Goal: Task Accomplishment & Management: Manage account settings

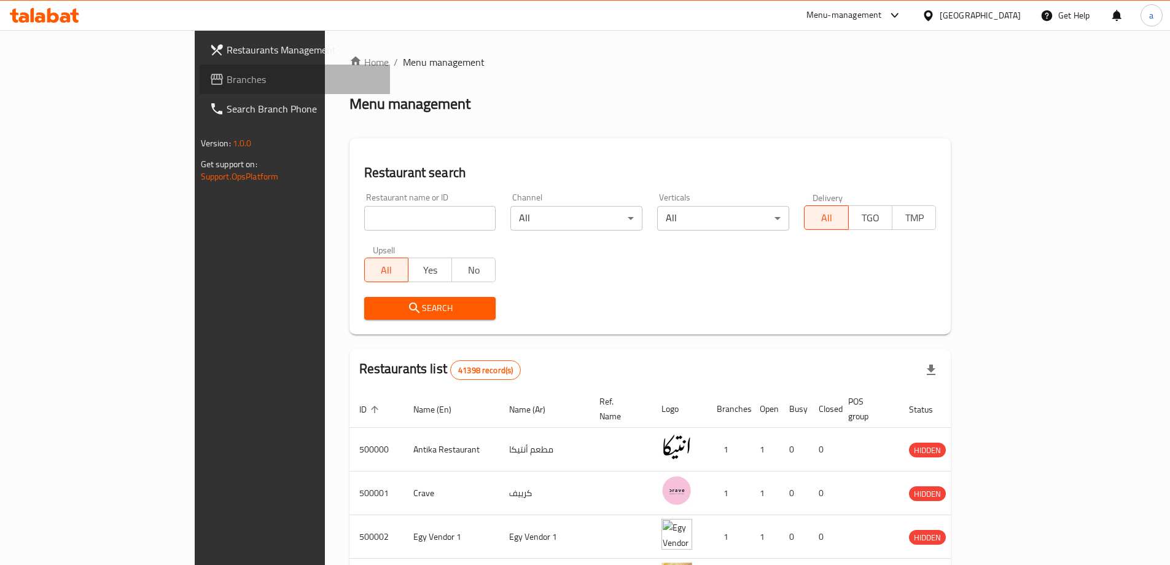
click at [227, 72] on span "Branches" at bounding box center [304, 79] width 154 height 15
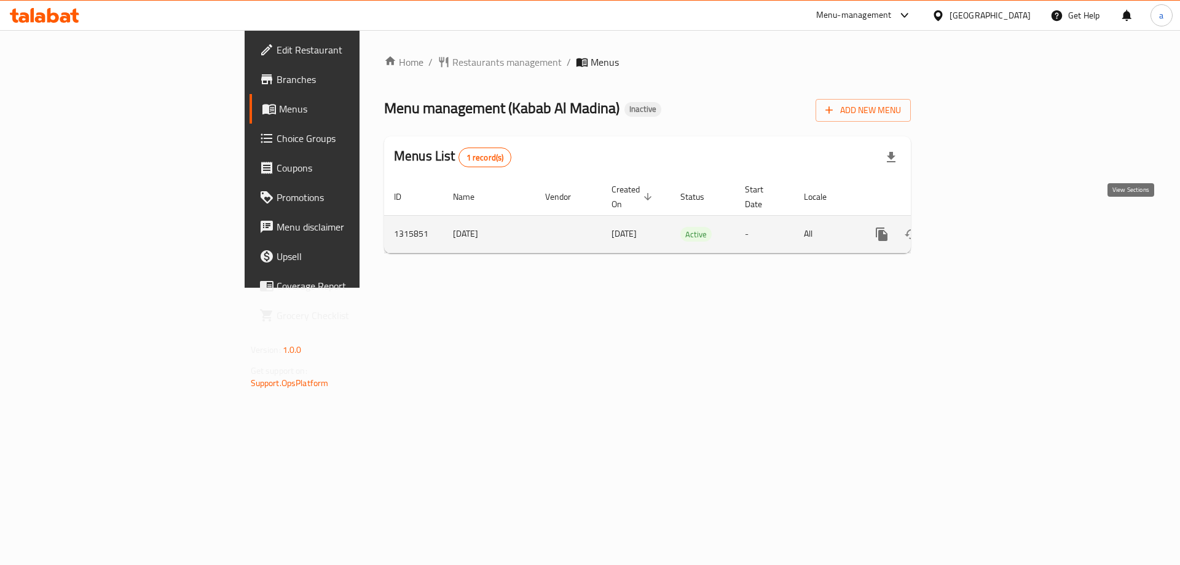
click at [977, 227] on icon "enhanced table" at bounding box center [970, 234] width 15 height 15
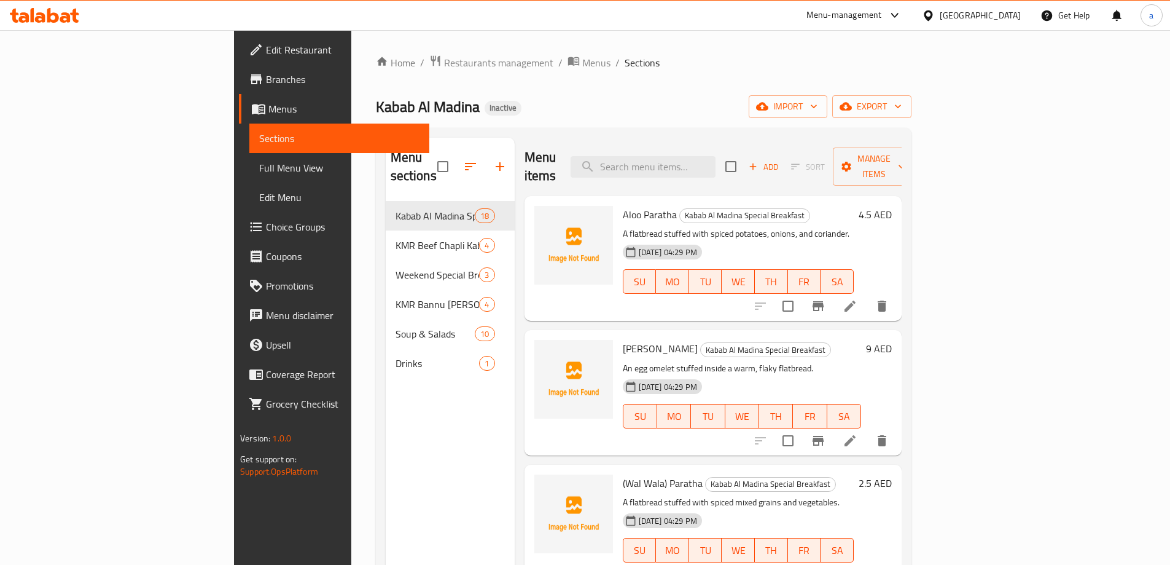
click at [386, 385] on div "Menu sections Kabab Al Madina Special Breakfast 18 KMR Beef Chapli Kabab Specia…" at bounding box center [450, 420] width 129 height 565
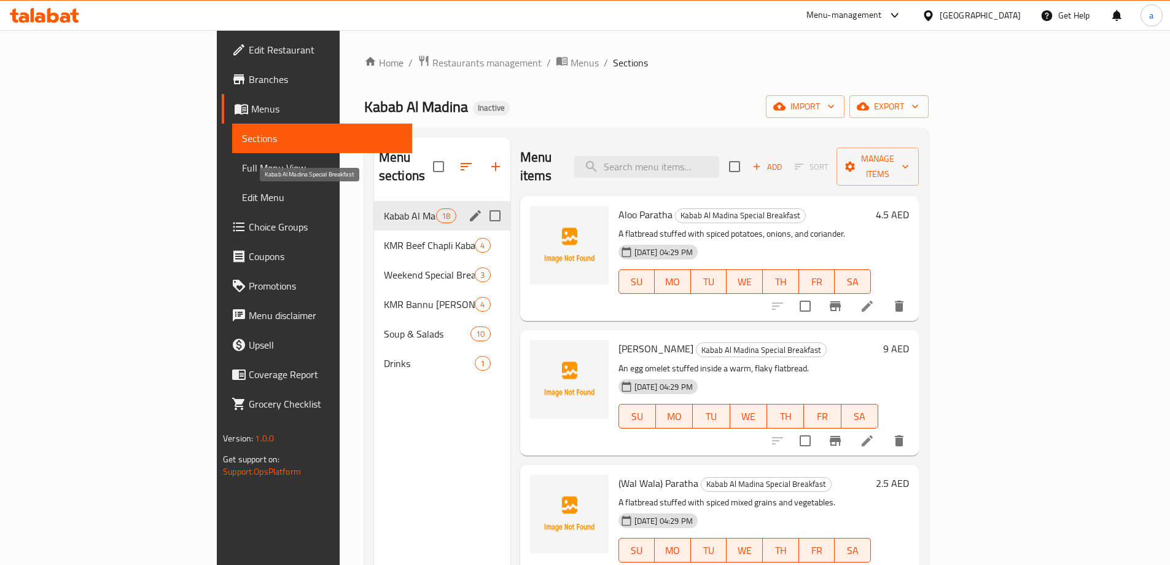
click at [384, 208] on span "Kabab Al Madina Special Breakfast" at bounding box center [410, 215] width 52 height 15
click at [468, 208] on icon "edit" at bounding box center [475, 215] width 15 height 15
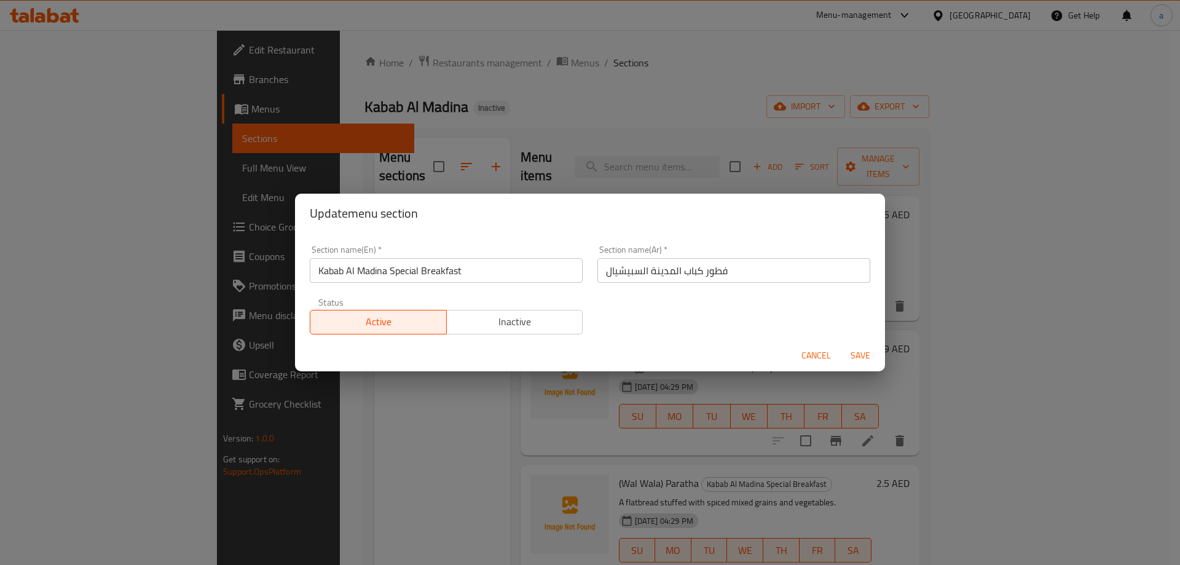
click at [456, 266] on input "Kabab Al Madina Special Breakfast" at bounding box center [446, 270] width 273 height 25
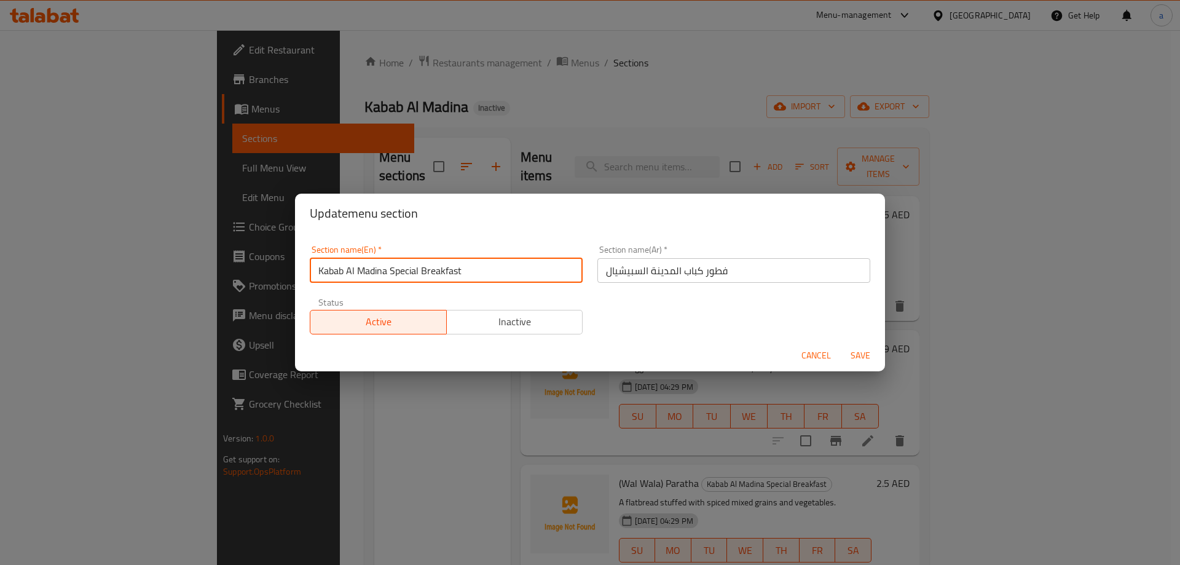
click at [456, 266] on input "Kabab Al Madina Special Breakfast" at bounding box center [446, 270] width 273 height 25
click at [641, 147] on div "Update menu section Section name(En)   * Kabab Al Madina Special Breakfast Sect…" at bounding box center [590, 282] width 1180 height 565
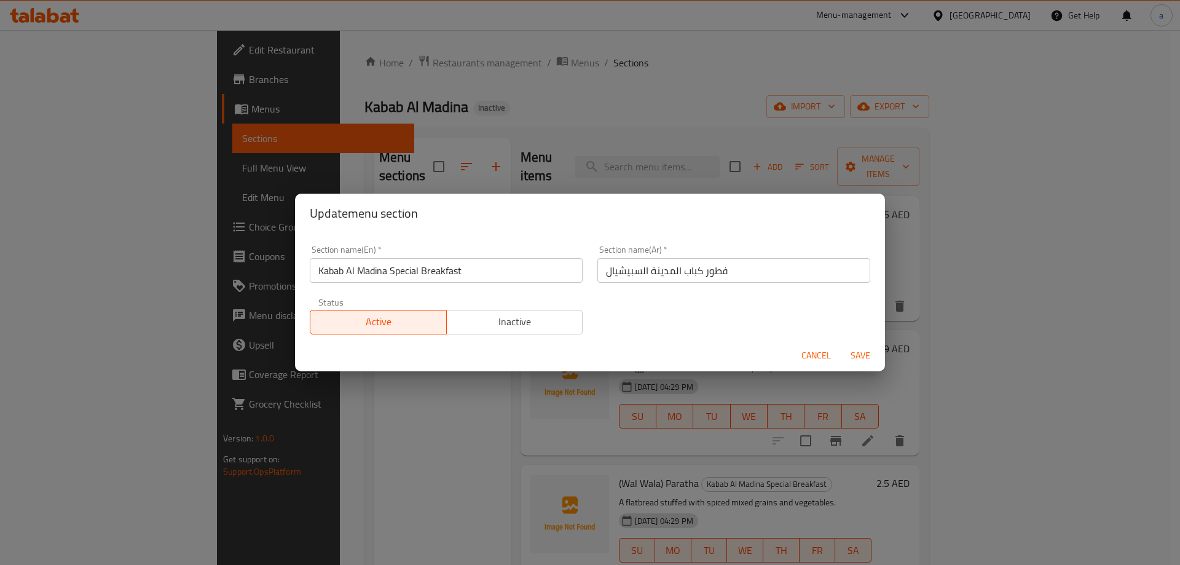
click at [808, 361] on span "Cancel" at bounding box center [815, 355] width 29 height 15
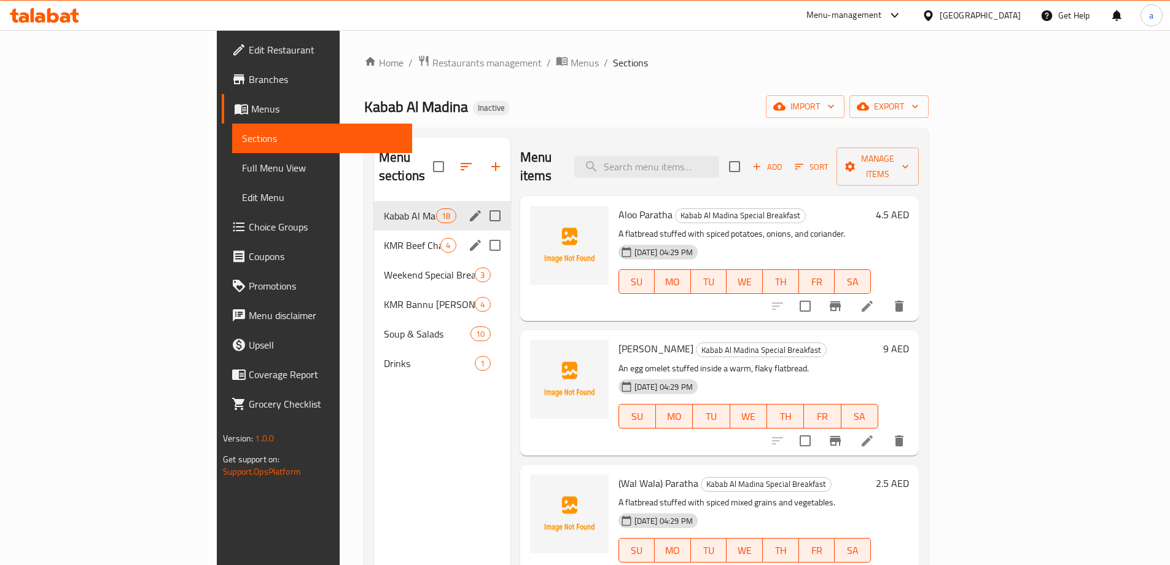
click at [410, 230] on div "KMR Beef Chapli Kabab Special 4" at bounding box center [442, 244] width 136 height 29
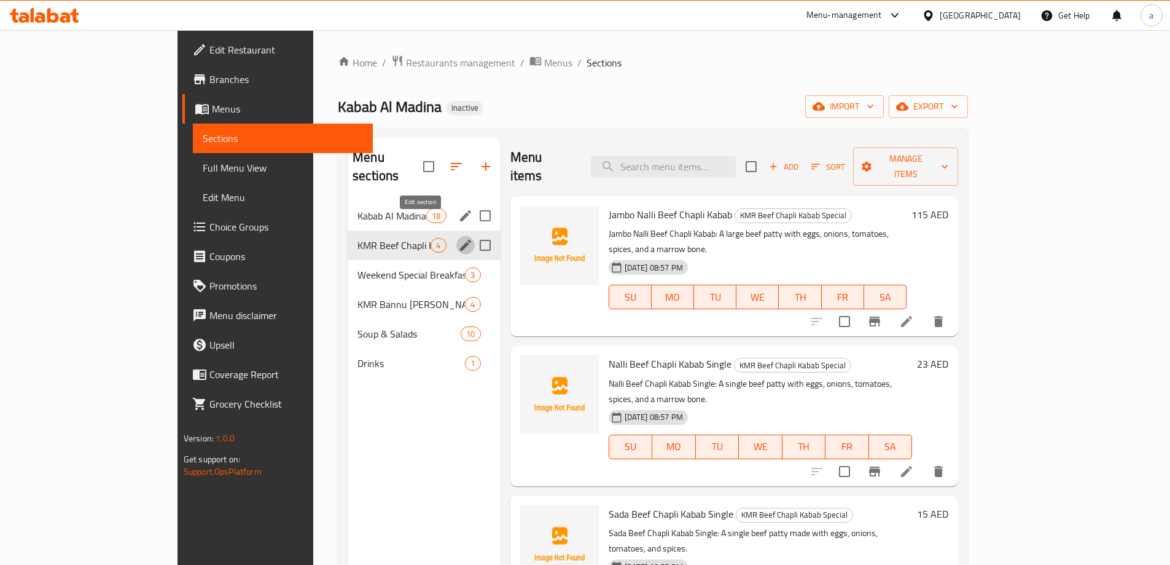
click at [458, 238] on icon "edit" at bounding box center [465, 245] width 15 height 15
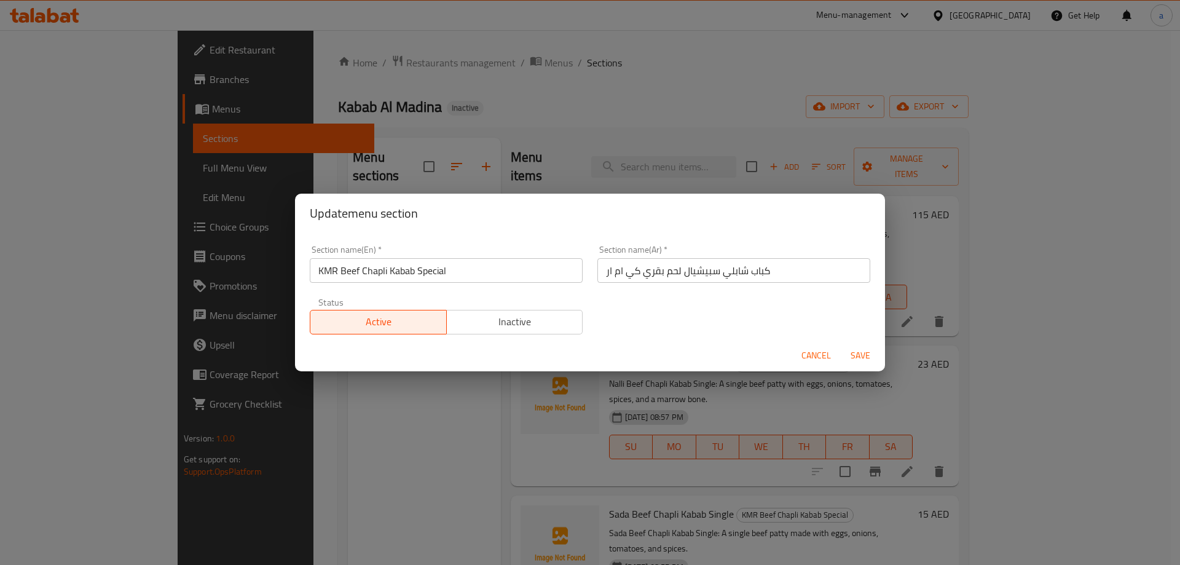
click at [448, 267] on input "KMR Beef Chapli Kabab Special" at bounding box center [446, 270] width 273 height 25
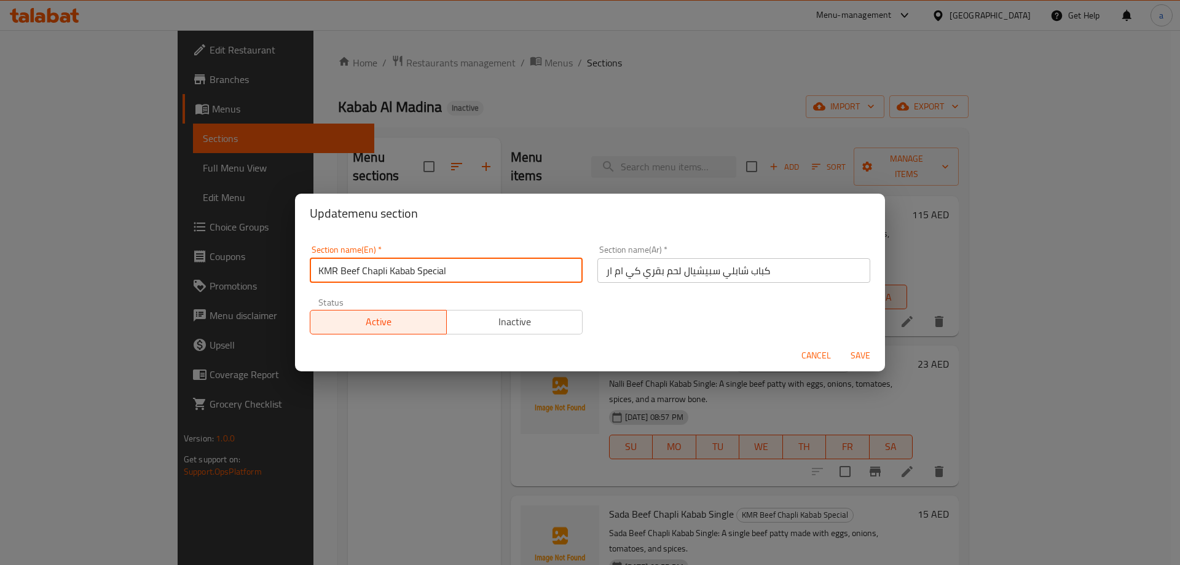
click at [448, 267] on input "KMR Beef Chapli Kabab Special" at bounding box center [446, 270] width 273 height 25
click at [589, 155] on div "Update menu section Section name(En)   * KMR Beef Chapli Kabab Special Section …" at bounding box center [590, 282] width 1180 height 565
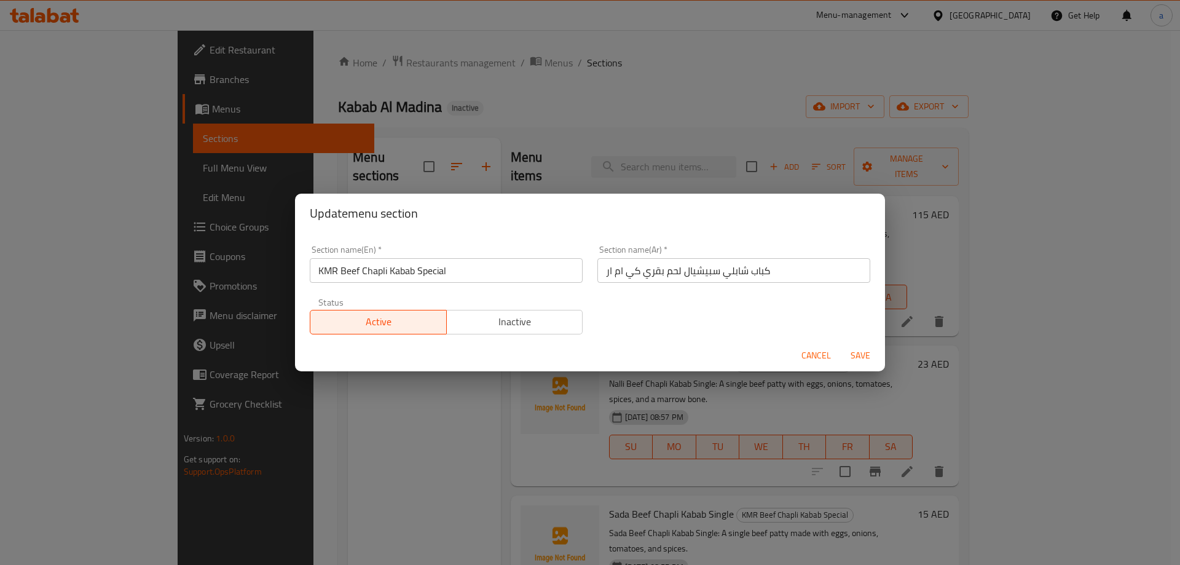
click at [828, 355] on span "Cancel" at bounding box center [815, 355] width 29 height 15
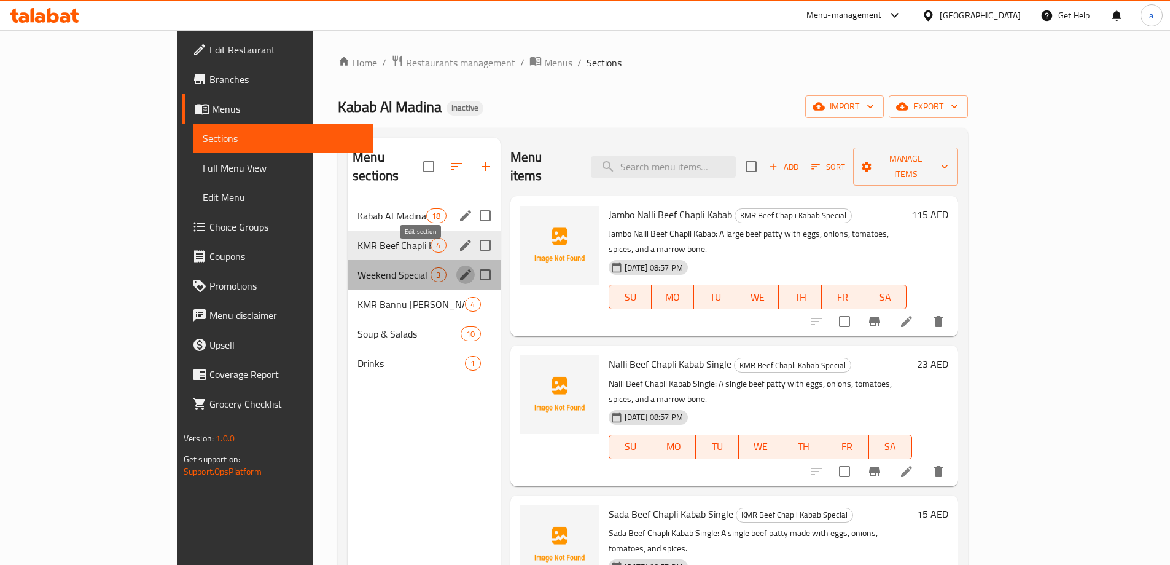
click at [460, 269] on icon "edit" at bounding box center [465, 274] width 11 height 11
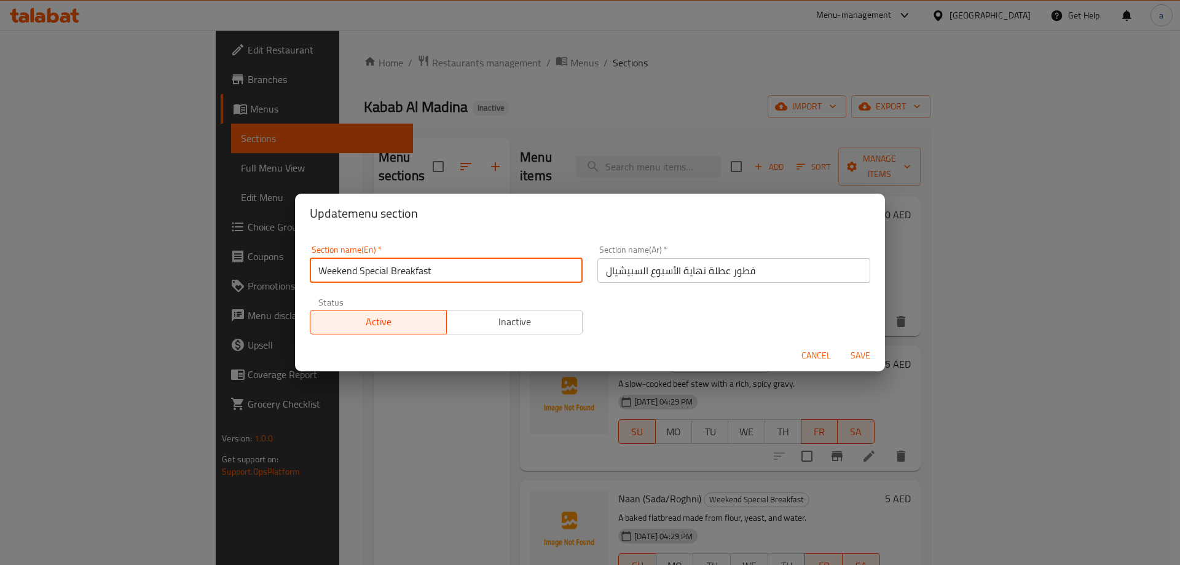
click at [428, 265] on input "Weekend Special Breakfast" at bounding box center [446, 270] width 273 height 25
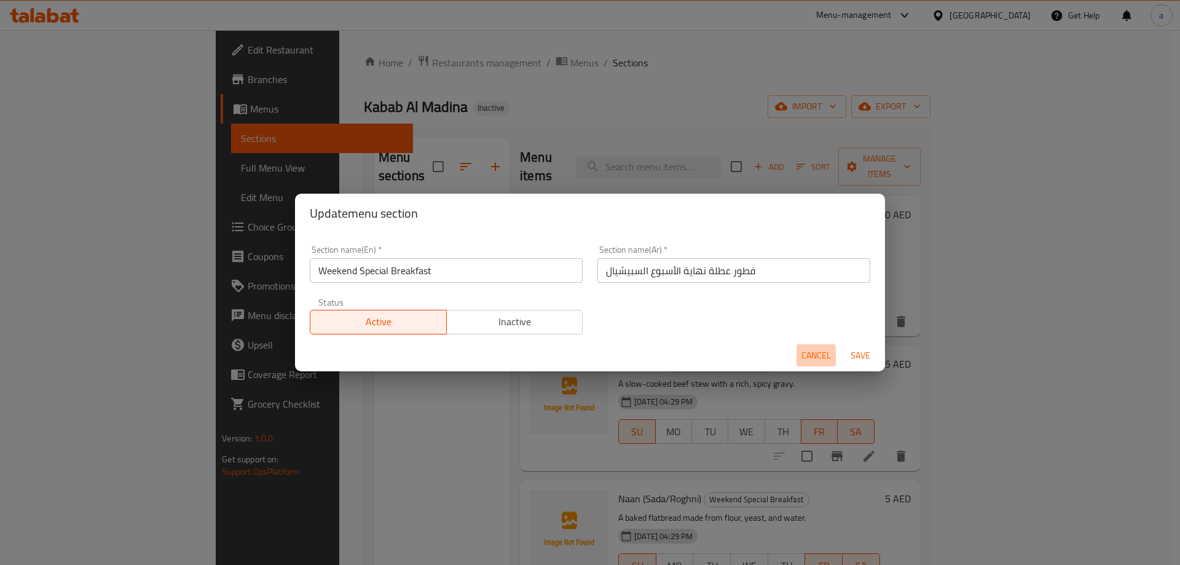
click at [807, 359] on span "Cancel" at bounding box center [815, 355] width 29 height 15
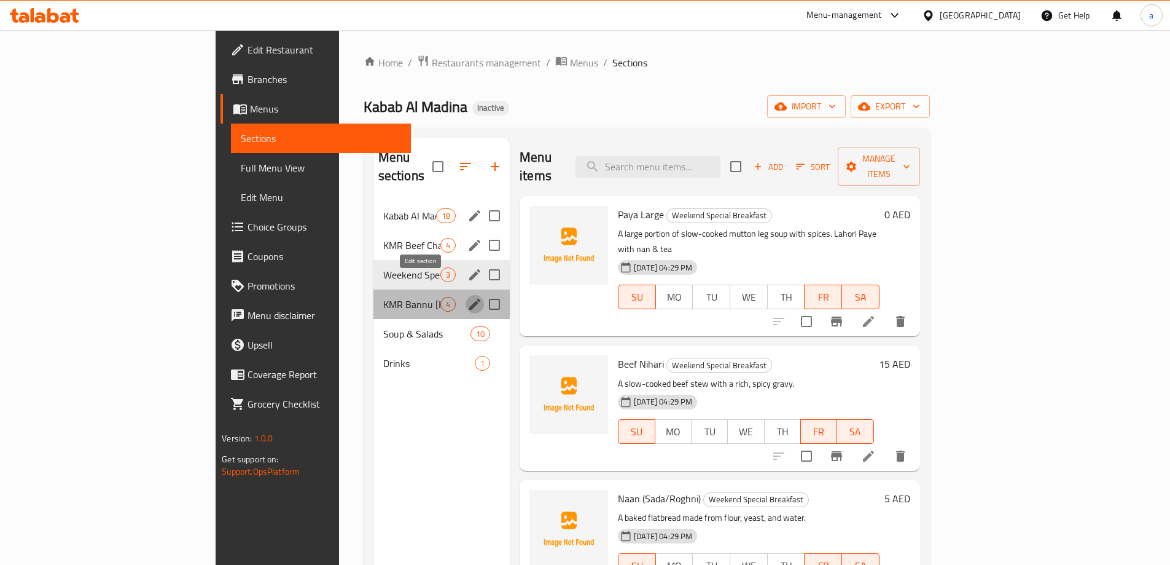
click at [468, 297] on icon "edit" at bounding box center [475, 304] width 15 height 15
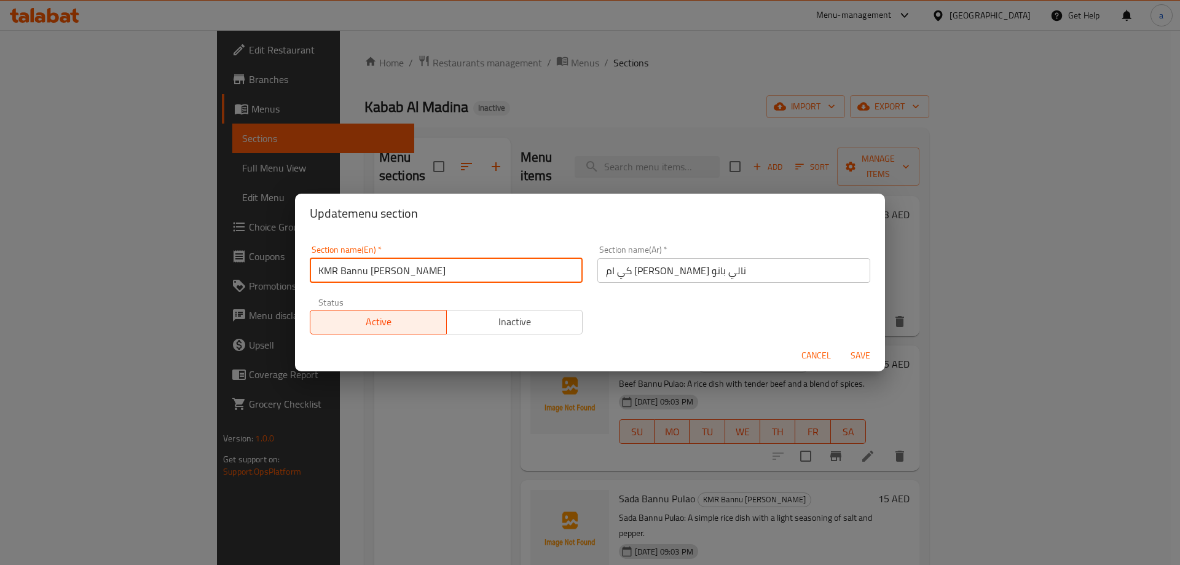
drag, startPoint x: 424, startPoint y: 280, endPoint x: 293, endPoint y: 281, distance: 130.9
click at [293, 281] on div "Update menu section Section name(En)   * KMR Bannu Pulao Nalli Section name(En)…" at bounding box center [590, 282] width 1180 height 565
click at [815, 353] on span "Cancel" at bounding box center [815, 355] width 29 height 15
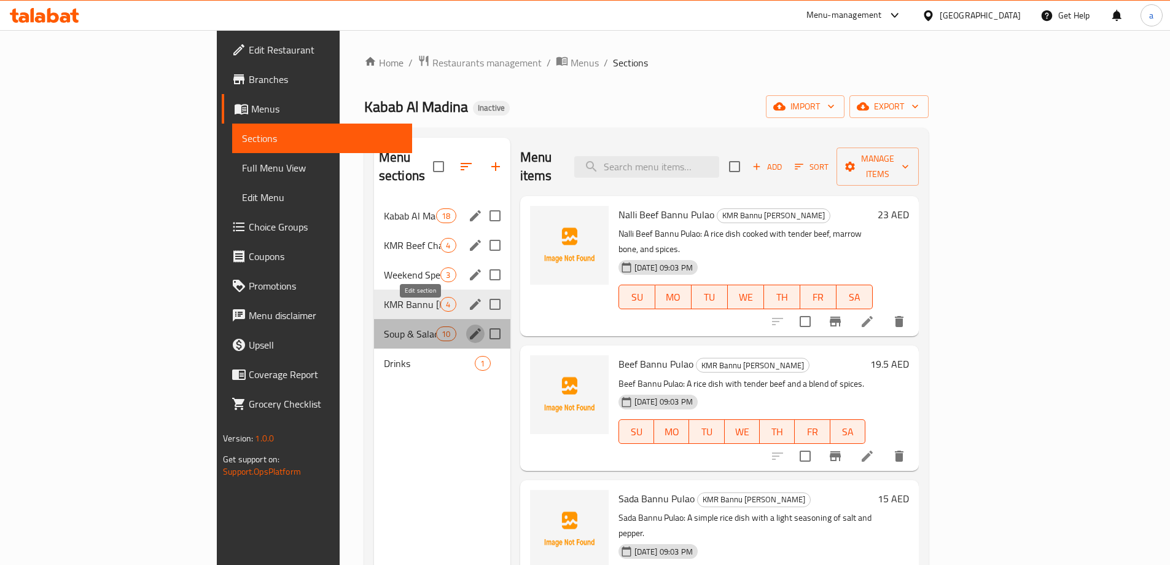
click at [470, 328] on icon "edit" at bounding box center [475, 333] width 11 height 11
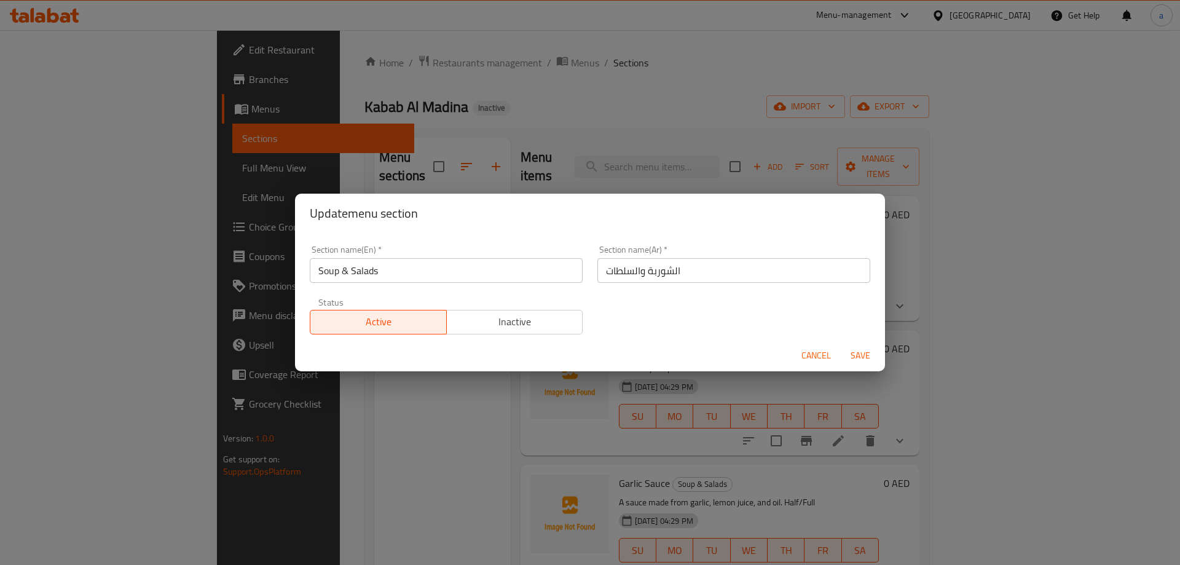
click at [449, 272] on input "Soup & Salads" at bounding box center [446, 270] width 273 height 25
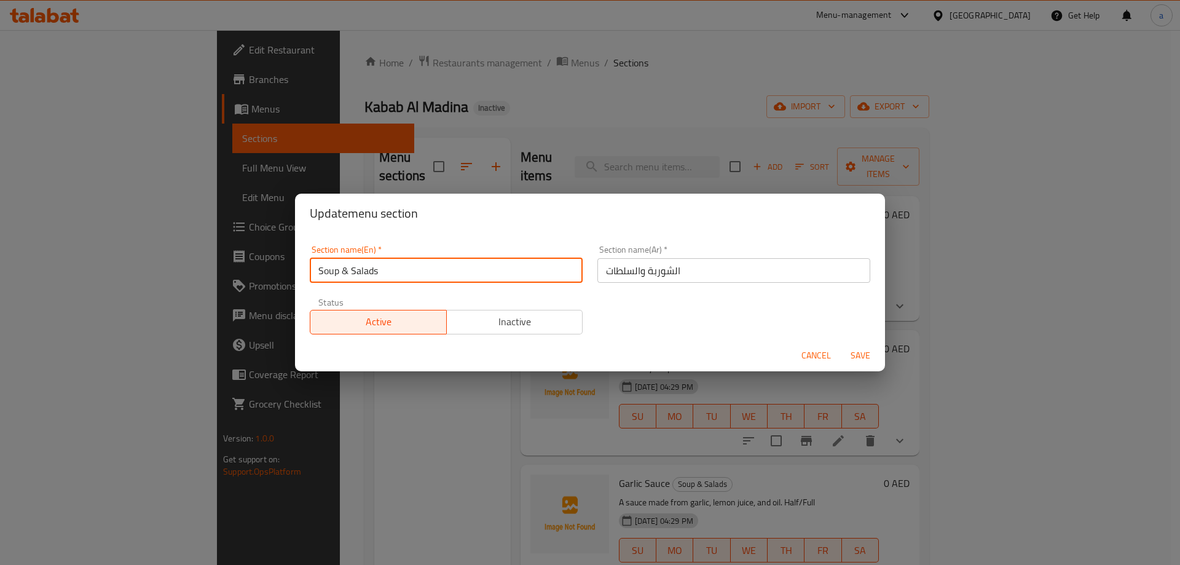
click at [449, 272] on input "Soup & Salads" at bounding box center [446, 270] width 273 height 25
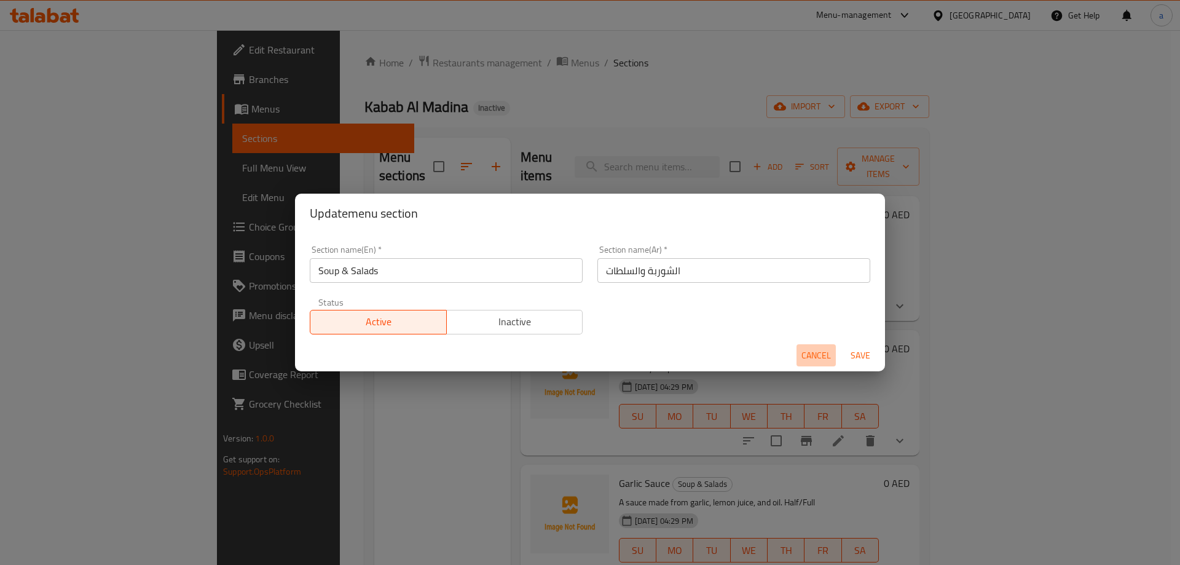
click at [804, 353] on span "Cancel" at bounding box center [815, 355] width 29 height 15
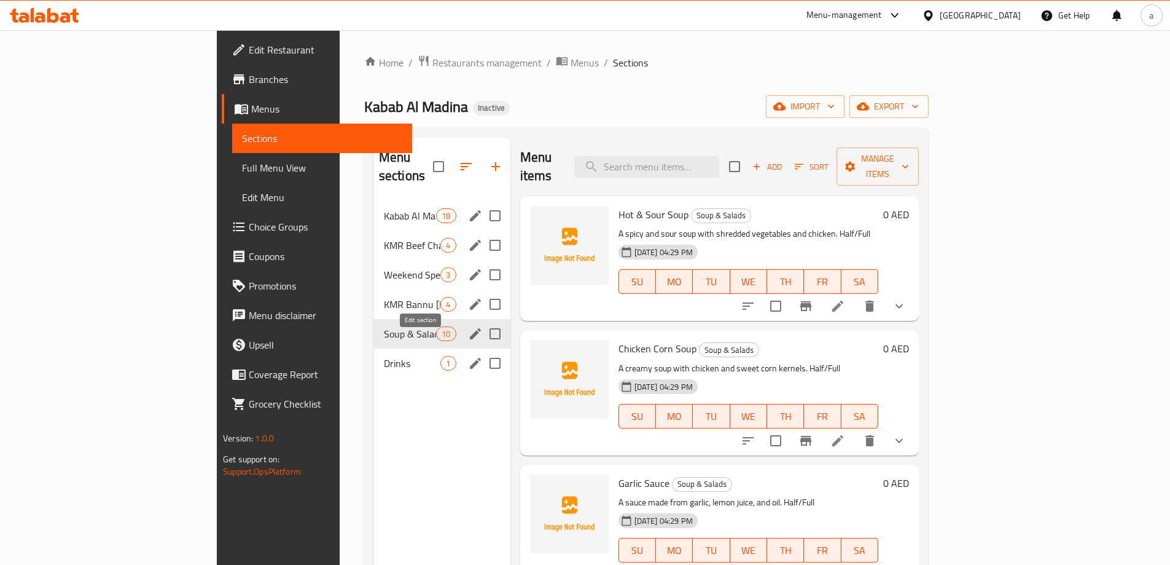
click at [470, 358] on icon "edit" at bounding box center [475, 363] width 11 height 11
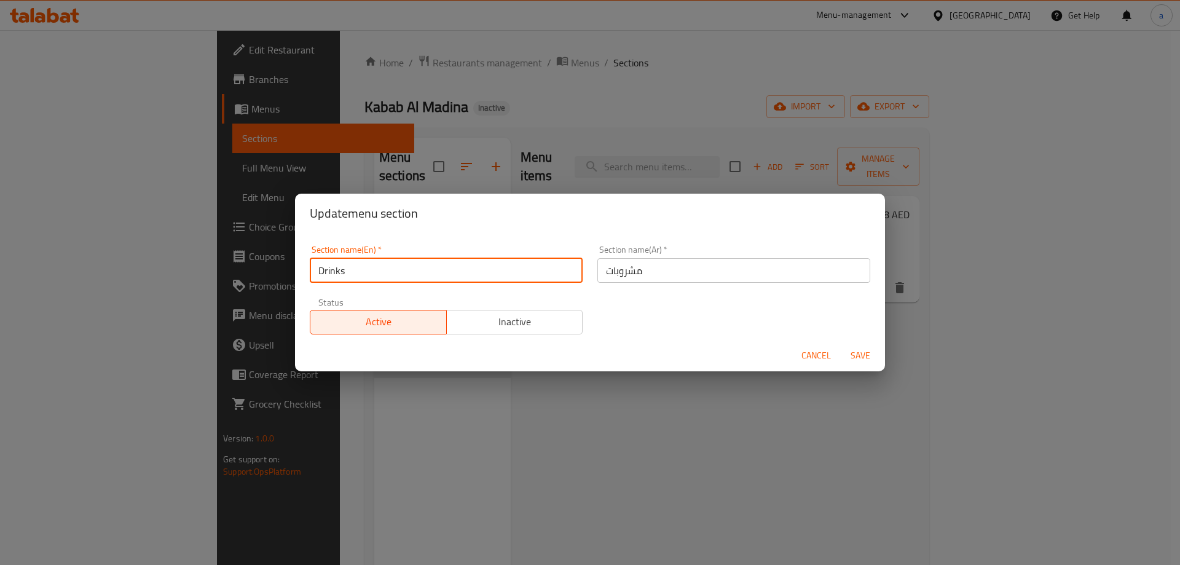
drag, startPoint x: 426, startPoint y: 276, endPoint x: 278, endPoint y: 276, distance: 148.7
click at [278, 276] on div "Update menu section Section name(En)   * Drinks Section name(En) * Section name…" at bounding box center [590, 282] width 1180 height 565
click at [821, 351] on span "Cancel" at bounding box center [815, 355] width 29 height 15
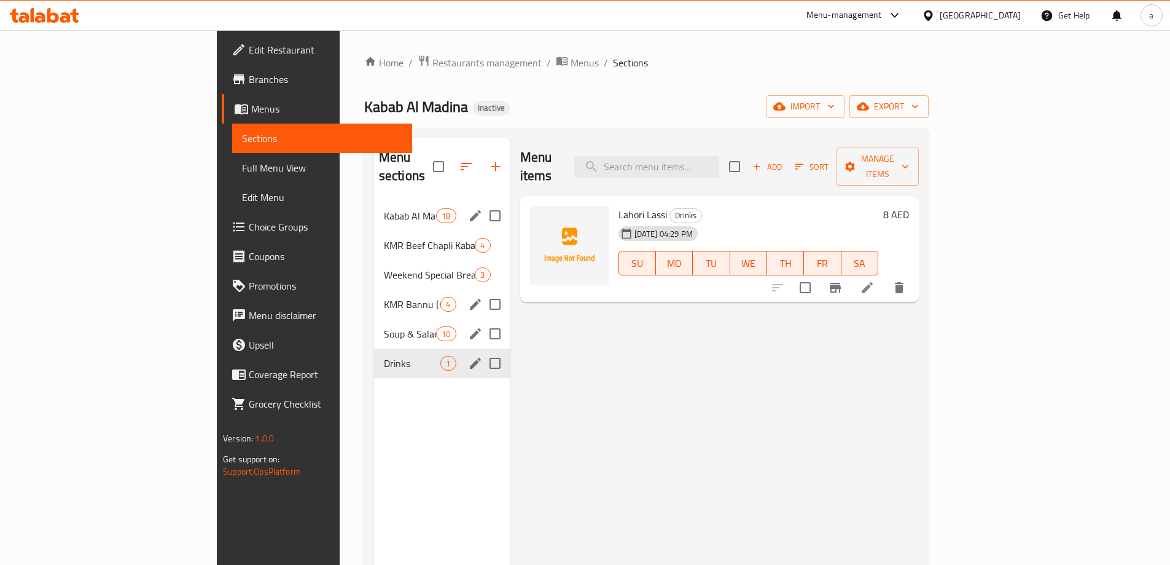
click at [576, 359] on div "Menu items Add Sort Manage items Lahori Lassi Drinks 05-10-2025 04:29 PM SU MO …" at bounding box center [715, 420] width 409 height 565
click at [746, 365] on div "Menu items Add Sort Manage items Lahori Lassi Drinks 05-10-2025 04:29 PM SU MO …" at bounding box center [715, 420] width 409 height 565
click at [835, 108] on span "import" at bounding box center [805, 106] width 59 height 15
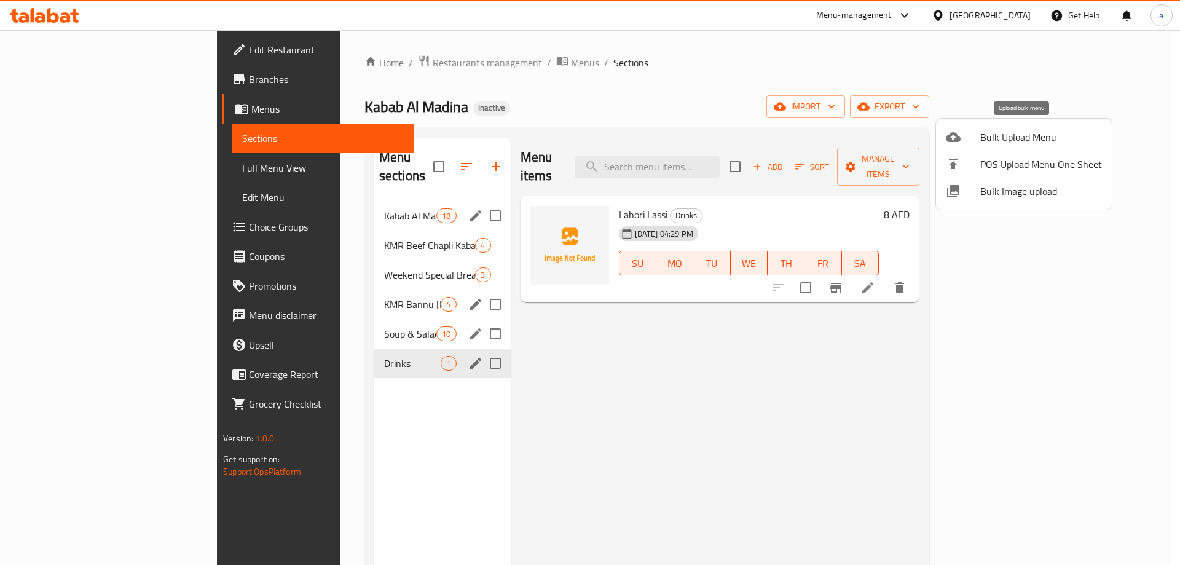
click at [1011, 136] on span "Bulk Upload Menu" at bounding box center [1041, 137] width 122 height 15
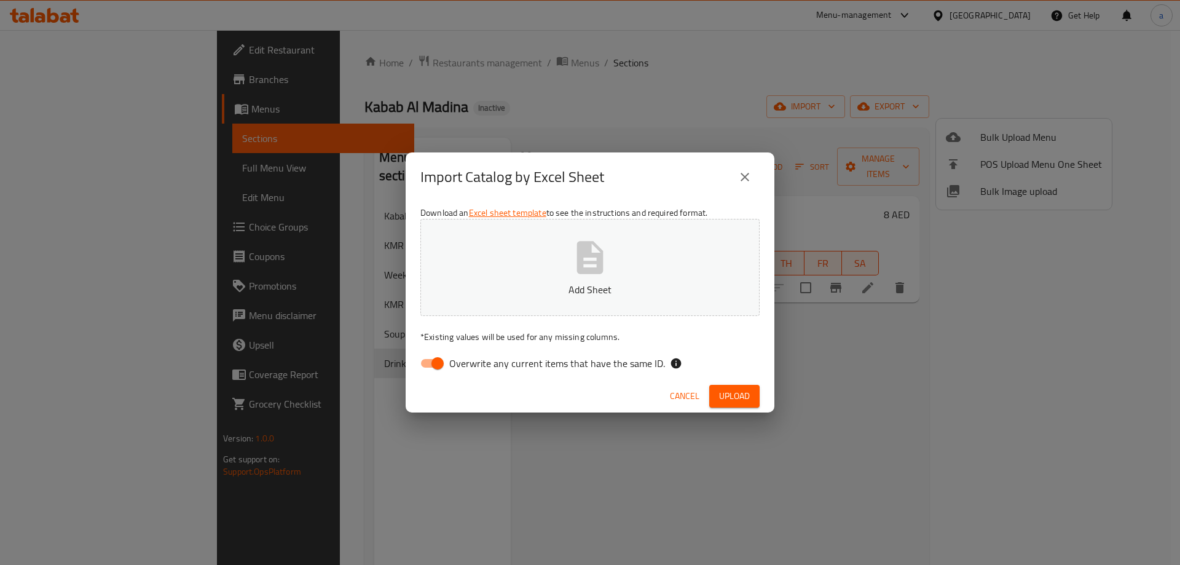
click at [445, 364] on input "Overwrite any current items that have the same ID." at bounding box center [437, 362] width 70 height 23
checkbox input "false"
click at [743, 394] on span "Upload" at bounding box center [734, 395] width 31 height 15
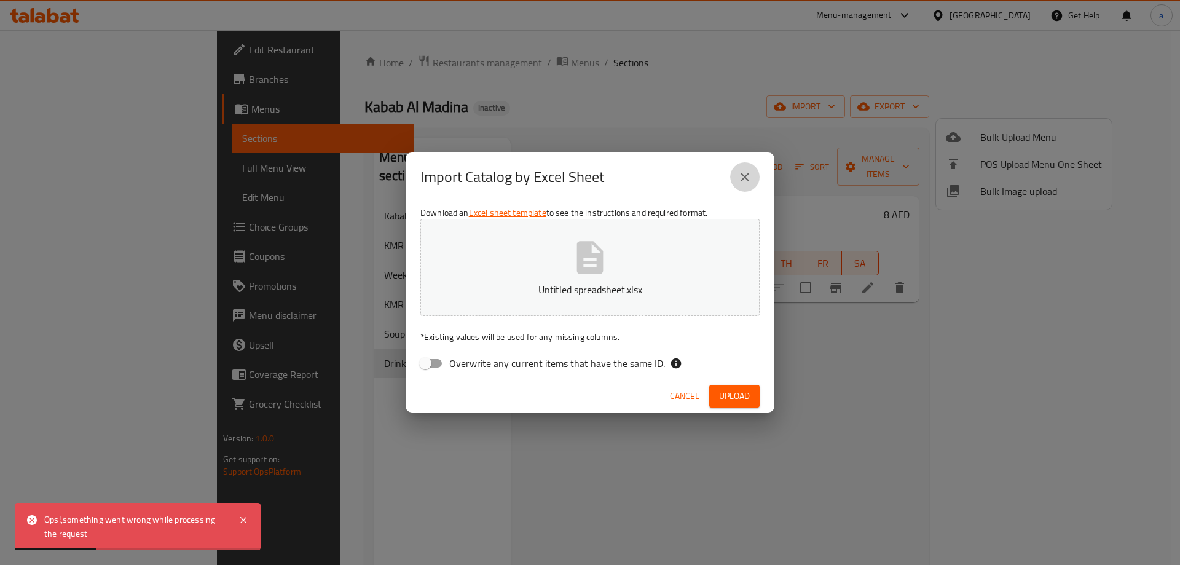
click at [750, 177] on icon "close" at bounding box center [744, 177] width 15 height 15
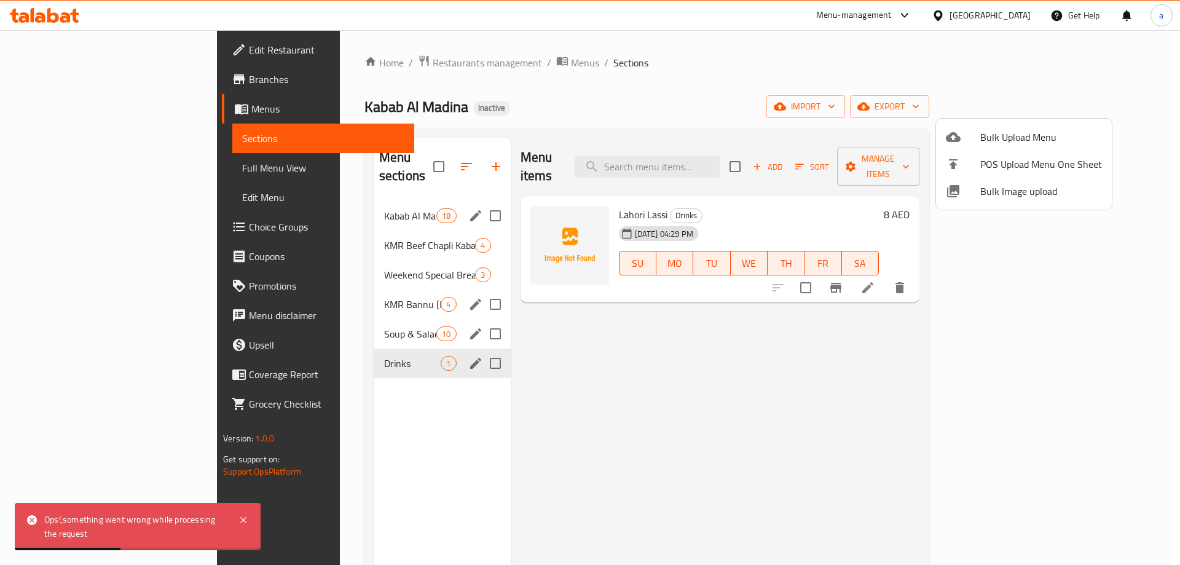
click at [861, 448] on div at bounding box center [590, 282] width 1180 height 565
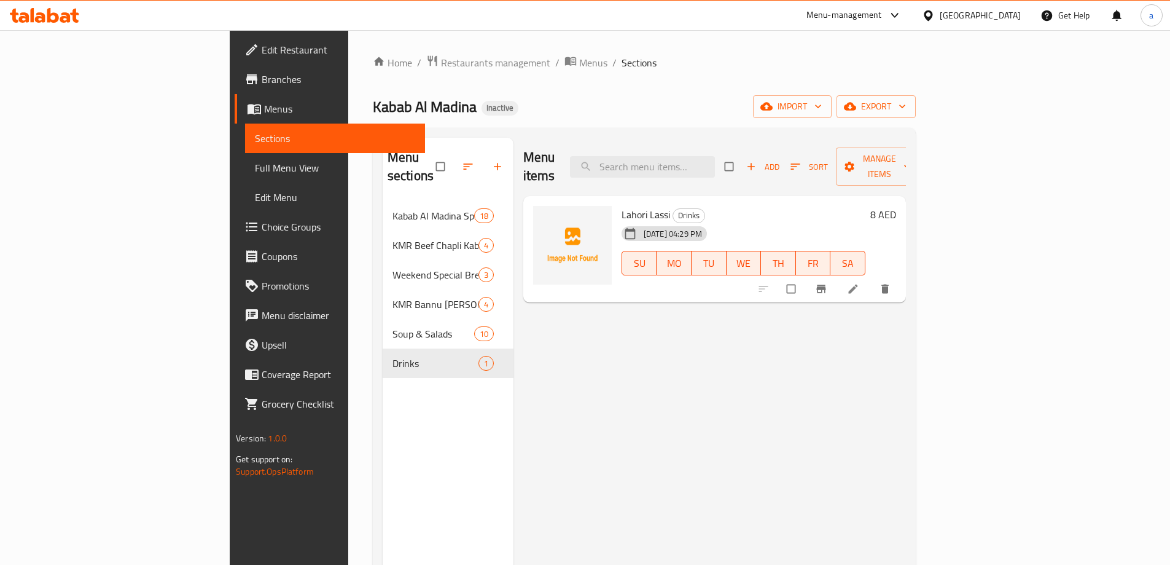
click at [603, 364] on div "Menu items Add Sort Manage items Lahori Lassi Drinks [DATE] 04:29 PM SU MO TU W…" at bounding box center [710, 420] width 393 height 565
click at [735, 396] on div "Menu items Add Sort Manage items Lahori Lassi Drinks [DATE] 04:29 PM SU MO TU W…" at bounding box center [710, 420] width 393 height 565
click at [906, 374] on div "Menu items Add Sort Manage items Lahori Lassi Drinks [DATE] 04:29 PM SU MO TU W…" at bounding box center [710, 420] width 393 height 565
click at [822, 108] on span "import" at bounding box center [792, 106] width 59 height 15
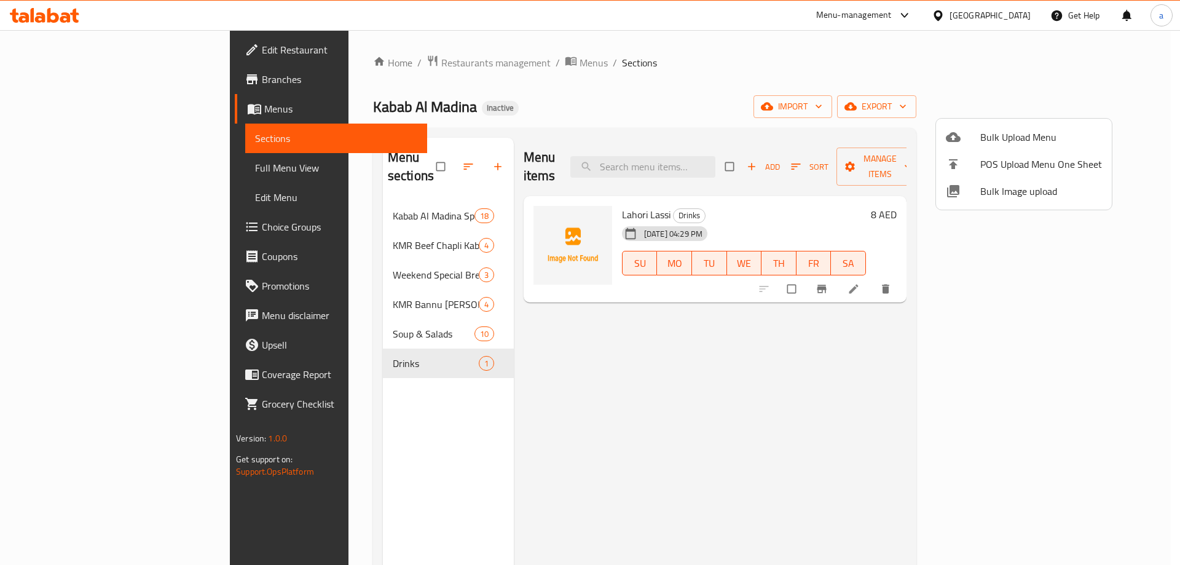
click at [923, 72] on div at bounding box center [590, 282] width 1180 height 565
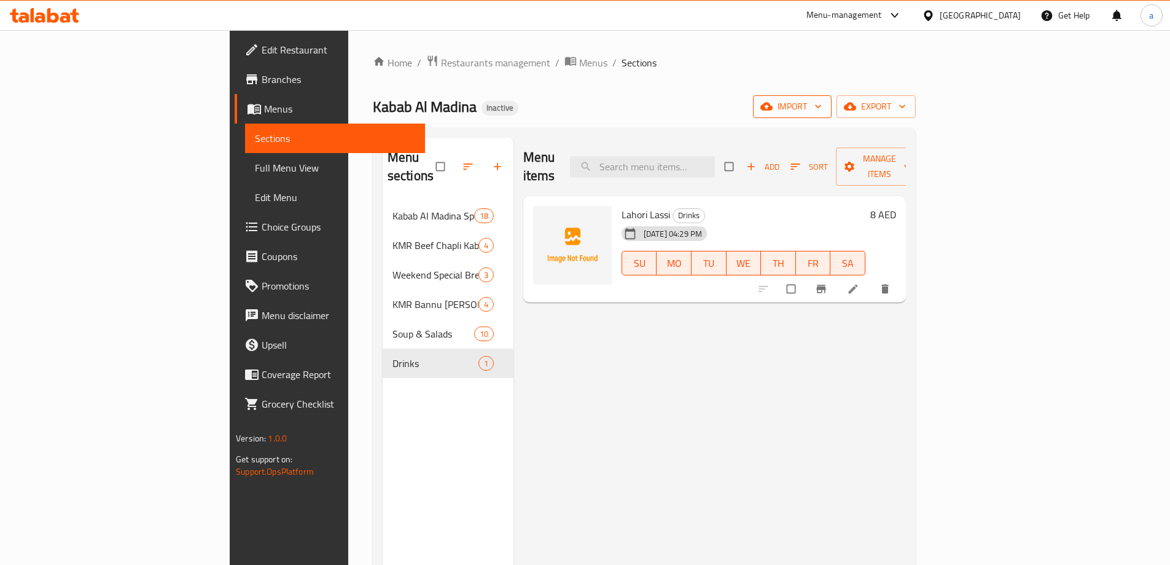
click at [822, 103] on span "import" at bounding box center [792, 106] width 59 height 15
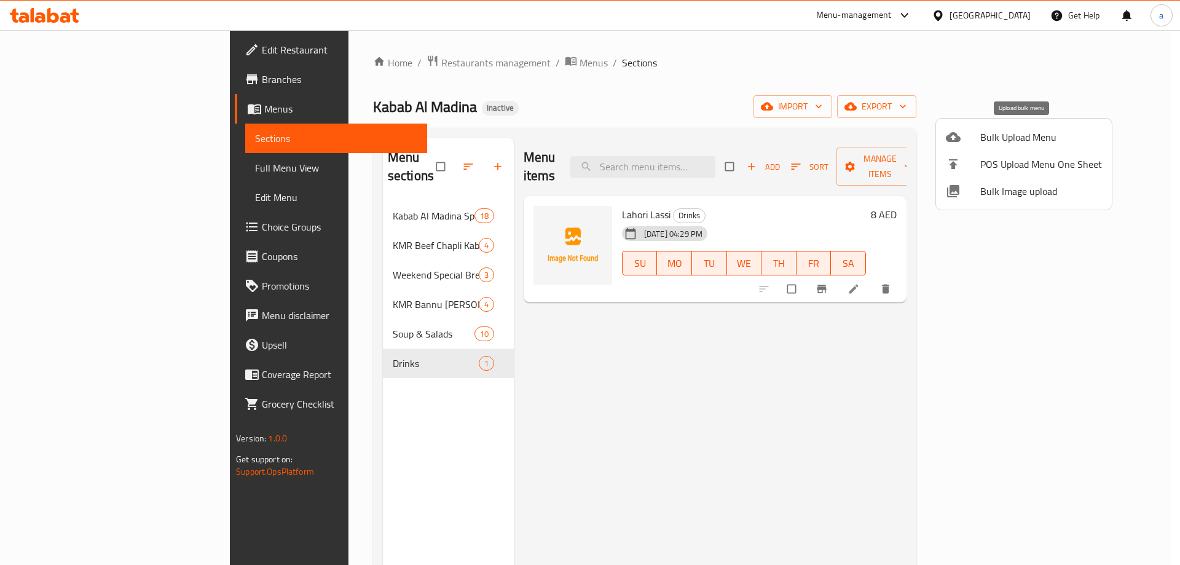
click at [1011, 130] on span "Bulk Upload Menu" at bounding box center [1041, 137] width 122 height 15
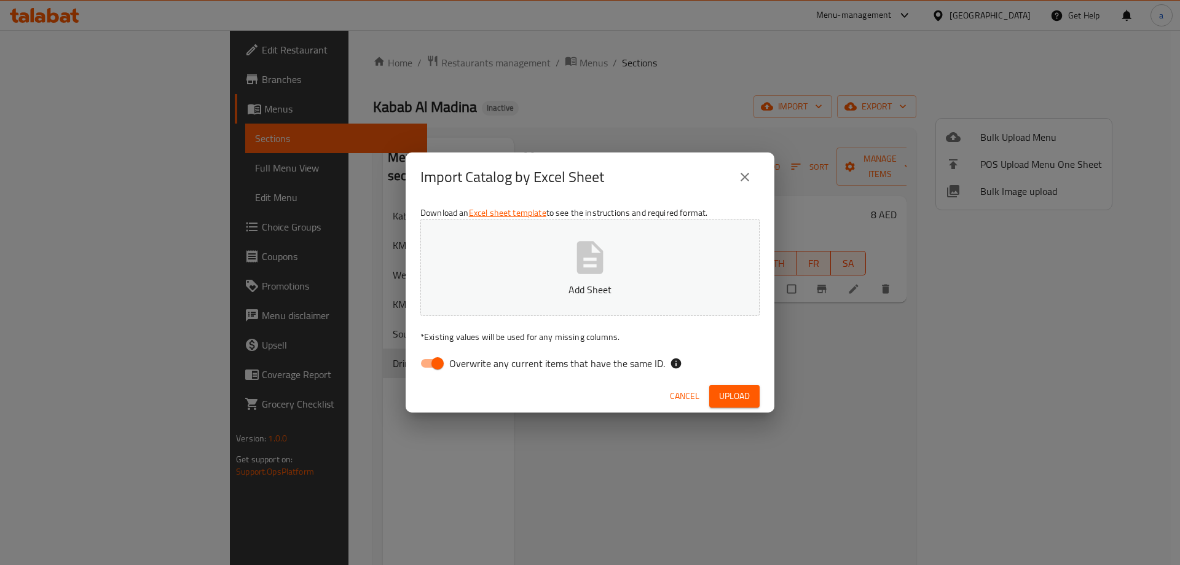
click at [445, 362] on input "Overwrite any current items that have the same ID." at bounding box center [437, 362] width 70 height 23
checkbox input "false"
click at [750, 393] on button "Upload" at bounding box center [734, 396] width 50 height 23
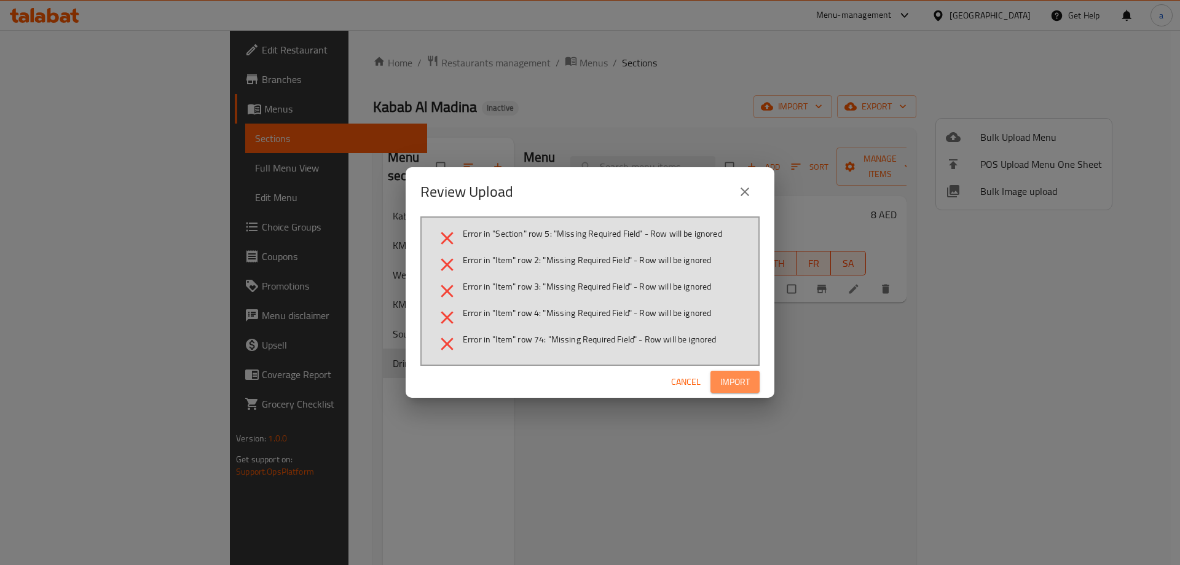
click at [737, 384] on span "Import" at bounding box center [734, 381] width 29 height 15
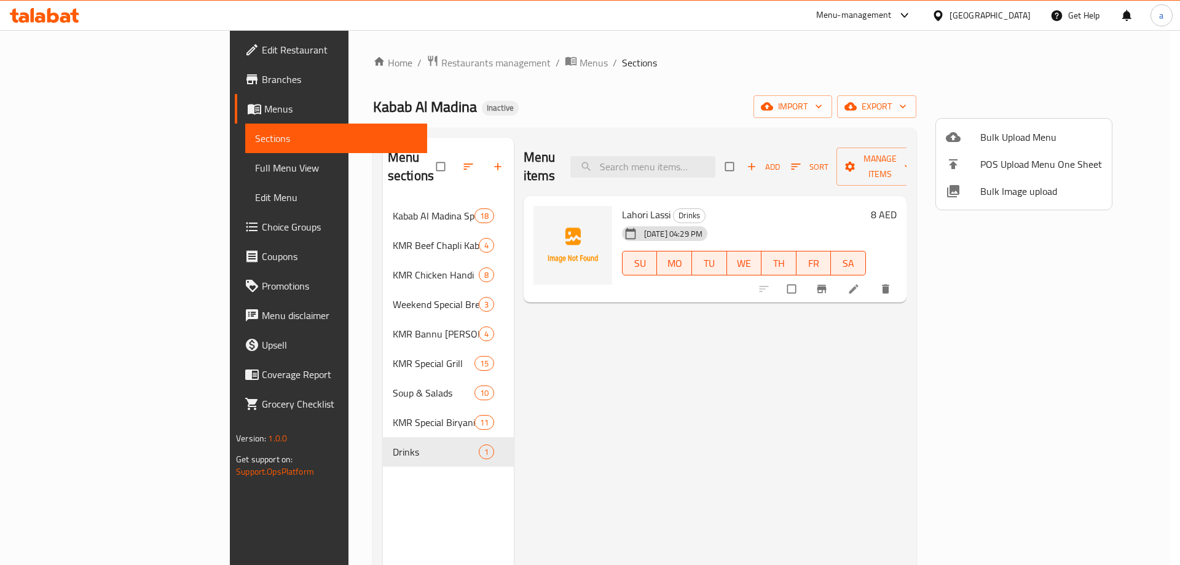
click at [337, 259] on div at bounding box center [590, 282] width 1180 height 565
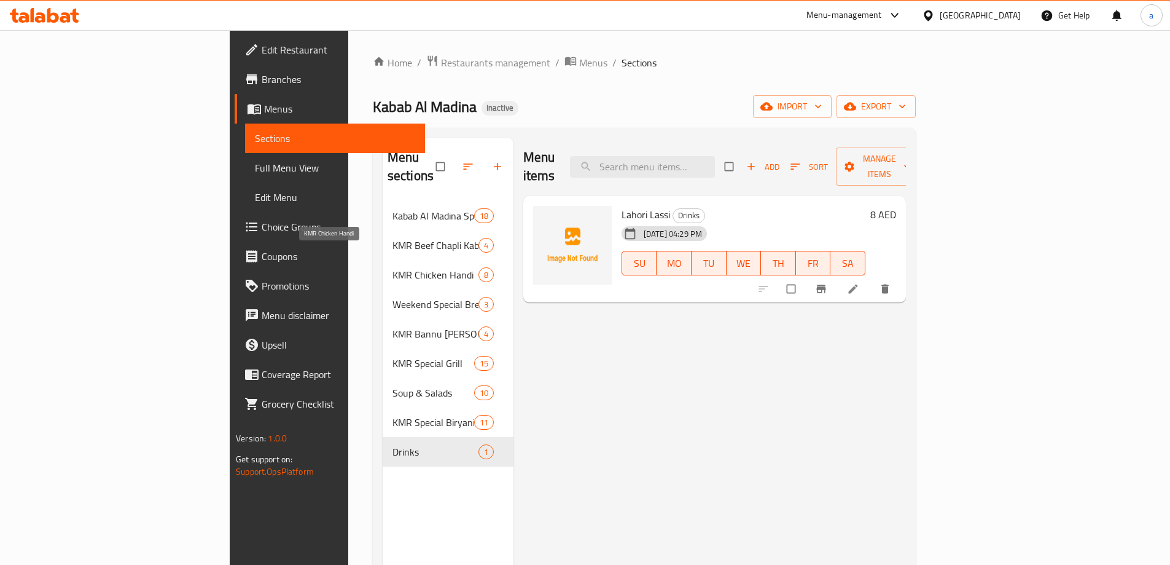
click at [393, 267] on span "KMR Chicken Handi" at bounding box center [436, 274] width 86 height 15
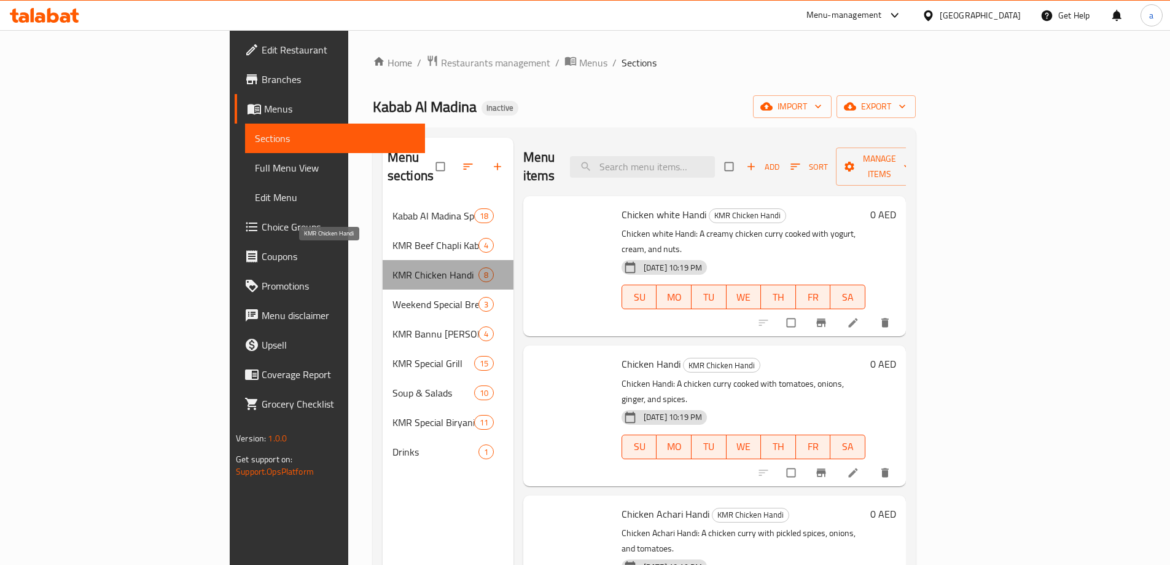
click at [393, 267] on span "KMR Chicken Handi" at bounding box center [436, 274] width 86 height 15
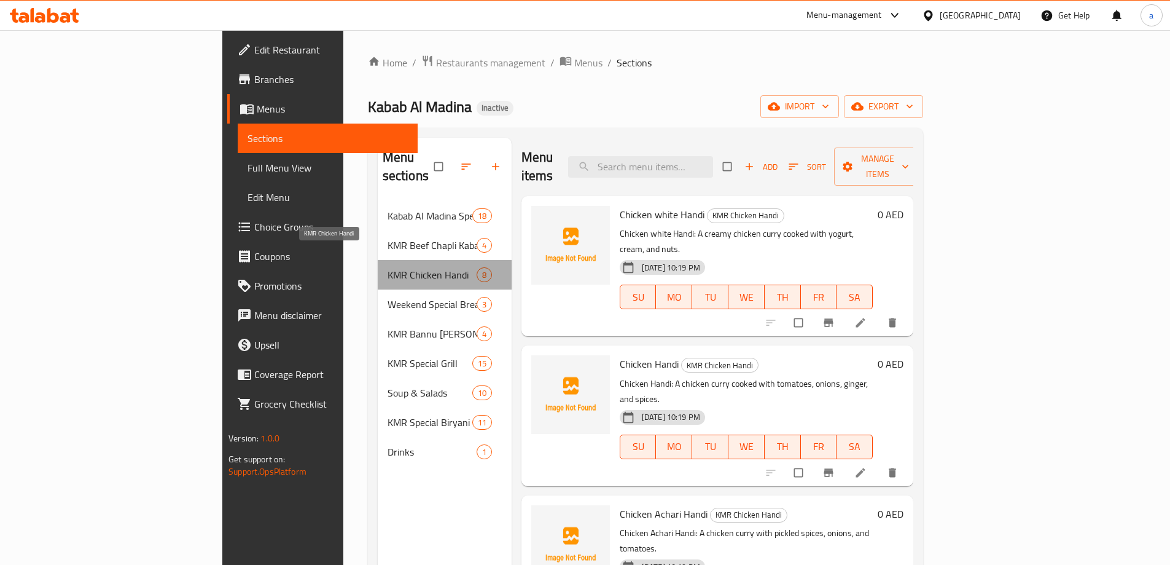
click at [388, 267] on span "KMR Chicken Handi" at bounding box center [432, 274] width 89 height 15
click at [879, 313] on li at bounding box center [862, 323] width 34 height 20
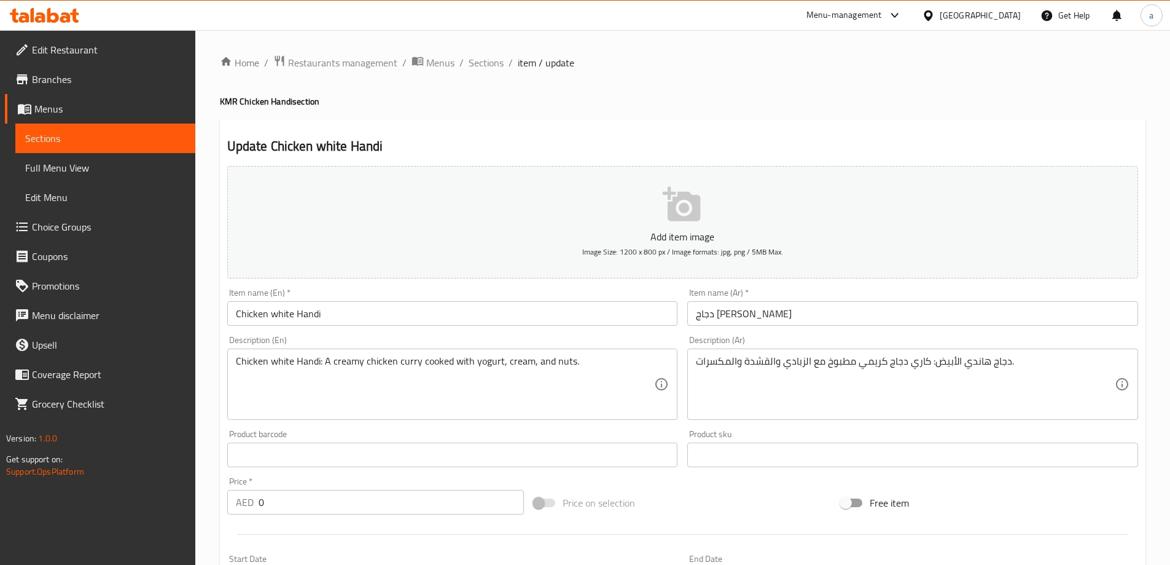
click at [278, 313] on input "Chicken white Handi" at bounding box center [452, 313] width 451 height 25
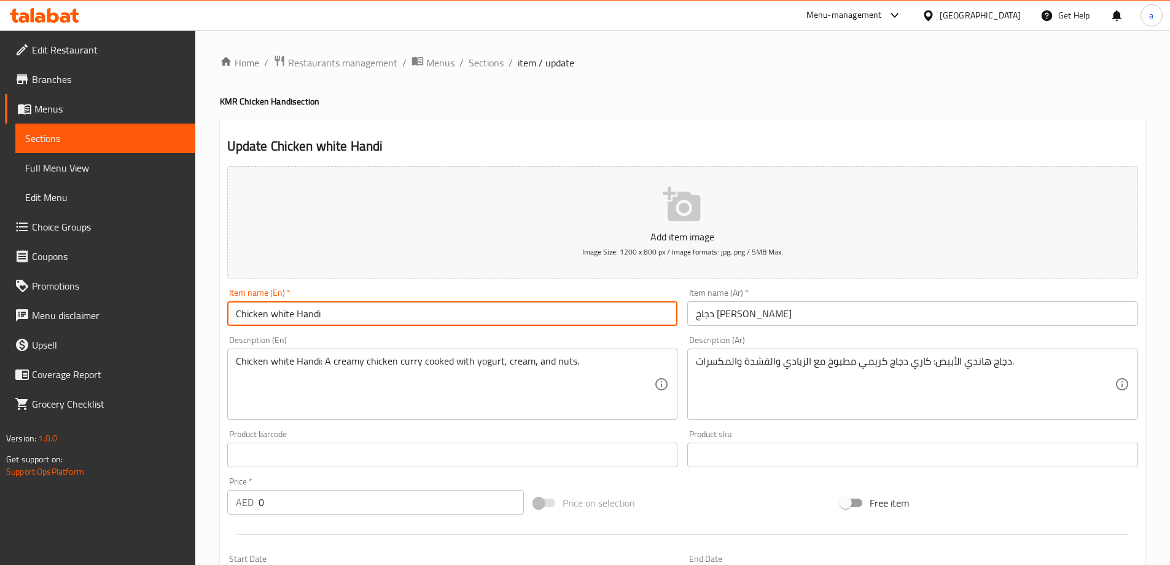
click at [278, 313] on input "Chicken white Handi" at bounding box center [452, 313] width 451 height 25
click at [313, 315] on input "Chicken white Handi" at bounding box center [452, 313] width 451 height 25
click at [289, 315] on input "Chicken white Handi" at bounding box center [452, 313] width 451 height 25
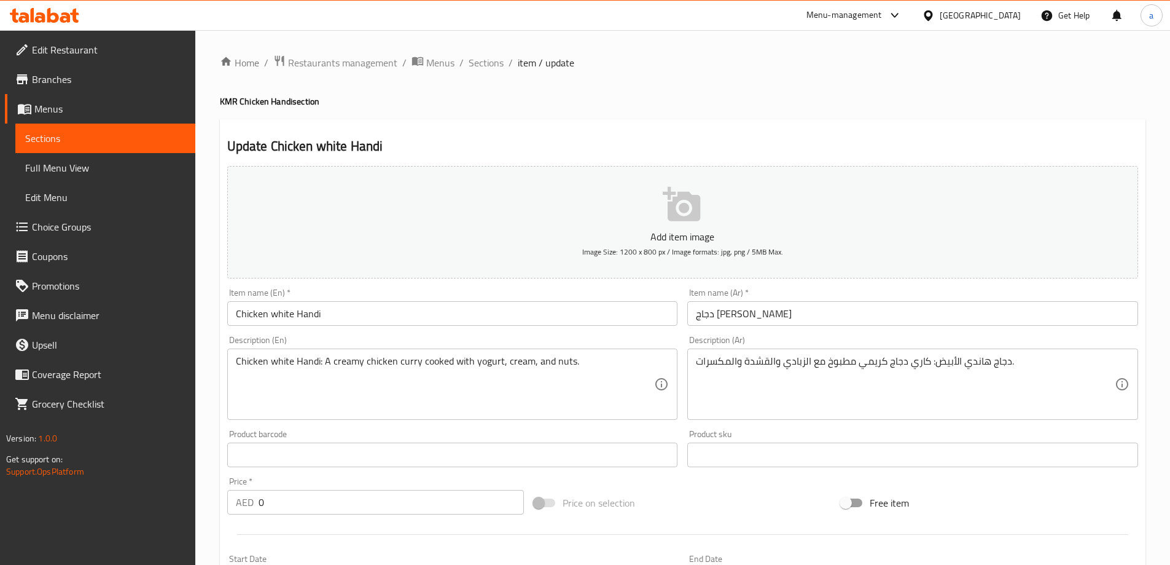
click at [702, 319] on input "دجاج [PERSON_NAME]" at bounding box center [912, 313] width 451 height 25
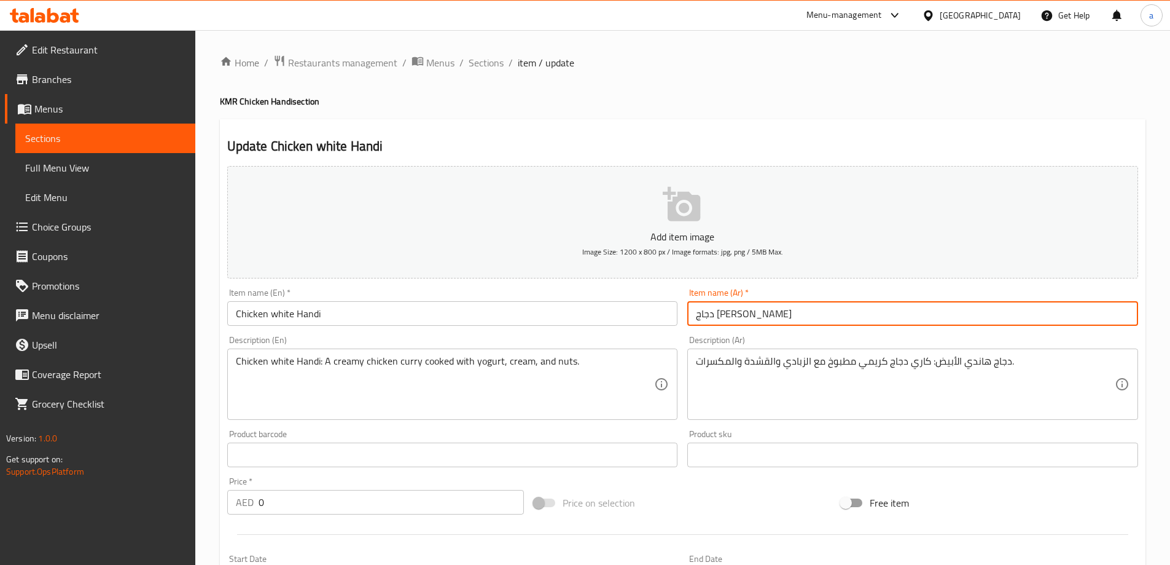
click at [702, 319] on input "دجاج [PERSON_NAME]" at bounding box center [912, 313] width 451 height 25
paste input "يضاء"
type input "دجاج هاندي بيضاء"
click at [771, 334] on div "Description (Ar) دجاج هاندي الأبيض: كاري دجاج كريمي مطبوخ مع الزبادي والقشدة وا…" at bounding box center [913, 378] width 461 height 94
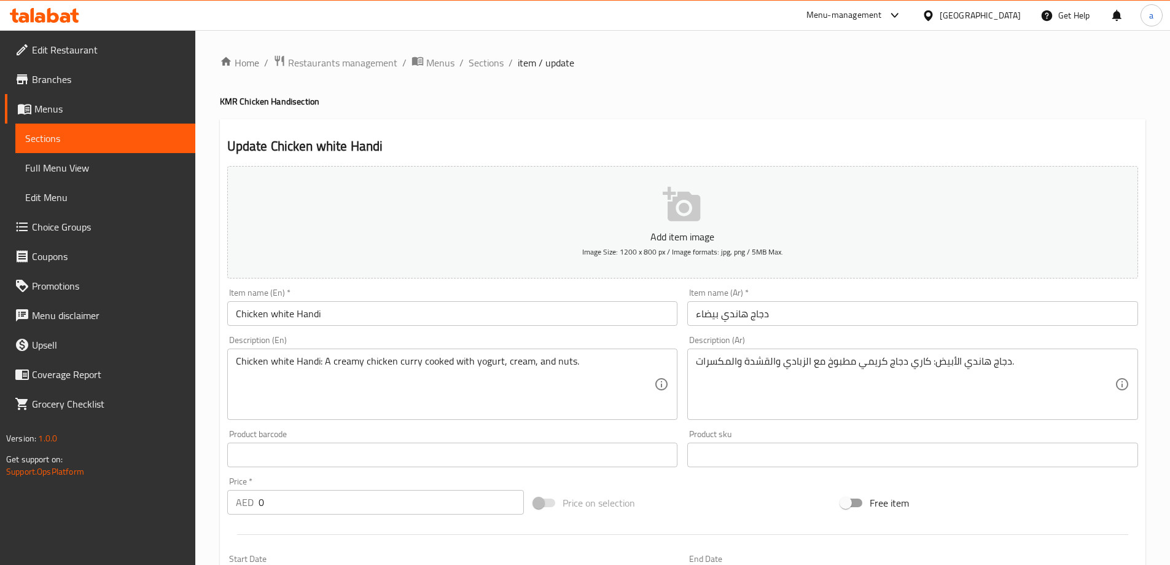
click at [801, 100] on h4 "KMR Chicken Handi section" at bounding box center [683, 101] width 926 height 12
click at [796, 142] on h2 "Update Chicken white Handi" at bounding box center [682, 146] width 911 height 18
click at [860, 152] on h2 "Update Chicken white Handi" at bounding box center [682, 146] width 911 height 18
click at [716, 315] on input "دجاج هاندي بيضاء" at bounding box center [912, 313] width 451 height 25
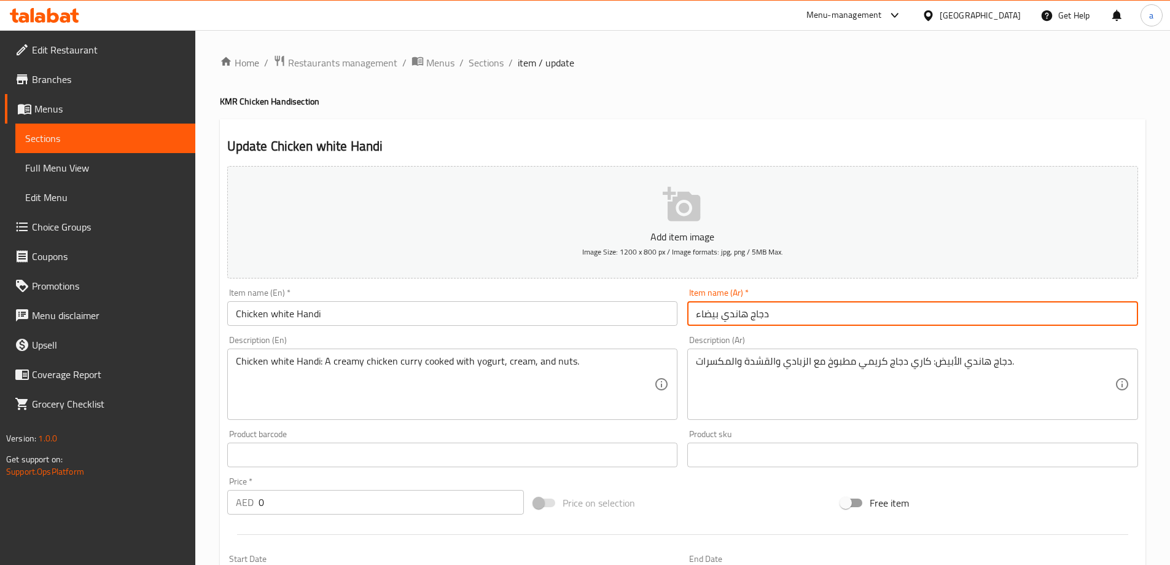
click at [716, 315] on input "دجاج هاندي بيضاء" at bounding box center [912, 313] width 451 height 25
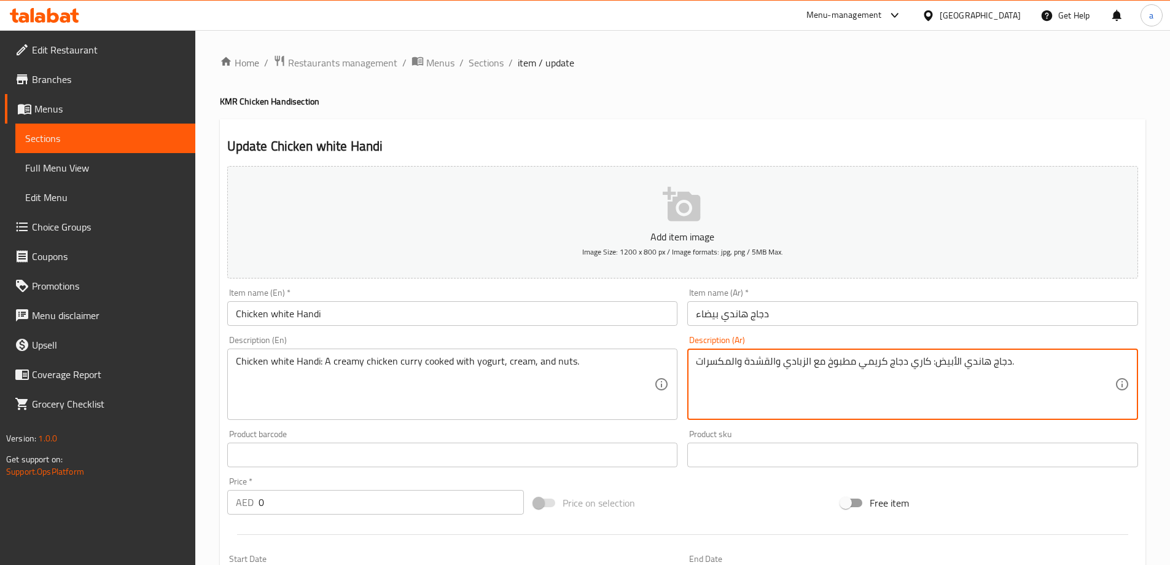
click at [944, 360] on textarea "دجاج هاندي الأبيض: كاري دجاج كريمي مطبوخ مع الزبادي والقشدة والمكسرات." at bounding box center [905, 384] width 419 height 58
paste textarea "يضاء"
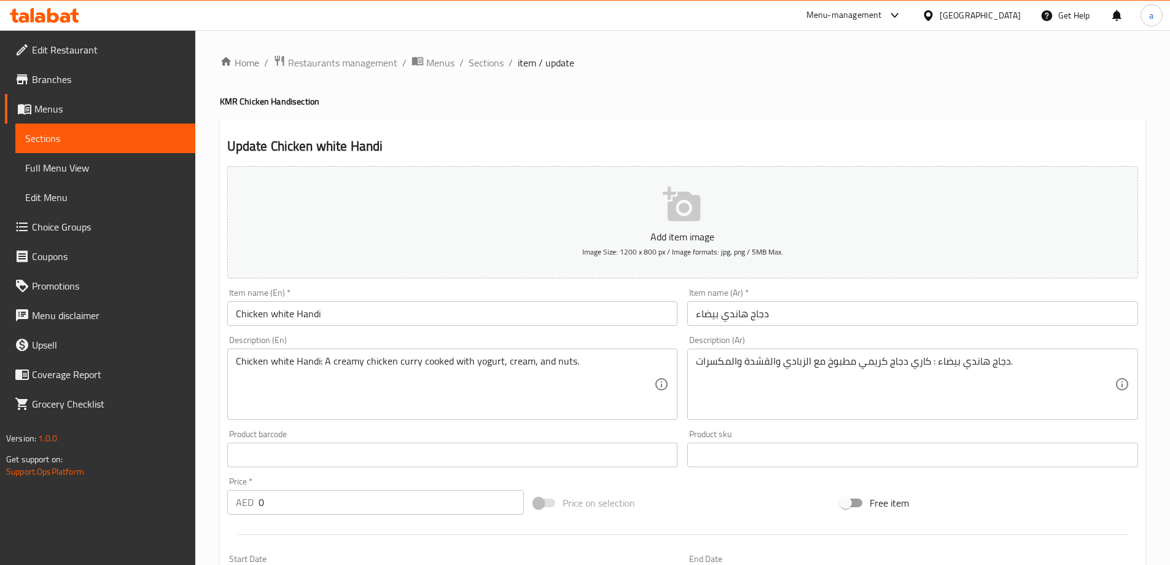
click at [966, 340] on div "Description (Ar) دجاج هاندي بيضاء : كاري دجاج كريمي مطبوخ مع الزبادي والقشدة وا…" at bounding box center [912, 377] width 451 height 84
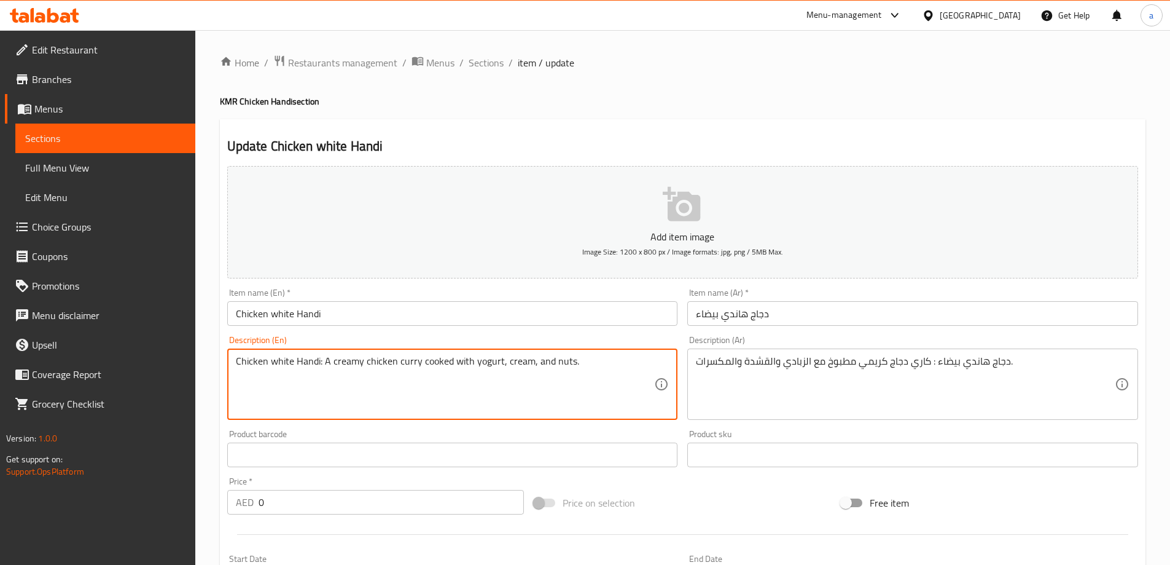
click at [488, 366] on textarea "Chicken white Handi: A creamy chicken curry cooked with yogurt, cream, and nuts." at bounding box center [445, 384] width 419 height 58
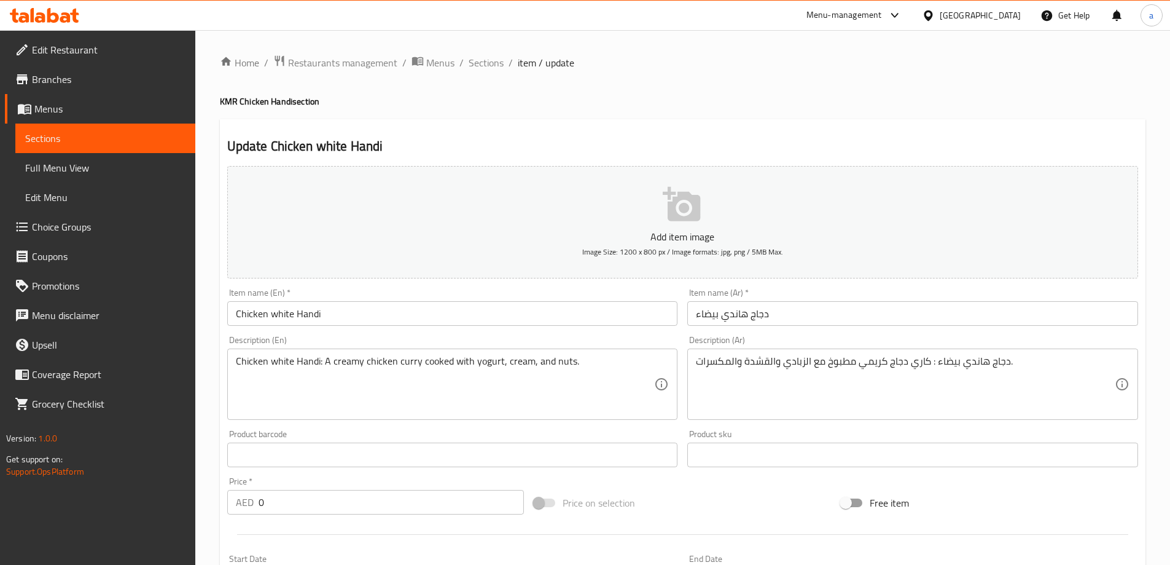
click at [521, 366] on textarea "Chicken white Handi: A creamy chicken curry cooked with yogurt, cream, and nuts." at bounding box center [445, 384] width 419 height 58
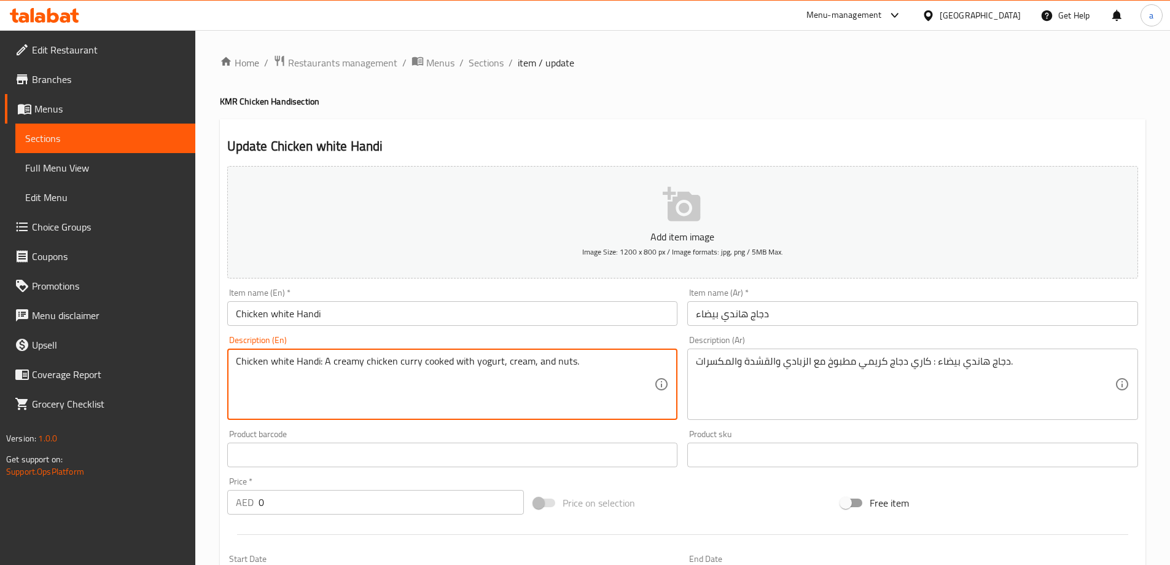
click at [521, 366] on textarea "Chicken white Handi: A creamy chicken curry cooked with yogurt, cream, and nuts." at bounding box center [445, 384] width 419 height 58
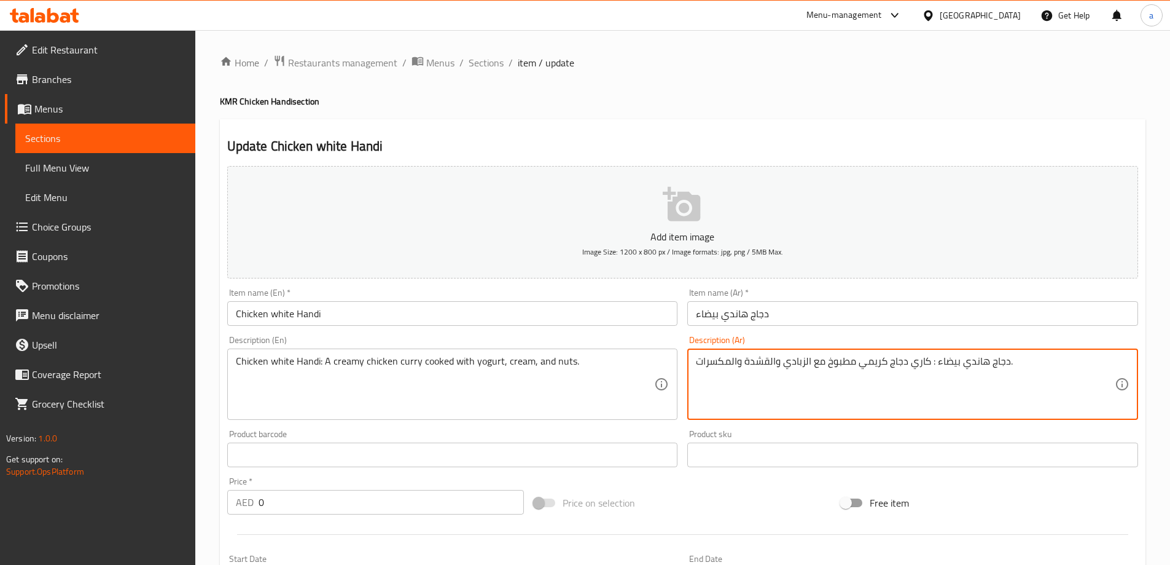
click at [764, 363] on textarea "دجاج هاندي بيضاء : كاري دجاج كريمي مطبوخ مع الزبادي والقشدة والمكسرات." at bounding box center [905, 384] width 419 height 58
click at [774, 370] on textarea "دجاج هاندي بيضاء : كاري دجاج كريمي مطبوخ مع الزبادي والقشدة والمكسرات." at bounding box center [905, 384] width 419 height 58
click at [770, 365] on textarea "دجاج هاندي بيضاء : كاري دجاج كريمي مطبوخ مع الزبادي والقشدة والمكسرات." at bounding box center [905, 384] width 419 height 58
drag, startPoint x: 768, startPoint y: 364, endPoint x: 746, endPoint y: 369, distance: 22.7
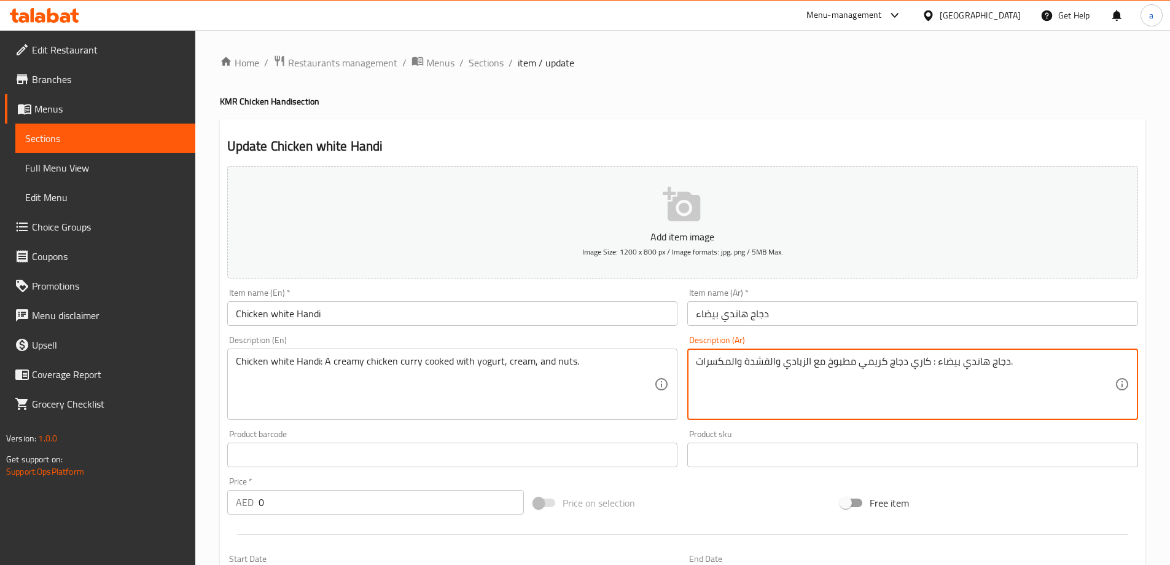
click at [746, 369] on textarea "دجاج هاندي بيضاء : كاري دجاج كريمي مطبوخ مع الزبادي والقشدة والمكسرات." at bounding box center [905, 384] width 419 height 58
paste textarea "ريم"
type textarea "دجاج هاندي بيضاء : كاري دجاج كريمي مطبوخ مع الزبادي والكريمة والمكسرات."
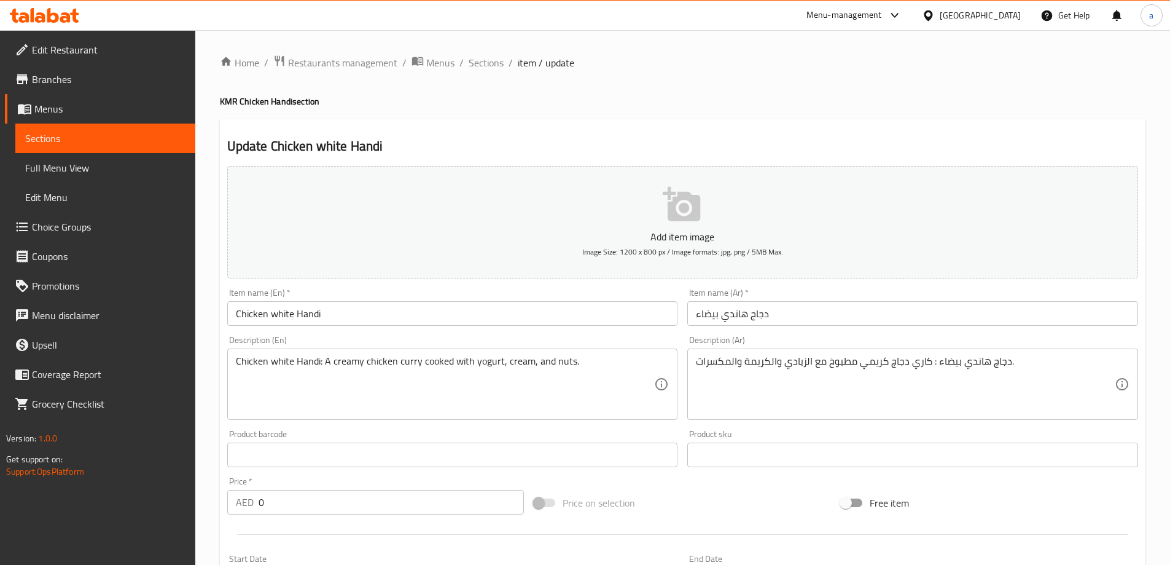
click at [796, 337] on div "Description (Ar) دجاج هاندي بيضاء : كاري دجاج كريمي مطبوخ مع الزبادي والكريمة و…" at bounding box center [912, 377] width 451 height 84
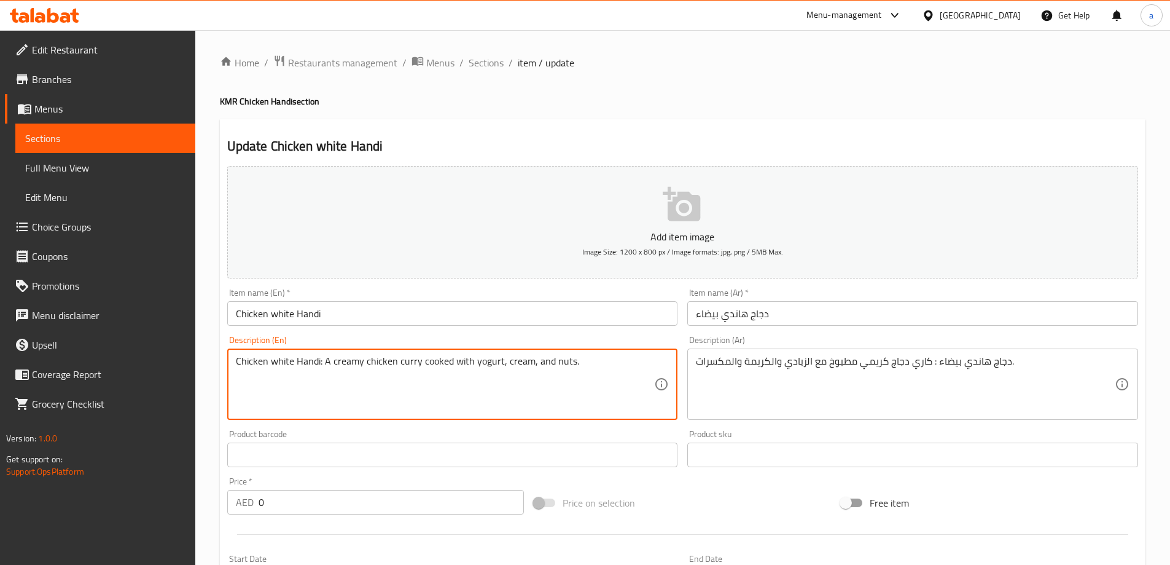
click at [561, 361] on textarea "Chicken white Handi: A creamy chicken curry cooked with yogurt, cream, and nuts." at bounding box center [445, 384] width 419 height 58
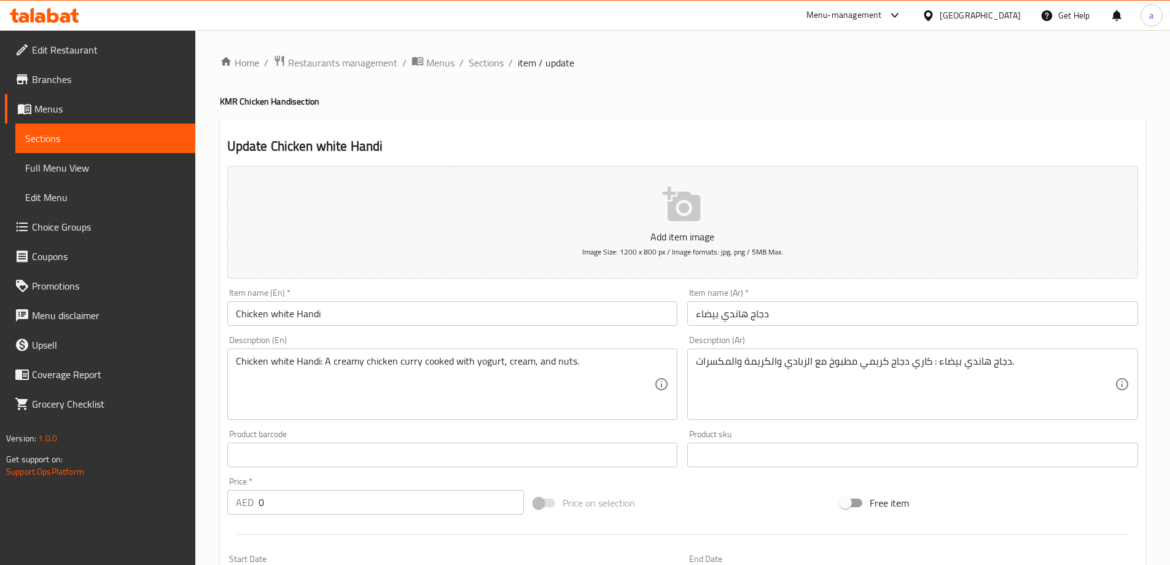
click at [855, 343] on div "Description (Ar) دجاج هاندي بيضاء : كاري دجاج كريمي مطبوخ مع الزبادي والكريمة و…" at bounding box center [912, 377] width 451 height 84
click at [635, 334] on div "Description (En) Chicken white Handi: A creamy chicken curry cooked with yogurt…" at bounding box center [452, 378] width 461 height 94
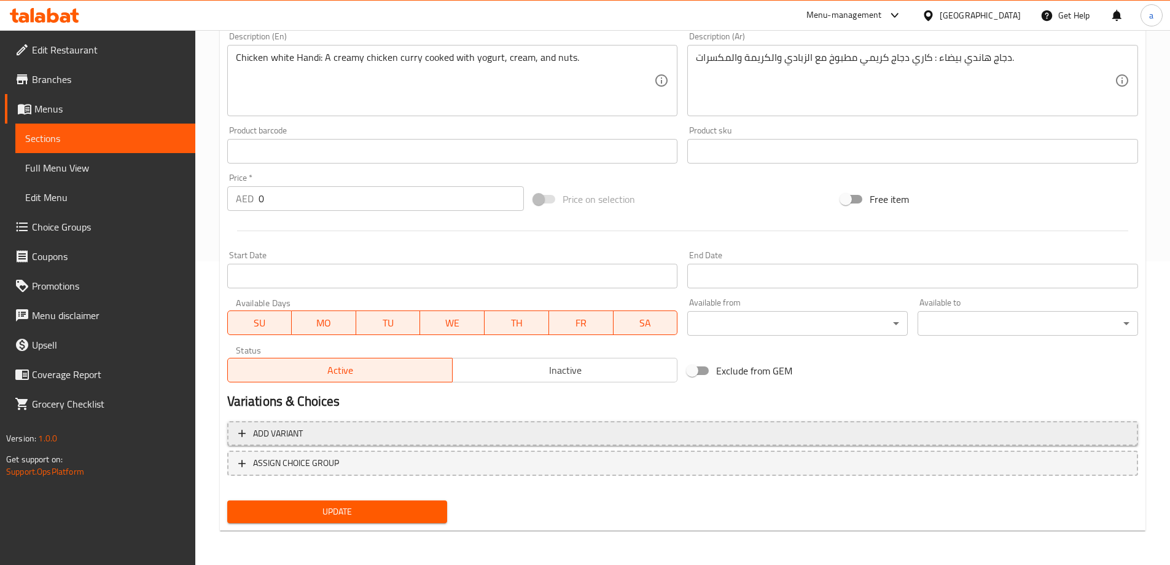
click at [575, 432] on span "Add variant" at bounding box center [682, 433] width 889 height 15
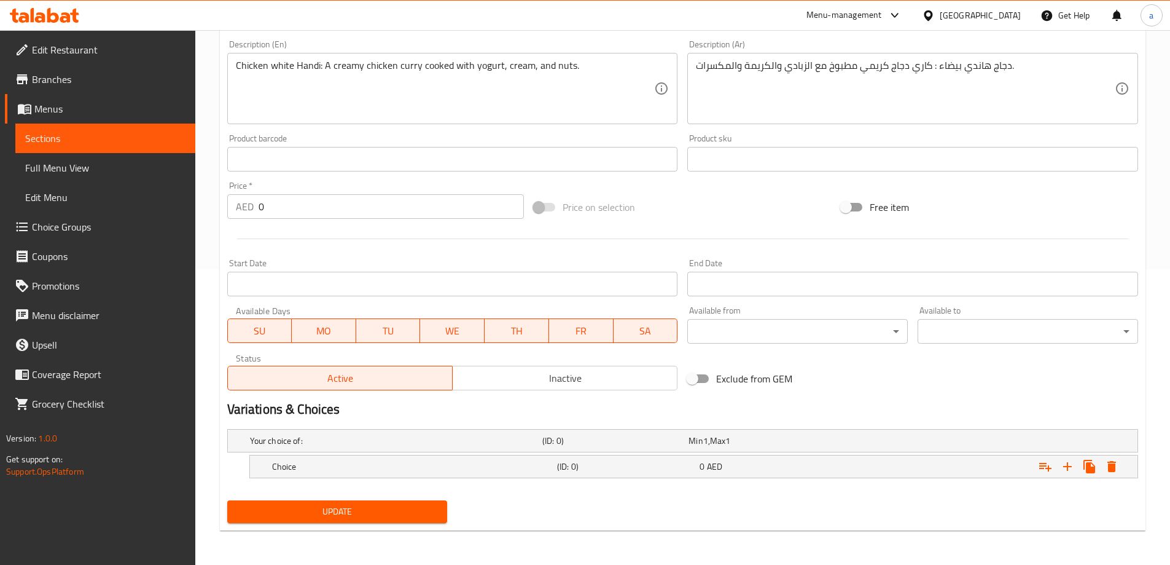
scroll to position [296, 0]
click at [994, 474] on div "Expand" at bounding box center [982, 466] width 285 height 27
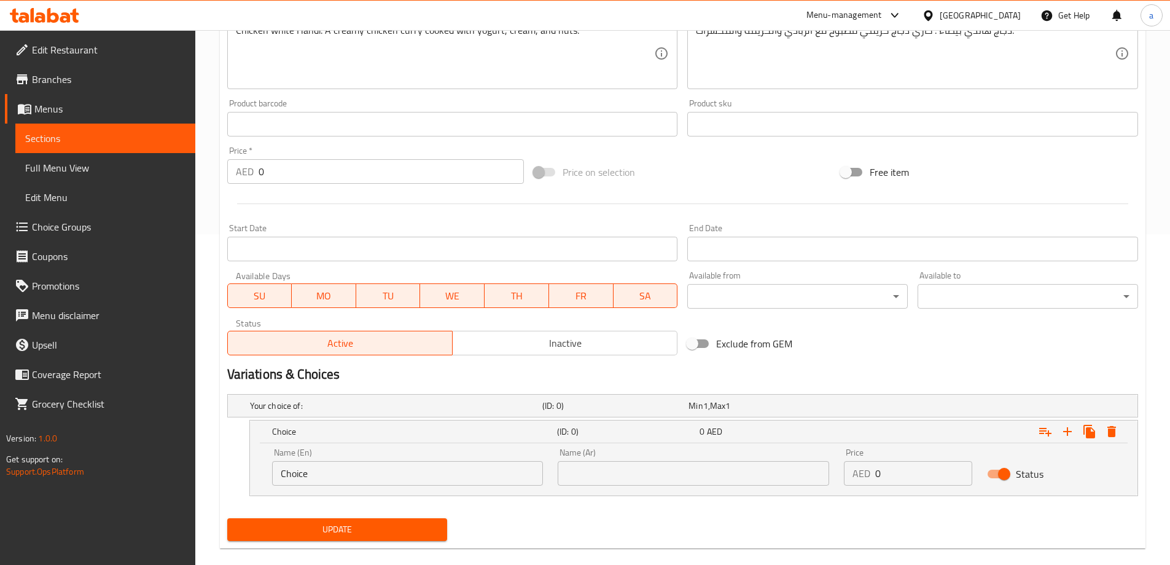
scroll to position [348, 0]
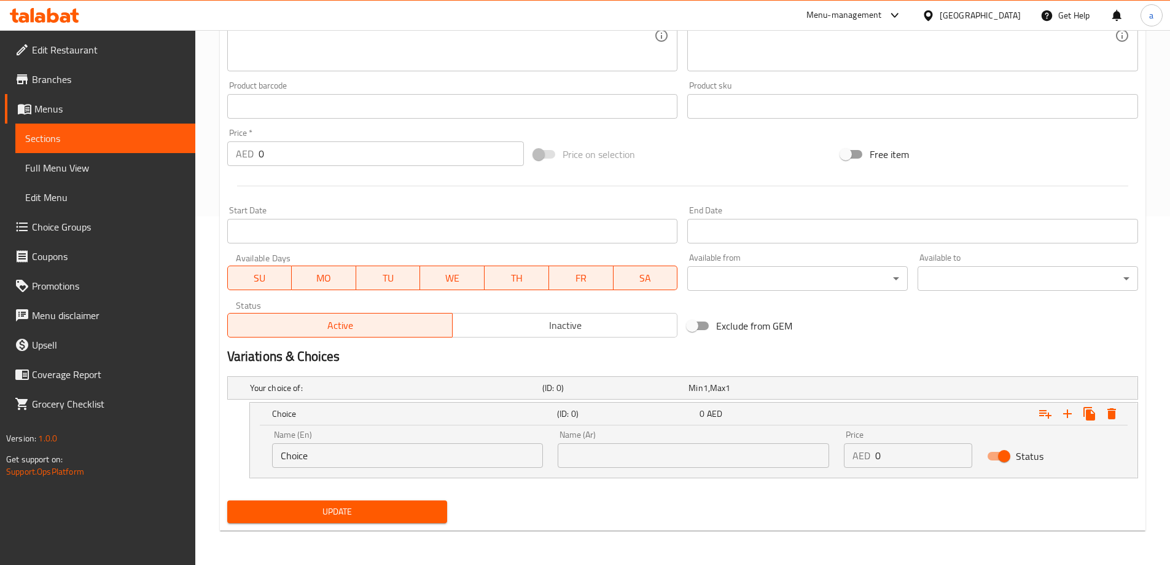
click at [487, 458] on input "Choice" at bounding box center [408, 455] width 272 height 25
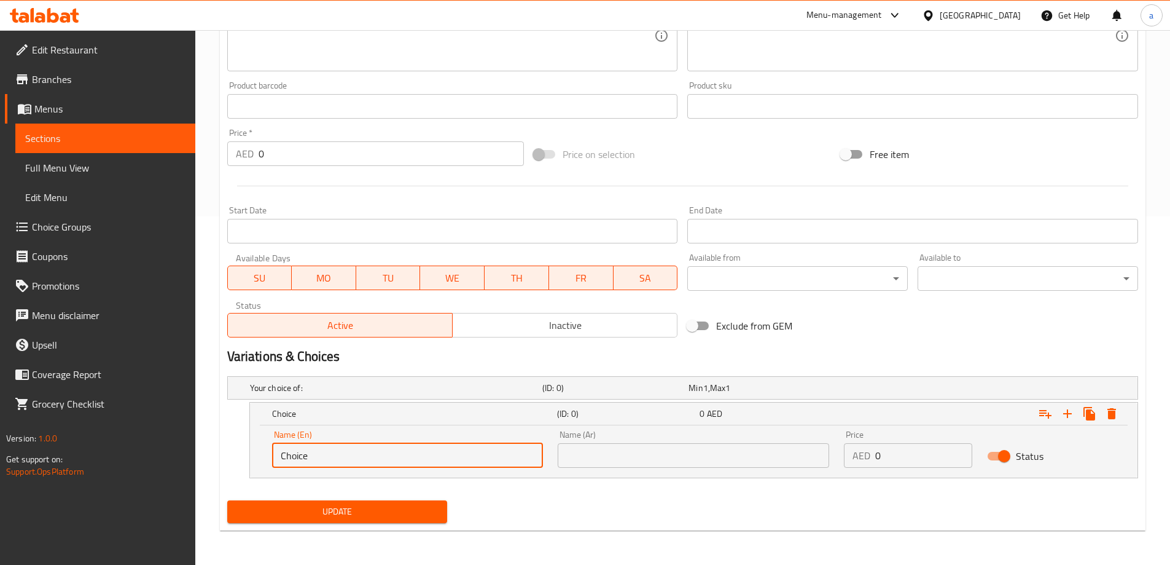
click at [487, 458] on input "Choice" at bounding box center [408, 455] width 272 height 25
type input "0.5 KG"
click at [669, 447] on input "text" at bounding box center [694, 455] width 272 height 25
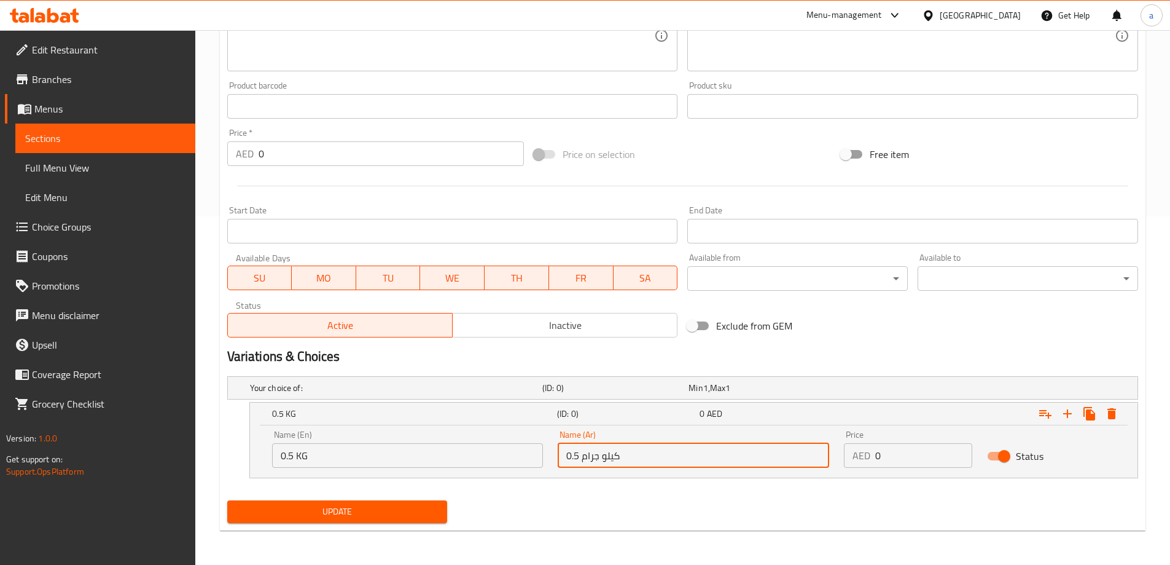
type input "0.5 كيلو جرام"
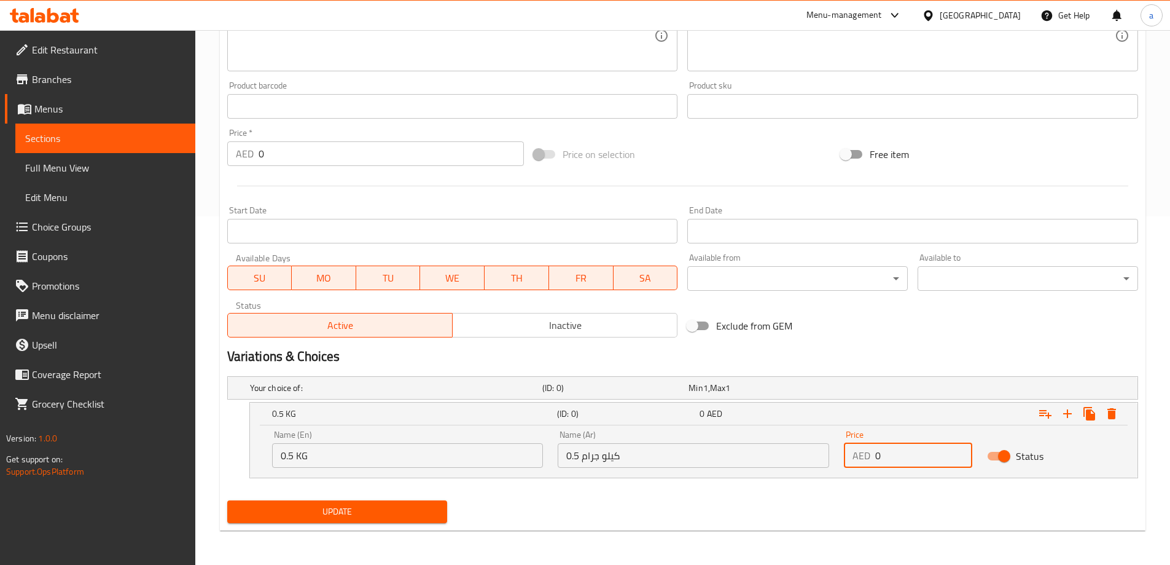
drag, startPoint x: 901, startPoint y: 462, endPoint x: 859, endPoint y: 471, distance: 42.8
click at [859, 471] on div "Price AED 0 Price" at bounding box center [908, 449] width 143 height 52
type input "53"
click at [1070, 416] on icon "Expand" at bounding box center [1067, 413] width 15 height 15
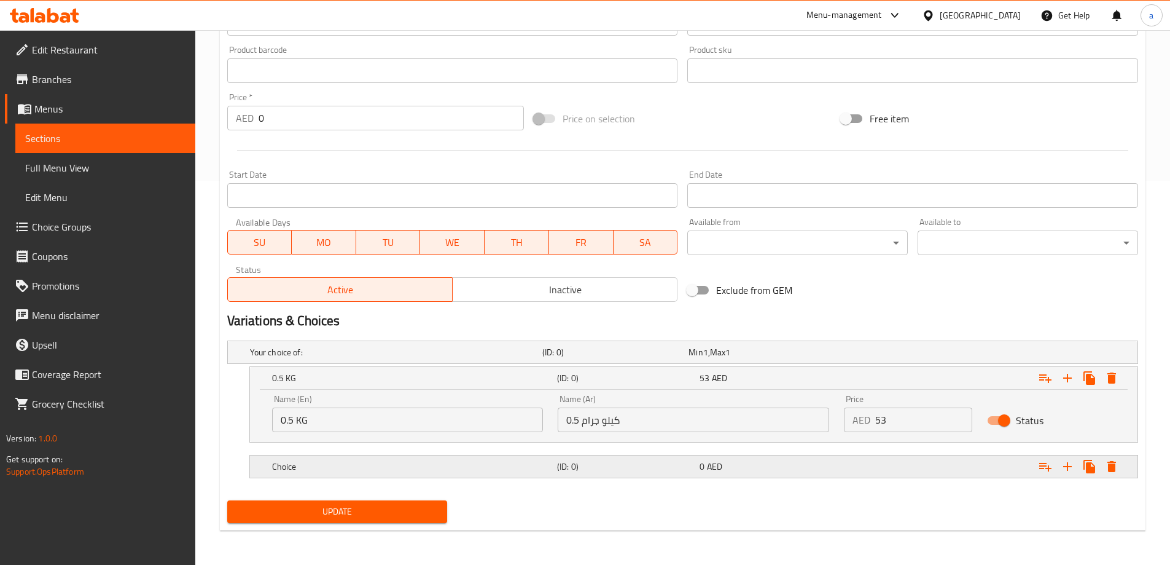
click at [822, 465] on div "0 AED" at bounding box center [769, 466] width 138 height 12
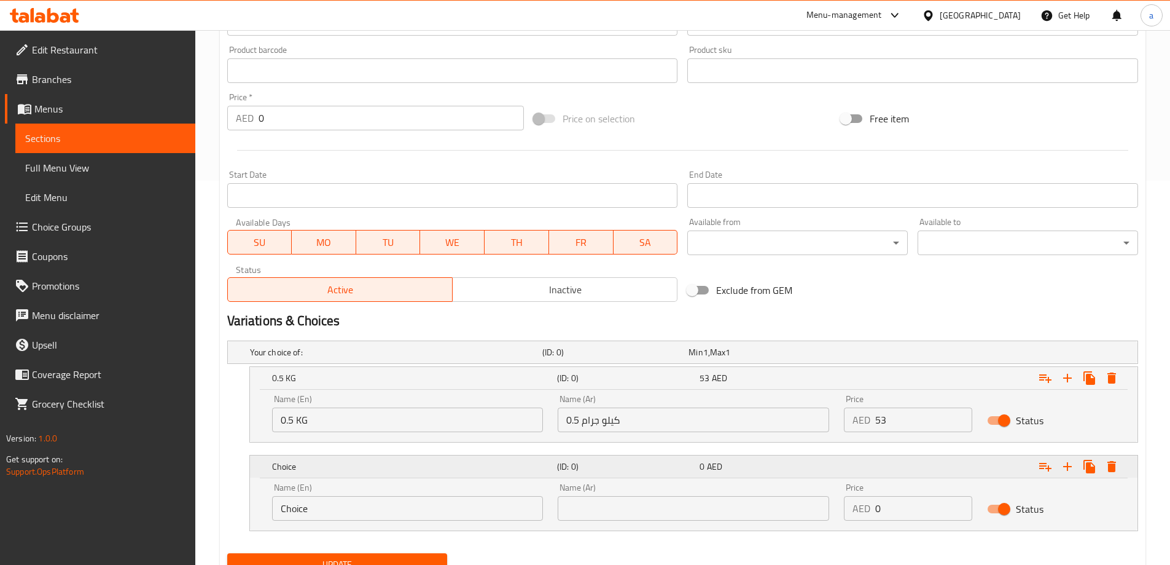
scroll to position [437, 0]
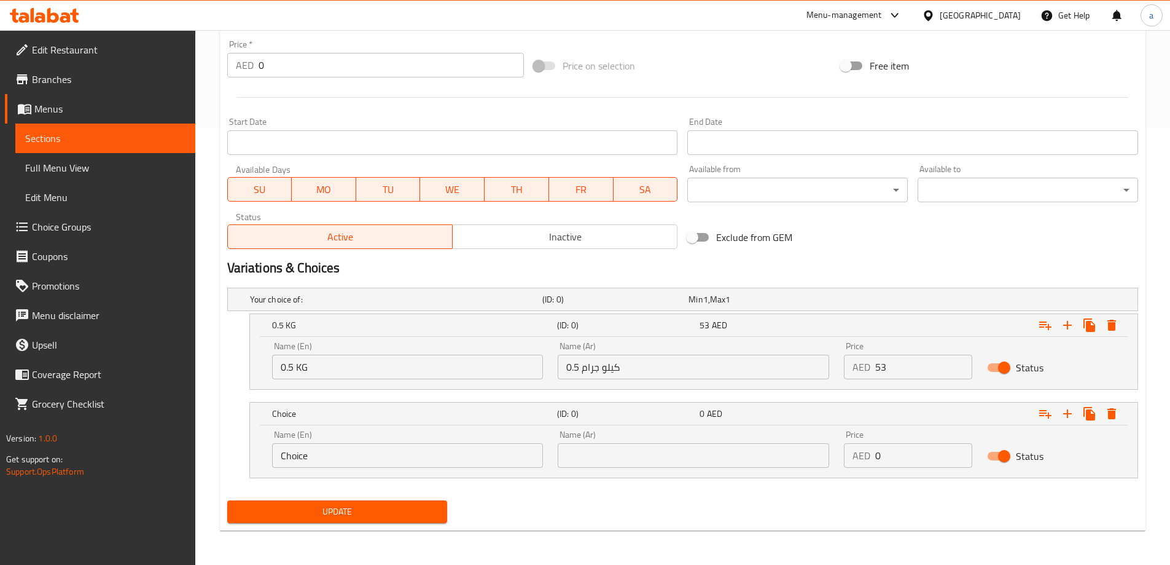
click at [507, 465] on input "Choice" at bounding box center [408, 455] width 272 height 25
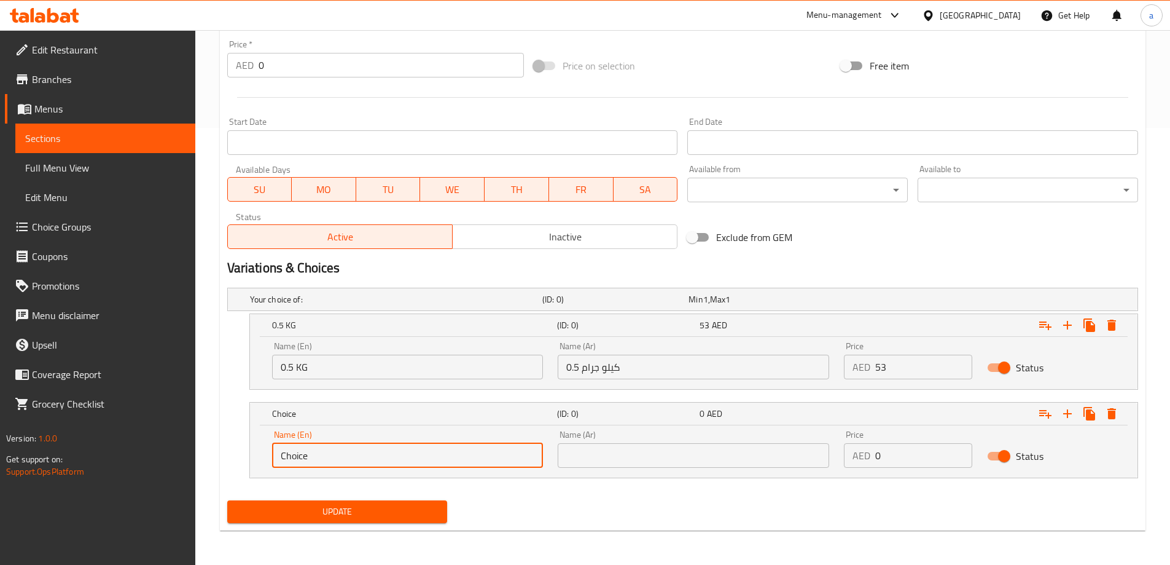
click at [507, 465] on input "Choice" at bounding box center [408, 455] width 272 height 25
type input "1 KG"
click at [586, 459] on input "text" at bounding box center [694, 455] width 272 height 25
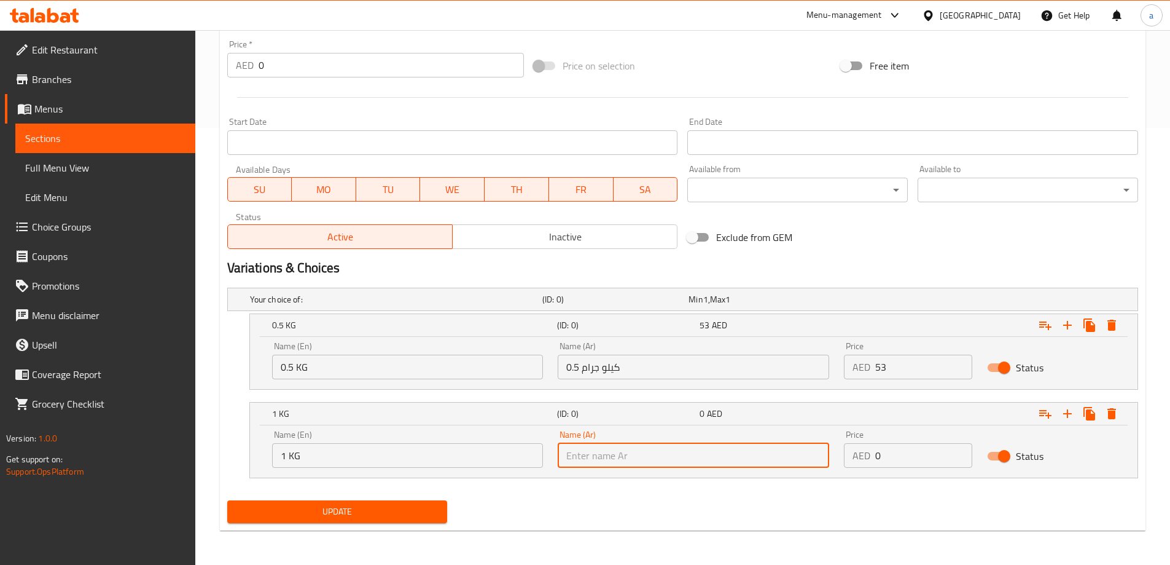
click at [586, 459] on input "text" at bounding box center [694, 455] width 272 height 25
type input "1 كيلو جرام"
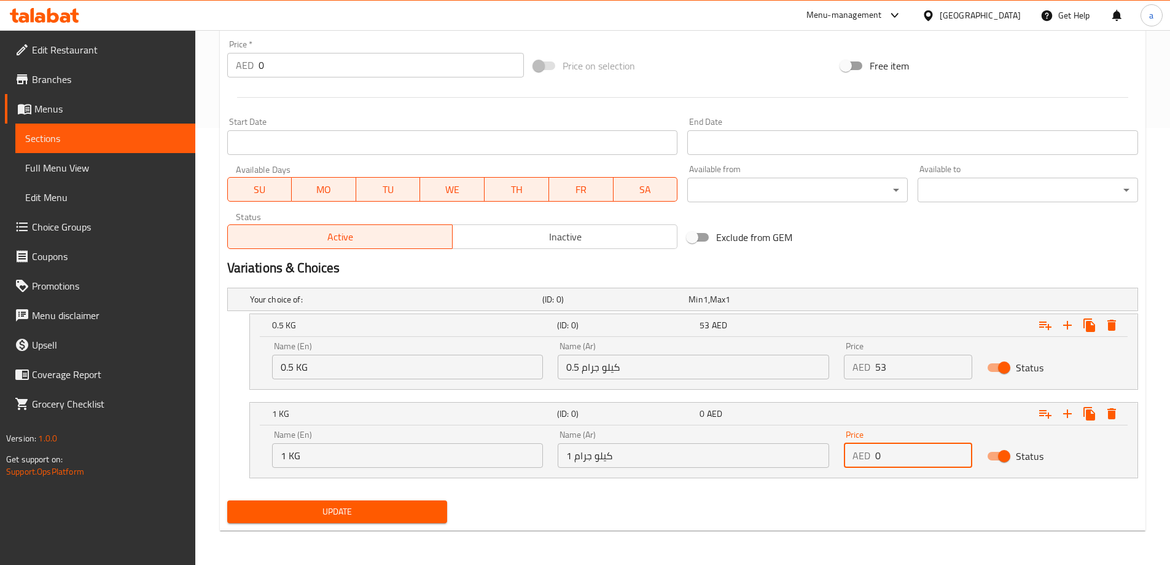
drag, startPoint x: 920, startPoint y: 464, endPoint x: 871, endPoint y: 483, distance: 52.1
click at [872, 478] on div "Your choice of: (ID: 0) Min 1 , Max 1 Name (En) Your choice of: Name (En) Name …" at bounding box center [682, 389] width 921 height 213
type input "105"
click at [872, 483] on nav at bounding box center [682, 485] width 911 height 10
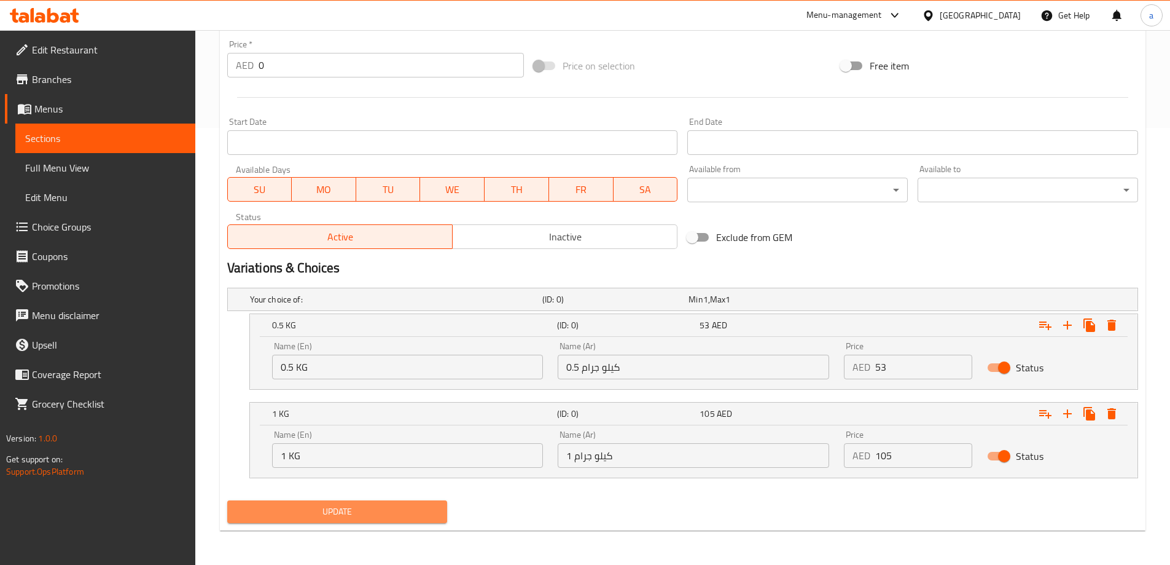
click at [429, 515] on span "Update" at bounding box center [337, 511] width 201 height 15
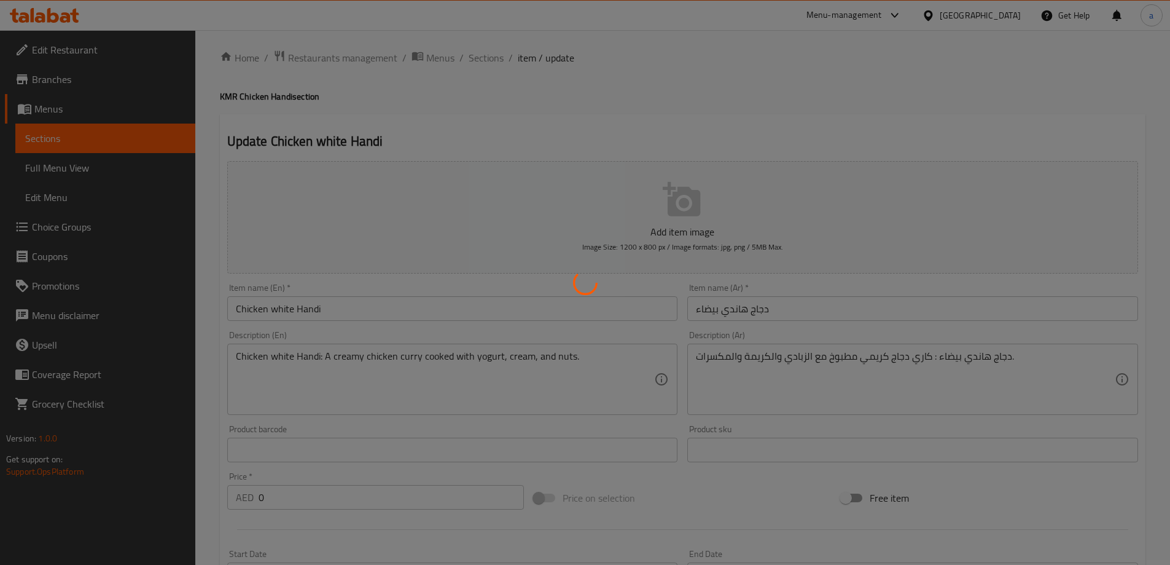
scroll to position [0, 0]
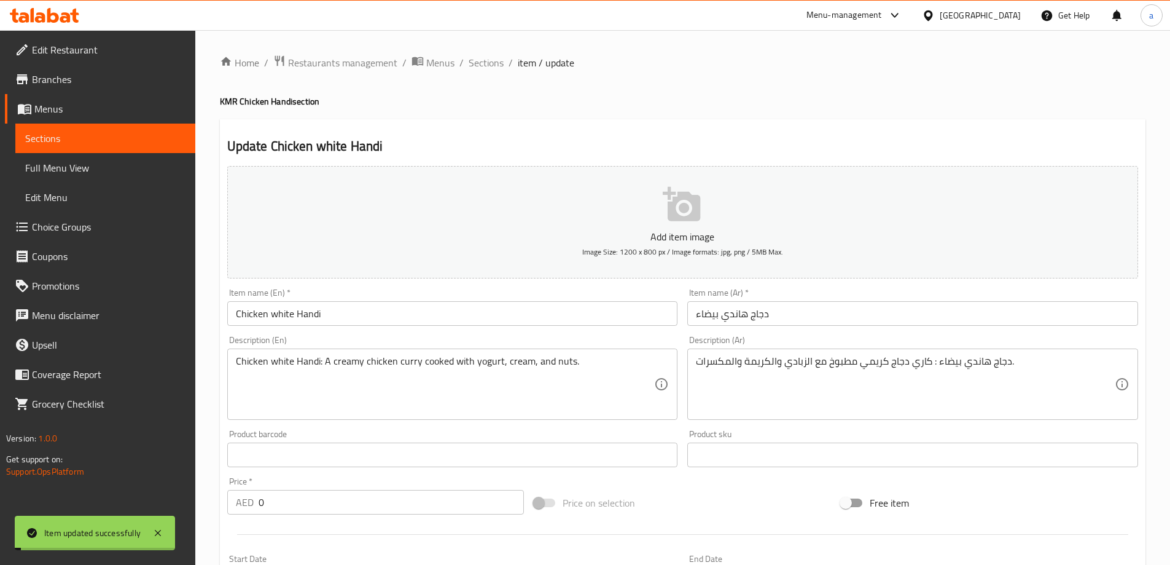
click at [482, 65] on span "Sections" at bounding box center [486, 62] width 35 height 15
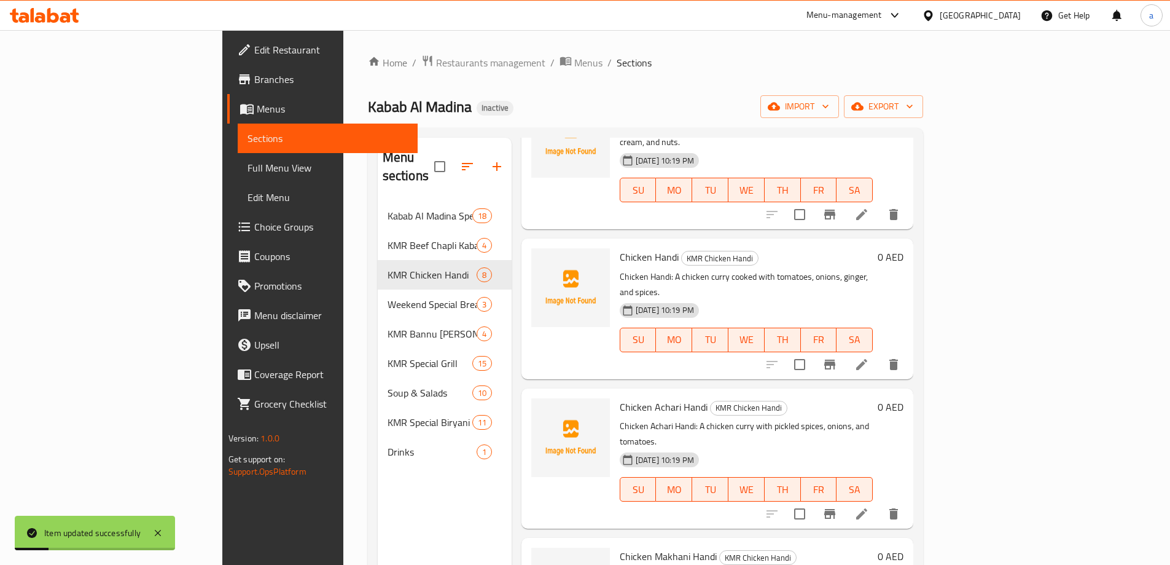
scroll to position [123, 0]
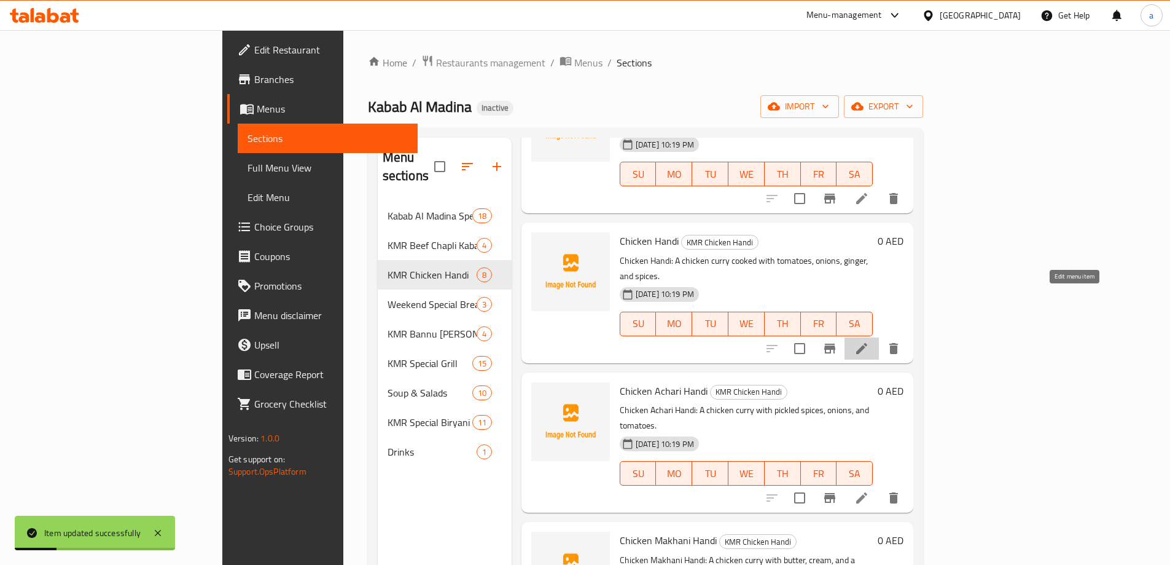
click at [868, 343] on icon at bounding box center [861, 348] width 11 height 11
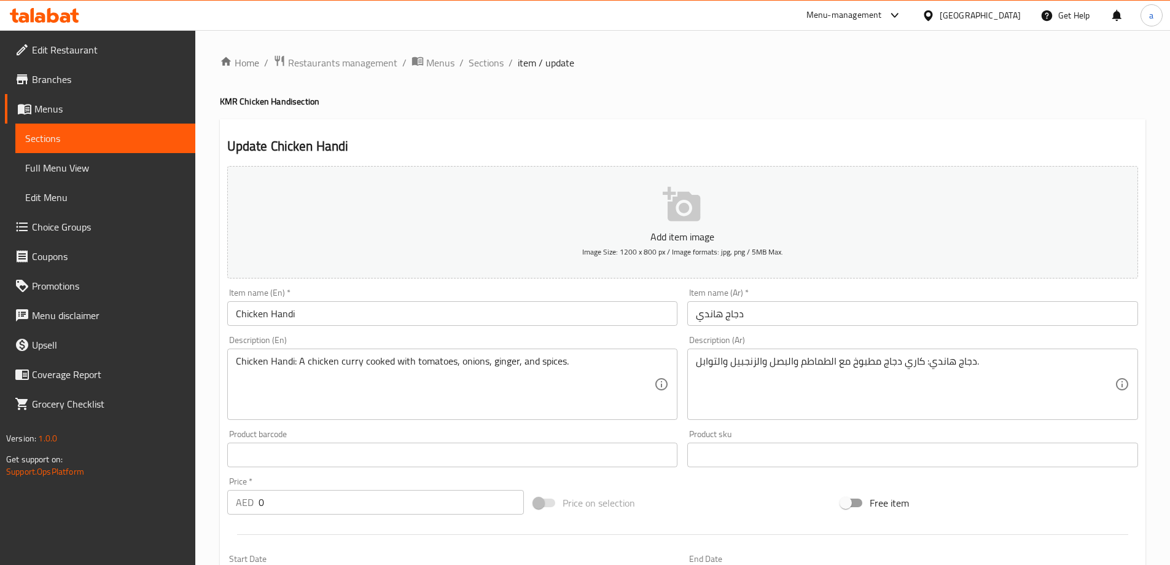
click at [788, 139] on h2 "Update Chicken Handi" at bounding box center [682, 146] width 911 height 18
click at [753, 133] on div "Update Chicken Handi Add item image Image Size: 1200 x 800 px / Image formats: …" at bounding box center [683, 476] width 926 height 715
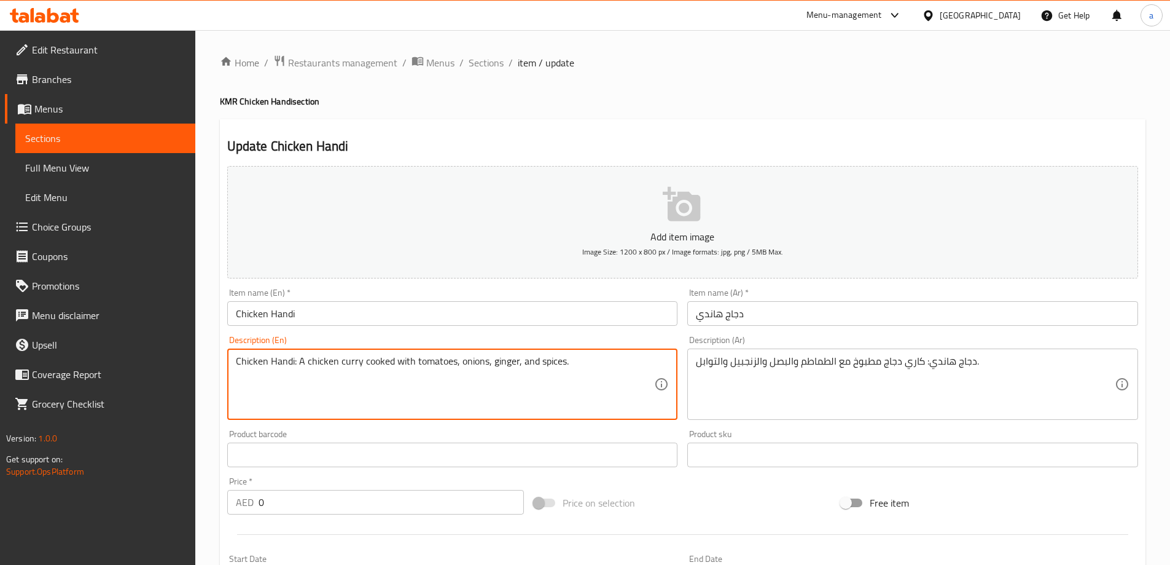
click at [807, 143] on h2 "Update Chicken Handi" at bounding box center [682, 146] width 911 height 18
click at [497, 364] on textarea "Chicken Handi: A chicken curry cooked with tomatoes, onions, ginger, and spices." at bounding box center [445, 384] width 419 height 58
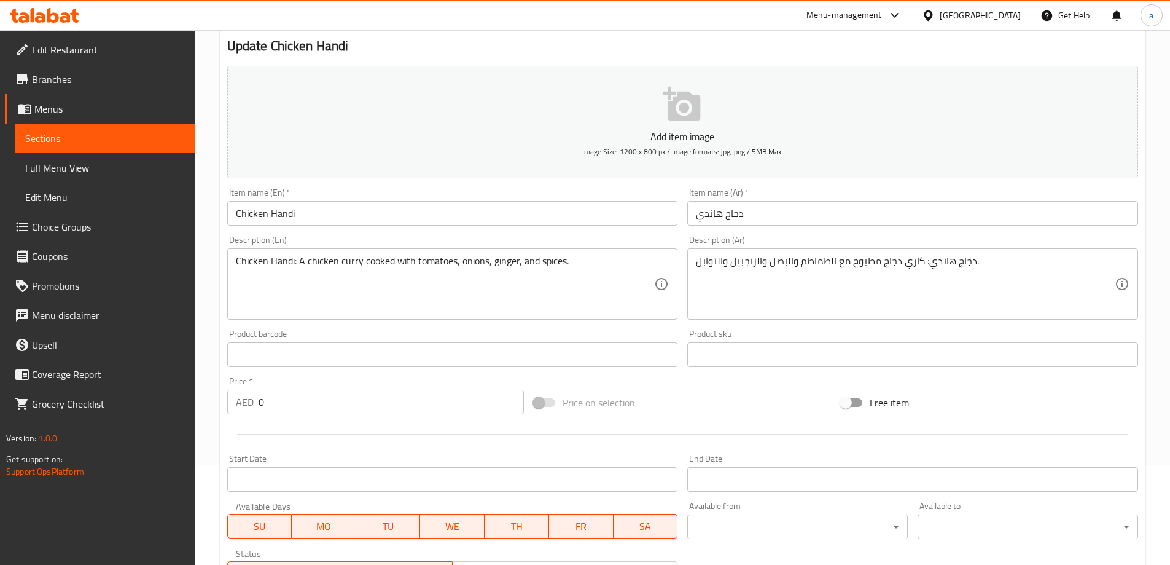
scroll to position [304, 0]
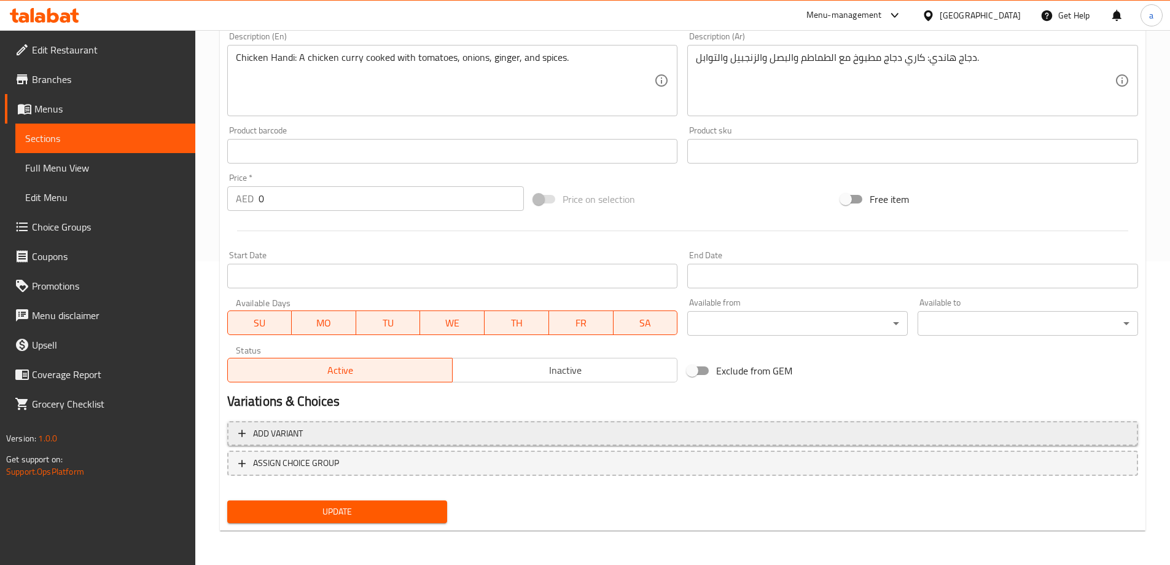
click at [586, 426] on span "Add variant" at bounding box center [682, 433] width 889 height 15
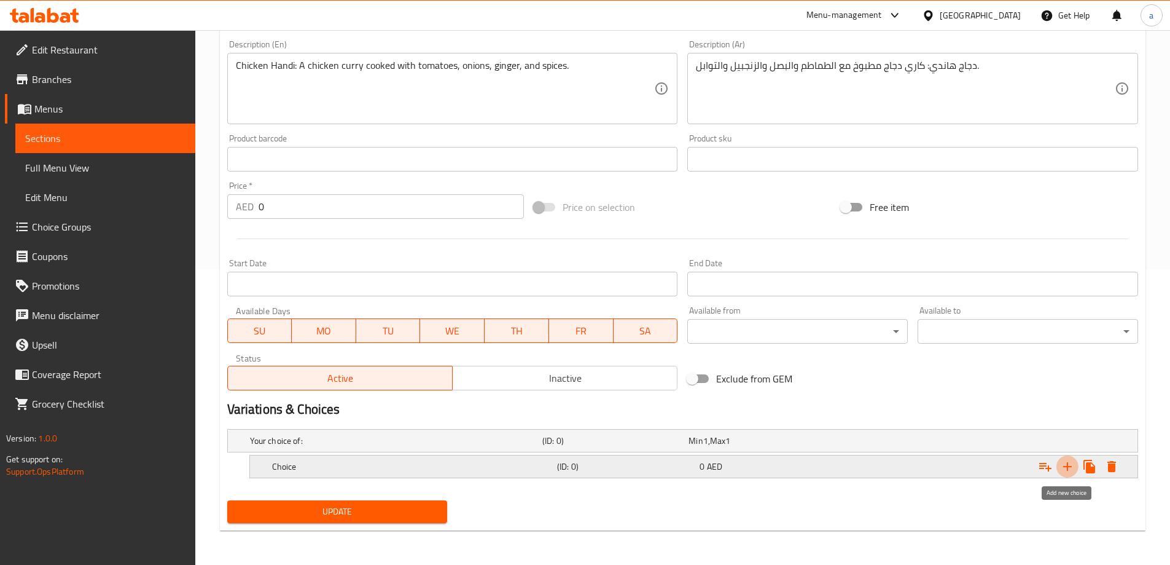
click at [1068, 464] on icon "Expand" at bounding box center [1068, 466] width 9 height 9
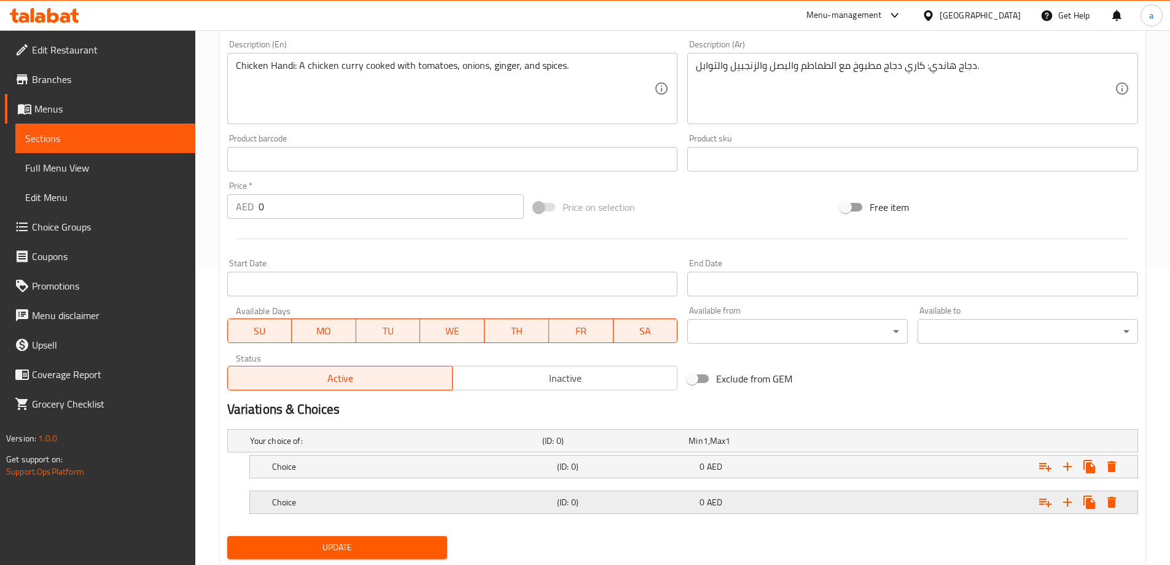
scroll to position [331, 0]
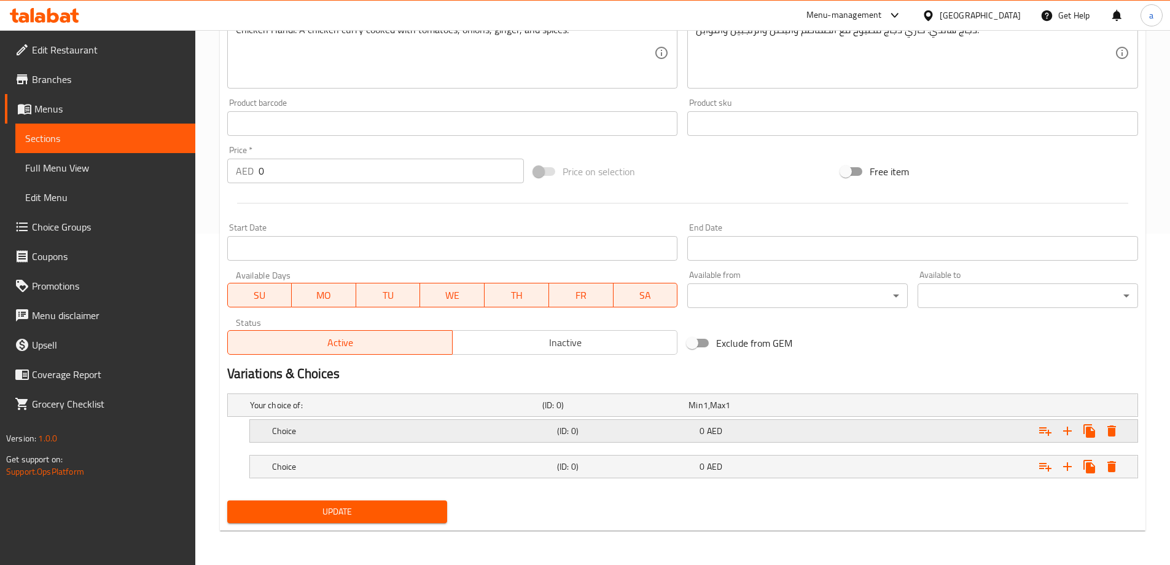
click at [874, 441] on div "Expand" at bounding box center [982, 430] width 285 height 27
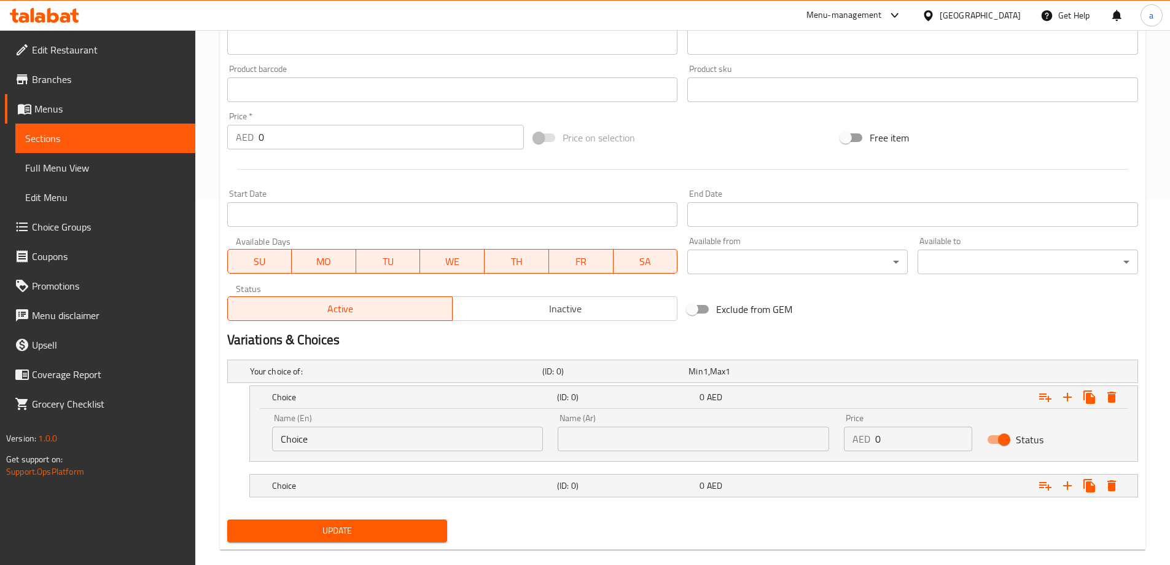
scroll to position [384, 0]
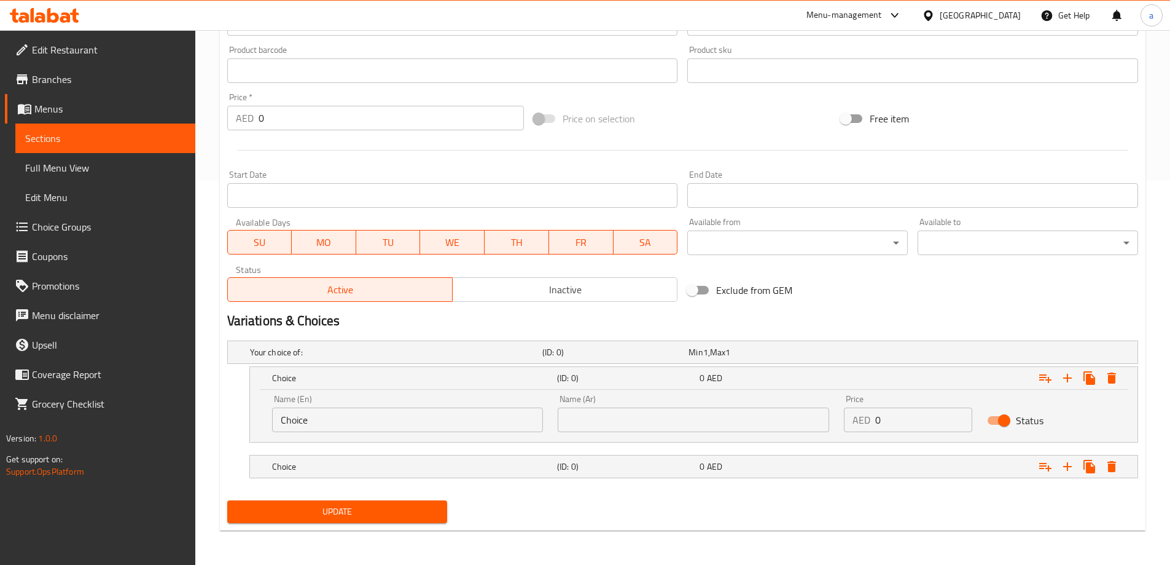
click at [500, 434] on div "Name (En) Choice Name (En)" at bounding box center [408, 413] width 286 height 52
click at [496, 429] on input "Choice" at bounding box center [408, 419] width 272 height 25
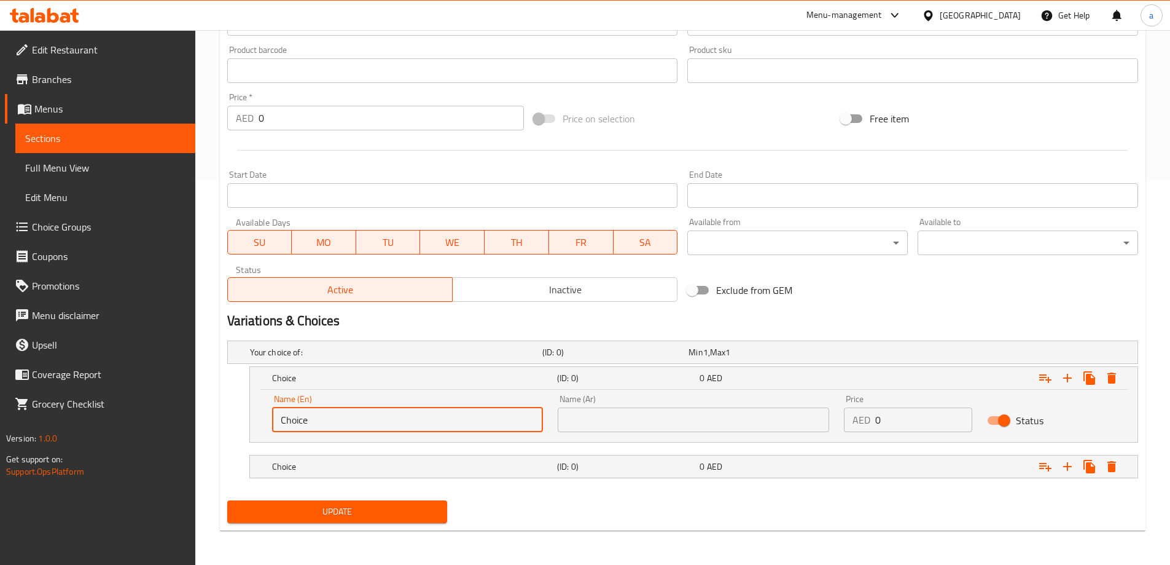
click at [496, 429] on input "Choice" at bounding box center [408, 419] width 272 height 25
type input "0.5"
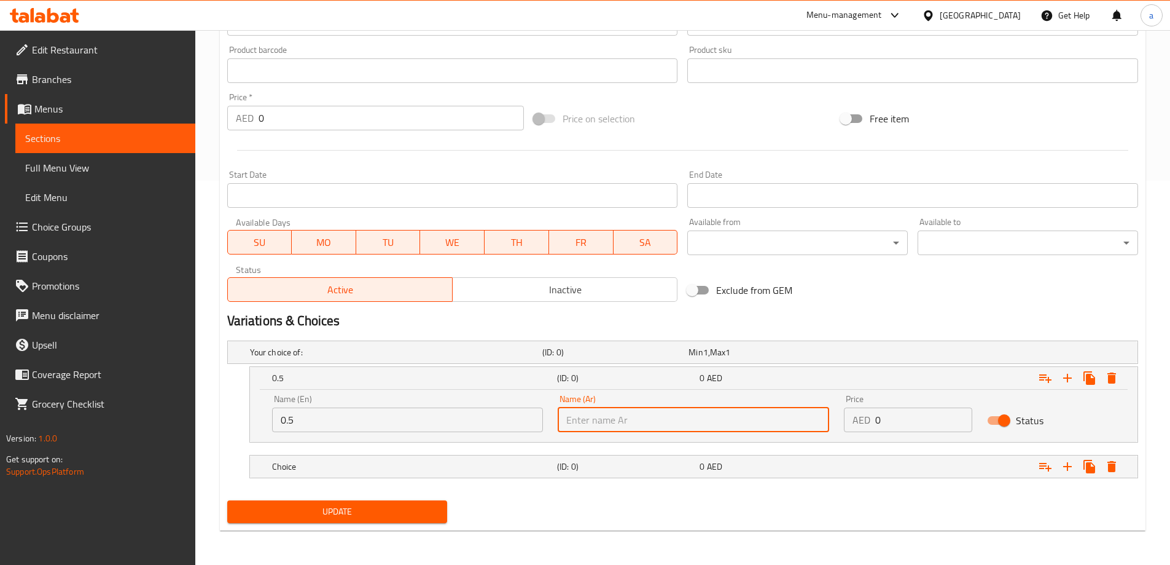
click at [611, 410] on input "text" at bounding box center [694, 419] width 272 height 25
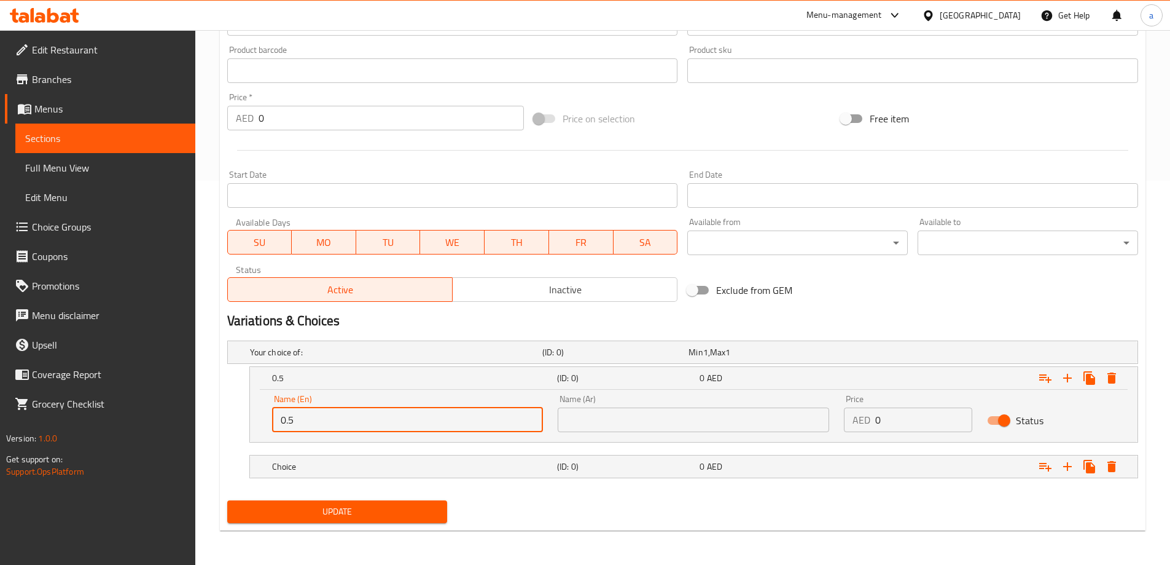
click at [465, 413] on input "0.5" at bounding box center [408, 419] width 272 height 25
click at [444, 418] on input "0.5" at bounding box center [408, 419] width 272 height 25
click at [437, 420] on input "0.5" at bounding box center [408, 419] width 272 height 25
drag, startPoint x: 437, startPoint y: 420, endPoint x: 364, endPoint y: 430, distance: 73.8
click at [364, 430] on input "0.5" at bounding box center [408, 419] width 272 height 25
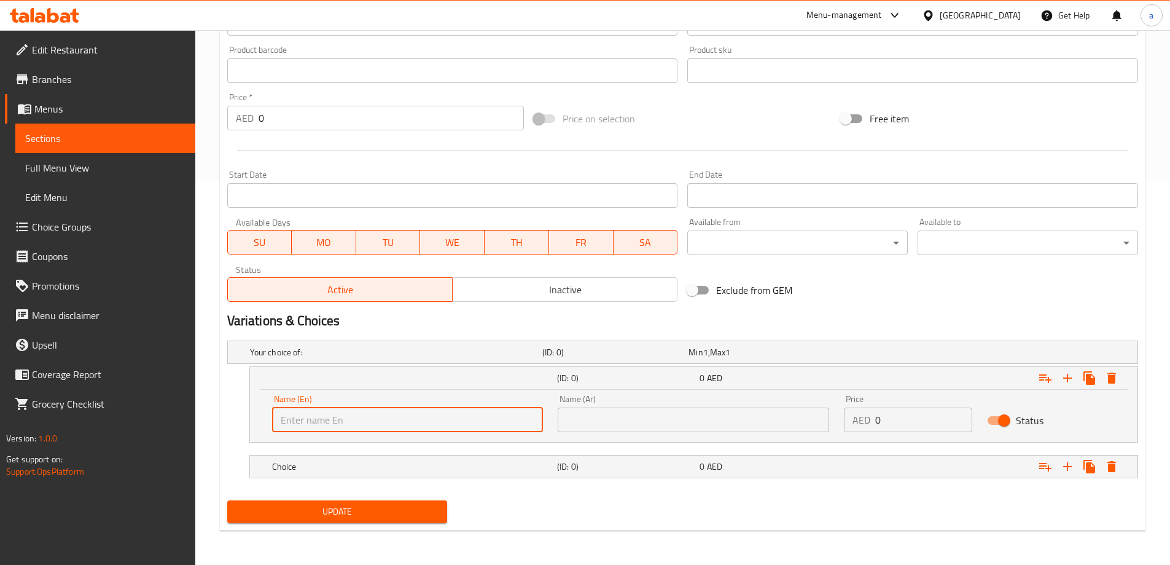
click at [364, 430] on input "text" at bounding box center [408, 419] width 272 height 25
click at [372, 428] on input "text" at bounding box center [408, 419] width 272 height 25
click at [372, 428] on input "0.5" at bounding box center [408, 419] width 272 height 25
type input "0.5KG"
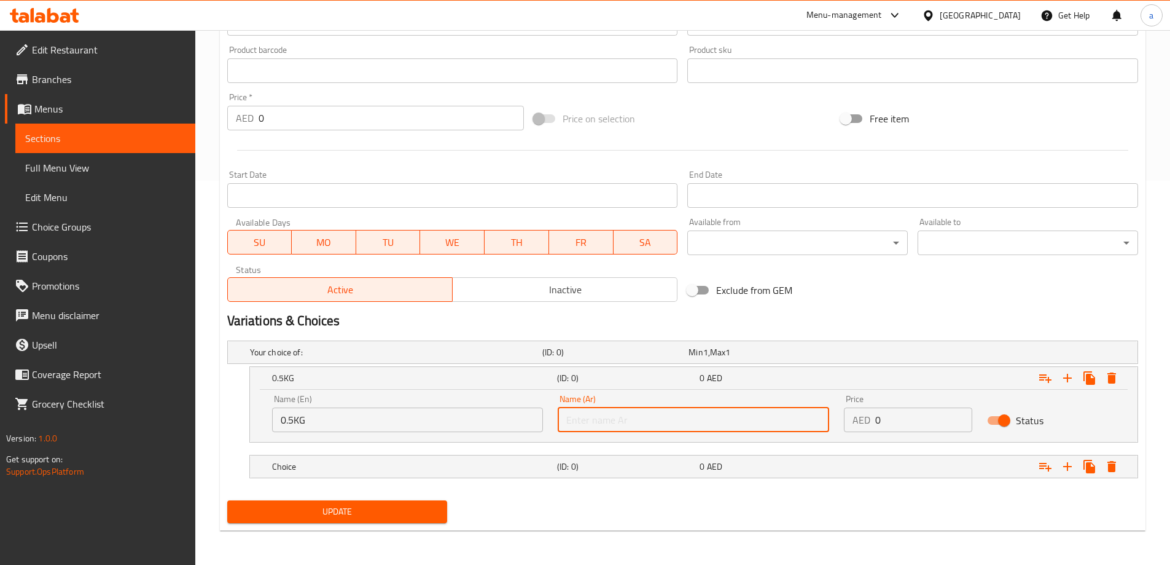
click at [565, 421] on input "text" at bounding box center [694, 419] width 272 height 25
type input "0.5 كيلو جرام"
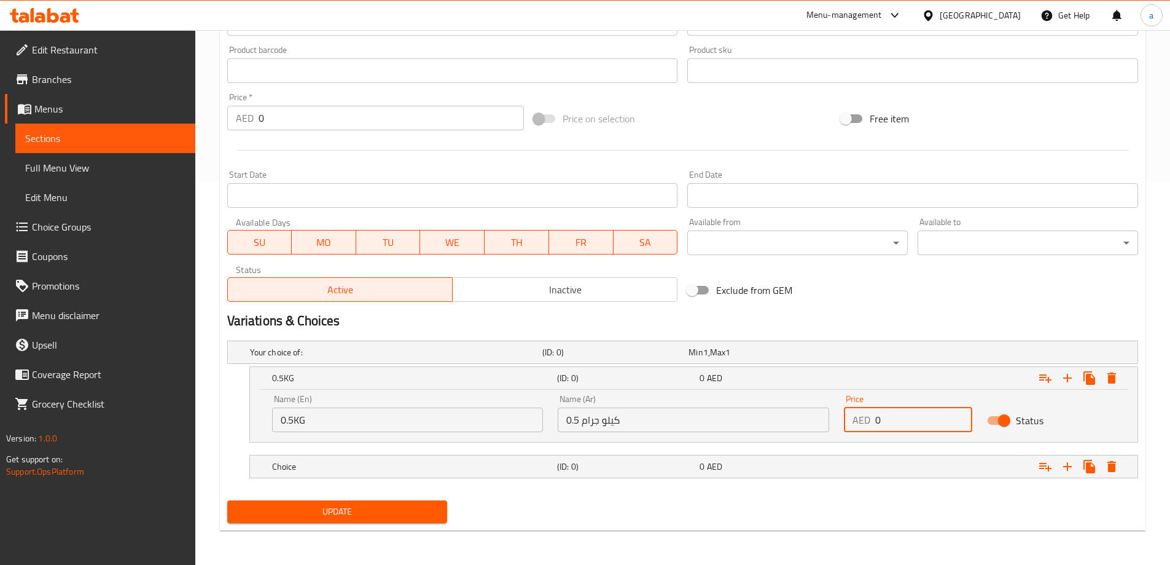
drag, startPoint x: 885, startPoint y: 416, endPoint x: 861, endPoint y: 429, distance: 28.0
click at [861, 429] on div "AED 0 Price" at bounding box center [908, 419] width 128 height 25
type input "45"
click at [735, 470] on div "0 AED" at bounding box center [769, 466] width 138 height 12
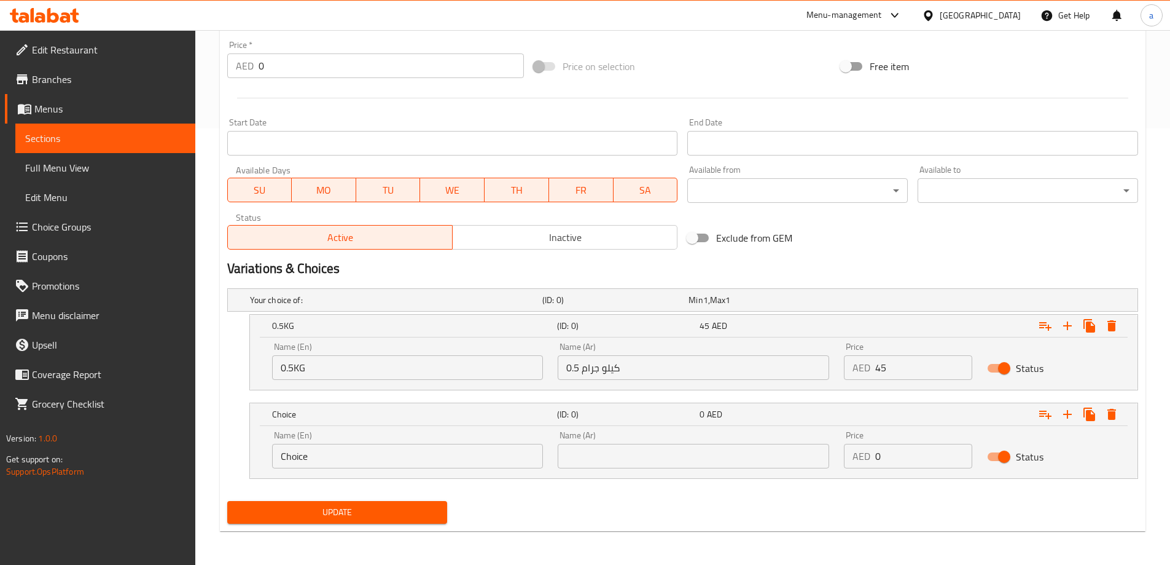
scroll to position [437, 0]
click at [406, 434] on div "Name (En) Choice Name (En)" at bounding box center [408, 448] width 272 height 37
click at [405, 456] on input "Choice" at bounding box center [408, 455] width 272 height 25
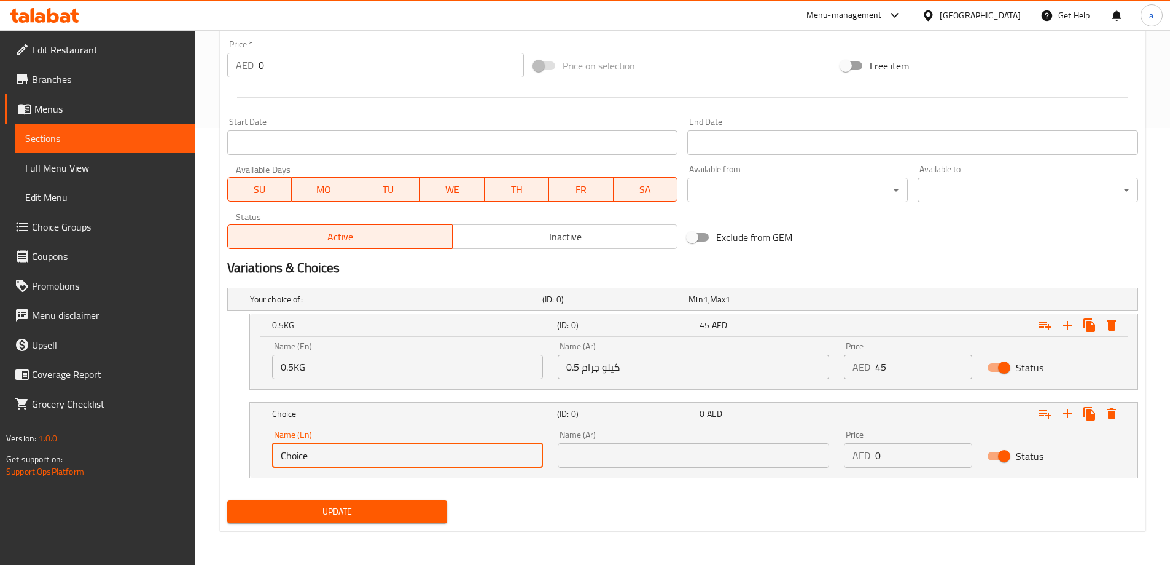
click at [405, 456] on input "Choice" at bounding box center [408, 455] width 272 height 25
type input "1 KG"
click at [687, 454] on input "text" at bounding box center [694, 455] width 272 height 25
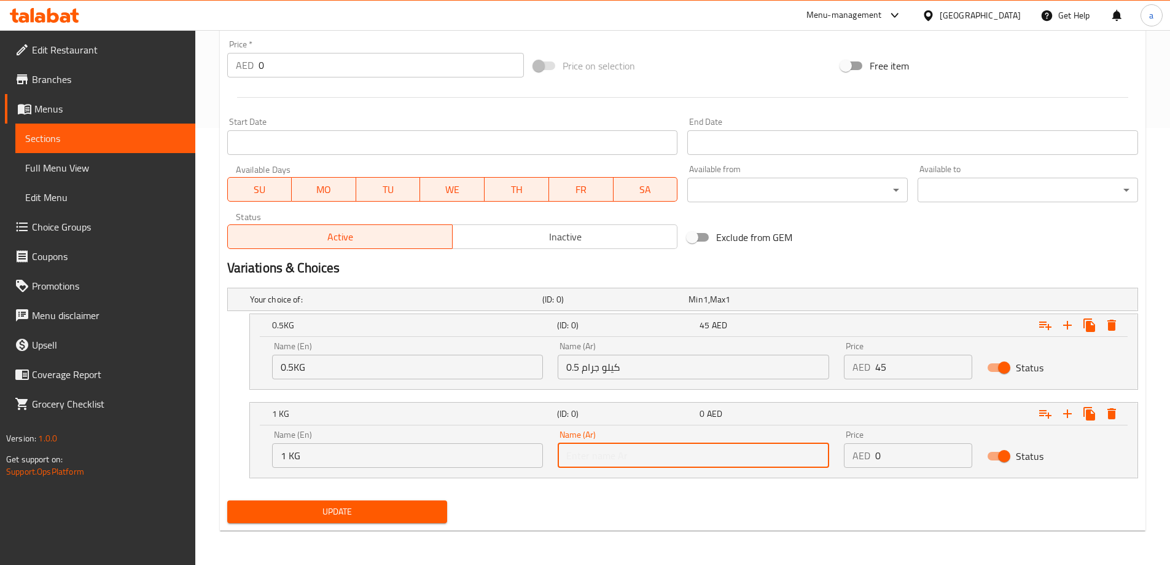
click at [687, 454] on input "text" at bounding box center [694, 455] width 272 height 25
type input "1 كيلو جرام"
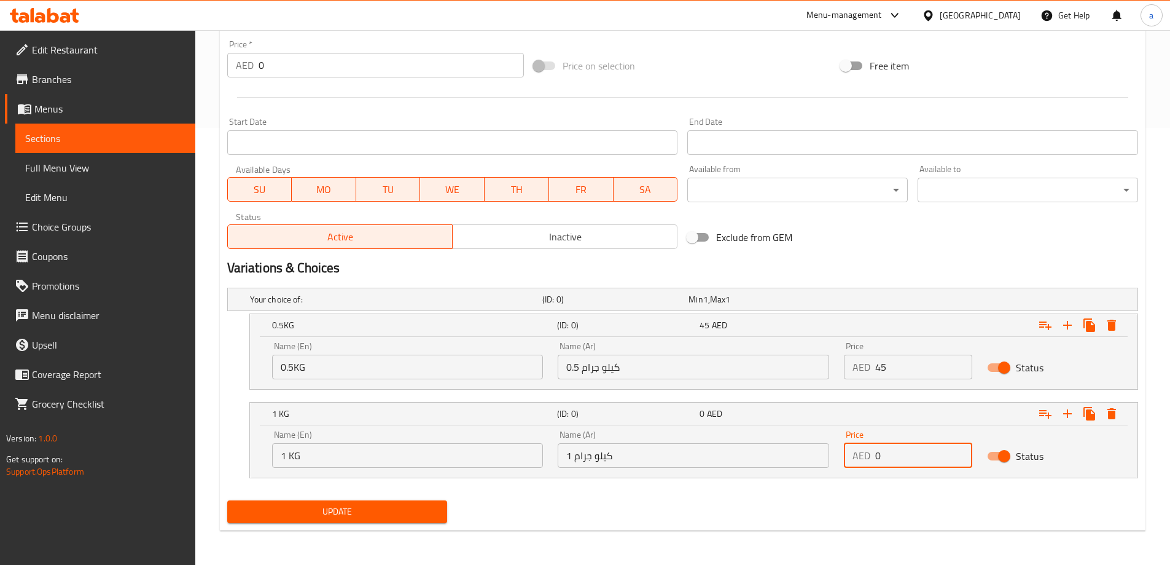
click at [888, 461] on input "0" at bounding box center [924, 455] width 97 height 25
drag, startPoint x: 888, startPoint y: 461, endPoint x: 857, endPoint y: 462, distance: 30.7
click at [857, 462] on div "AED 0 Price" at bounding box center [908, 455] width 128 height 25
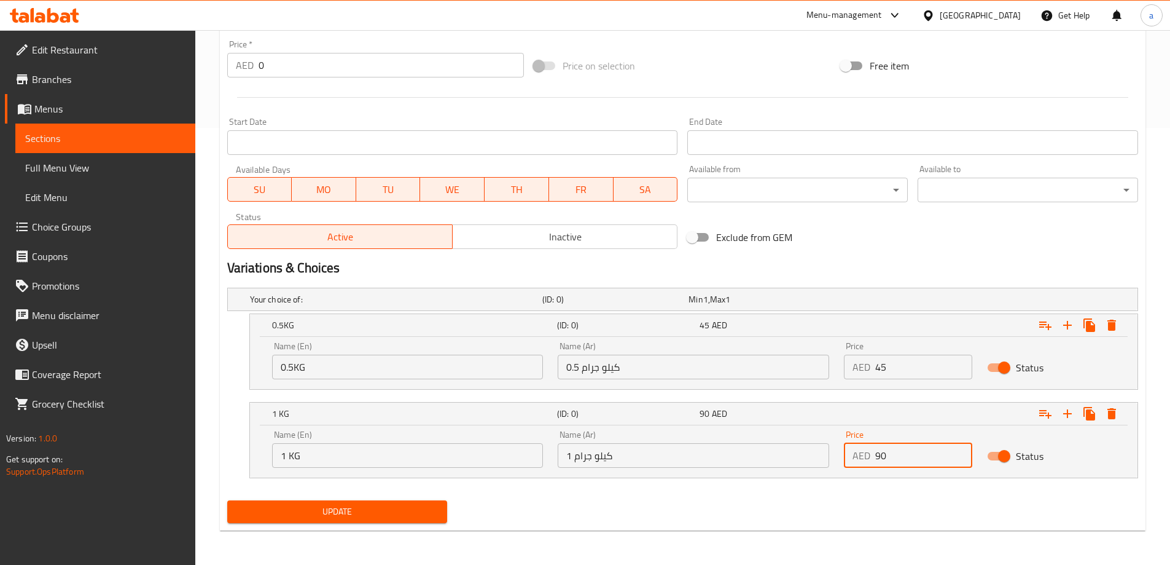
type input "90"
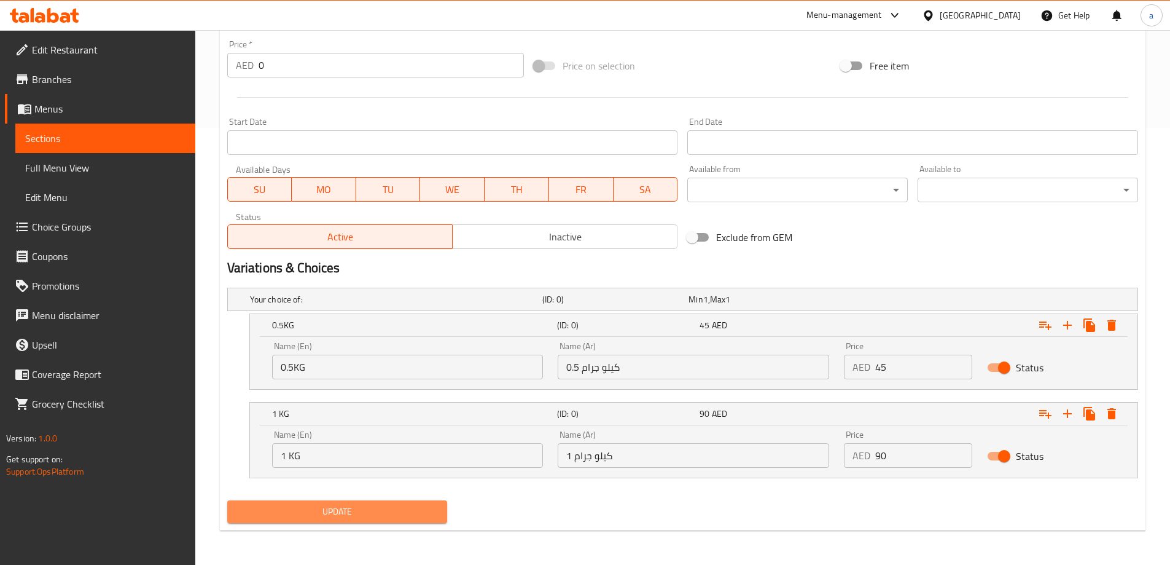
click at [313, 512] on span "Update" at bounding box center [337, 511] width 201 height 15
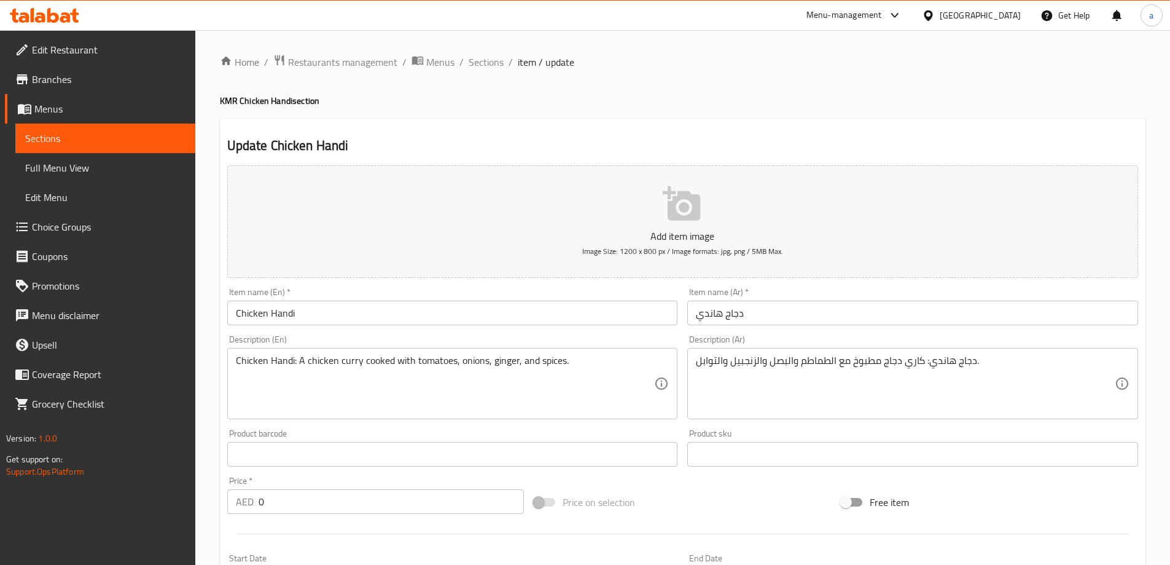
scroll to position [0, 0]
click at [635, 294] on div "Item name (En)   * Chicken Handi Item name (En) *" at bounding box center [452, 306] width 451 height 37
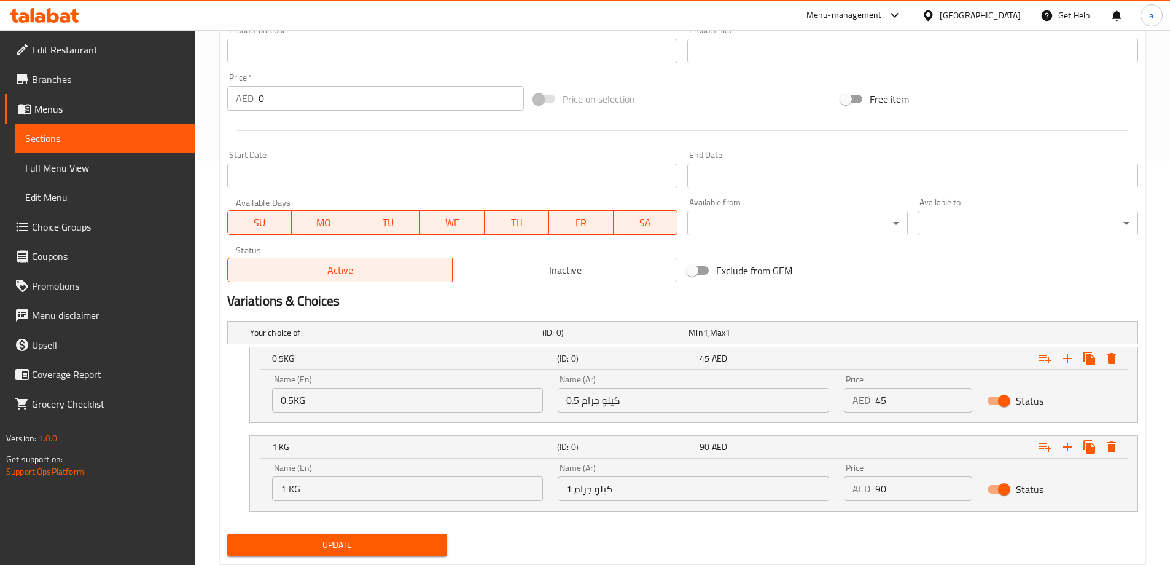
scroll to position [437, 0]
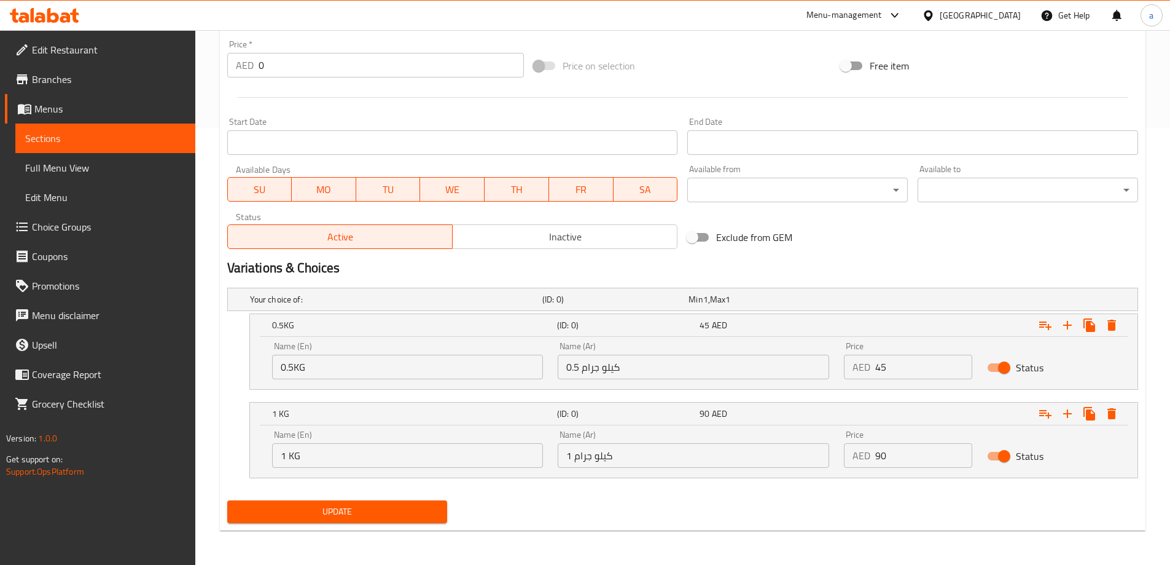
click at [392, 509] on span "Update" at bounding box center [337, 511] width 201 height 15
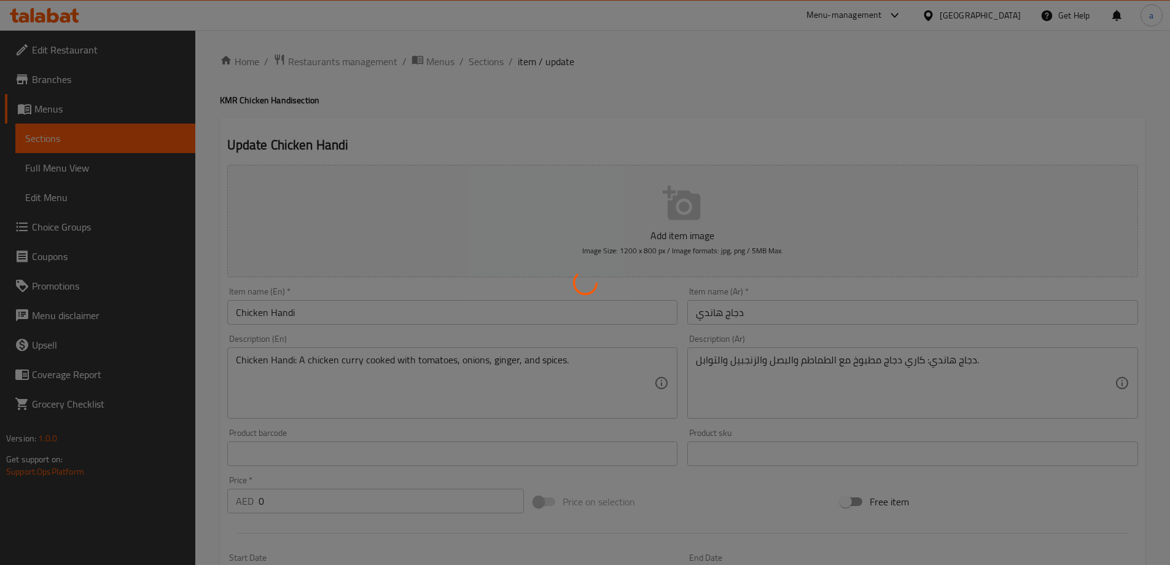
scroll to position [0, 0]
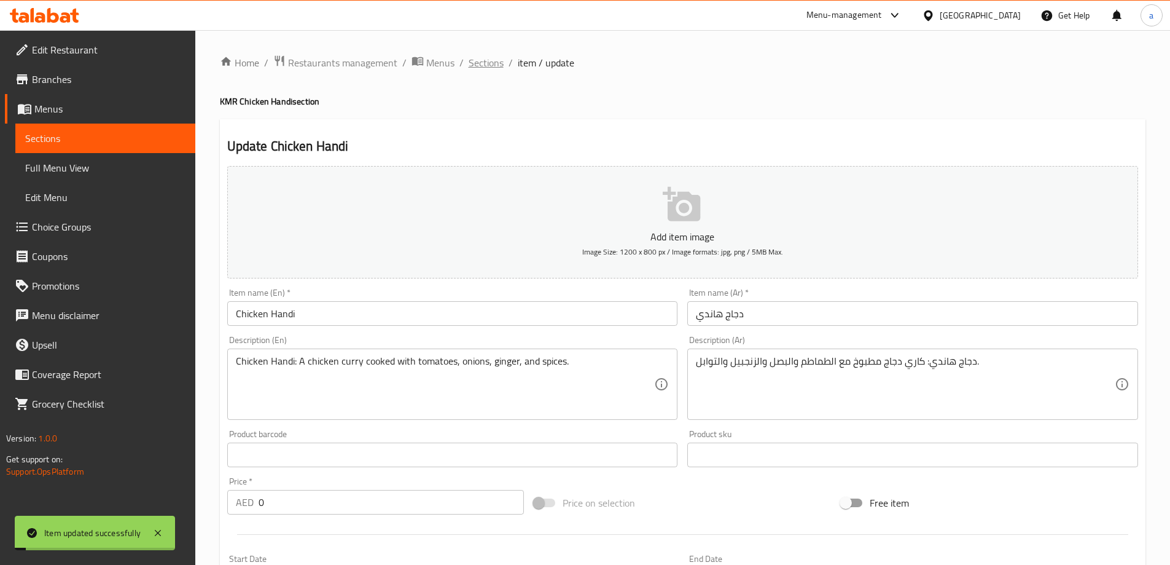
click at [481, 64] on span "Sections" at bounding box center [486, 62] width 35 height 15
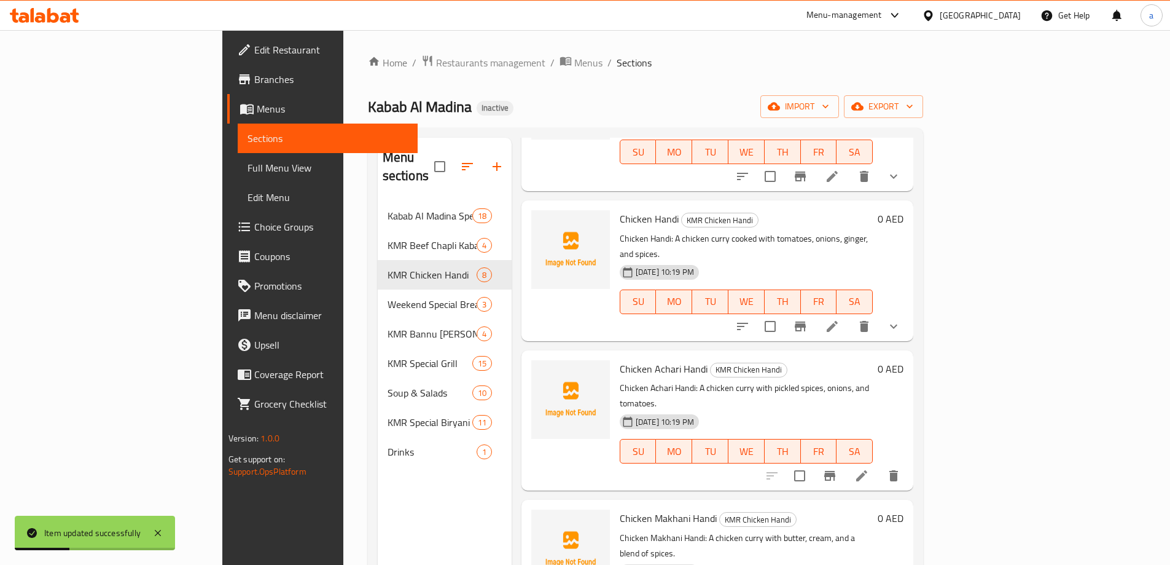
scroll to position [123, 0]
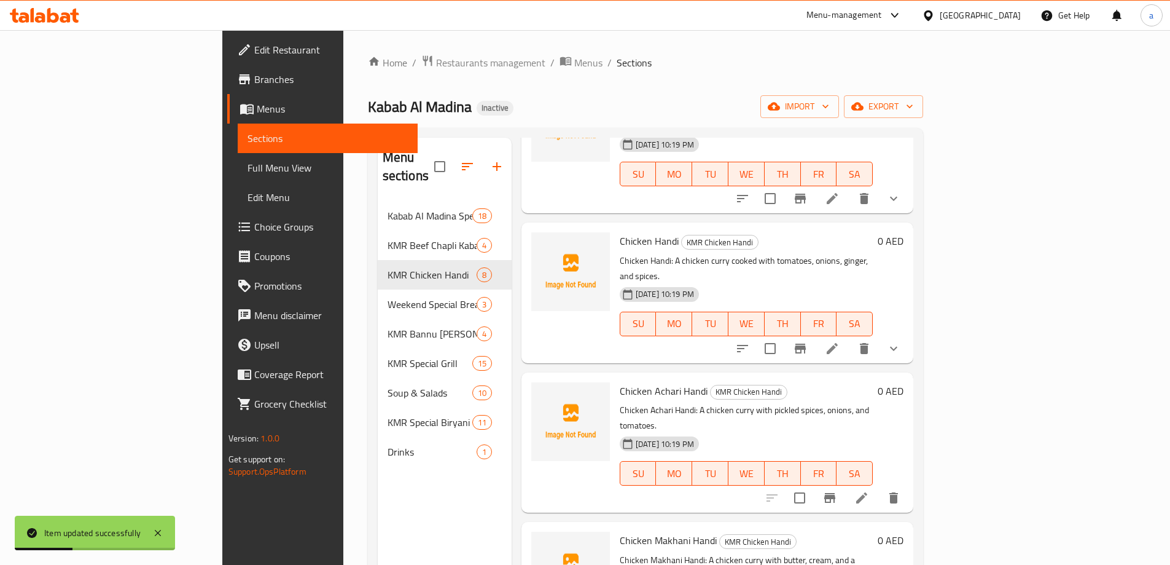
click at [868, 492] on icon at bounding box center [861, 497] width 11 height 11
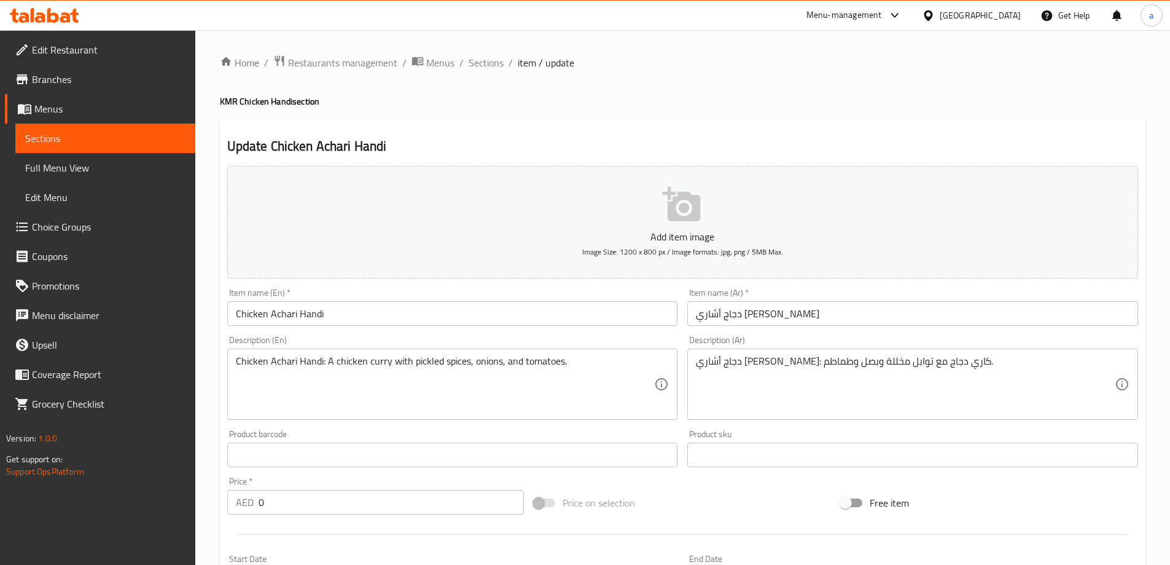
click at [869, 139] on h2 "Update Chicken Achari Handi" at bounding box center [682, 146] width 911 height 18
click at [845, 131] on div "Update Chicken Achari Handi Add item image Image Size: 1200 x 800 px / Image fo…" at bounding box center [683, 476] width 926 height 715
click at [281, 318] on input "Chicken Achari Handi" at bounding box center [452, 313] width 451 height 25
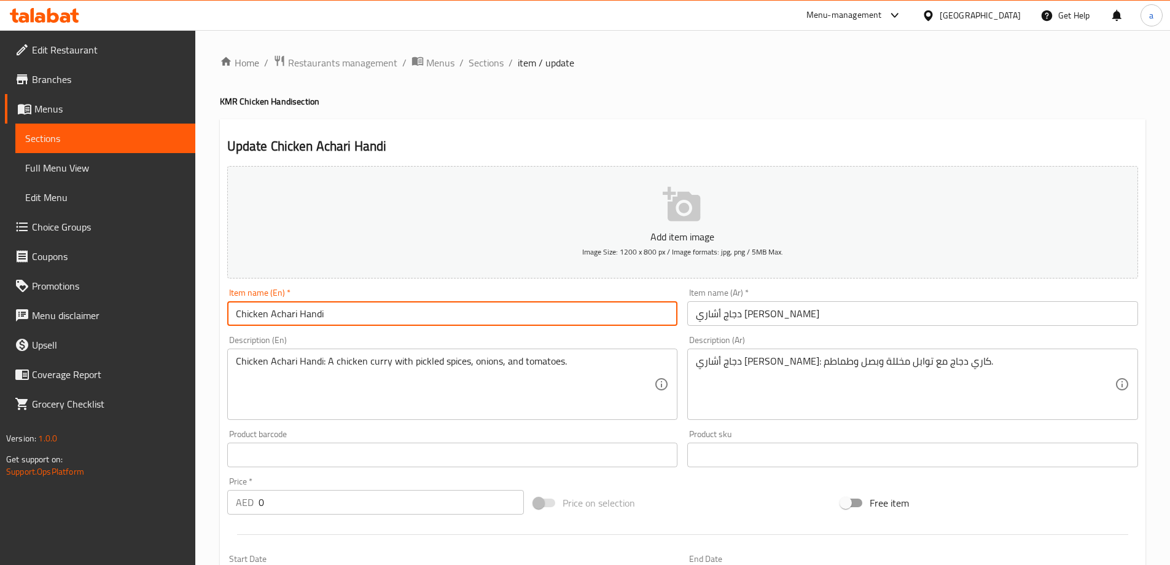
click at [281, 318] on input "Chicken Achari Handi" at bounding box center [452, 313] width 451 height 25
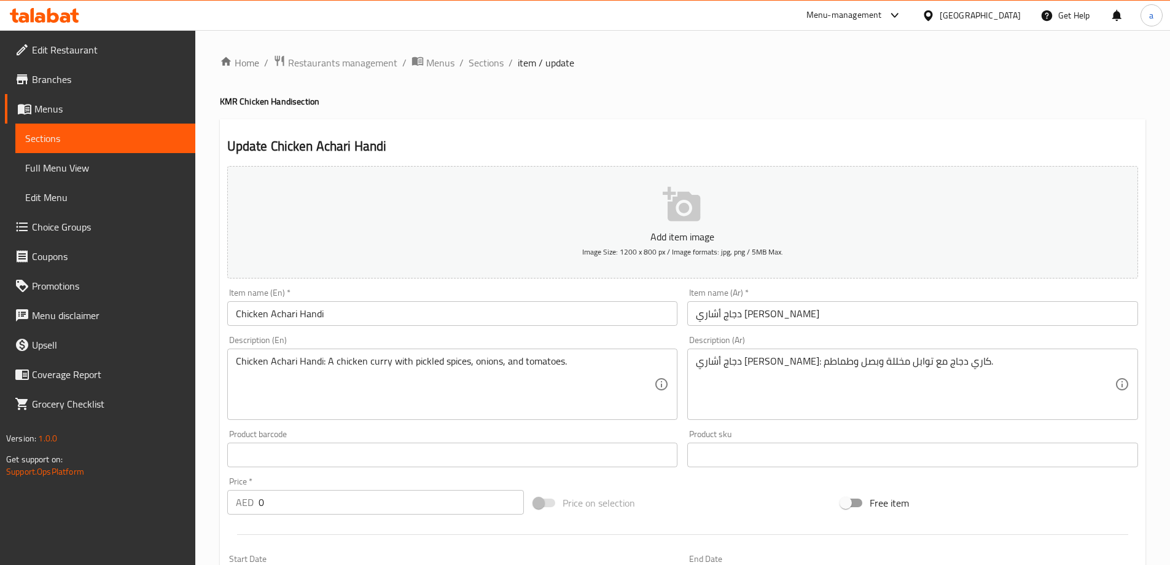
click at [699, 103] on h4 "KMR Chicken Handi section" at bounding box center [683, 101] width 926 height 12
click at [711, 134] on div "Update Chicken Achari Handi Add item image Image Size: 1200 x 800 px / Image fo…" at bounding box center [683, 476] width 926 height 715
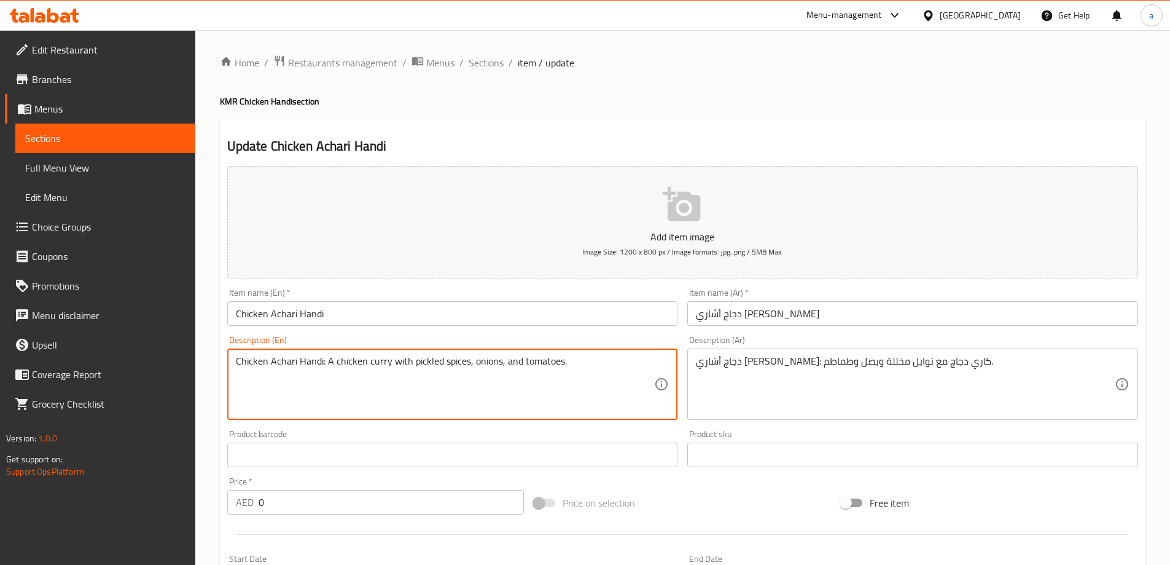
click at [874, 112] on div "Home / Restaurants management / Menus / Sections / item / update KMR Chicken Ha…" at bounding box center [683, 449] width 926 height 789
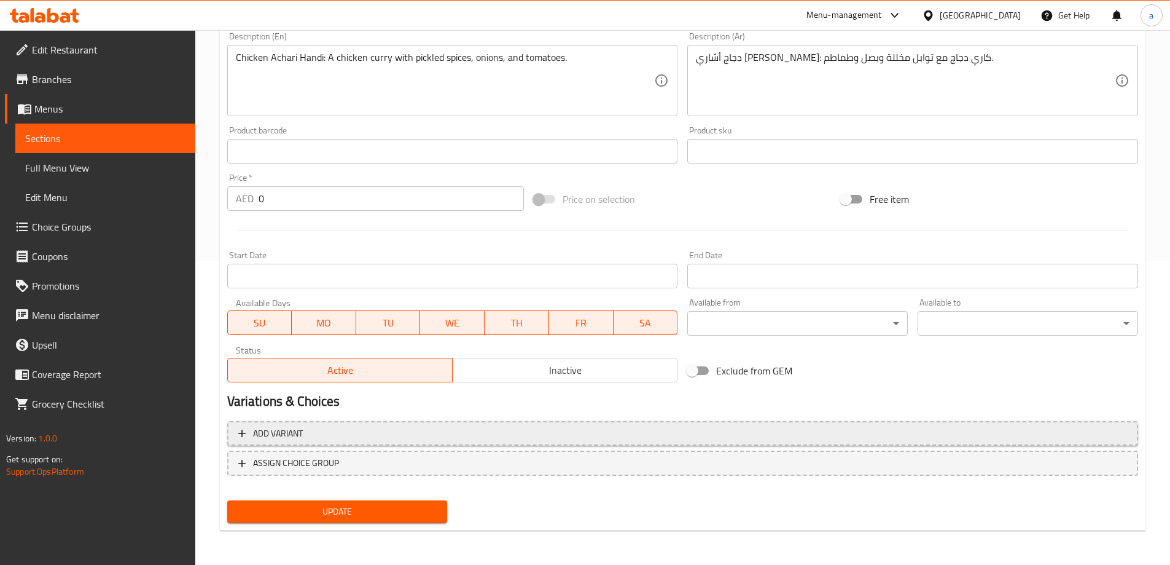
click at [492, 440] on span "Add variant" at bounding box center [682, 433] width 889 height 15
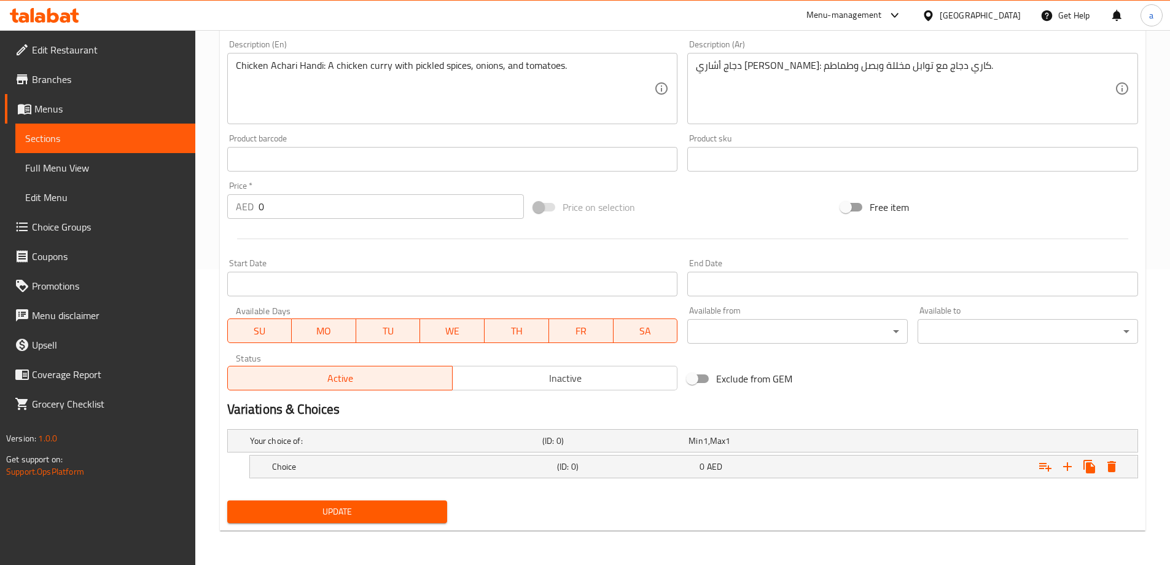
scroll to position [296, 0]
click at [710, 465] on span "AED" at bounding box center [714, 466] width 15 height 16
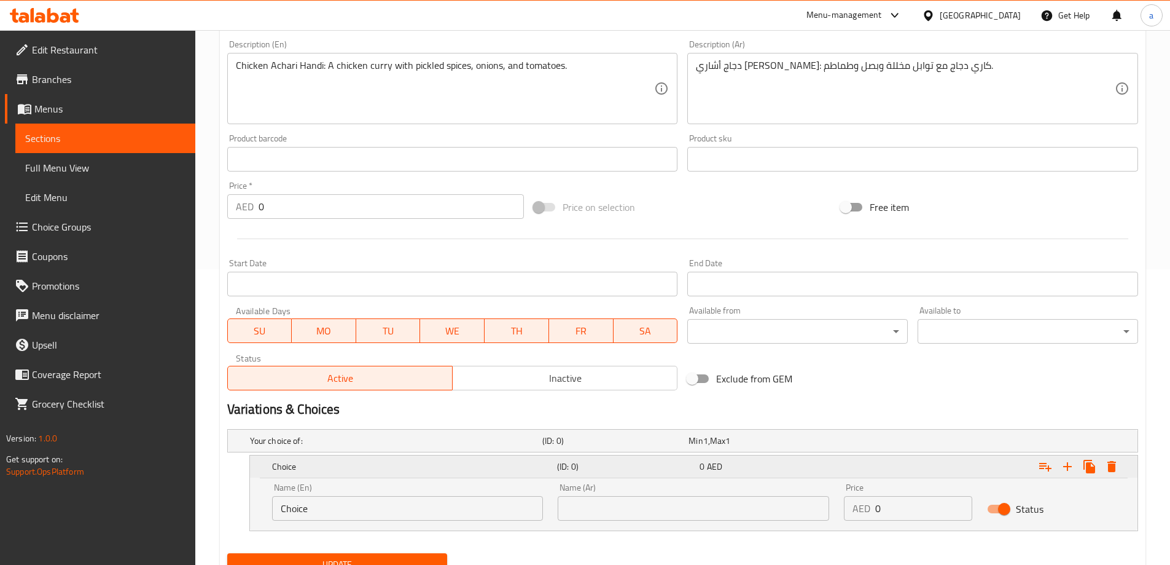
scroll to position [348, 0]
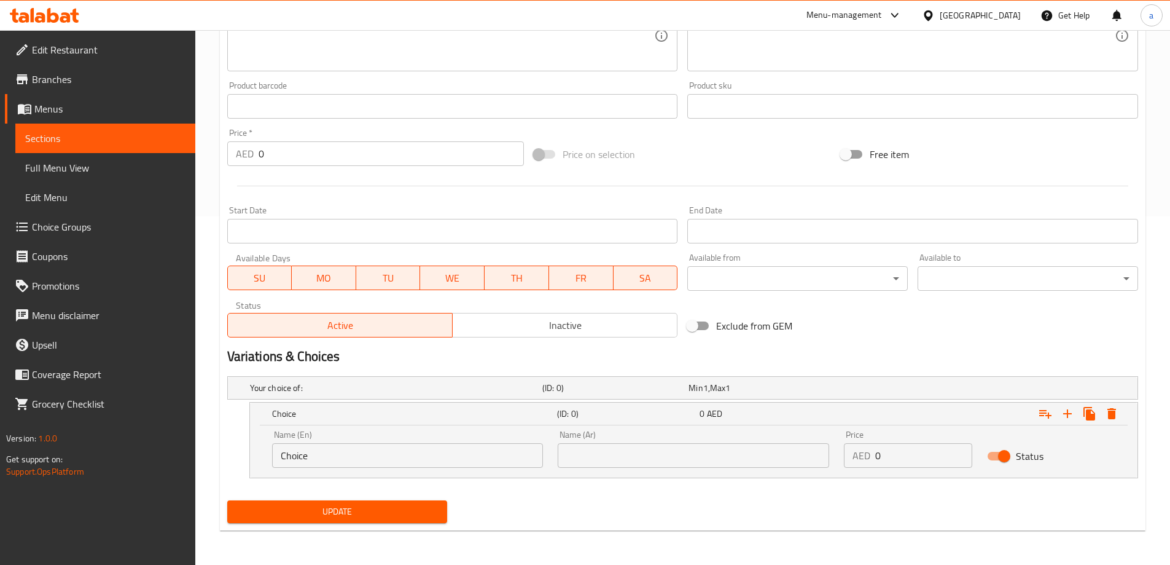
click at [500, 460] on input "Choice" at bounding box center [408, 455] width 272 height 25
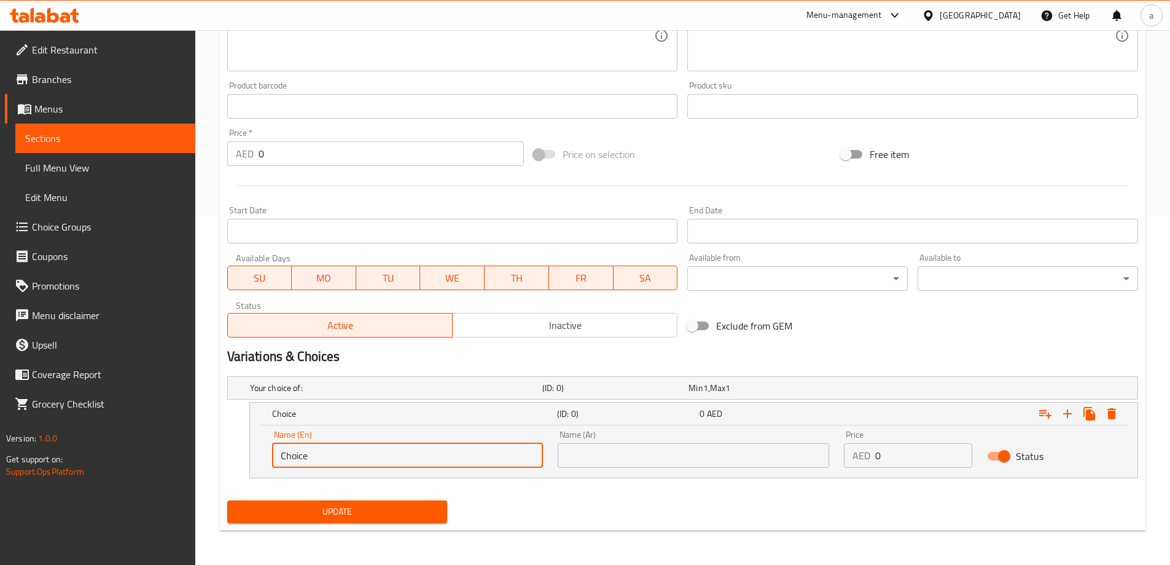
click at [500, 460] on input "Choice" at bounding box center [408, 455] width 272 height 25
type input "0.5KG"
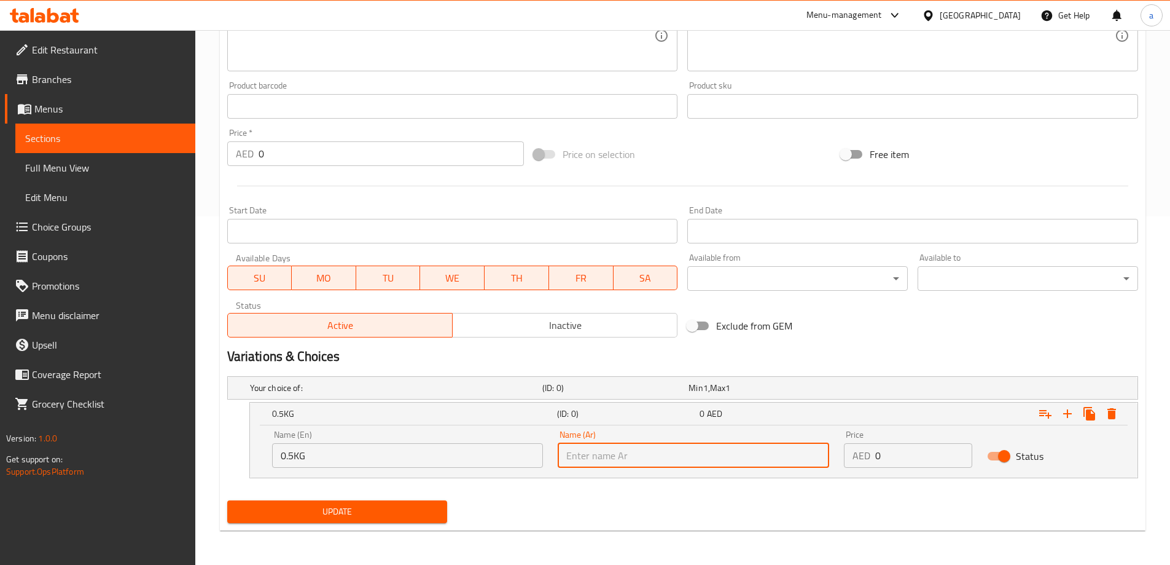
click at [664, 445] on input "text" at bounding box center [694, 455] width 272 height 25
click at [658, 463] on input "text" at bounding box center [694, 455] width 272 height 25
type input "0.5 كيلو جرام"
click at [933, 452] on input "0" at bounding box center [924, 455] width 97 height 25
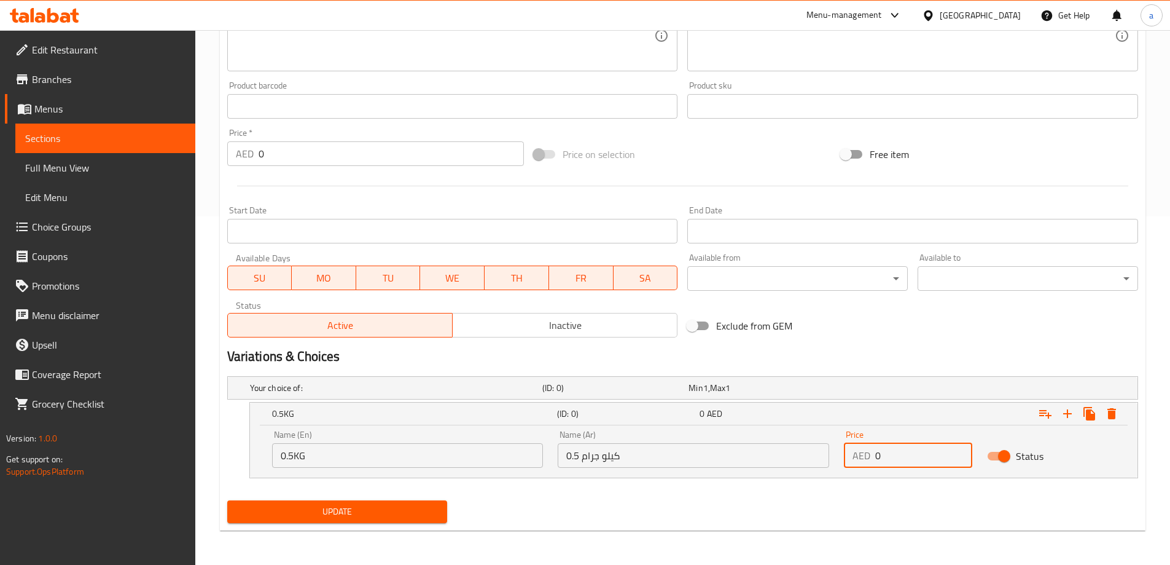
drag, startPoint x: 926, startPoint y: 458, endPoint x: 850, endPoint y: 465, distance: 76.5
click at [898, 458] on input "0" at bounding box center [924, 455] width 97 height 25
click at [850, 465] on div "AED 0 Price" at bounding box center [908, 455] width 128 height 25
drag, startPoint x: 914, startPoint y: 469, endPoint x: 885, endPoint y: 464, distance: 28.7
click at [875, 466] on div "Price AED 0 Price" at bounding box center [908, 449] width 143 height 52
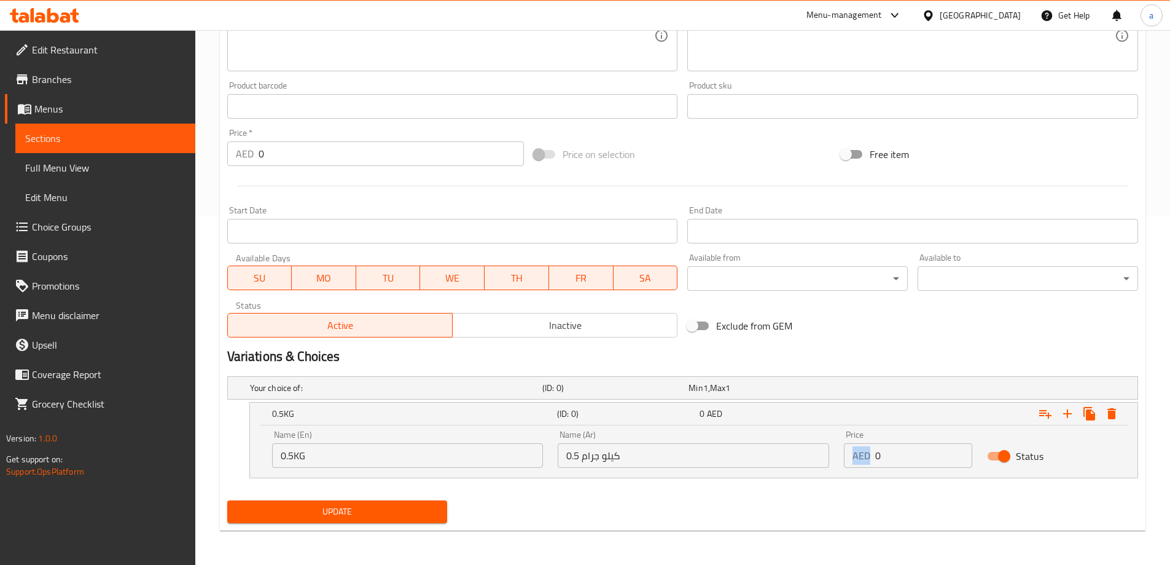
click at [876, 449] on input "0" at bounding box center [924, 455] width 97 height 25
click at [885, 455] on input "0" at bounding box center [924, 455] width 97 height 25
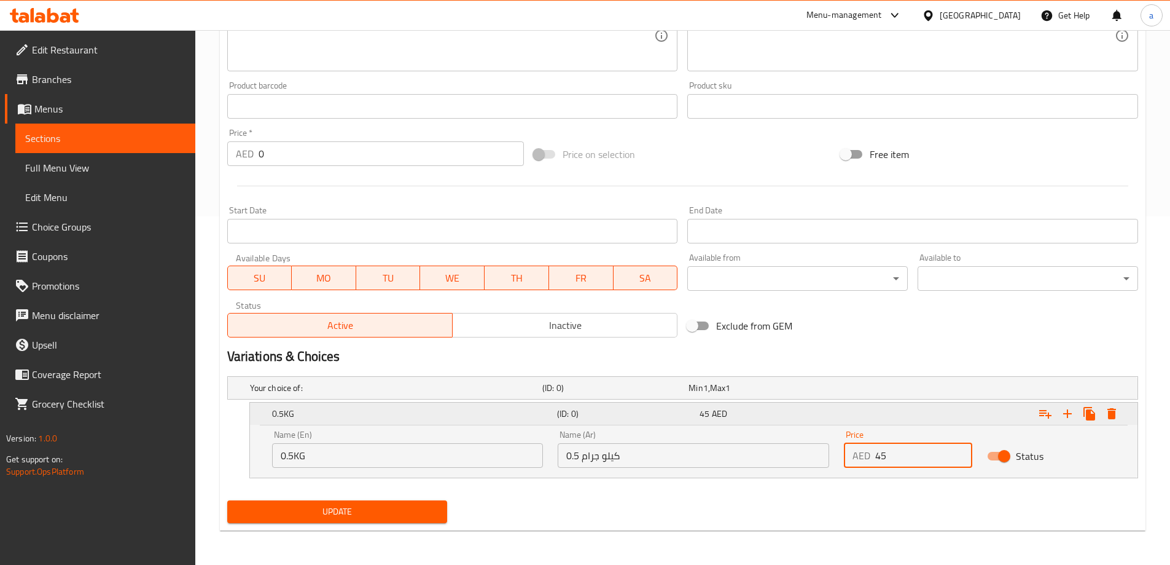
type input "45"
click at [1070, 421] on button "Expand" at bounding box center [1068, 413] width 22 height 22
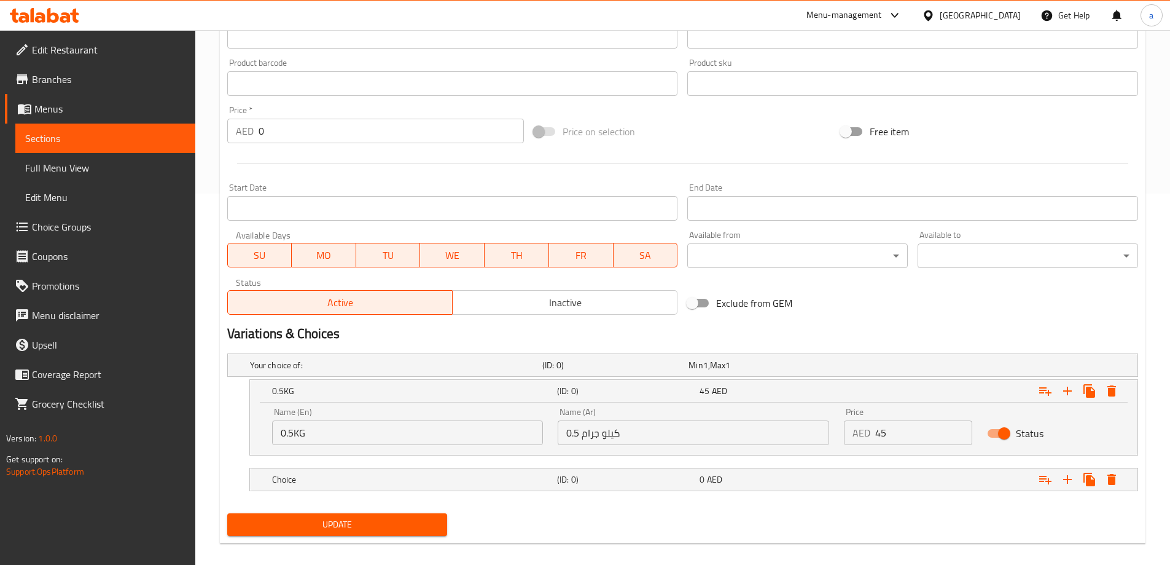
scroll to position [384, 0]
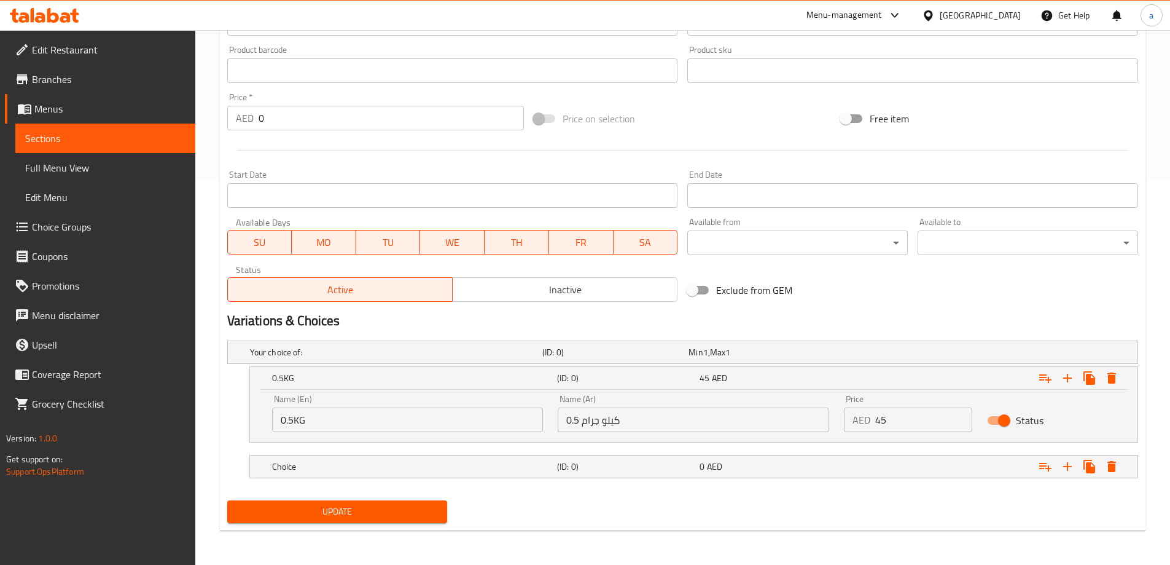
click at [621, 480] on nav at bounding box center [682, 485] width 911 height 10
click at [621, 477] on div "Choice (ID: 0) 0 AED" at bounding box center [698, 466] width 856 height 27
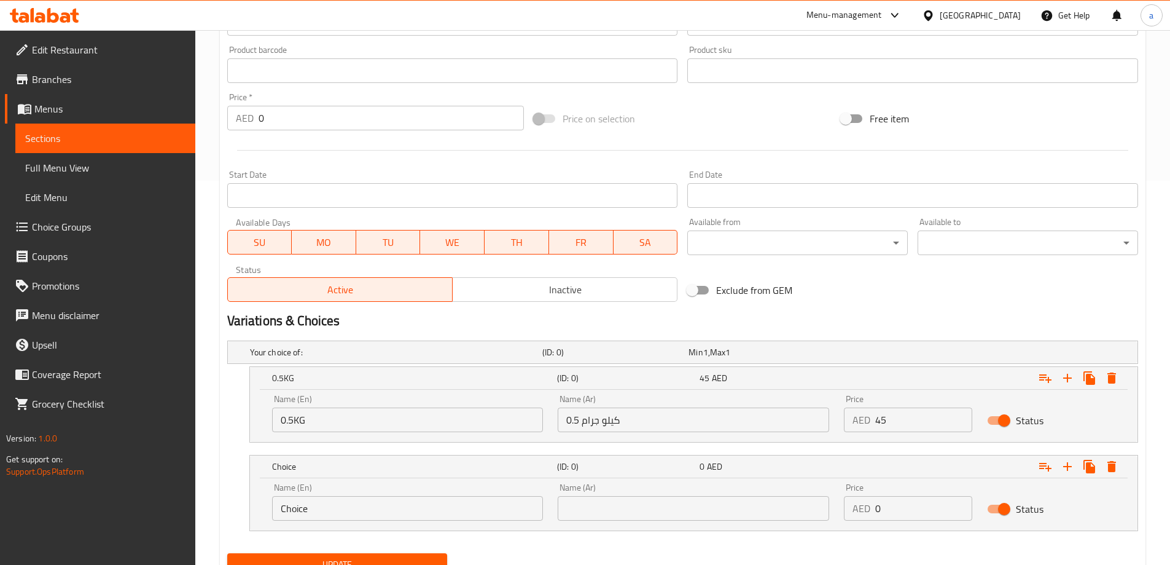
click at [487, 505] on input "Choice" at bounding box center [408, 508] width 272 height 25
click at [487, 505] on input "text" at bounding box center [408, 508] width 272 height 25
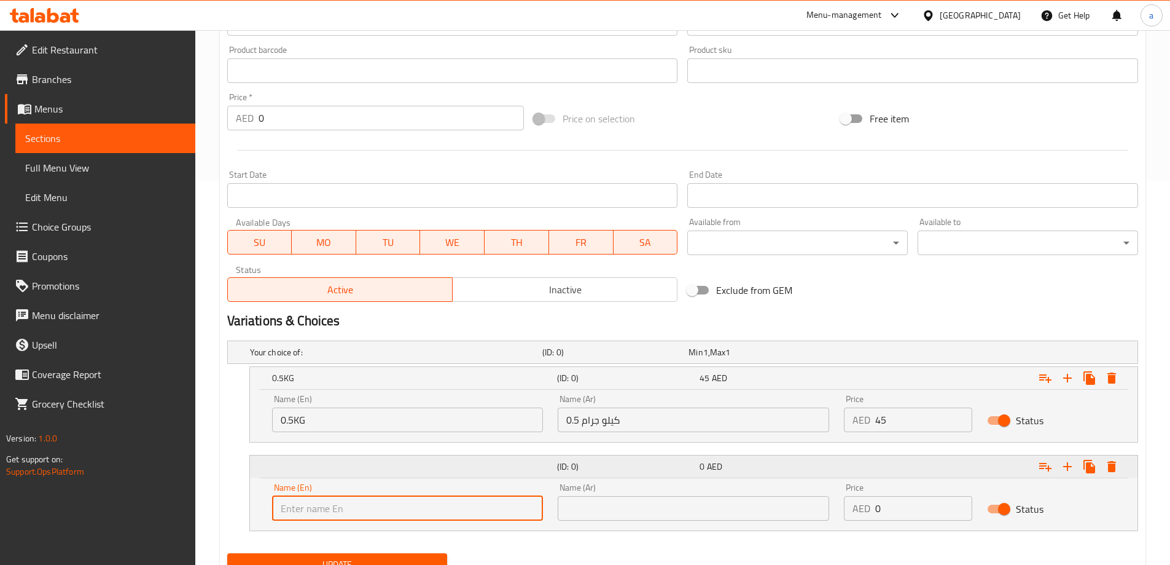
type input "1 KG"
click at [624, 509] on input "text" at bounding box center [694, 508] width 272 height 25
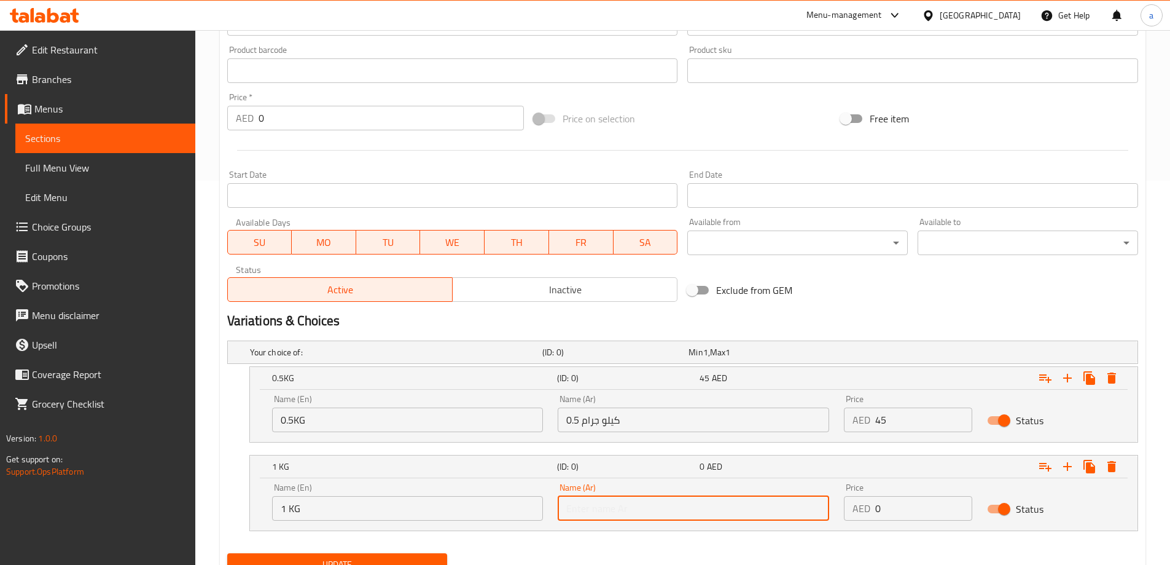
type input "1 كيلو جرام"
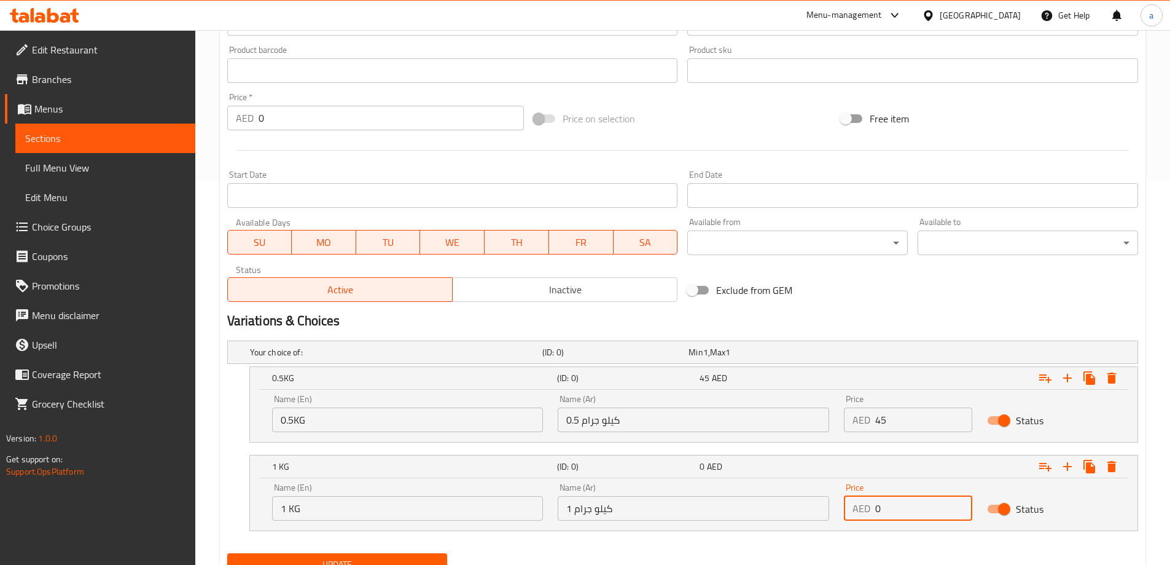
drag, startPoint x: 898, startPoint y: 504, endPoint x: 791, endPoint y: 530, distance: 110.0
click at [791, 530] on div "Name (En) 1 KG Name (En) Name (Ar) 1 كيلو جرام Name (Ar) Price AED 0 Price Stat…" at bounding box center [694, 504] width 888 height 52
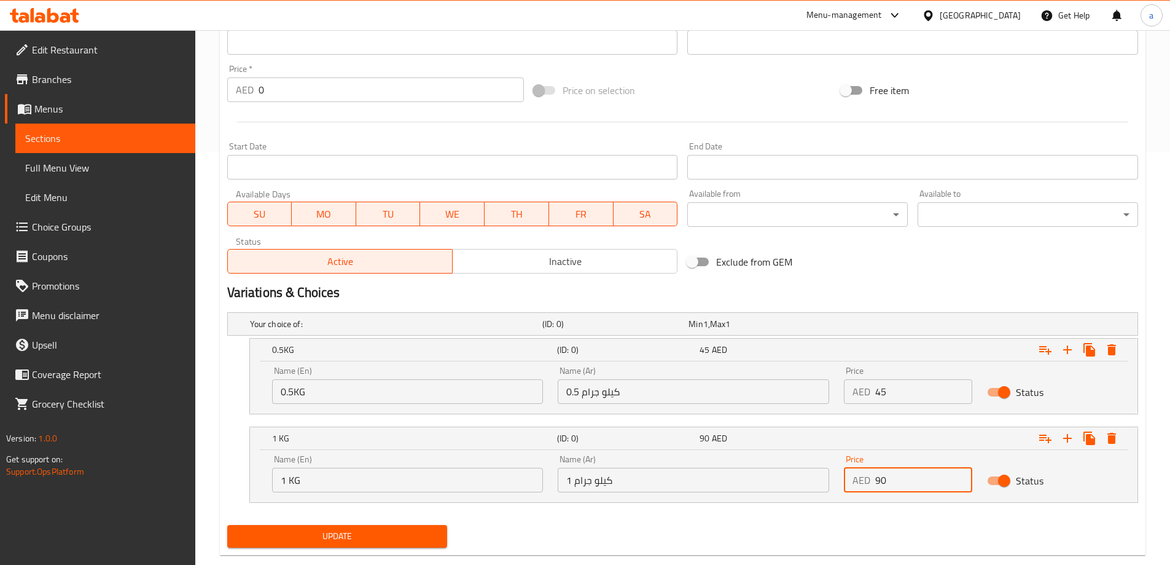
scroll to position [437, 0]
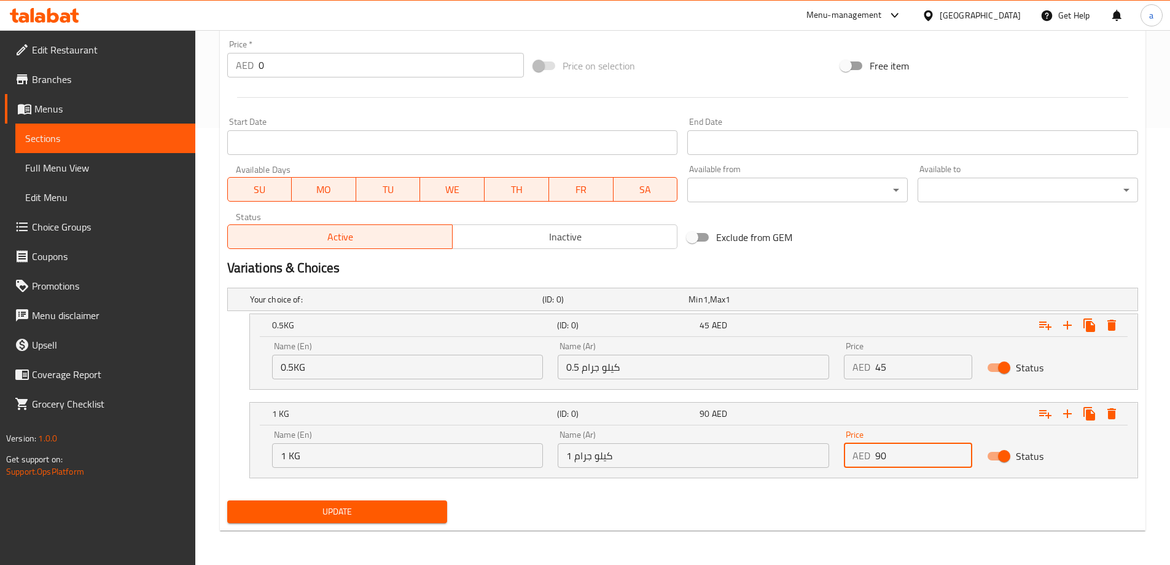
type input "90"
click at [412, 504] on span "Update" at bounding box center [337, 511] width 201 height 15
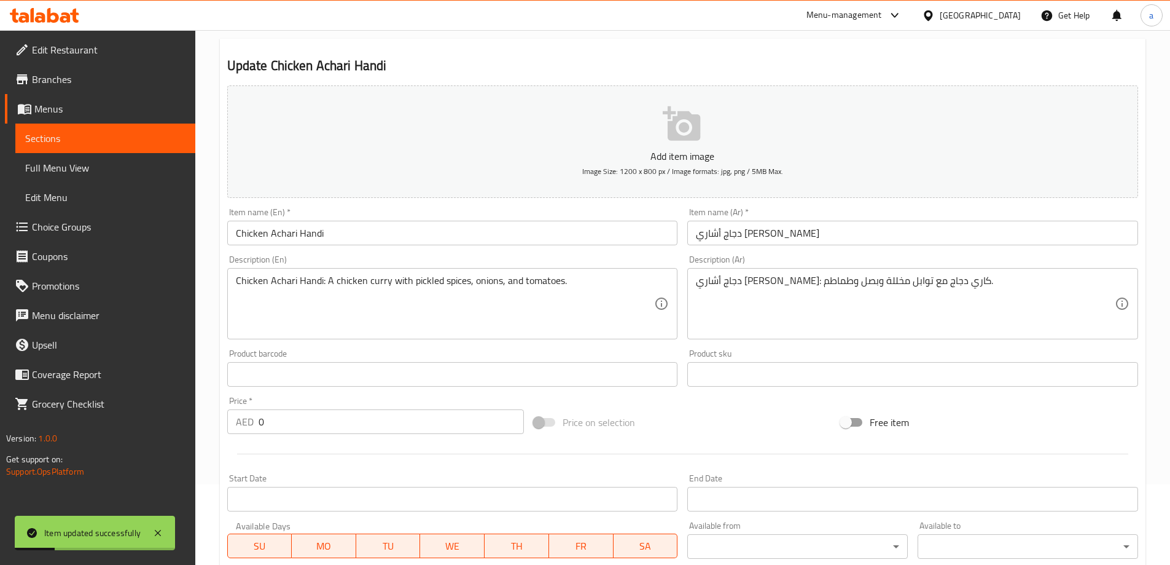
scroll to position [0, 0]
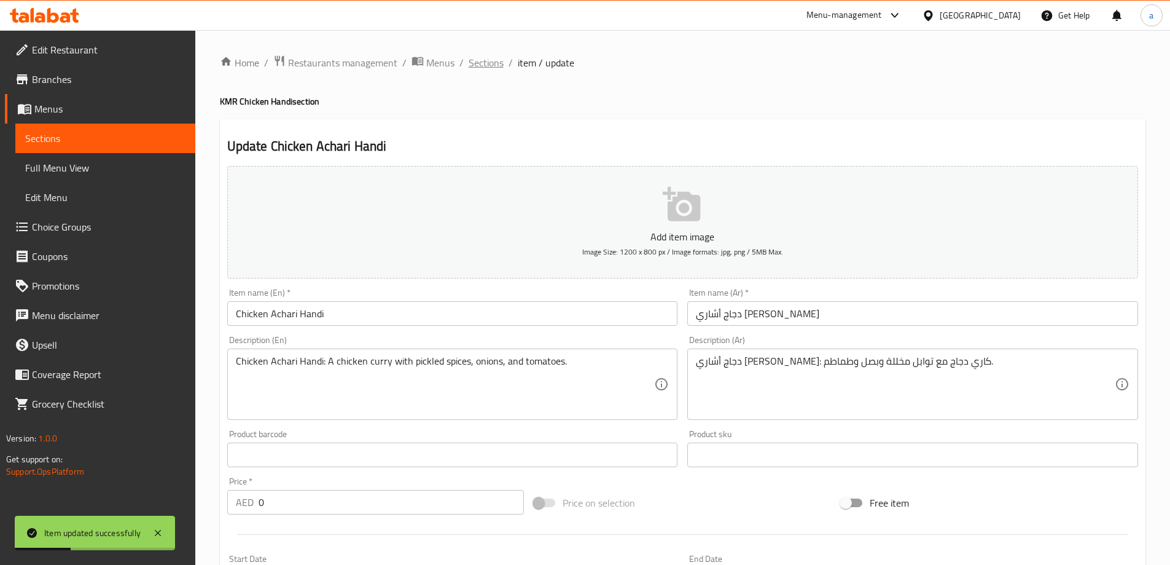
click at [487, 67] on span "Sections" at bounding box center [486, 62] width 35 height 15
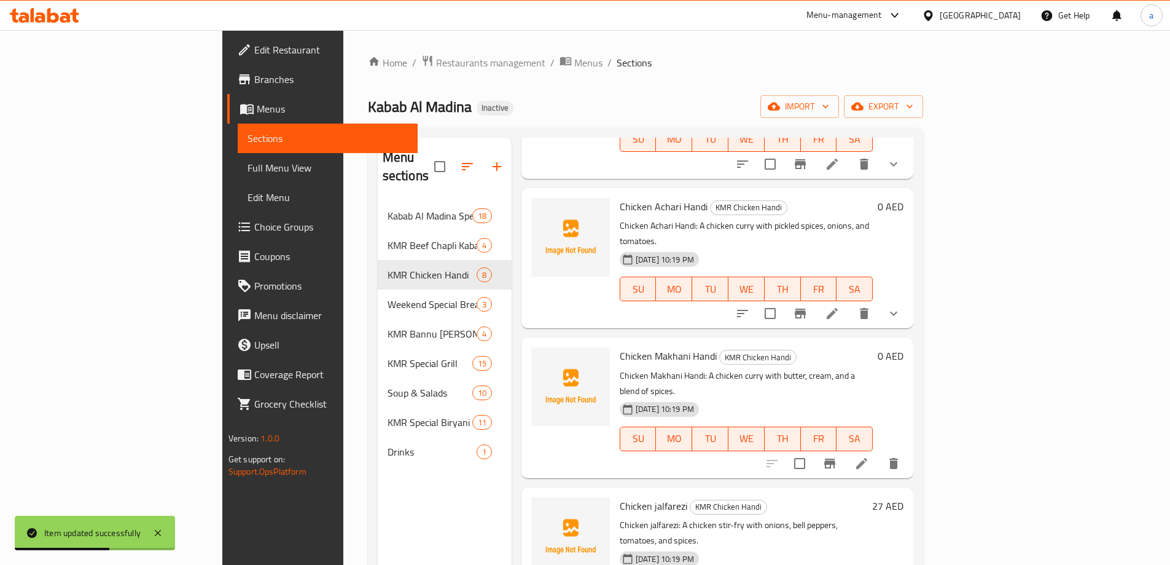
scroll to position [369, 0]
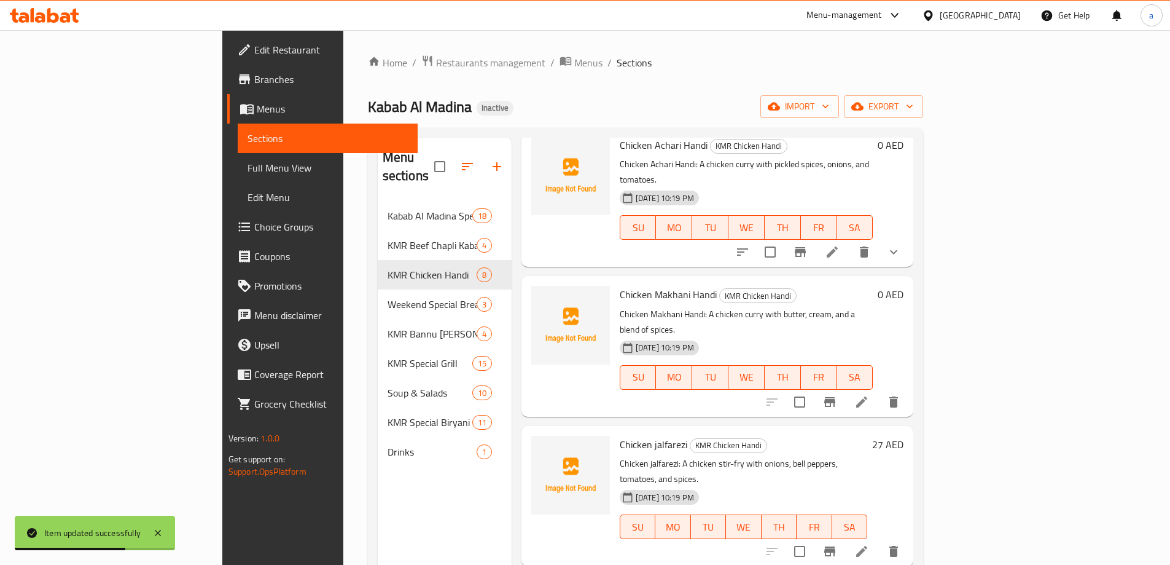
click at [879, 391] on li at bounding box center [862, 402] width 34 height 22
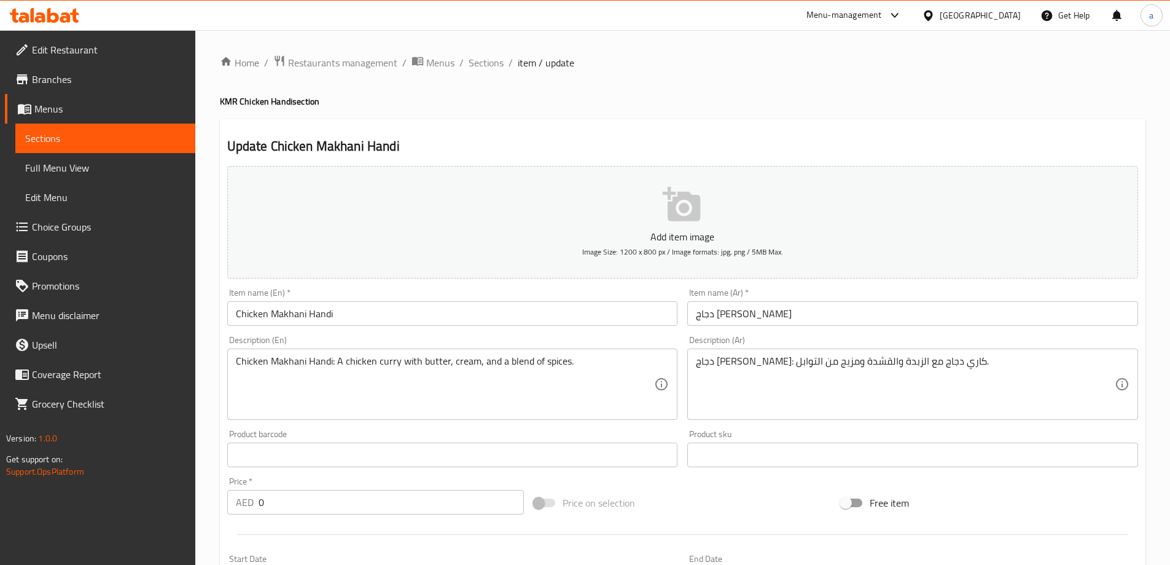
click at [785, 123] on div "Update Chicken Makhani Handi Add item image Image Size: 1200 x 800 px / Image f…" at bounding box center [683, 476] width 926 height 715
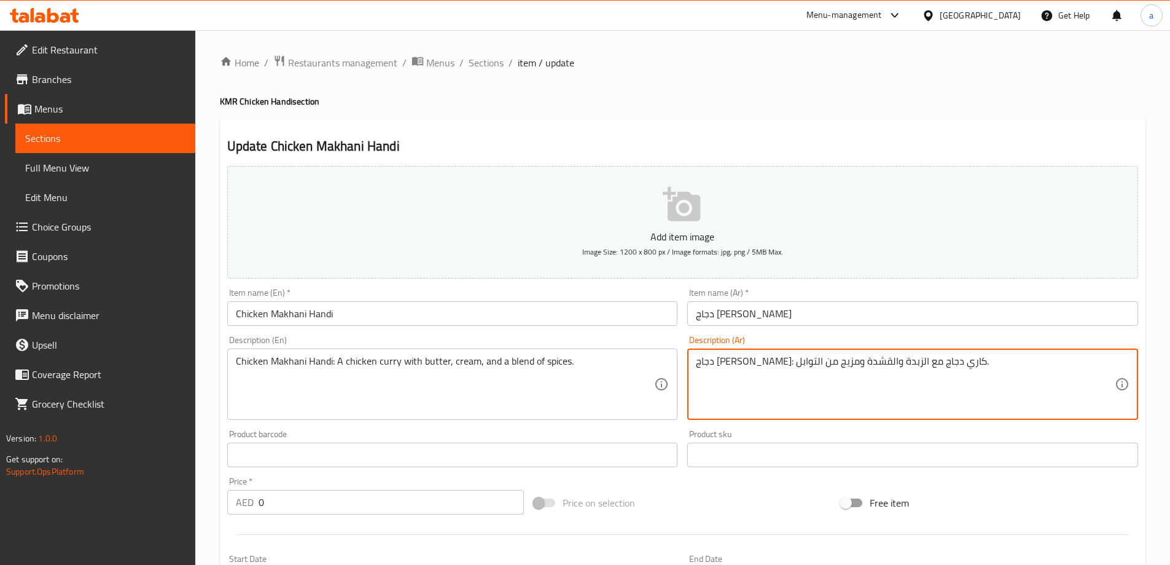
drag, startPoint x: 767, startPoint y: 365, endPoint x: 790, endPoint y: 372, distance: 24.5
click at [806, 337] on div "Description (Ar) دجاج [PERSON_NAME]: كاري دجاج مع الزبدة والكريمة ومزيج من التو…" at bounding box center [912, 377] width 451 height 84
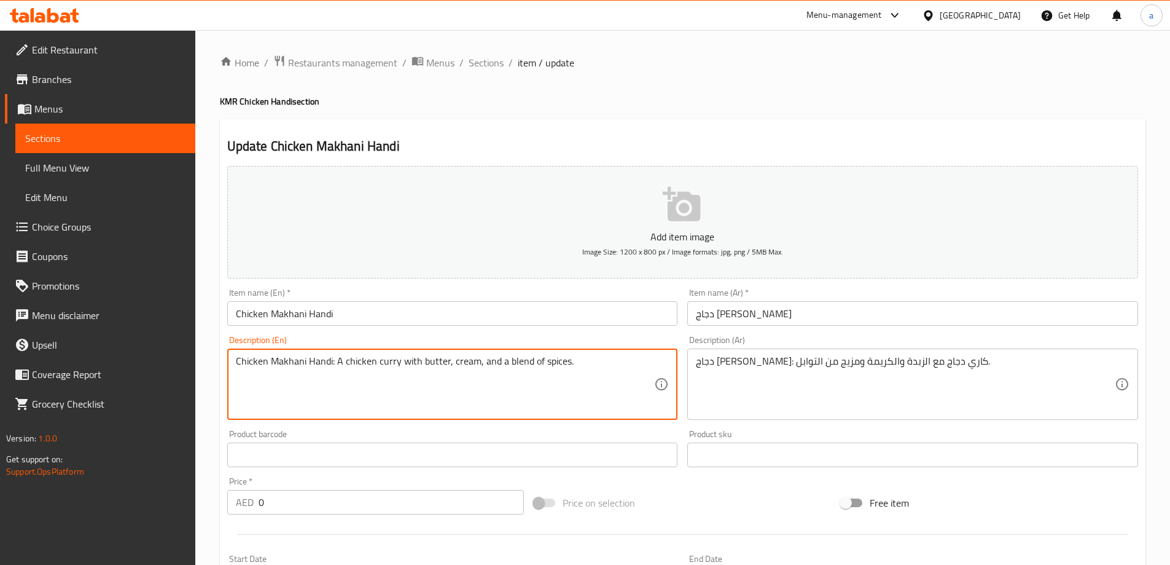
click at [512, 364] on textarea "Chicken Makhani Handi: A chicken curry with butter, cream, and a blend of spice…" at bounding box center [445, 384] width 419 height 58
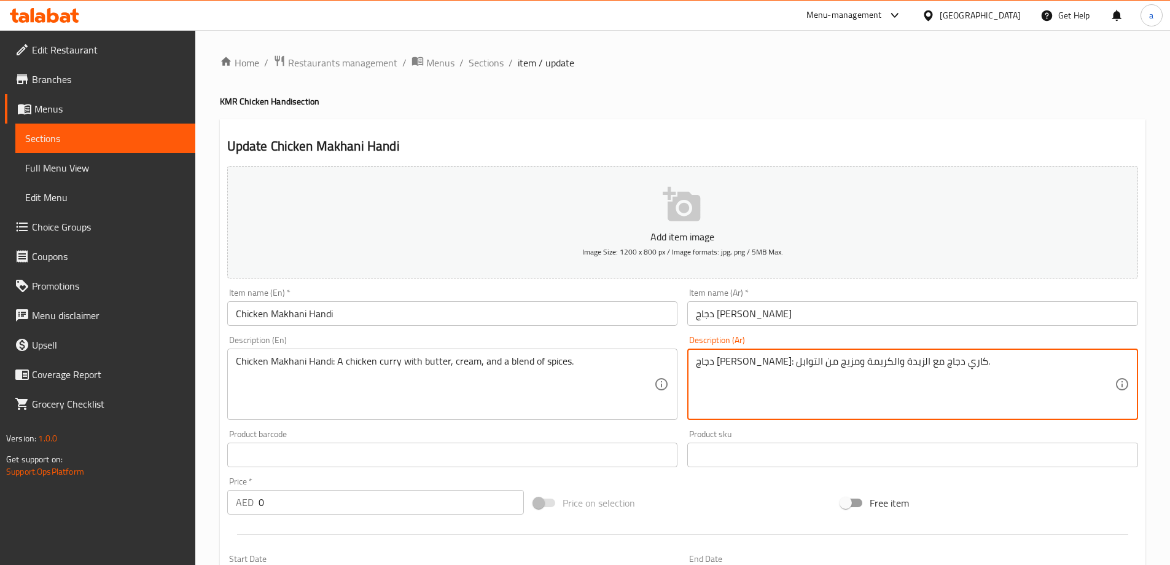
click at [740, 361] on textarea "دجاج [PERSON_NAME]: كاري دجاج مع الزبدة والكريمة ومزيج من التوابل." at bounding box center [905, 384] width 419 height 58
drag, startPoint x: 740, startPoint y: 361, endPoint x: 751, endPoint y: 365, distance: 11.1
click at [751, 365] on textarea "دجاج [PERSON_NAME]: كاري دجاج مع الزبدة والكريمة ومزيج من التوابل." at bounding box center [905, 384] width 419 height 58
click at [761, 364] on textarea "دجاج [PERSON_NAME]: كاري دجاج مع الزبدة والكريمة ومزيج من التوابل." at bounding box center [905, 384] width 419 height 58
click at [755, 364] on textarea "دجاج [PERSON_NAME]: كاري دجاج مع الزبدة والكريمة ومزيج من التوابل." at bounding box center [905, 384] width 419 height 58
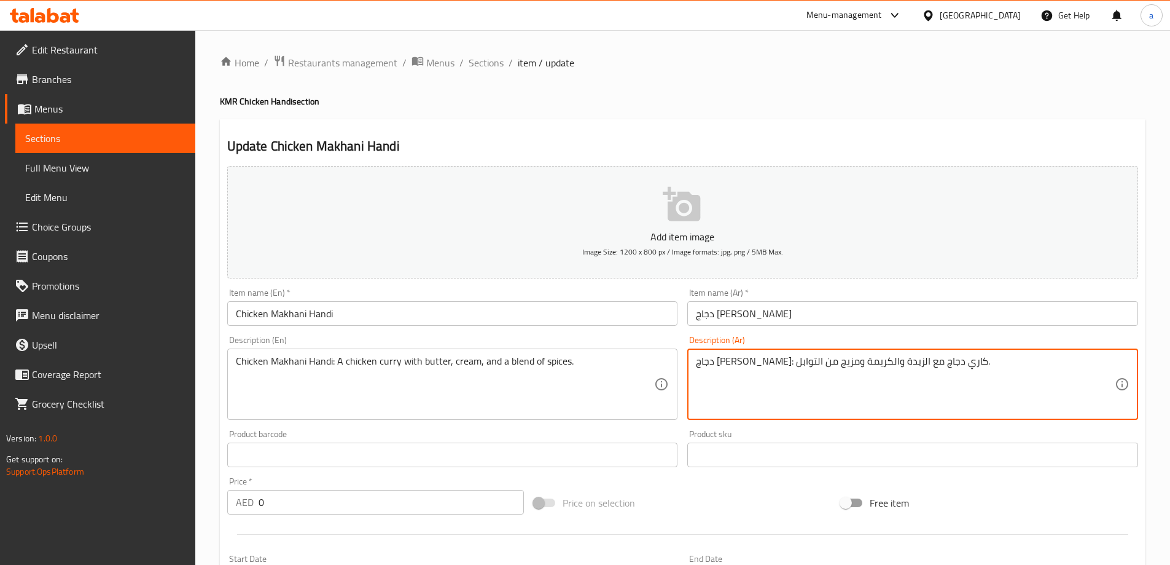
click at [756, 364] on textarea "دجاج [PERSON_NAME]: كاري دجاج مع الزبدة والكريمة ومزيج من التوابل." at bounding box center [905, 384] width 419 height 58
click at [758, 362] on textarea "دجاج [PERSON_NAME]: كاري دجاج مع الزبدة والكريمة ومزيج من التوابل." at bounding box center [905, 384] width 419 height 58
drag, startPoint x: 758, startPoint y: 362, endPoint x: 743, endPoint y: 366, distance: 15.8
click at [743, 366] on textarea "دجاج [PERSON_NAME]: كاري دجاج مع الزبدة والكريمة و مزيج من التوابل." at bounding box center [905, 384] width 419 height 58
click at [785, 341] on div "Description (Ar) دجاج [PERSON_NAME]: كاري دجاج مع الزبدة والكريمة و بليند من ال…" at bounding box center [912, 377] width 451 height 84
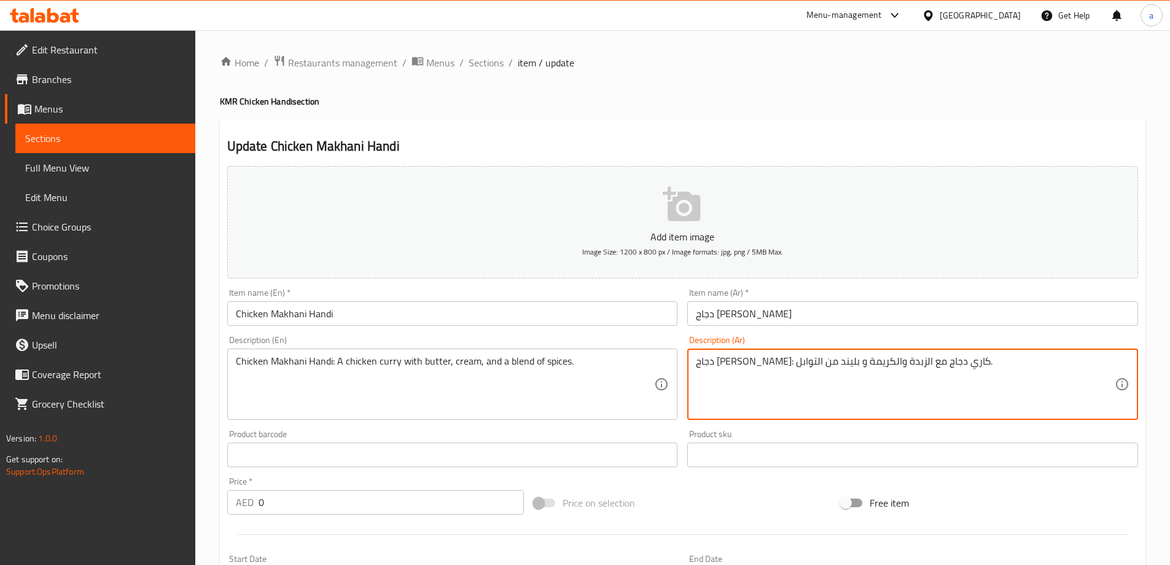
drag, startPoint x: 741, startPoint y: 363, endPoint x: 759, endPoint y: 364, distance: 17.9
type textarea "دجاج [PERSON_NAME]: كاري دجاج مع الزبدة والكريمة و مزيج من التوابل."
click at [781, 344] on div "Description (Ar) دجاج [PERSON_NAME]: كاري دجاج مع الزبدة والكريمة و مزيج من الت…" at bounding box center [912, 377] width 451 height 84
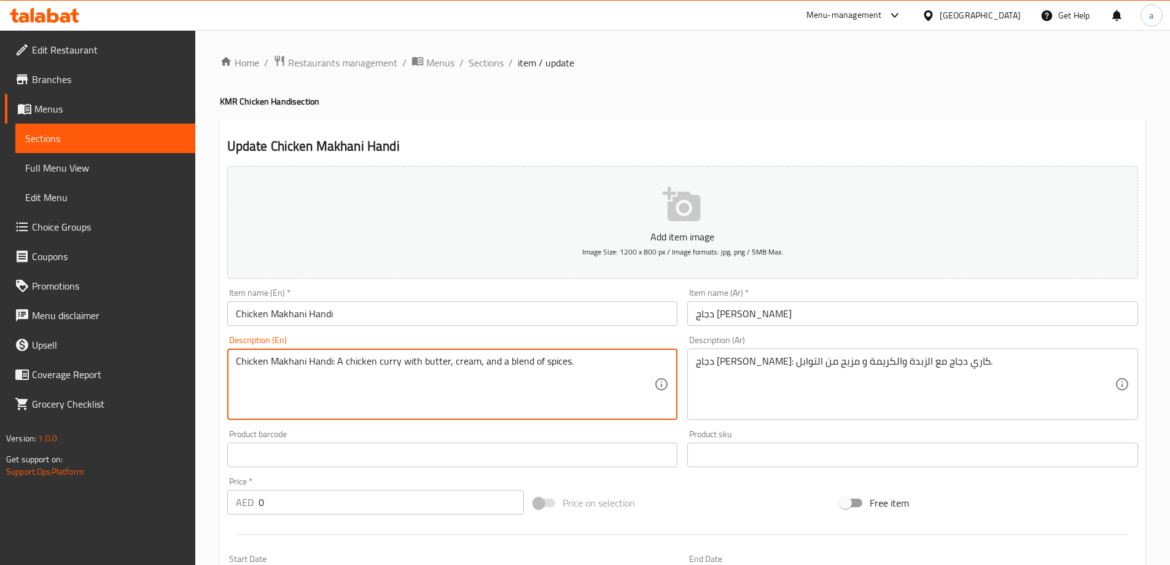
click at [558, 359] on textarea "Chicken Makhani Handi: A chicken curry with butter, cream, and a blend of spice…" at bounding box center [445, 384] width 419 height 58
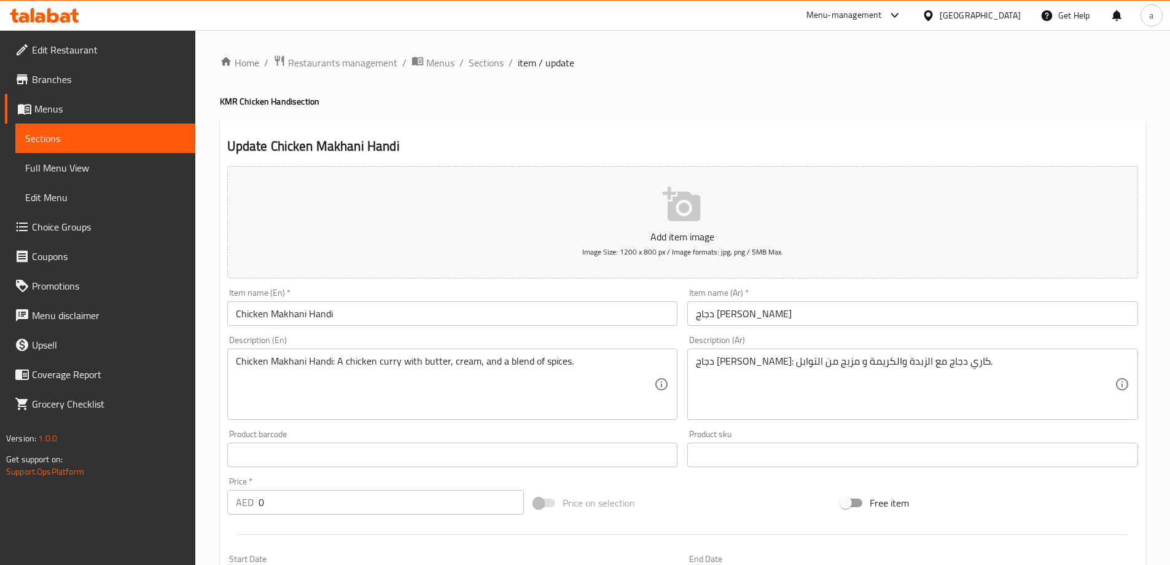
click at [647, 329] on div "Item name (En)   * Chicken Makhani Handi Item name (En) *" at bounding box center [452, 306] width 461 height 47
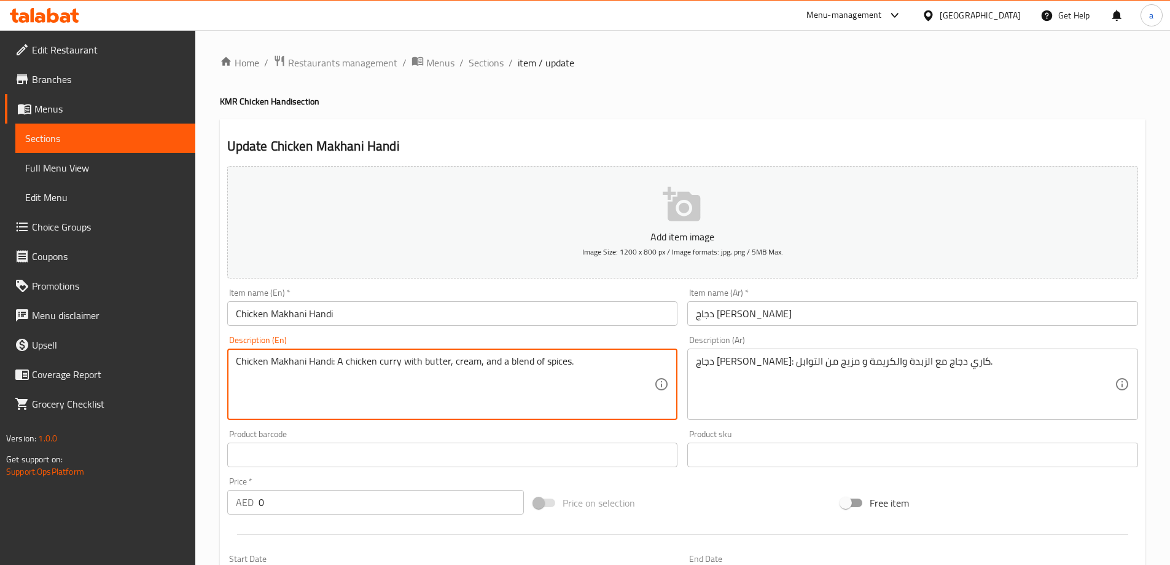
click at [557, 364] on textarea "Chicken Makhani Handi: A chicken curry with butter, cream, and a blend of spice…" at bounding box center [445, 384] width 419 height 58
click at [555, 366] on textarea "Chicken Makhani Handi: A chicken curry with butter, cream, and a blend of spice…" at bounding box center [445, 384] width 419 height 58
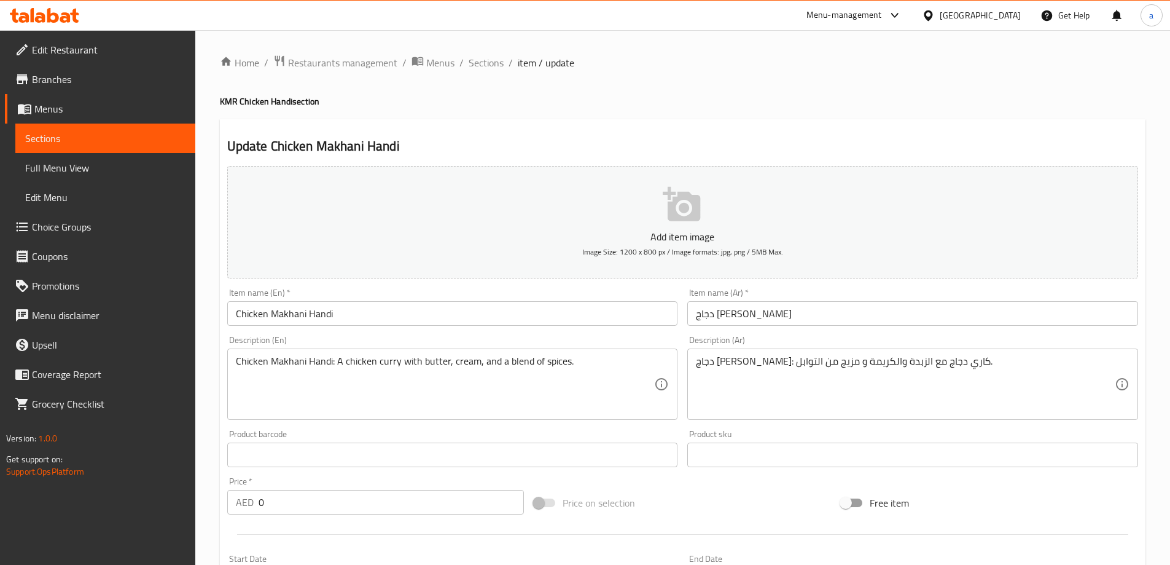
click at [450, 343] on div "Description (En) Chicken Makhani Handi: A chicken curry with butter, cream, and…" at bounding box center [452, 377] width 451 height 84
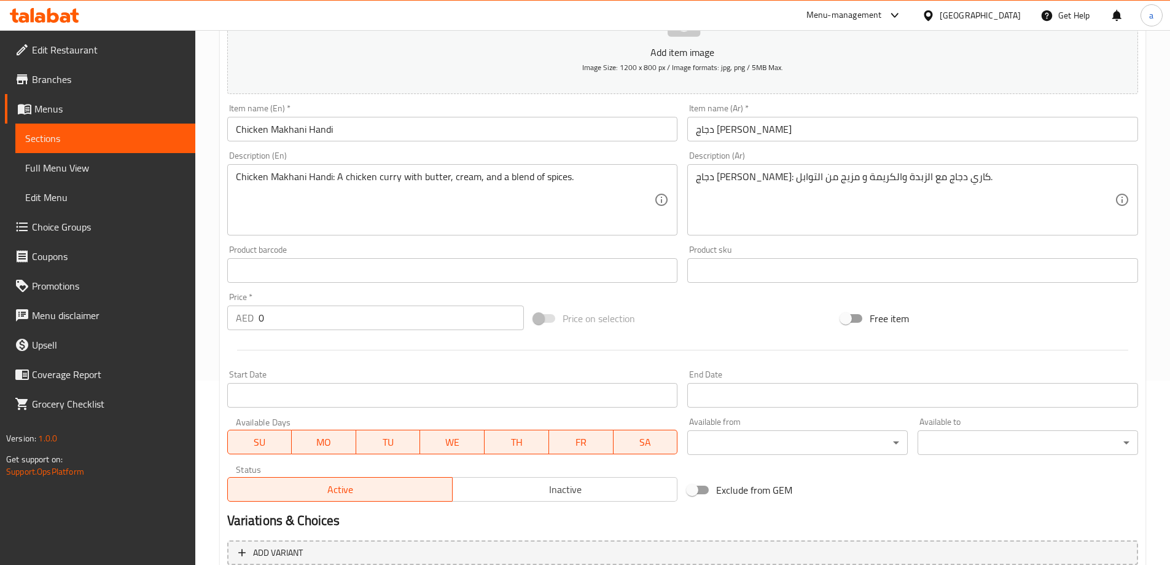
scroll to position [304, 0]
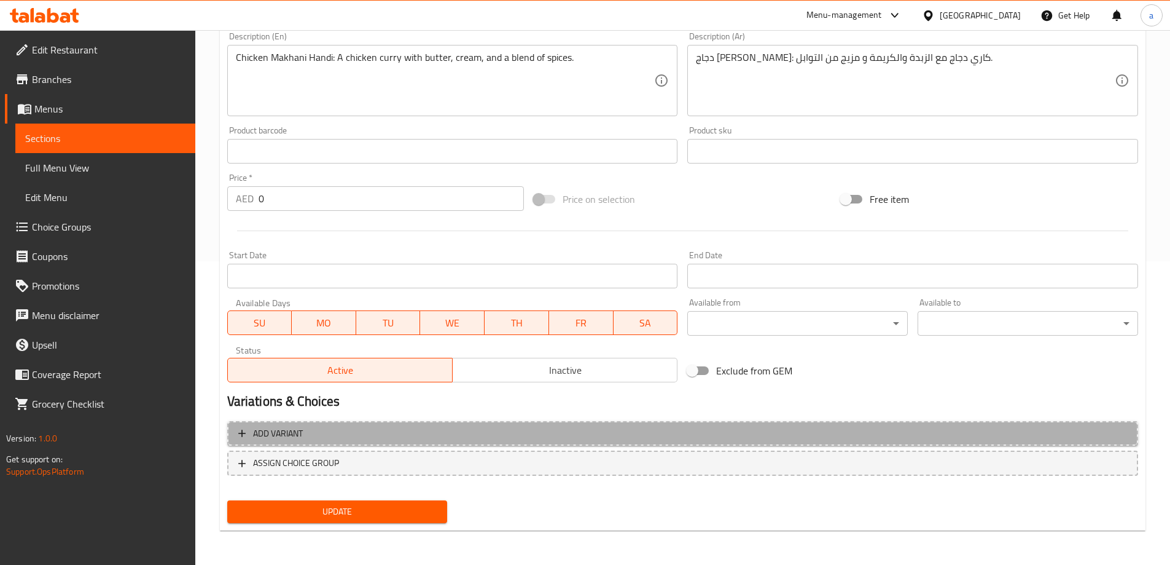
click at [810, 426] on span "Add variant" at bounding box center [682, 433] width 889 height 15
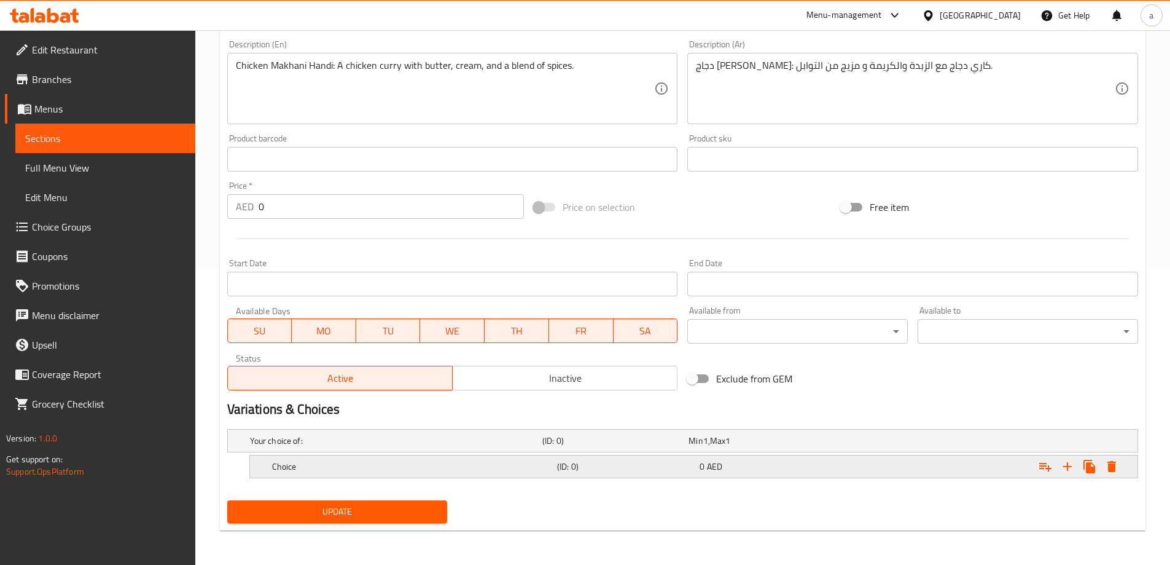
click at [891, 461] on div "Expand" at bounding box center [982, 466] width 285 height 27
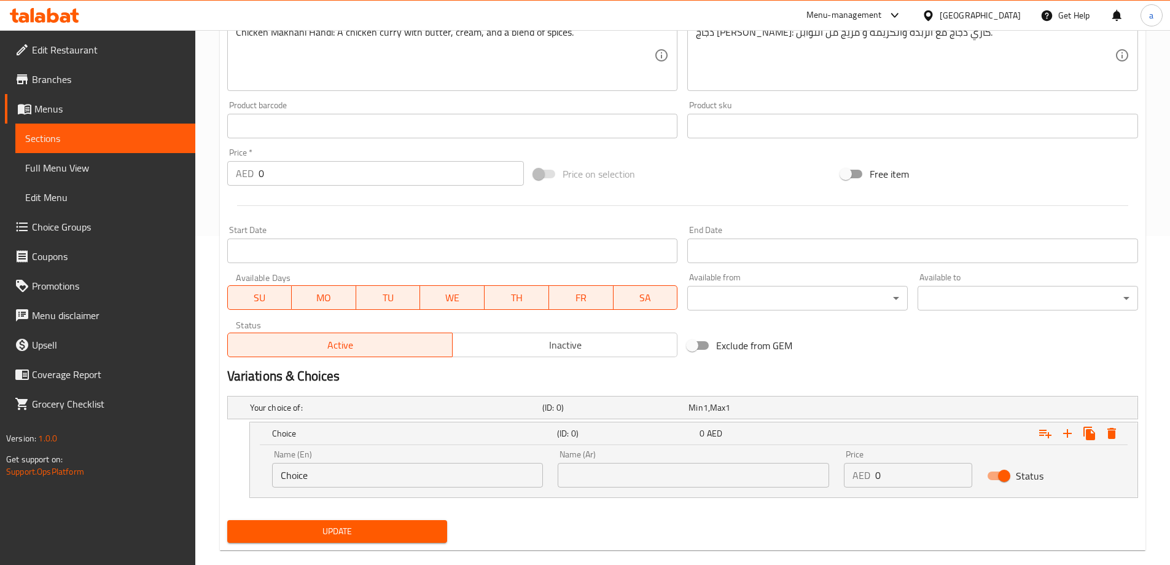
scroll to position [348, 0]
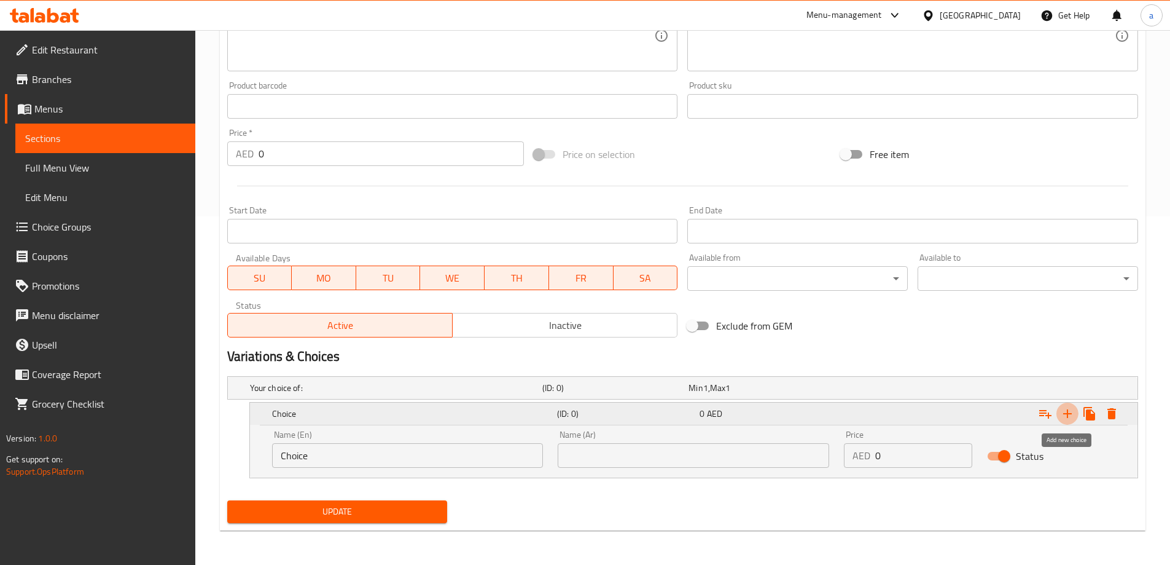
click at [1061, 418] on icon "Expand" at bounding box center [1067, 413] width 15 height 15
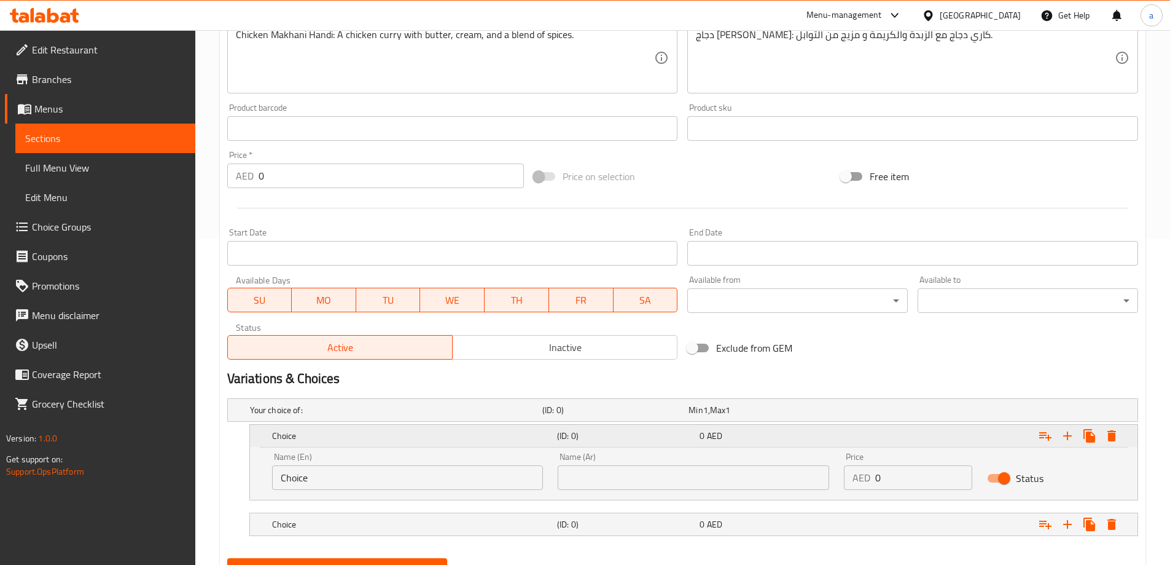
scroll to position [323, 0]
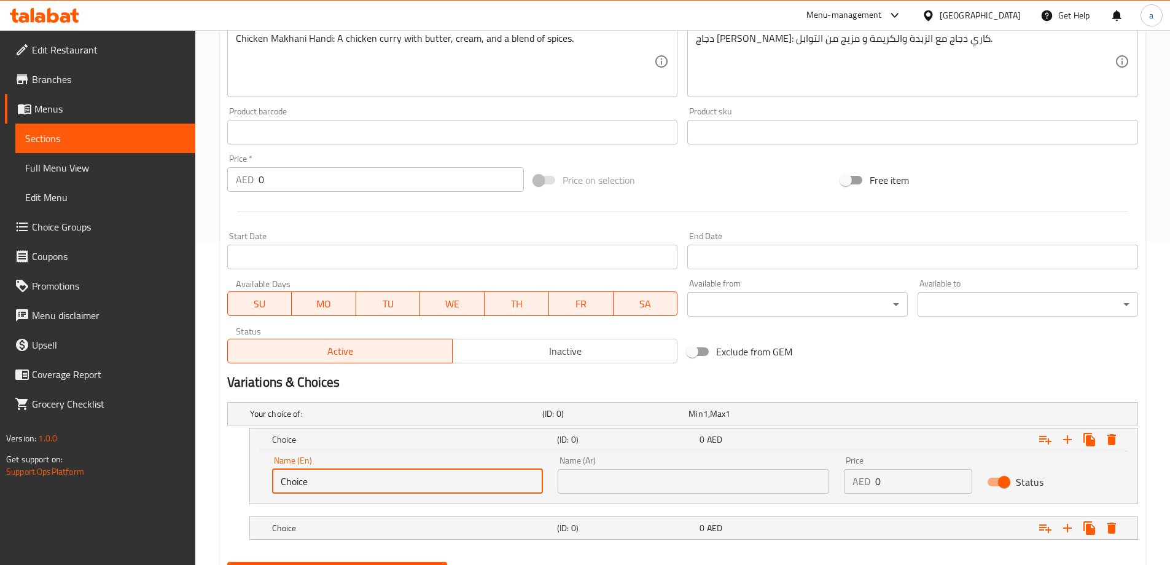
click at [464, 477] on input "Choice" at bounding box center [408, 481] width 272 height 25
type input "="
click at [464, 477] on input "=" at bounding box center [408, 481] width 272 height 25
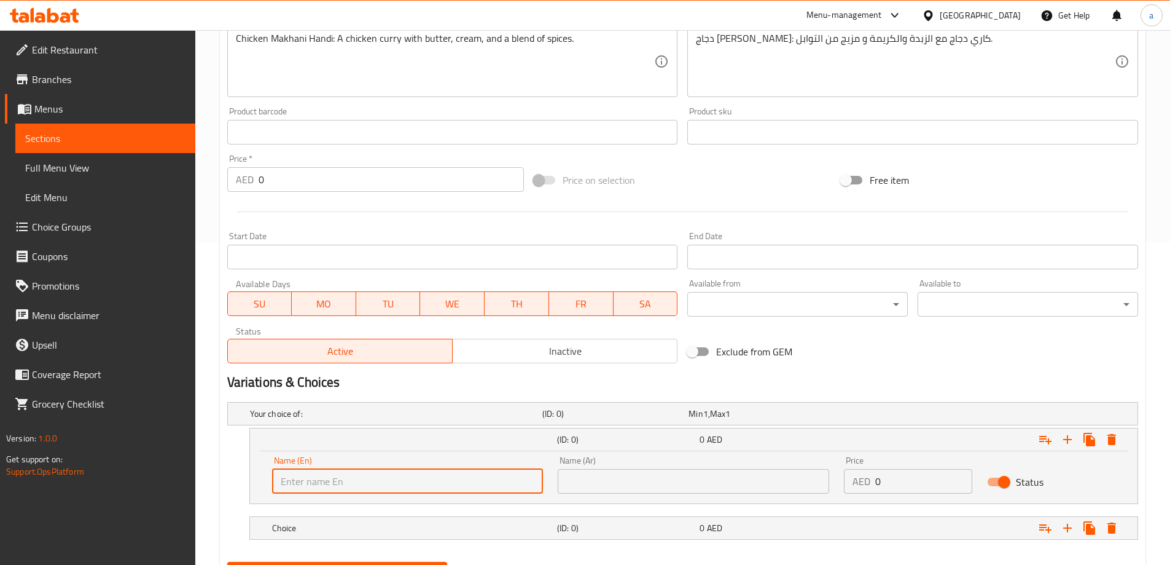
click at [464, 477] on input "text" at bounding box center [408, 481] width 272 height 25
type input "0.5KG"
click at [719, 497] on div "Name (Ar) Name (Ar)" at bounding box center [693, 475] width 286 height 52
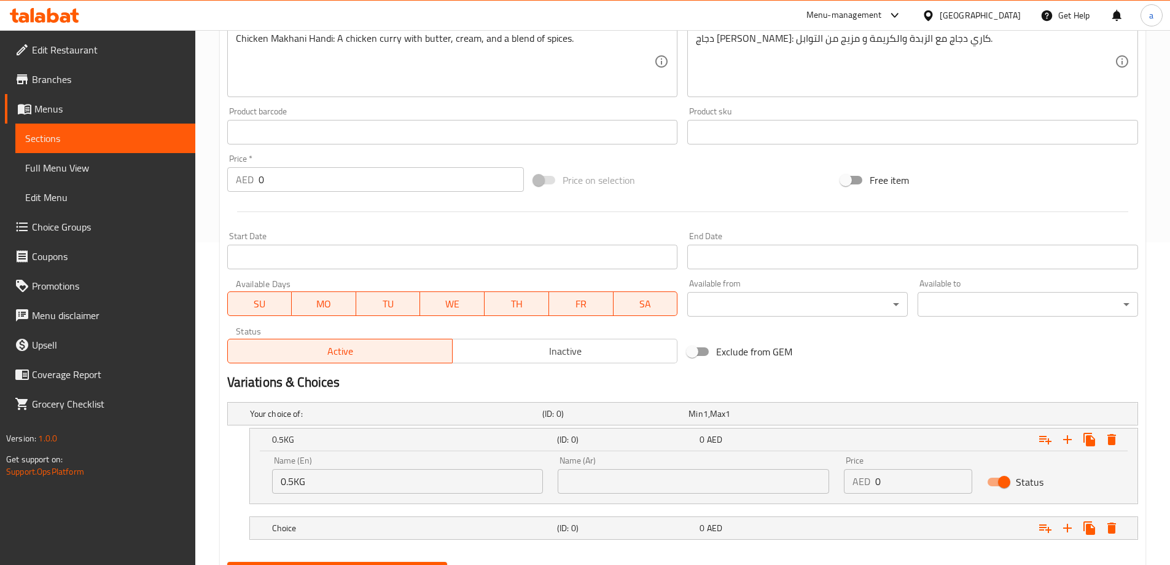
click at [719, 495] on div "Name (Ar) Name (Ar)" at bounding box center [693, 475] width 286 height 52
click at [716, 480] on input "text" at bounding box center [694, 481] width 272 height 25
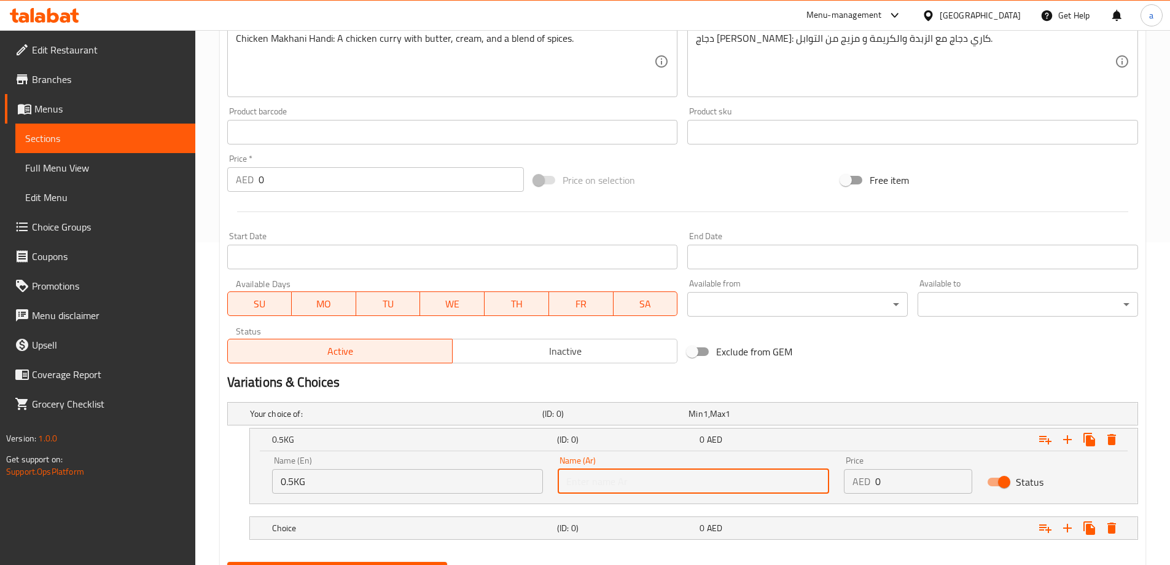
type input "0.5 كيلو جرام"
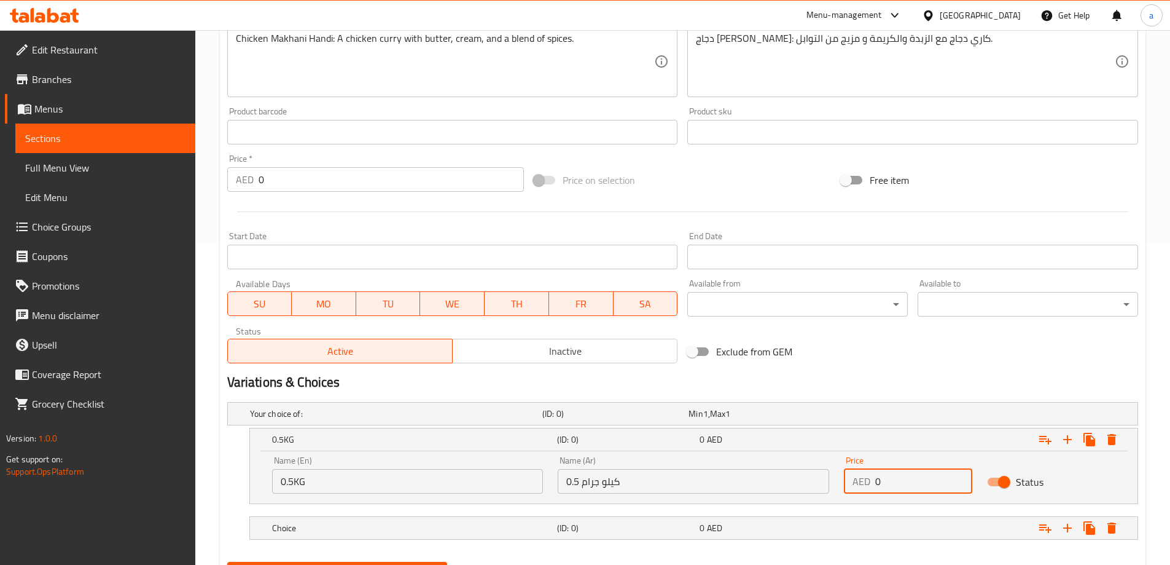
drag, startPoint x: 895, startPoint y: 480, endPoint x: 832, endPoint y: 488, distance: 63.8
click at [832, 488] on div "Name (En) 0.5KG Name (En) Name (Ar) 0.5 كيلو جرام Name (Ar) Price AED 0 Price S…" at bounding box center [694, 475] width 858 height 52
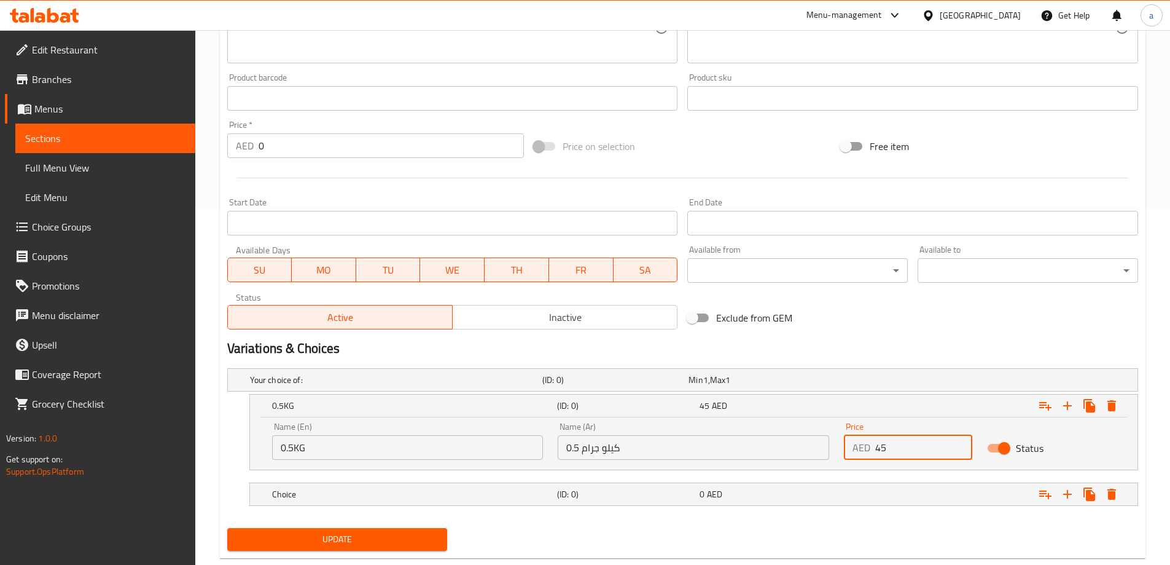
scroll to position [384, 0]
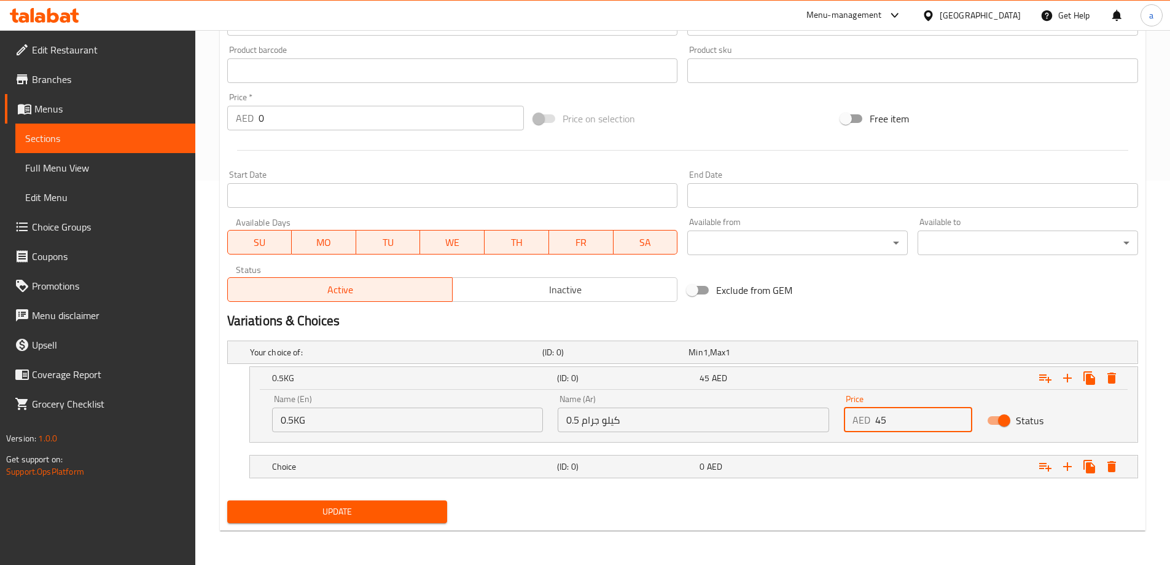
type input "45"
click at [616, 480] on nav at bounding box center [682, 485] width 911 height 10
click at [613, 470] on h5 "(ID: 0)" at bounding box center [626, 466] width 138 height 12
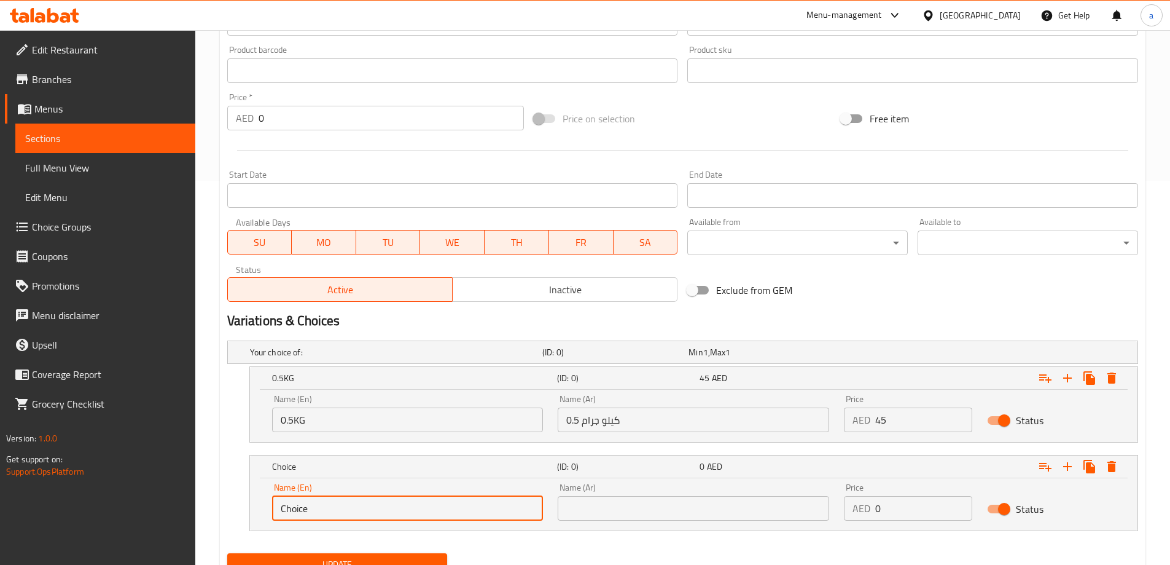
click at [467, 507] on input "Choice" at bounding box center [408, 508] width 272 height 25
click at [467, 507] on input "text" at bounding box center [408, 508] width 272 height 25
type input "1 KG"
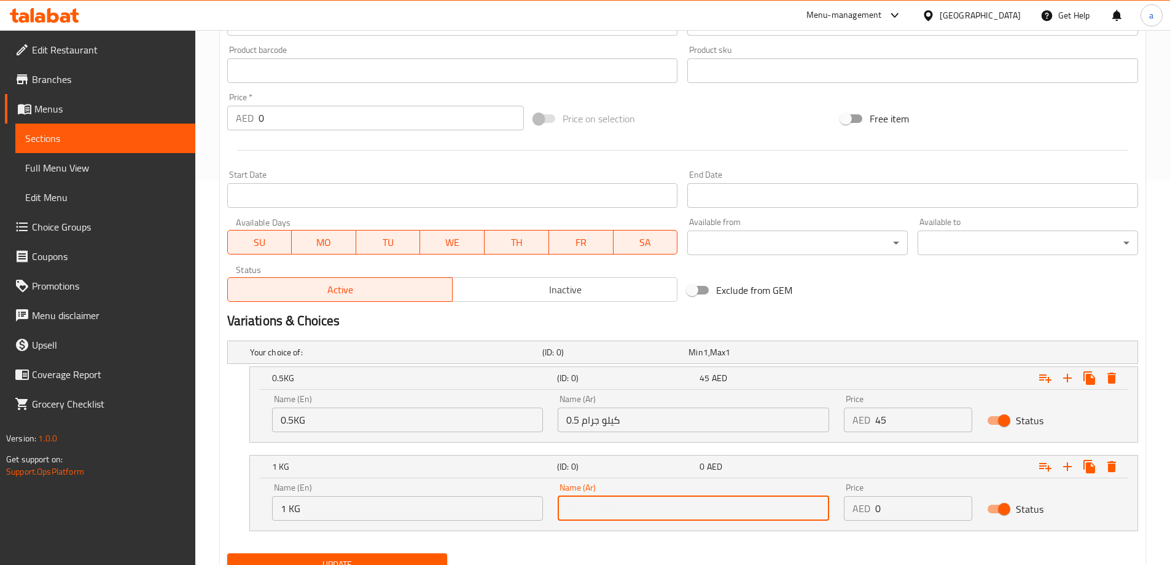
click at [695, 508] on input "text" at bounding box center [694, 508] width 272 height 25
type input "1 كيلو جرام"
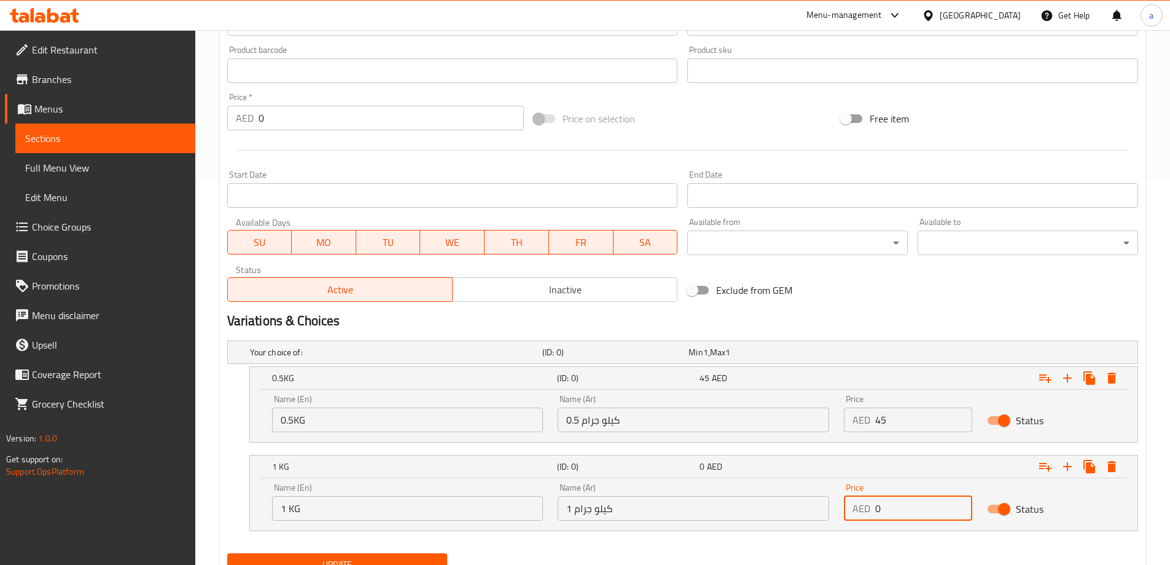
drag, startPoint x: 916, startPoint y: 502, endPoint x: 877, endPoint y: 512, distance: 39.9
click at [877, 512] on input "0" at bounding box center [924, 508] width 97 height 25
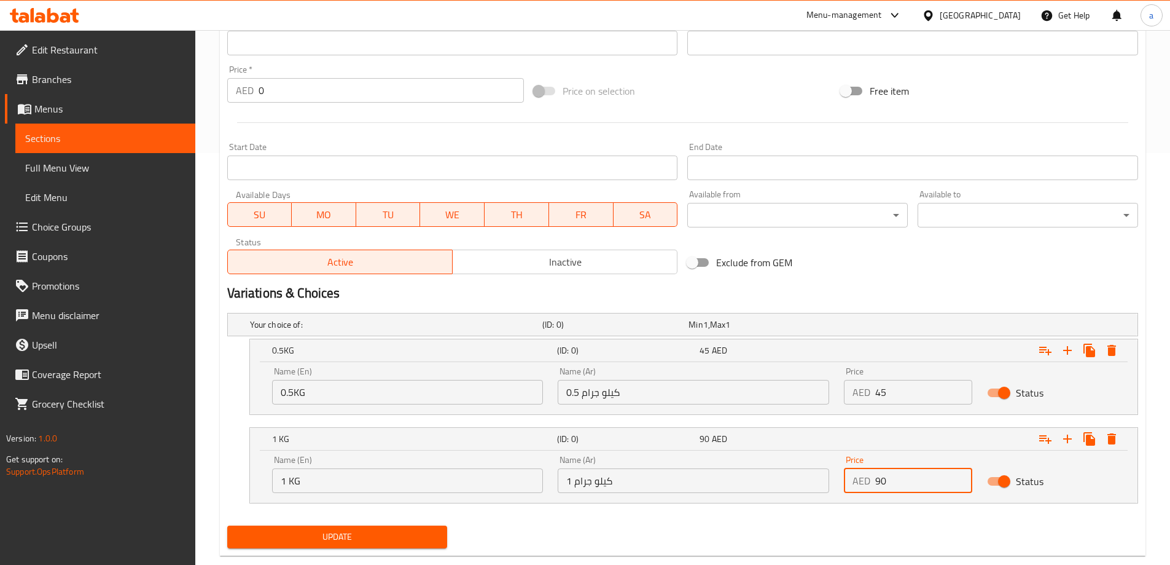
scroll to position [437, 0]
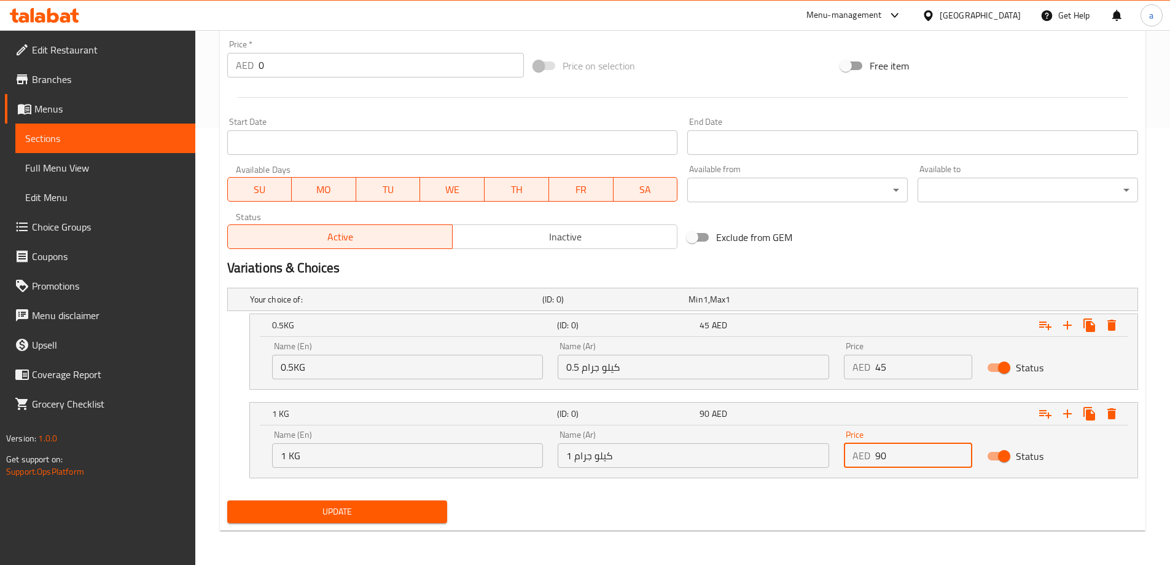
type input "90"
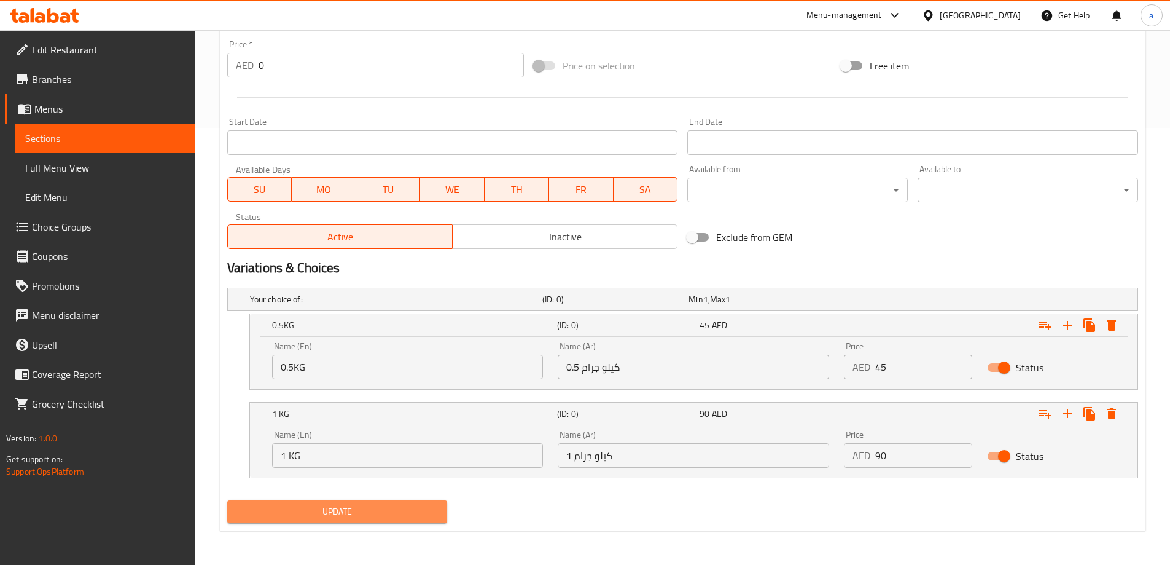
click at [367, 510] on span "Update" at bounding box center [337, 511] width 201 height 15
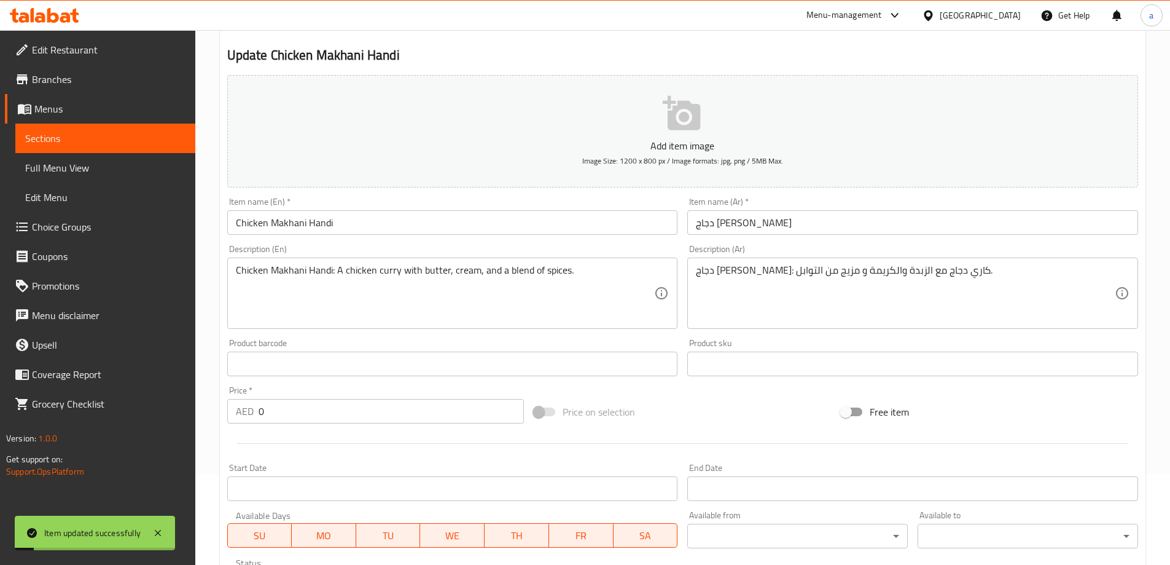
scroll to position [0, 0]
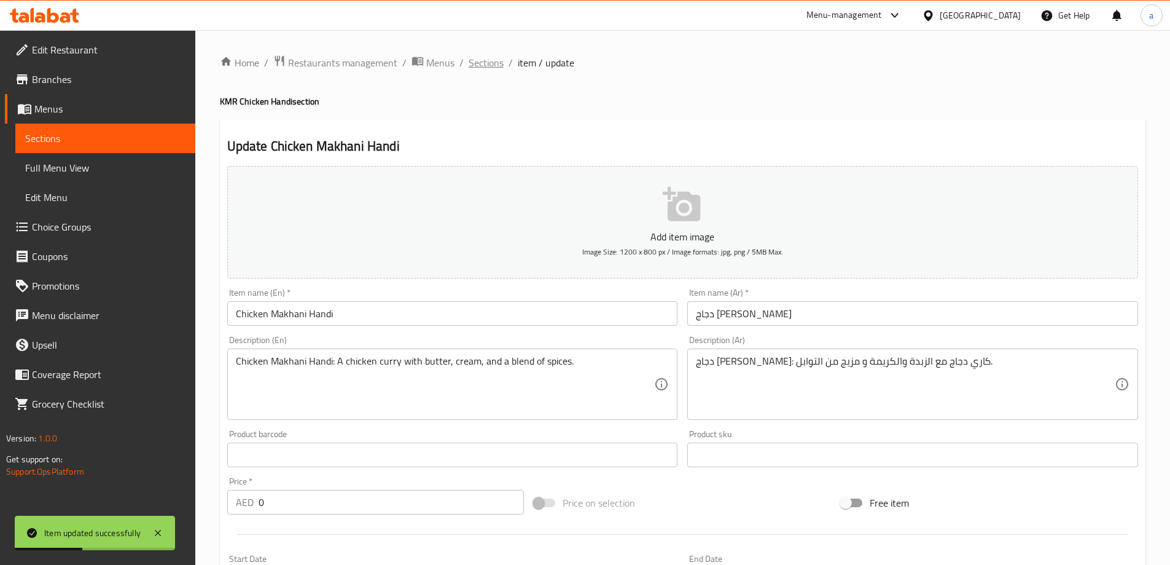
click at [479, 69] on span "Sections" at bounding box center [486, 62] width 35 height 15
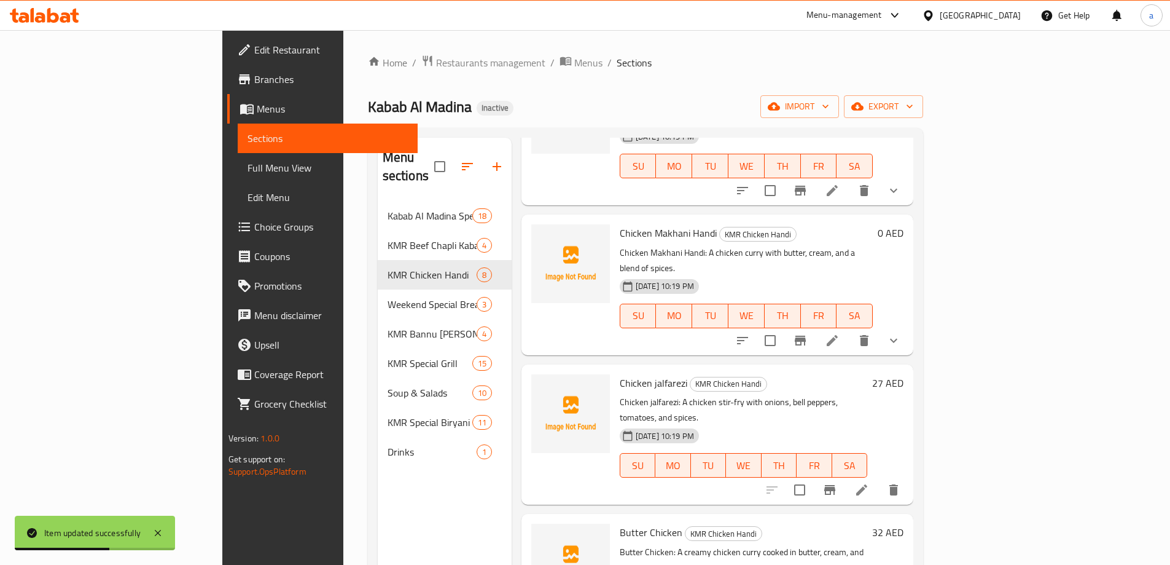
scroll to position [492, 0]
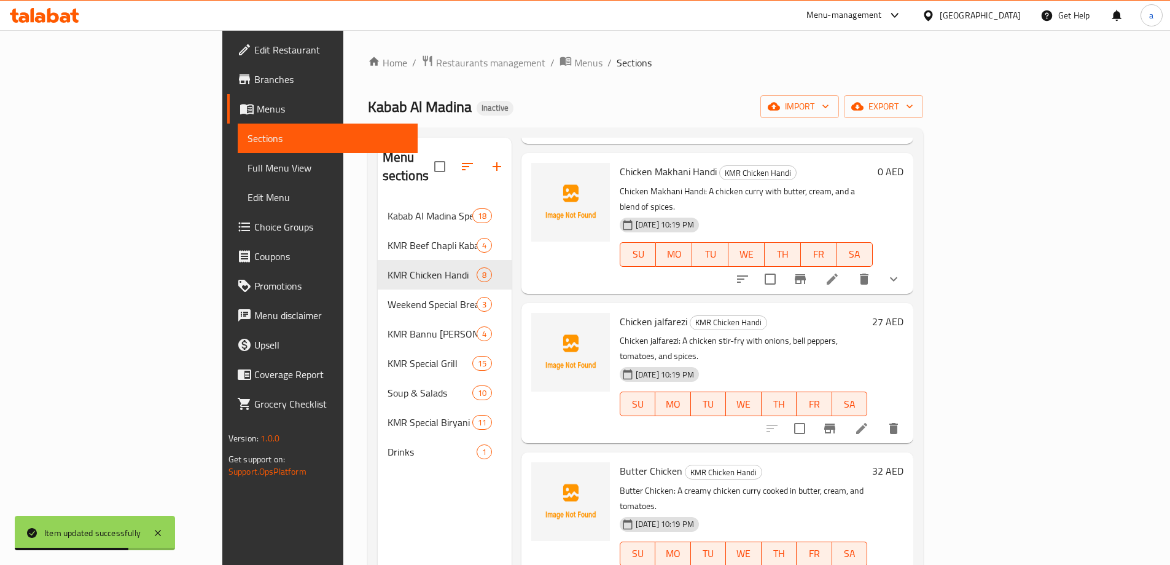
click at [869, 421] on icon at bounding box center [862, 428] width 15 height 15
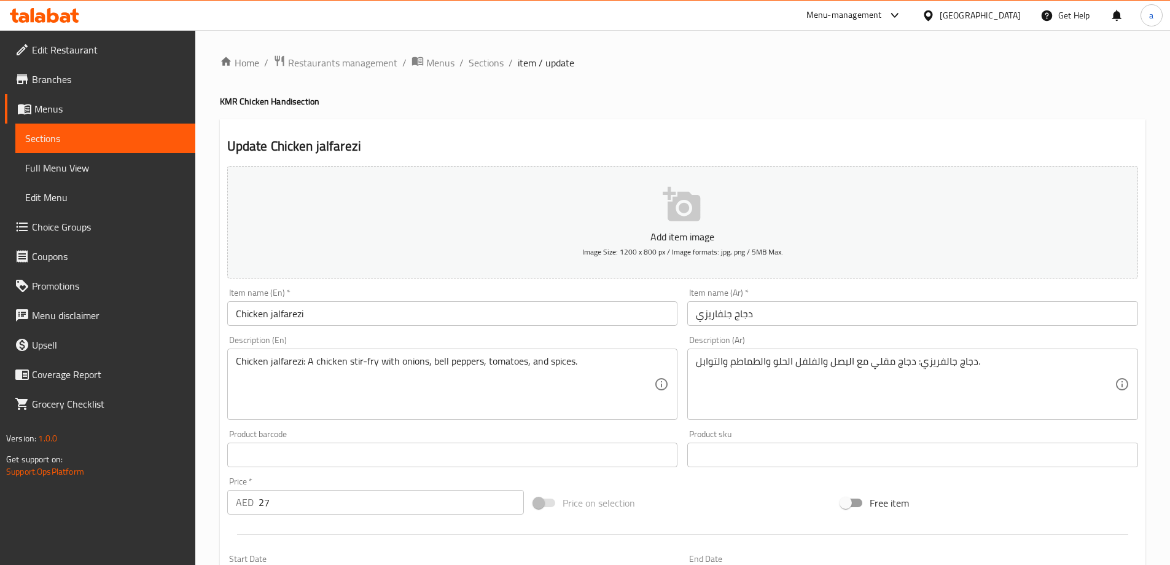
click at [813, 93] on div "Home / Restaurants management / Menus / Sections / item / update KMR Chicken Ha…" at bounding box center [683, 449] width 926 height 789
click at [814, 124] on div "Update Chicken jalfarezi Add item image Image Size: 1200 x 800 px / Image forma…" at bounding box center [683, 476] width 926 height 715
click at [768, 131] on div "Update Chicken jalfarezi Add item image Image Size: 1200 x 800 px / Image forma…" at bounding box center [683, 476] width 926 height 715
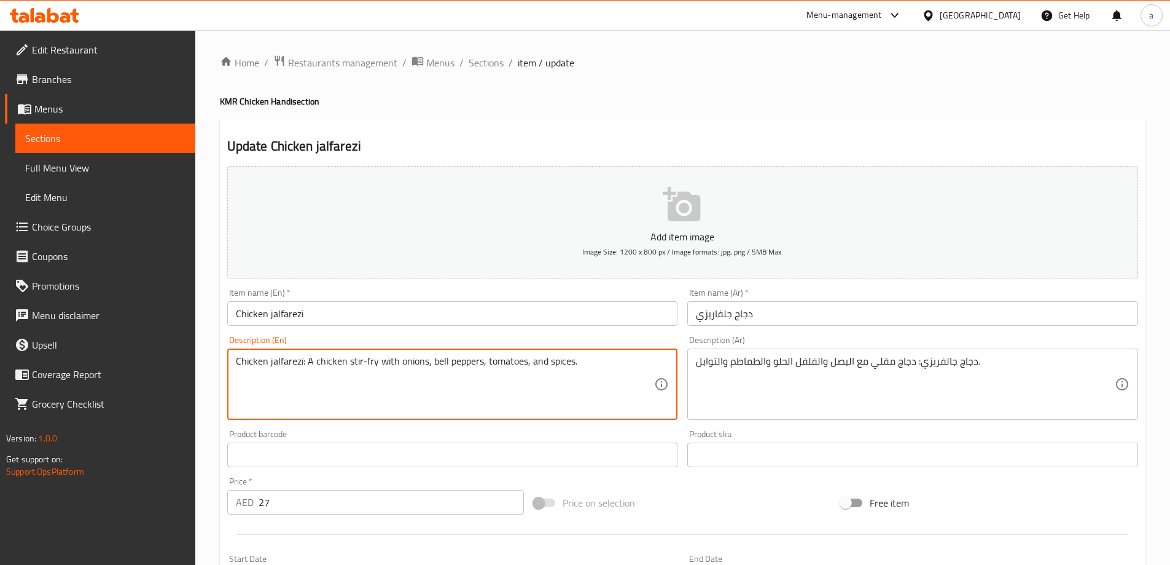
drag, startPoint x: 429, startPoint y: 361, endPoint x: 479, endPoint y: 376, distance: 52.1
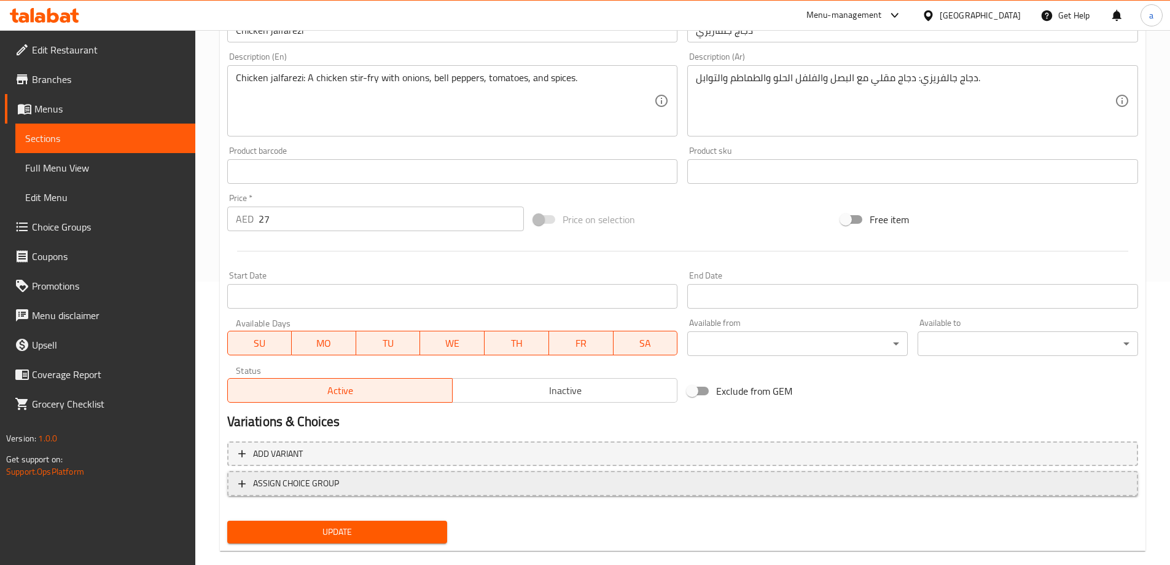
scroll to position [304, 0]
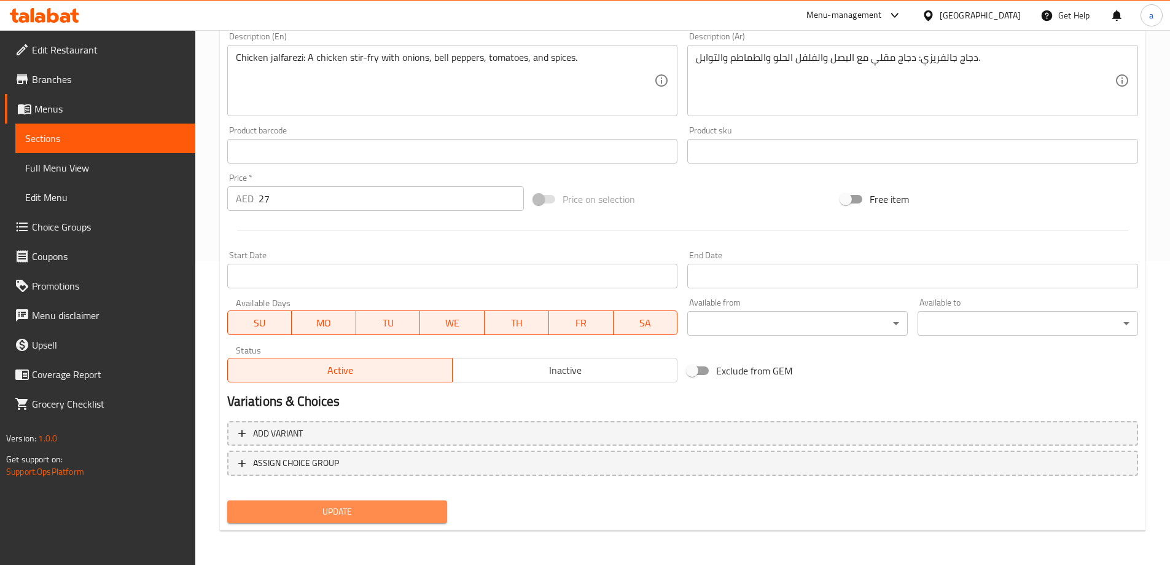
click at [428, 506] on span "Update" at bounding box center [337, 511] width 201 height 15
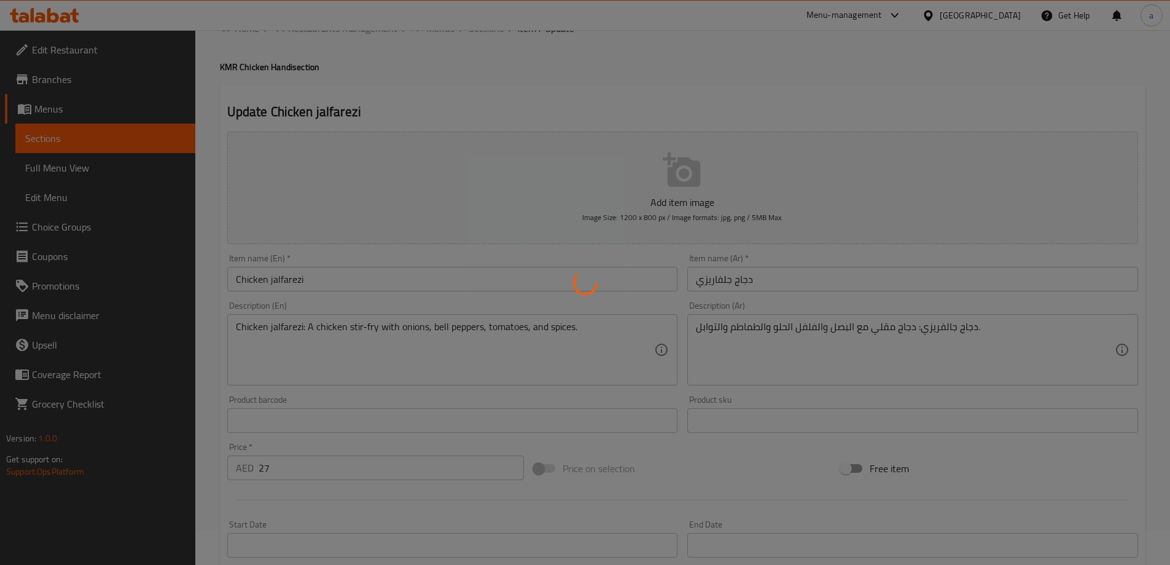
scroll to position [0, 0]
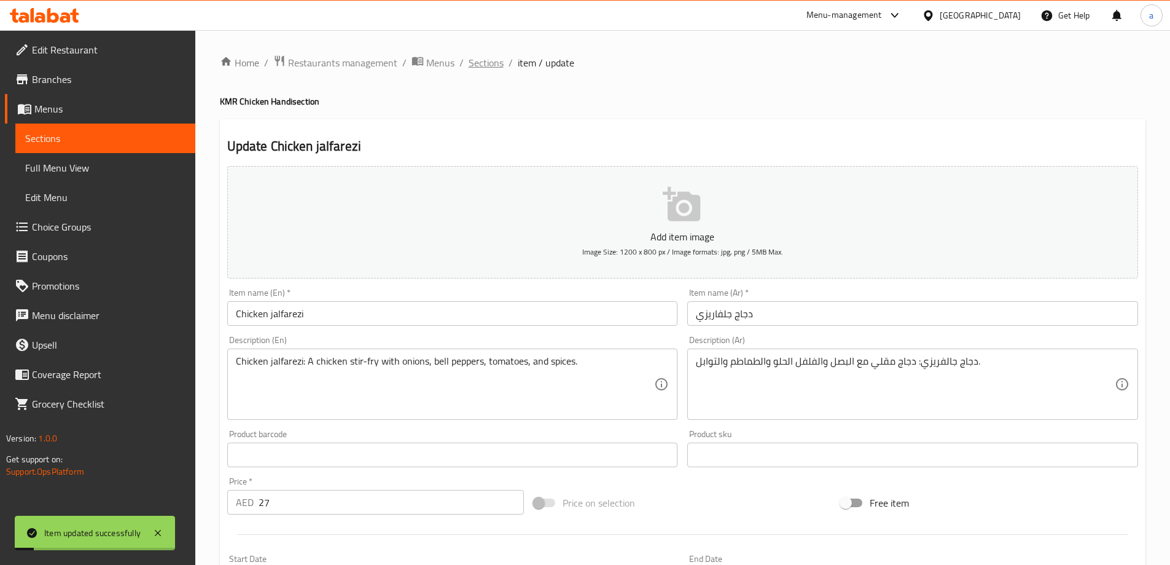
click at [479, 61] on span "Sections" at bounding box center [486, 62] width 35 height 15
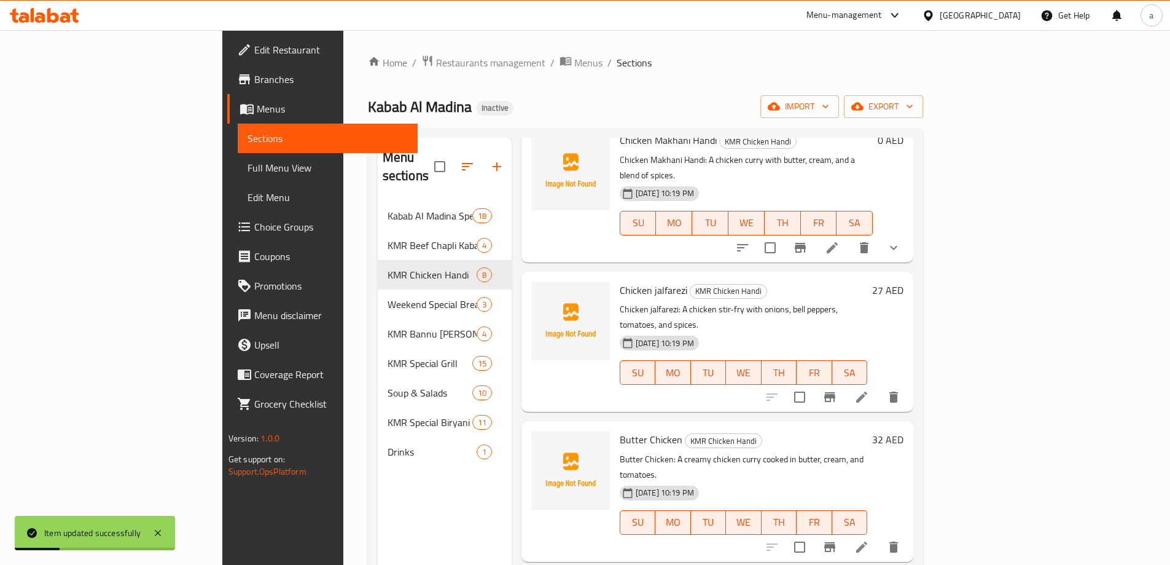
scroll to position [540, 0]
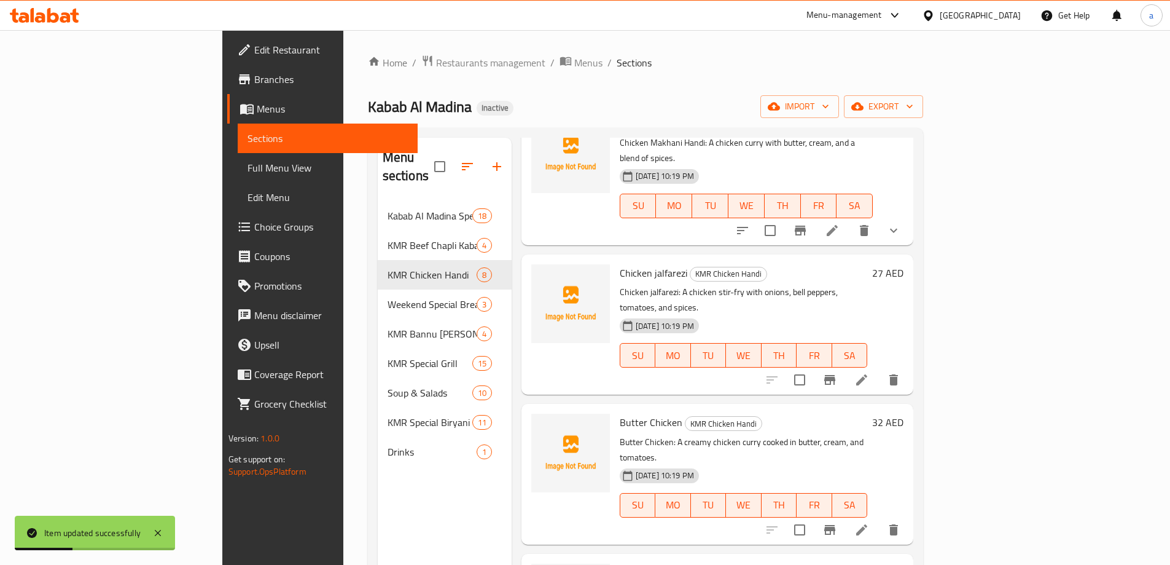
click at [868, 524] on icon at bounding box center [861, 529] width 11 height 11
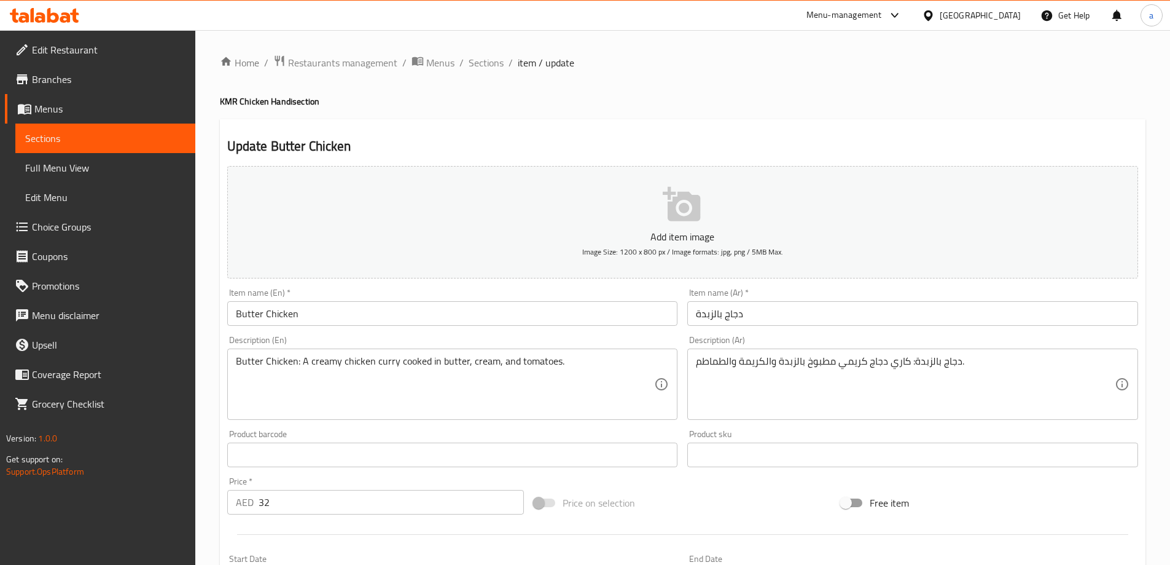
click at [784, 123] on div "Update Butter Chicken Add item image Image Size: 1200 x 800 px / Image formats:…" at bounding box center [683, 476] width 926 height 715
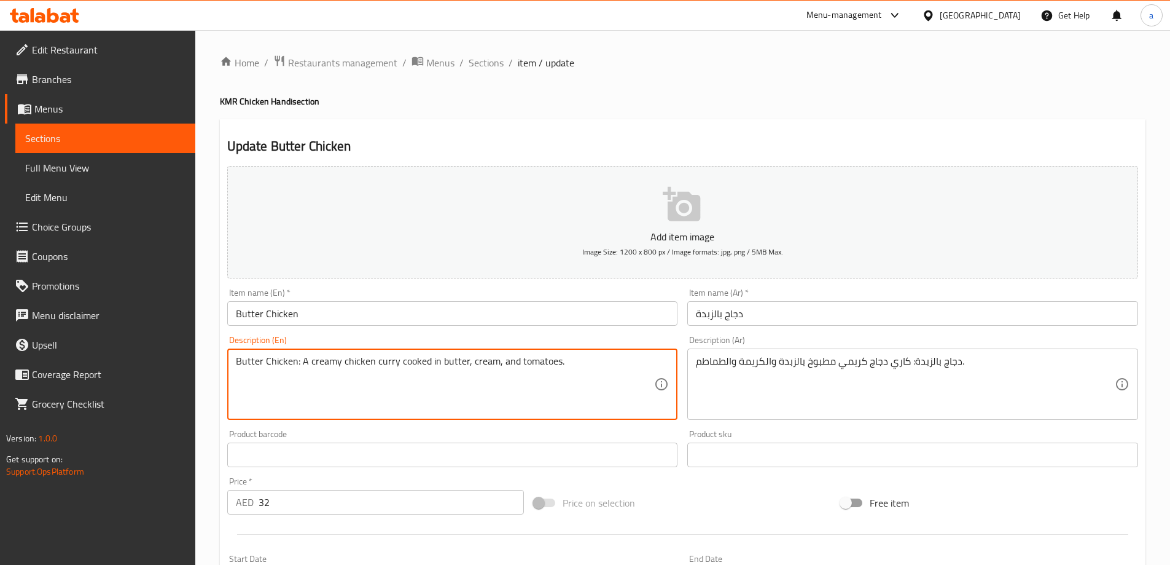
click at [789, 182] on button "Add item image Image Size: 1200 x 800 px / Image formats: jpg, png / 5MB Max." at bounding box center [682, 222] width 911 height 112
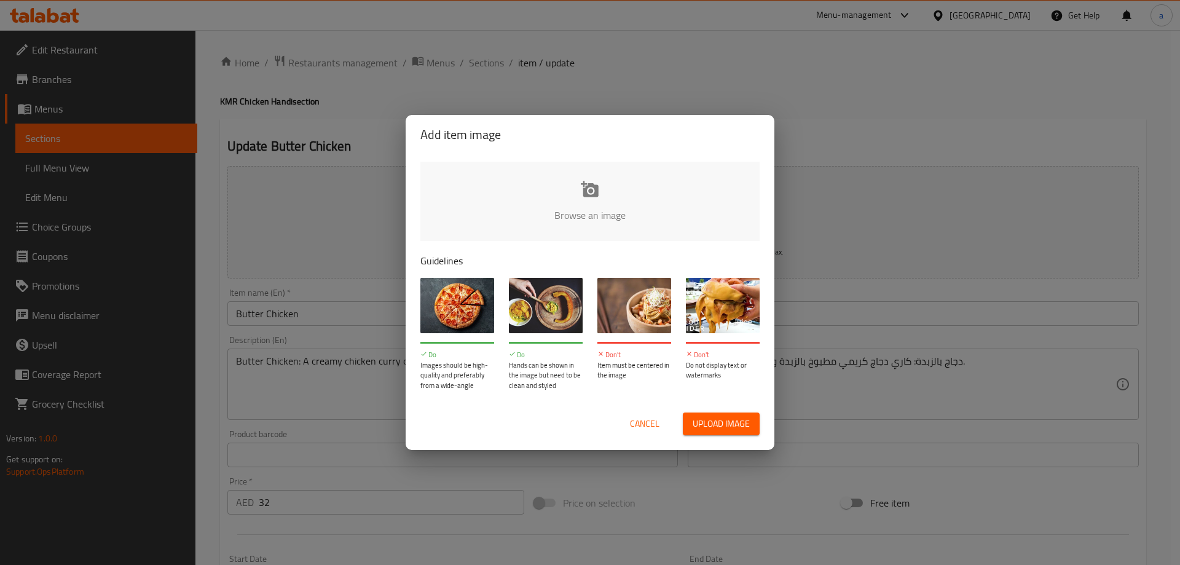
click at [654, 425] on span "Cancel" at bounding box center [644, 423] width 29 height 15
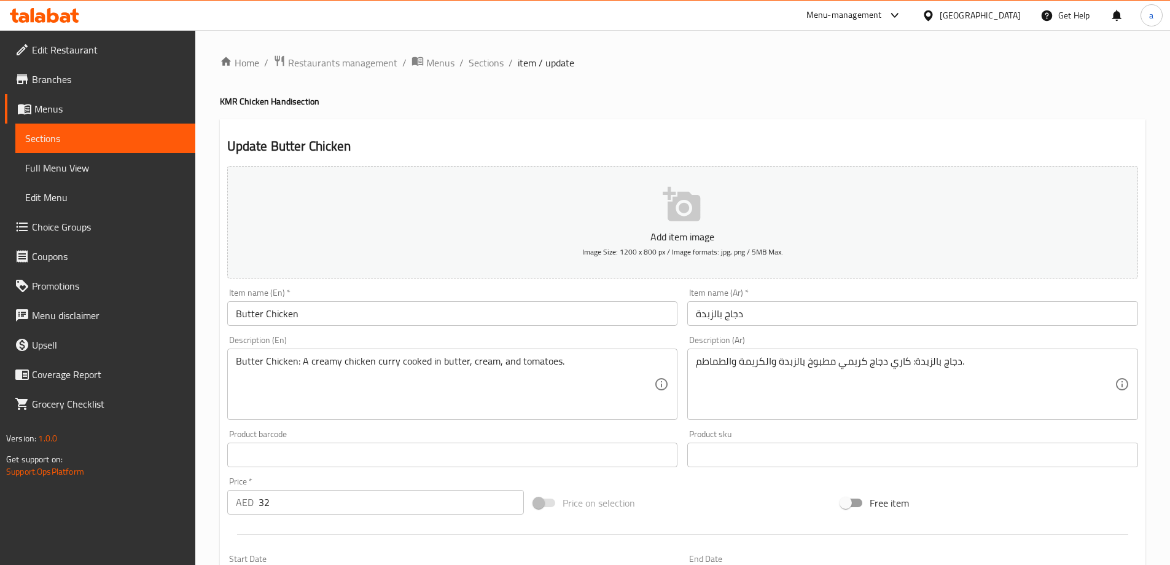
click at [810, 125] on div "Update Butter Chicken Add item image Image Size: 1200 x 800 px / Image formats:…" at bounding box center [683, 476] width 926 height 715
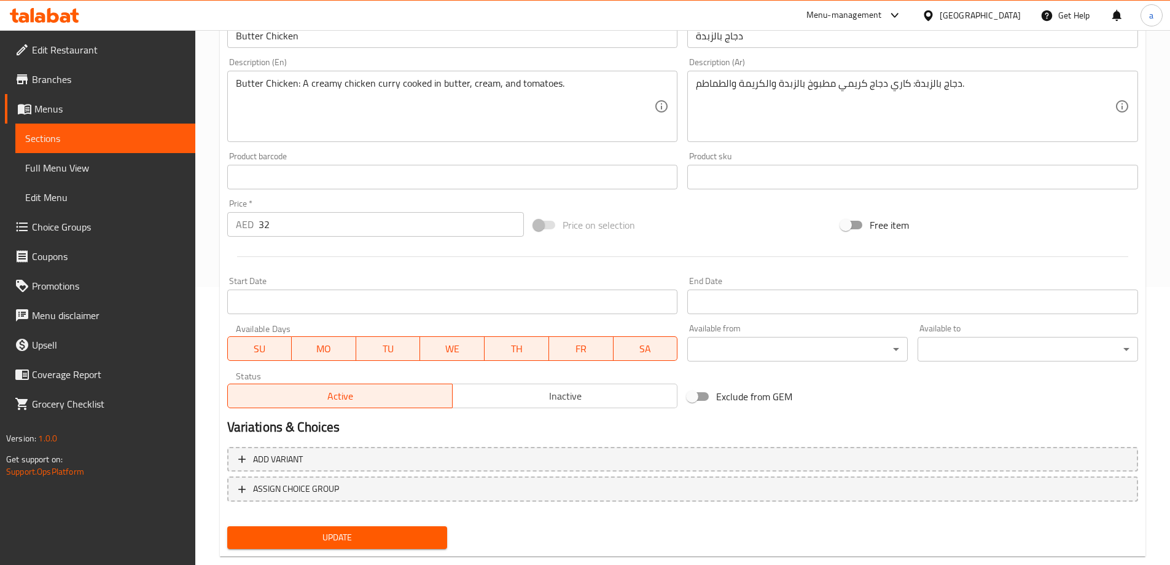
scroll to position [304, 0]
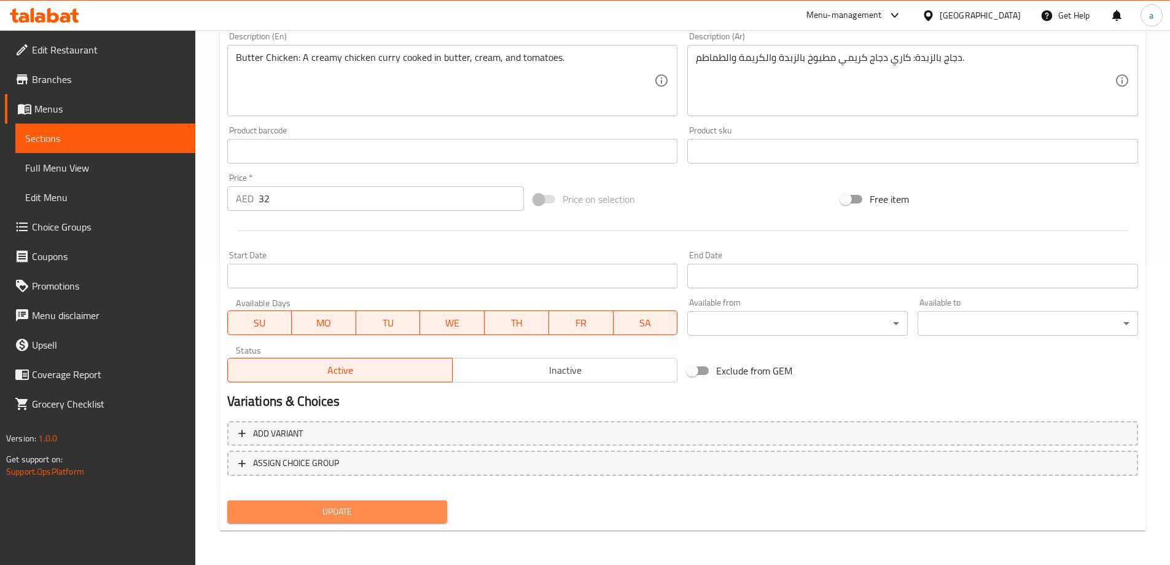
click at [439, 514] on button "Update" at bounding box center [337, 511] width 221 height 23
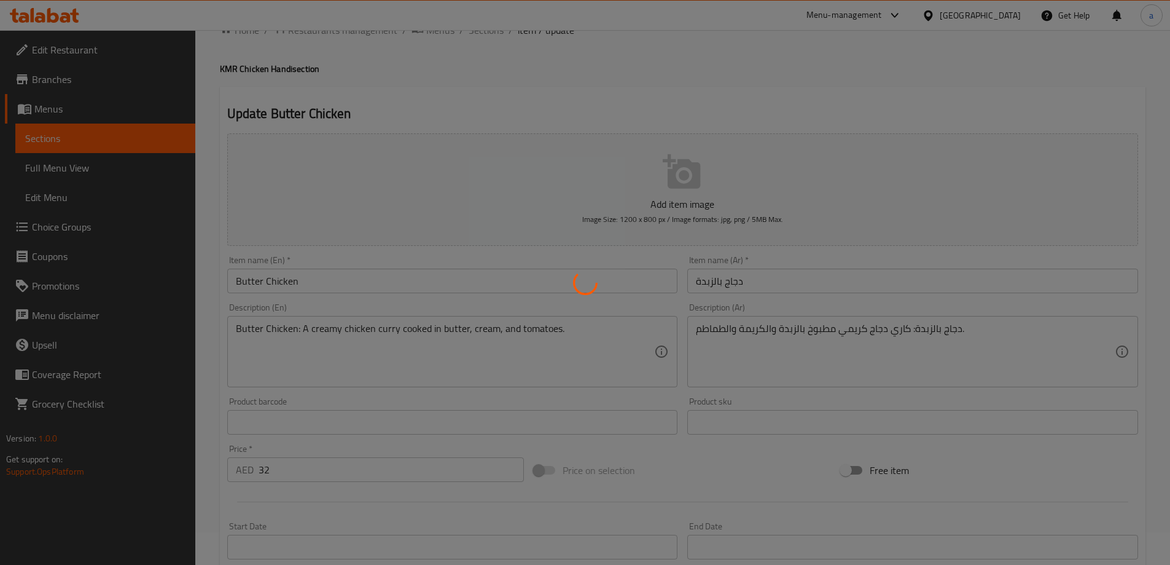
scroll to position [0, 0]
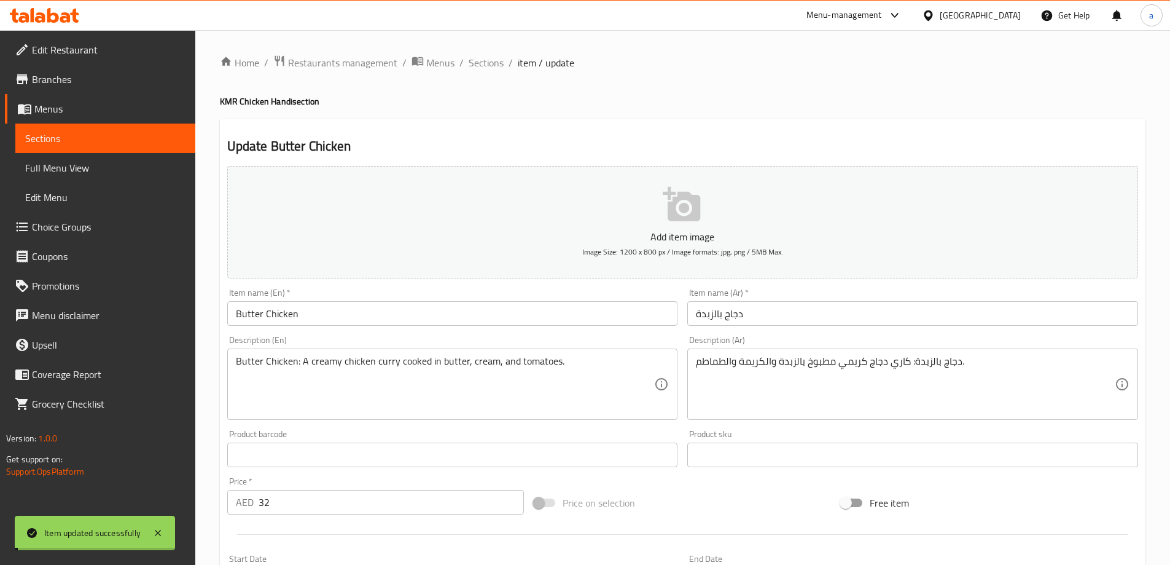
click at [487, 62] on span "Sections" at bounding box center [486, 62] width 35 height 15
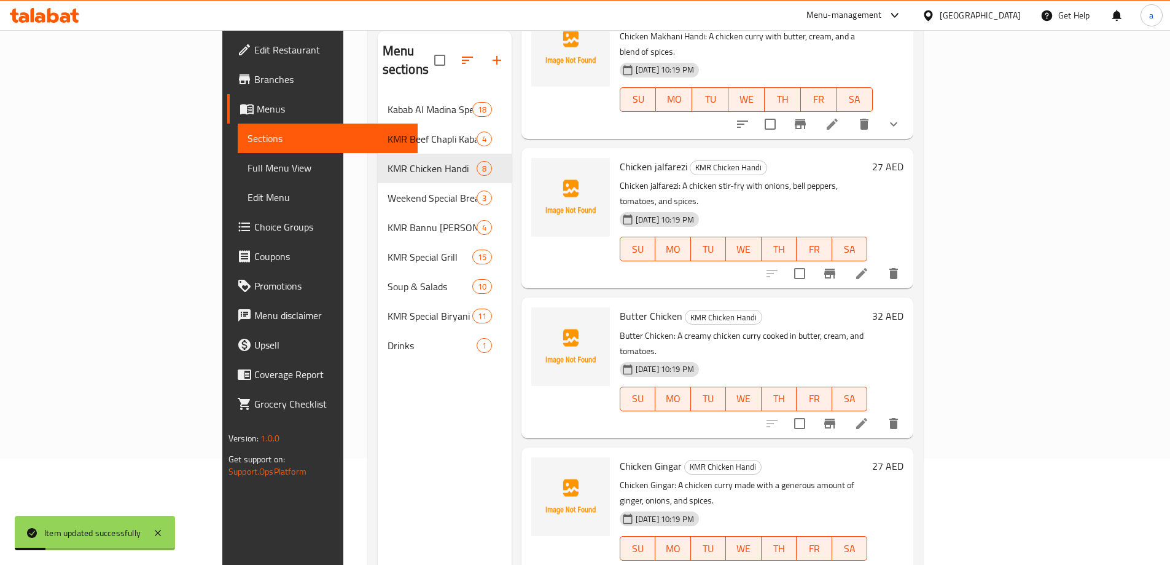
scroll to position [172, 0]
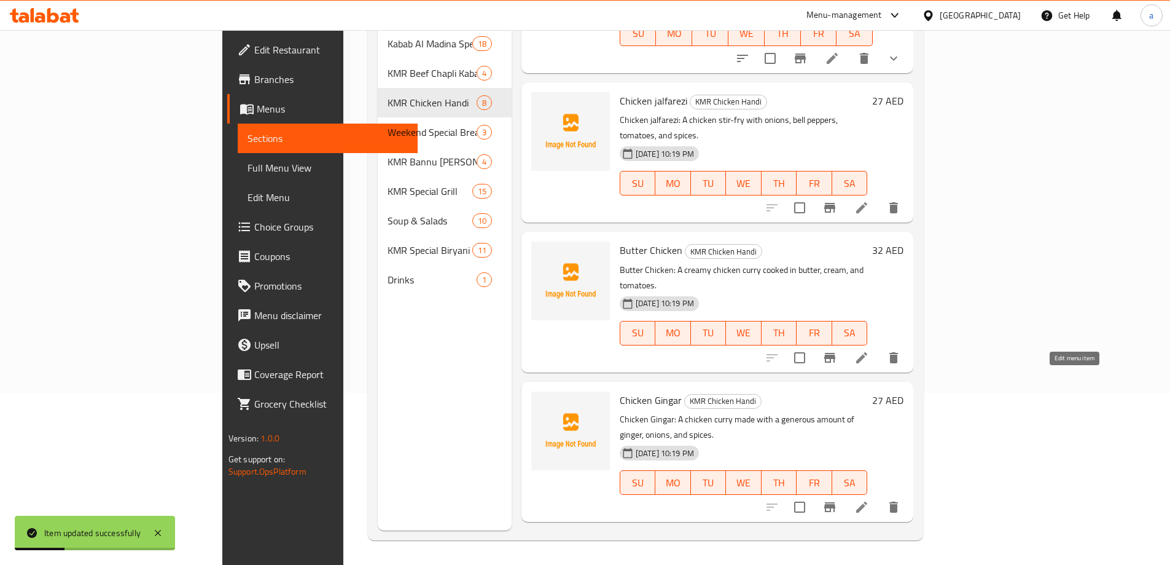
click at [869, 499] on icon at bounding box center [862, 506] width 15 height 15
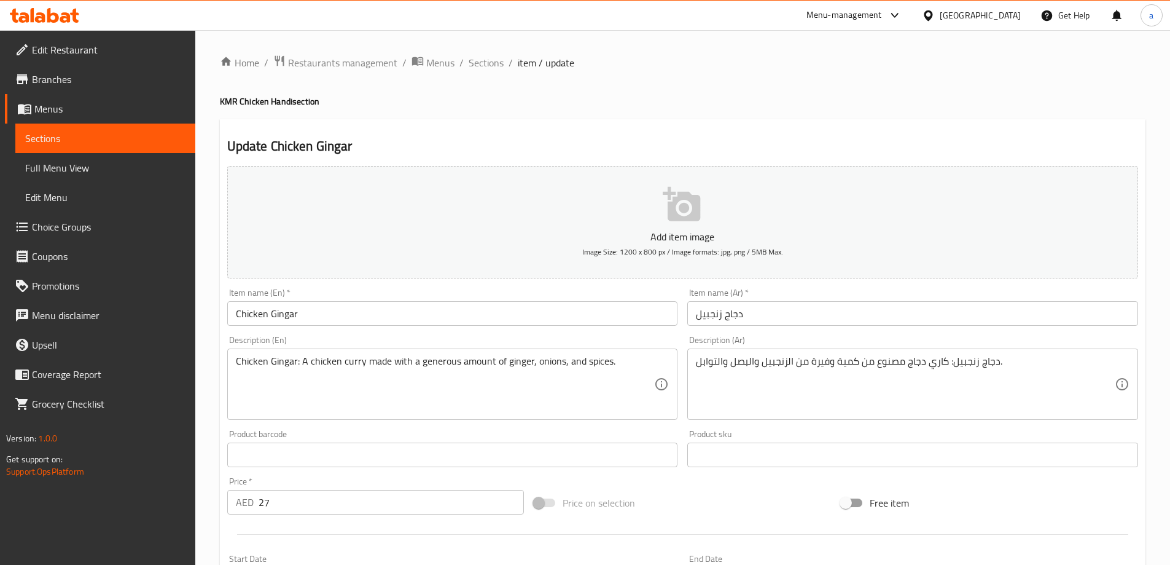
click at [823, 140] on h2 "Update Chicken Gingar" at bounding box center [682, 146] width 911 height 18
click at [739, 133] on div "Update Chicken Gingar Add item image Image Size: 1200 x 800 px / Image formats:…" at bounding box center [683, 476] width 926 height 715
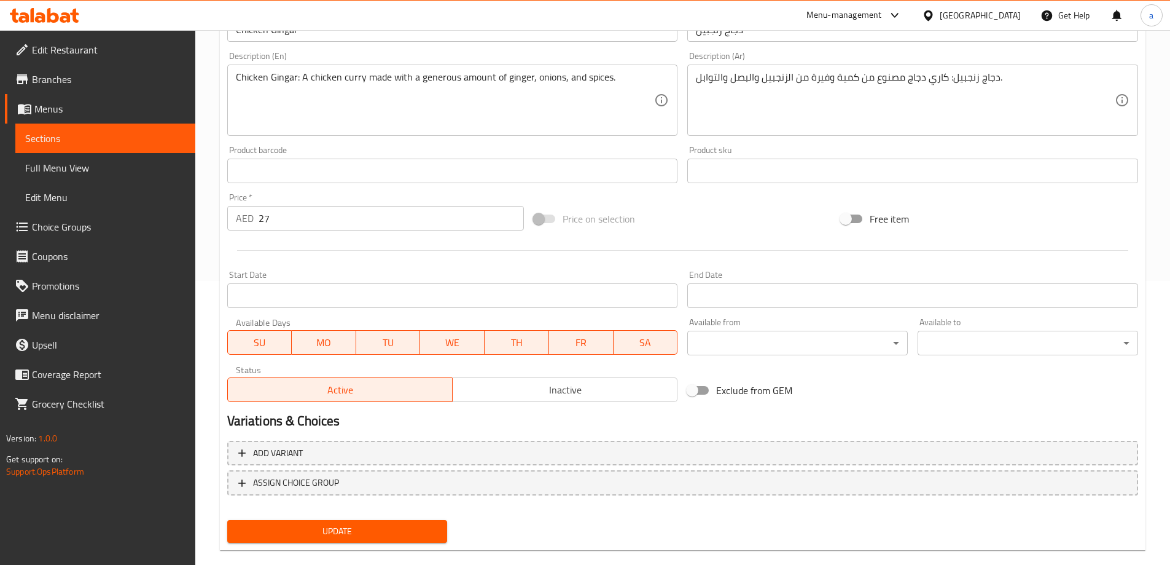
scroll to position [304, 0]
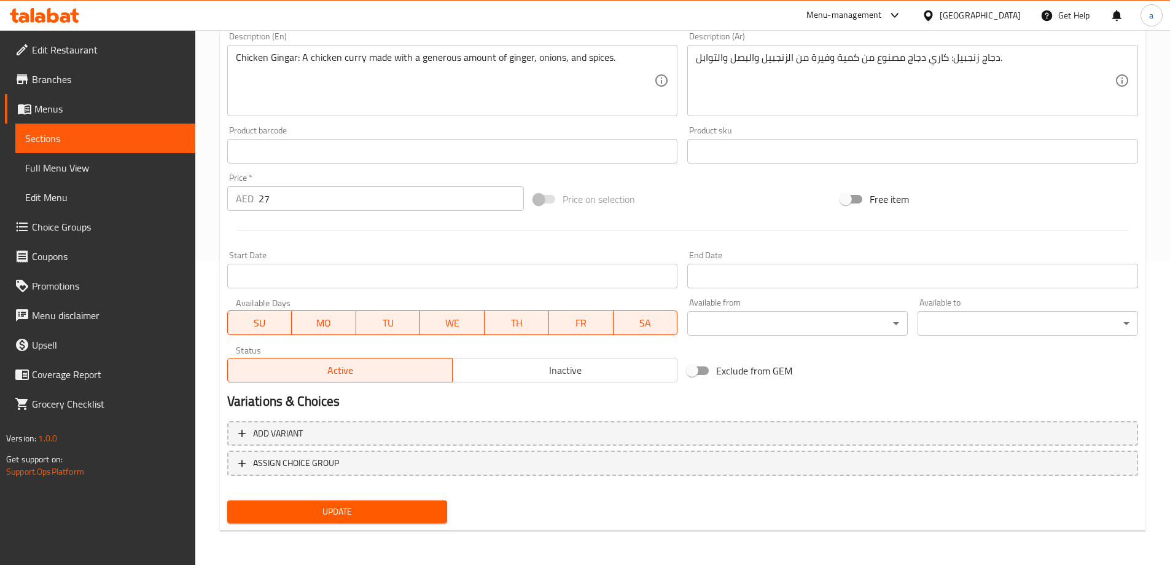
click at [340, 506] on span "Update" at bounding box center [337, 511] width 201 height 15
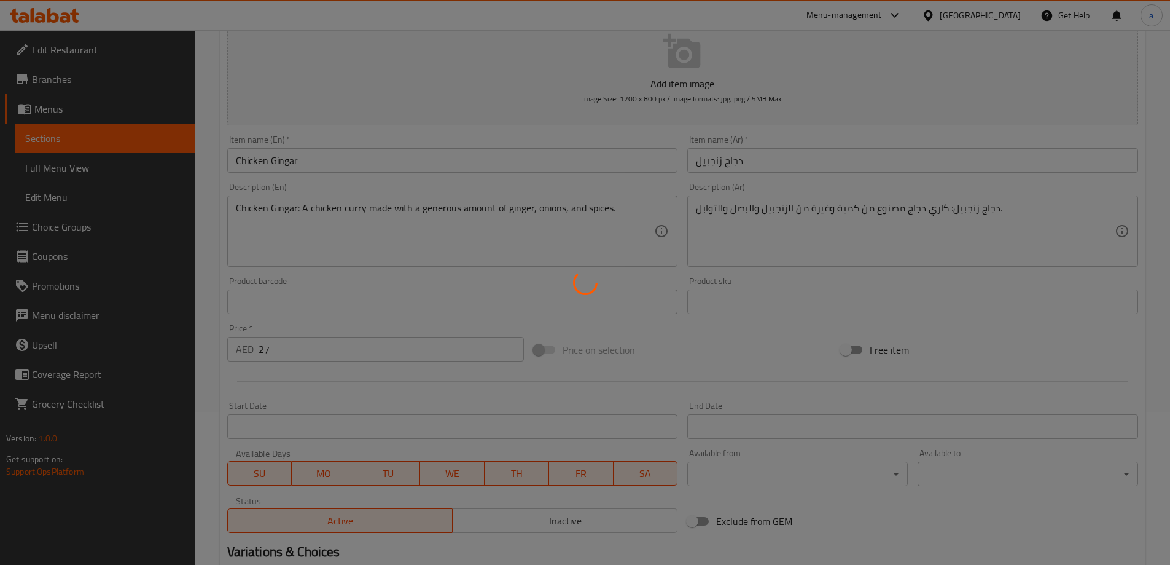
scroll to position [0, 0]
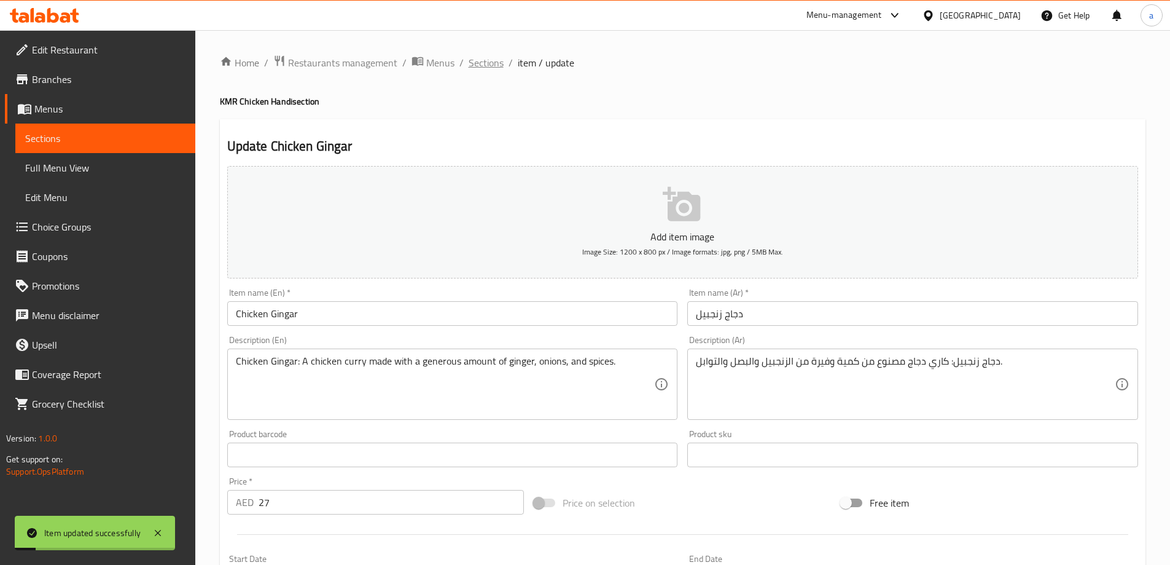
click at [487, 65] on span "Sections" at bounding box center [486, 62] width 35 height 15
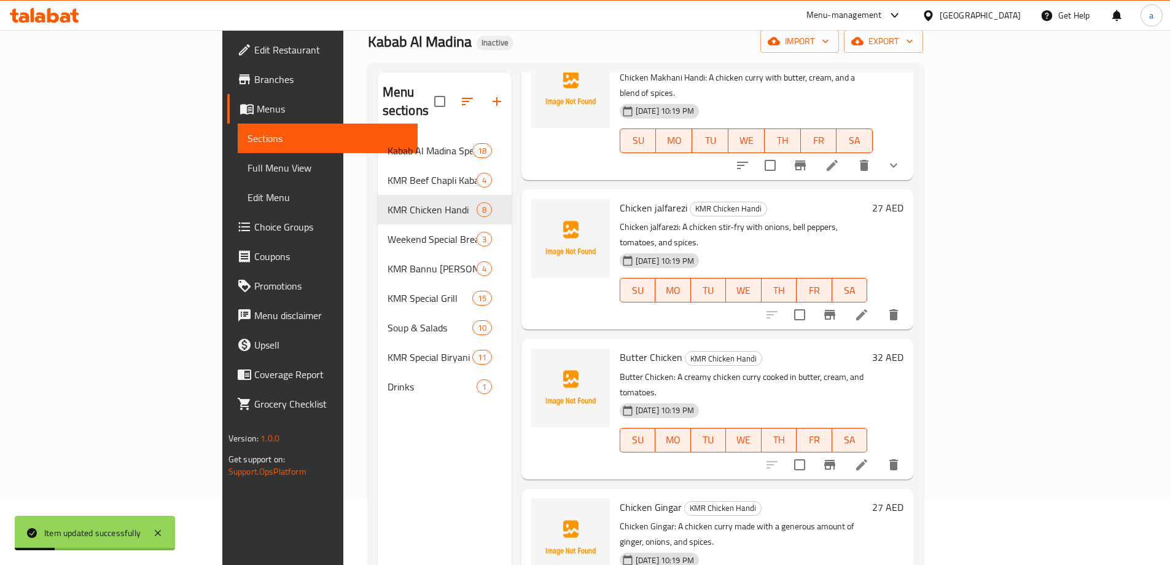
scroll to position [172, 0]
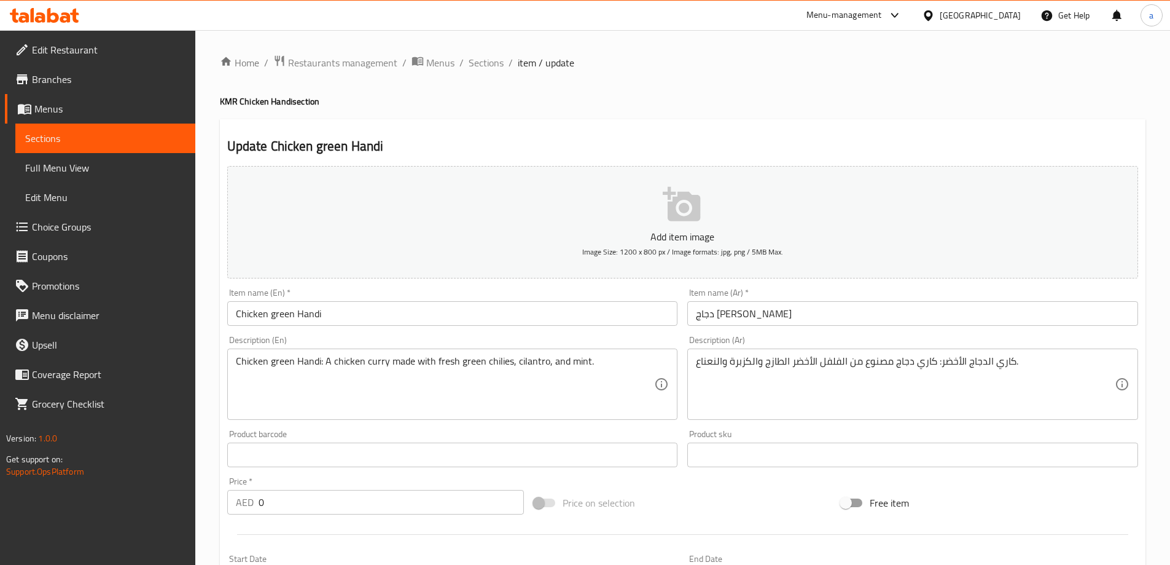
click at [853, 153] on h2 "Update Chicken green Handi" at bounding box center [682, 146] width 911 height 18
click at [801, 130] on div "Update Chicken green Handi Add item image Image Size: 1200 x 800 px / Image for…" at bounding box center [683, 476] width 926 height 715
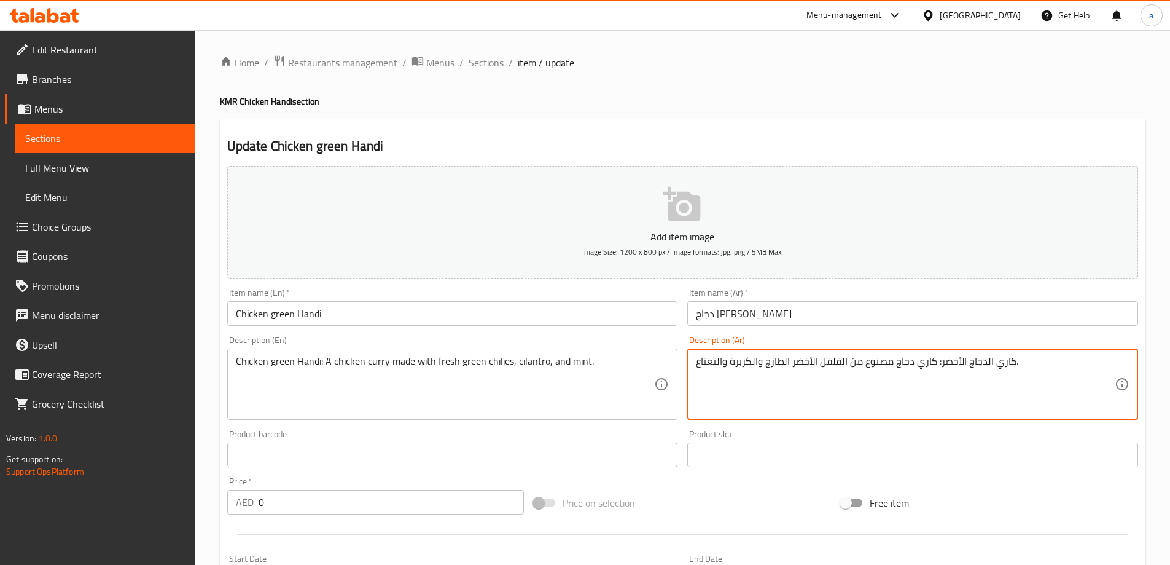
click at [1008, 365] on textarea "كاري الدجاج الأخضر: كاري دجاج مصنوع من الفلفل الأخضر الطازج والكزبرة والنعناع." at bounding box center [905, 384] width 419 height 58
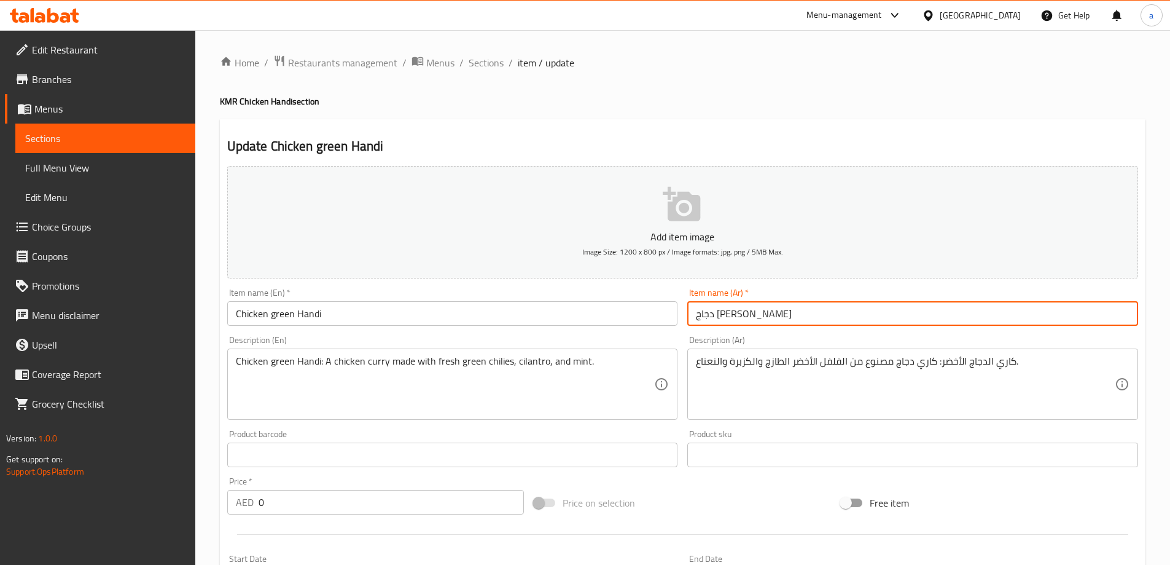
drag, startPoint x: 794, startPoint y: 310, endPoint x: 629, endPoint y: 306, distance: 165.9
click at [629, 306] on div "Add item image Image Size: 1200 x 800 px / Image formats: jpg, png / 5MB Max. I…" at bounding box center [682, 426] width 921 height 530
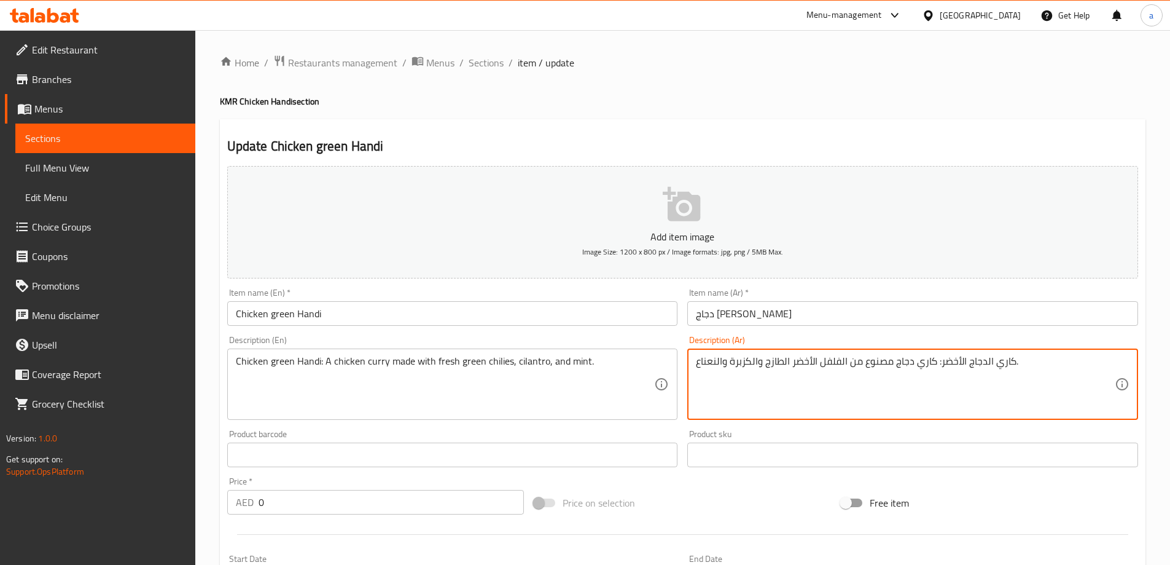
drag, startPoint x: 940, startPoint y: 362, endPoint x: 1013, endPoint y: 367, distance: 72.7
paste textarea "دجاج هاندي"
click at [1023, 343] on div "Description (Ar) دجاج هاندي أخضر : كاري دجاج مصنوع من الفلفل الأخضر الطازج والك…" at bounding box center [912, 377] width 451 height 84
drag, startPoint x: 894, startPoint y: 368, endPoint x: 934, endPoint y: 368, distance: 40.5
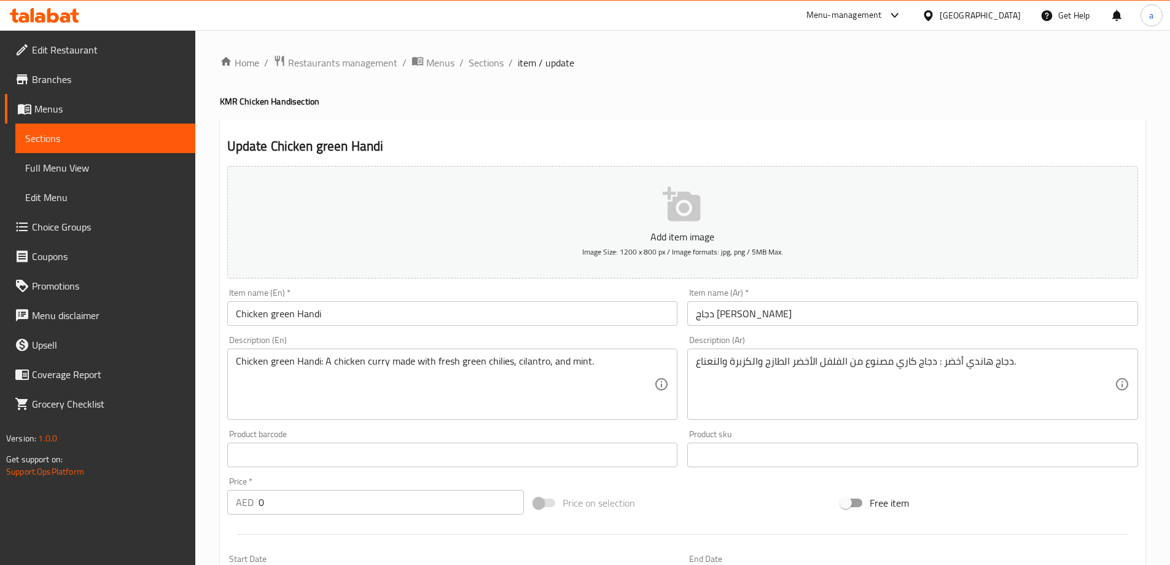
click at [940, 335] on div "Description (Ar) دجاج هاندي أخضر : دجاج كاري مصنوع من الفلفل الأخضر الطازج والك…" at bounding box center [912, 377] width 451 height 84
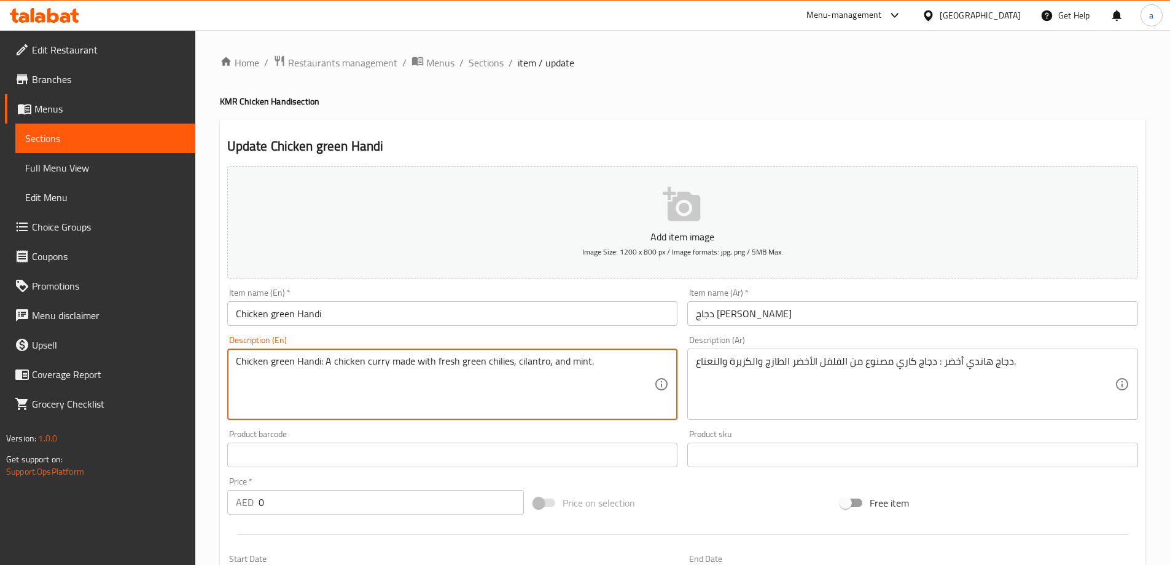
click at [502, 366] on textarea "Chicken green Handi: A chicken curry made with fresh green chilies, cilantro, a…" at bounding box center [445, 384] width 419 height 58
drag, startPoint x: 456, startPoint y: 361, endPoint x: 510, endPoint y: 365, distance: 53.6
click at [510, 365] on textarea "Chicken green Handi: A chicken curry made with fresh green chilies, cilantro, a…" at bounding box center [445, 384] width 419 height 58
click at [507, 367] on textarea "Chicken green Handi: A chicken curry made with fresh green chilies, cilantro, a…" at bounding box center [445, 384] width 419 height 58
drag, startPoint x: 507, startPoint y: 366, endPoint x: 496, endPoint y: 367, distance: 11.1
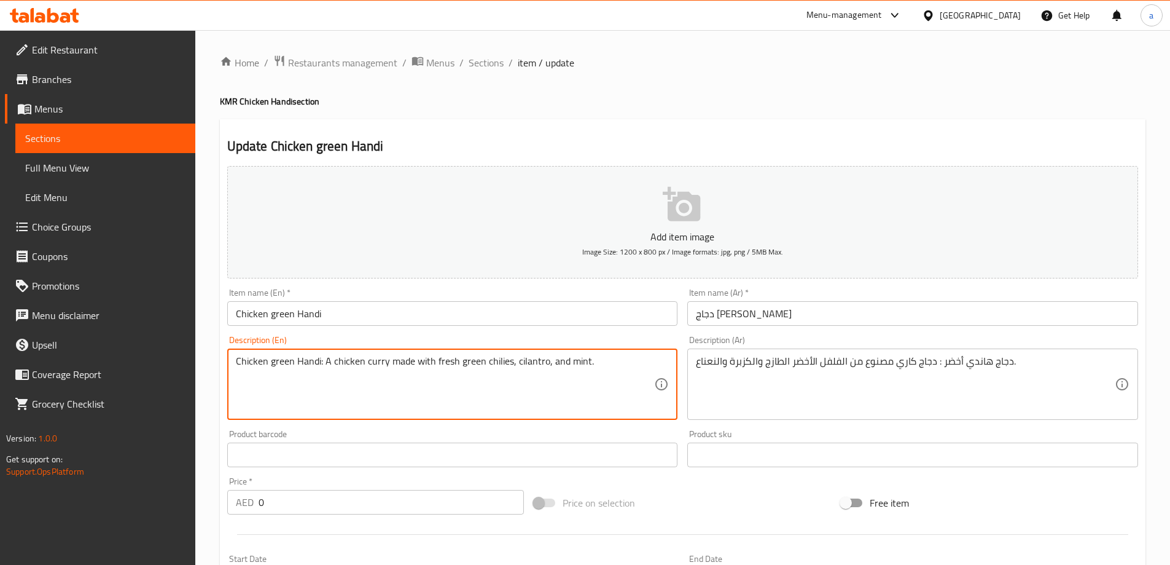
click at [496, 367] on textarea "Chicken green Handi: A chicken curry made with fresh green chilies, cilantro, a…" at bounding box center [445, 384] width 419 height 58
drag, startPoint x: 458, startPoint y: 360, endPoint x: 507, endPoint y: 367, distance: 49.7
click at [507, 367] on textarea "Chicken green Handi: A chicken curry made with fresh green chilies, cilantro, a…" at bounding box center [445, 384] width 419 height 58
click at [535, 360] on textarea "Chicken green Handi: A chicken curry made with fresh green chilies, cilantro, a…" at bounding box center [445, 384] width 419 height 58
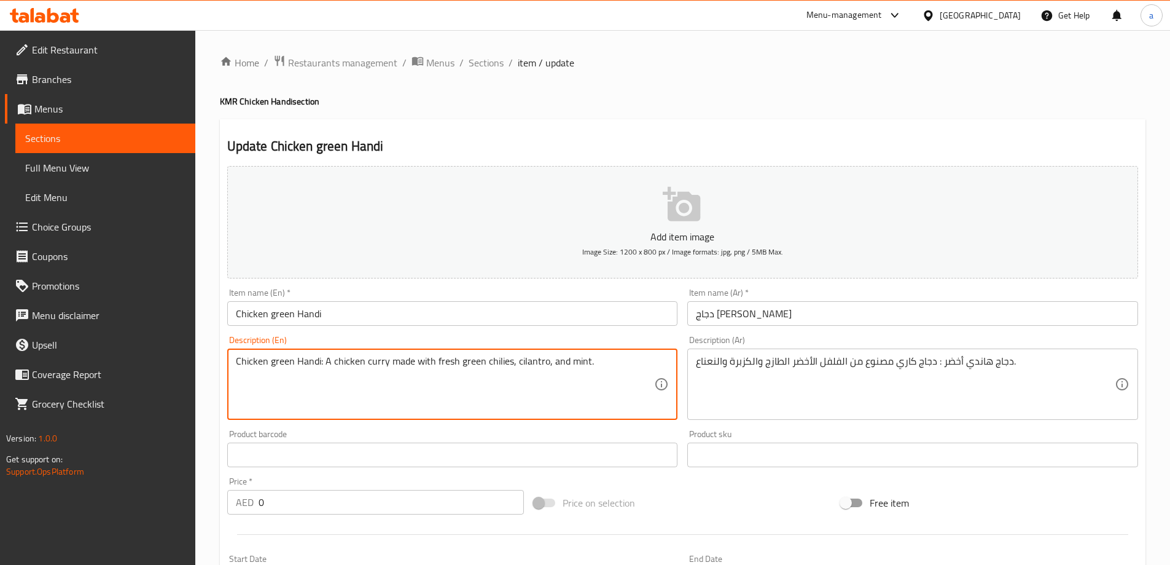
click at [535, 360] on textarea "Chicken green Handi: A chicken curry made with fresh green chilies, cilantro, a…" at bounding box center [445, 384] width 419 height 58
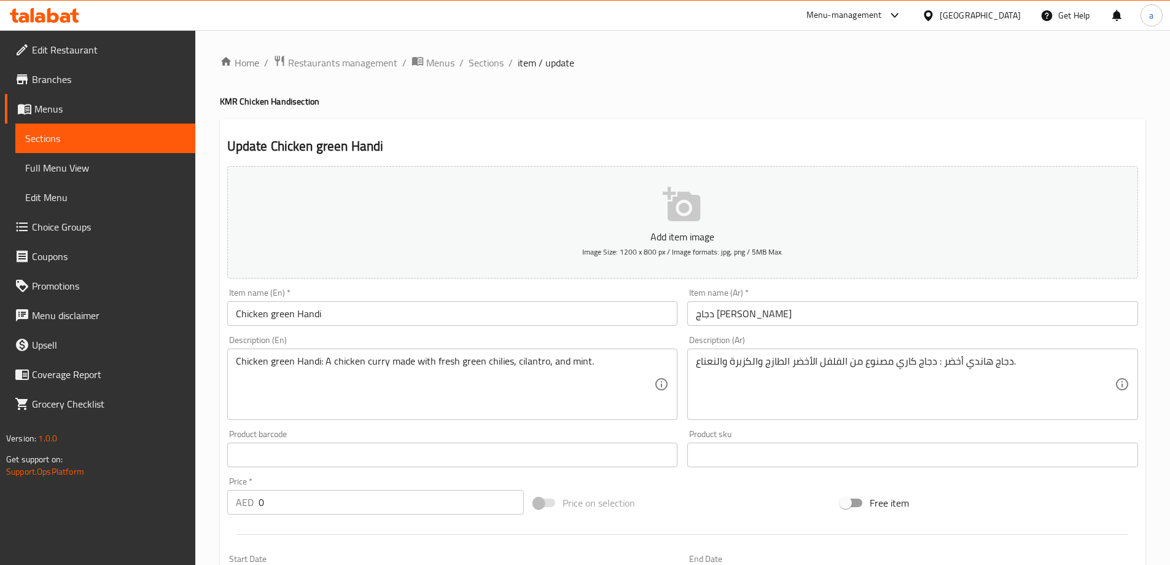
click at [577, 365] on textarea "Chicken green Handi: A chicken curry made with fresh green chilies, cilantro, a…" at bounding box center [445, 384] width 419 height 58
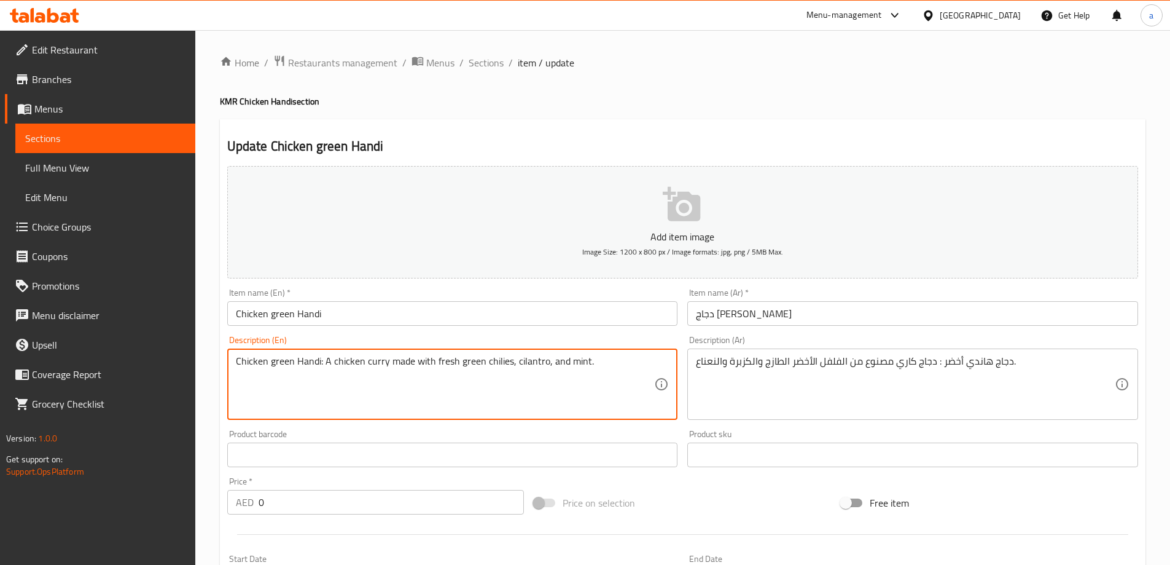
click at [577, 365] on textarea "Chicken green Handi: A chicken curry made with fresh green chilies, cilantro, a…" at bounding box center [445, 384] width 419 height 58
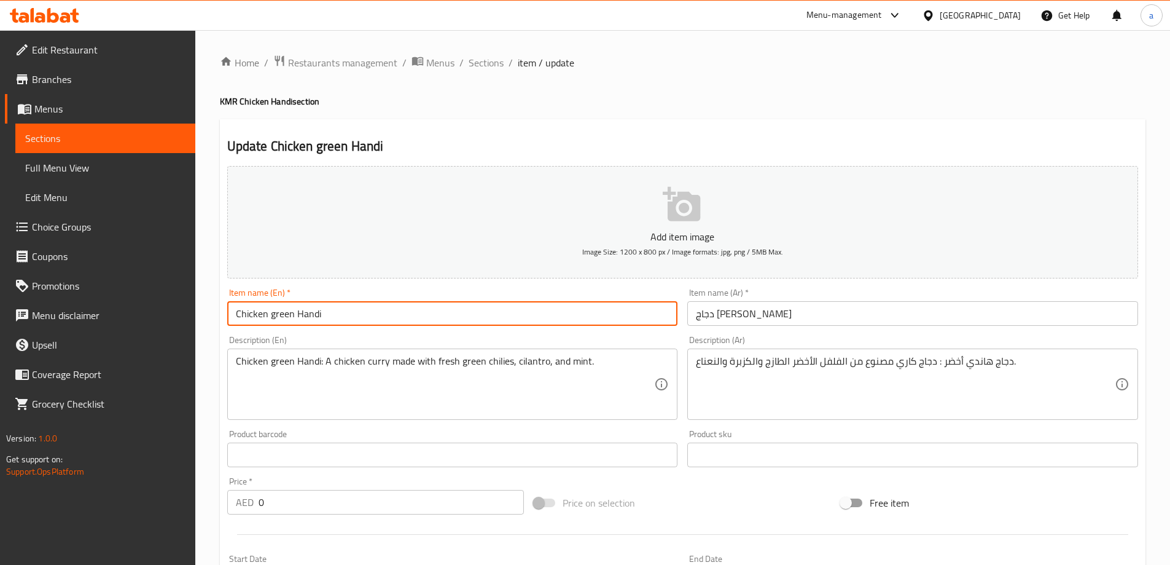
click at [650, 325] on input "Chicken green Handi" at bounding box center [452, 313] width 451 height 25
click at [648, 344] on div "Description (En) Chicken green Handi: A chicken curry made with fresh green chi…" at bounding box center [452, 377] width 451 height 84
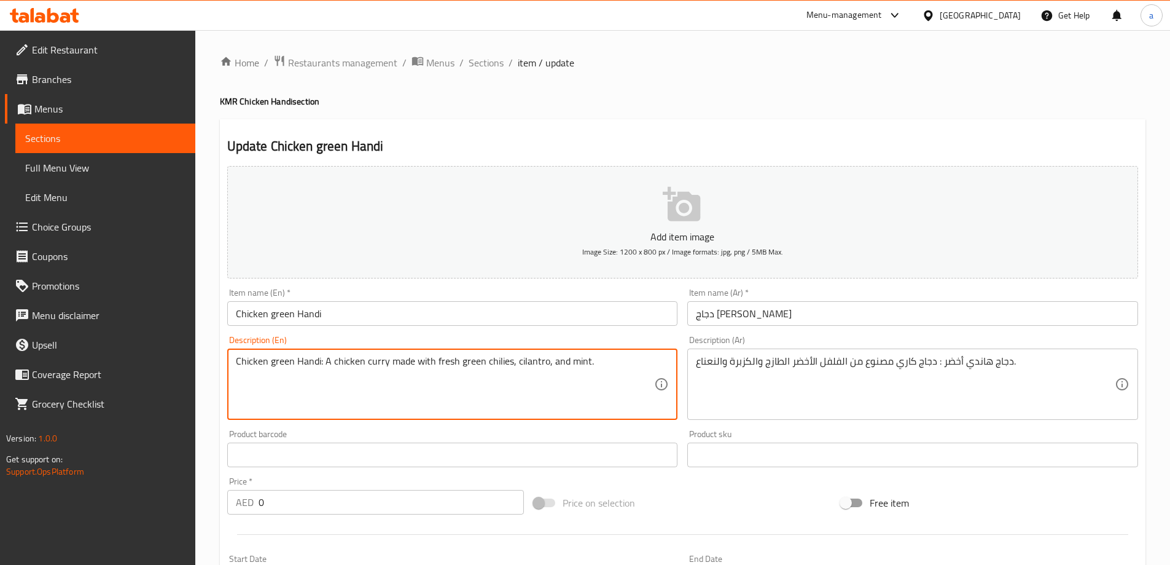
click at [578, 359] on textarea "Chicken green Handi: A chicken curry made with fresh green chilies, cilantro, a…" at bounding box center [445, 384] width 419 height 58
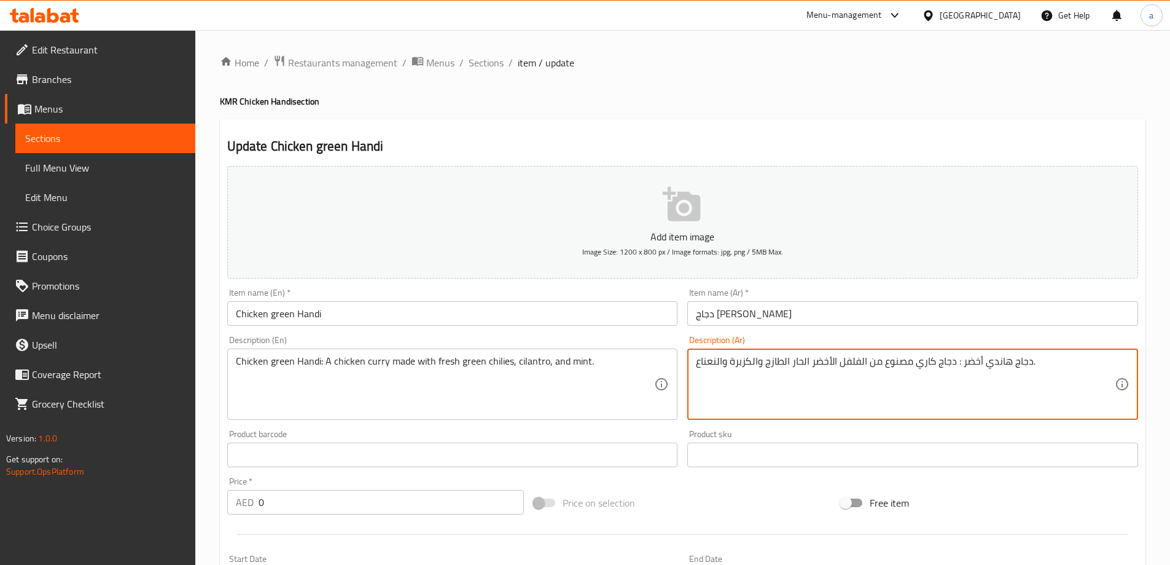
type textarea "دجاج هاندي أخضر : دجاج كاري مصنوع من الفلفل الأخضر الحار الطازج والكزبرة والنعن…"
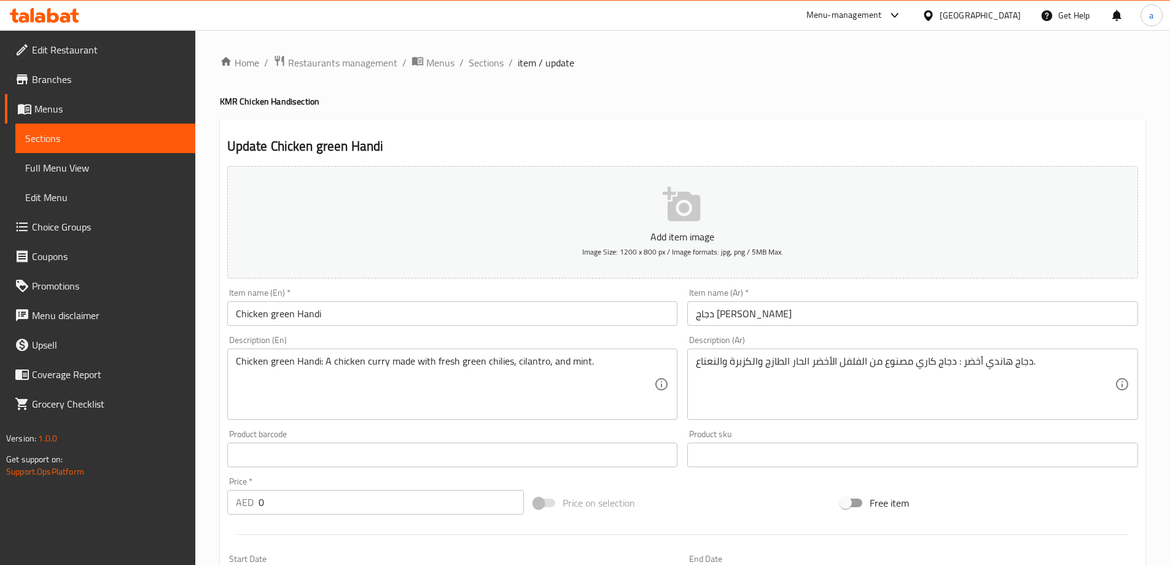
click at [843, 342] on div "Description (Ar) دجاج هاندي أخضر : دجاج كاري مصنوع من الفلفل الأخضر الحار الطاز…" at bounding box center [912, 377] width 451 height 84
click at [797, 332] on div "Description (Ar) دجاج هاندي أخضر : دجاج كاري مصنوع من الفلفل الأخضر الحار الطاز…" at bounding box center [913, 378] width 461 height 94
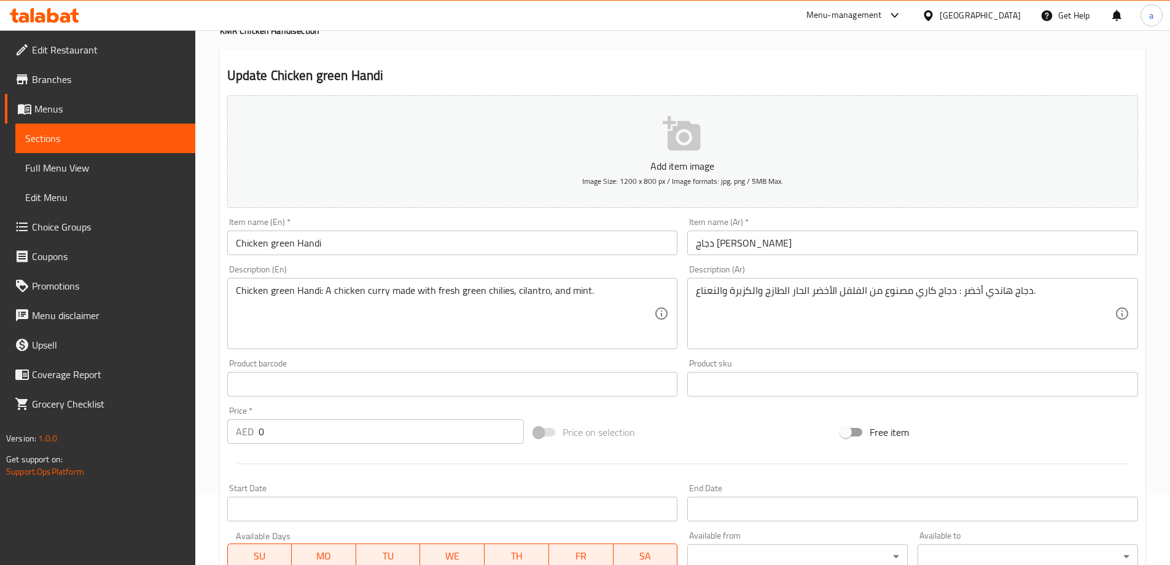
scroll to position [246, 0]
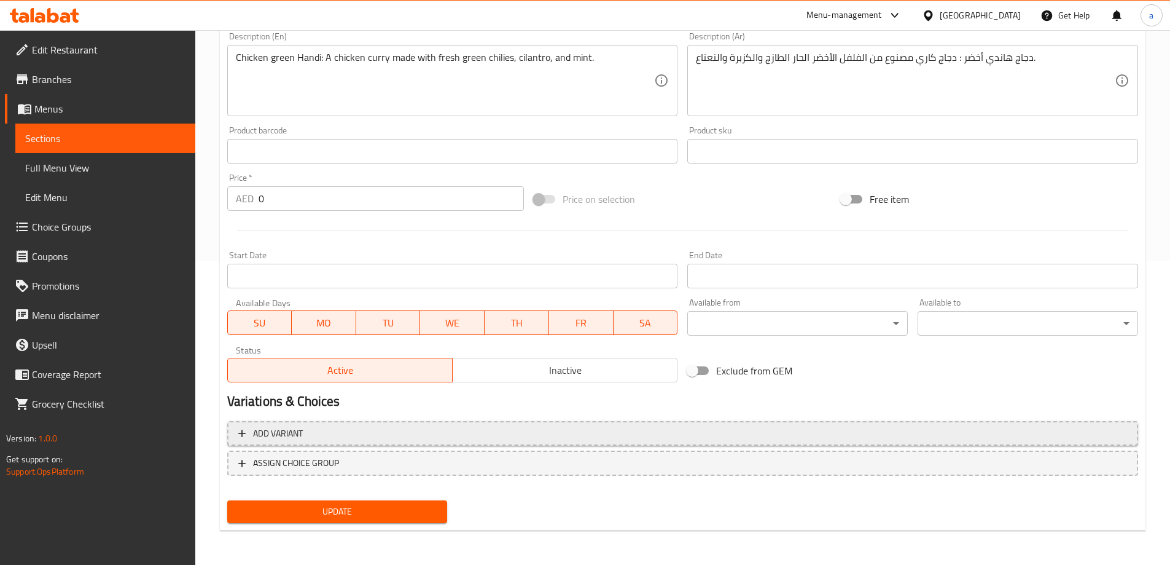
click at [509, 432] on span "Add variant" at bounding box center [682, 433] width 889 height 15
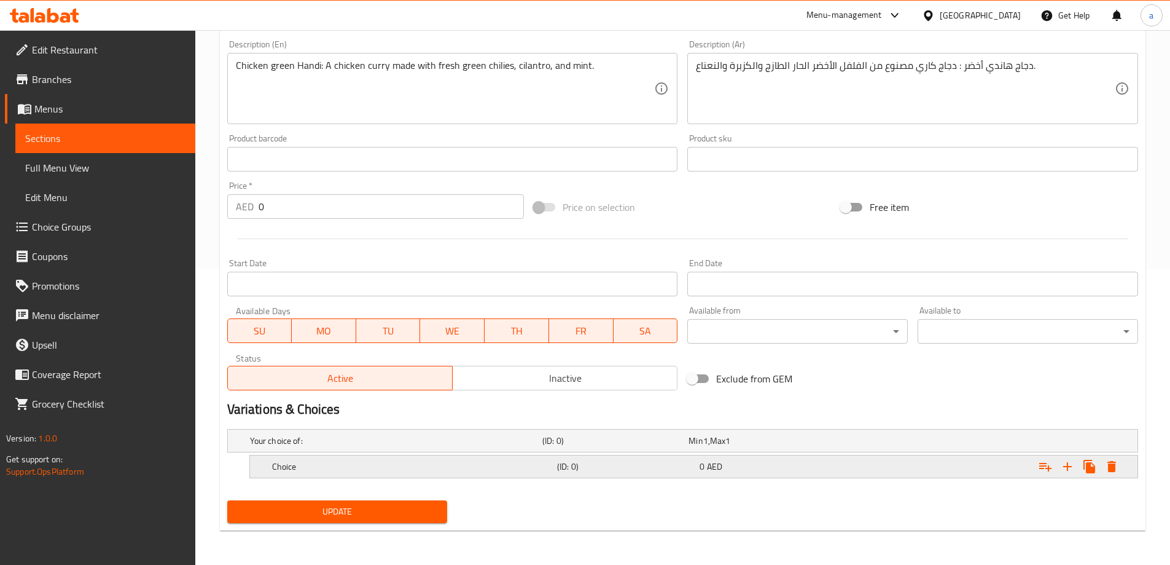
click at [882, 464] on div "Expand" at bounding box center [982, 466] width 285 height 27
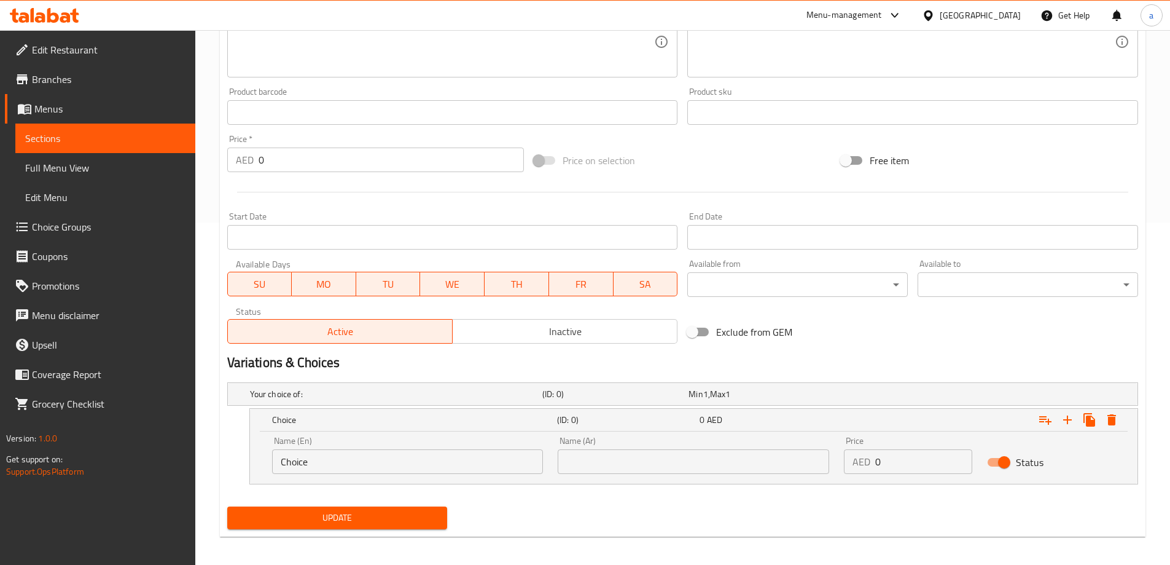
scroll to position [348, 0]
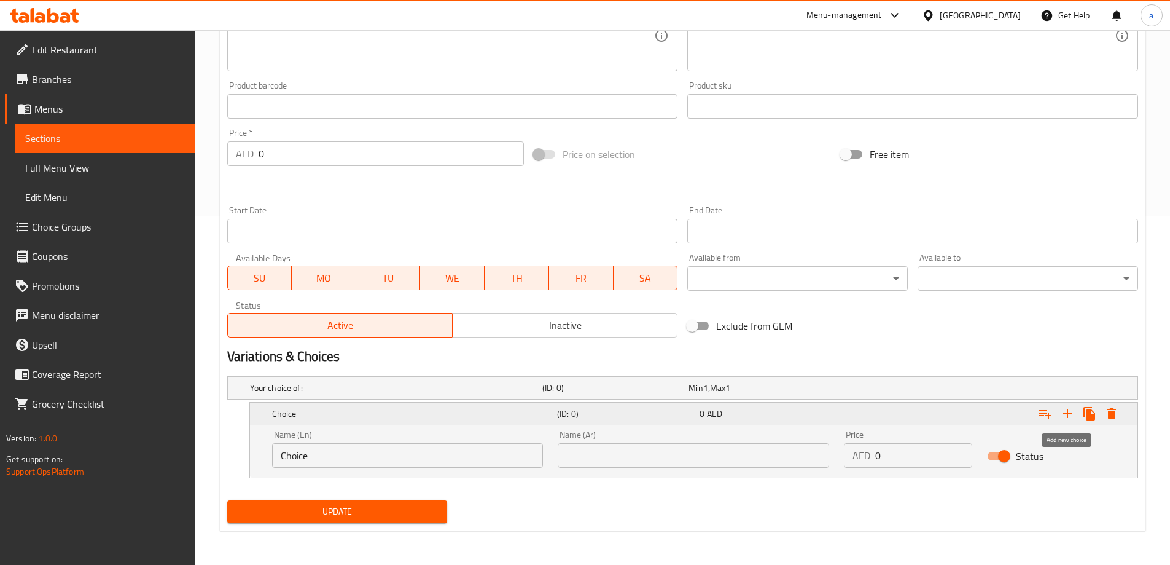
click at [1066, 415] on icon "Expand" at bounding box center [1067, 413] width 15 height 15
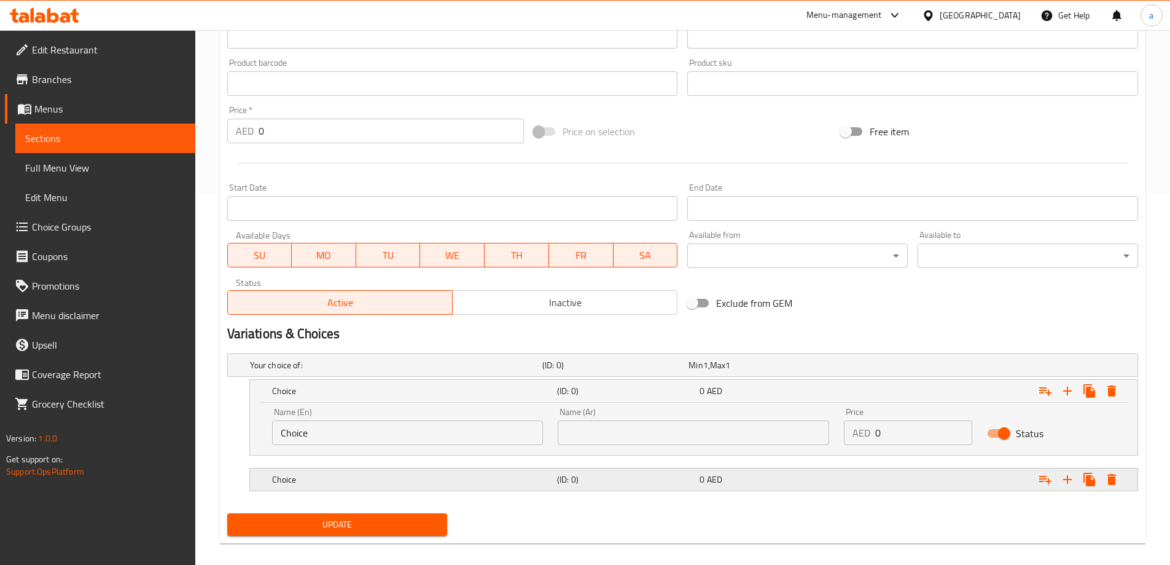
scroll to position [384, 0]
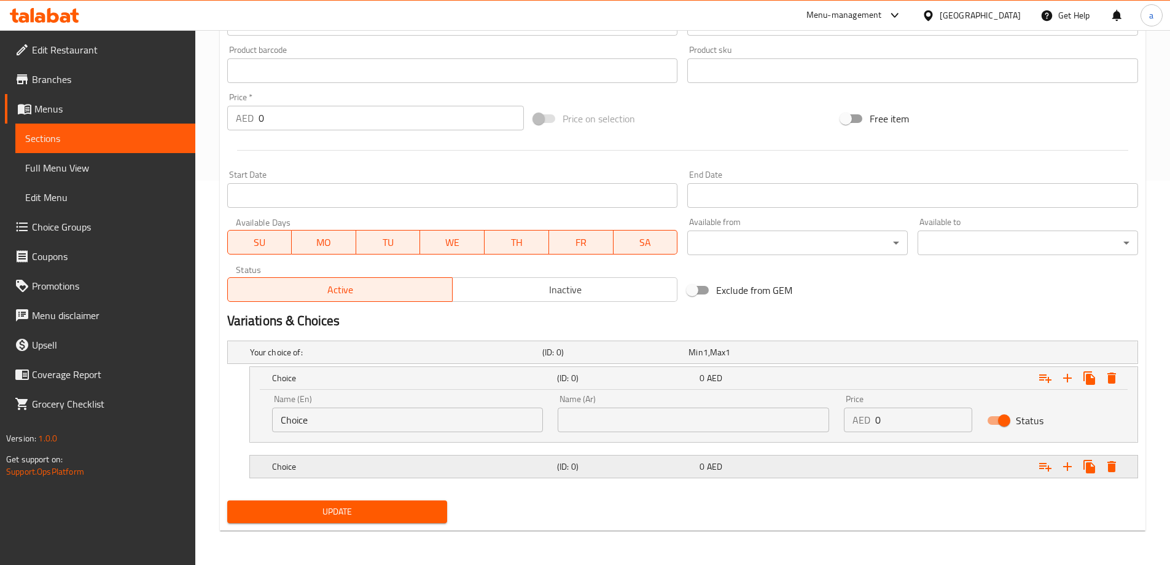
click at [424, 474] on div "Choice" at bounding box center [412, 466] width 285 height 17
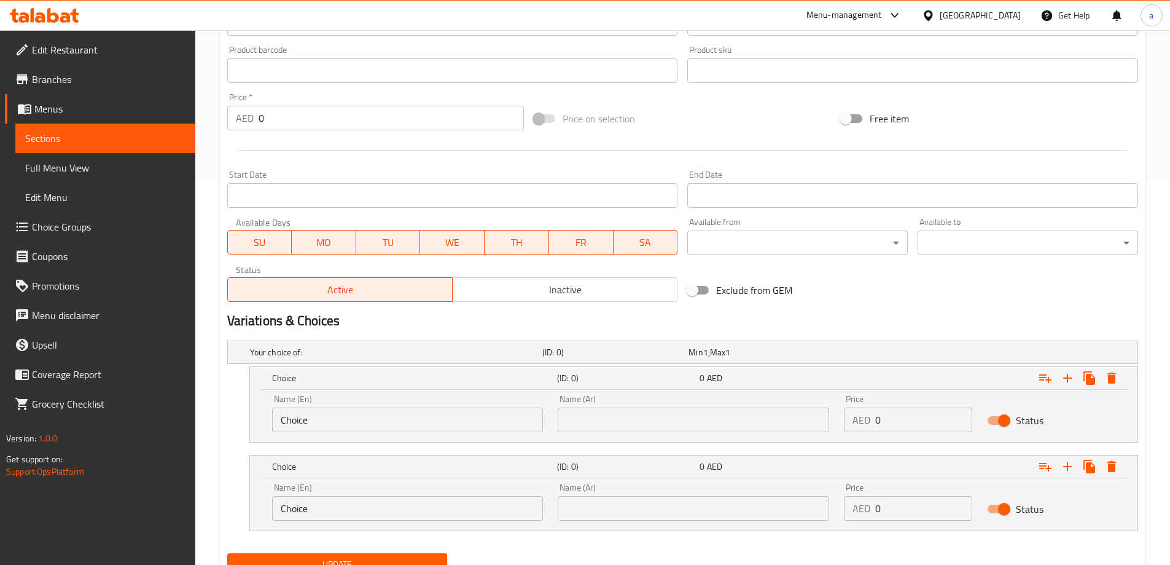
click at [425, 430] on input "Choice" at bounding box center [408, 419] width 272 height 25
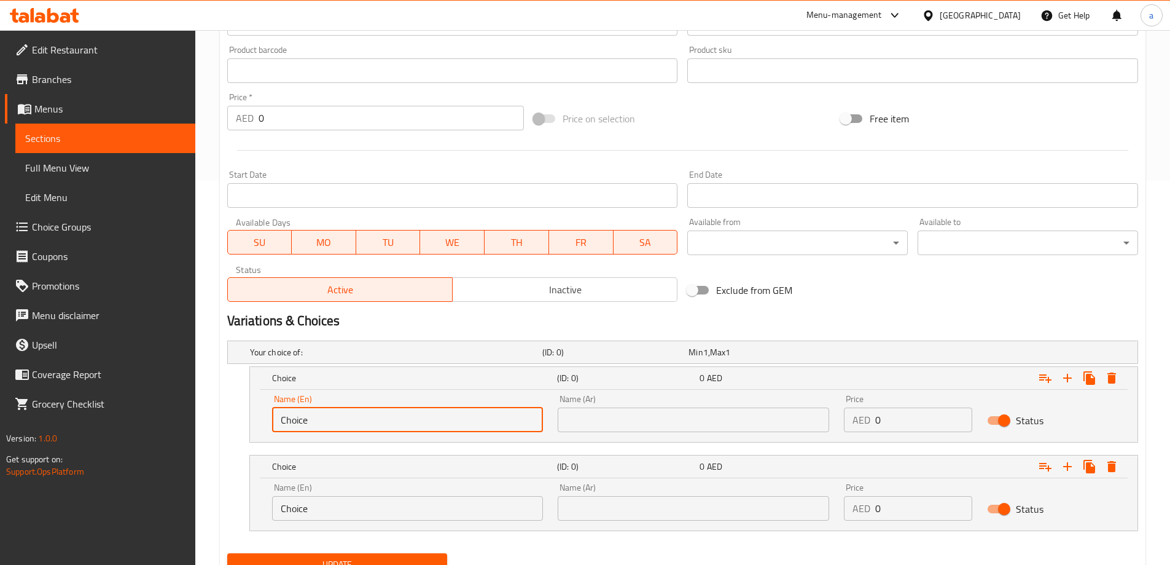
click at [425, 430] on input "Choice" at bounding box center [408, 419] width 272 height 25
click at [425, 430] on input "text" at bounding box center [408, 419] width 272 height 25
type input "0.5KG"
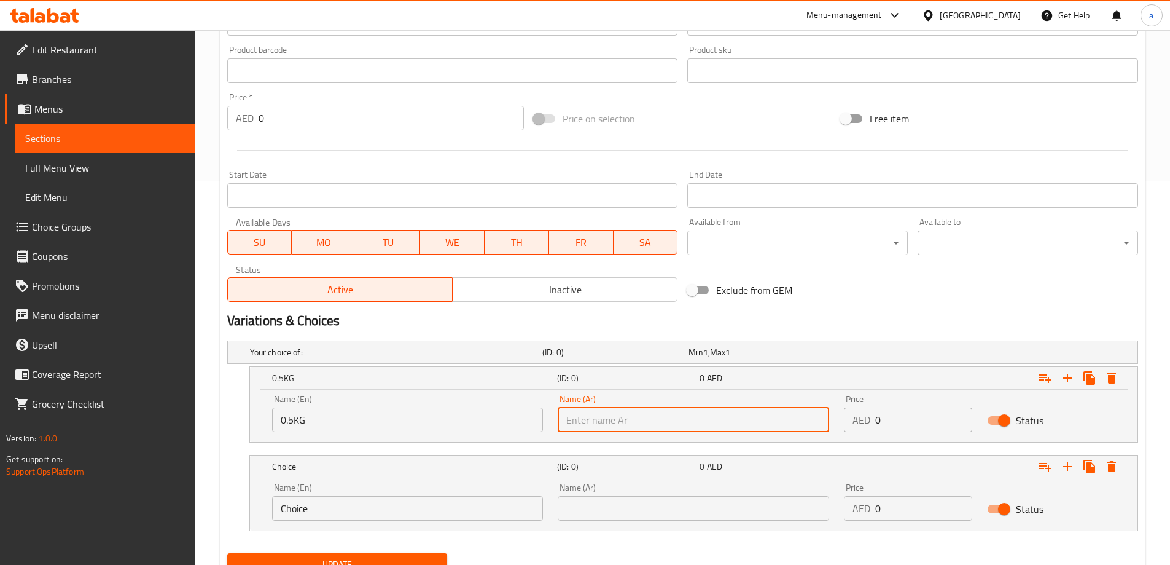
click at [608, 426] on input "text" at bounding box center [694, 419] width 272 height 25
type input "0.5 كيلو جرام"
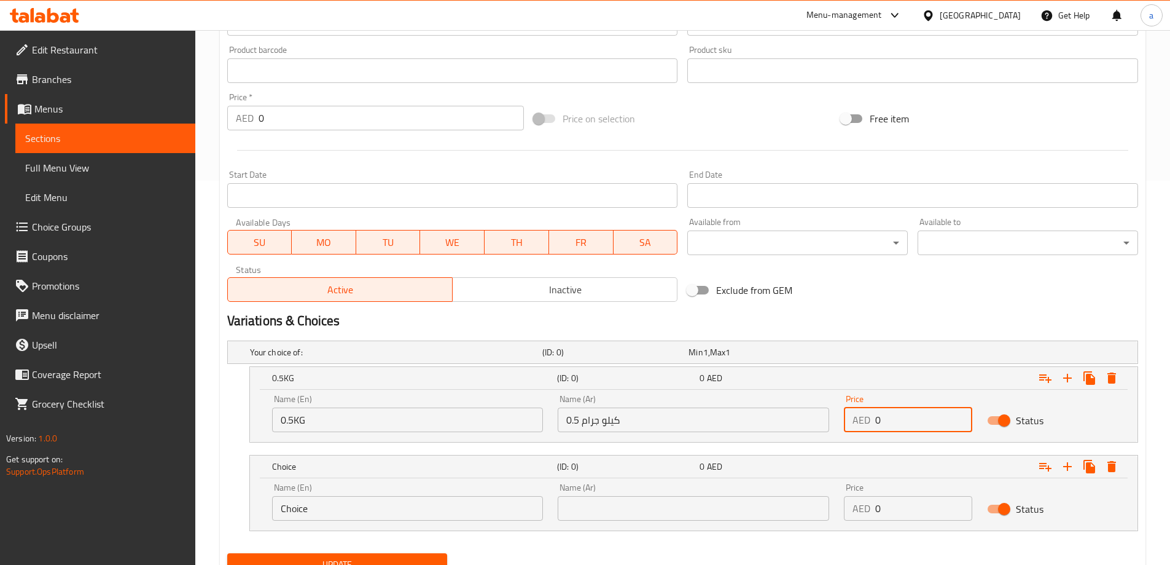
drag, startPoint x: 904, startPoint y: 429, endPoint x: 861, endPoint y: 431, distance: 43.0
click at [861, 431] on div "AED 0 Price" at bounding box center [908, 419] width 128 height 25
type input "45"
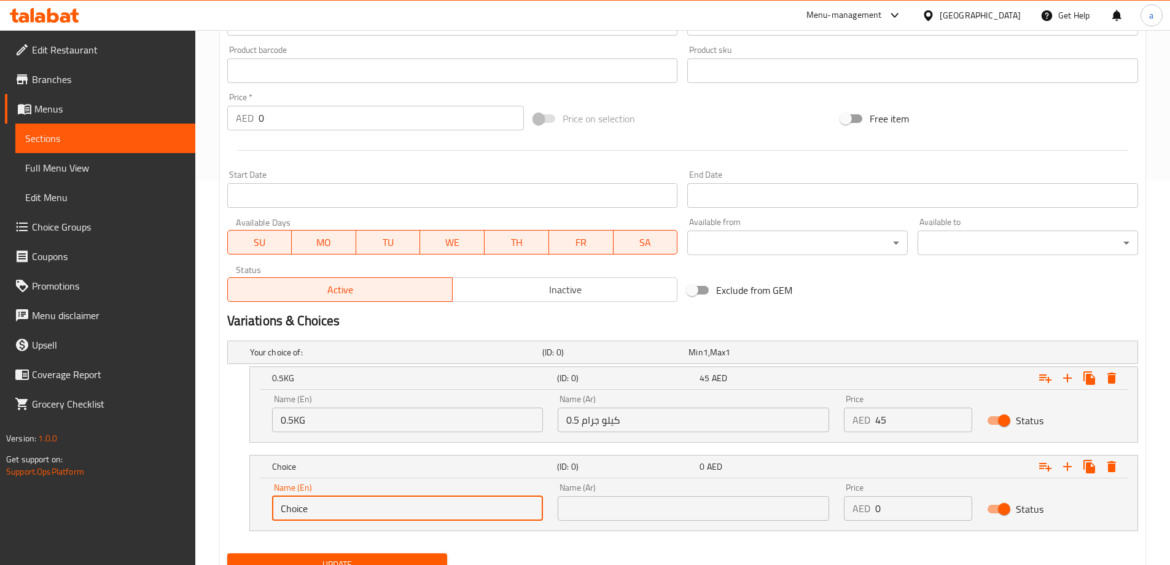
click at [496, 512] on input "Choice" at bounding box center [408, 508] width 272 height 25
click at [496, 512] on input "text" at bounding box center [408, 508] width 272 height 25
type input "1 KG"
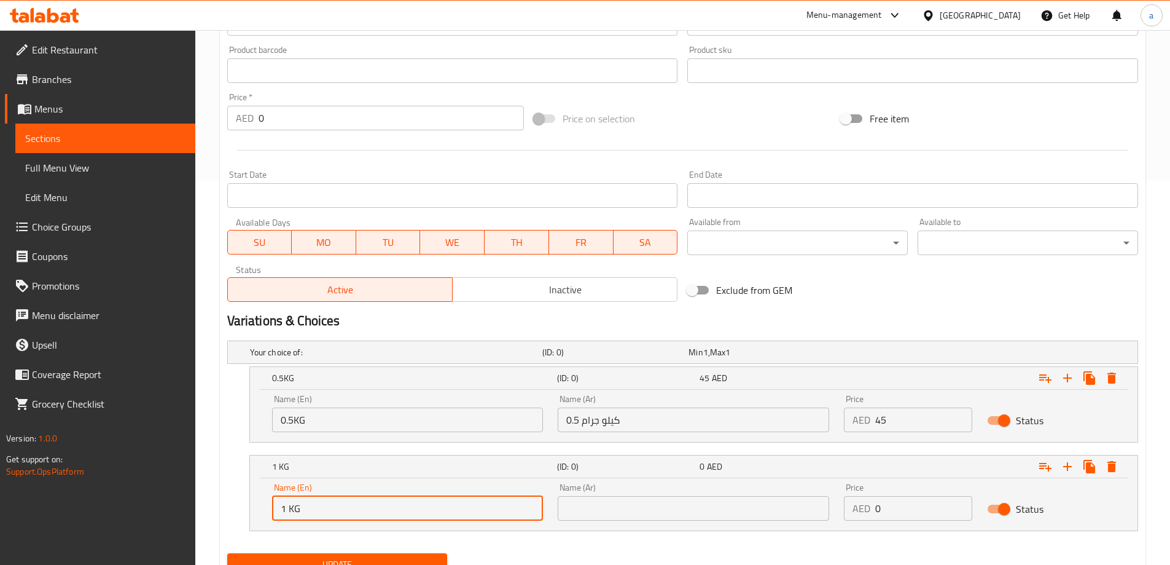
click at [695, 515] on input "text" at bounding box center [694, 508] width 272 height 25
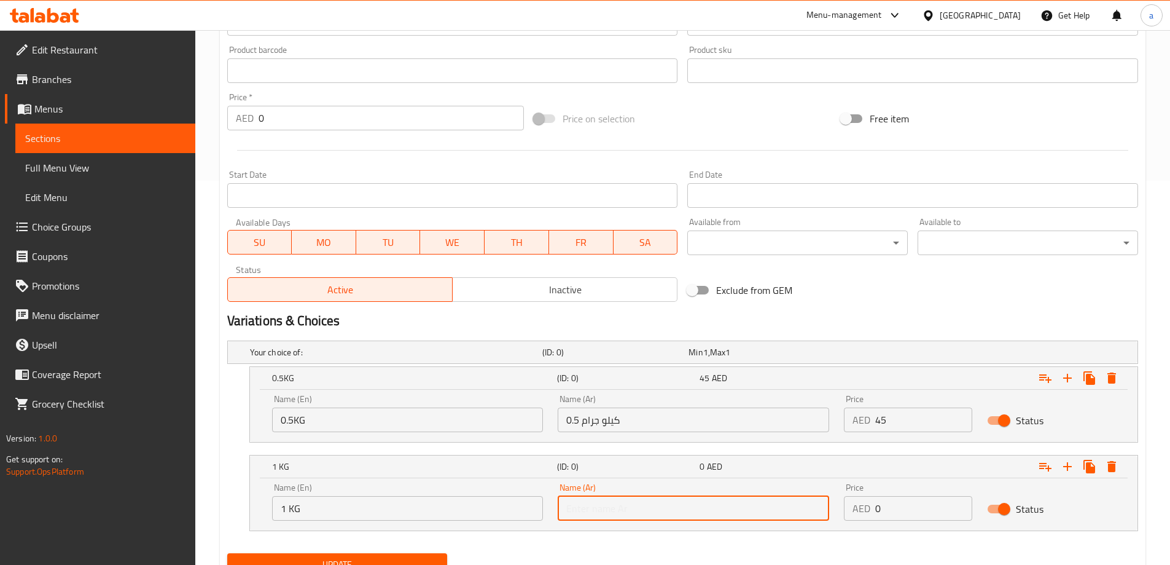
type input "1 كيلو جرام"
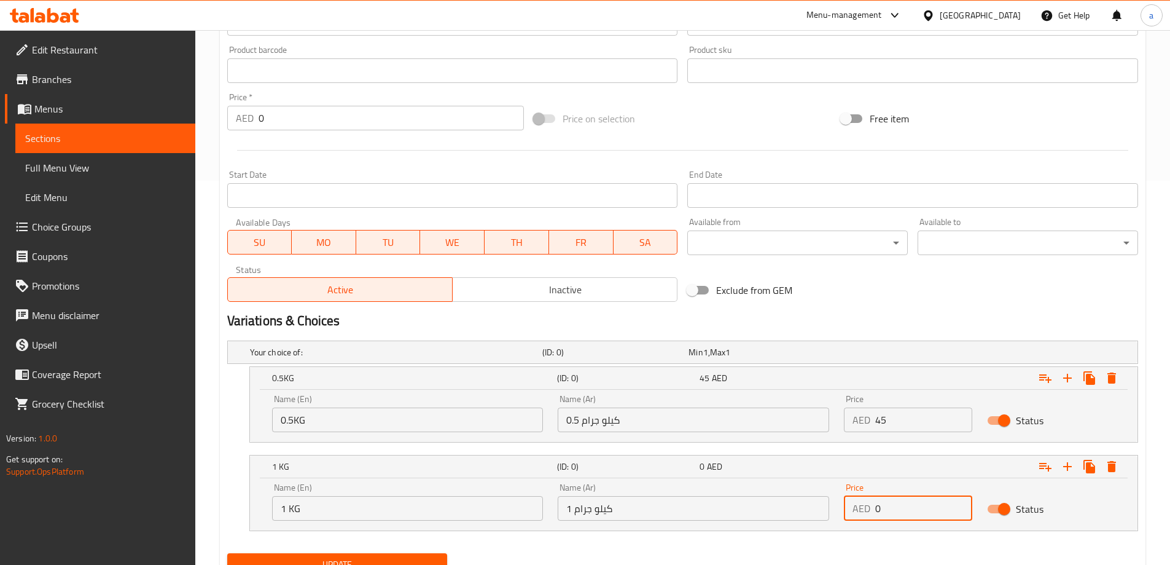
drag, startPoint x: 926, startPoint y: 512, endPoint x: 878, endPoint y: 519, distance: 48.5
click at [878, 519] on input "0" at bounding box center [924, 508] width 97 height 25
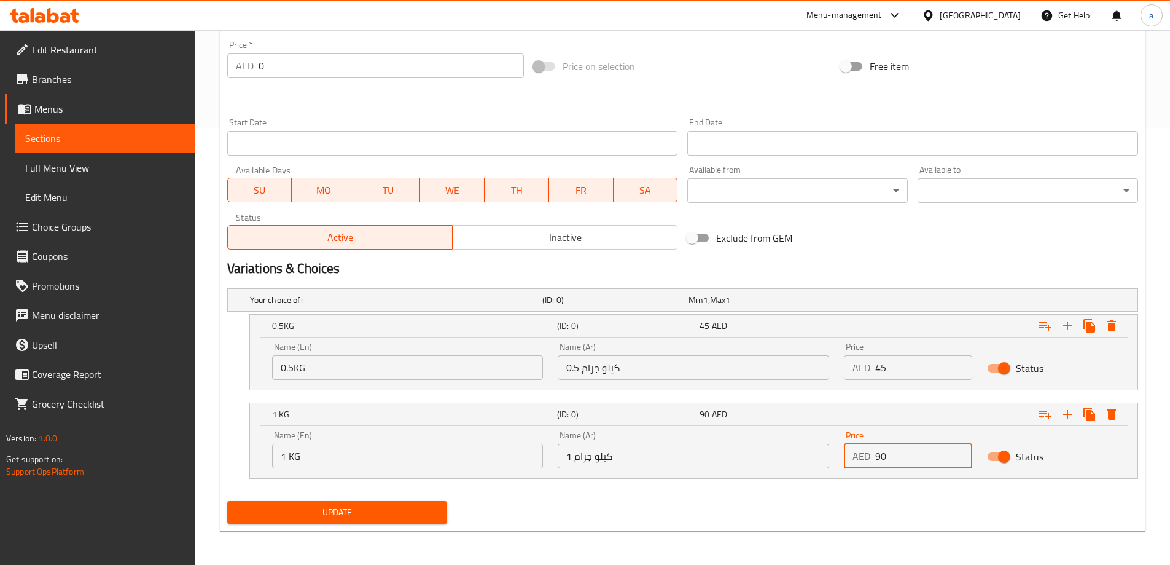
scroll to position [437, 0]
type input "90"
click at [405, 514] on span "Update" at bounding box center [337, 511] width 201 height 15
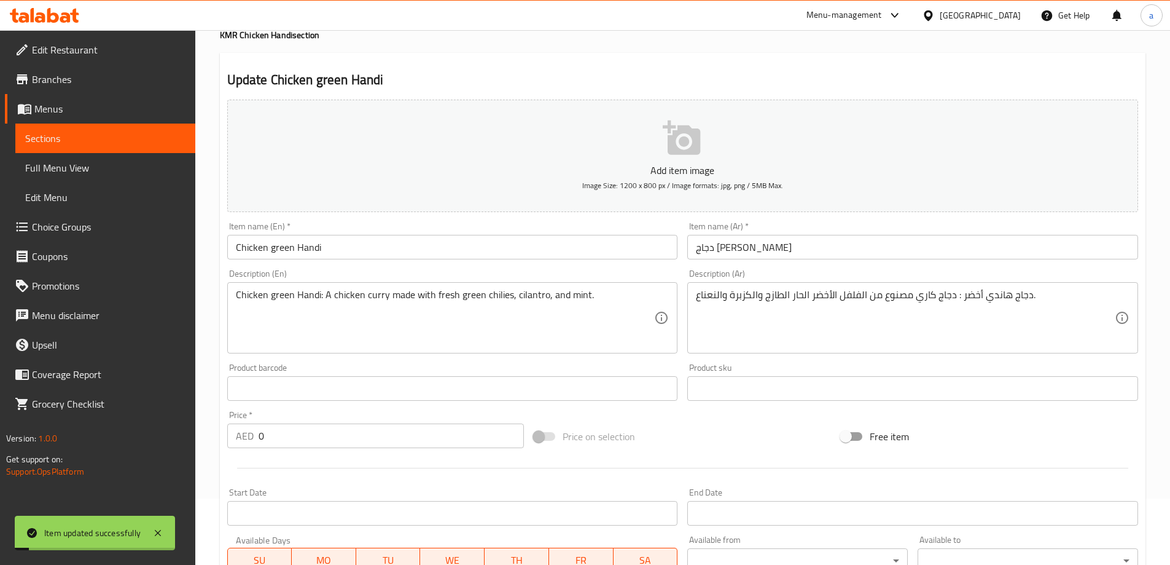
scroll to position [7, 0]
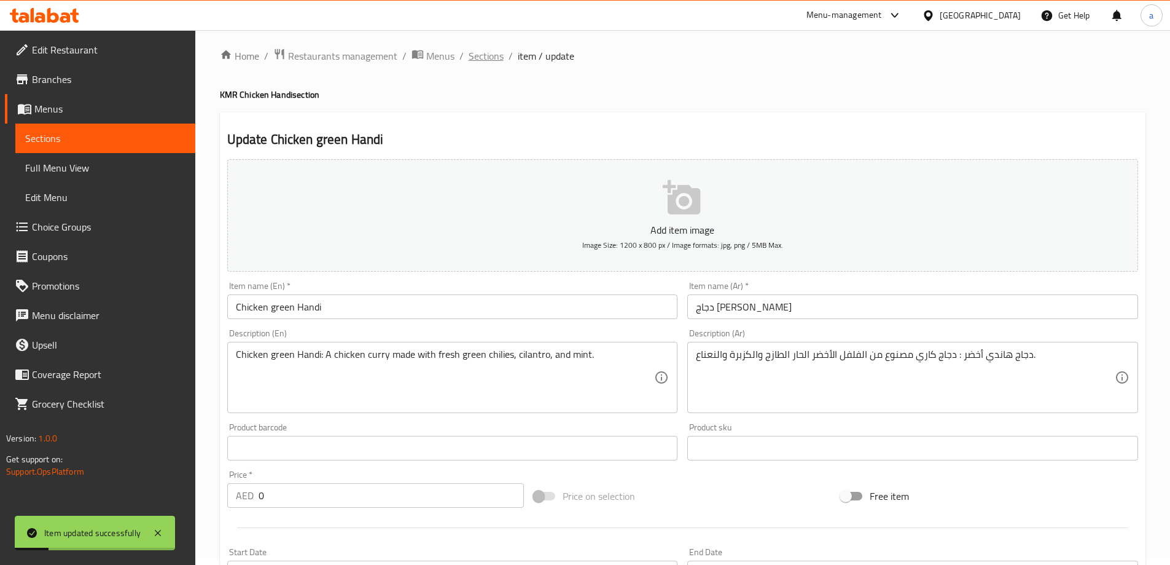
click at [482, 63] on span "Sections" at bounding box center [486, 56] width 35 height 15
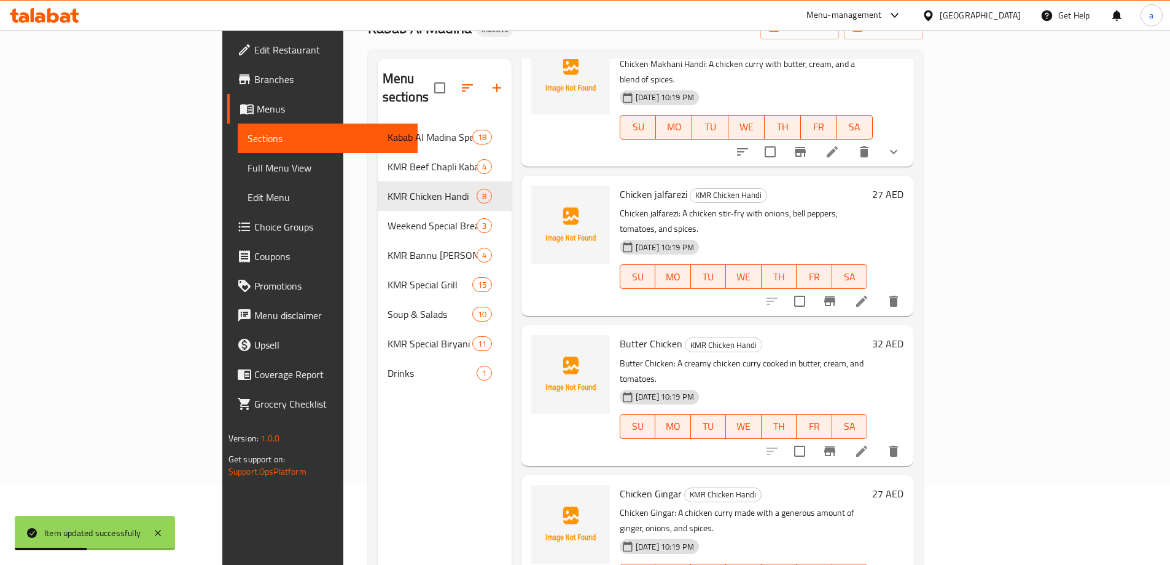
scroll to position [172, 0]
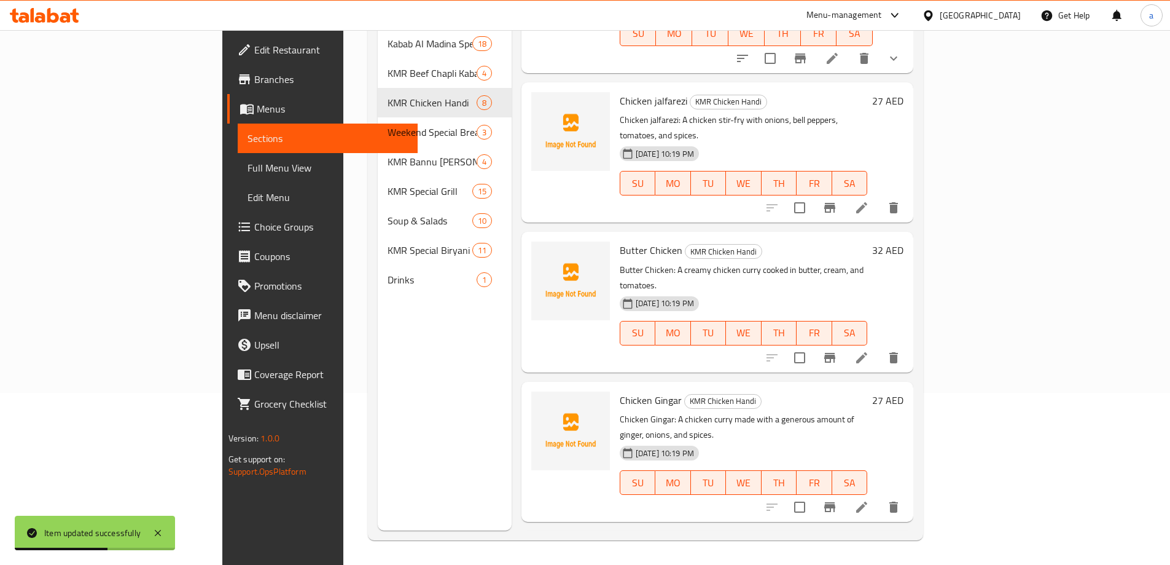
click at [378, 375] on div "Menu sections Kabab Al Madina Special Breakfast 18 KMR Beef Chapli Kabab Specia…" at bounding box center [445, 248] width 134 height 565
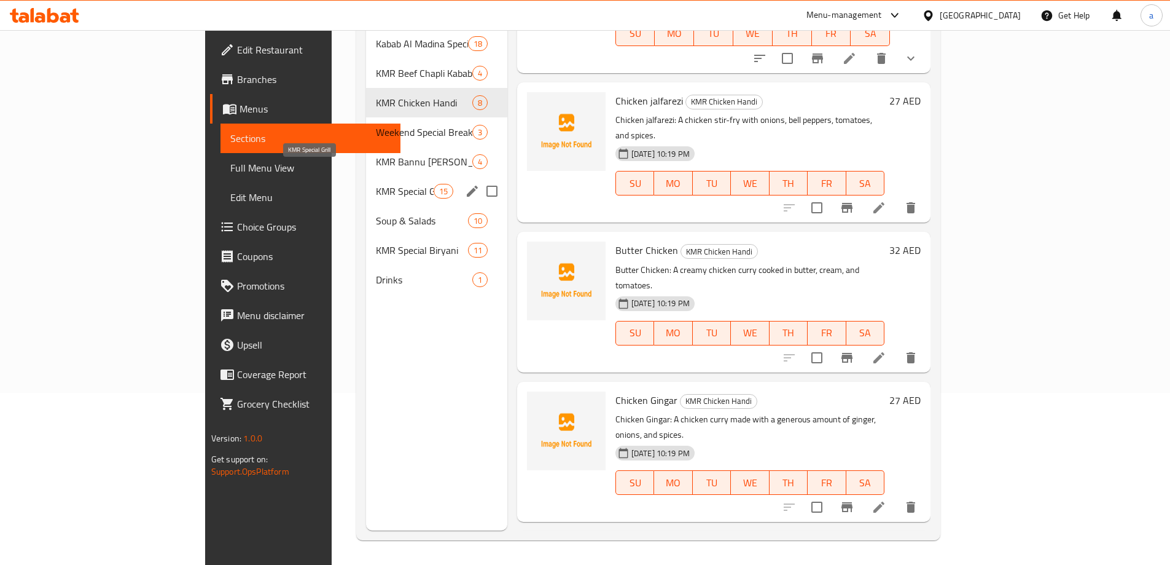
click at [376, 184] on span "KMR Special Grill" at bounding box center [404, 191] width 57 height 15
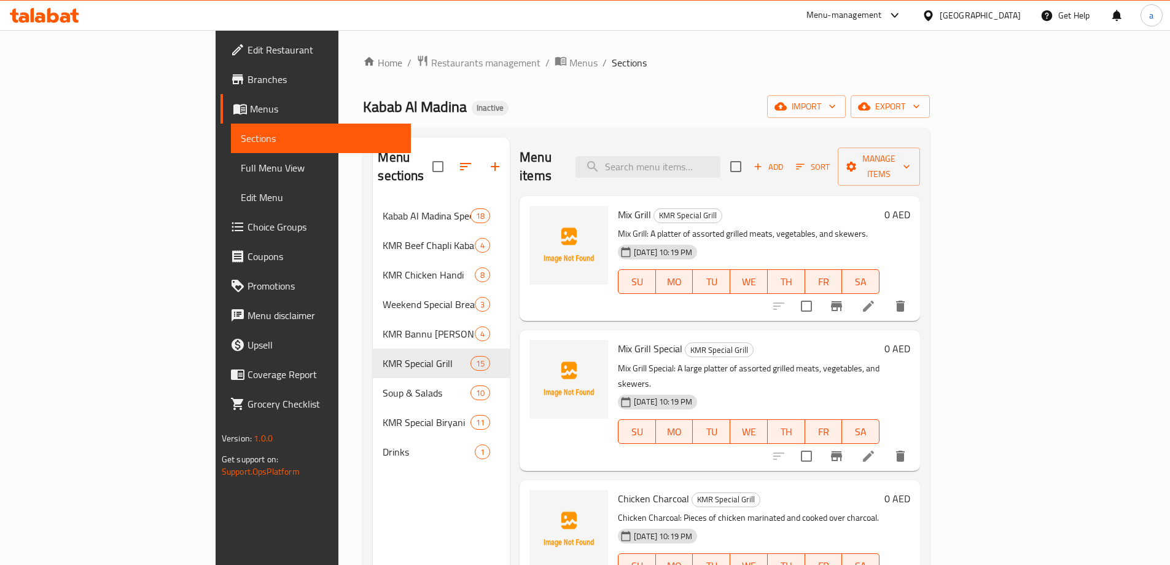
click at [874, 300] on icon at bounding box center [868, 305] width 11 height 11
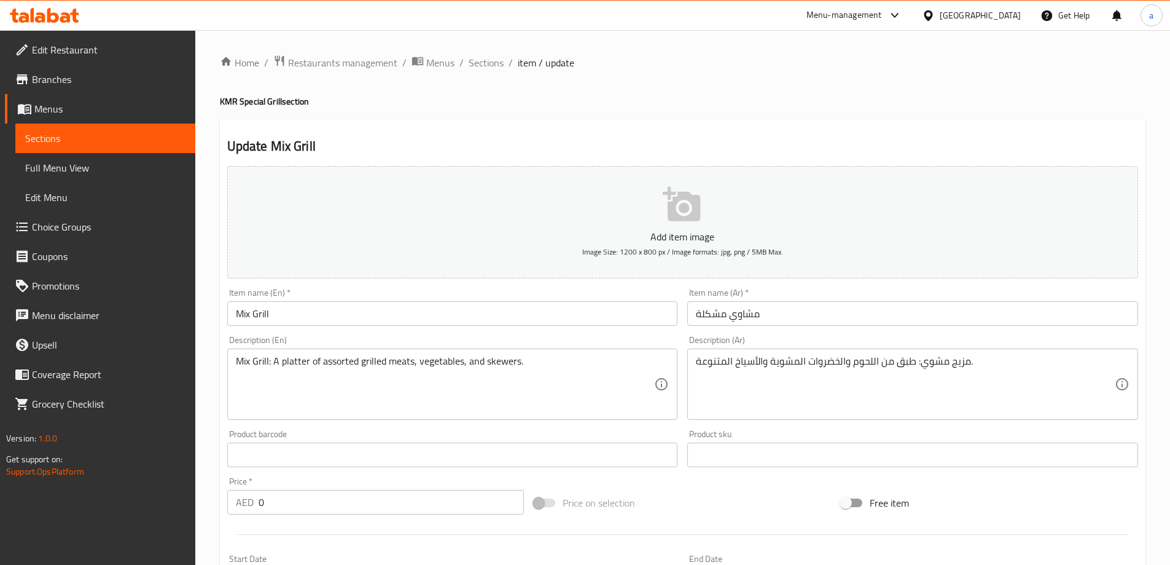
click at [245, 314] on input "Mix Grill" at bounding box center [452, 313] width 451 height 25
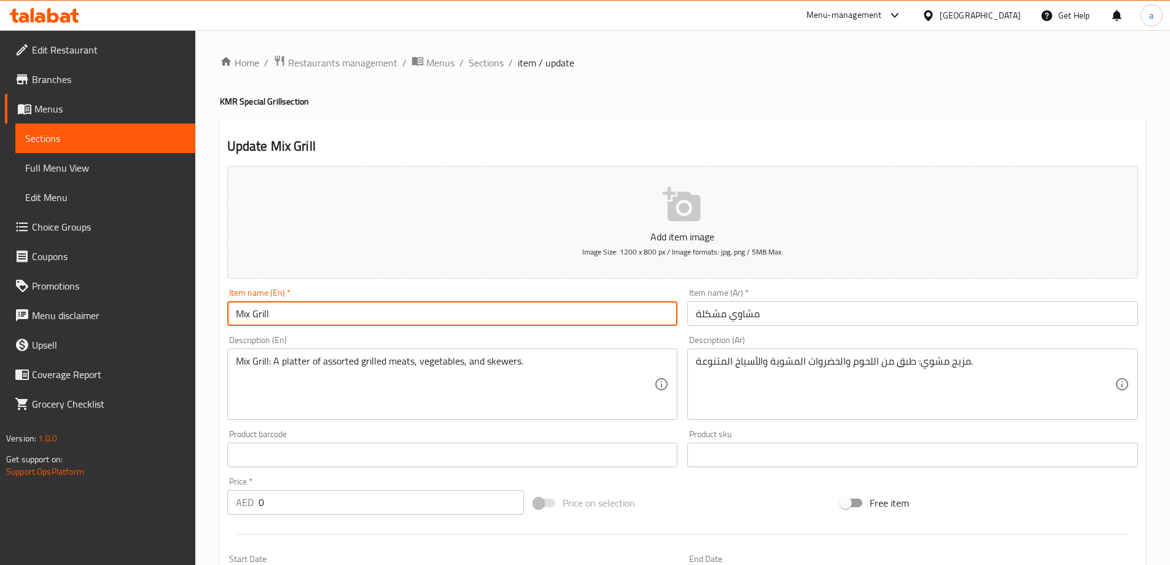
click at [245, 314] on input "Mix Grill" at bounding box center [452, 313] width 451 height 25
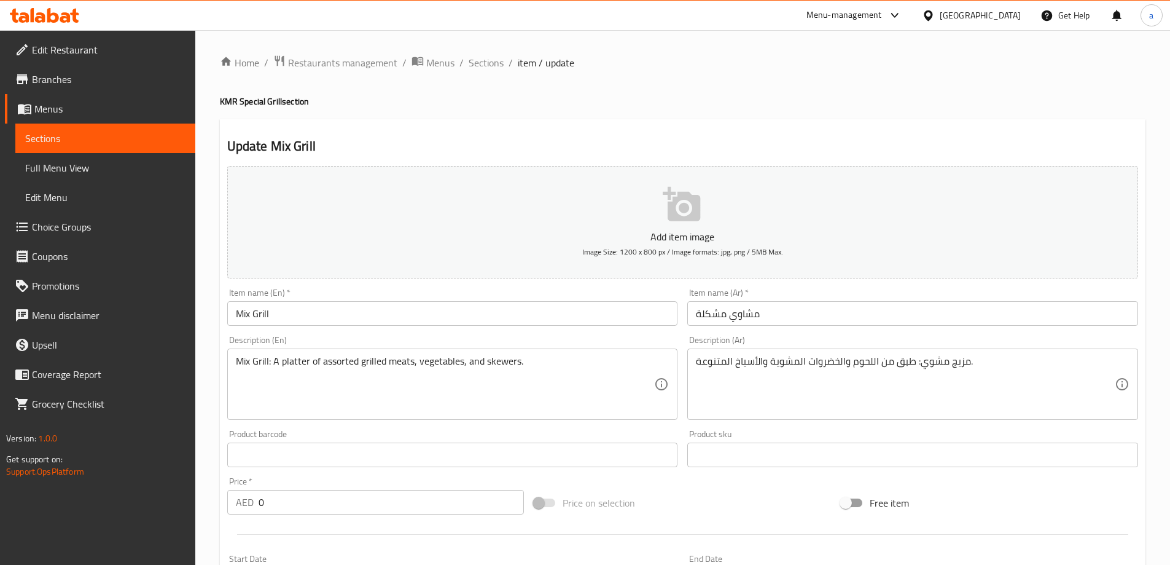
click at [700, 315] on input "مشاوي مشكلة" at bounding box center [912, 313] width 451 height 25
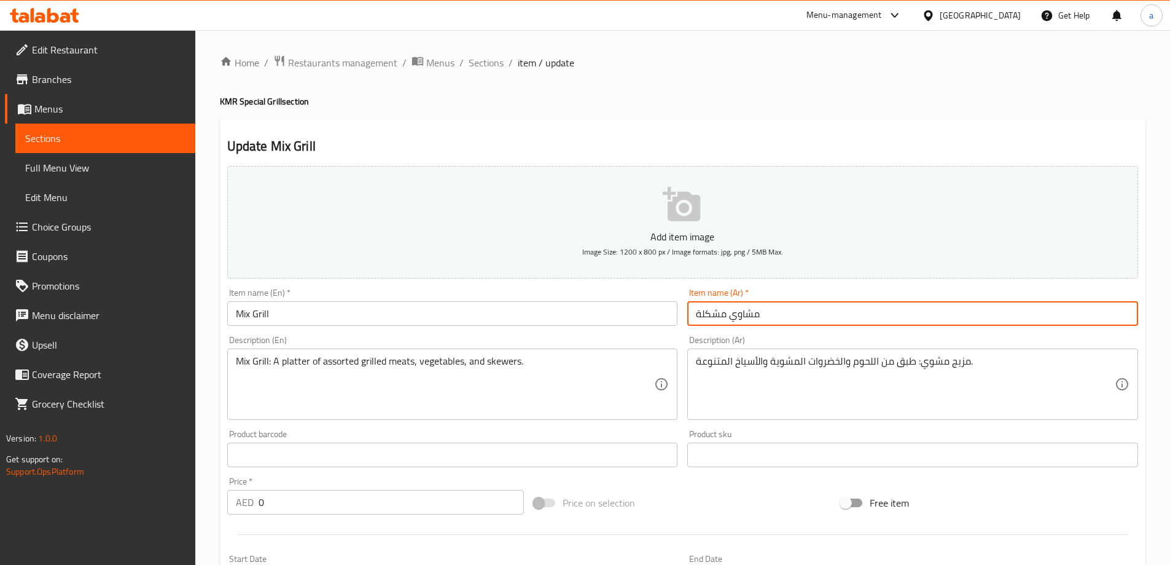
click at [700, 315] on input "مشاوي مشكلة" at bounding box center [912, 313] width 451 height 25
click at [696, 316] on input "مشاوي مشكلة" at bounding box center [912, 313] width 451 height 25
click at [698, 316] on input "مشاوي مشكلة" at bounding box center [912, 313] width 451 height 25
click at [696, 315] on input "مشاوي مشكلة" at bounding box center [912, 313] width 451 height 25
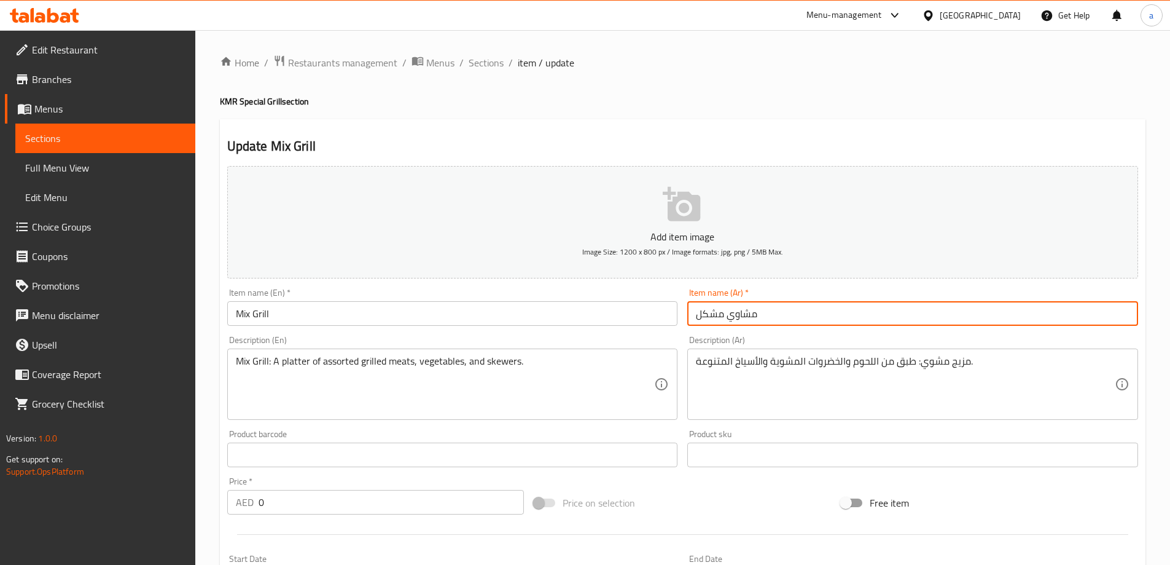
drag, startPoint x: 694, startPoint y: 317, endPoint x: 723, endPoint y: 318, distance: 29.5
click at [723, 318] on input "مشاوي مشكل" at bounding box center [912, 313] width 451 height 25
click at [697, 315] on input "مشاوي" at bounding box center [912, 313] width 451 height 25
paste input "مشكل"
click at [780, 331] on div "Description (Ar) مزيج مشوي: طبق من اللحوم والخضروات المشوية والأسياخ المتنوعة. …" at bounding box center [913, 378] width 461 height 94
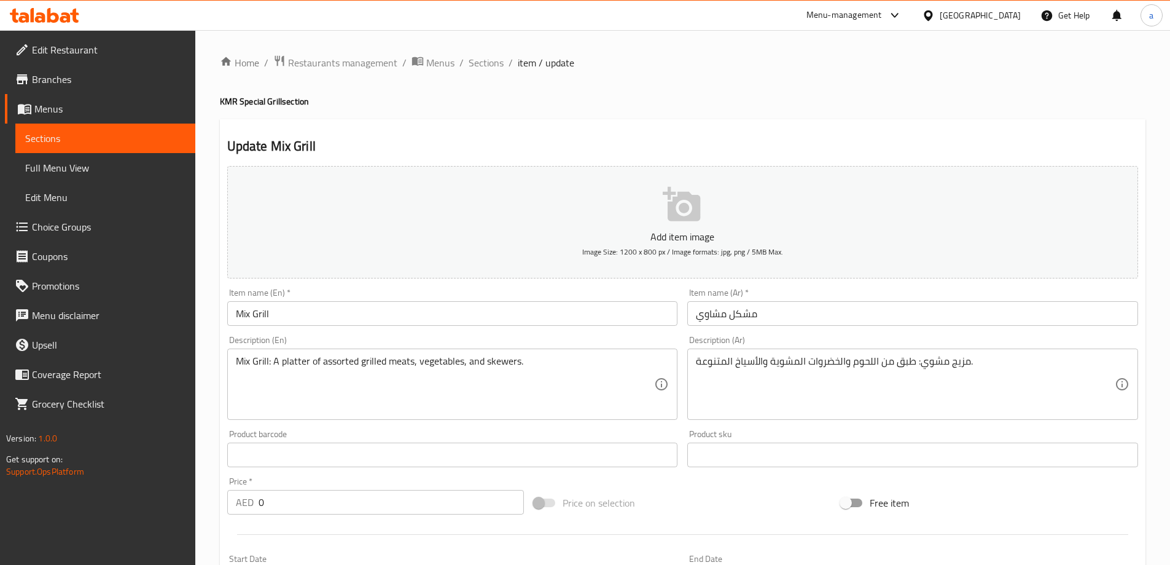
click at [695, 313] on input "مشكل مشاوي" at bounding box center [912, 313] width 451 height 25
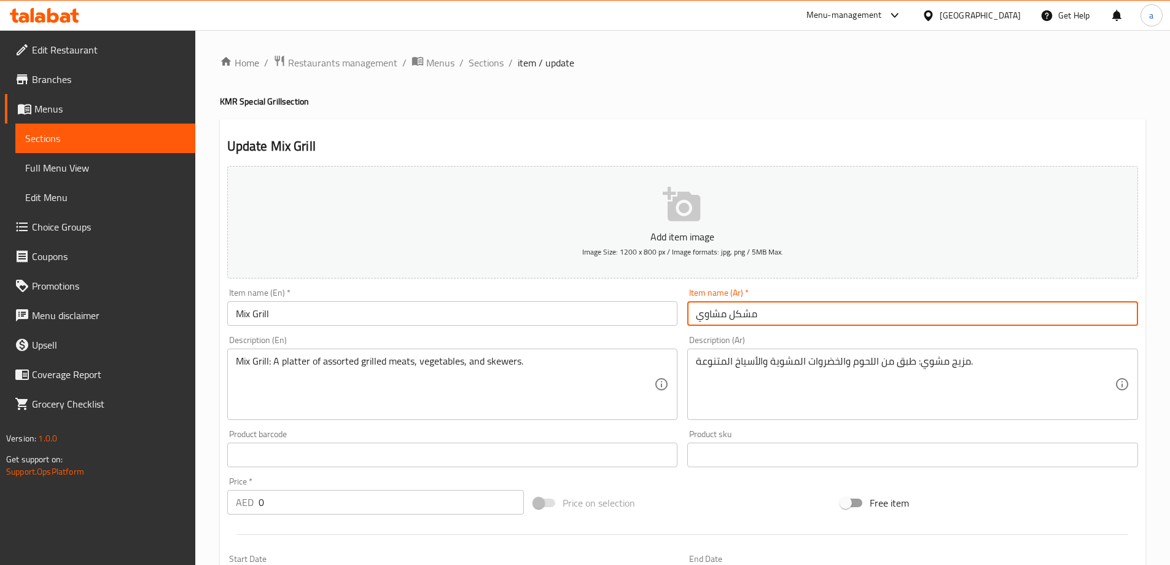
click at [764, 315] on input "مشكل مشاوي" at bounding box center [912, 313] width 451 height 25
type input "مشكل مشاوي"
click at [802, 297] on div "Item name (Ar)   * مشكل مشاوي Item name (Ar) *" at bounding box center [912, 306] width 451 height 37
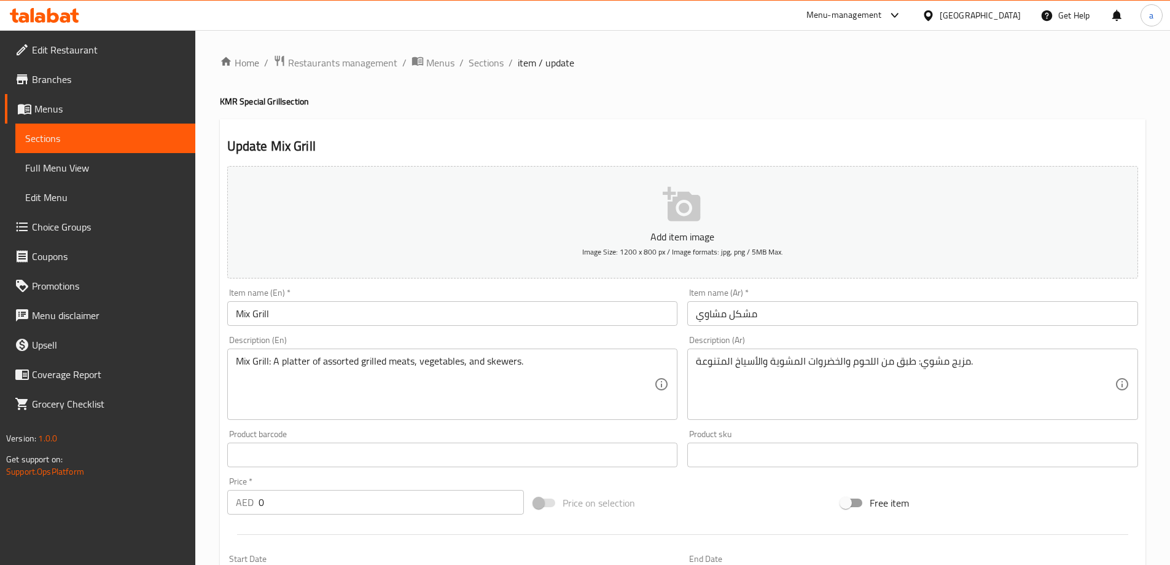
click at [625, 140] on h2 "Update Mix Grill" at bounding box center [682, 146] width 911 height 18
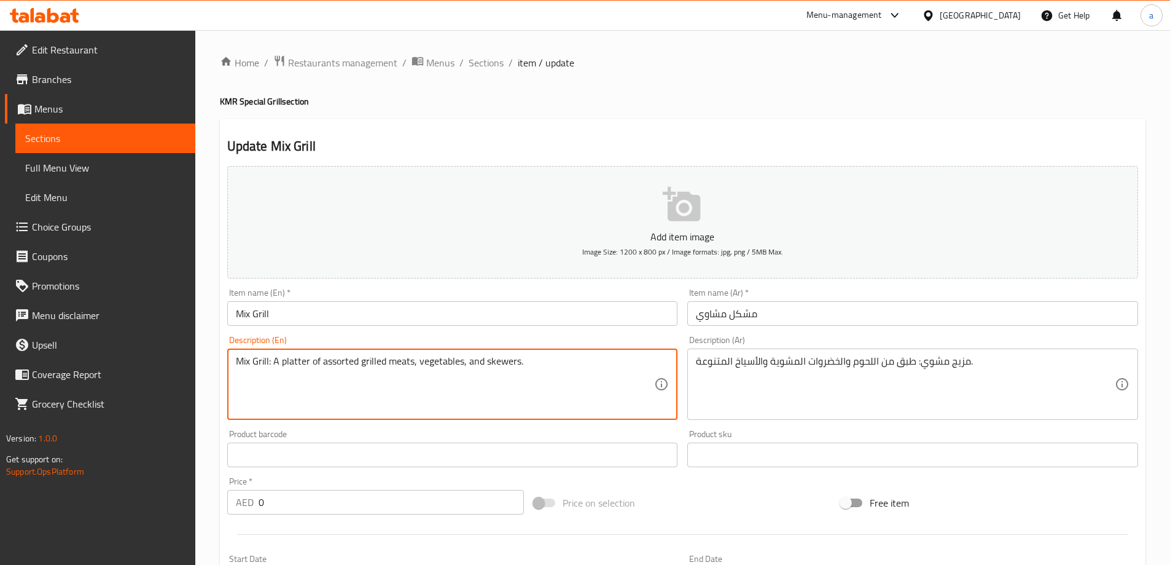
click at [845, 132] on div "Update Mix Grill Add item image Image Size: 1200 x 800 px / Image formats: jpg,…" at bounding box center [683, 476] width 926 height 715
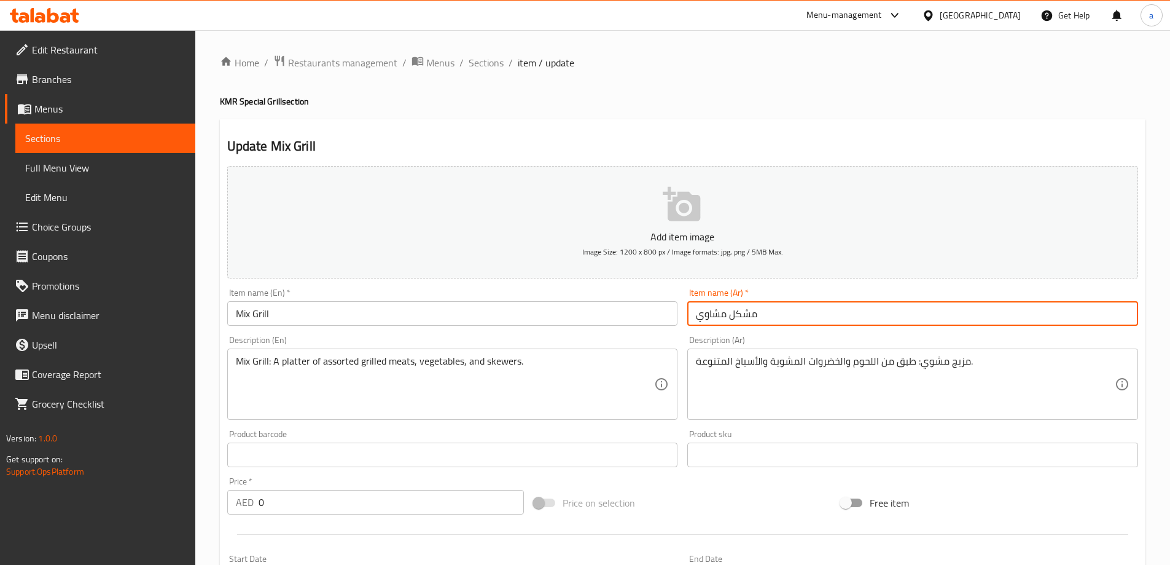
drag, startPoint x: 764, startPoint y: 319, endPoint x: 665, endPoint y: 321, distance: 98.3
click at [665, 321] on div "Add item image Image Size: 1200 x 800 px / Image formats: jpg, png / 5MB Max. I…" at bounding box center [682, 426] width 921 height 530
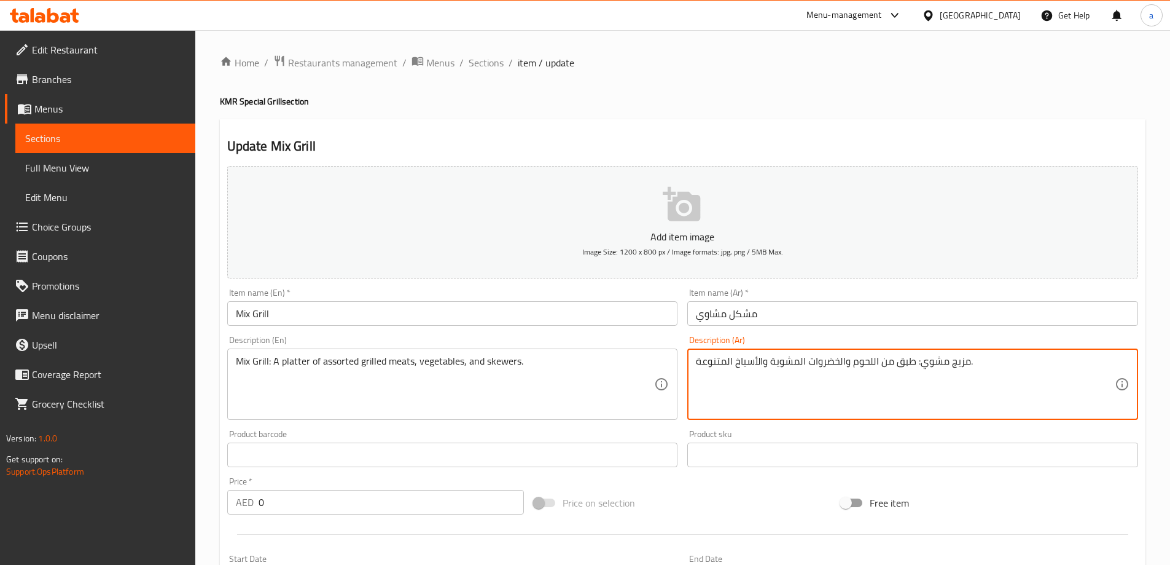
drag, startPoint x: 920, startPoint y: 363, endPoint x: 968, endPoint y: 365, distance: 47.3
paste textarea "كل مشا"
click at [1000, 345] on div "Description (Ar) مشكل مشاوي : طبق من اللحوم والخضروات المشوية والأسياخ المتنوعة…" at bounding box center [912, 377] width 451 height 84
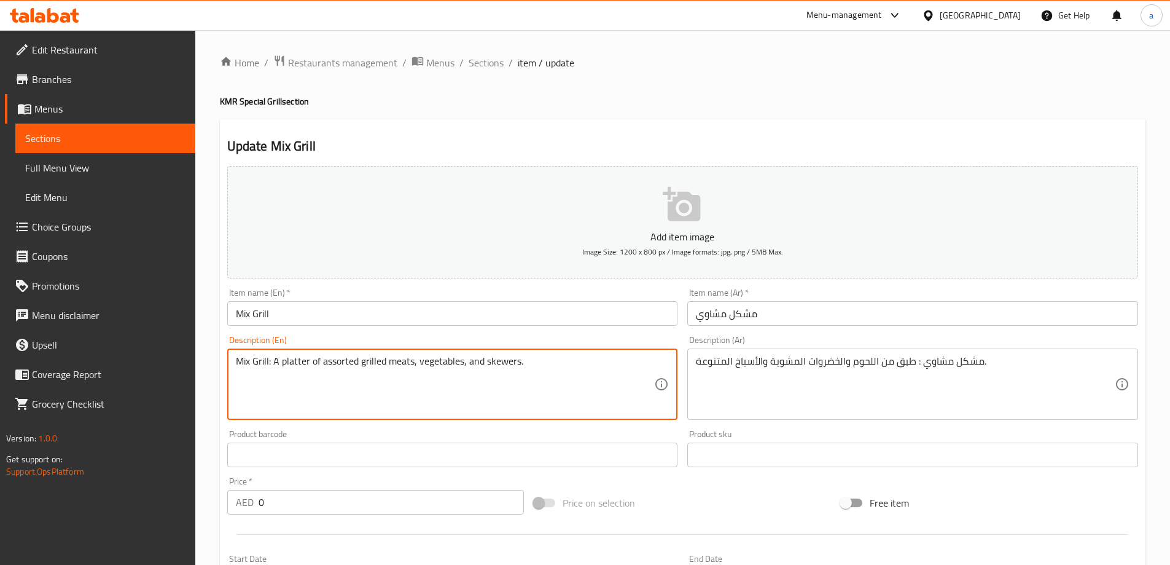
click at [296, 366] on textarea "Mix Grill: A platter of assorted grilled meats, vegetables, and skewers." at bounding box center [445, 384] width 419 height 58
click at [345, 364] on textarea "Mix Grill: A platter of assorted grilled meats, vegetables, and skewers." at bounding box center [445, 384] width 419 height 58
click at [539, 339] on div "Description (En) Mix Grill: A platter of assorted grilled meats, vegetables, an…" at bounding box center [452, 377] width 451 height 84
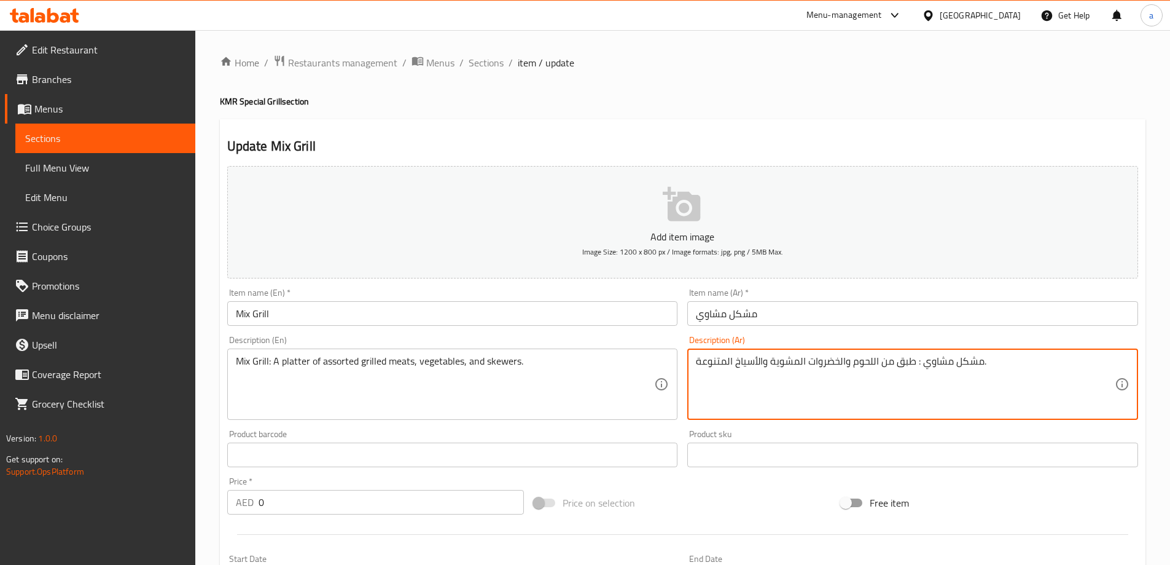
drag, startPoint x: 807, startPoint y: 362, endPoint x: 850, endPoint y: 367, distance: 42.8
click at [771, 362] on textarea "مشكل مشاوي : طبق من اللحوم المشوية والأسياخ المتنوعة." at bounding box center [905, 384] width 419 height 58
paste textarea "والخضروات"
type textarea "مشكل مشاوي : طبق من اللحوم المشوية والخضروات والأسياخ المتنوعة."
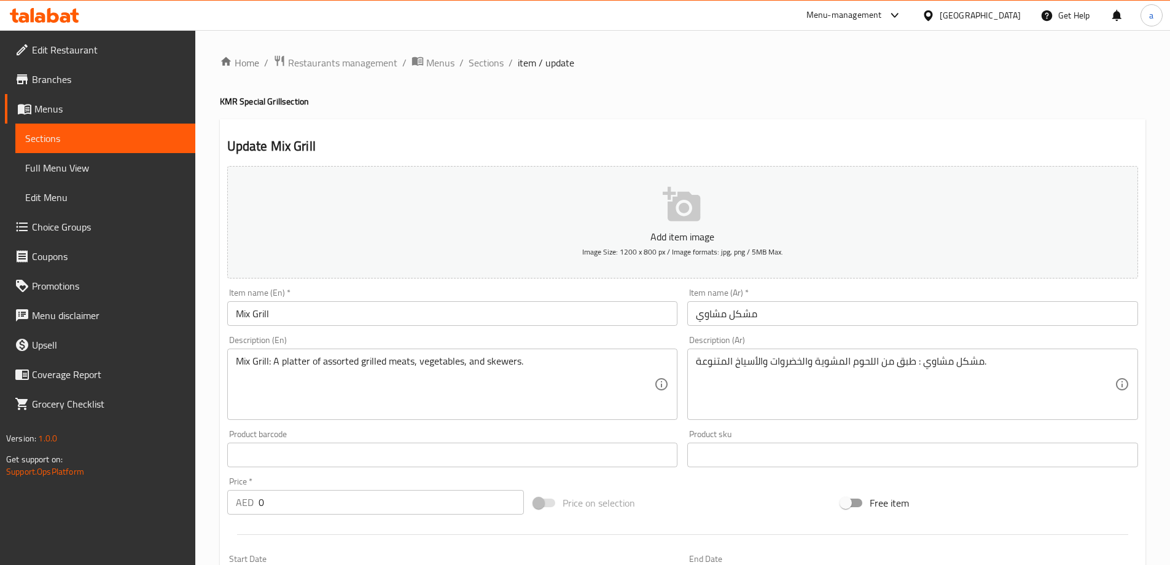
click at [826, 349] on div "مشكل مشاوي : طبق من اللحوم المشوية والخضروات والأسياخ المتنوعة. Description (Ar)" at bounding box center [912, 383] width 451 height 71
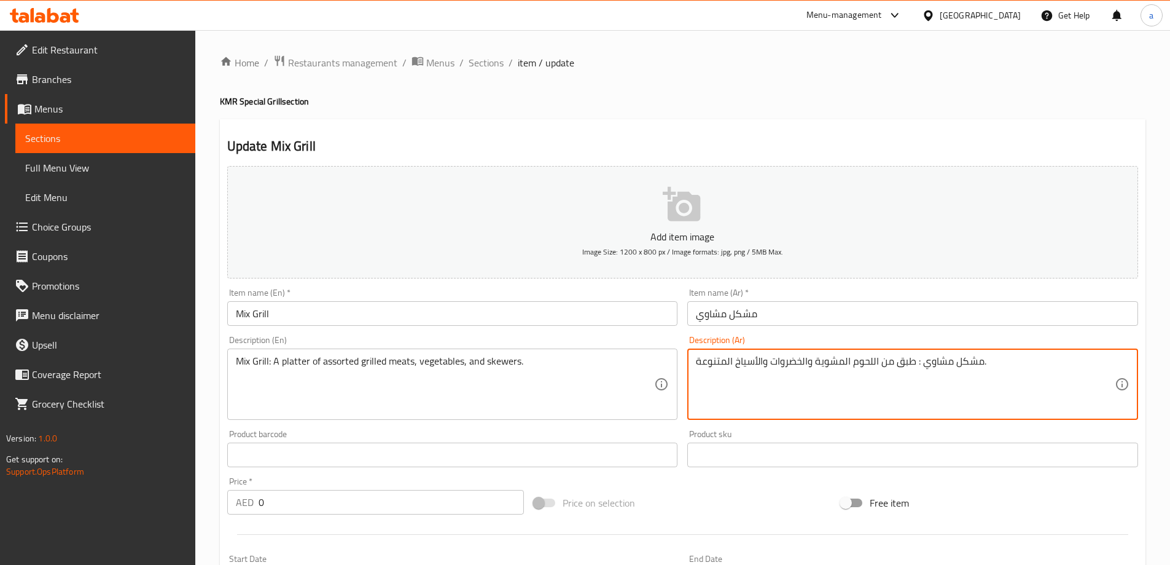
click at [820, 345] on div "Description (Ar) مشكل مشاوي : طبق من اللحوم المشوية والخضروات والأسياخ المتنوعة…" at bounding box center [912, 377] width 451 height 84
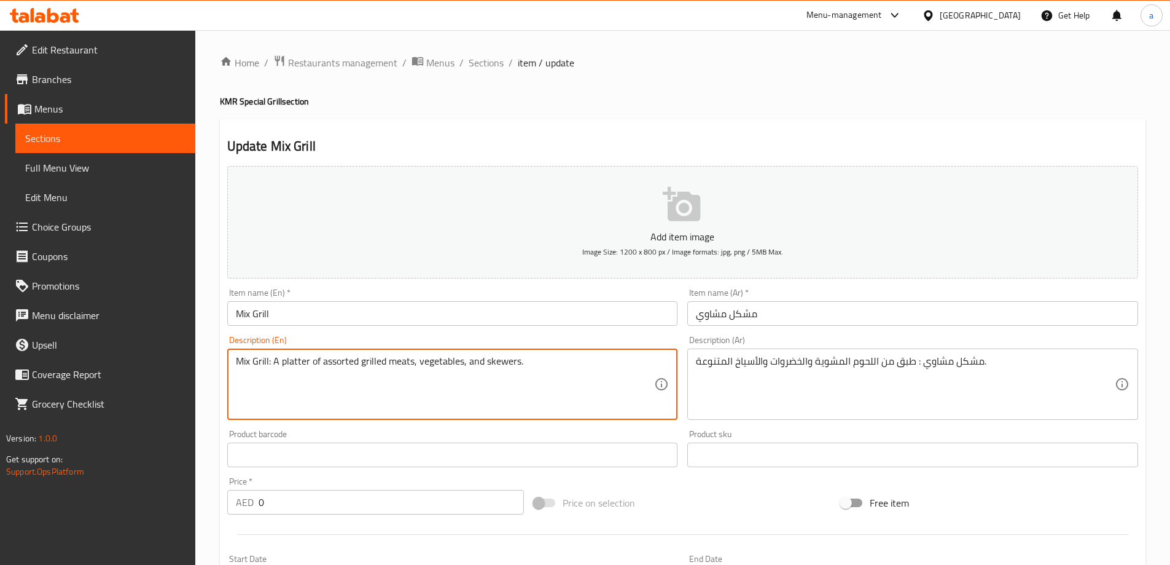
click at [506, 361] on textarea "Mix Grill: A platter of assorted grilled meats, vegetables, and skewers." at bounding box center [445, 384] width 419 height 58
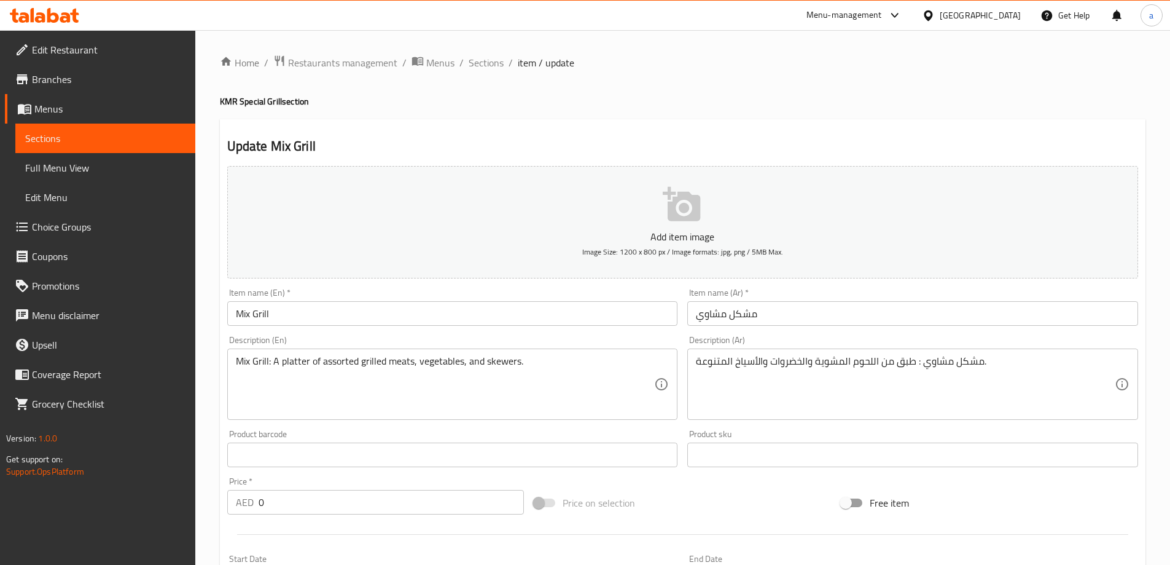
click at [867, 340] on div "Description (Ar) مشكل مشاوي : طبق من اللحوم المشوية والخضروات والأسياخ المتنوعة…" at bounding box center [912, 377] width 451 height 84
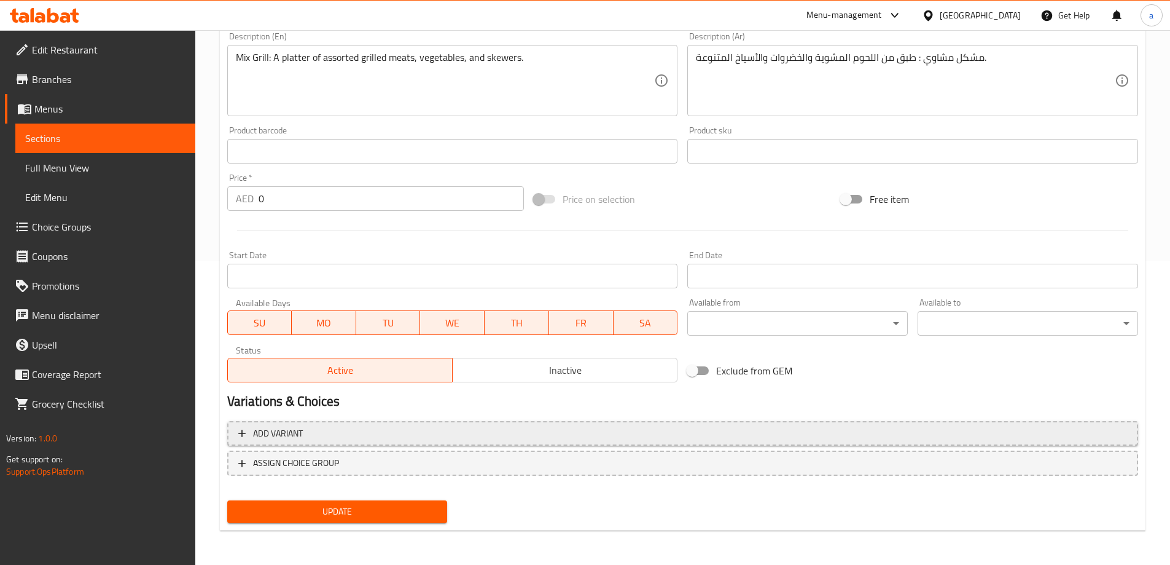
click at [494, 438] on span "Add variant" at bounding box center [682, 433] width 889 height 15
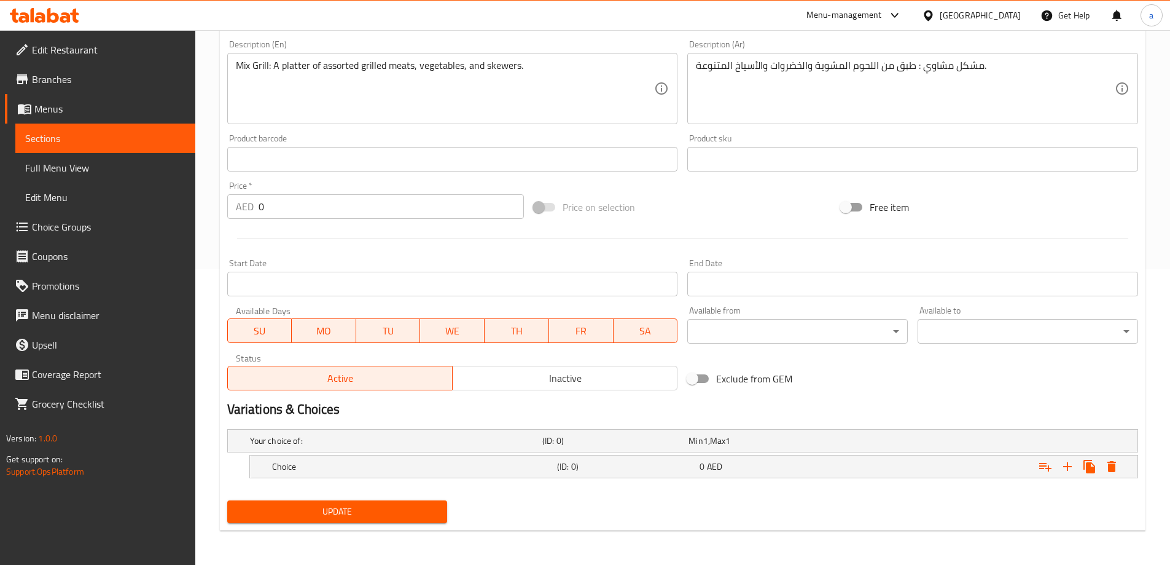
scroll to position [296, 0]
click at [439, 458] on div "Choice" at bounding box center [412, 466] width 285 height 17
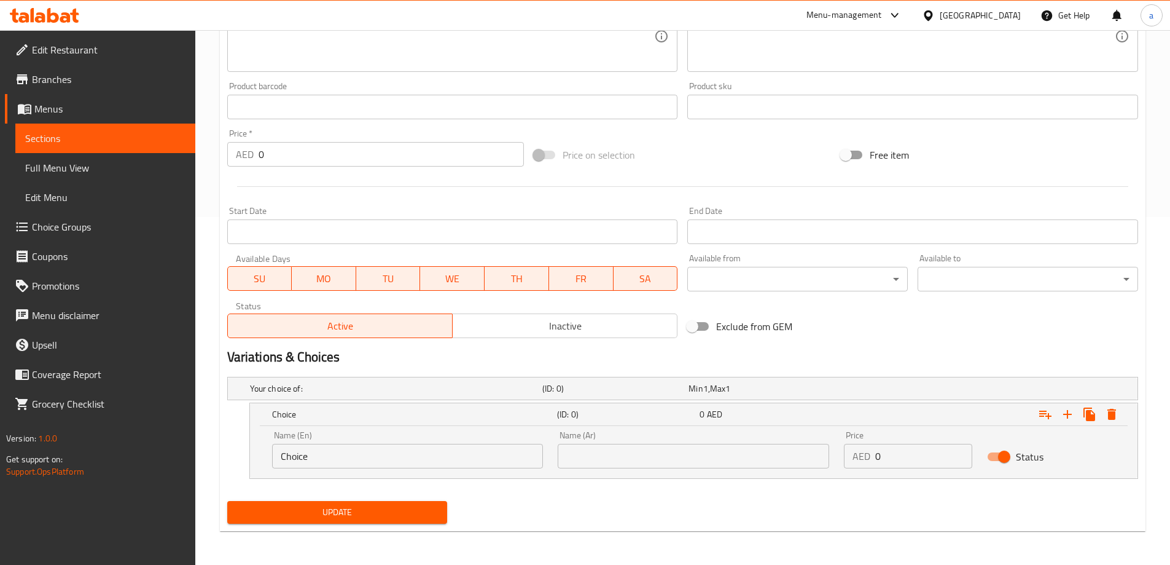
scroll to position [348, 0]
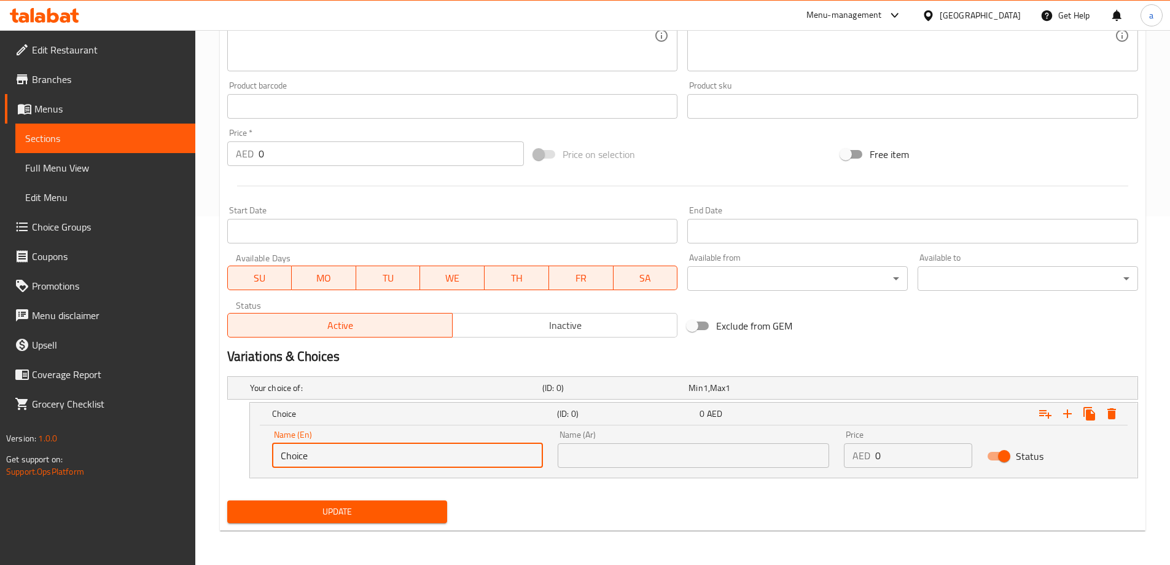
click at [428, 464] on input "Choice" at bounding box center [408, 455] width 272 height 25
type input "ح"
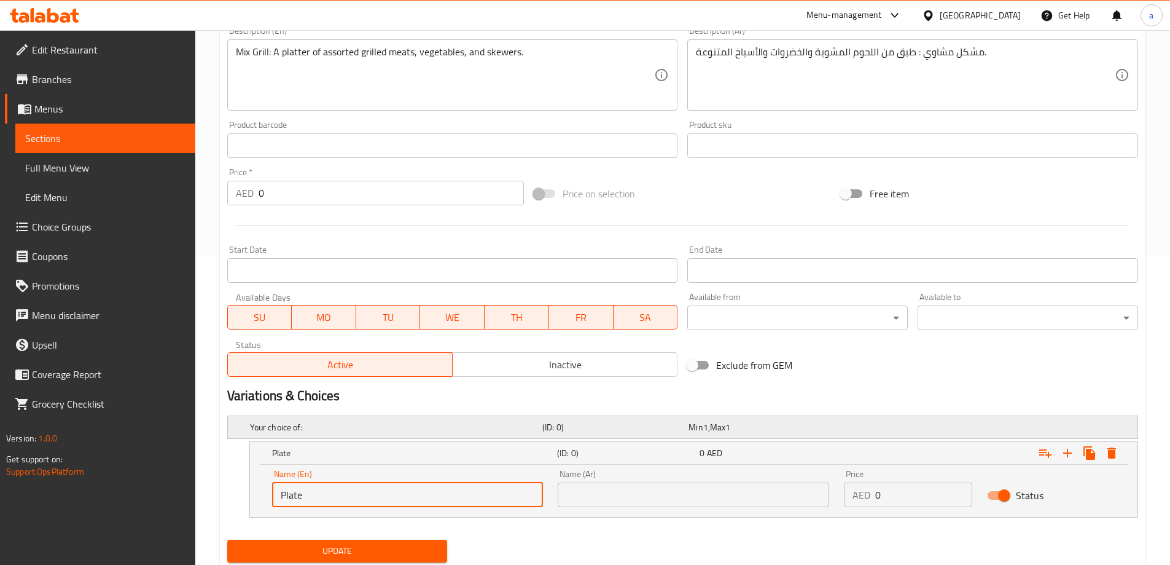
scroll to position [287, 0]
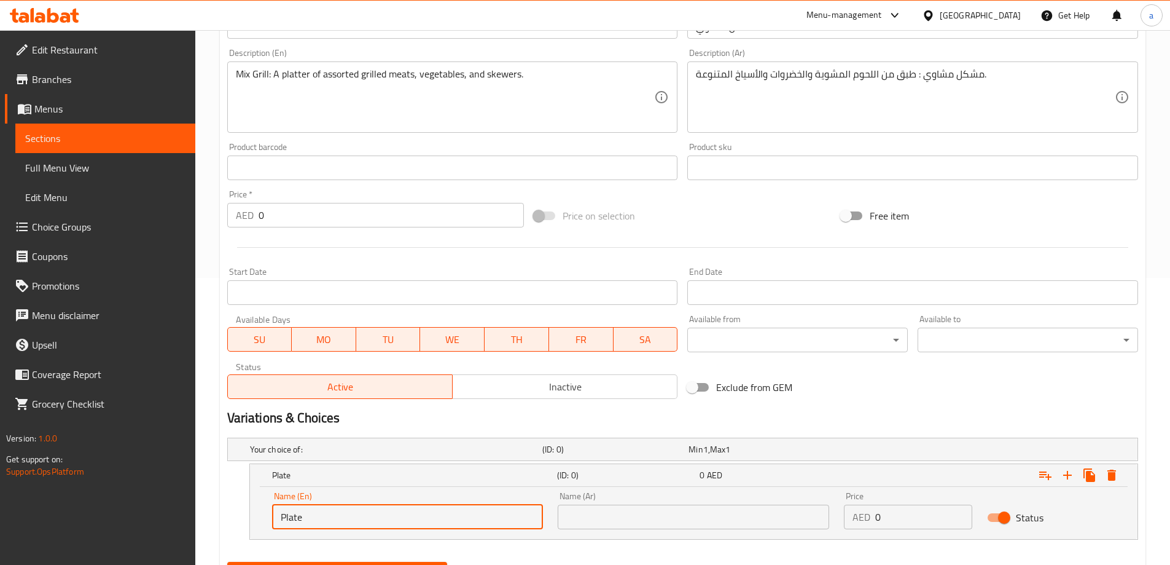
type input "Plate"
click at [613, 522] on input "text" at bounding box center [694, 516] width 272 height 25
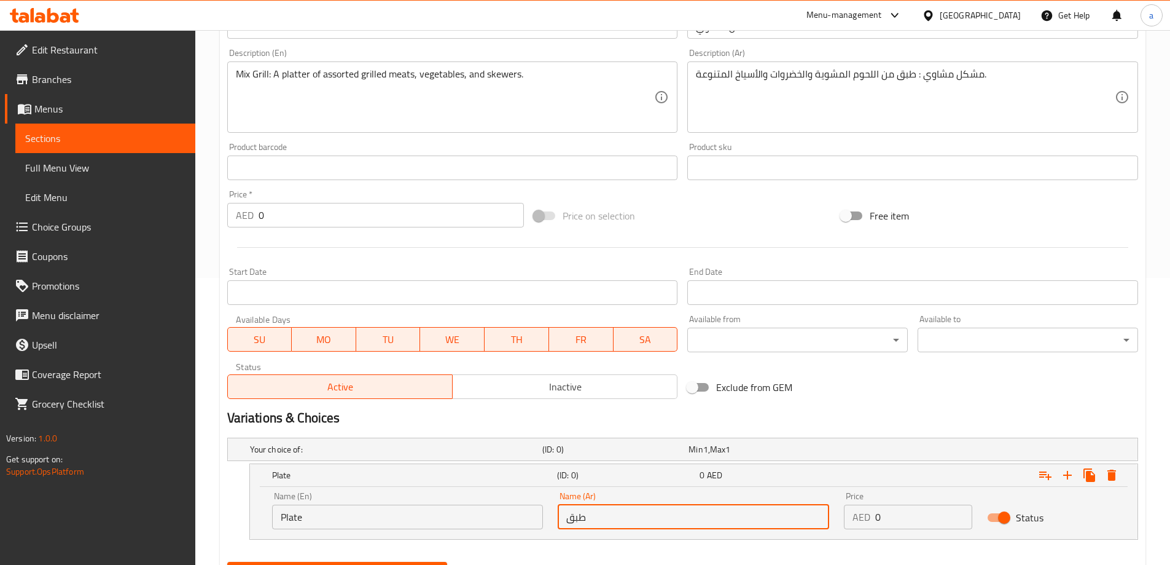
type input "طبق"
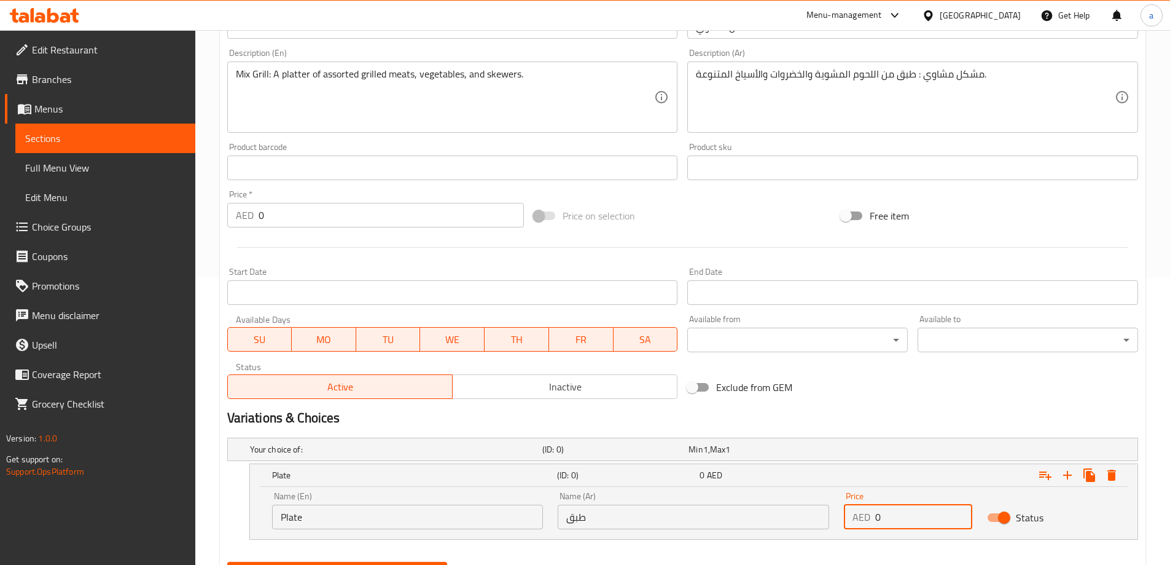
drag, startPoint x: 919, startPoint y: 526, endPoint x: 883, endPoint y: 524, distance: 35.7
click at [883, 524] on input "0" at bounding box center [924, 516] width 97 height 25
click at [933, 530] on div "Price AED 0 Price" at bounding box center [908, 510] width 143 height 52
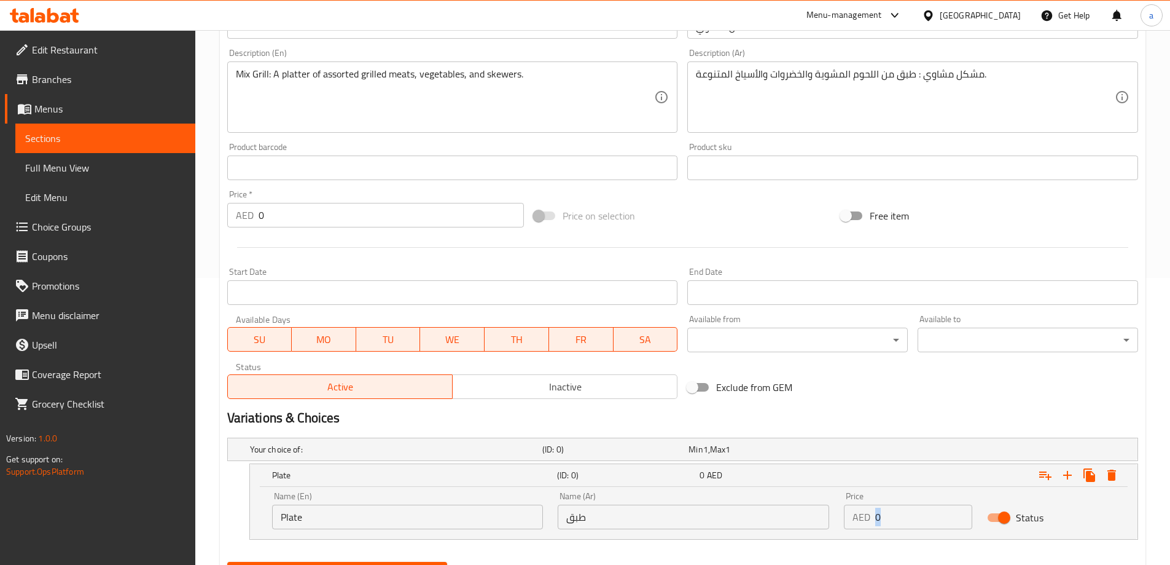
click at [933, 530] on div "Price AED 0 Price" at bounding box center [908, 510] width 143 height 52
click at [928, 505] on input "0" at bounding box center [924, 516] width 97 height 25
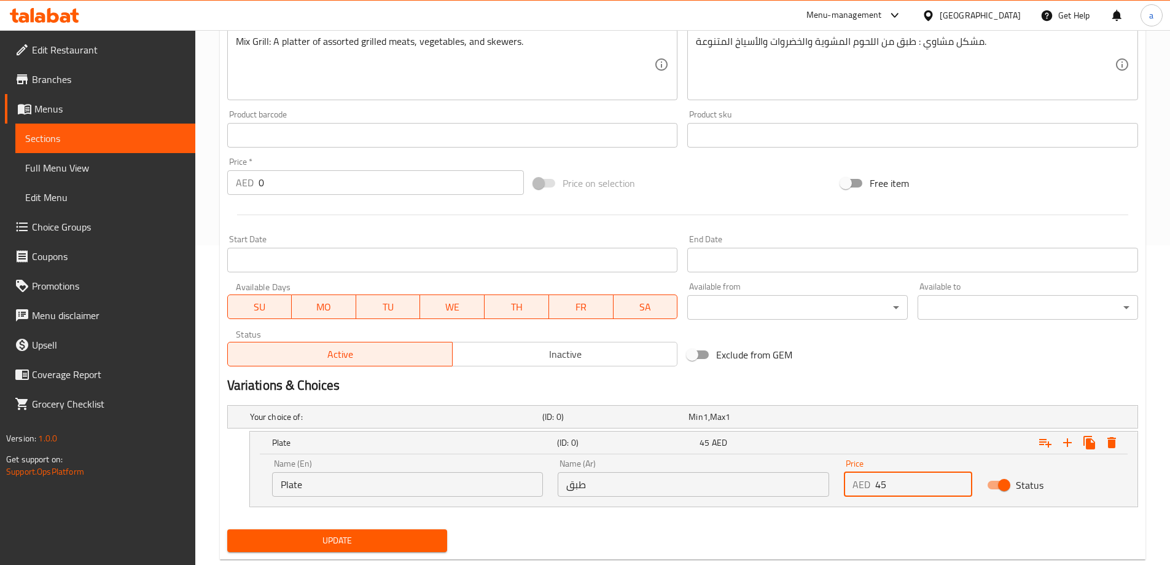
scroll to position [348, 0]
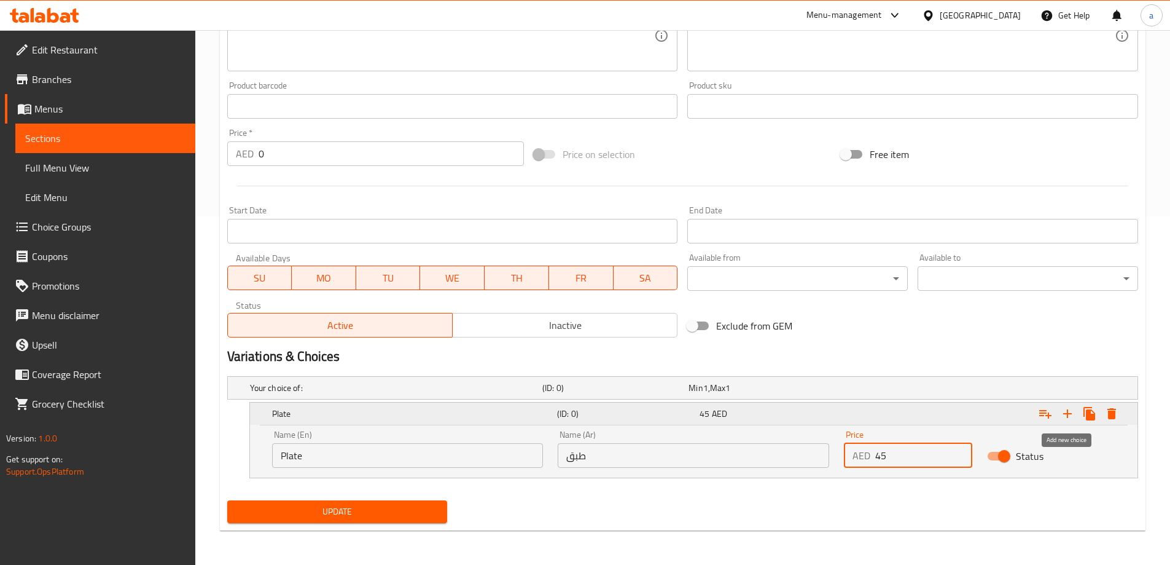
type input "45"
click at [1069, 418] on icon "Expand" at bounding box center [1067, 413] width 15 height 15
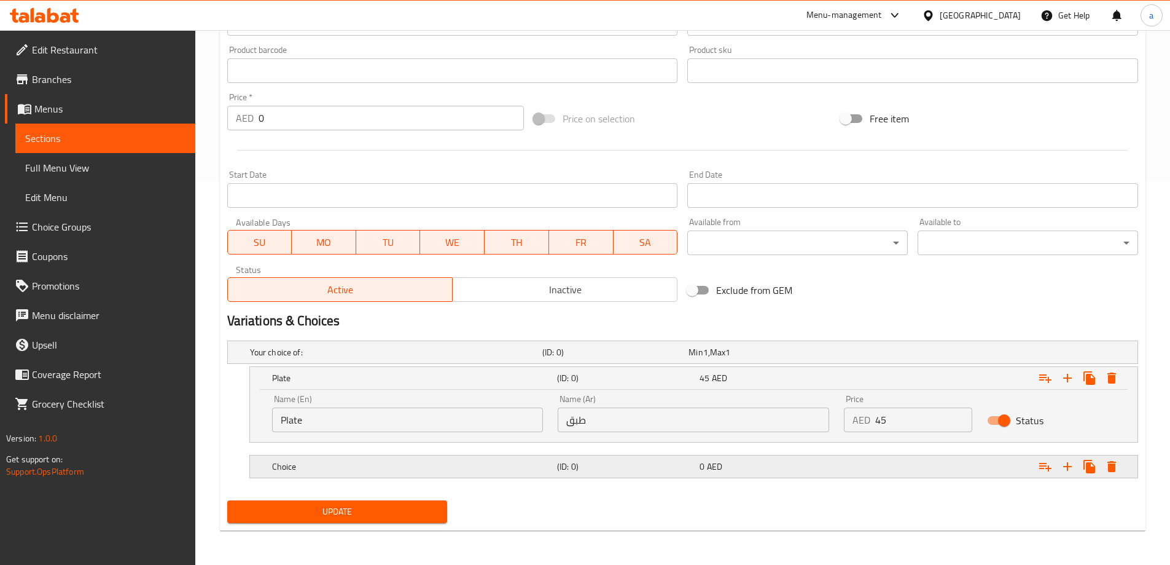
click at [758, 468] on div "0 AED" at bounding box center [769, 466] width 138 height 12
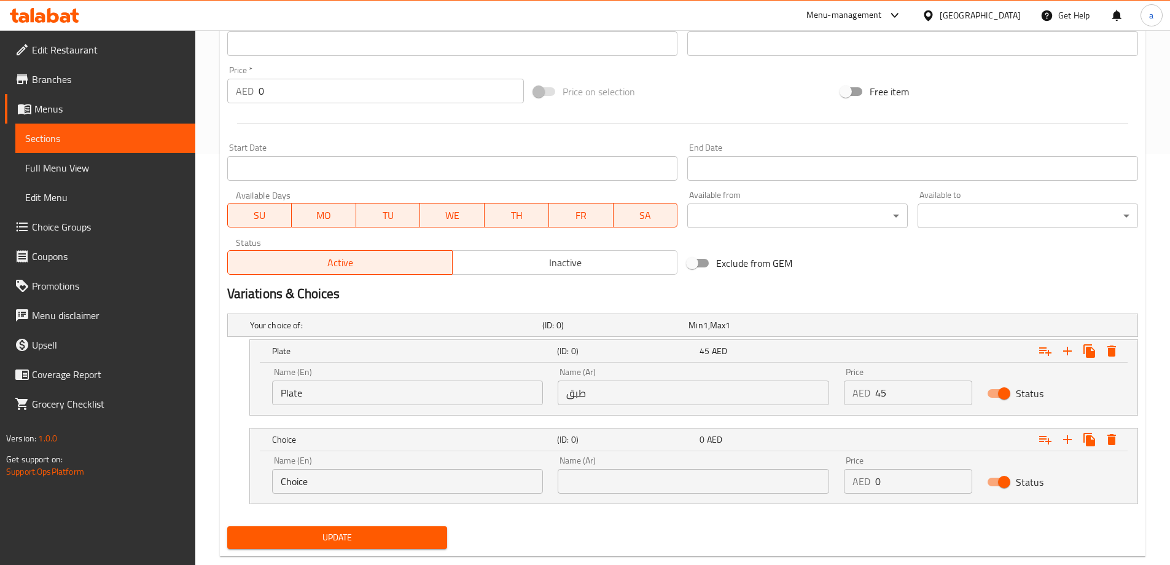
scroll to position [437, 0]
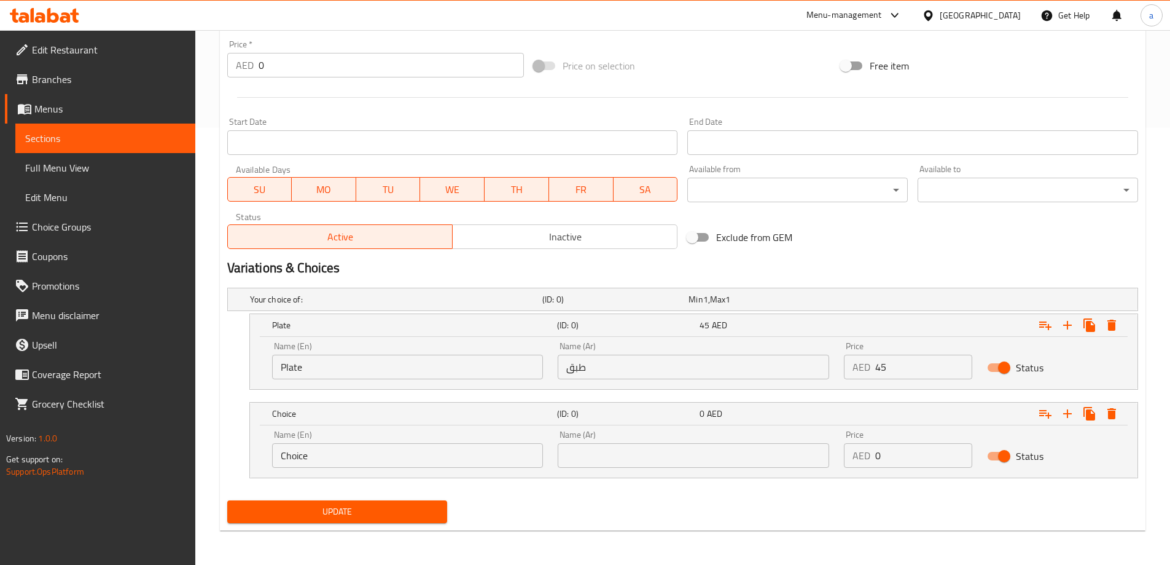
click at [489, 469] on div "Name (En) Choice Name (En)" at bounding box center [408, 449] width 286 height 52
click at [486, 466] on input "Choice" at bounding box center [408, 455] width 272 height 25
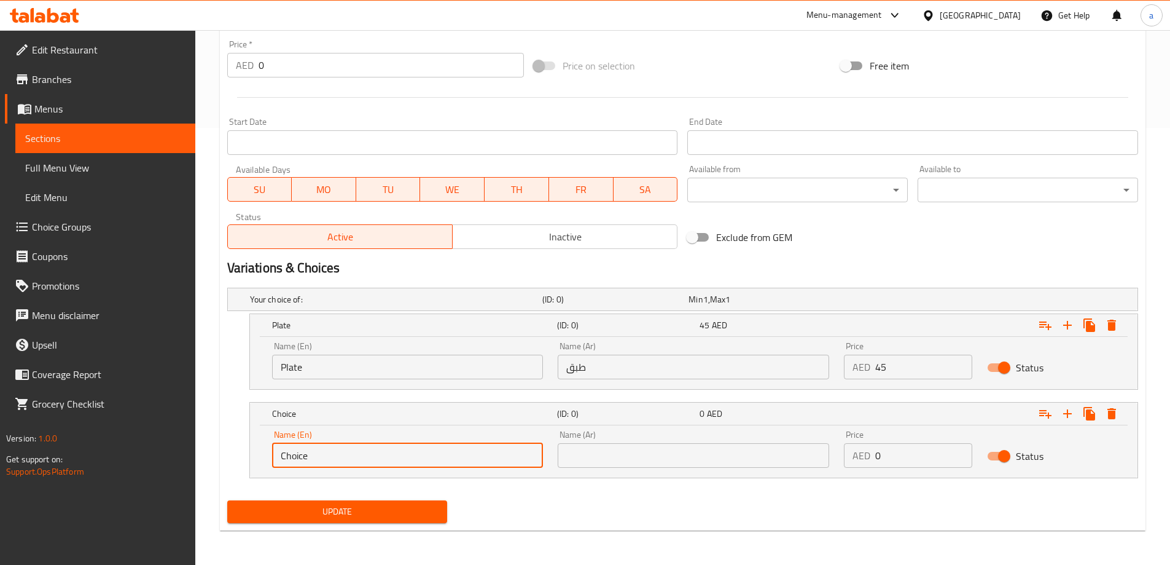
click at [485, 464] on input "Choice" at bounding box center [408, 455] width 272 height 25
click at [485, 464] on input "text" at bounding box center [408, 455] width 272 height 25
click at [380, 461] on input "text" at bounding box center [408, 455] width 272 height 25
type input "ا"
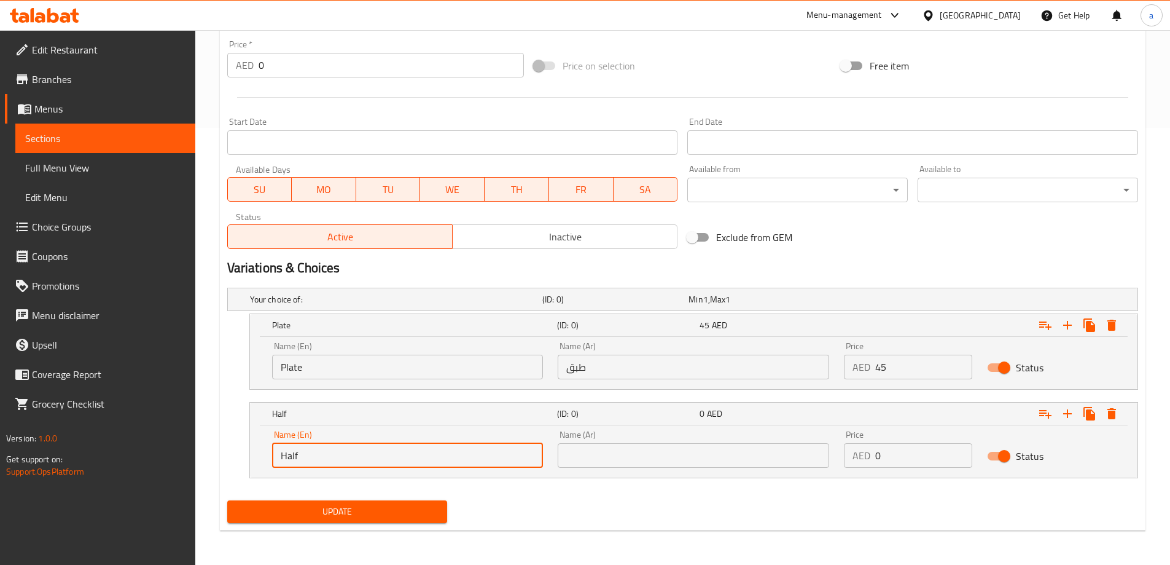
type input "Half"
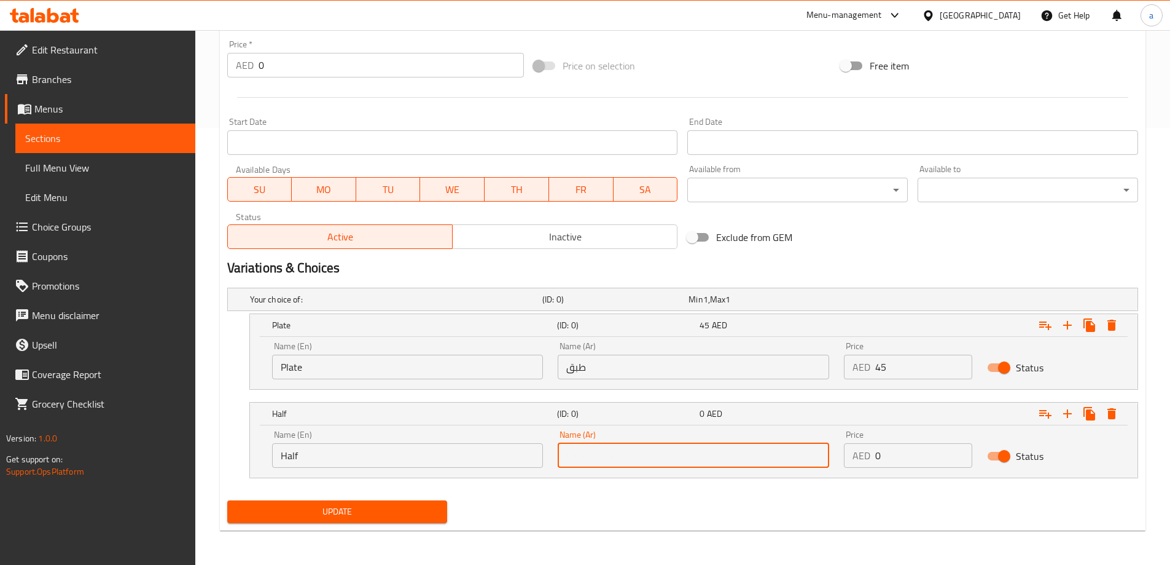
click at [671, 457] on input "text" at bounding box center [694, 455] width 272 height 25
type input "نصف"
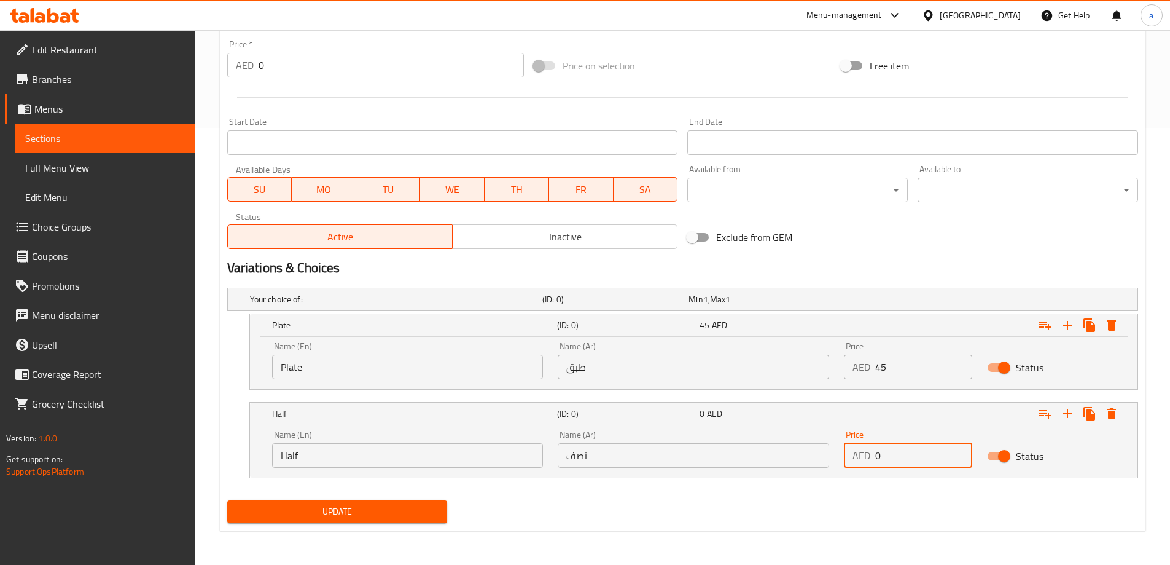
drag, startPoint x: 900, startPoint y: 453, endPoint x: 831, endPoint y: 462, distance: 70.0
click at [831, 462] on div "Name (En) Half Name (En) Name (Ar) نصف Name (Ar) Price AED 0 Price Status" at bounding box center [694, 449] width 858 height 52
type input "9"
type input "75"
click at [1071, 410] on icon "Expand" at bounding box center [1067, 413] width 15 height 15
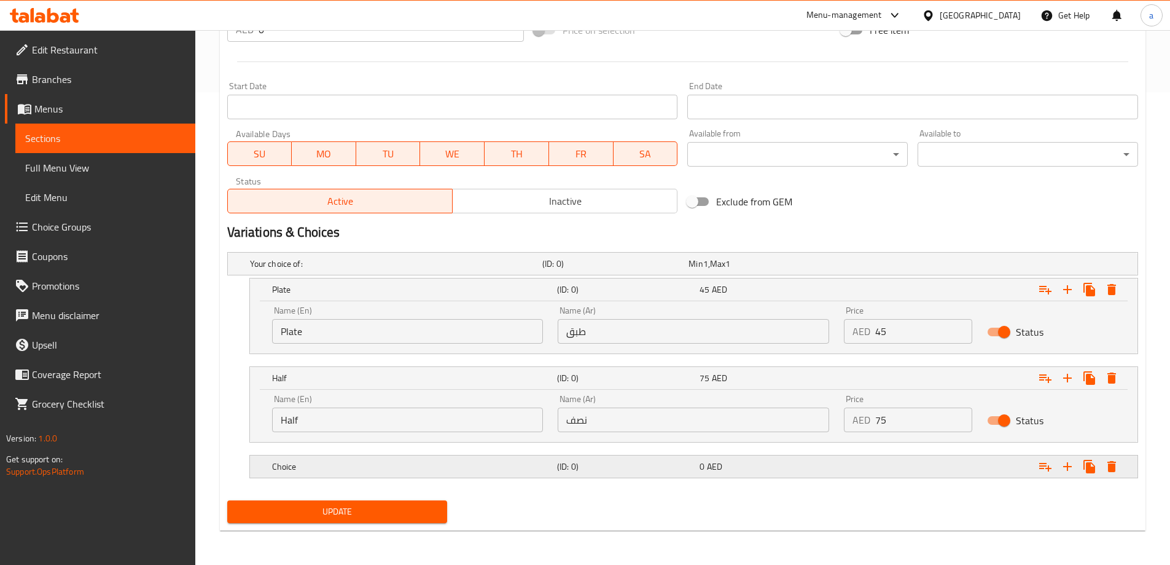
click at [722, 475] on div "Choice (ID: 0) 0 AED" at bounding box center [698, 466] width 856 height 27
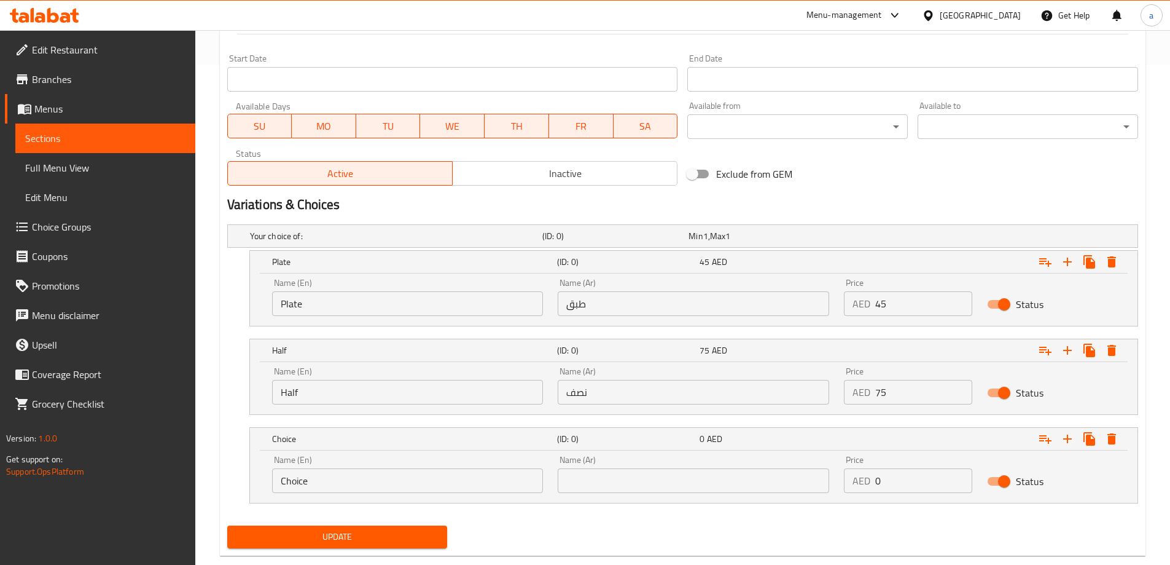
scroll to position [525, 0]
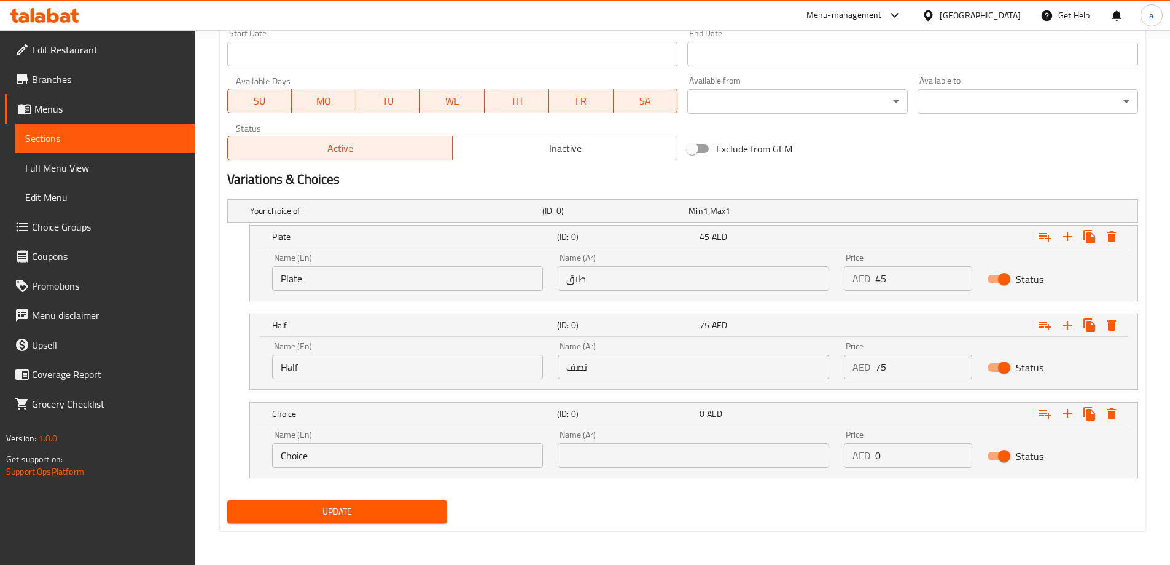
click at [425, 468] on div "Name (En) Choice Name (En)" at bounding box center [408, 449] width 286 height 52
click at [424, 464] on input "Choice" at bounding box center [408, 455] width 272 height 25
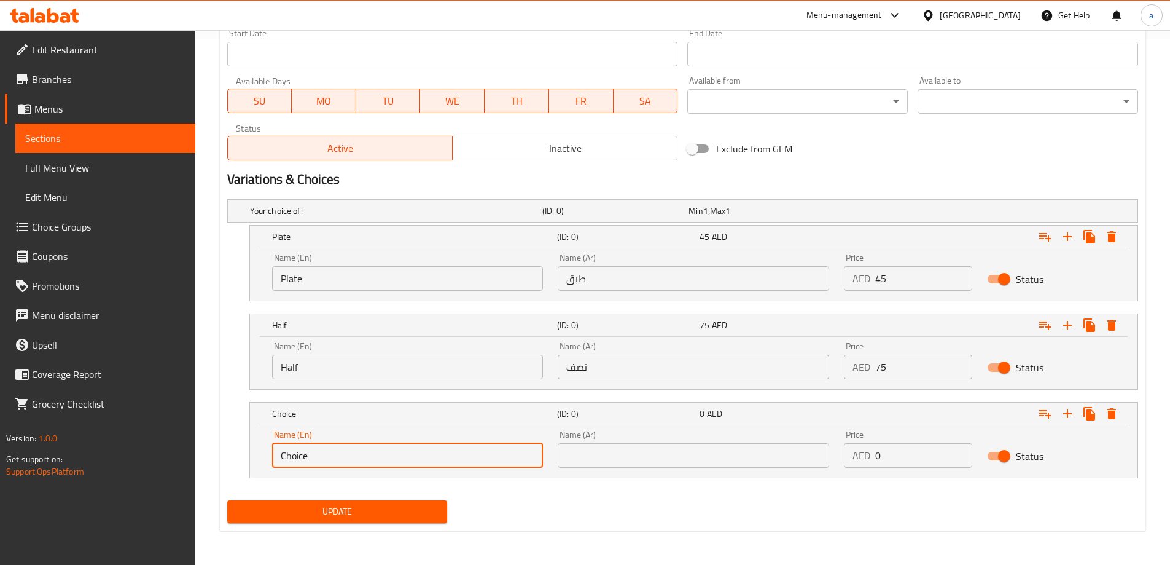
type input "Choic"
click at [423, 464] on input "Choic" at bounding box center [408, 455] width 272 height 25
type input "Full"
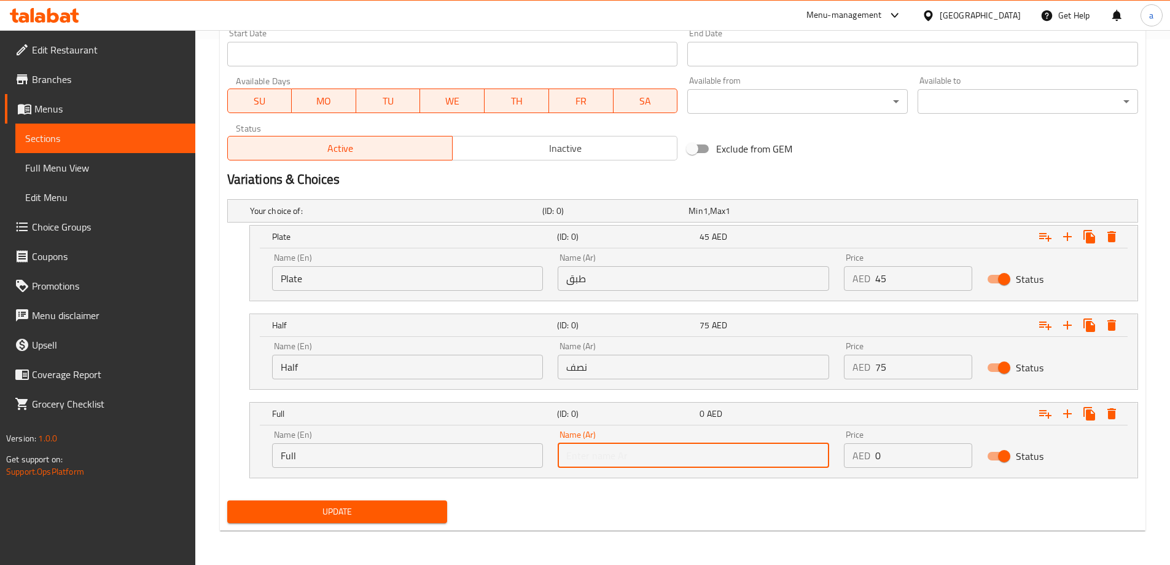
click at [597, 465] on input "text" at bounding box center [694, 455] width 272 height 25
type input ";"
type input "كامل"
click at [904, 452] on input "0" at bounding box center [924, 455] width 97 height 25
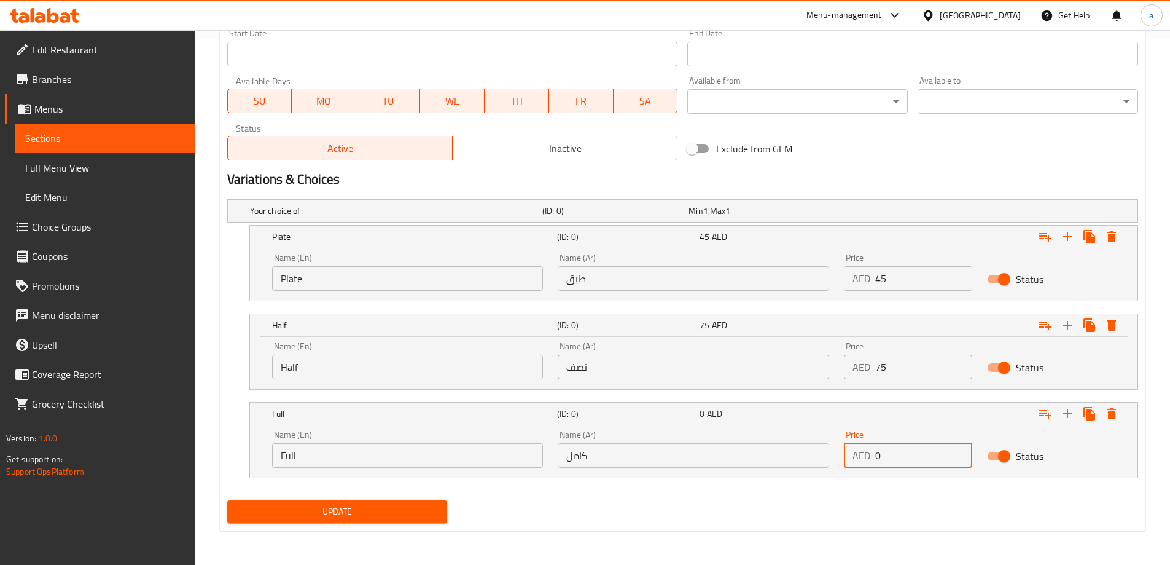
click at [893, 452] on input "0" at bounding box center [924, 455] width 97 height 25
drag, startPoint x: 892, startPoint y: 452, endPoint x: 866, endPoint y: 458, distance: 27.1
click at [866, 458] on div "AED 0 Price" at bounding box center [908, 455] width 128 height 25
type input "90"
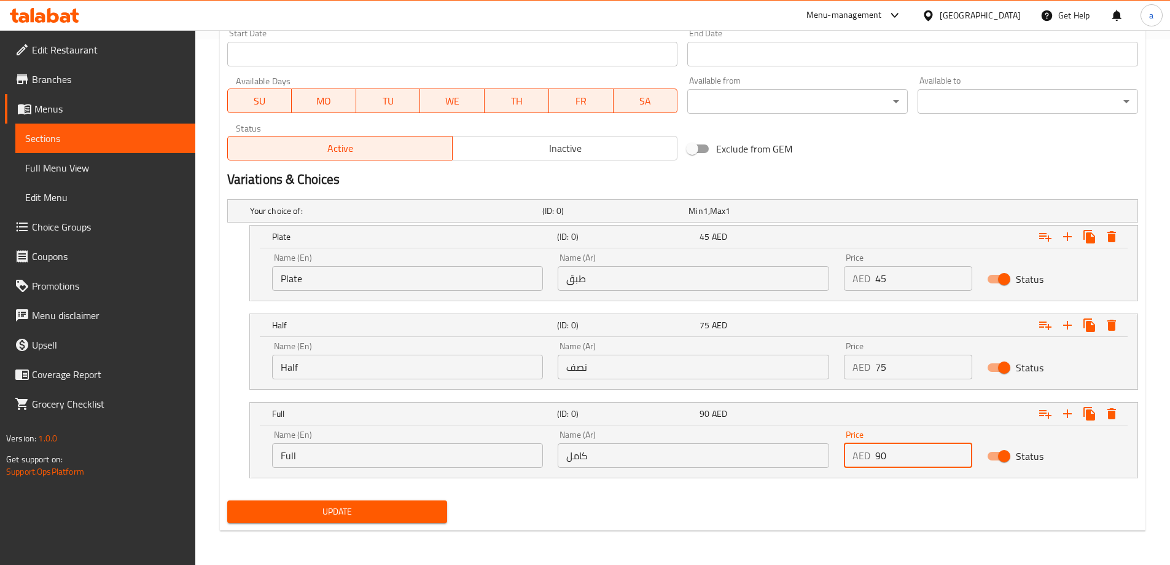
click at [641, 454] on input "كامل" at bounding box center [694, 455] width 272 height 25
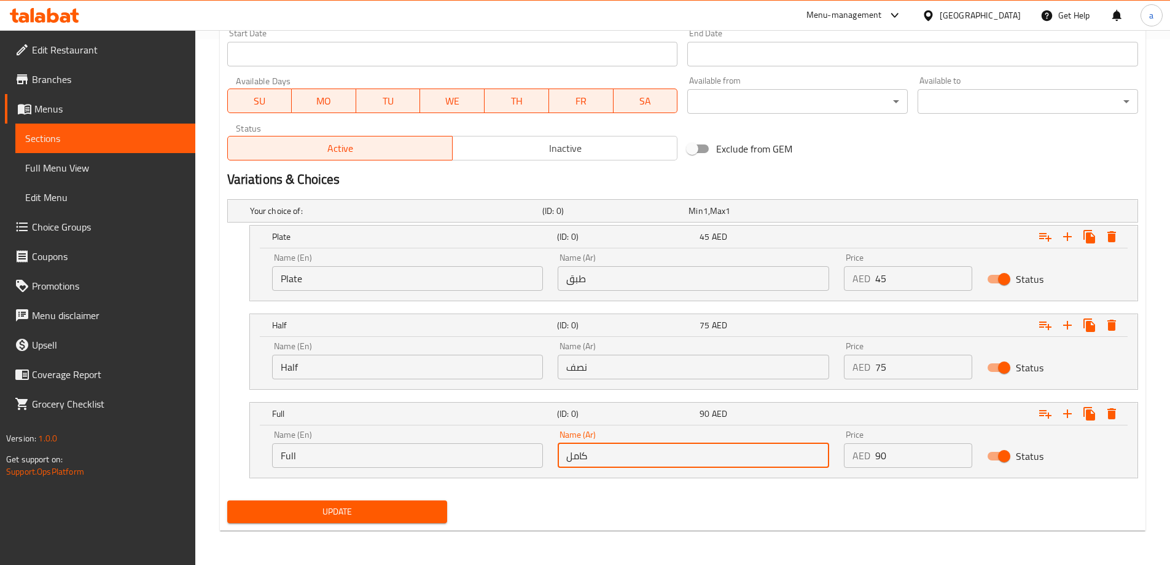
click at [641, 454] on input "كامل" at bounding box center [694, 455] width 272 height 25
click at [360, 449] on input "Full" at bounding box center [408, 455] width 272 height 25
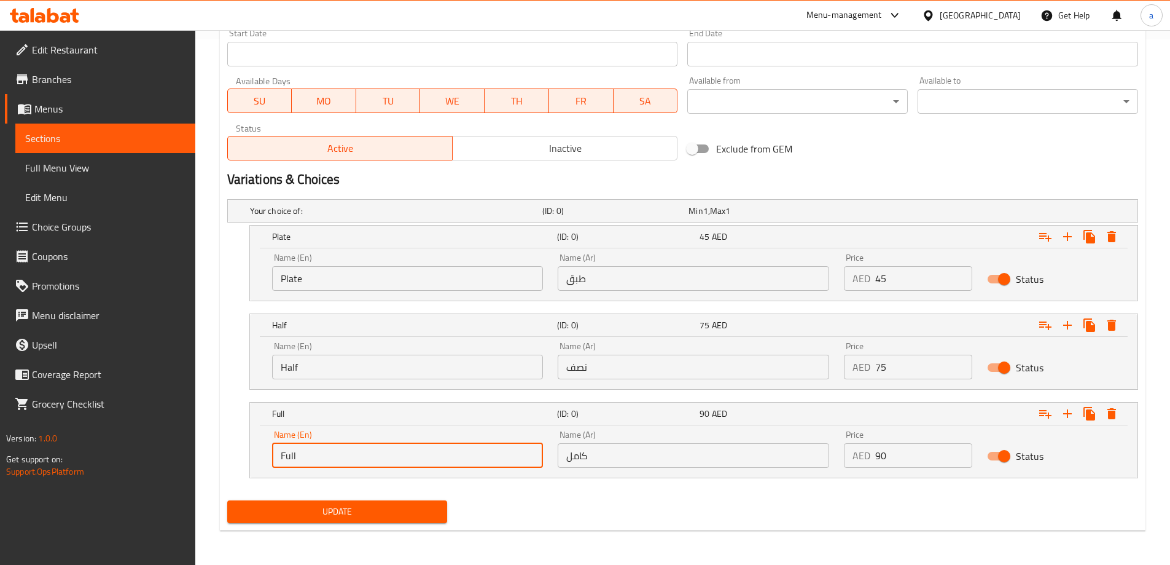
click at [360, 449] on input "Full" at bounding box center [408, 455] width 272 height 25
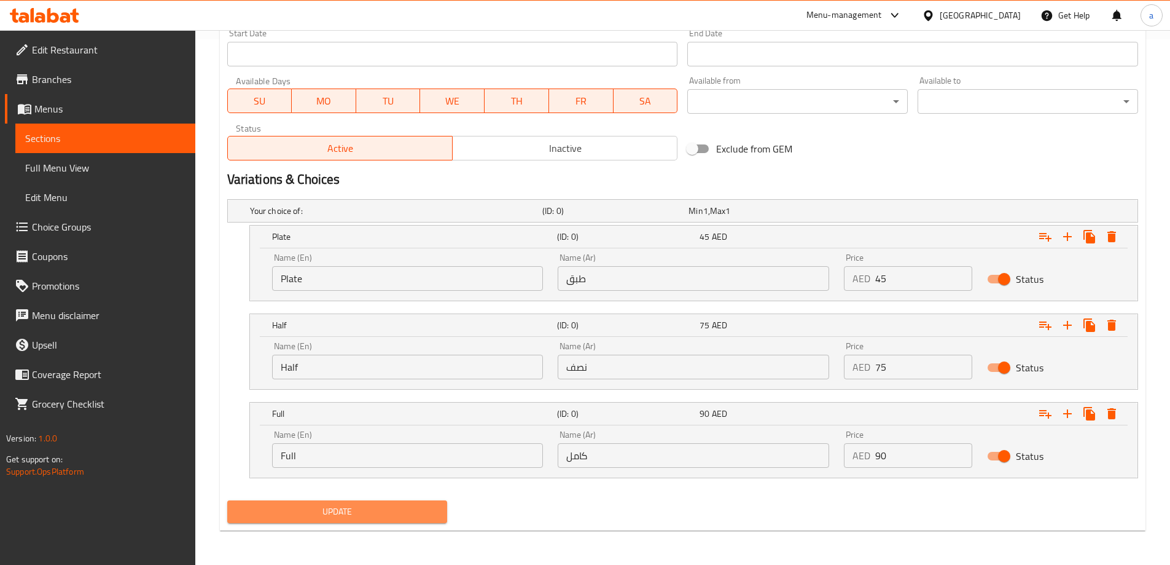
click at [359, 517] on span "Update" at bounding box center [337, 511] width 201 height 15
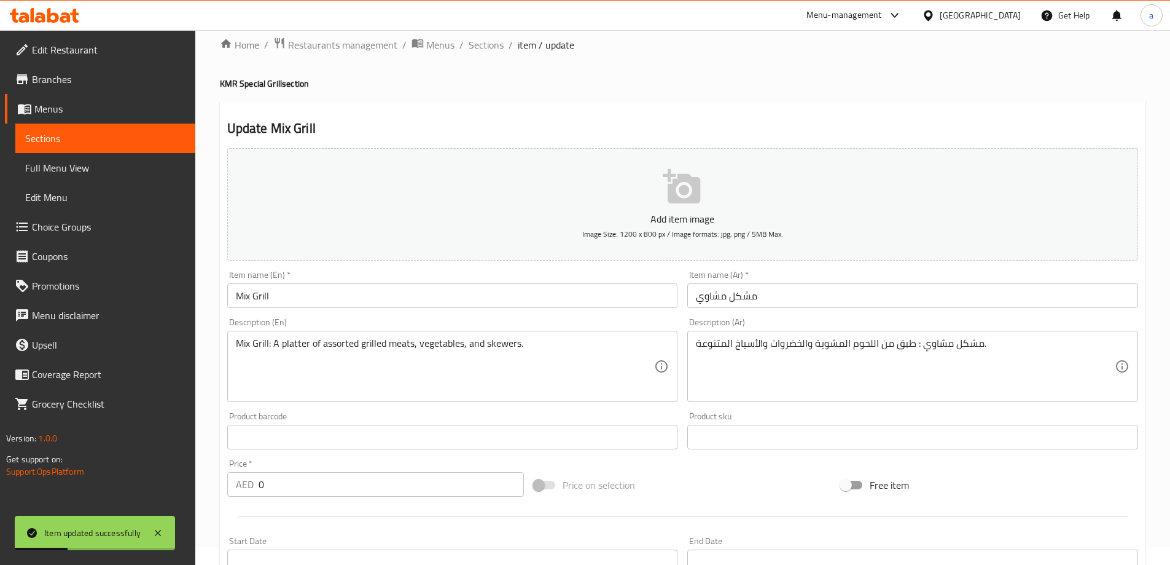
scroll to position [0, 0]
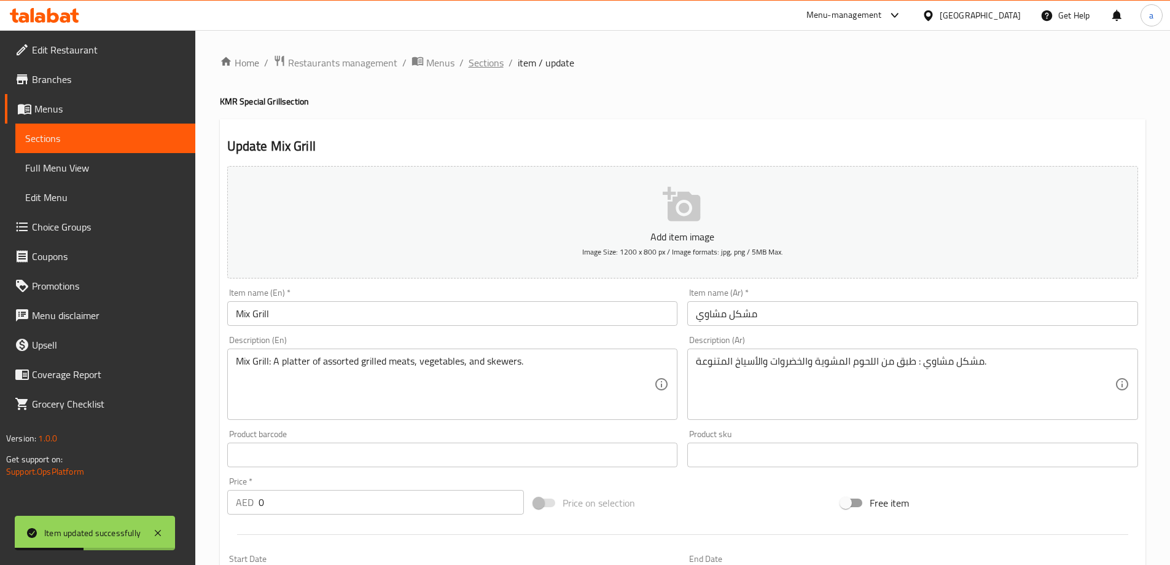
click at [483, 57] on span "Sections" at bounding box center [486, 62] width 35 height 15
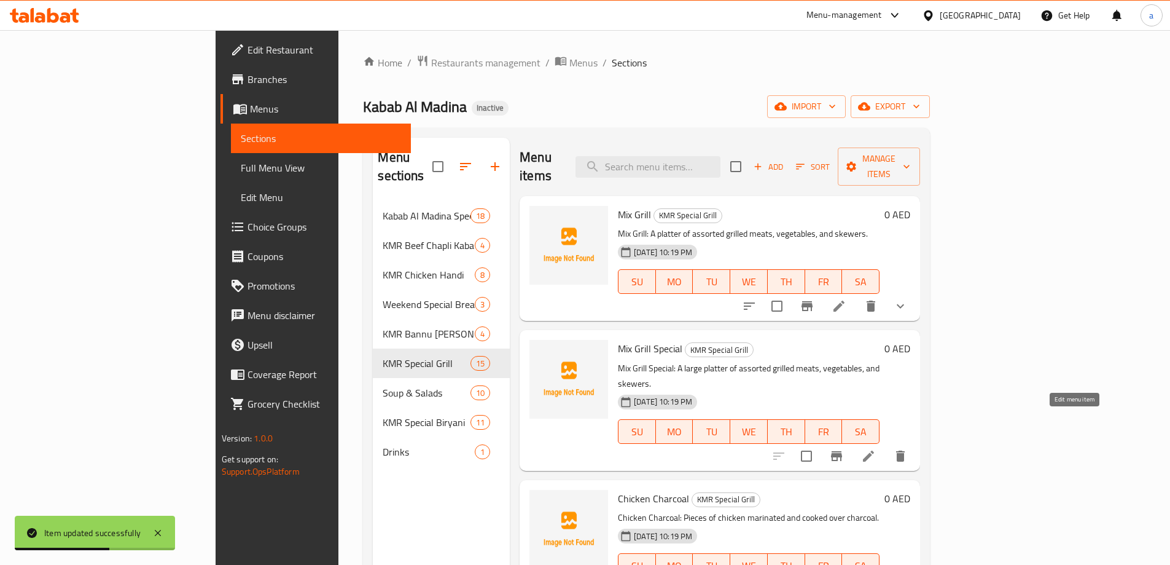
click at [876, 449] on icon at bounding box center [868, 456] width 15 height 15
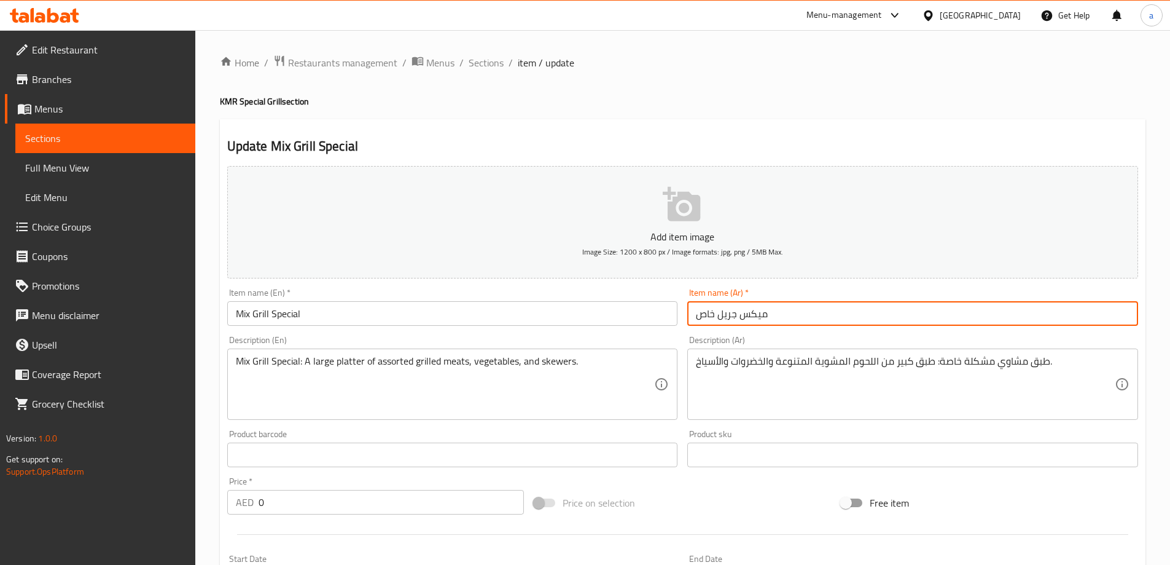
click at [820, 315] on input "ميكس جريل خاص" at bounding box center [912, 313] width 451 height 25
click at [859, 334] on div "Description (Ar) طبق مشاوي مشكلة خاصة: طبق كبير من اللحوم المشوية المتنوعة والخ…" at bounding box center [913, 378] width 461 height 94
drag, startPoint x: 737, startPoint y: 318, endPoint x: 671, endPoint y: 320, distance: 66.4
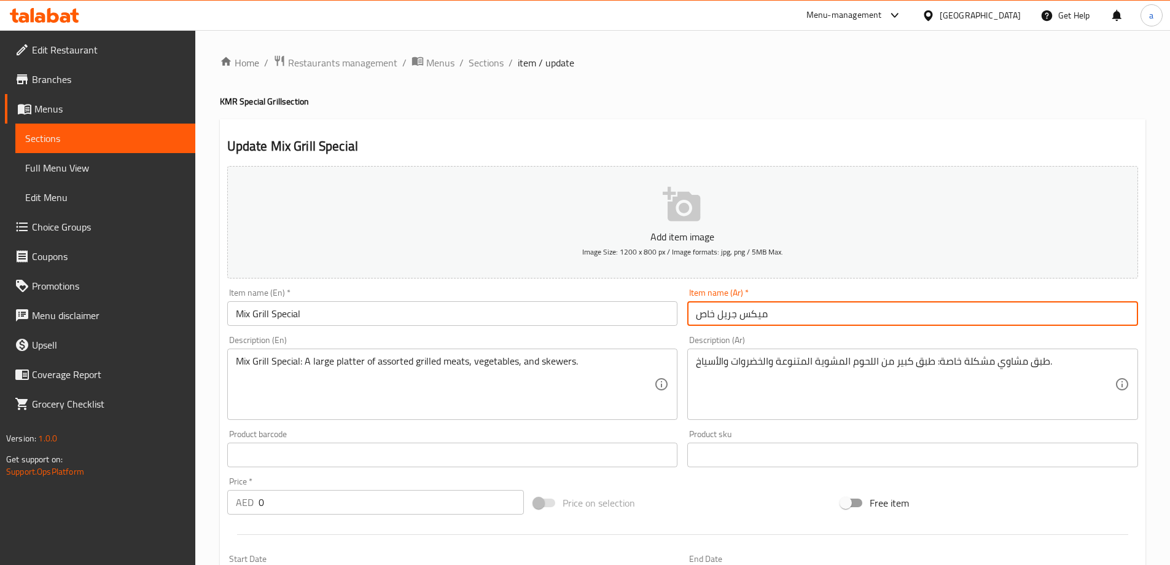
click at [671, 320] on div "Add item image Image Size: 1200 x 800 px / Image formats: jpg, png / 5MB Max. I…" at bounding box center [682, 426] width 921 height 530
click at [862, 329] on div "Item name (Ar)   * ميكس جريل خاص Item name (Ar) *" at bounding box center [913, 306] width 461 height 47
click at [838, 317] on input "ميكس جريل خاص" at bounding box center [912, 313] width 451 height 25
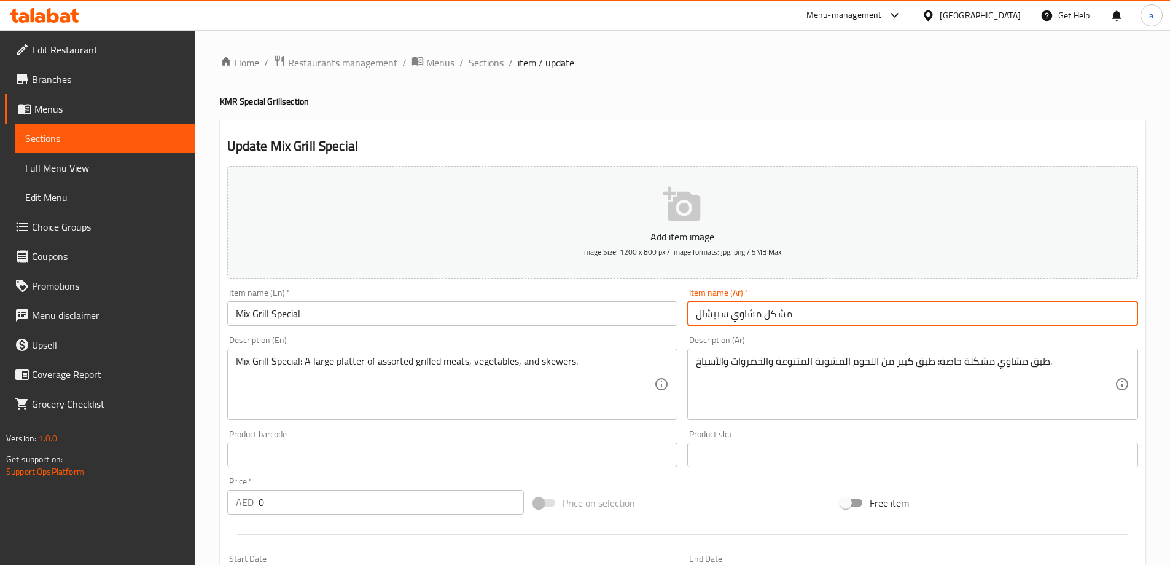
type input "مشكل مشاوي سبيشال"
click at [842, 343] on div "Description (Ar) طبق مشاوي مشكلة خاصة: طبق كبير من اللحوم المشوية المتنوعة والخ…" at bounding box center [912, 377] width 451 height 84
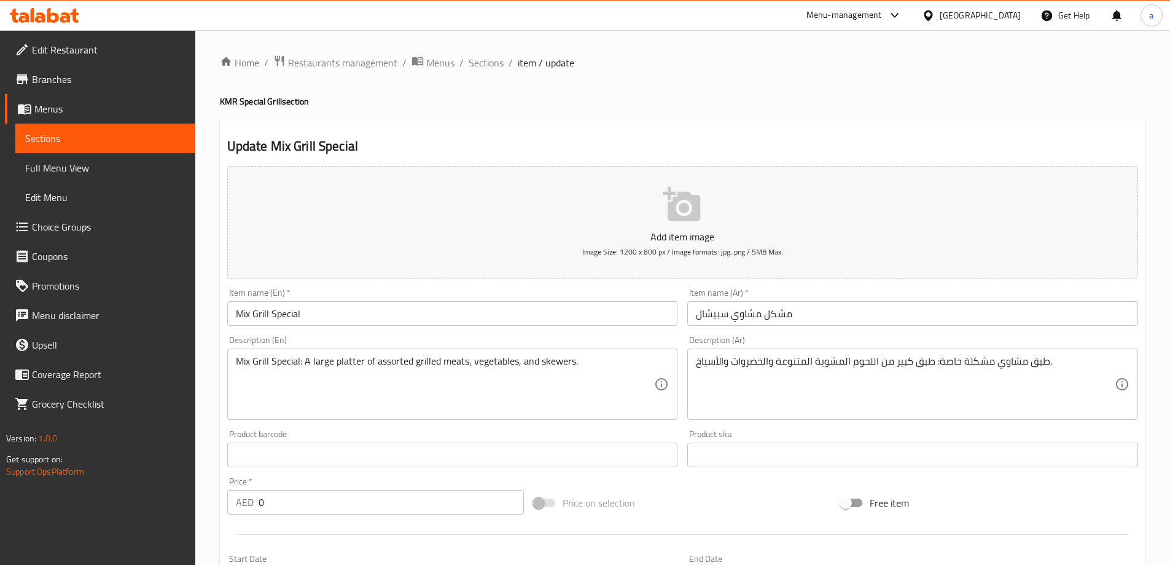
click at [856, 122] on div "Update Mix Grill Special Add item image Image Size: 1200 x 800 px / Image forma…" at bounding box center [683, 476] width 926 height 715
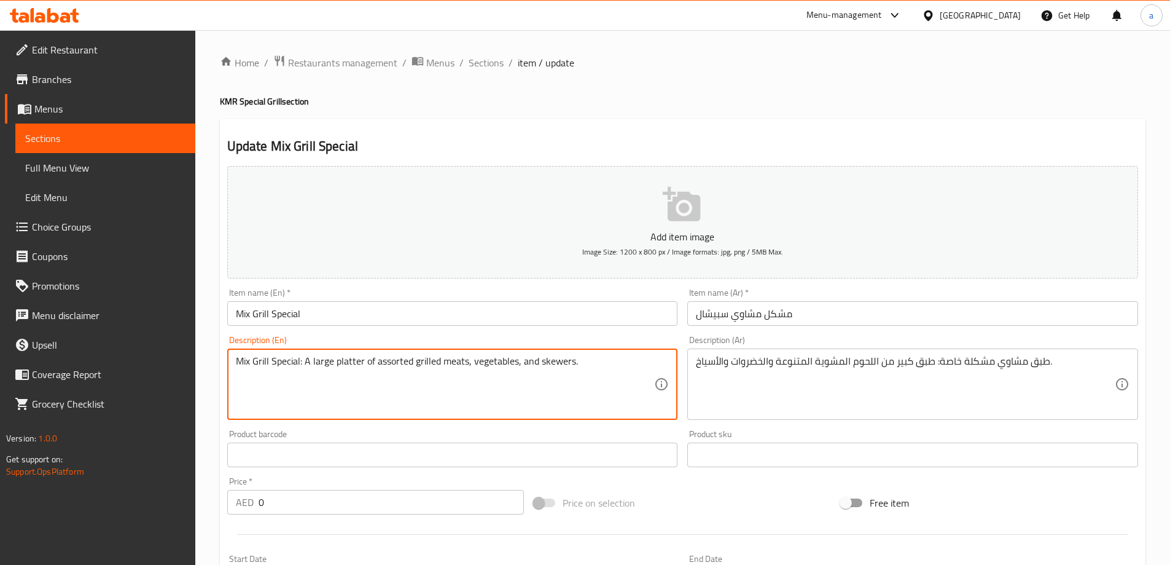
click at [871, 143] on h2 "Update Mix Grill Special" at bounding box center [682, 146] width 911 height 18
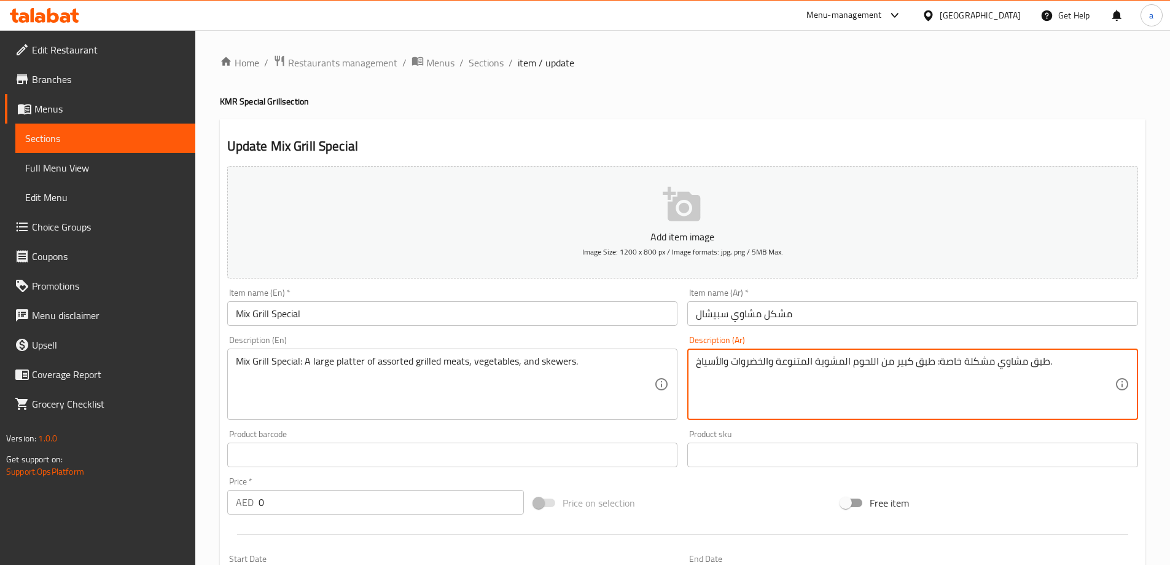
drag, startPoint x: 1029, startPoint y: 367, endPoint x: 1046, endPoint y: 368, distance: 17.2
click at [962, 367] on textarea "مشاوي مشكلة خاصة: طبق كبير من اللحوم المشوية المتنوعة والخضروات والأسياخ." at bounding box center [905, 384] width 419 height 58
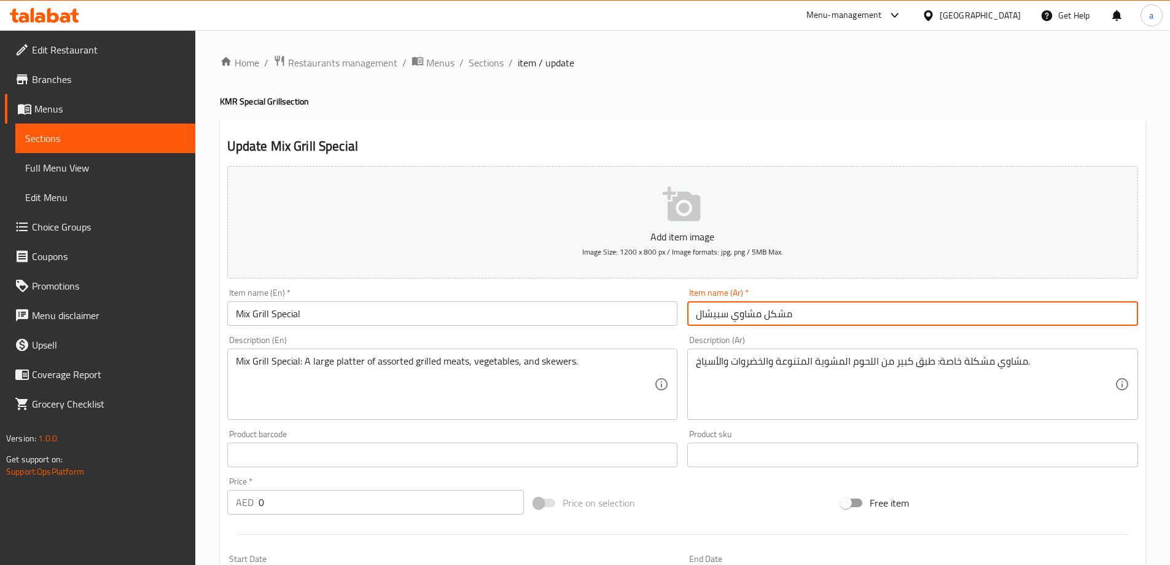
click at [720, 315] on input "مشكل مشاوي سبيشال" at bounding box center [912, 313] width 451 height 25
click at [853, 331] on div "Description (Ar) مشاوي مشكلة خاصة: طبق كبير من اللحوم المشوية المتنوعة والخضروا…" at bounding box center [913, 378] width 461 height 94
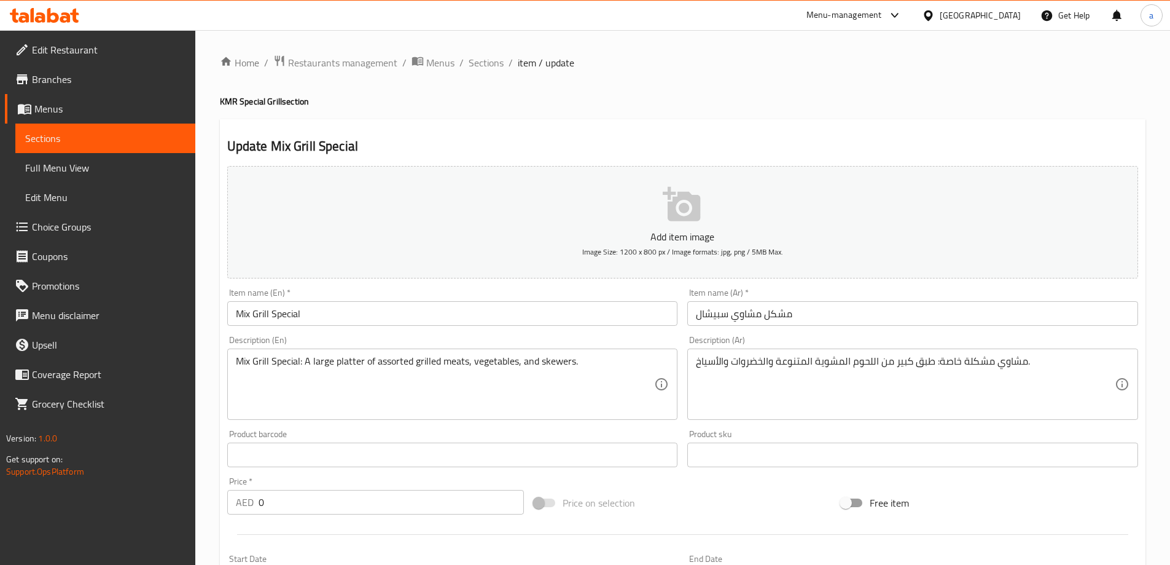
click at [817, 320] on input "مشكل مشاوي سبيشال" at bounding box center [912, 313] width 451 height 25
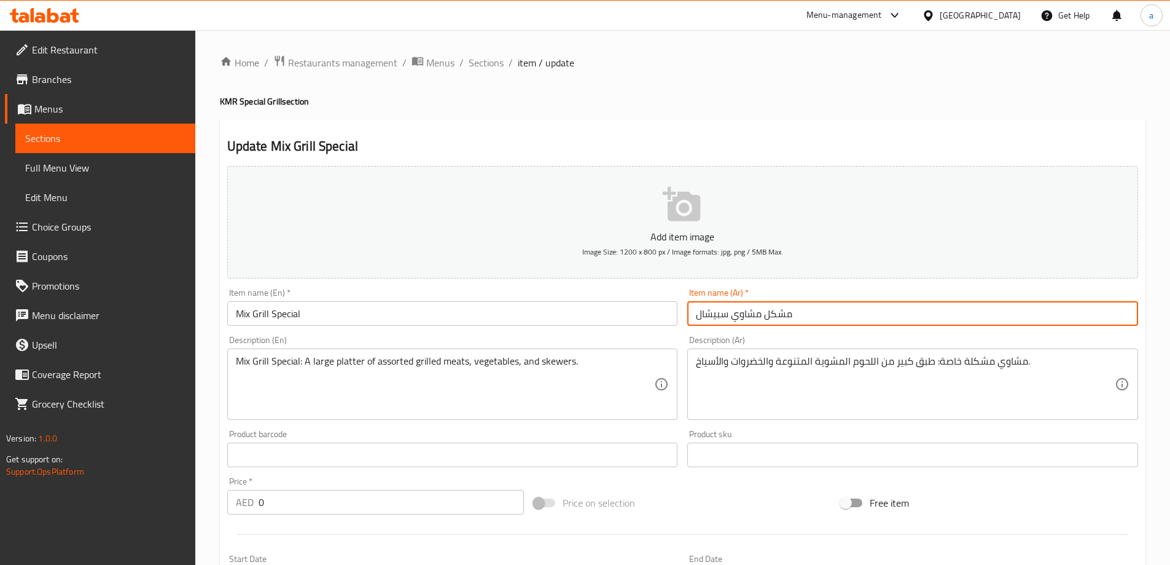
click at [817, 320] on input "مشكل مشاوي سبيشال" at bounding box center [912, 313] width 451 height 25
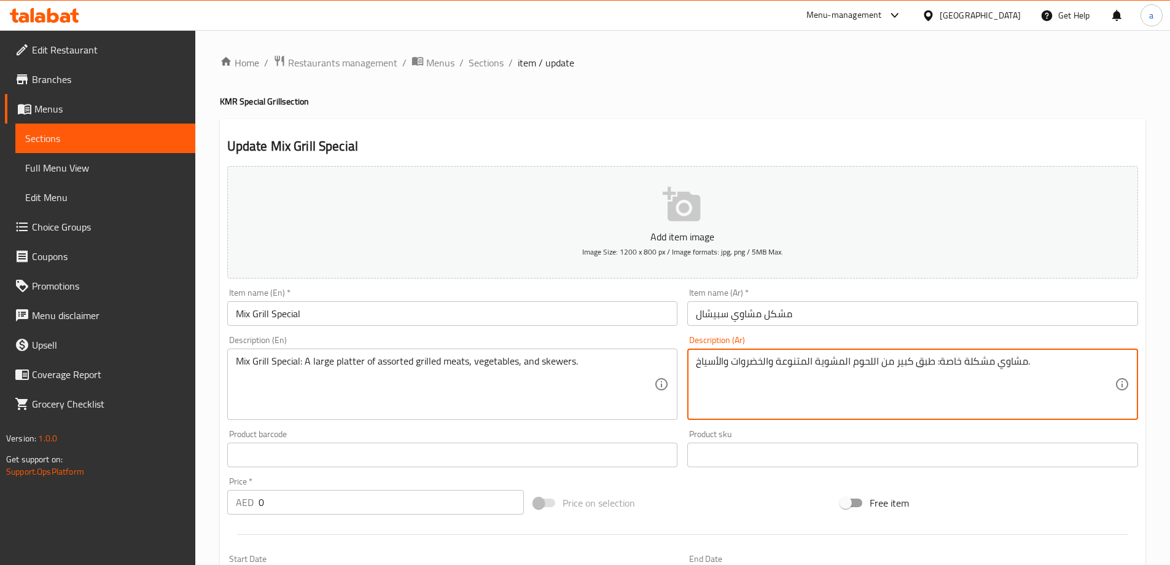
drag, startPoint x: 943, startPoint y: 361, endPoint x: 1027, endPoint y: 367, distance: 84.4
paste textarea "كل مشاوي سبيشال"
type textarea "مشكل مشاوي سبيشال : طبق كبير من اللحوم المشوية المتنوعة والخضروات والأسياخ."
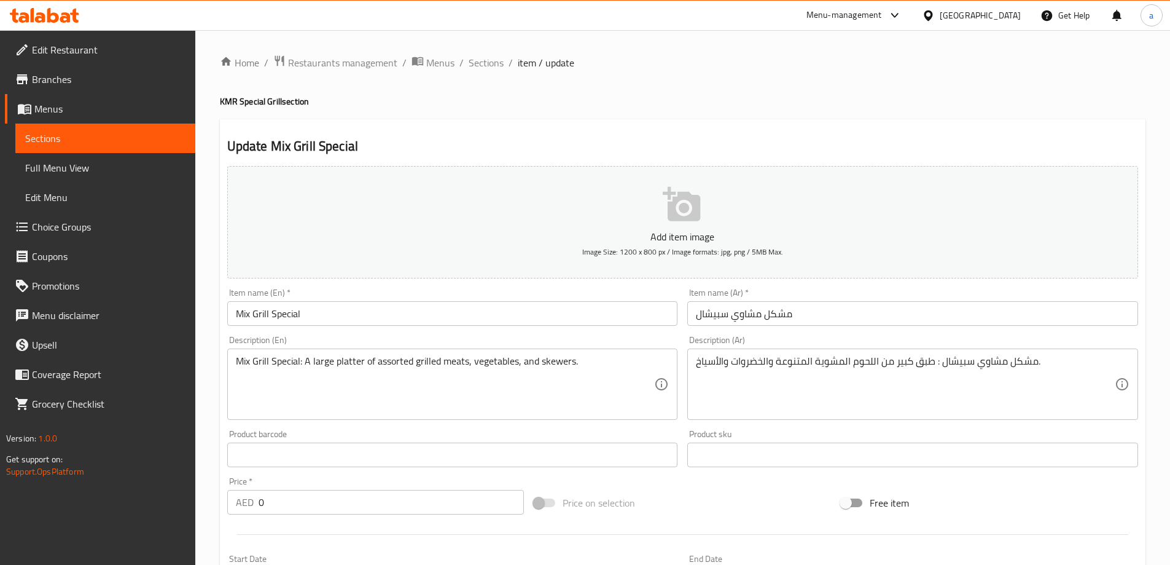
click at [1037, 343] on div "Description (Ar) مشكل مشاوي سبيشال : طبق كبير من اللحوم المشوية المتنوعة والخضر…" at bounding box center [912, 377] width 451 height 84
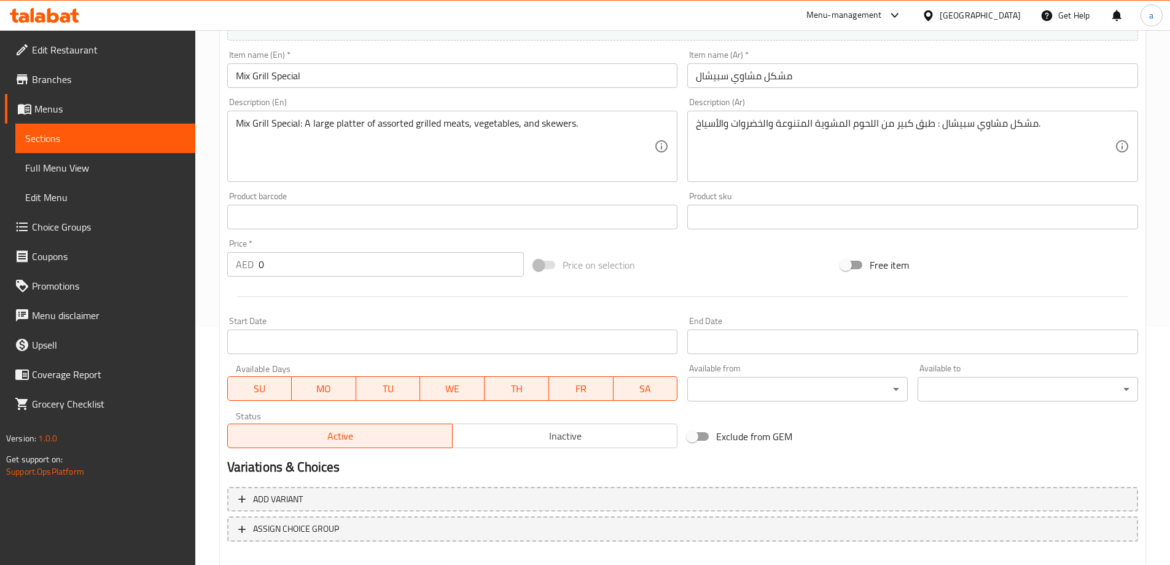
scroll to position [304, 0]
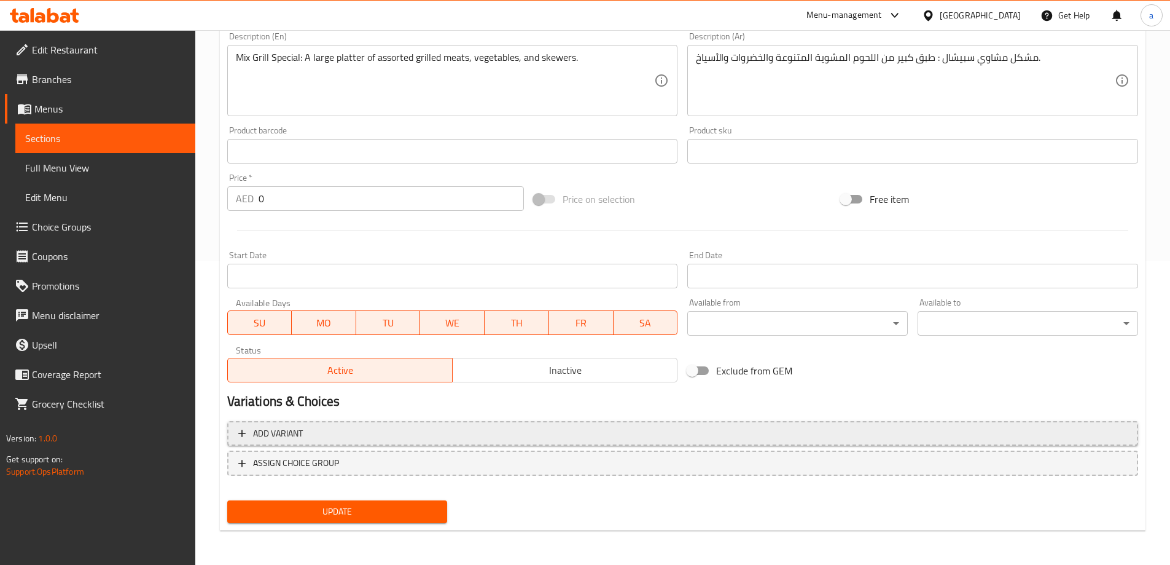
click at [569, 426] on span "Add variant" at bounding box center [682, 433] width 889 height 15
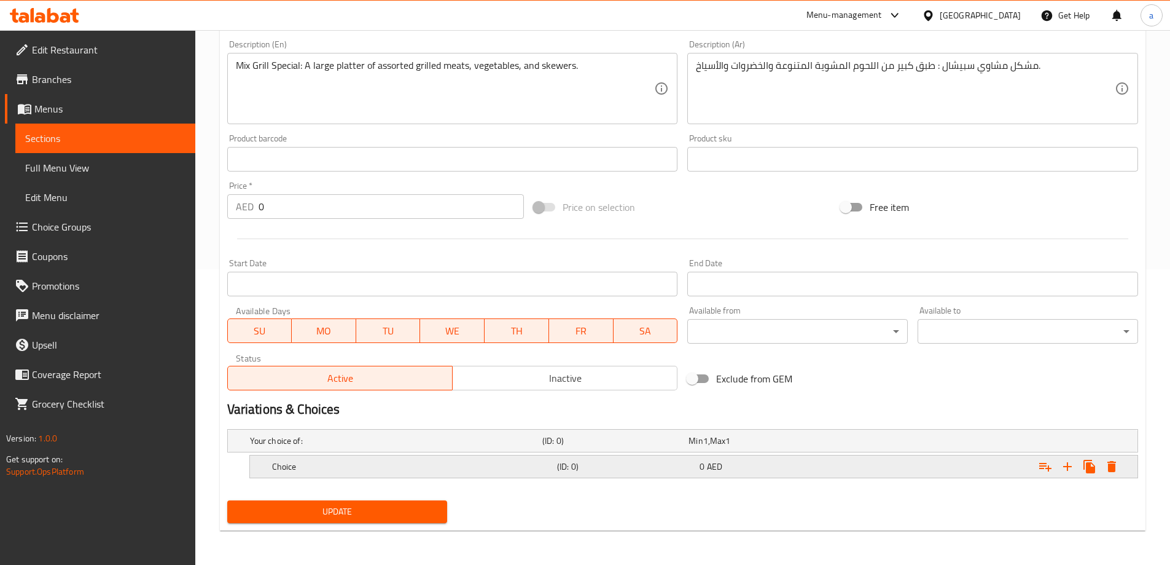
scroll to position [296, 0]
click at [1074, 466] on icon "Expand" at bounding box center [1067, 466] width 15 height 15
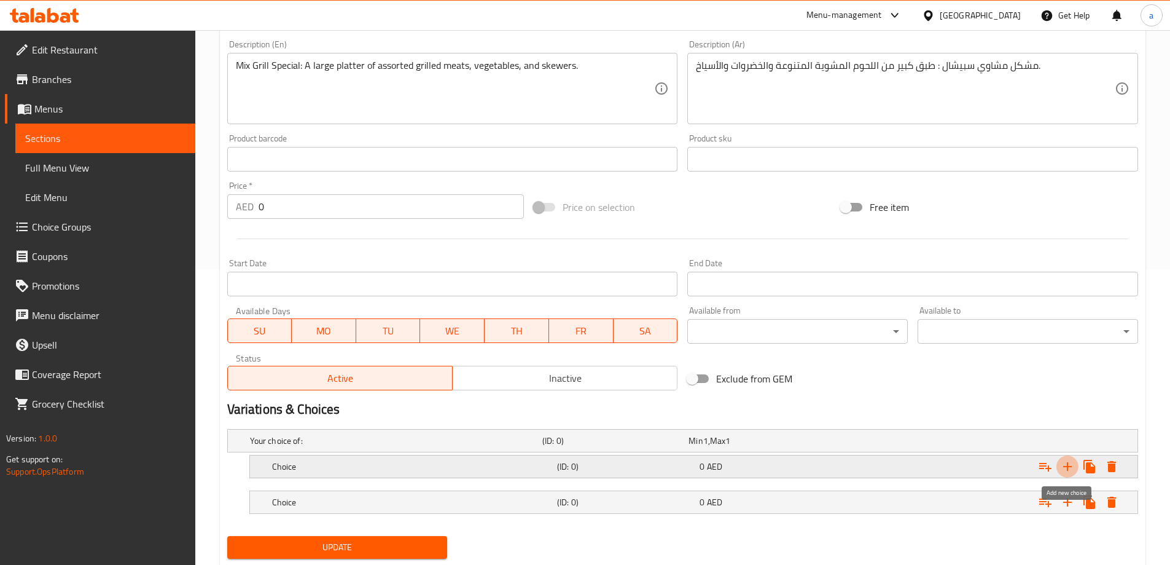
click at [1070, 471] on icon "Expand" at bounding box center [1067, 466] width 15 height 15
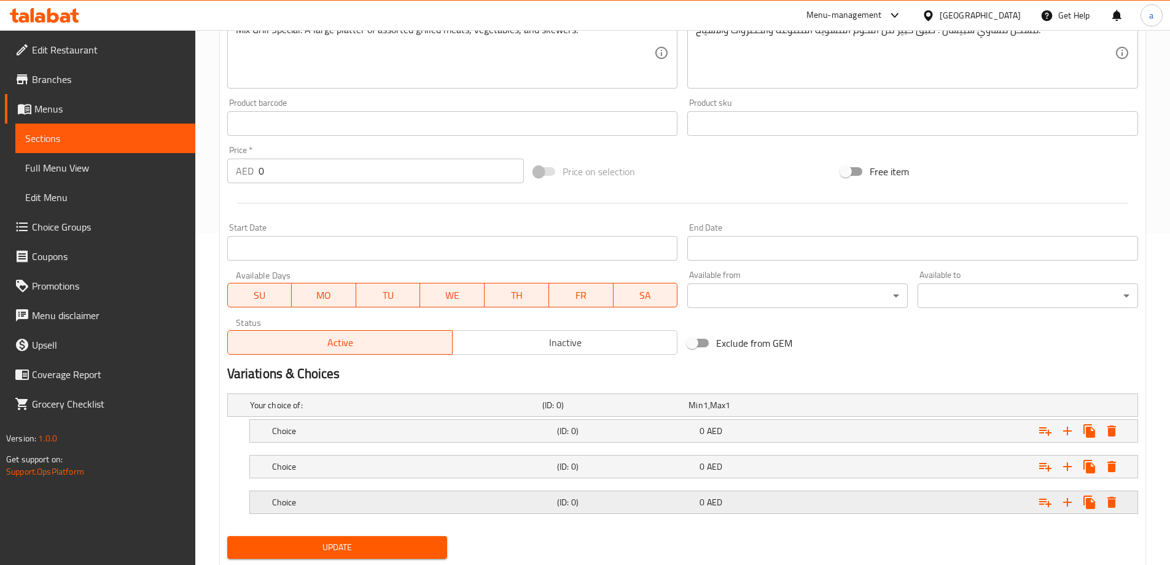
scroll to position [367, 0]
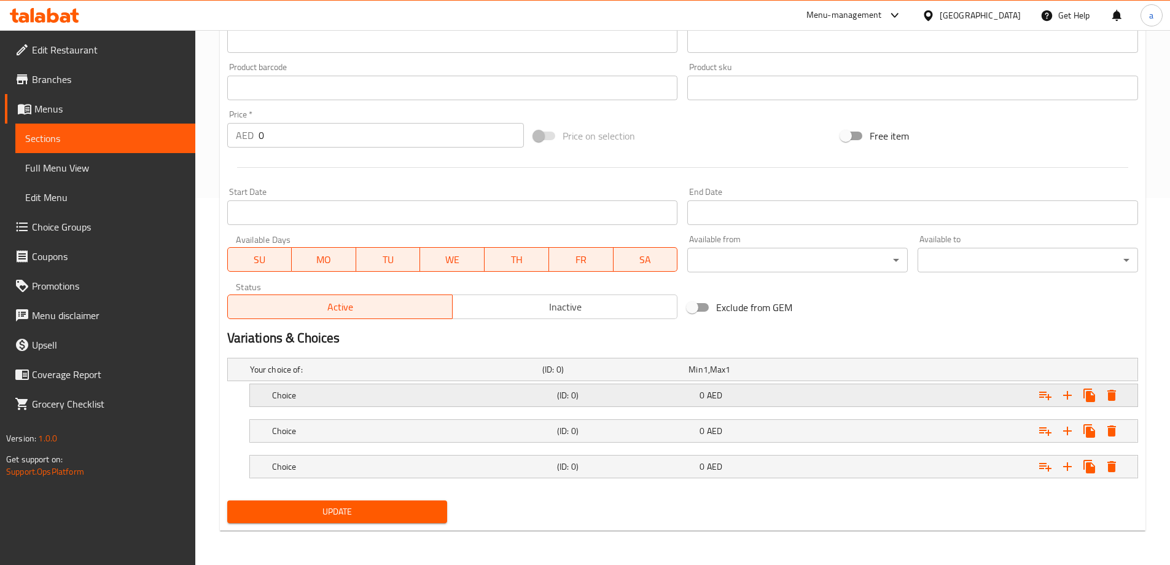
click at [702, 402] on span "0" at bounding box center [702, 395] width 5 height 16
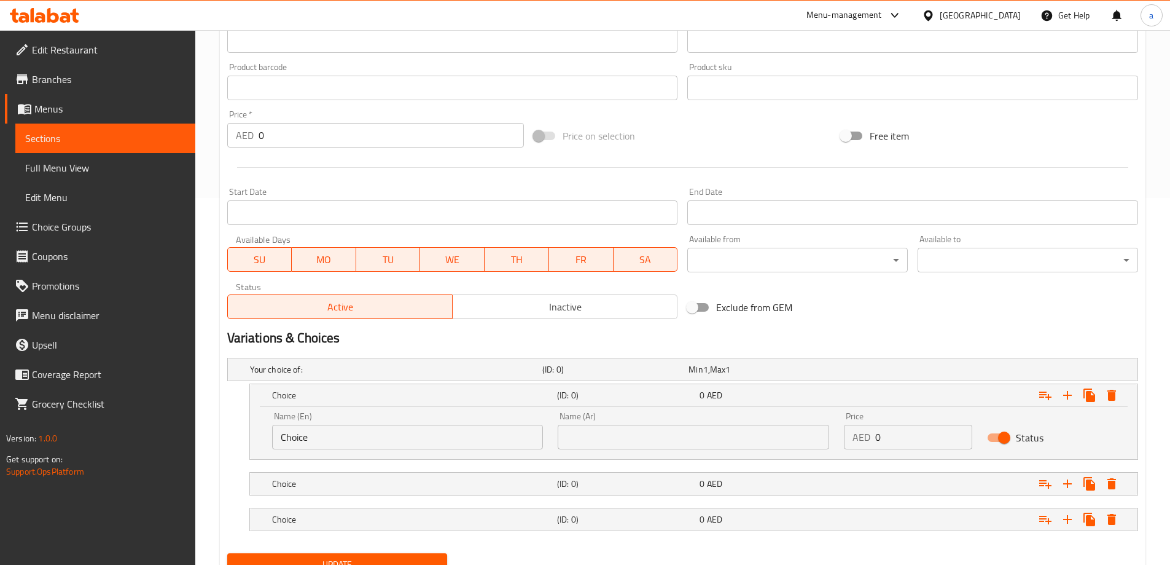
click at [444, 447] on input "Choice" at bounding box center [408, 437] width 272 height 25
click at [444, 447] on input "text" at bounding box center [408, 437] width 272 height 25
click at [403, 437] on input "text" at bounding box center [408, 437] width 272 height 25
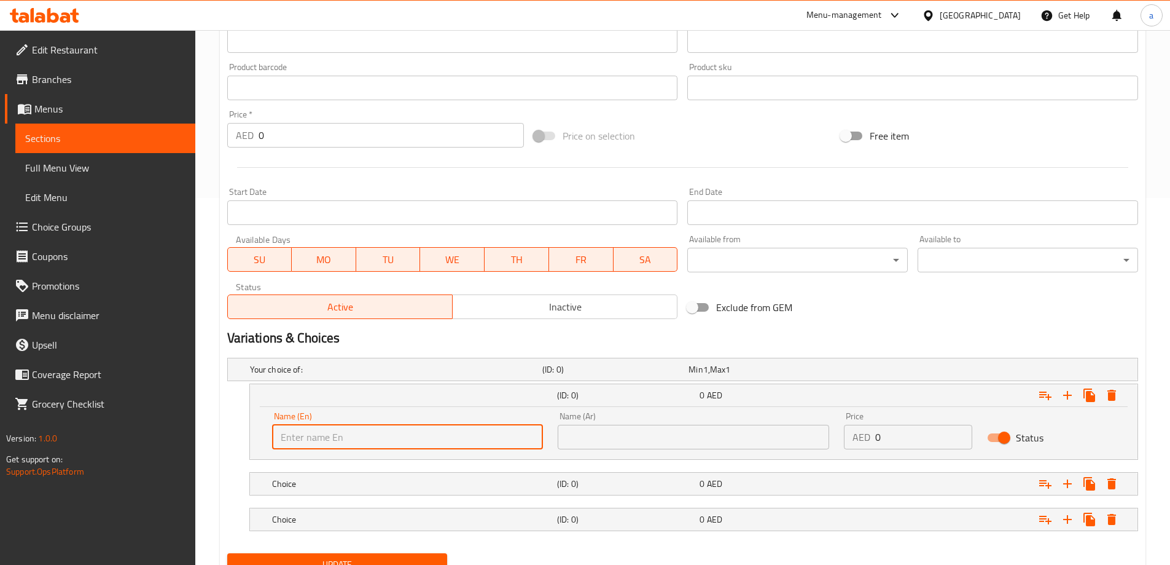
click at [403, 437] on input "text" at bounding box center [408, 437] width 272 height 25
type input "ح"
type input "Plate"
click at [615, 427] on input "text" at bounding box center [694, 437] width 272 height 25
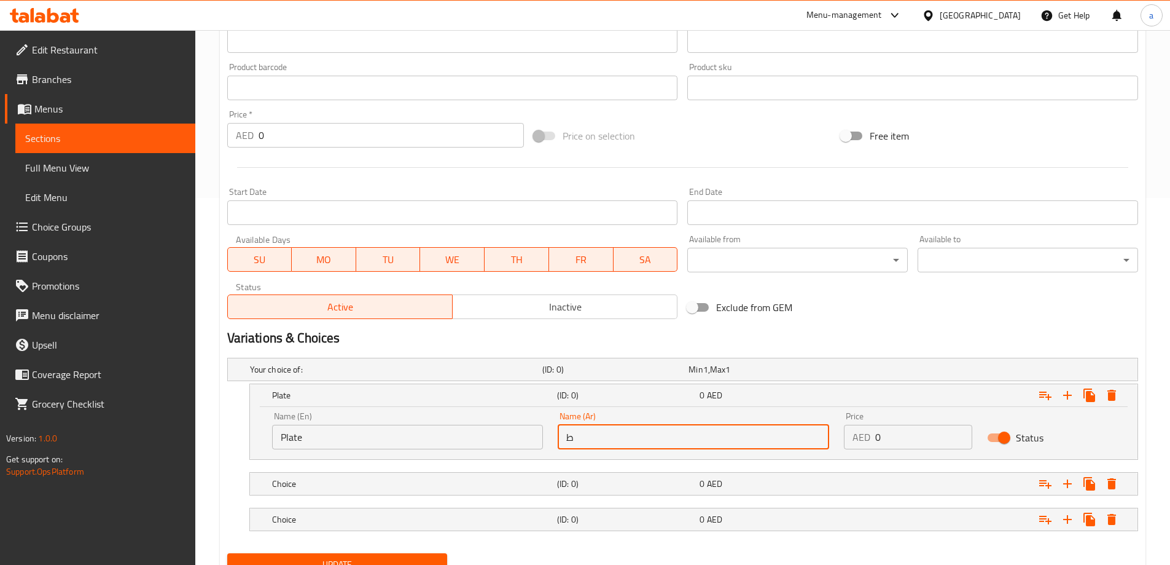
type input "طبق"
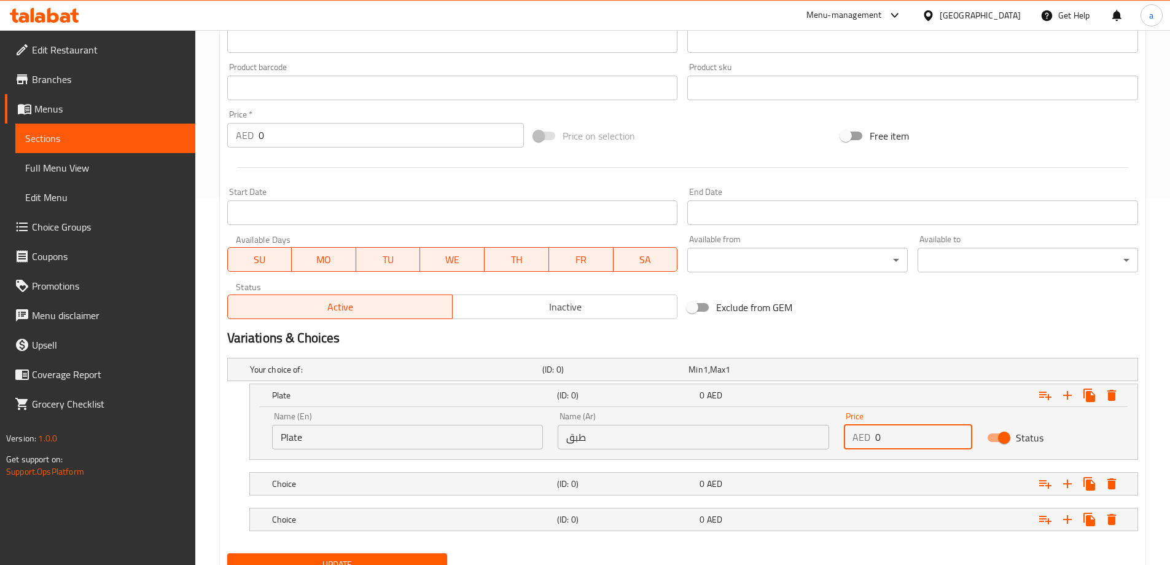
click at [896, 430] on input "0" at bounding box center [924, 437] width 97 height 25
drag, startPoint x: 884, startPoint y: 437, endPoint x: 868, endPoint y: 444, distance: 17.7
click at [868, 444] on div "AED 0 Price" at bounding box center [908, 437] width 128 height 25
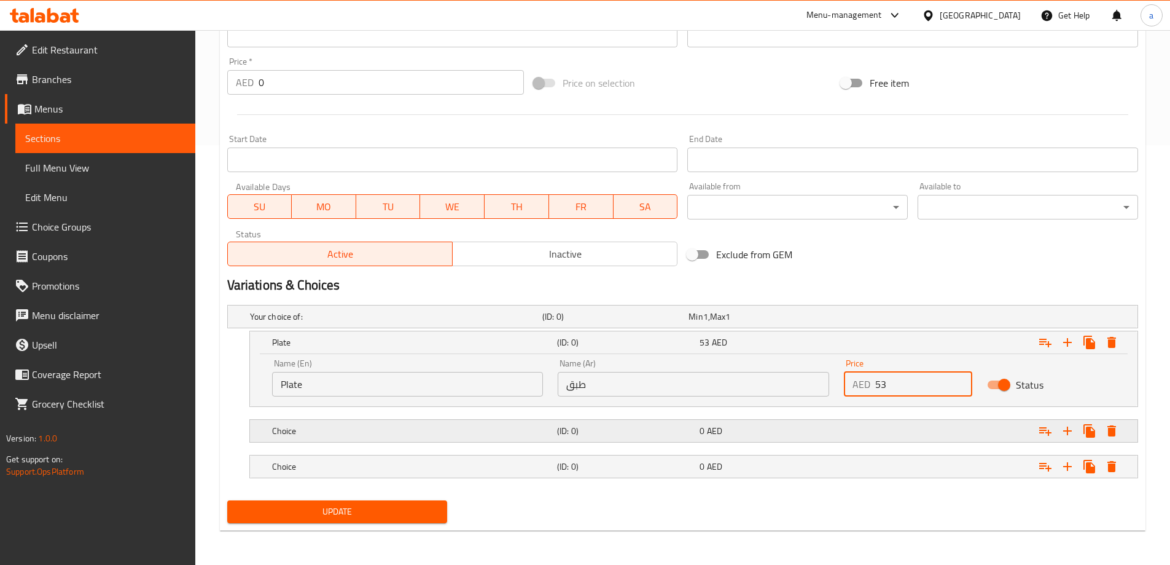
type input "53"
click at [786, 427] on div "0 AED" at bounding box center [769, 431] width 138 height 12
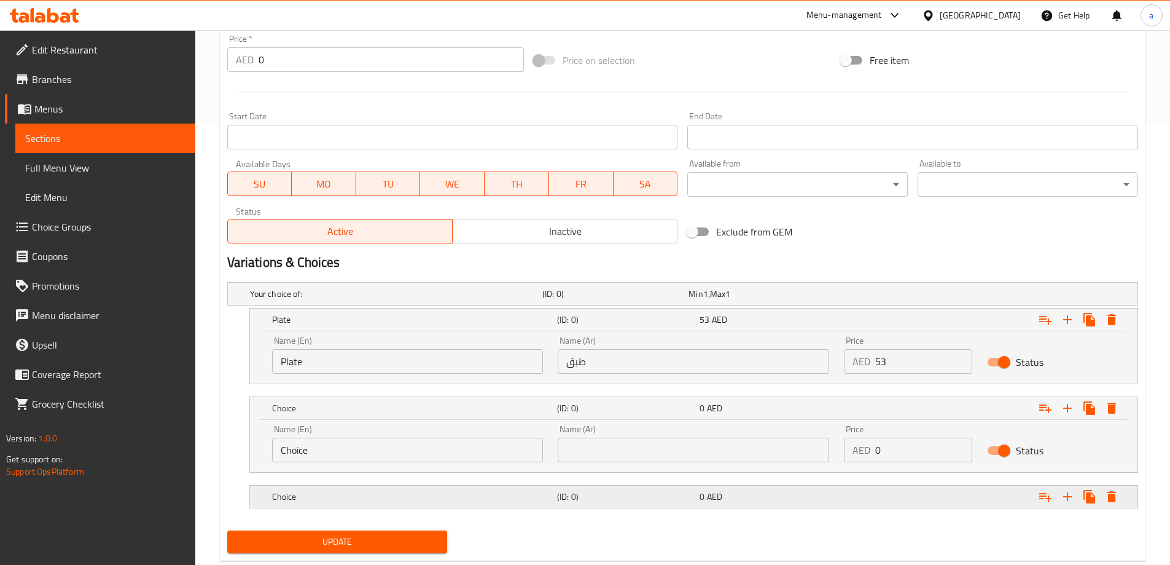
scroll to position [472, 0]
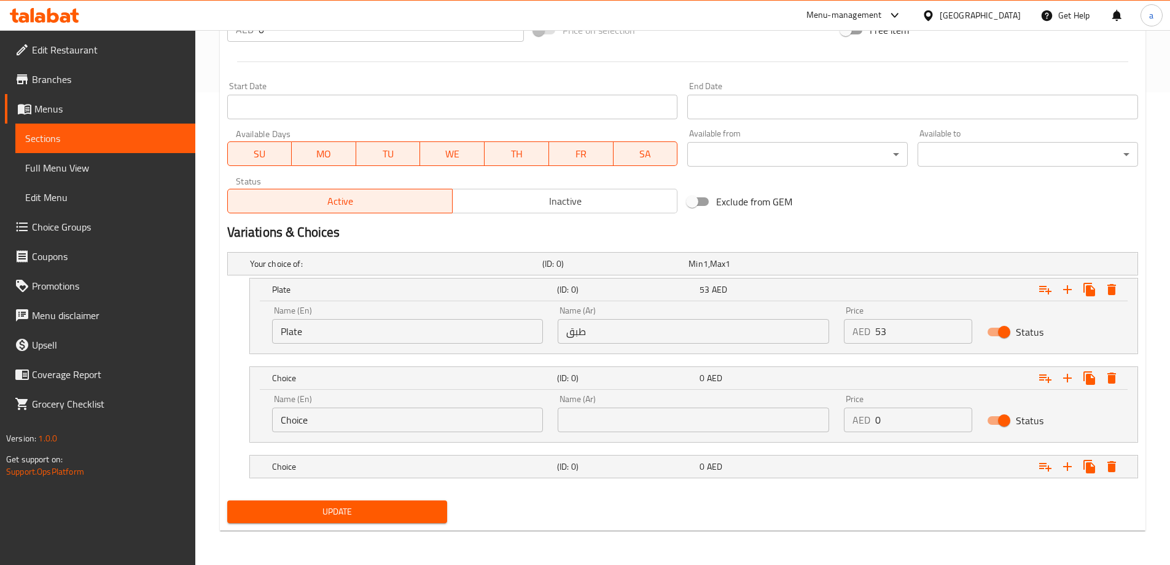
click at [427, 436] on div "Name (En) Choice Name (En)" at bounding box center [408, 413] width 286 height 52
click at [426, 433] on div "Name (En) Choice Name (En)" at bounding box center [408, 413] width 286 height 52
click at [421, 428] on input "Choice" at bounding box center [408, 419] width 272 height 25
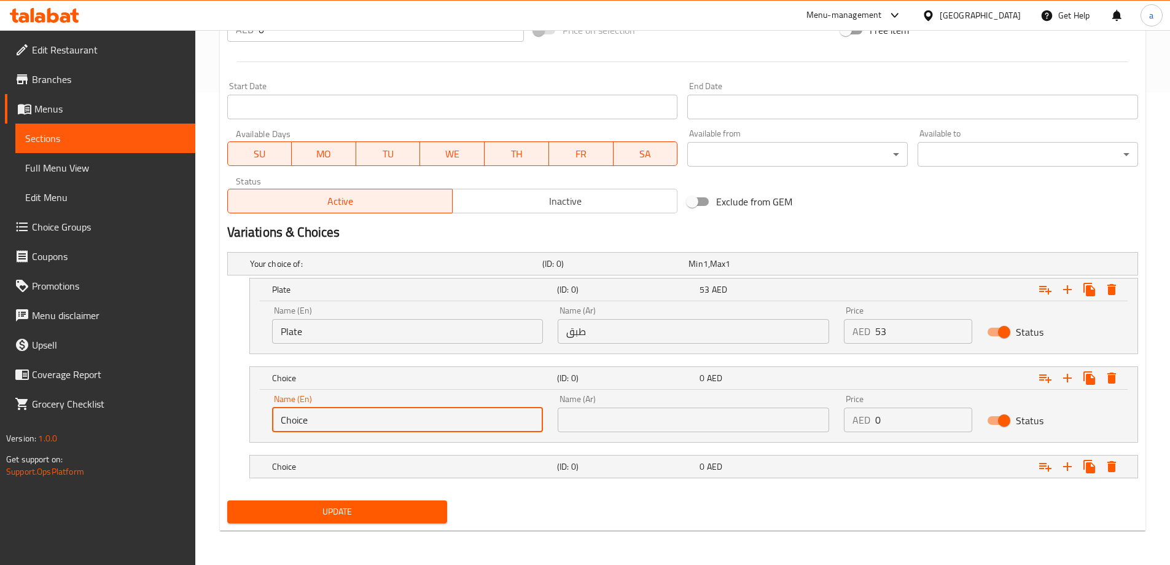
click at [421, 428] on input "Choice" at bounding box center [408, 419] width 272 height 25
type input "Half"
click at [624, 409] on input "text" at bounding box center [694, 419] width 272 height 25
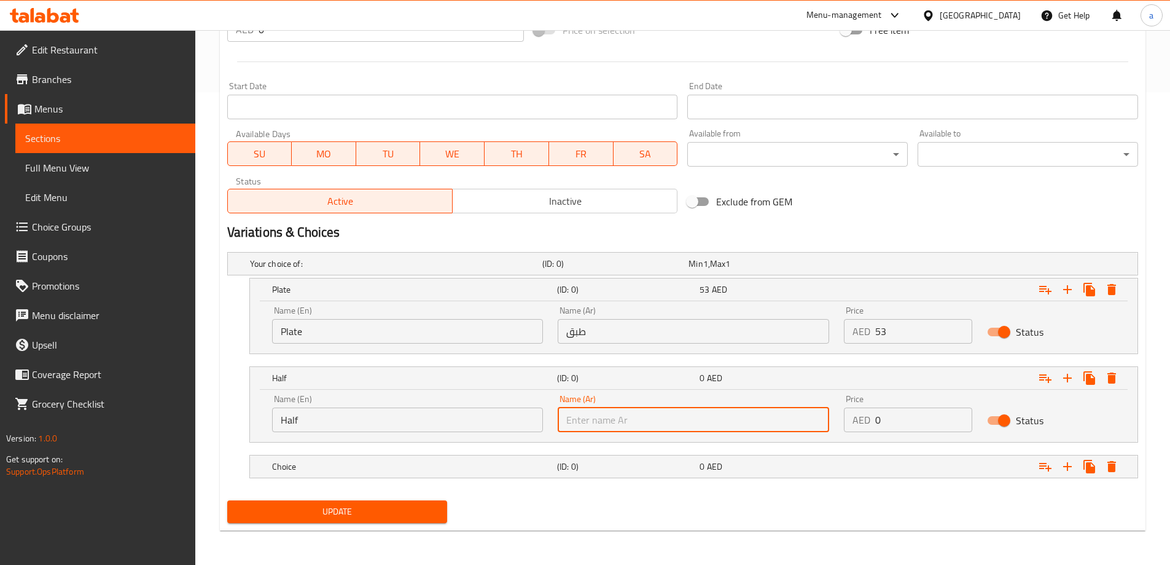
click at [624, 409] on input "text" at bounding box center [694, 419] width 272 height 25
type input "نصف"
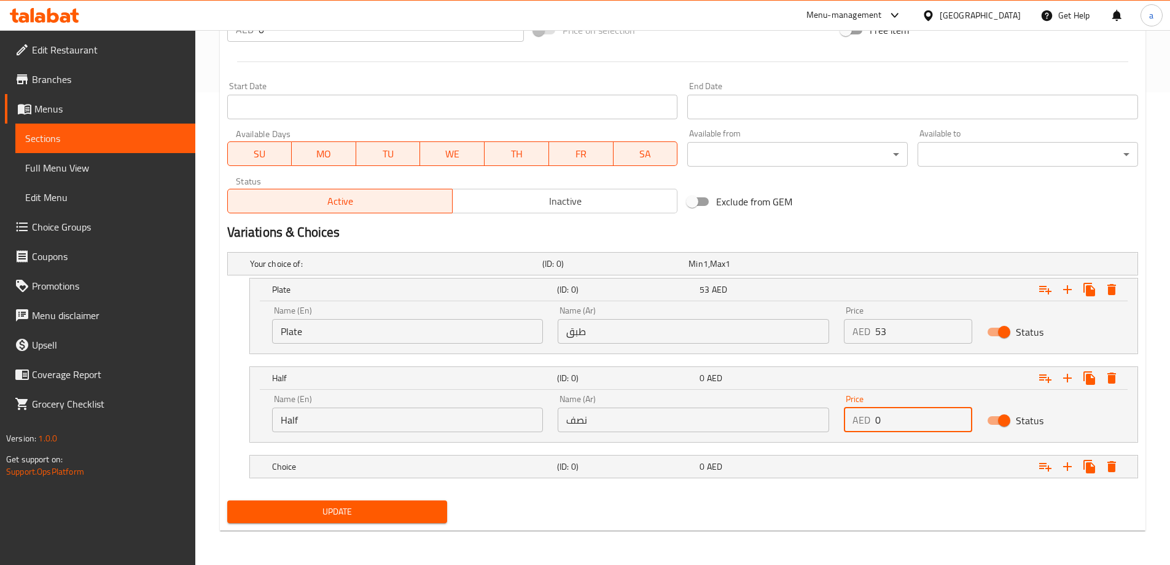
drag, startPoint x: 942, startPoint y: 415, endPoint x: 873, endPoint y: 430, distance: 71.0
click at [873, 430] on div "AED 0 Price" at bounding box center [908, 419] width 128 height 25
type input "90"
click at [787, 470] on div "0 AED" at bounding box center [769, 466] width 138 height 12
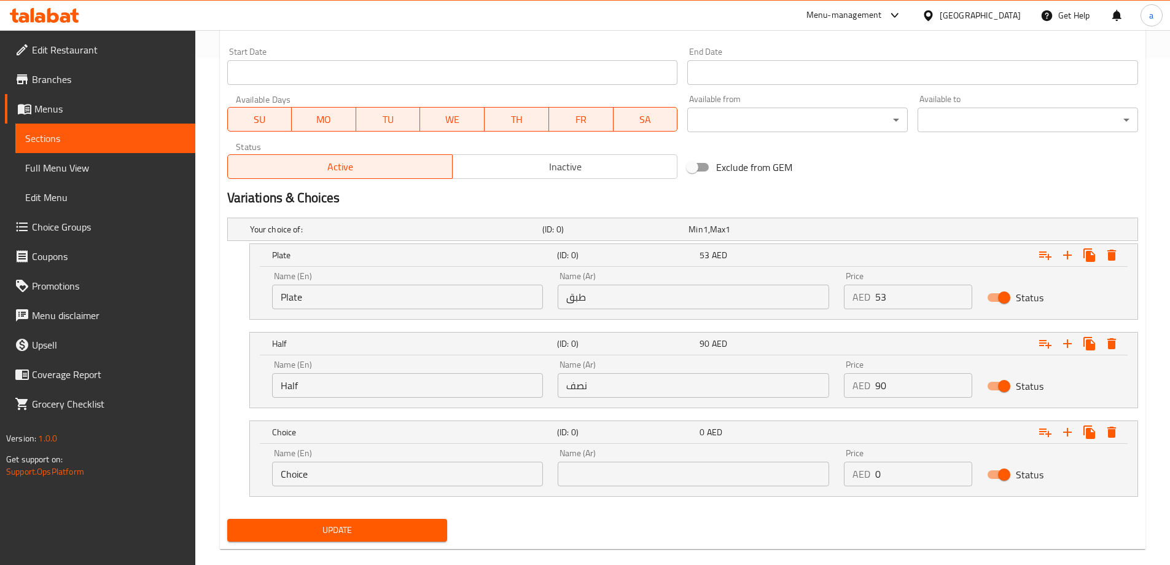
scroll to position [525, 0]
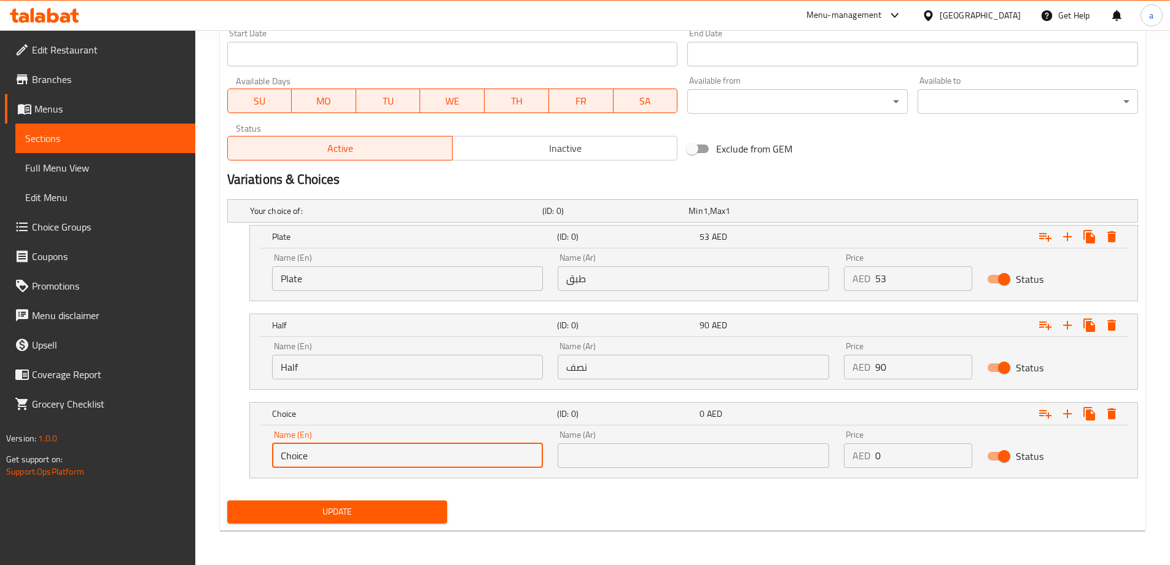
click at [459, 460] on input "Choice" at bounding box center [408, 455] width 272 height 25
drag, startPoint x: 419, startPoint y: 471, endPoint x: 423, endPoint y: 463, distance: 8.8
click at [418, 469] on div "Name (En) Name (En)" at bounding box center [408, 449] width 286 height 52
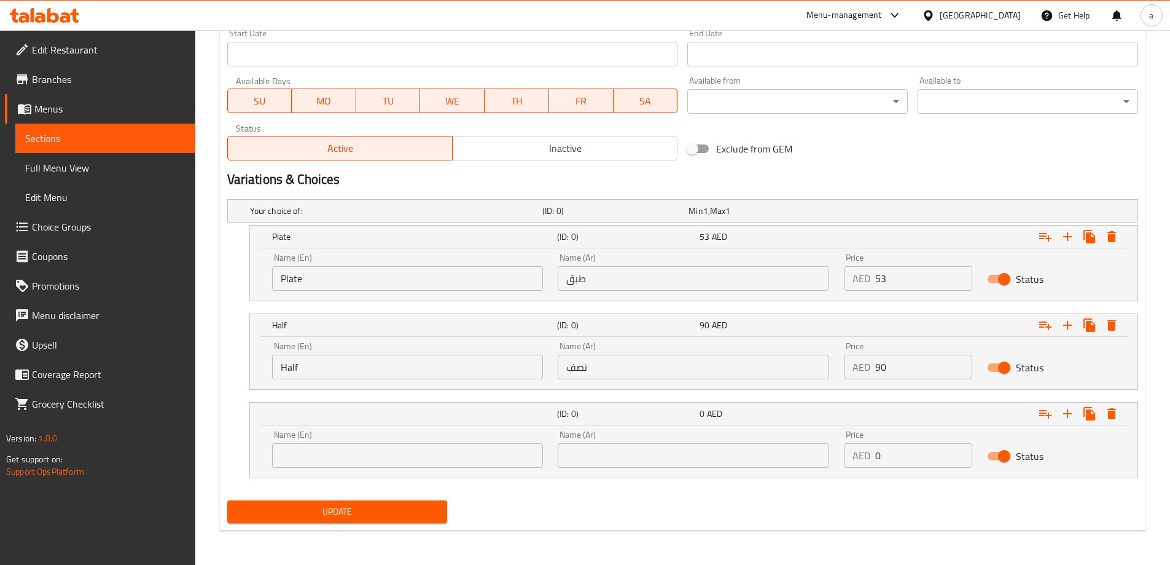
click at [423, 460] on input "text" at bounding box center [408, 455] width 272 height 25
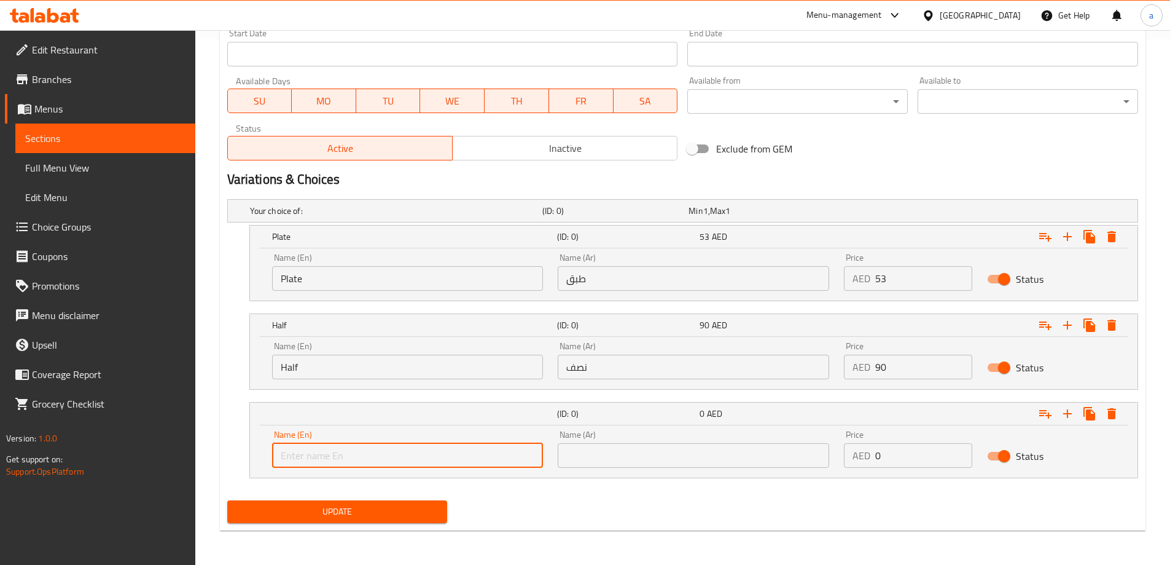
click at [423, 460] on input "text" at bounding box center [408, 455] width 272 height 25
type input "Full"
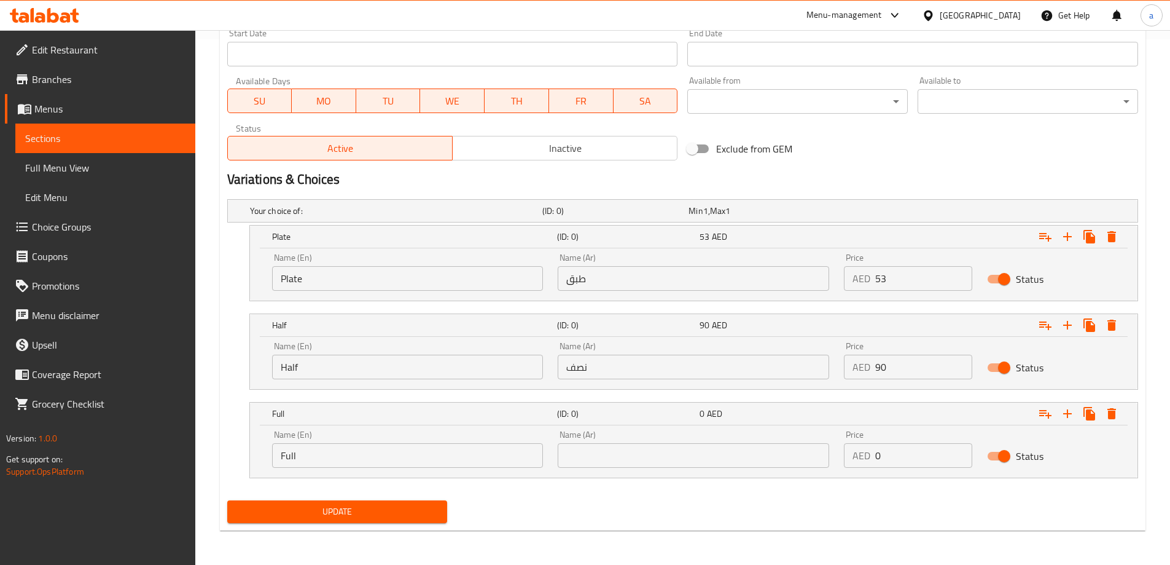
drag, startPoint x: 388, startPoint y: 476, endPoint x: 527, endPoint y: 472, distance: 138.9
click at [391, 477] on div "Name (En) Full Name (En) Name (Ar) Name (Ar) Price AED 0 Price Status" at bounding box center [694, 451] width 888 height 52
click at [644, 443] on input "text" at bounding box center [694, 455] width 272 height 25
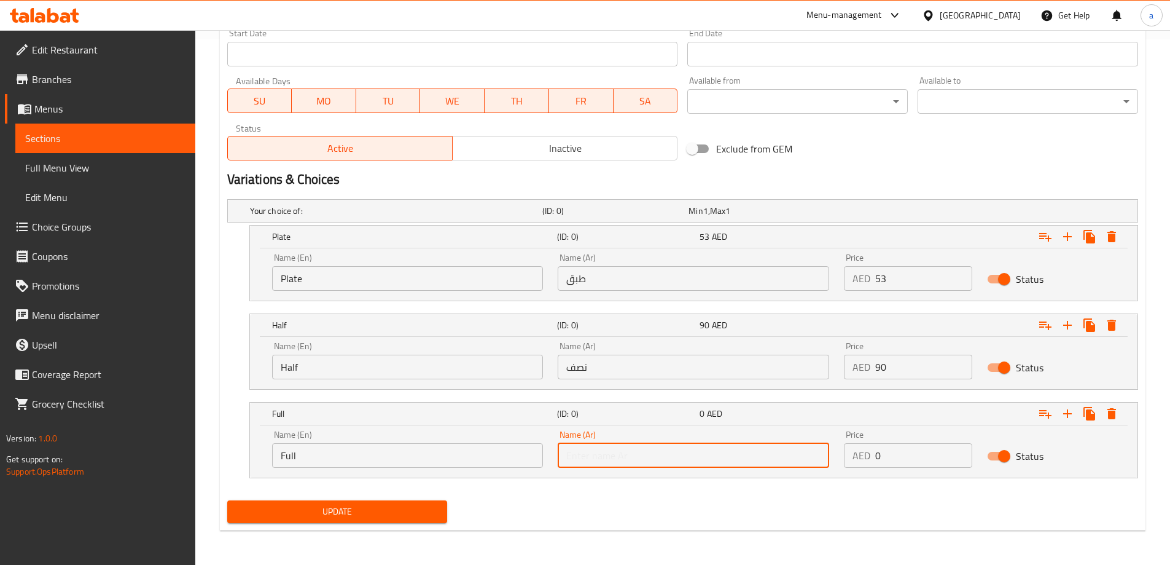
type input "كامل"
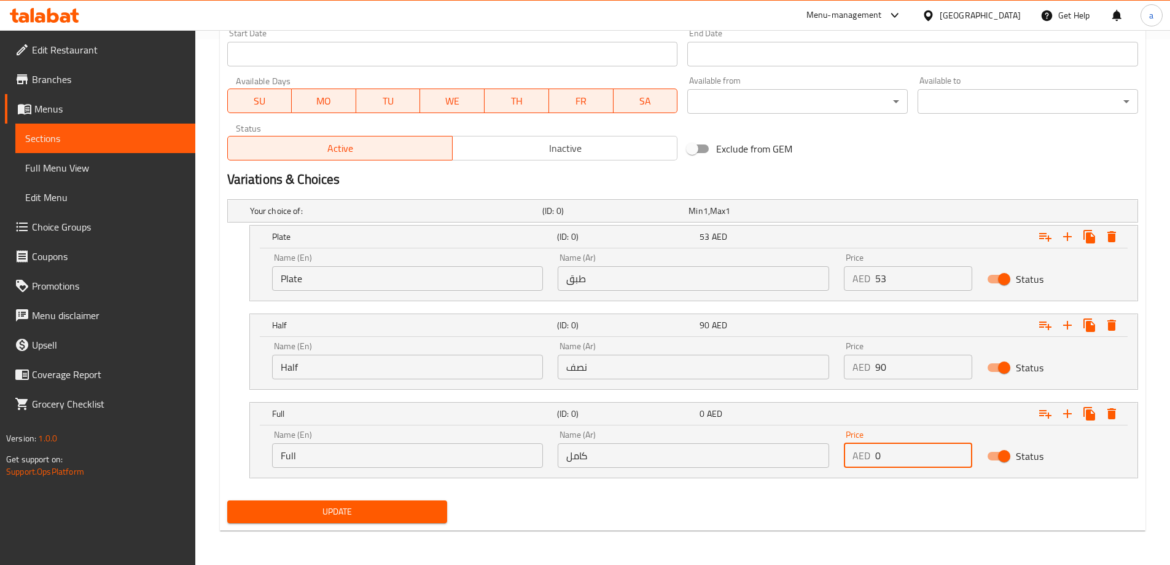
drag, startPoint x: 949, startPoint y: 464, endPoint x: 860, endPoint y: 458, distance: 88.7
click at [860, 458] on div "AED 0 Price" at bounding box center [908, 455] width 128 height 25
type input "165"
click at [429, 515] on span "Update" at bounding box center [337, 511] width 201 height 15
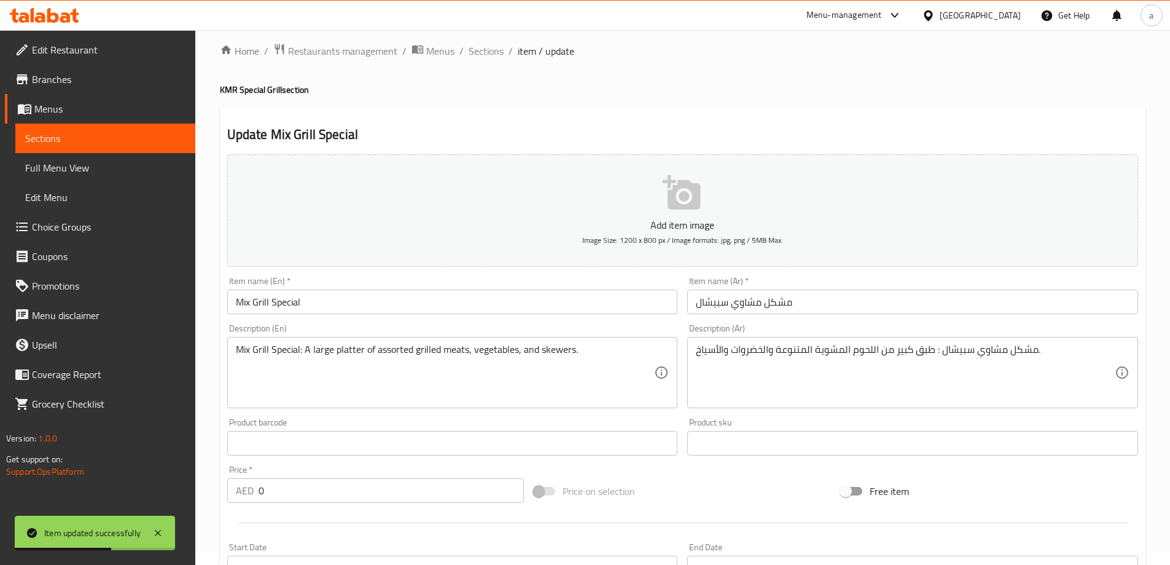
scroll to position [0, 0]
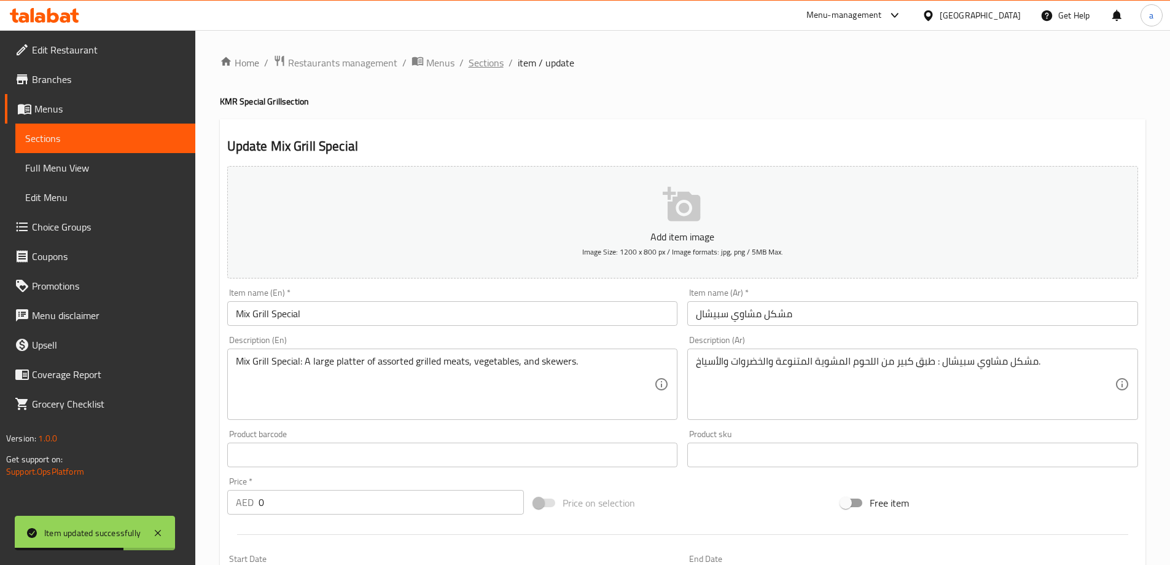
click at [483, 70] on span "Sections" at bounding box center [486, 62] width 35 height 15
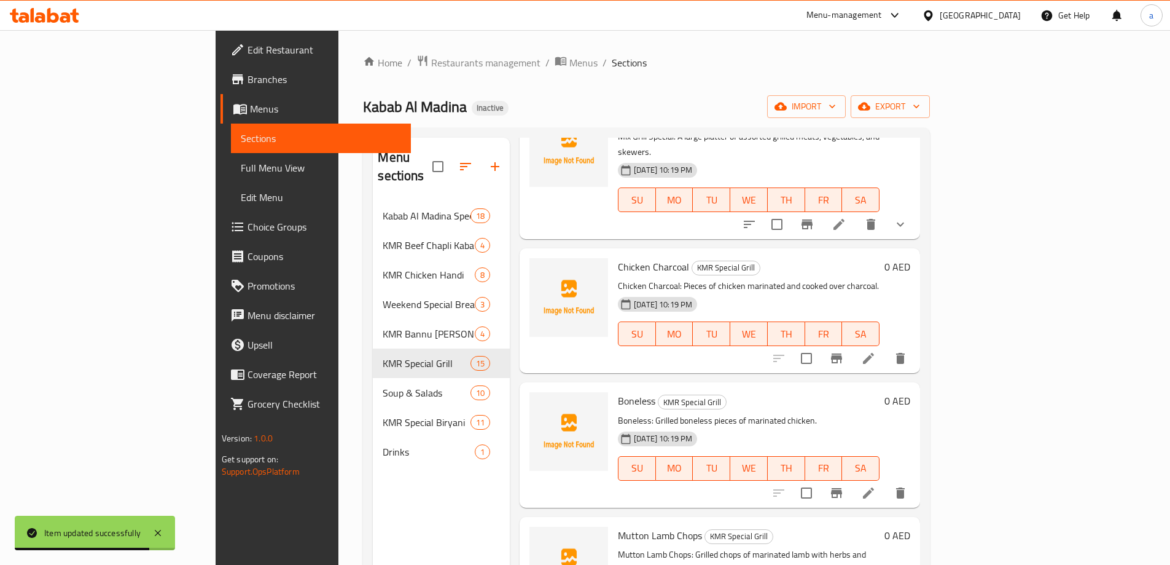
scroll to position [246, 0]
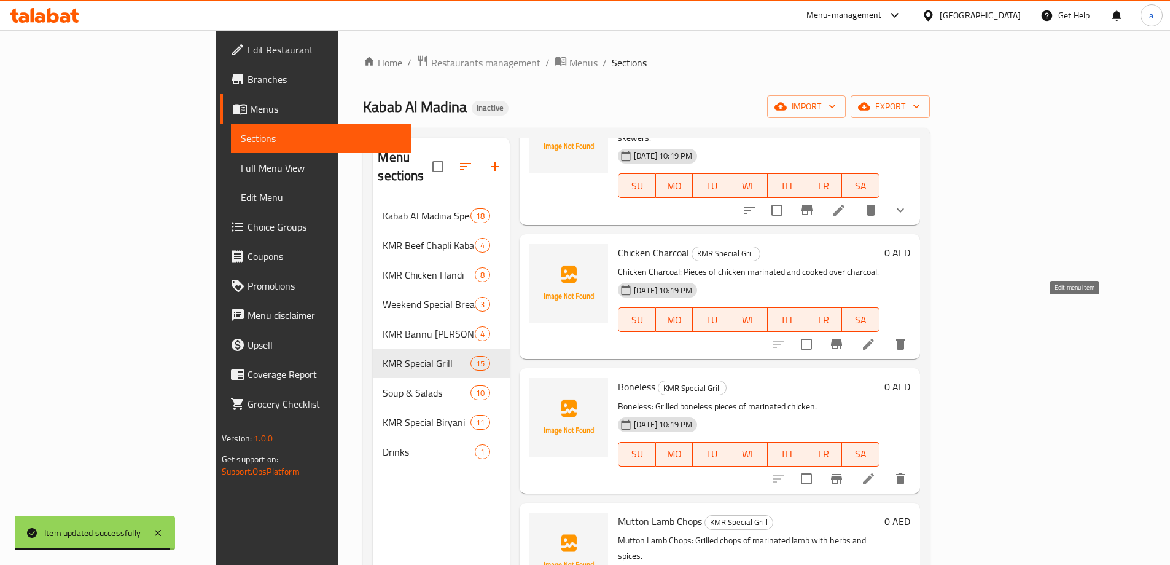
click at [876, 337] on icon at bounding box center [868, 344] width 15 height 15
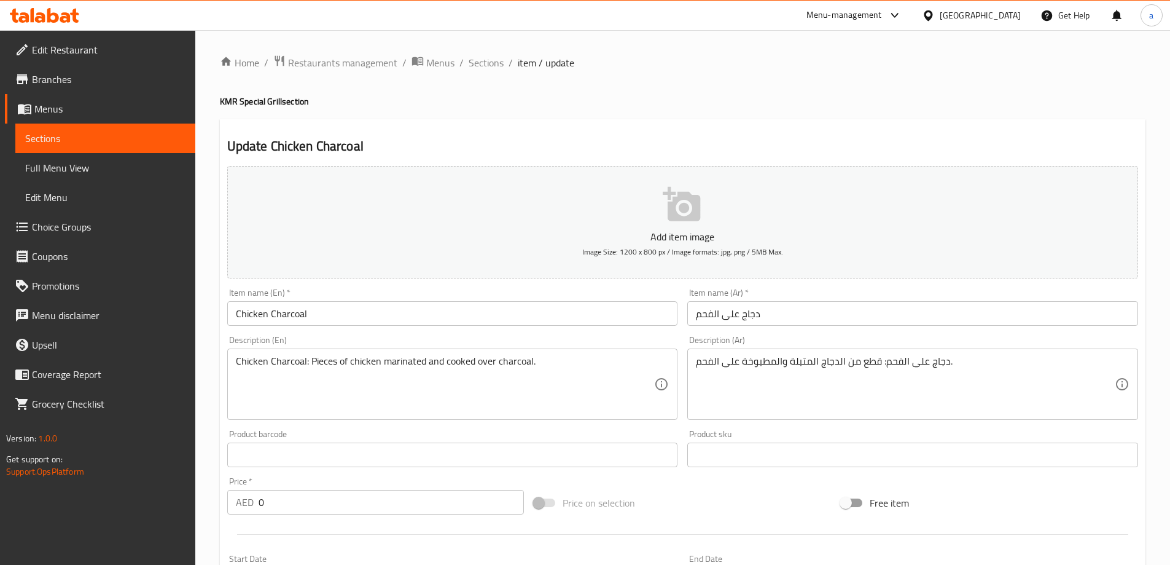
click at [281, 312] on input "Chicken Charcoal" at bounding box center [452, 313] width 451 height 25
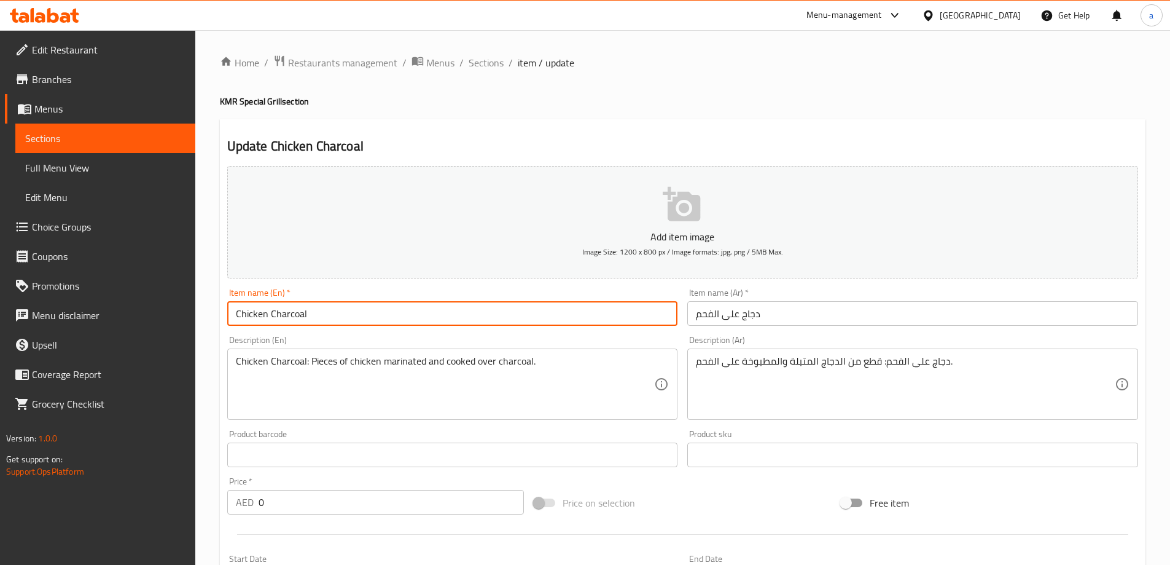
click at [281, 312] on input "Chicken Charcoal" at bounding box center [452, 313] width 451 height 25
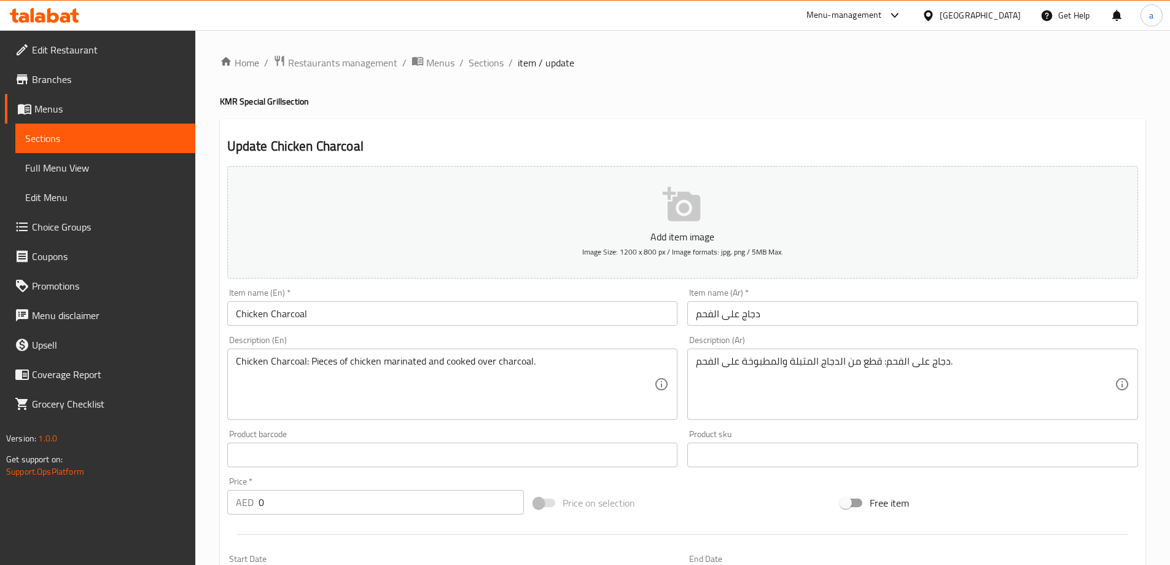
click at [901, 133] on div "Update Chicken Charcoal Add item image Image Size: 1200 x 800 px / Image format…" at bounding box center [683, 476] width 926 height 715
click at [757, 140] on h2 "Update Chicken Charcoal" at bounding box center [682, 146] width 911 height 18
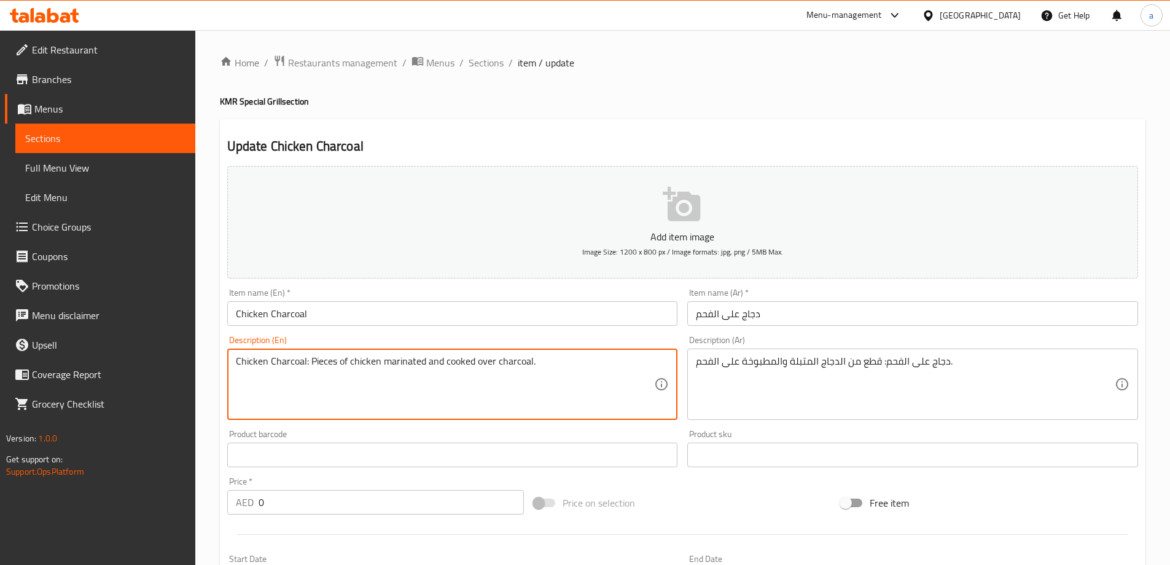
click at [490, 366] on textarea "Chicken Charcoal: Pieces of chicken marinated and cooked over charcoal." at bounding box center [445, 384] width 419 height 58
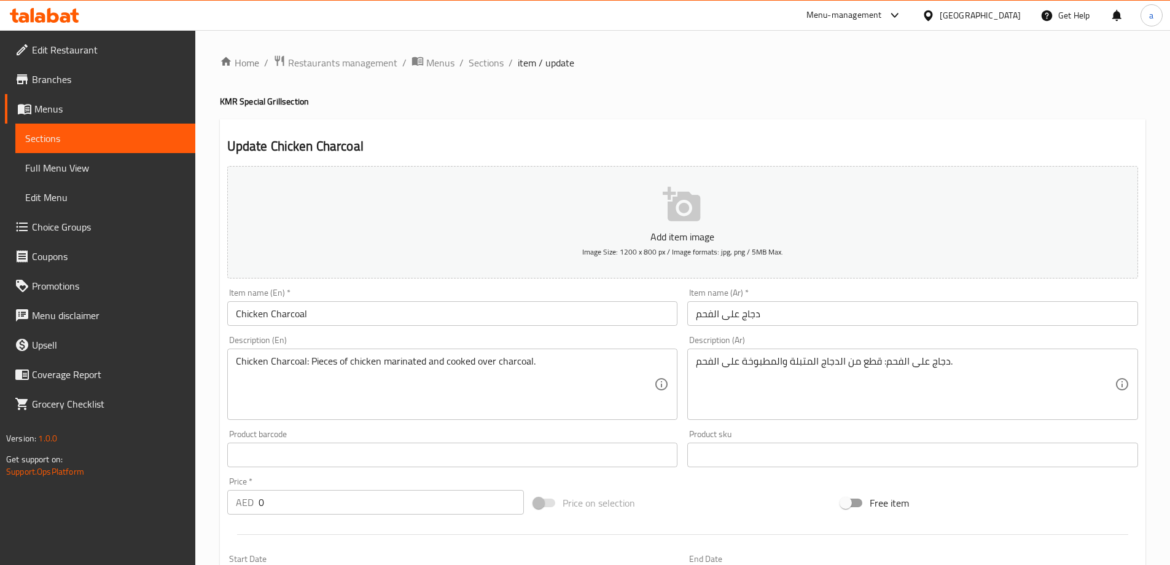
click at [609, 347] on div "Description (En) Chicken Charcoal: Pieces of chicken marinated and cooked over …" at bounding box center [452, 377] width 451 height 84
click at [593, 353] on div "Chicken Charcoal: Pieces of chicken marinated and cooked over charcoal. Descrip…" at bounding box center [452, 383] width 451 height 71
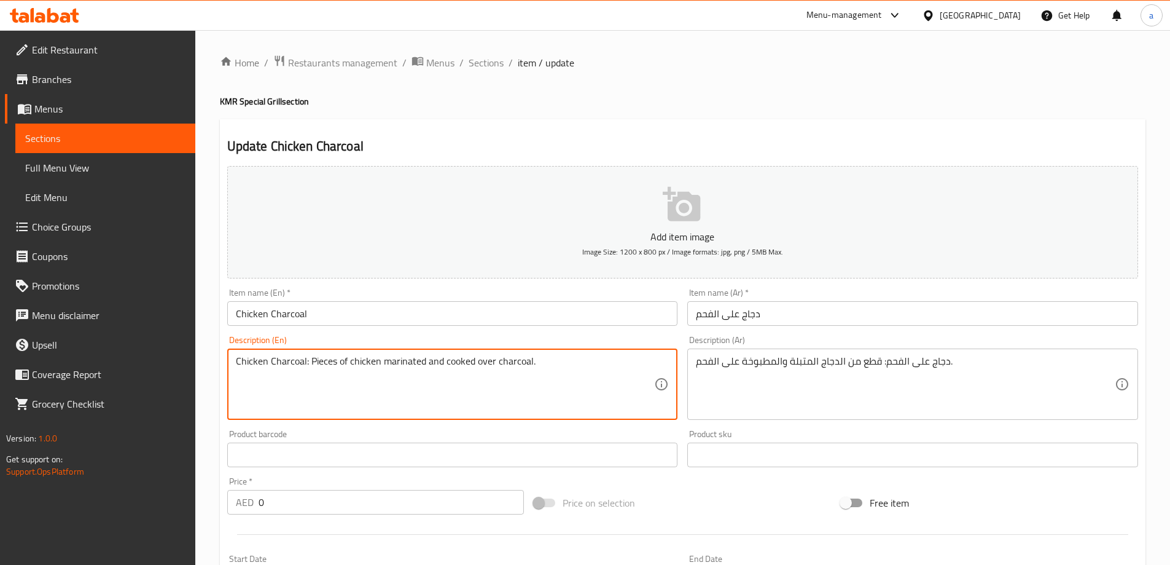
click at [601, 338] on div "Description (En) Chicken Charcoal: Pieces of chicken marinated and cooked over …" at bounding box center [452, 377] width 451 height 84
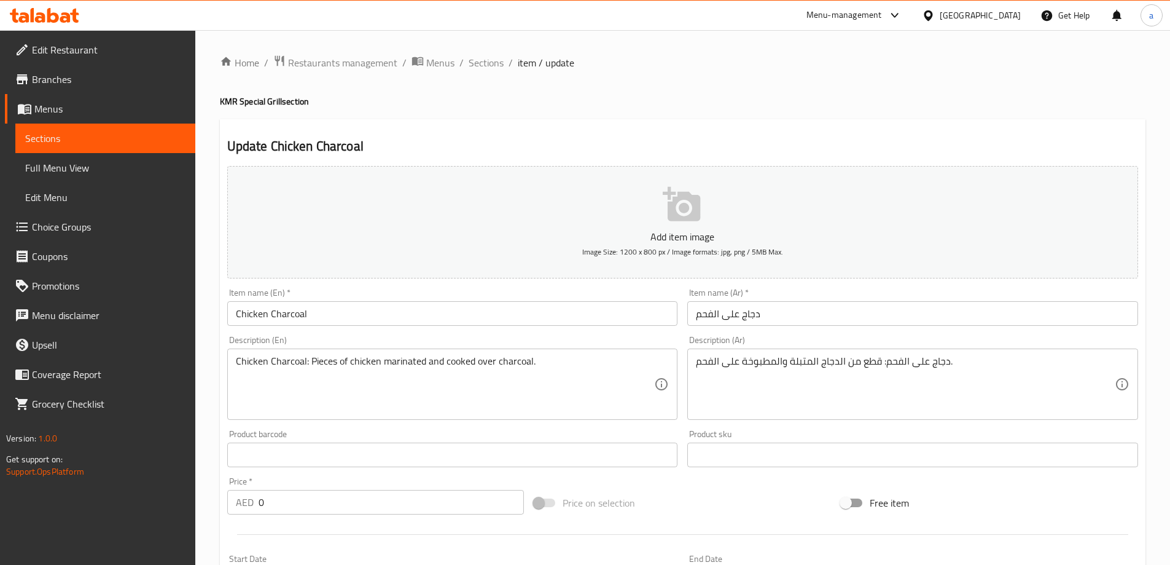
click at [603, 334] on div "Description (En) Chicken Charcoal: Pieces of chicken marinated and cooked over …" at bounding box center [452, 378] width 461 height 94
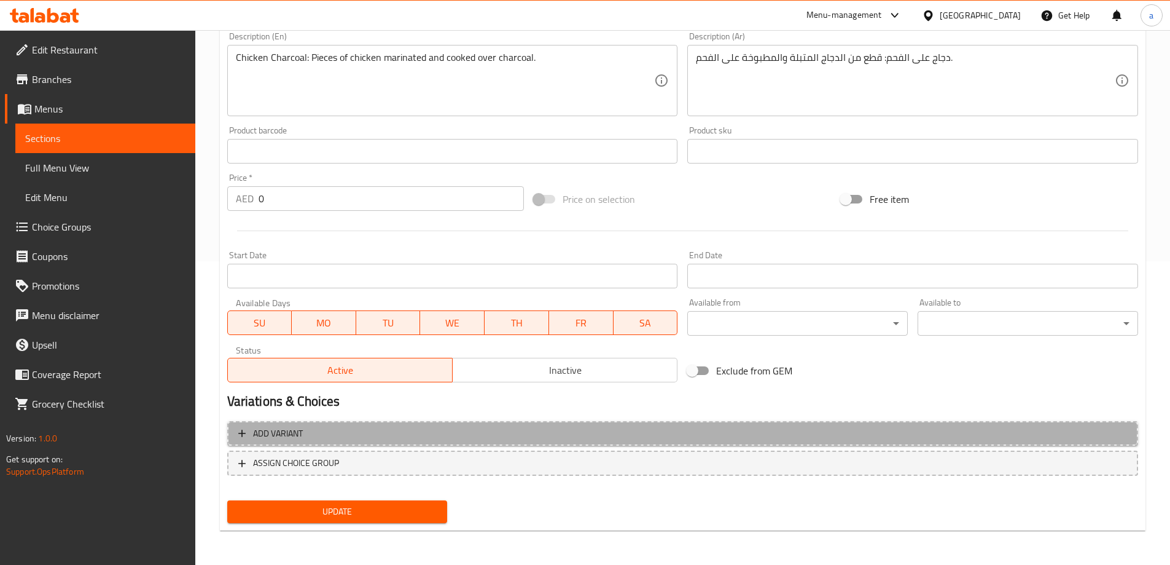
click at [479, 439] on span "Add variant" at bounding box center [682, 433] width 889 height 15
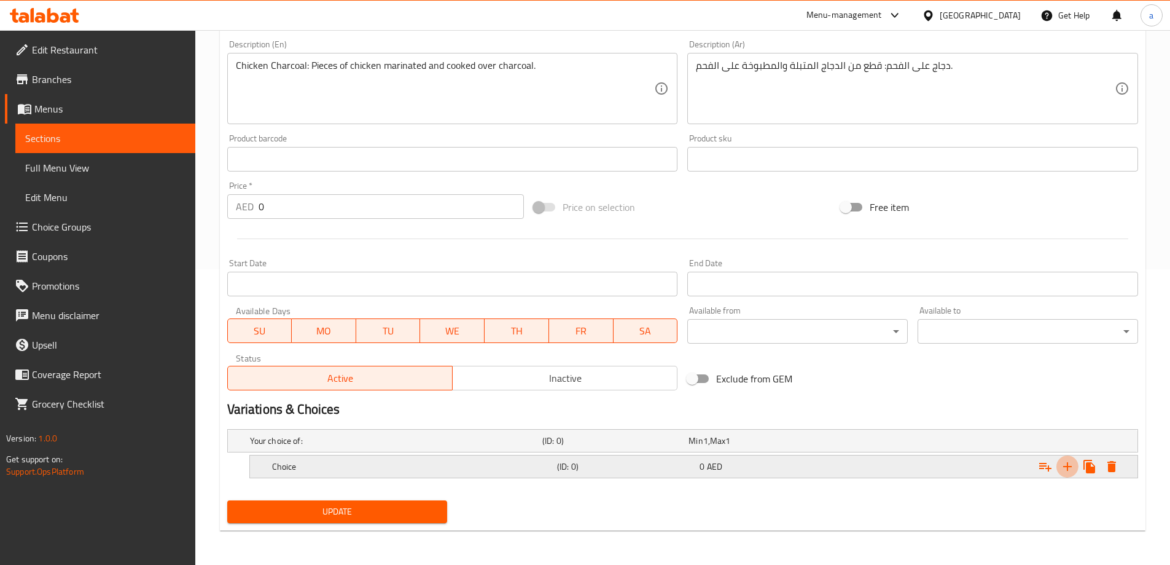
click at [1068, 472] on icon "Expand" at bounding box center [1067, 466] width 15 height 15
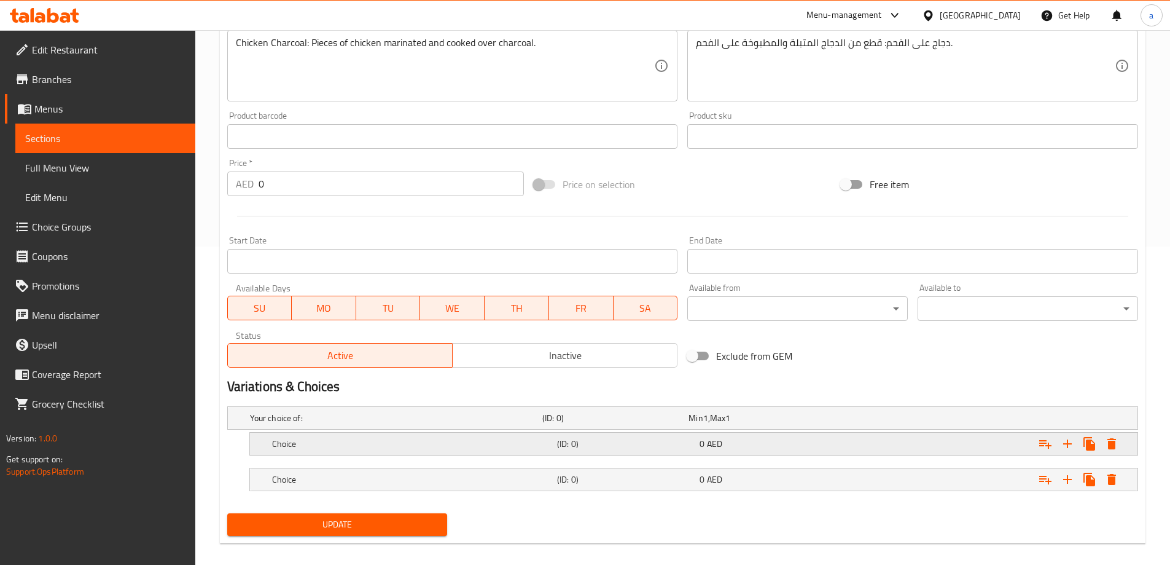
scroll to position [331, 0]
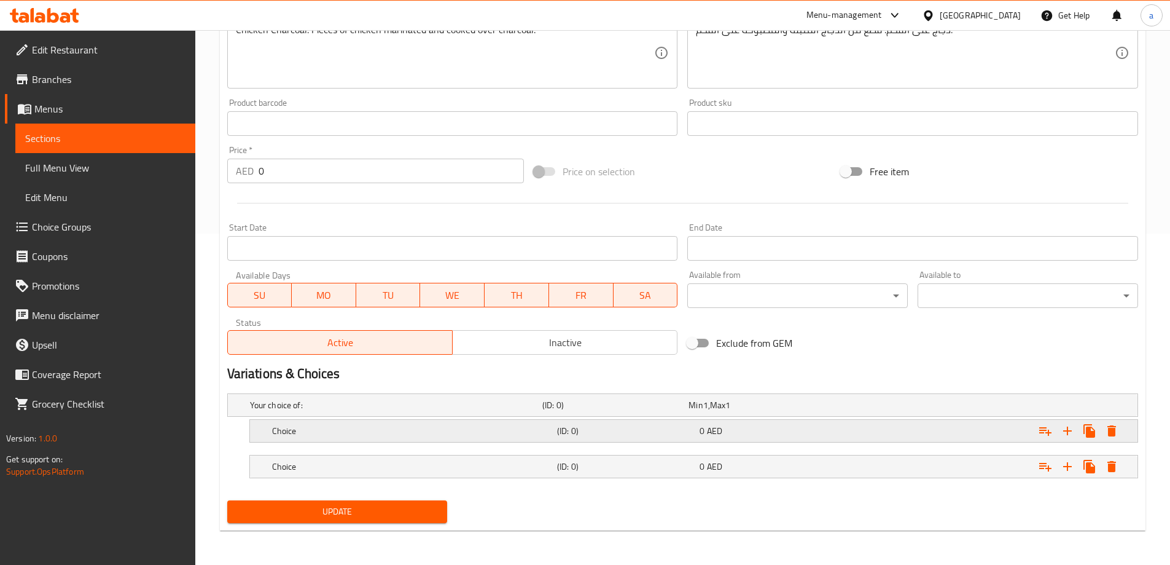
click at [633, 441] on div "Choice (ID: 0) 0 AED" at bounding box center [698, 430] width 856 height 27
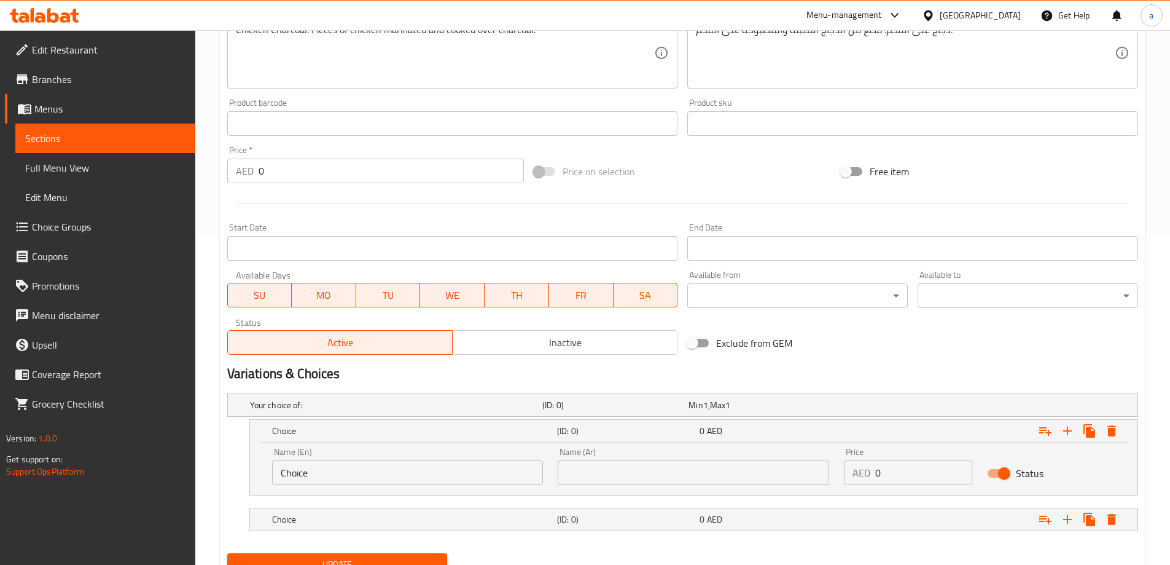
click at [391, 482] on input "Choice" at bounding box center [408, 472] width 272 height 25
click at [391, 479] on input "Choice" at bounding box center [408, 472] width 272 height 25
click at [391, 479] on input "text" at bounding box center [408, 472] width 272 height 25
type input "Half"
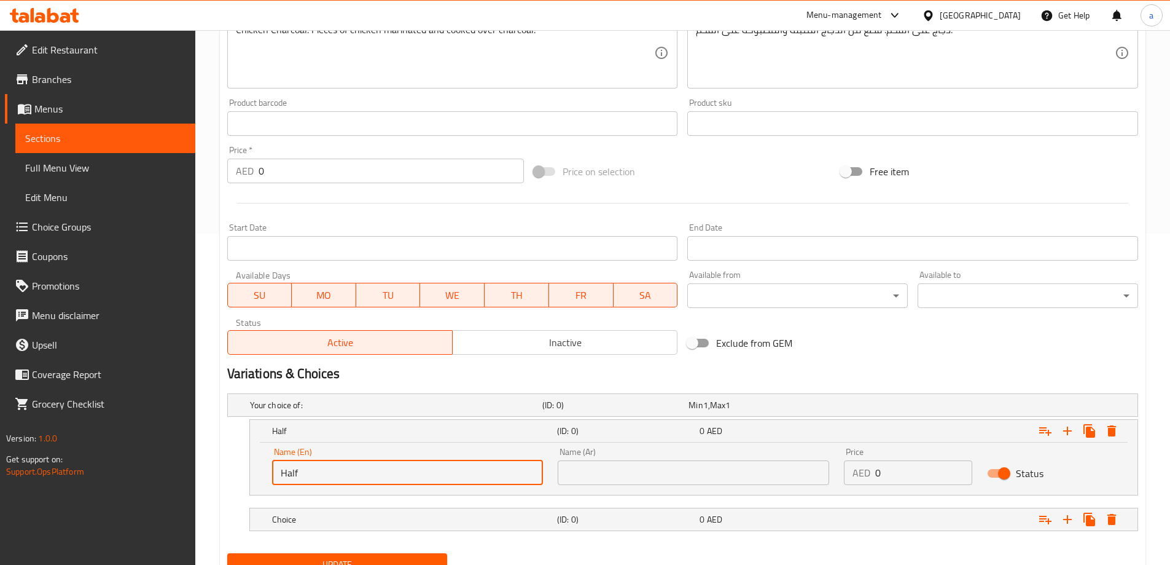
click at [675, 503] on nav at bounding box center [682, 503] width 911 height 10
click at [675, 489] on div "Name (Ar) Name (Ar)" at bounding box center [693, 466] width 286 height 52
click at [528, 434] on h5 "Half" at bounding box center [412, 431] width 280 height 12
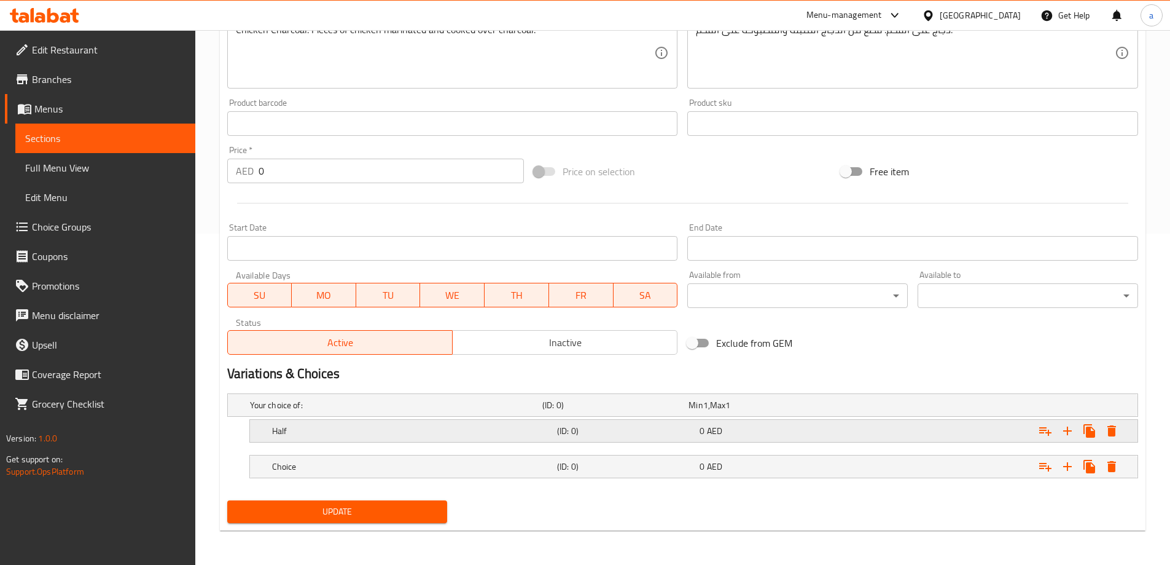
click at [590, 439] on div "Half (ID: 0) 0 AED" at bounding box center [698, 430] width 856 height 27
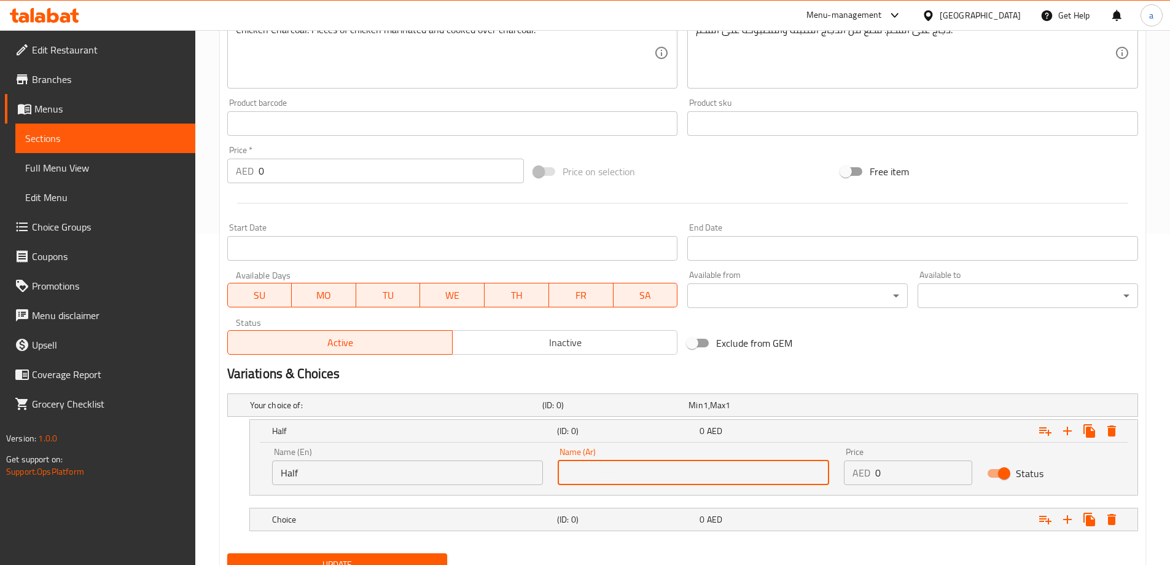
click at [658, 463] on input "text" at bounding box center [694, 472] width 272 height 25
type input "نصف"
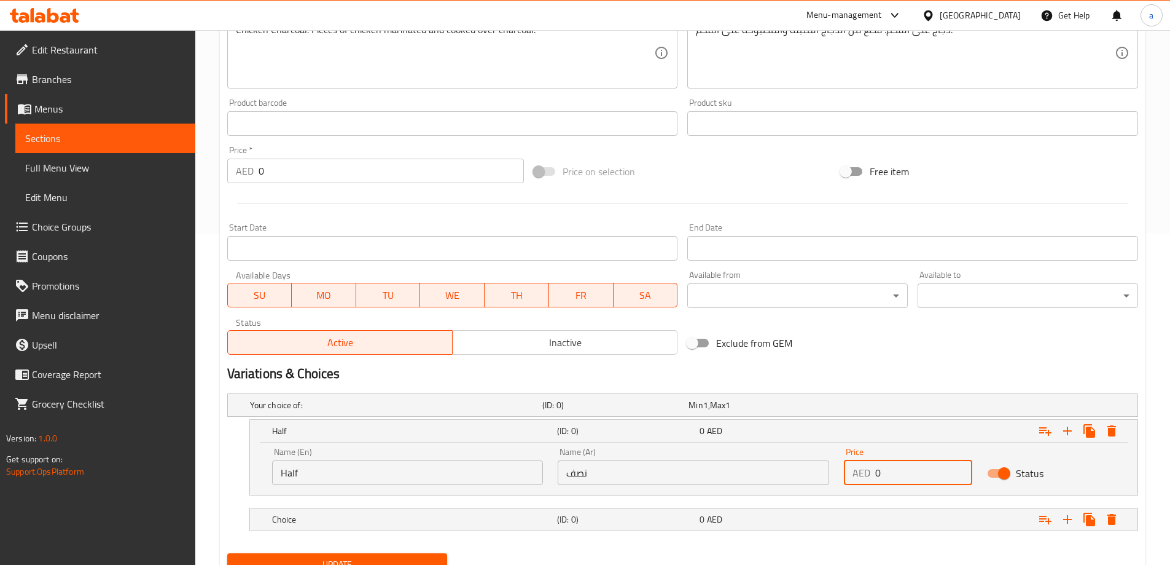
drag, startPoint x: 886, startPoint y: 470, endPoint x: 877, endPoint y: 475, distance: 9.9
click at [877, 475] on input "0" at bounding box center [924, 472] width 97 height 25
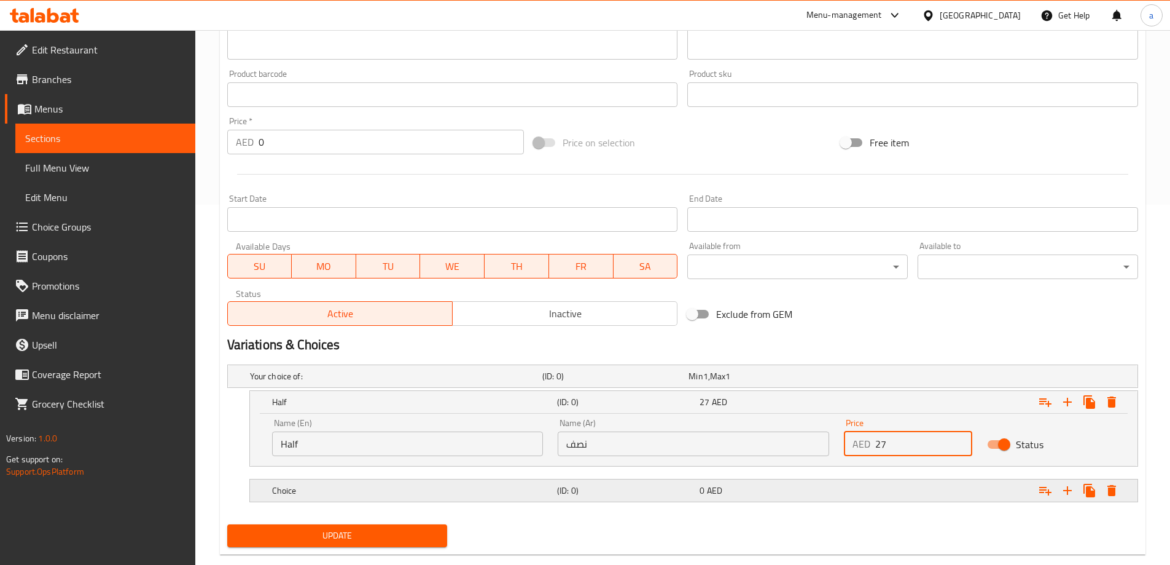
scroll to position [384, 0]
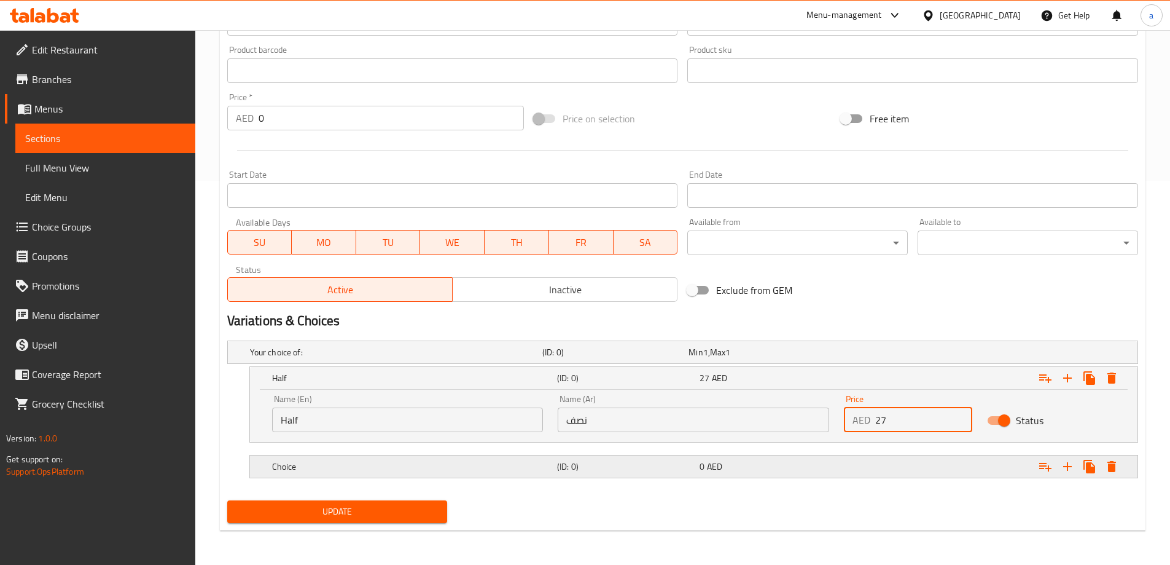
type input "27"
click at [738, 465] on div "0 AED" at bounding box center [769, 466] width 138 height 12
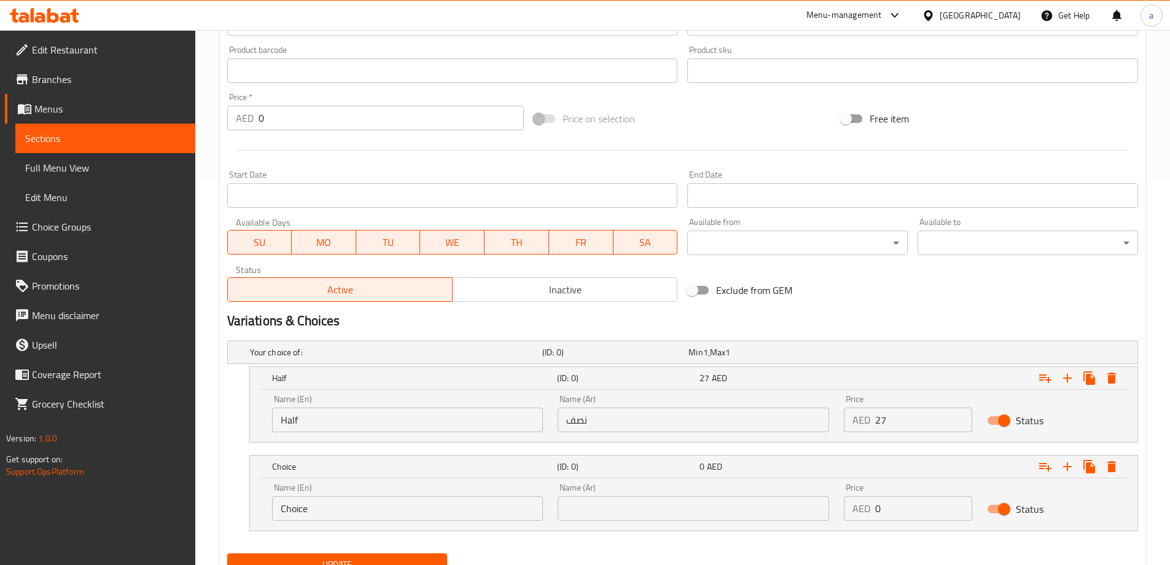
click at [402, 524] on div "Name (En) Choice Name (En)" at bounding box center [408, 502] width 286 height 52
click at [404, 518] on input "Choice" at bounding box center [408, 508] width 272 height 25
type input "بع"
click at [404, 518] on input "بع" at bounding box center [408, 508] width 272 height 25
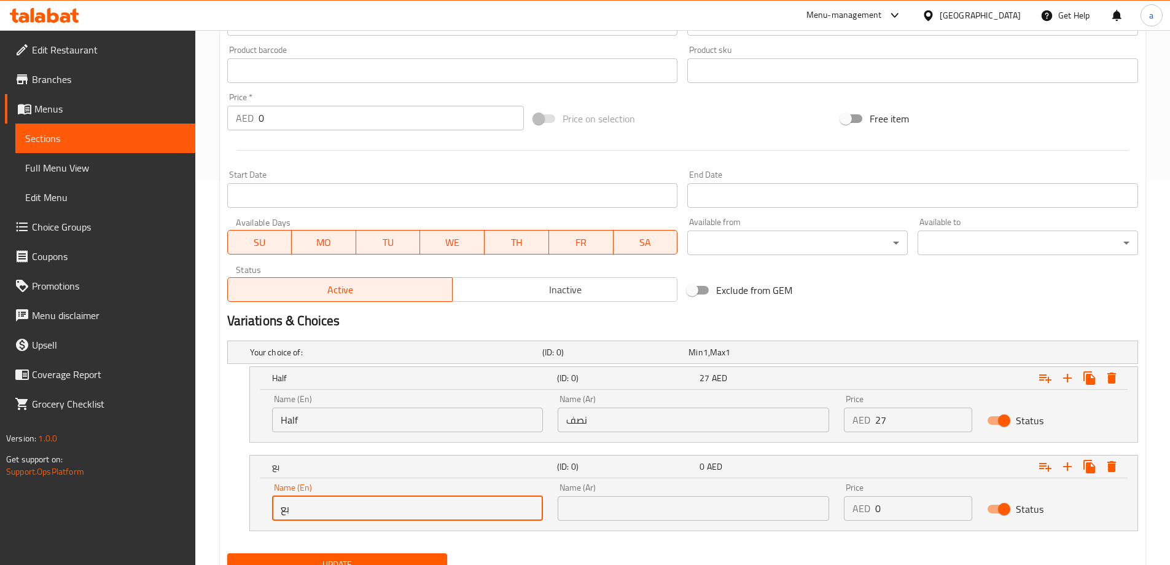
click at [404, 518] on input "بع" at bounding box center [408, 508] width 272 height 25
type input "Full"
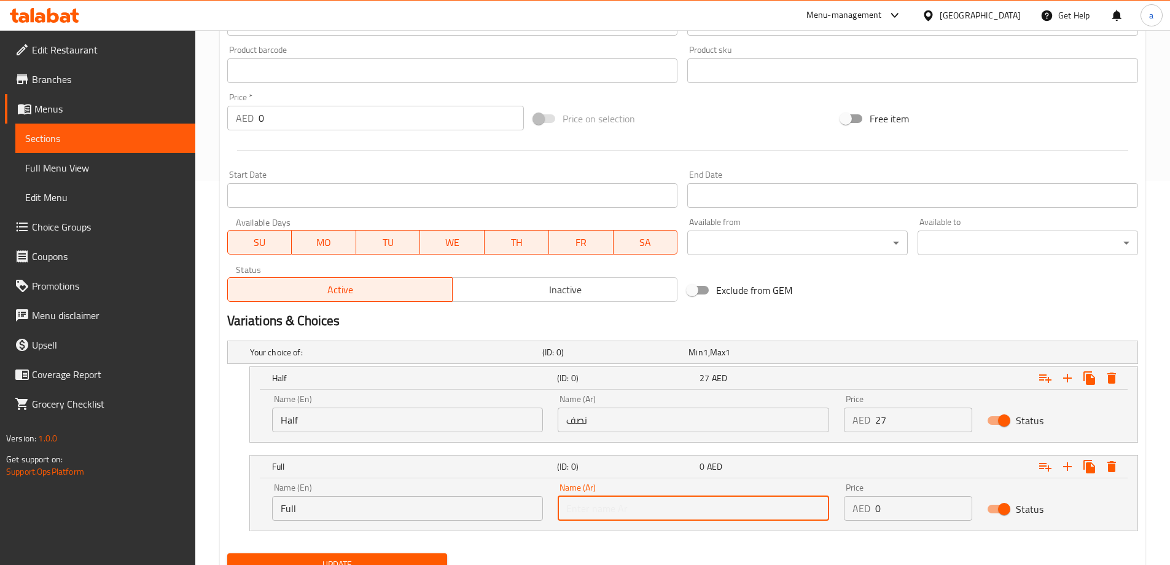
click at [691, 496] on input "text" at bounding box center [694, 508] width 272 height 25
type input "كامل"
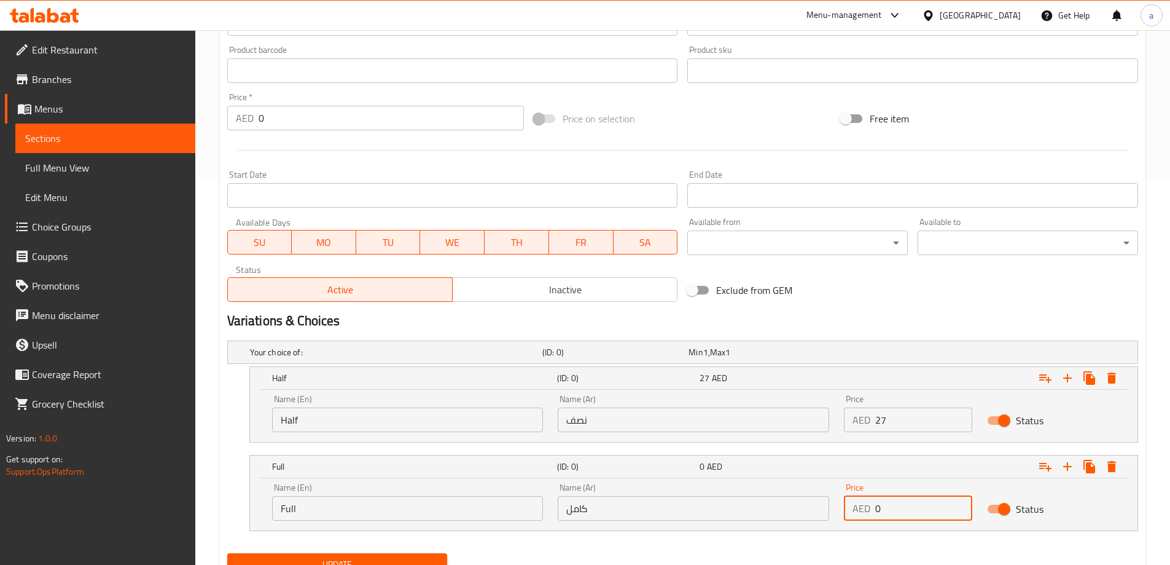
drag, startPoint x: 893, startPoint y: 506, endPoint x: 868, endPoint y: 514, distance: 26.4
click at [868, 514] on div "AED 0 Price" at bounding box center [908, 508] width 128 height 25
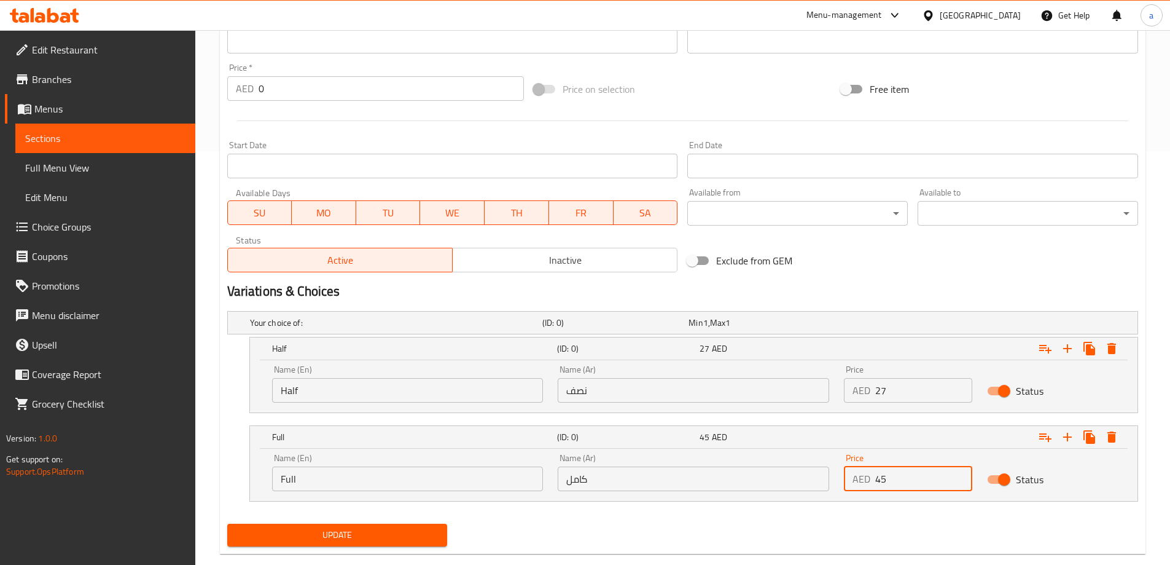
scroll to position [437, 0]
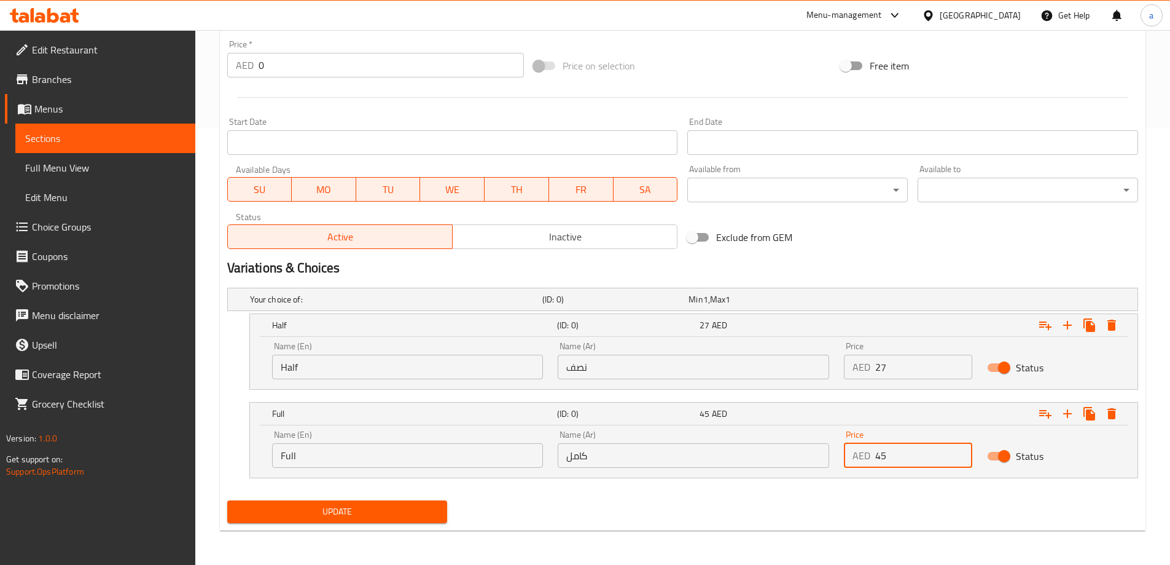
type input "45"
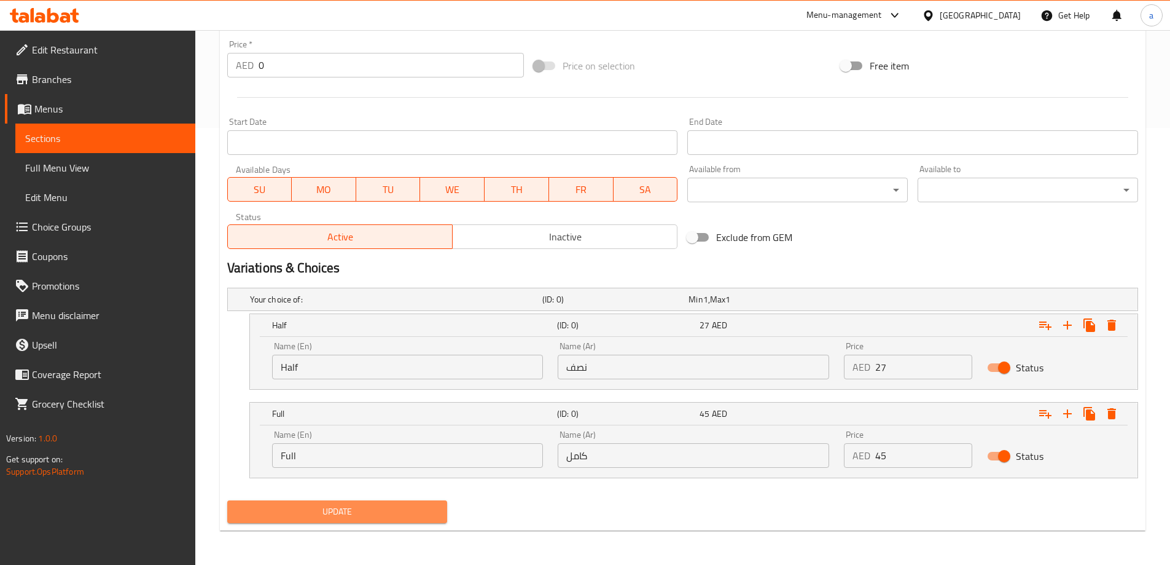
click at [364, 511] on span "Update" at bounding box center [337, 511] width 201 height 15
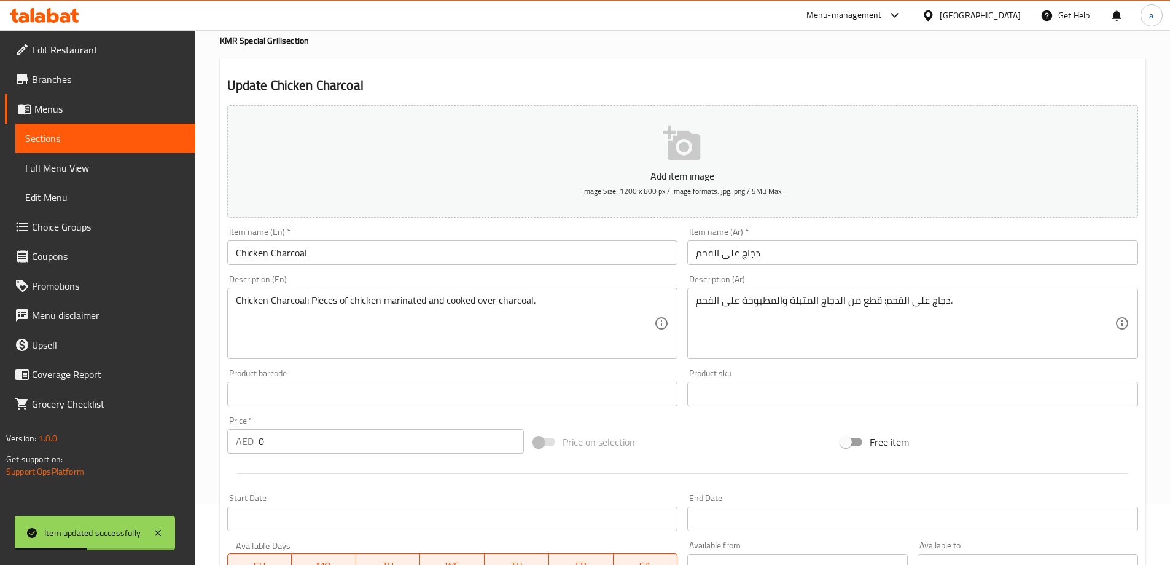
scroll to position [0, 0]
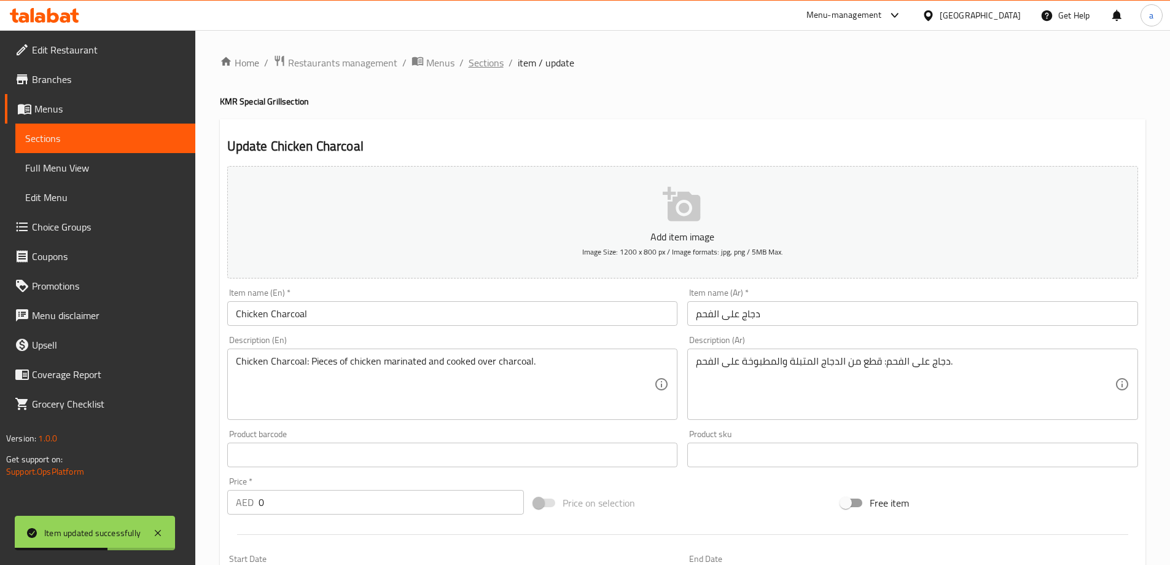
click at [492, 70] on span "Sections" at bounding box center [486, 62] width 35 height 15
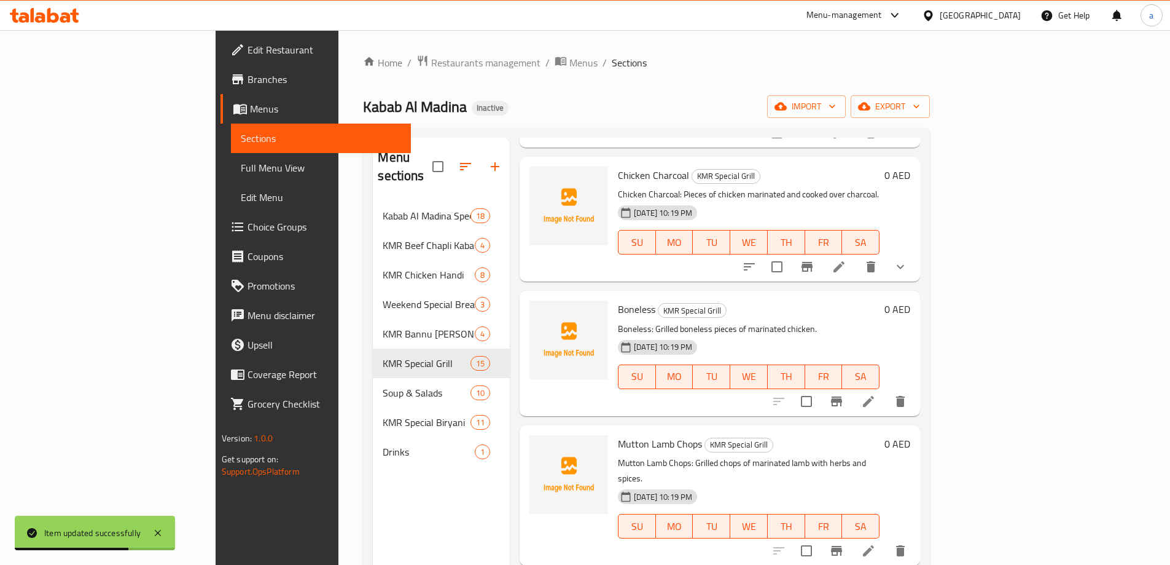
scroll to position [369, 0]
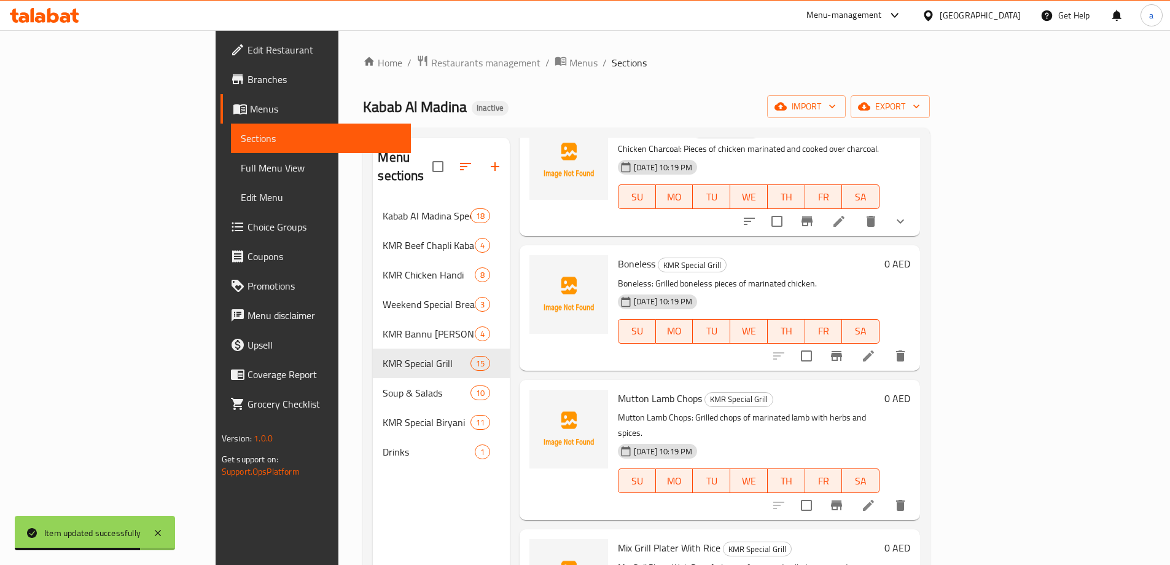
click at [886, 345] on li at bounding box center [869, 356] width 34 height 22
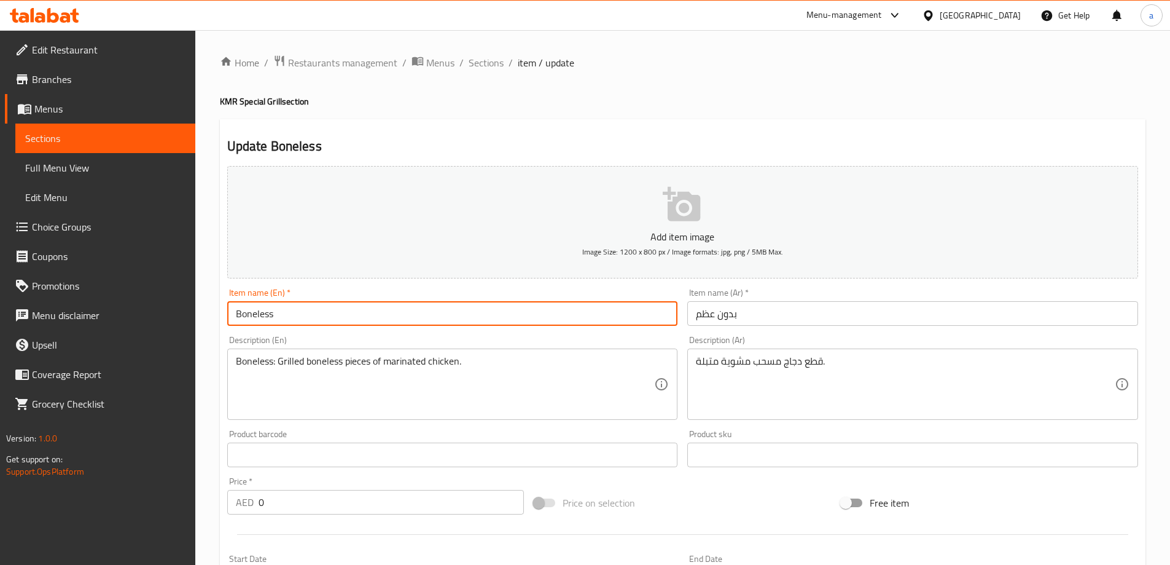
click at [533, 320] on input "Boneless" at bounding box center [452, 313] width 451 height 25
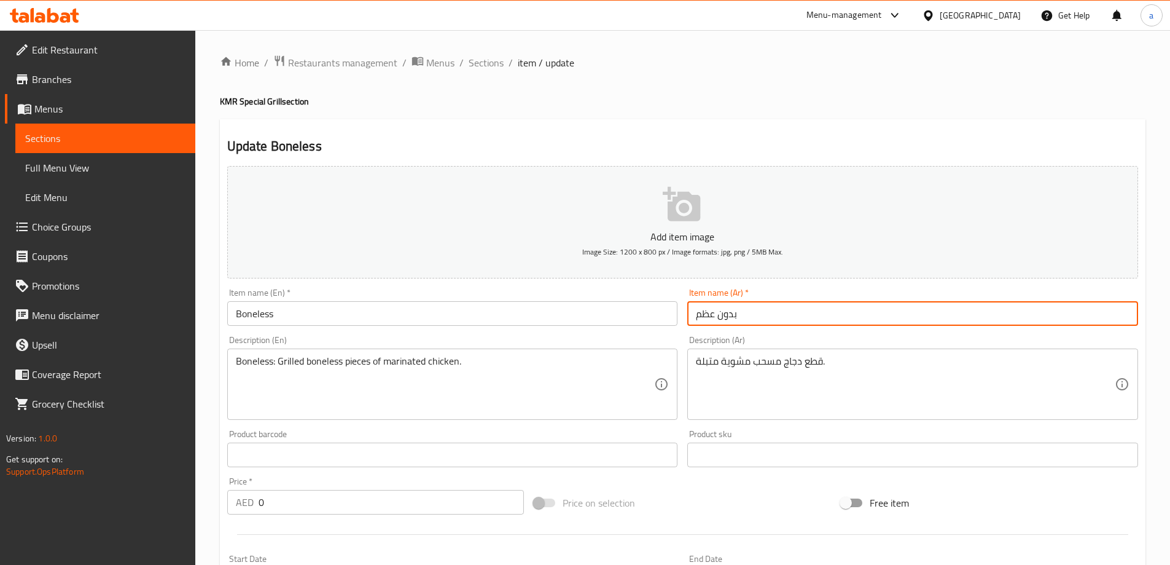
drag, startPoint x: 737, startPoint y: 316, endPoint x: 657, endPoint y: 319, distance: 79.9
click at [657, 319] on div "Add item image Image Size: 1200 x 800 px / Image formats: jpg, png / 5MB Max. I…" at bounding box center [682, 426] width 921 height 530
paste input "مسحب"
type input "مسحب"
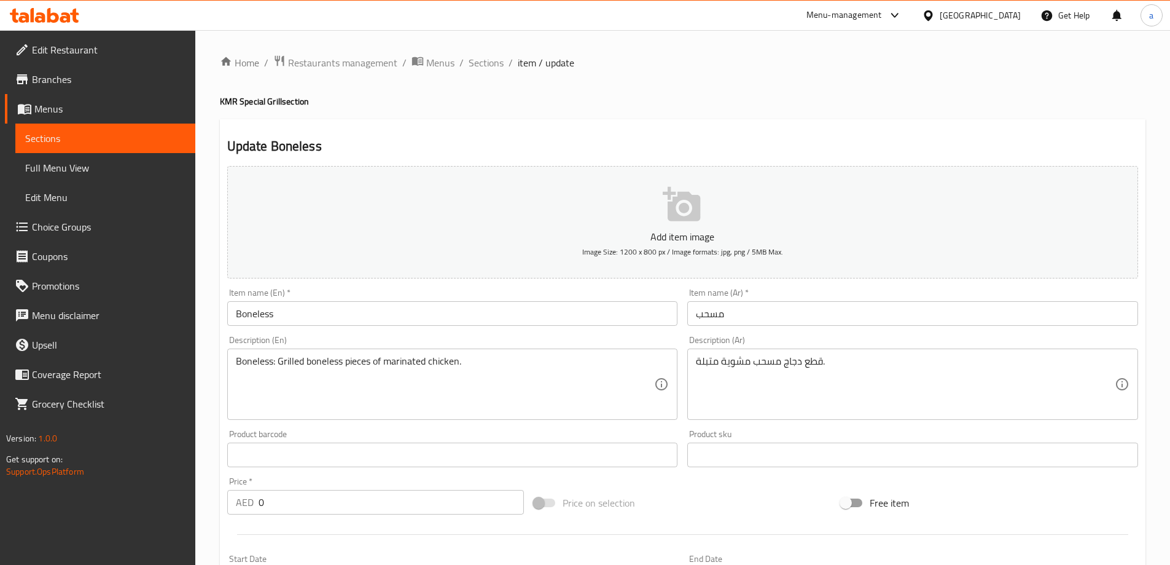
click at [776, 340] on div "Description (Ar) قطع دجاج مسحب مشوية متبلة. Description (Ar)" at bounding box center [912, 377] width 451 height 84
click at [887, 345] on div "Description (Ar) قطع دجاج مسحب مشوية متبلة. Description (Ar)" at bounding box center [912, 377] width 451 height 84
click at [810, 345] on div "Description (Ar) قطع دجاج مسحب مشوية متبلة. Description (Ar)" at bounding box center [912, 377] width 451 height 84
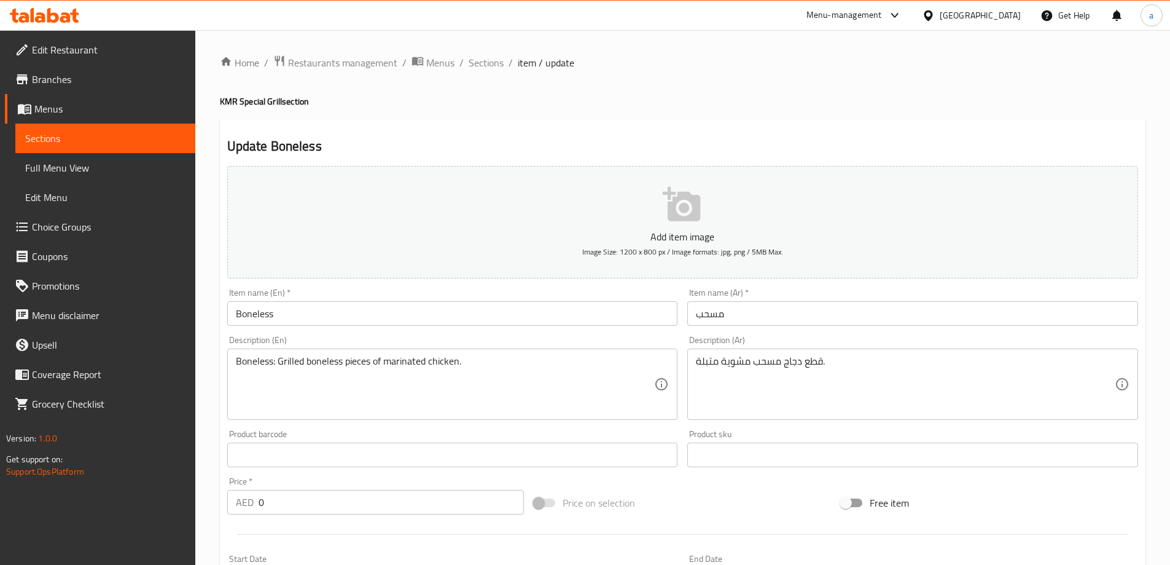
click at [813, 335] on div "Description (Ar) قطع دجاج مسحب مشوية متبلة. Description (Ar)" at bounding box center [912, 377] width 451 height 84
click at [781, 335] on div "Description (Ar) قطع دجاج مسحب مشوية متبلة. Description (Ar)" at bounding box center [912, 377] width 451 height 84
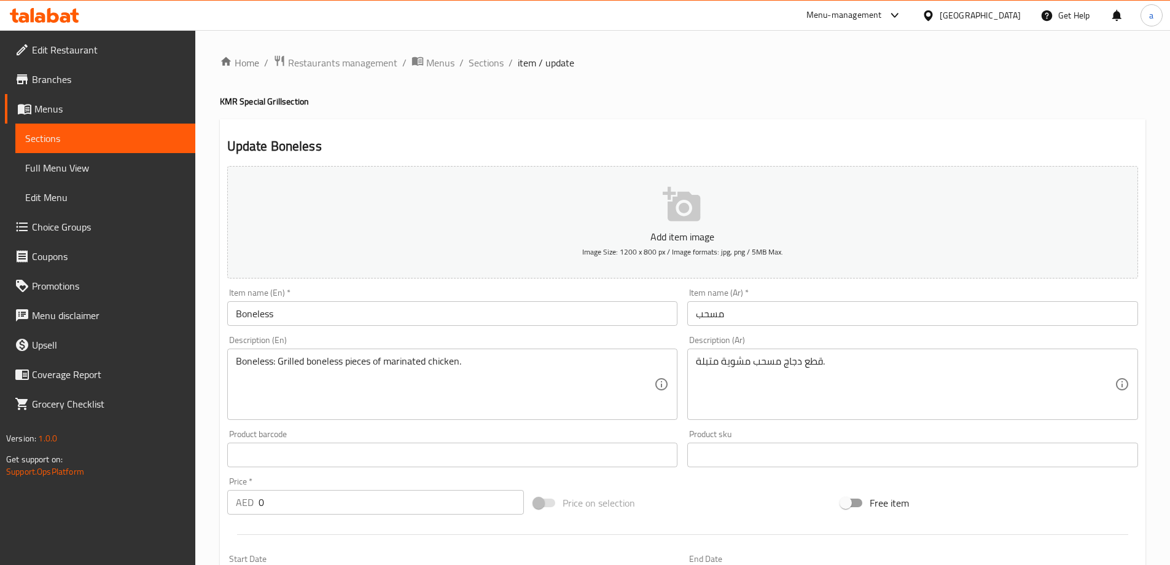
drag, startPoint x: 735, startPoint y: 338, endPoint x: 780, endPoint y: 332, distance: 44.7
click at [736, 338] on div "Description (Ar) قطع دجاج مسحب مشوية متبلة. Description (Ar)" at bounding box center [912, 377] width 451 height 84
click at [780, 332] on div "Description (Ar) قطع دجاج مسحب مشوية متبلة. Description (Ar)" at bounding box center [913, 378] width 461 height 94
click at [795, 286] on div "Item name (Ar)   * مسحب Item name (Ar) *" at bounding box center [913, 306] width 461 height 47
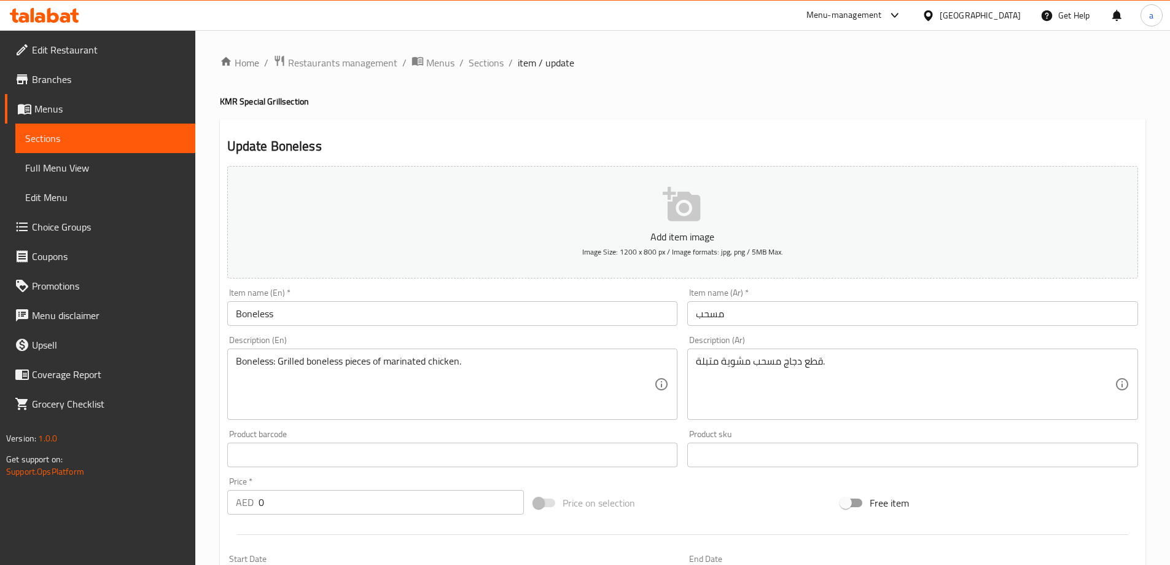
click at [931, 137] on h2 "Update Boneless" at bounding box center [682, 146] width 911 height 18
click at [930, 136] on div "Update Boneless Add item image Image Size: 1200 x 800 px / Image formats: jpg, …" at bounding box center [683, 476] width 926 height 715
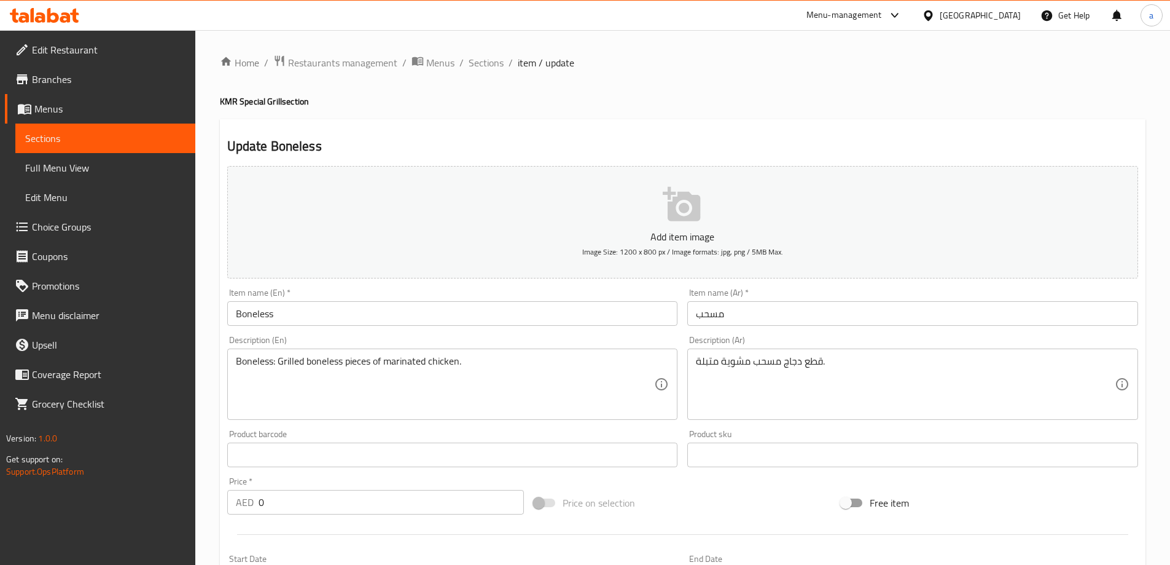
click at [930, 136] on div "Update Boneless Add item image Image Size: 1200 x 800 px / Image formats: jpg, …" at bounding box center [683, 476] width 926 height 715
click at [1019, 345] on div "Description (Ar) قطع دجاج مسحب مشوية متبلة. Description (Ar)" at bounding box center [912, 377] width 451 height 84
click at [731, 142] on h2 "Update Boneless" at bounding box center [682, 146] width 911 height 18
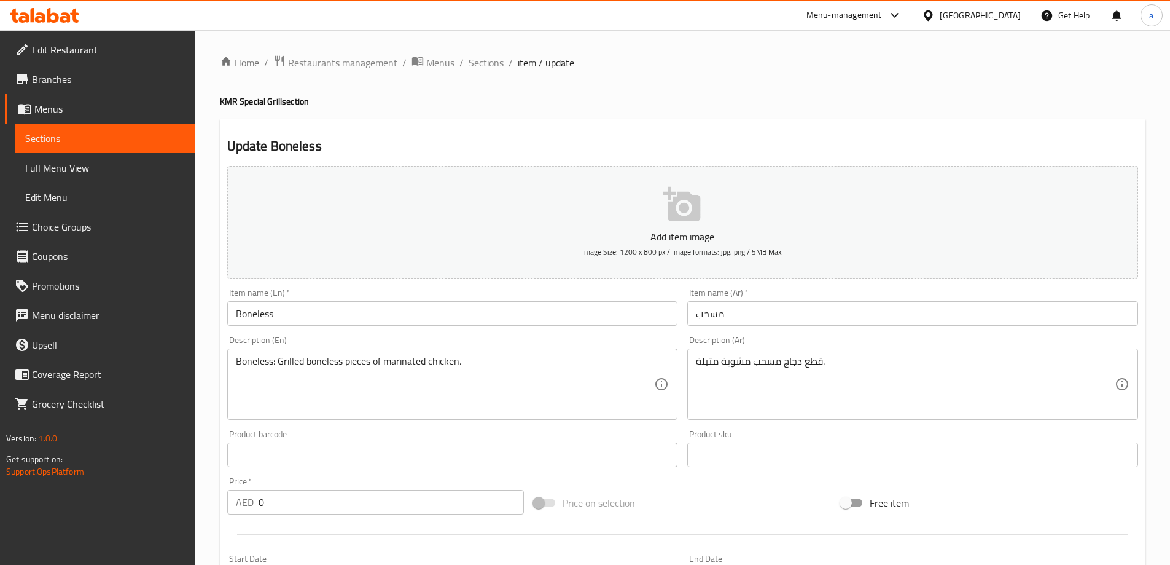
click at [947, 123] on div "Update Boneless Add item image Image Size: 1200 x 800 px / Image formats: jpg, …" at bounding box center [683, 476] width 926 height 715
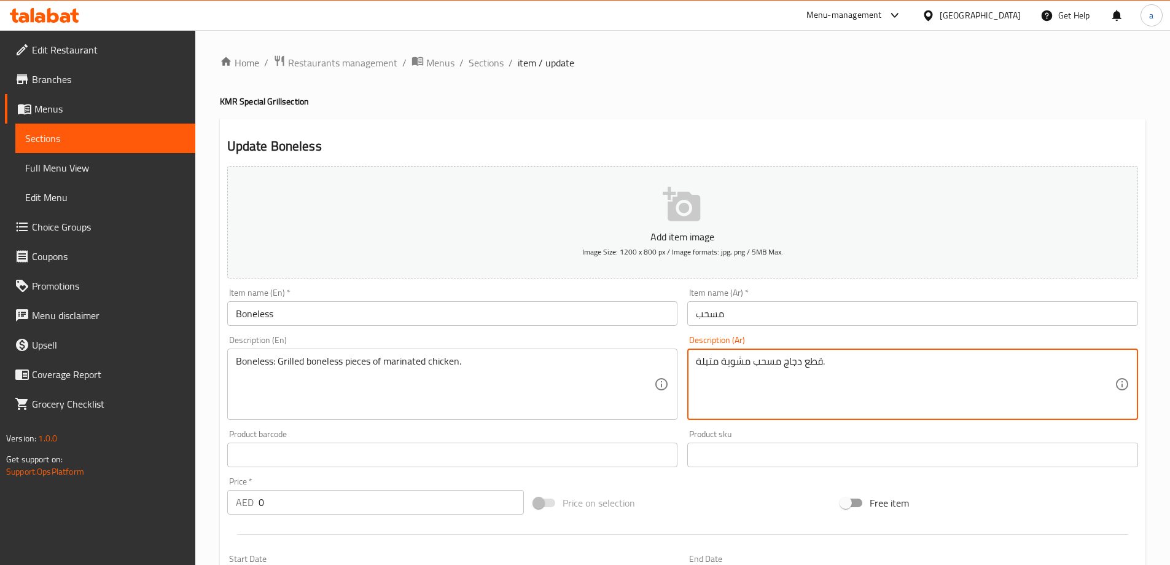
click at [692, 363] on div "قطع دجاج مسحب مشوية متبلة. Description (Ar)" at bounding box center [912, 383] width 451 height 71
click at [699, 365] on textarea "قطع دجاج مسحب مشوية متبلة." at bounding box center [905, 384] width 419 height 58
type textarea "مسجب : قطع دجاج مسحب مشوية متبلة."
click at [652, 334] on div "Description (En) Boneless: Grilled boneless pieces of marinated chicken. Descri…" at bounding box center [452, 378] width 461 height 94
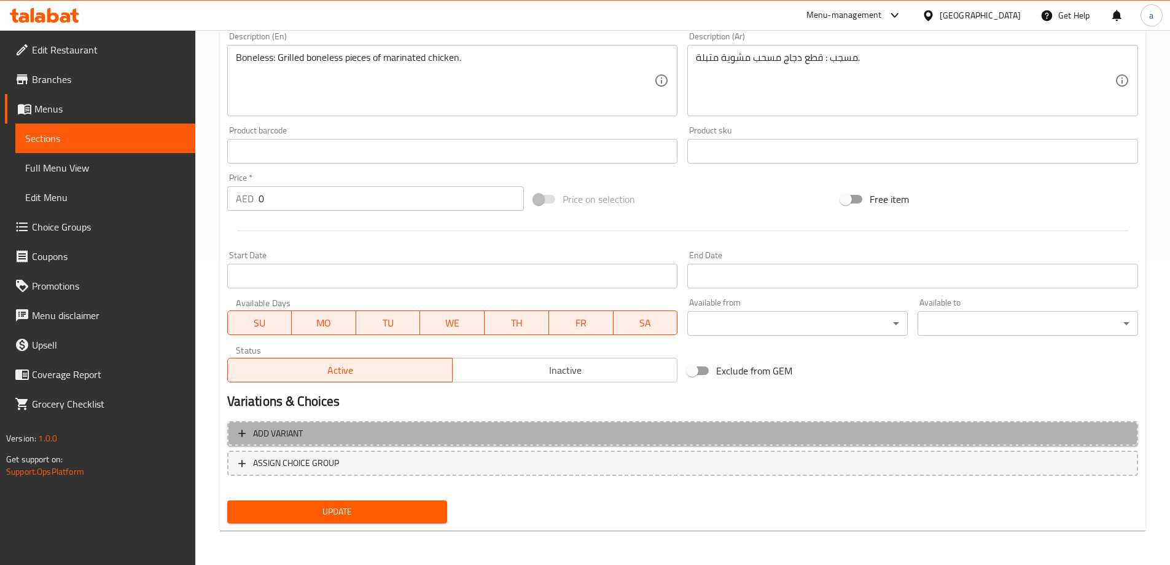
click at [451, 441] on button "Add variant" at bounding box center [682, 433] width 911 height 25
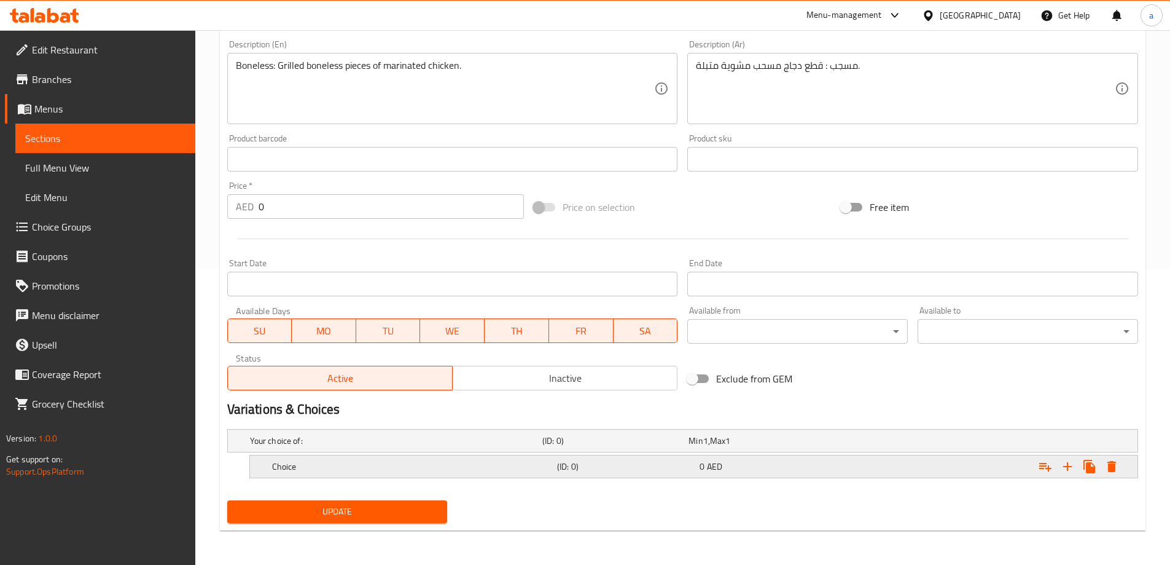
click at [421, 460] on h5 "Choice" at bounding box center [412, 466] width 280 height 12
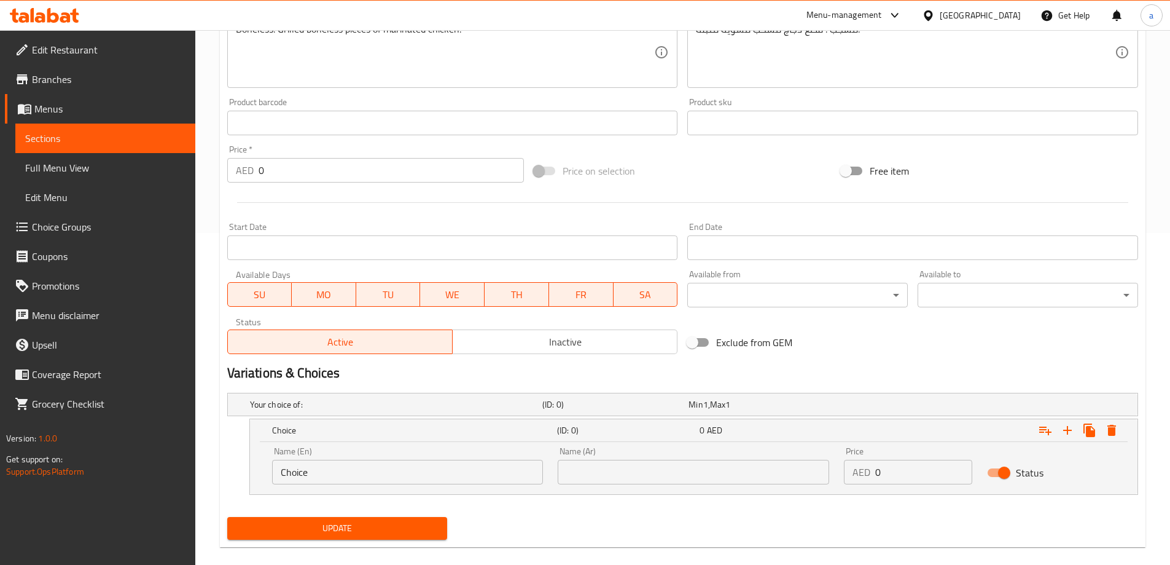
scroll to position [348, 0]
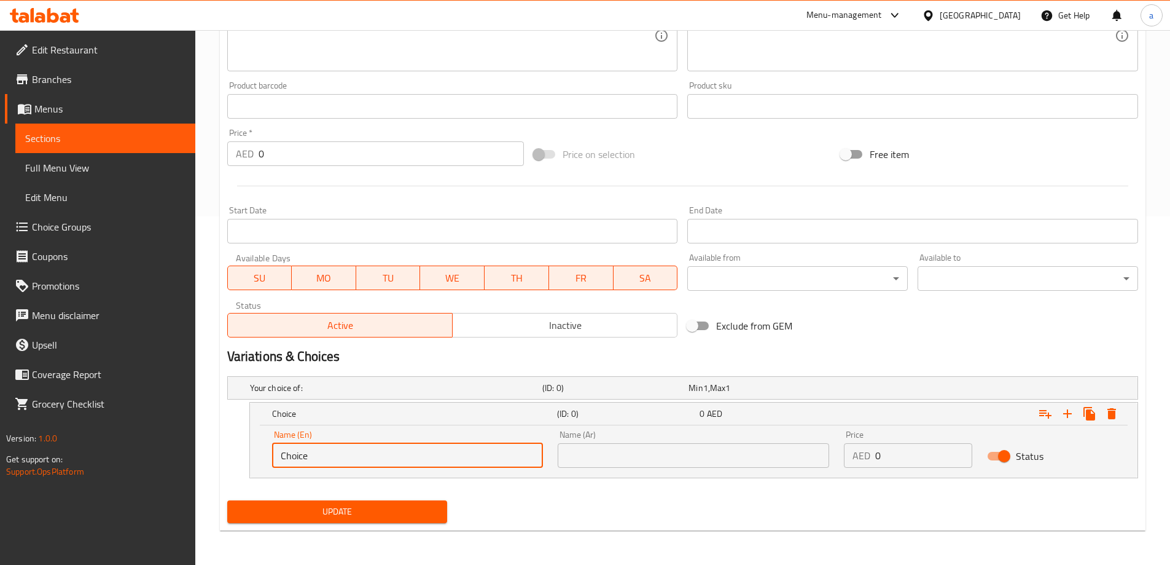
click at [418, 461] on input "Choice" at bounding box center [408, 455] width 272 height 25
click at [418, 461] on input "text" at bounding box center [408, 455] width 272 height 25
type input "Half"
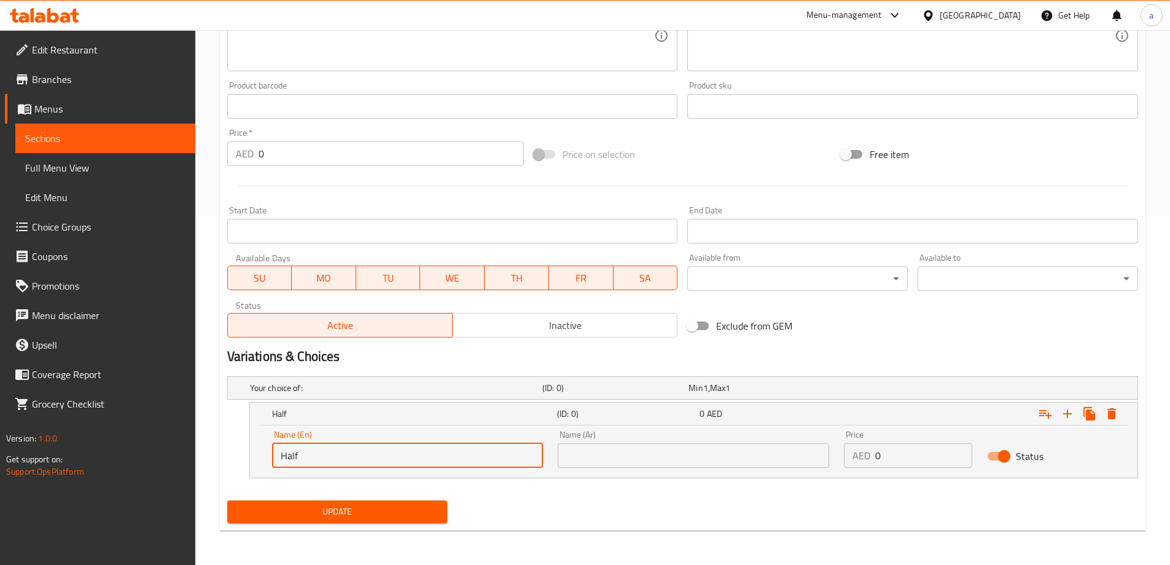
click at [608, 449] on input "text" at bounding box center [694, 455] width 272 height 25
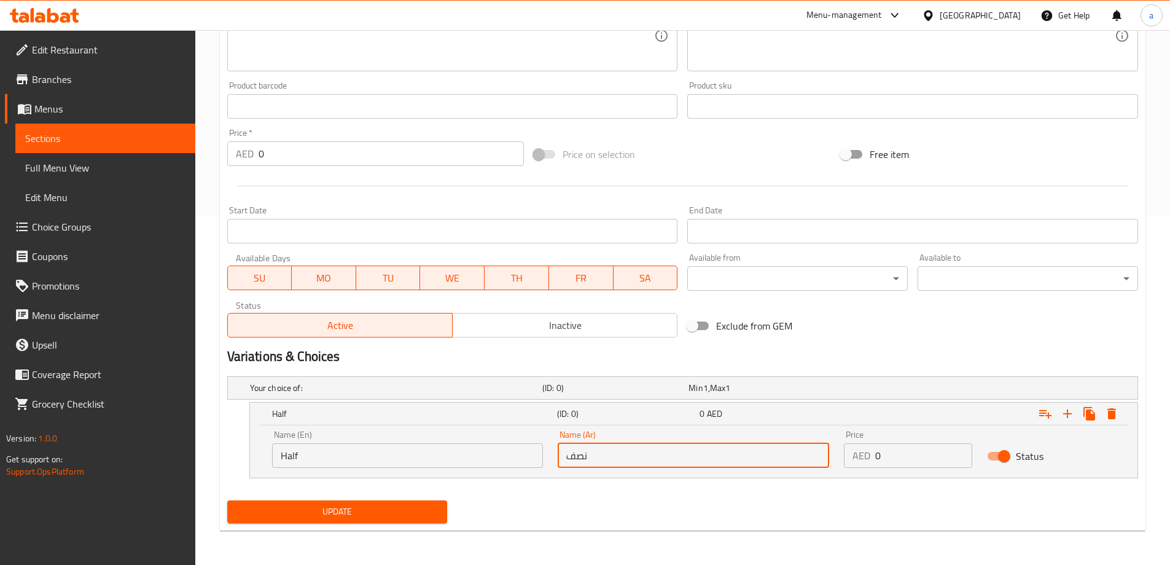
type input "نصف"
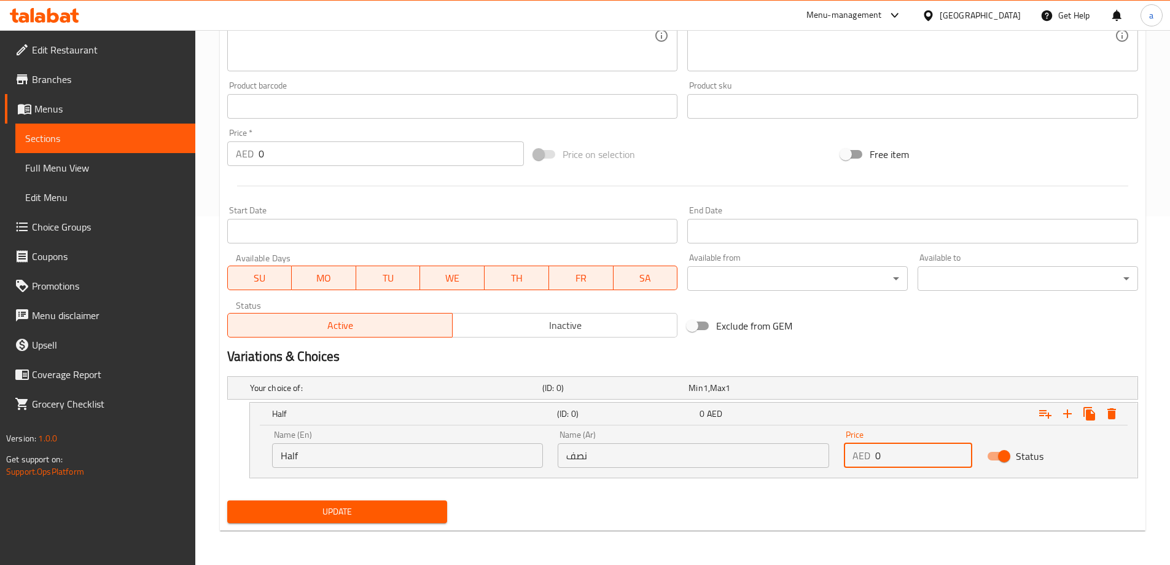
drag, startPoint x: 882, startPoint y: 446, endPoint x: 877, endPoint y: 467, distance: 21.5
click at [877, 467] on input "0" at bounding box center [924, 455] width 97 height 25
type input "30"
click at [1067, 420] on icon "Expand" at bounding box center [1067, 413] width 15 height 15
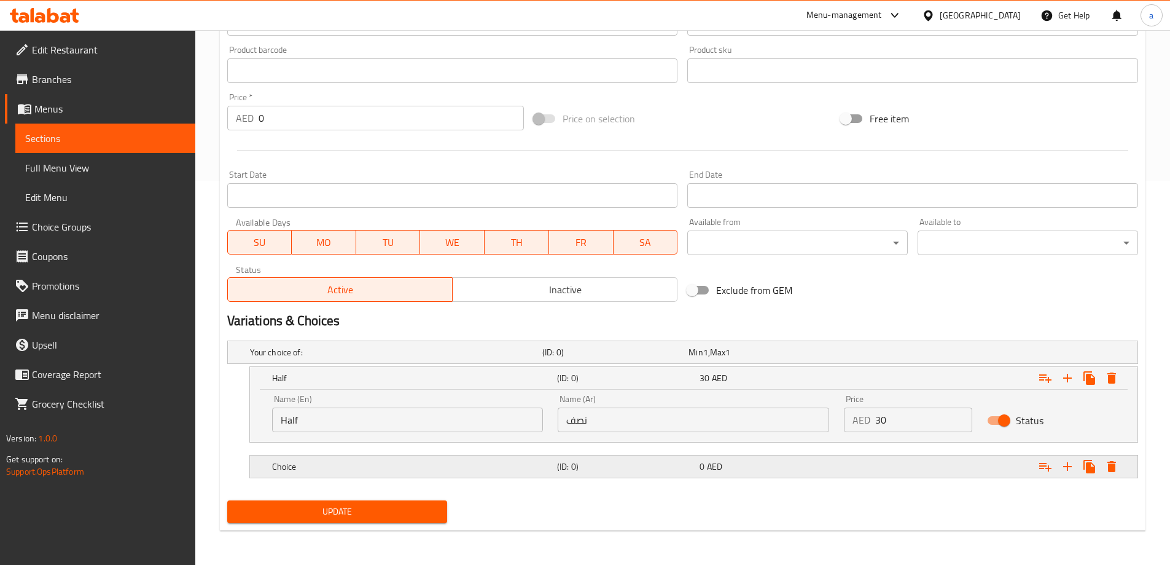
click at [626, 468] on h5 "(ID: 0)" at bounding box center [626, 466] width 138 height 12
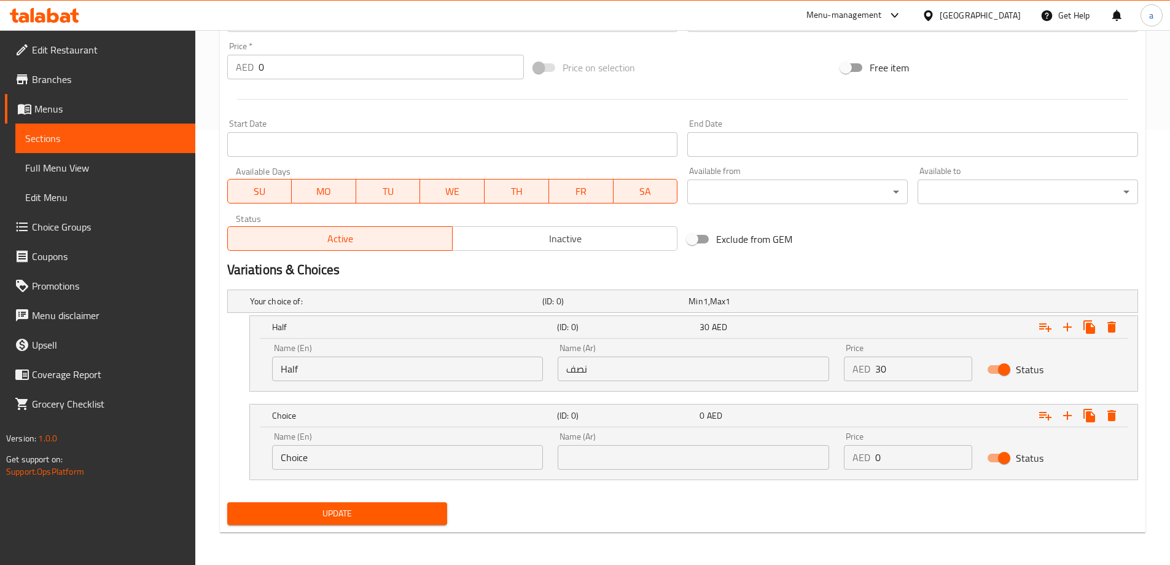
scroll to position [437, 0]
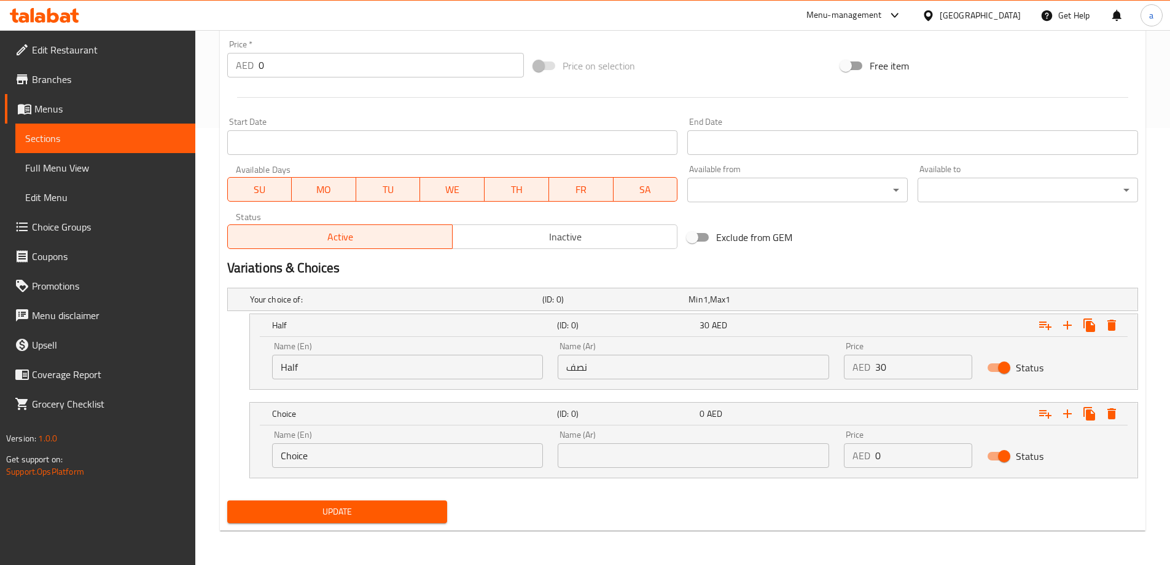
click at [428, 471] on div "Name (En) Choice Name (En)" at bounding box center [408, 449] width 286 height 52
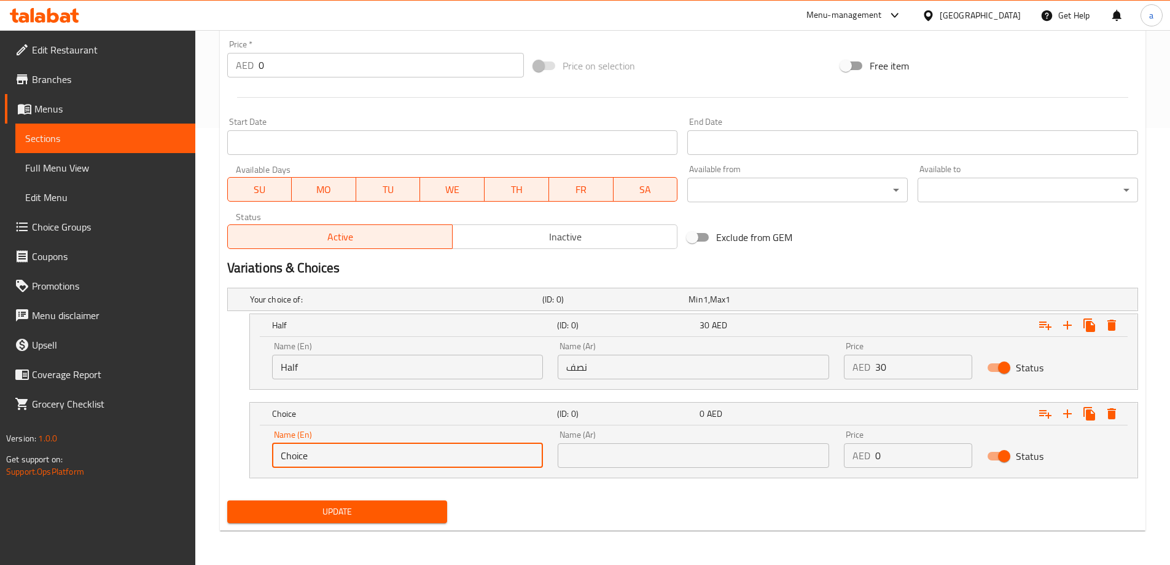
click at [429, 465] on input "Choice" at bounding box center [408, 455] width 272 height 25
click at [429, 465] on input "text" at bounding box center [408, 455] width 272 height 25
type input "ب"
type input "Full"
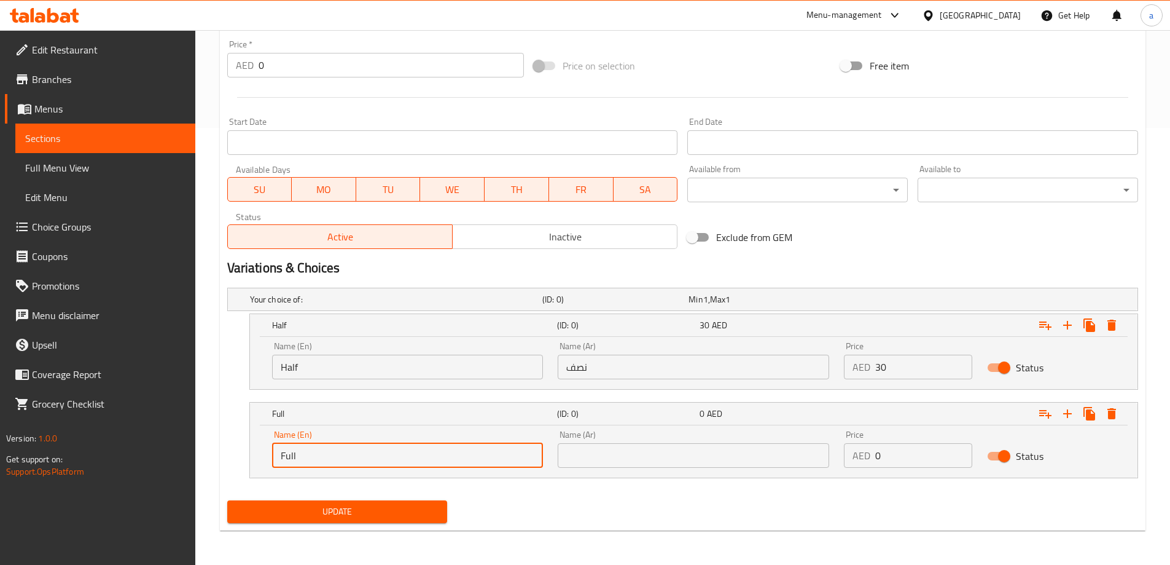
click at [613, 457] on input "text" at bounding box center [694, 455] width 272 height 25
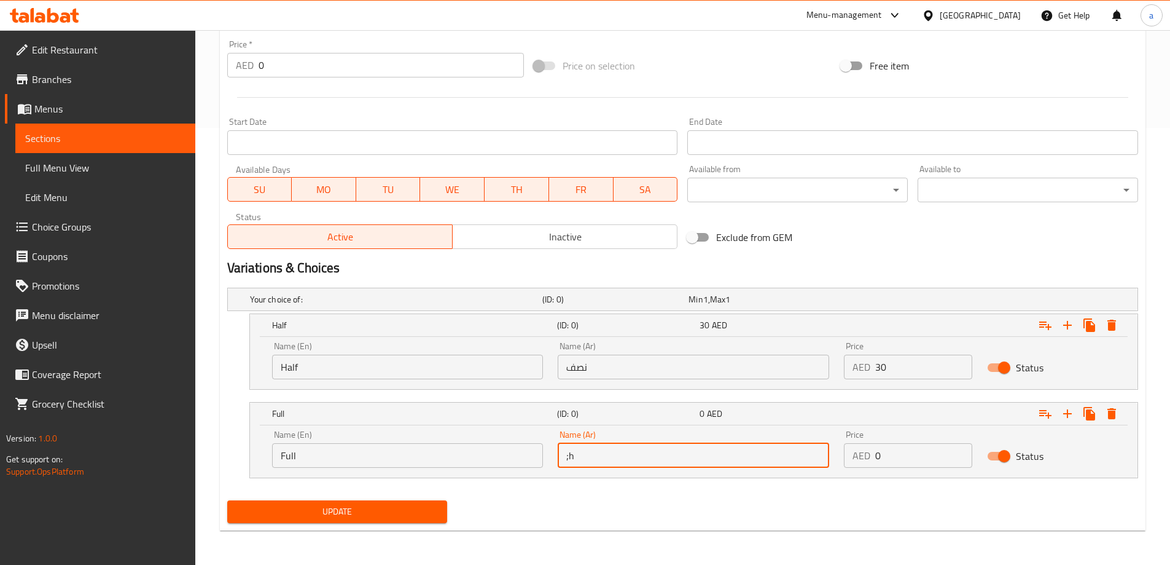
type input ";"
type input "كامل"
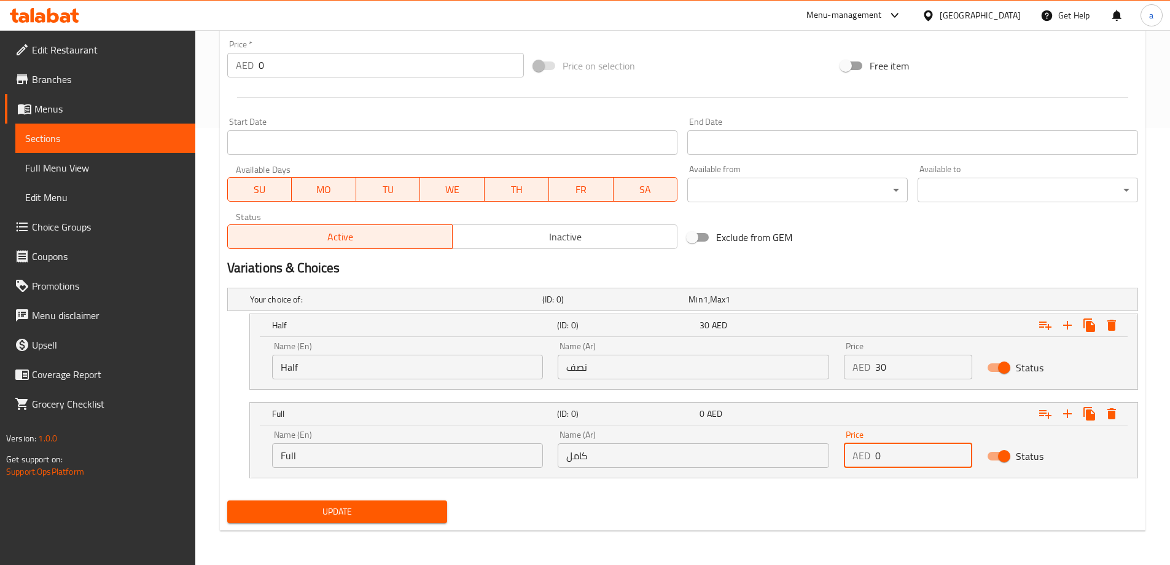
drag, startPoint x: 899, startPoint y: 454, endPoint x: 873, endPoint y: 457, distance: 26.6
click at [873, 457] on div "AED 0 Price" at bounding box center [908, 455] width 128 height 25
type input "58"
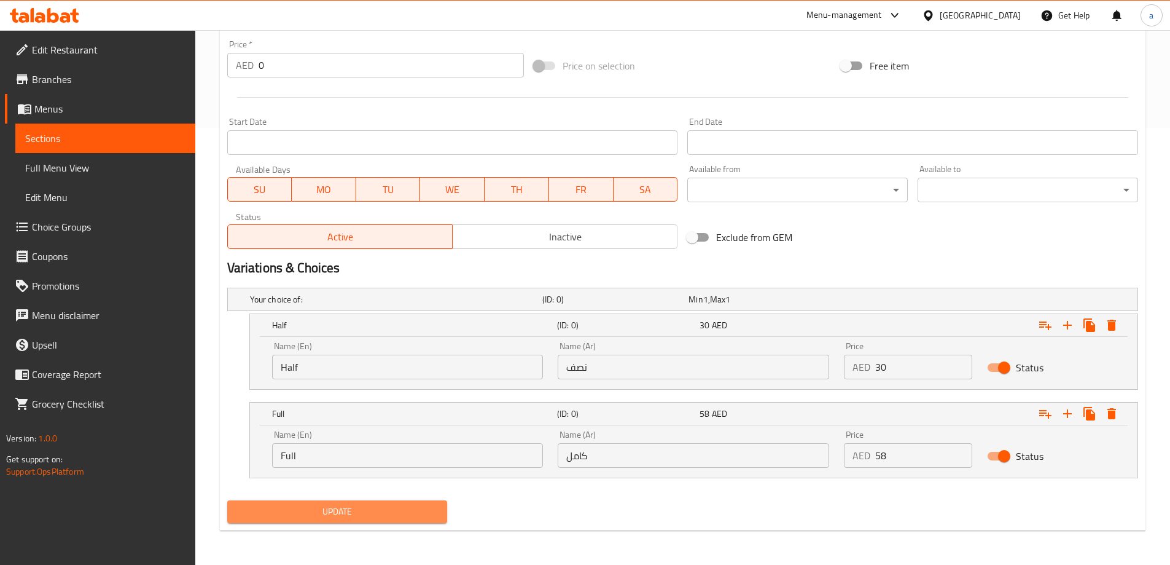
click at [362, 512] on span "Update" at bounding box center [337, 511] width 201 height 15
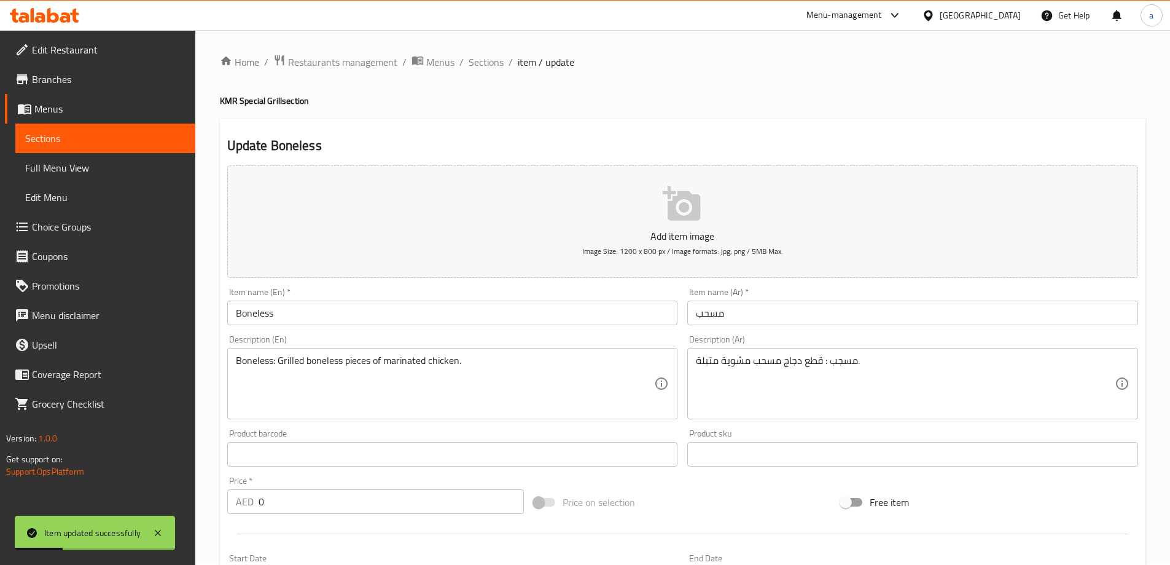
scroll to position [0, 0]
click at [493, 73] on div "Home / Restaurants management / Menus / Sections / item / update KMR Special Gr…" at bounding box center [683, 516] width 926 height 922
click at [493, 70] on span "Sections" at bounding box center [486, 62] width 35 height 15
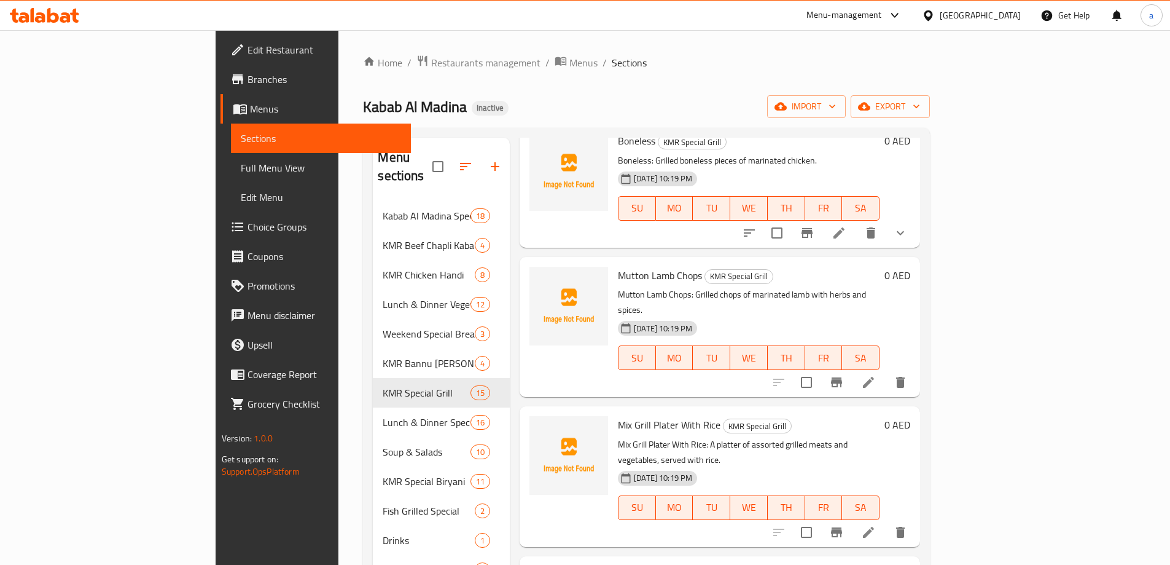
scroll to position [553, 0]
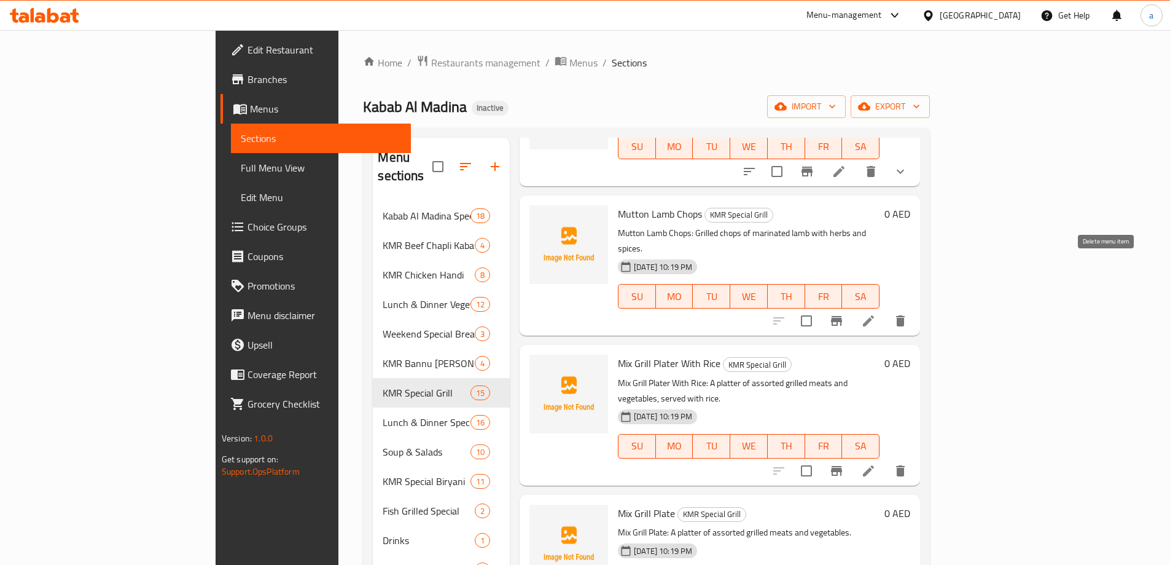
click at [908, 313] on icon "delete" at bounding box center [900, 320] width 15 height 15
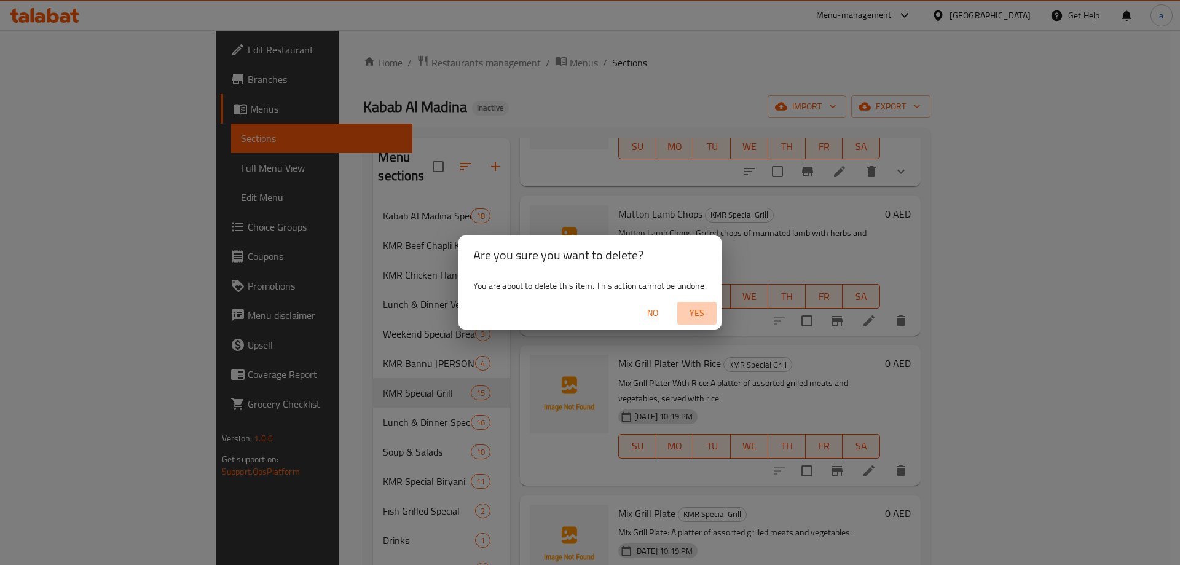
click at [703, 314] on span "Yes" at bounding box center [696, 312] width 29 height 15
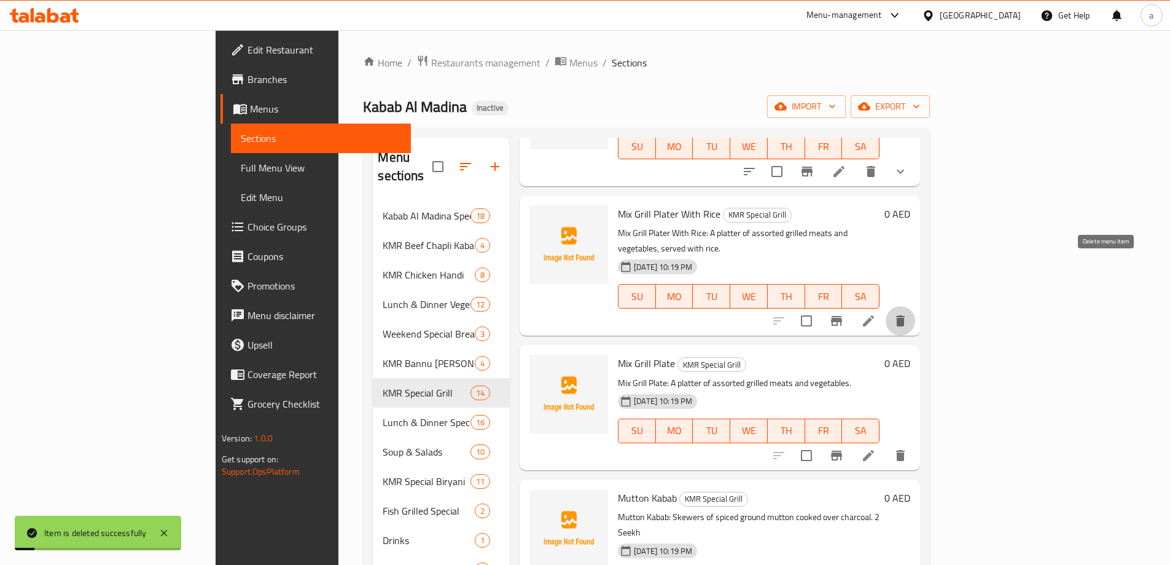
click at [915, 306] on button "delete" at bounding box center [900, 320] width 29 height 29
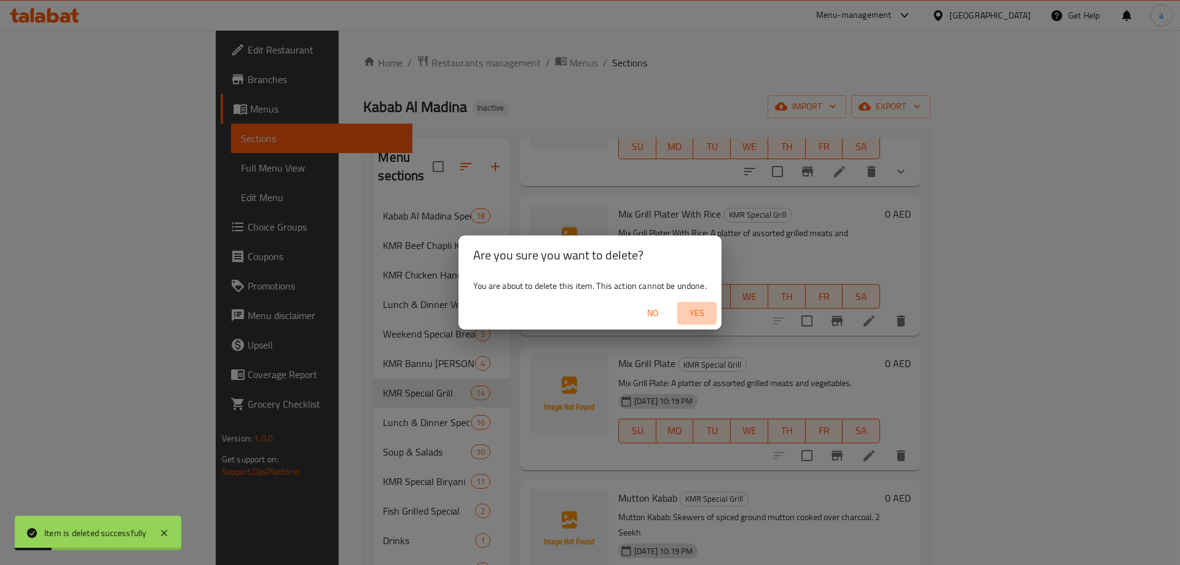
click at [695, 319] on span "Yes" at bounding box center [696, 312] width 29 height 15
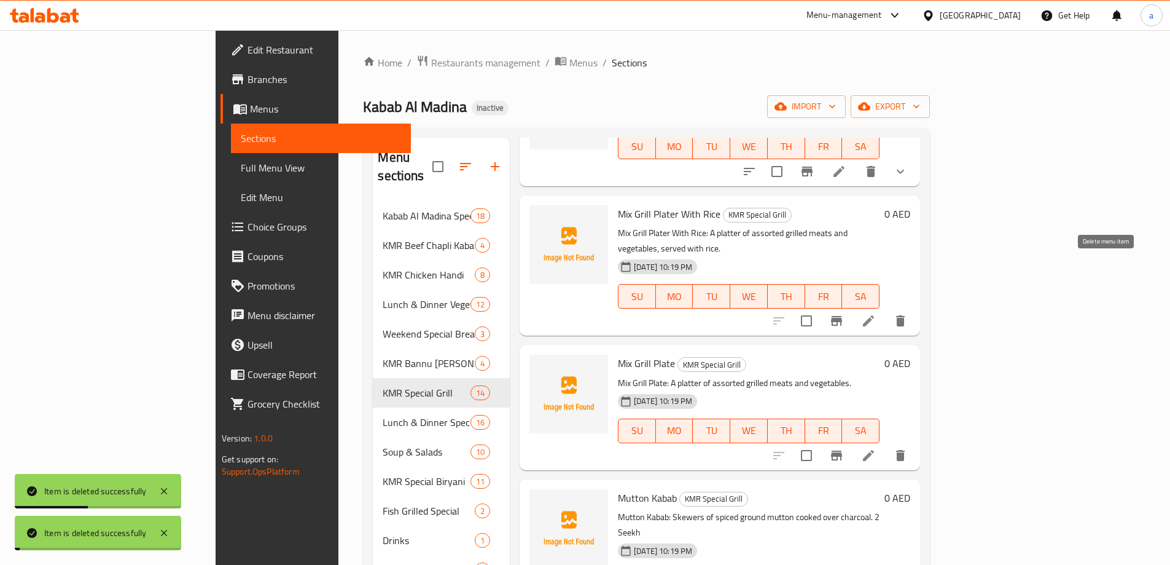
click at [905, 315] on icon "delete" at bounding box center [900, 320] width 9 height 11
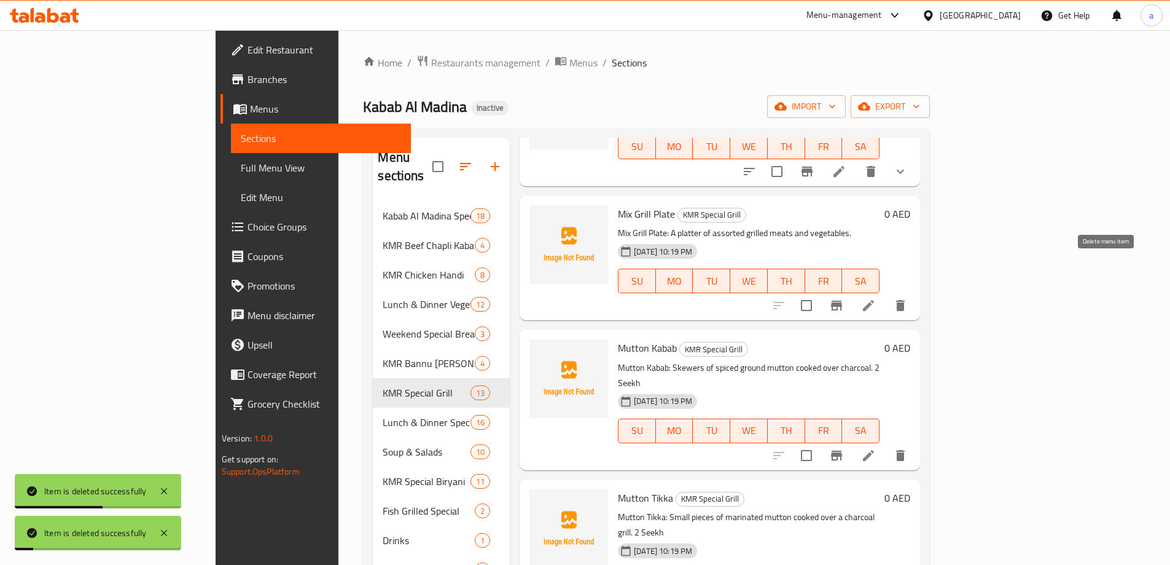
click at [908, 298] on icon "delete" at bounding box center [900, 305] width 15 height 15
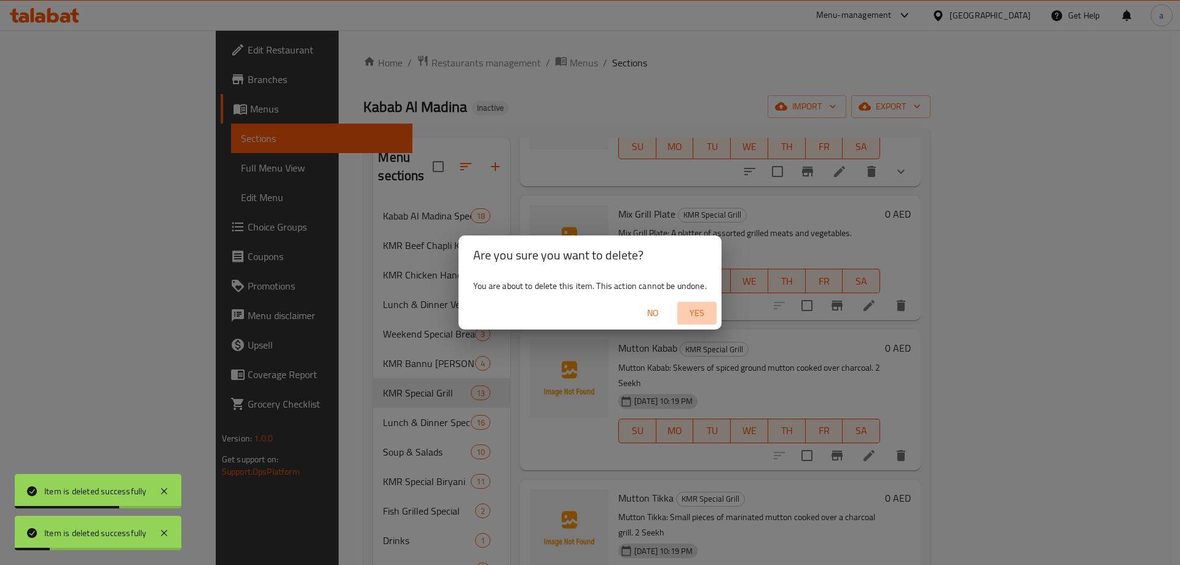
click at [695, 313] on span "Yes" at bounding box center [696, 312] width 29 height 15
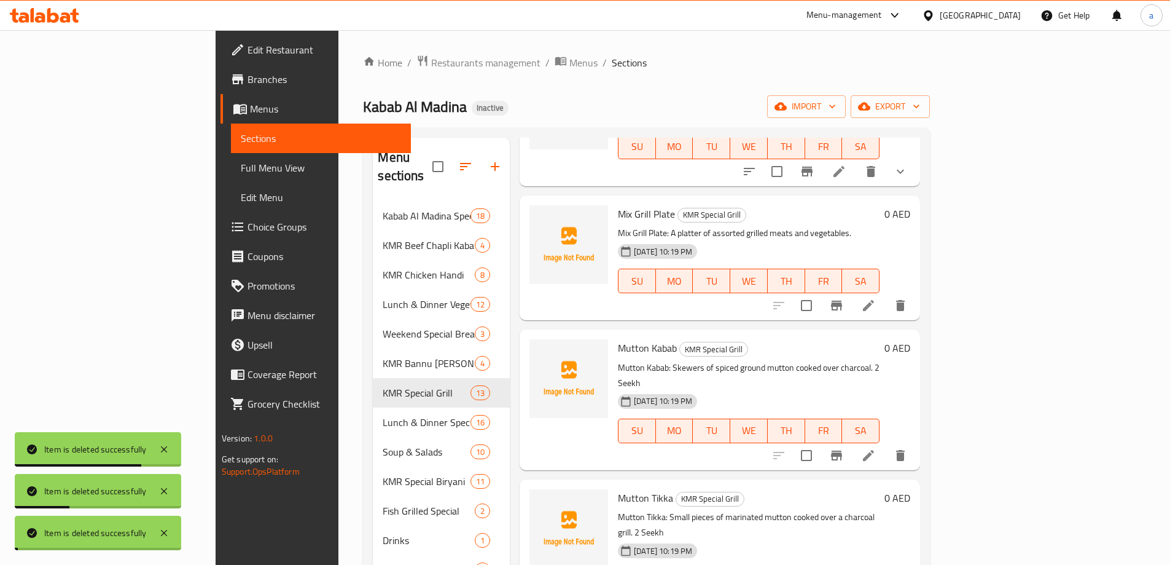
click at [905, 300] on icon "delete" at bounding box center [900, 305] width 9 height 11
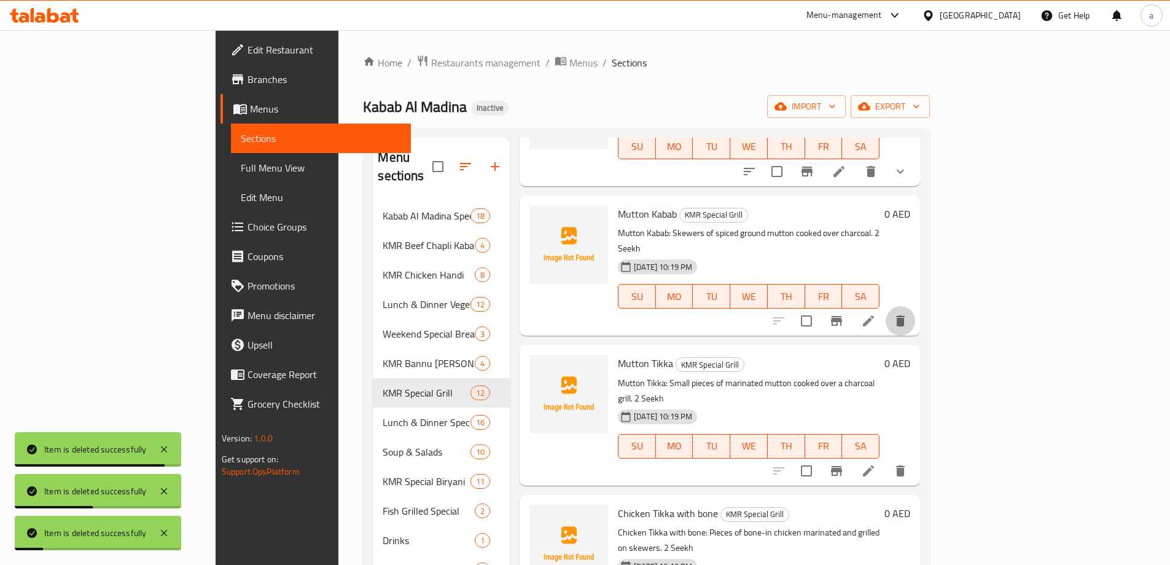
click at [905, 315] on icon "delete" at bounding box center [900, 320] width 9 height 11
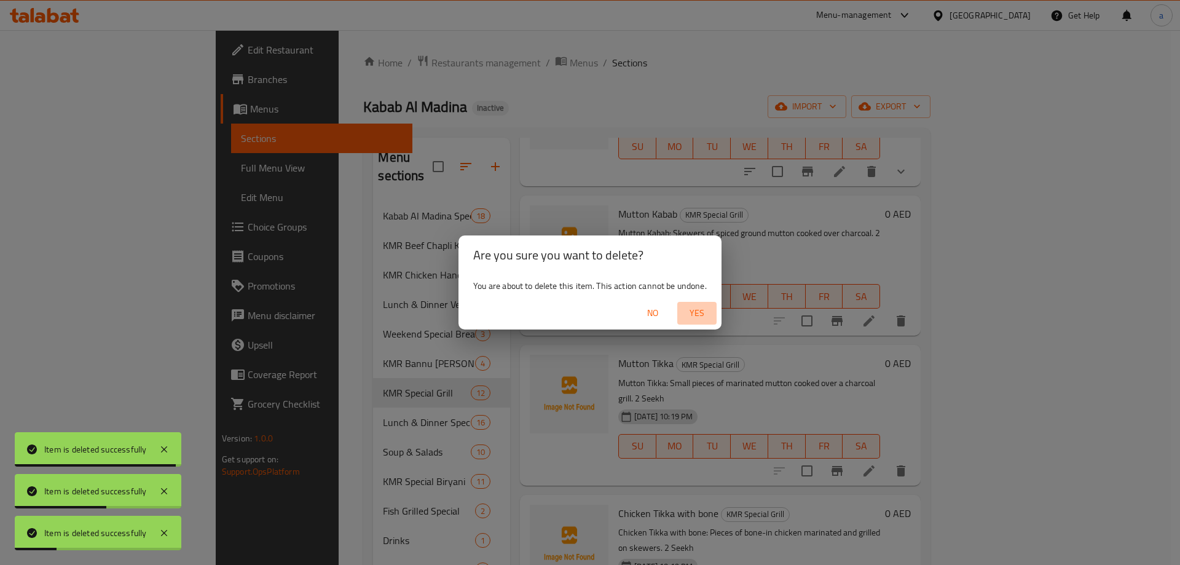
click at [699, 316] on span "Yes" at bounding box center [696, 312] width 29 height 15
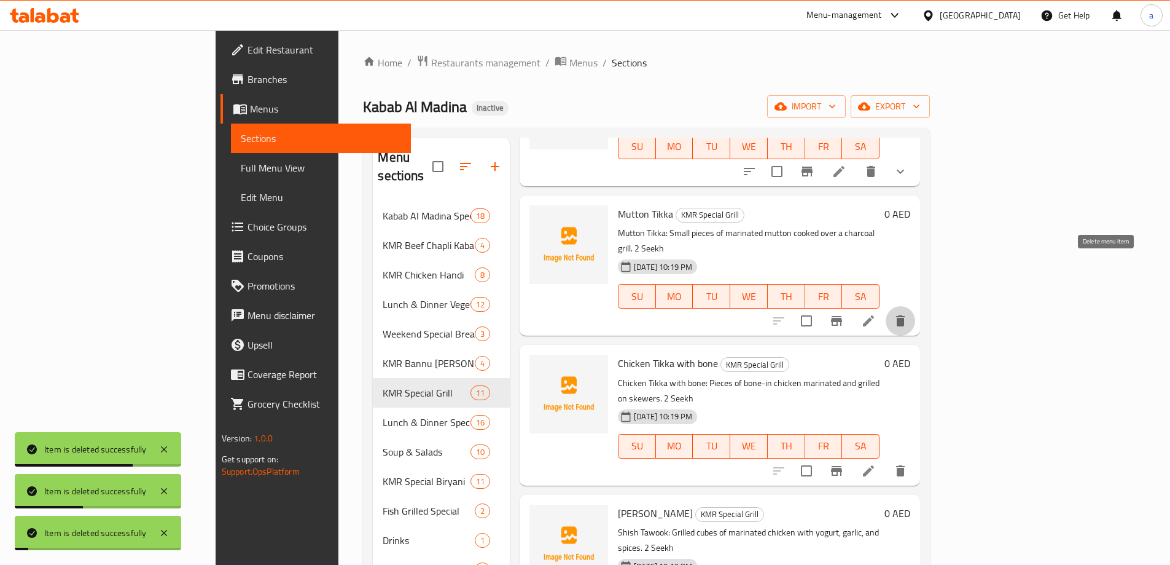
click at [905, 315] on icon "delete" at bounding box center [900, 320] width 9 height 11
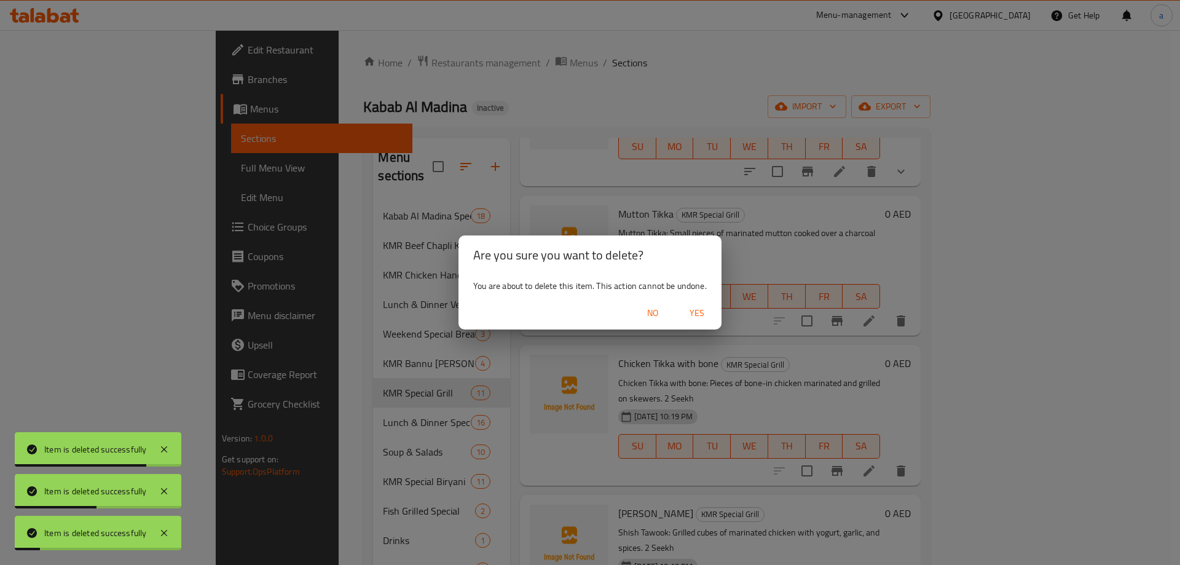
click at [688, 311] on span "Yes" at bounding box center [696, 312] width 29 height 15
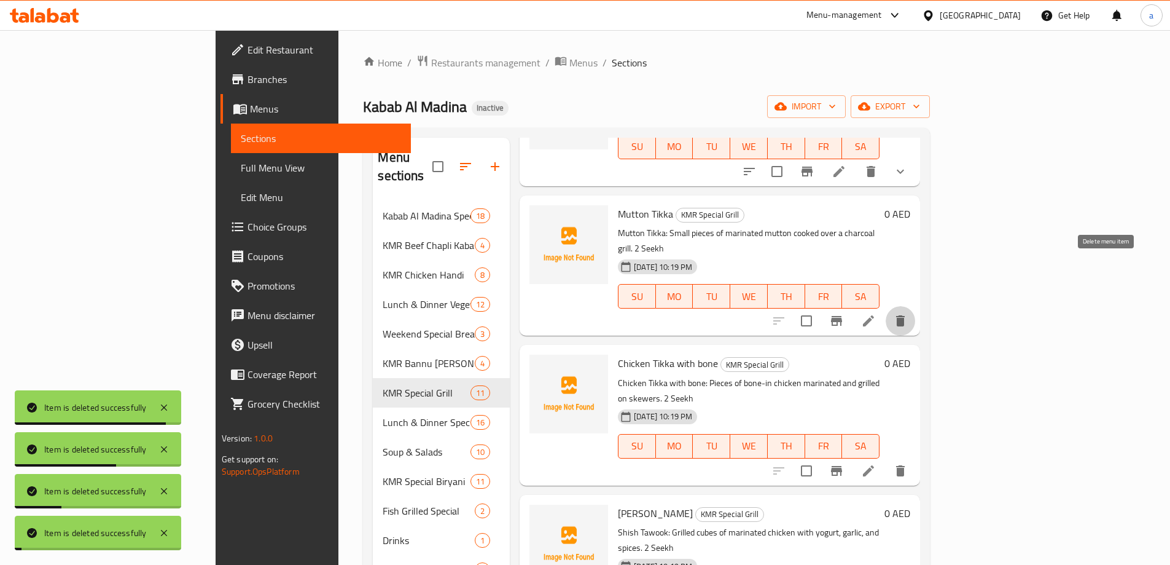
click at [908, 313] on icon "delete" at bounding box center [900, 320] width 15 height 15
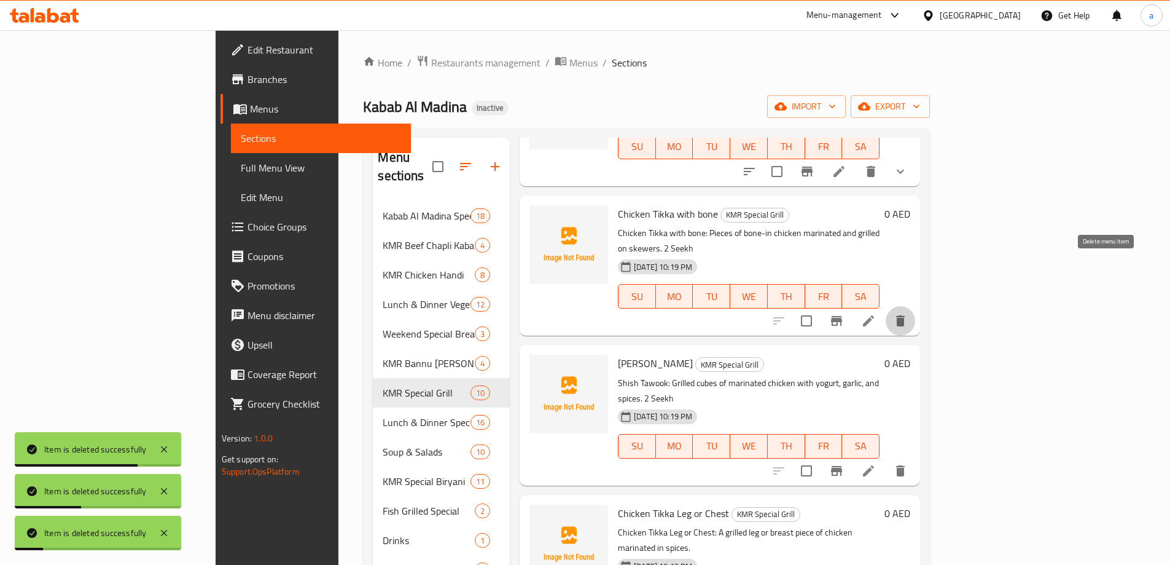
click at [915, 306] on button "delete" at bounding box center [900, 320] width 29 height 29
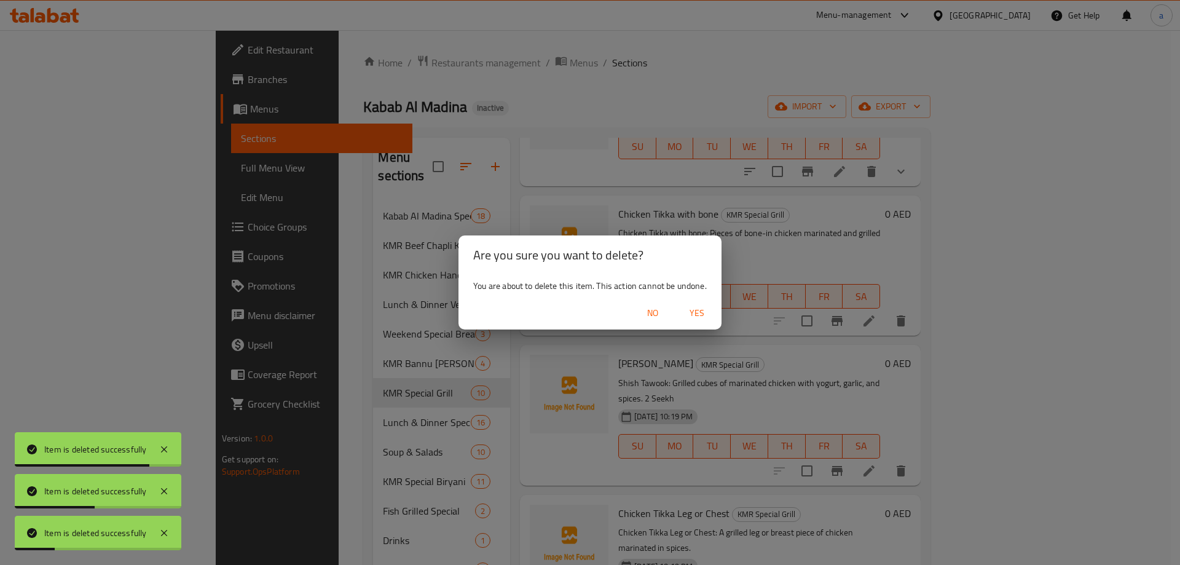
click at [706, 318] on span "Yes" at bounding box center [696, 312] width 29 height 15
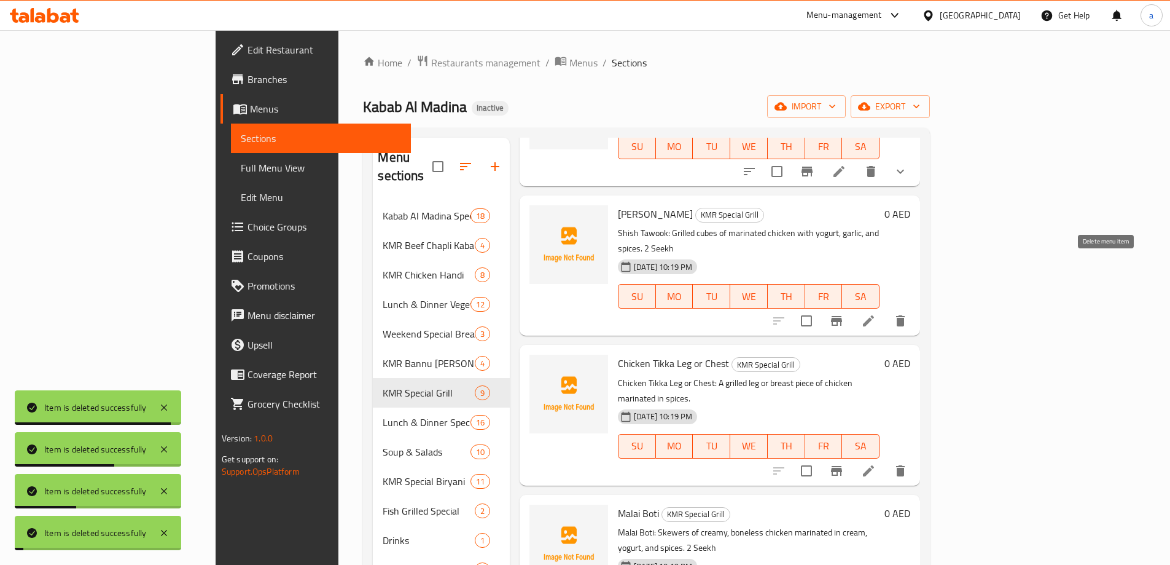
click at [908, 313] on icon "delete" at bounding box center [900, 320] width 15 height 15
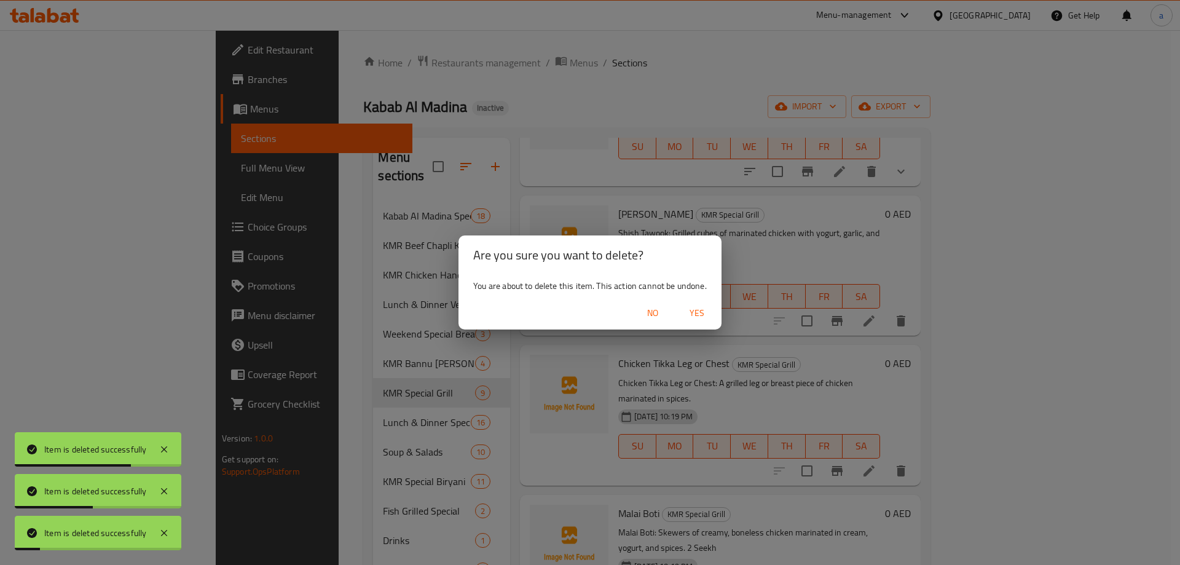
click at [695, 322] on button "Yes" at bounding box center [696, 313] width 39 height 23
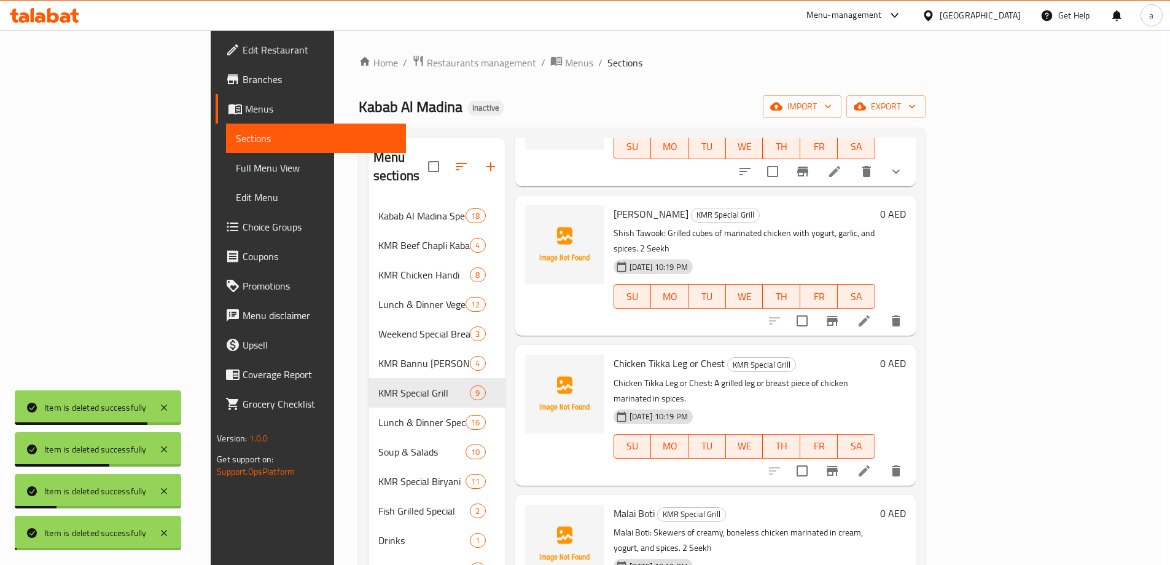
click at [901, 315] on icon "delete" at bounding box center [896, 320] width 9 height 11
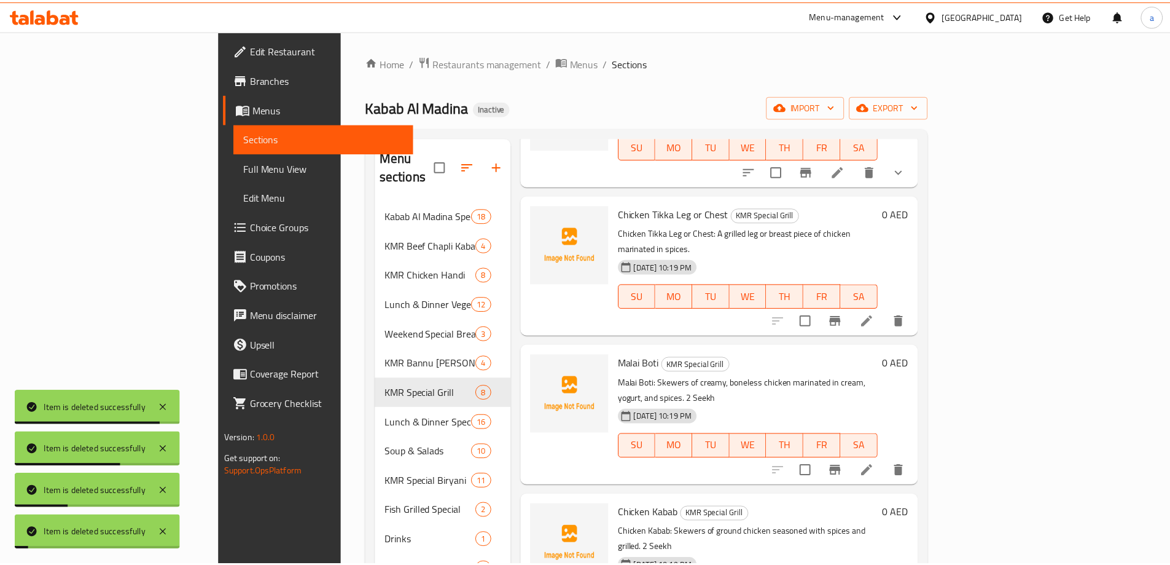
scroll to position [540, 0]
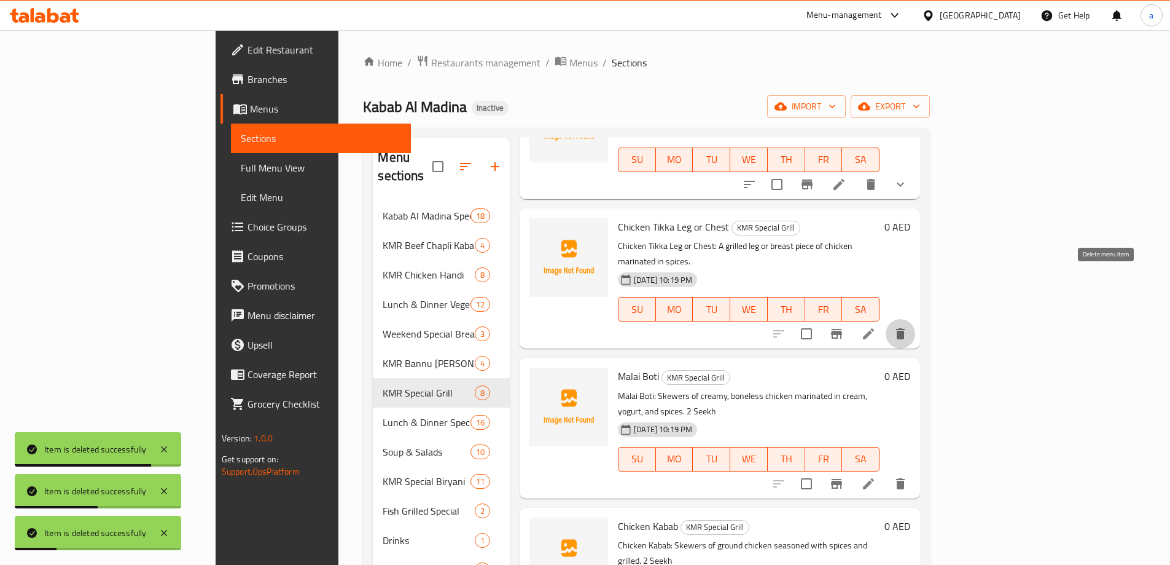
click at [905, 328] on icon "delete" at bounding box center [900, 333] width 9 height 11
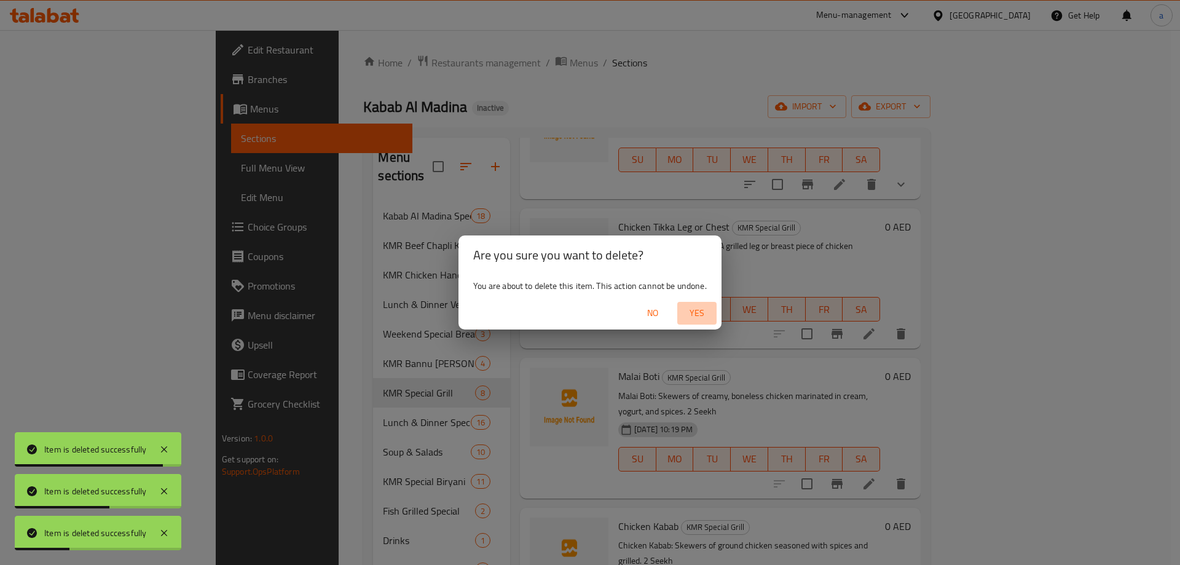
click at [703, 312] on span "Yes" at bounding box center [696, 312] width 29 height 15
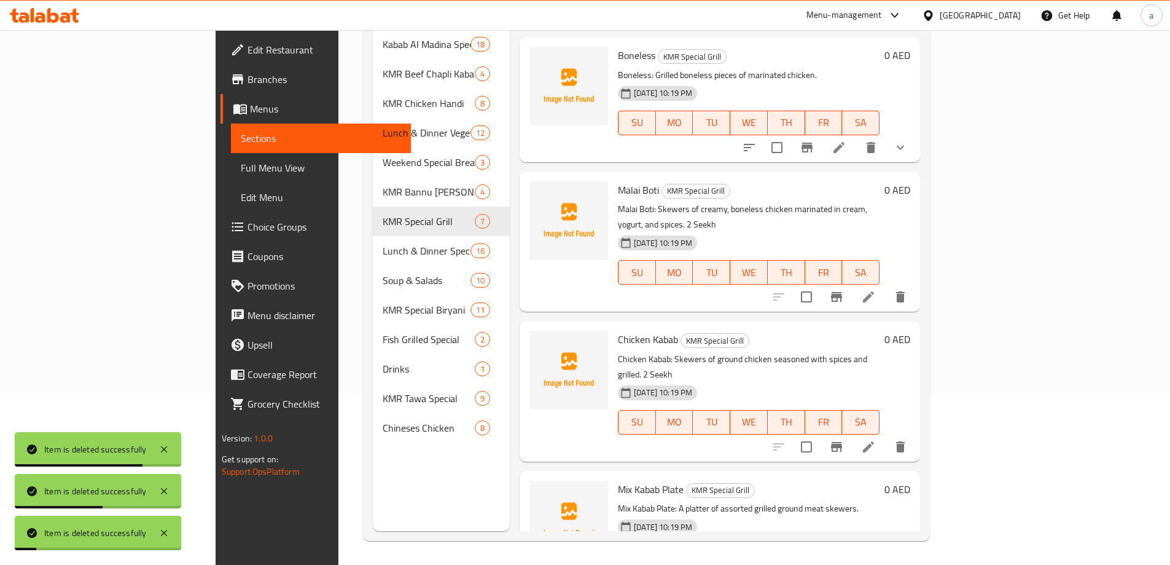
scroll to position [172, 0]
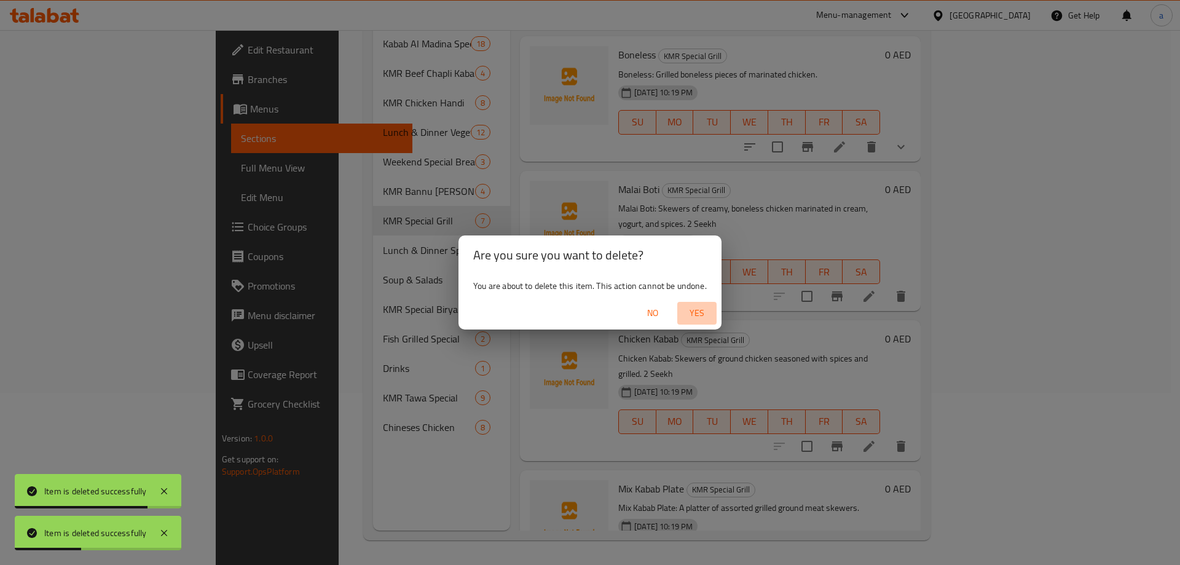
click at [710, 316] on span "Yes" at bounding box center [696, 312] width 29 height 15
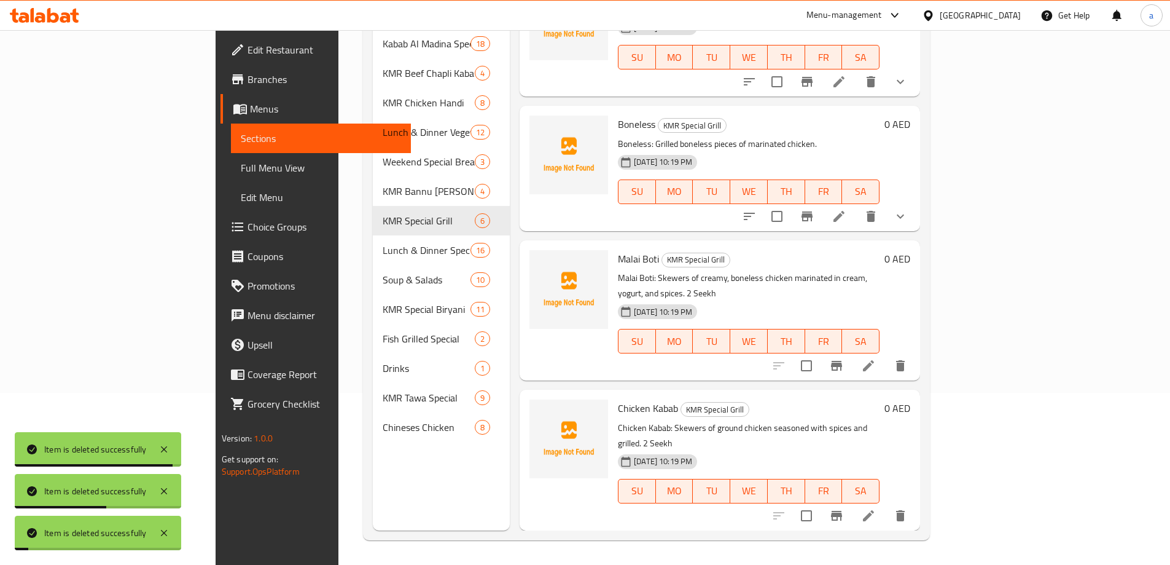
scroll to position [272, 0]
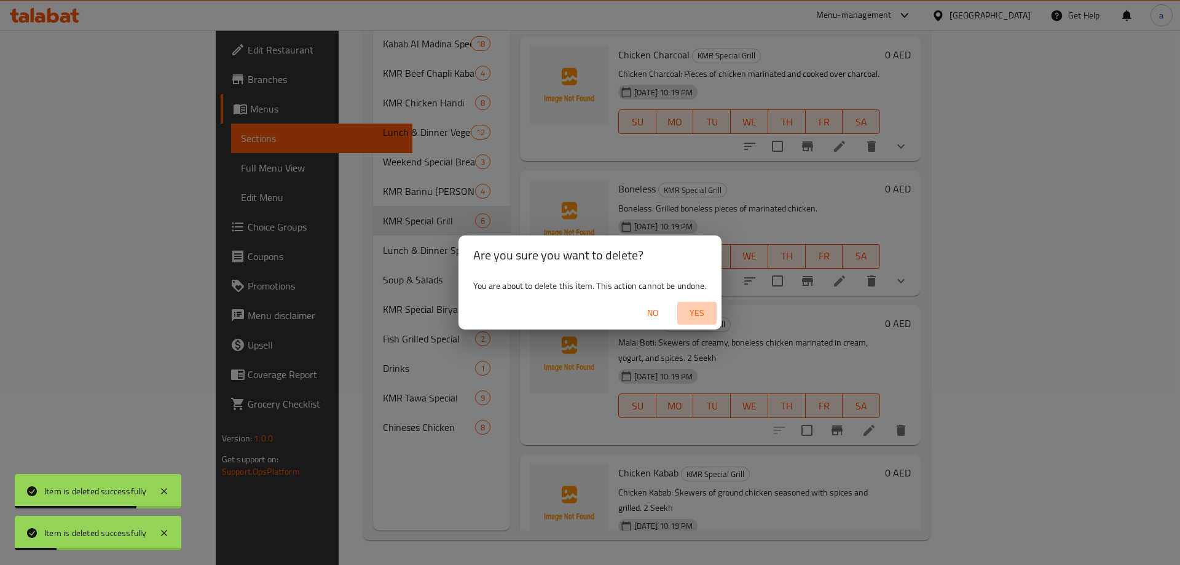
click at [705, 309] on span "Yes" at bounding box center [696, 312] width 29 height 15
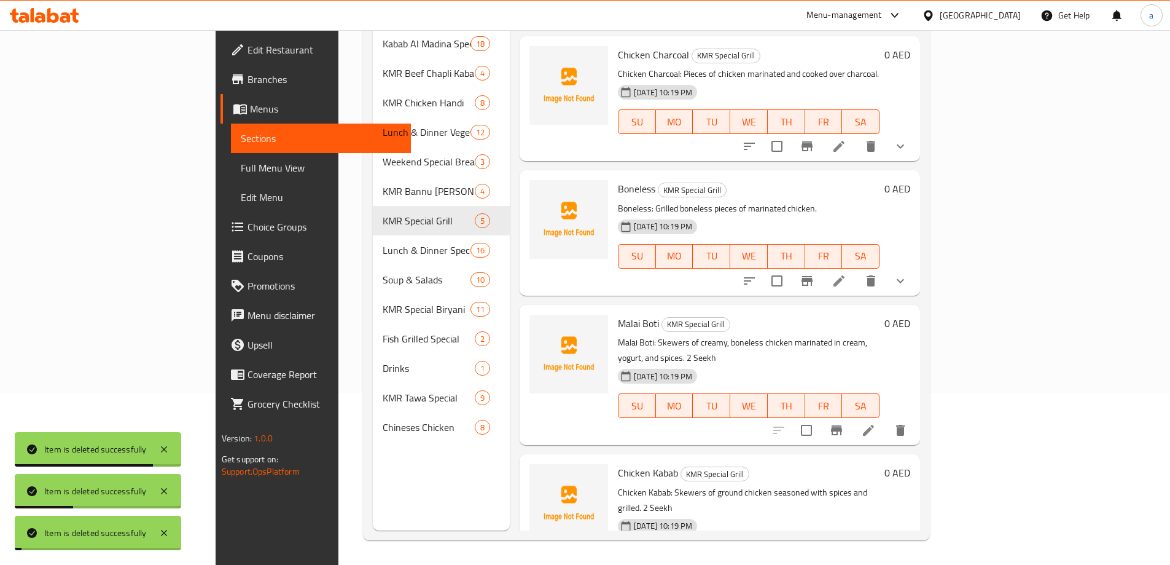
scroll to position [137, 0]
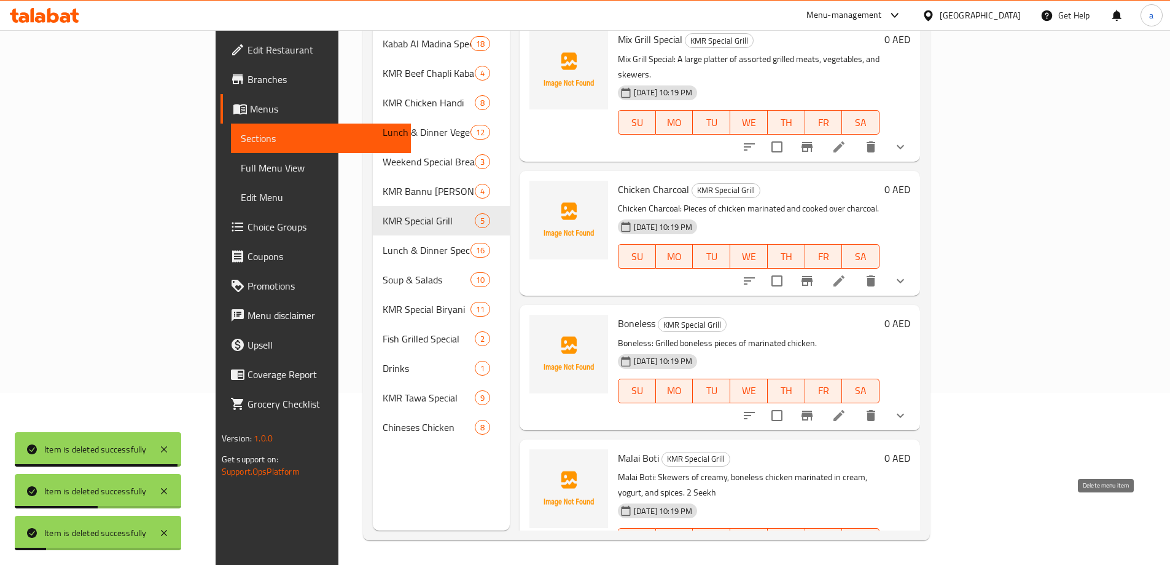
click at [905, 559] on icon "delete" at bounding box center [900, 564] width 9 height 11
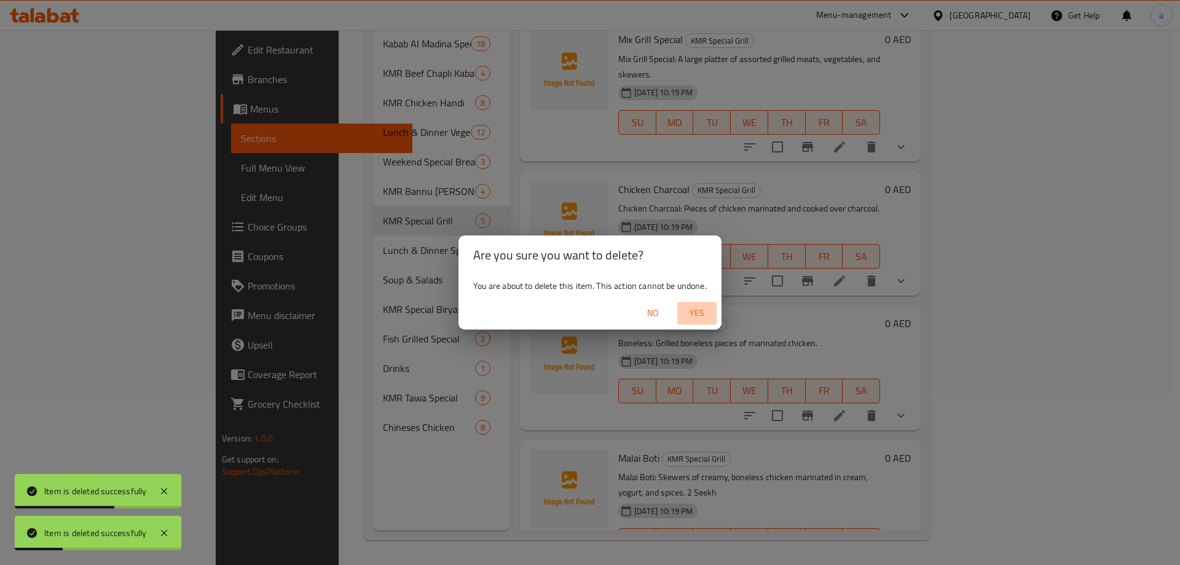
click at [705, 319] on span "Yes" at bounding box center [696, 312] width 29 height 15
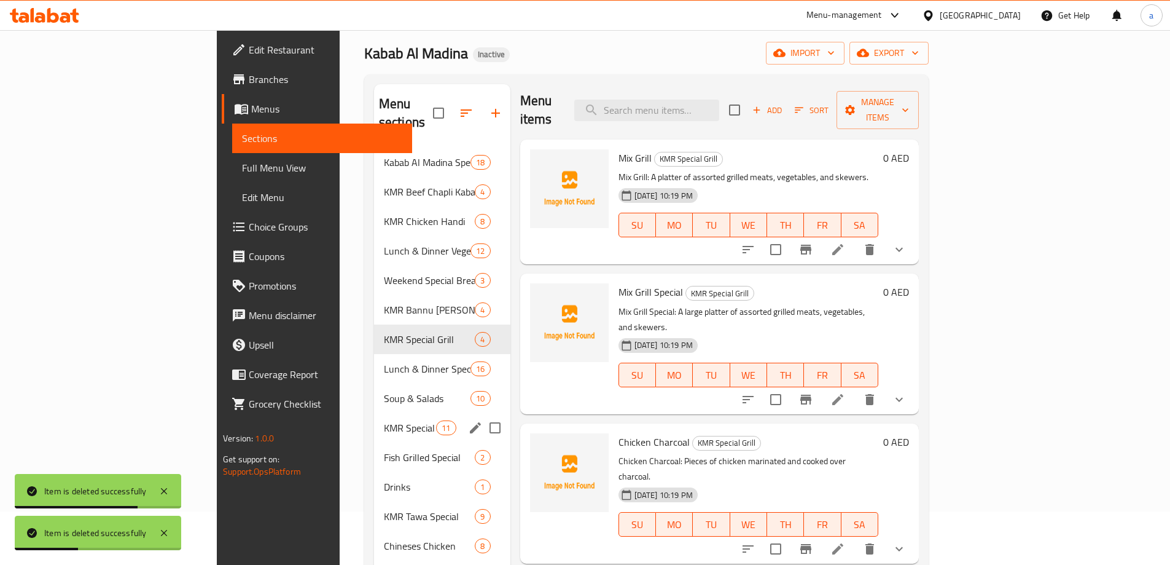
scroll to position [172, 0]
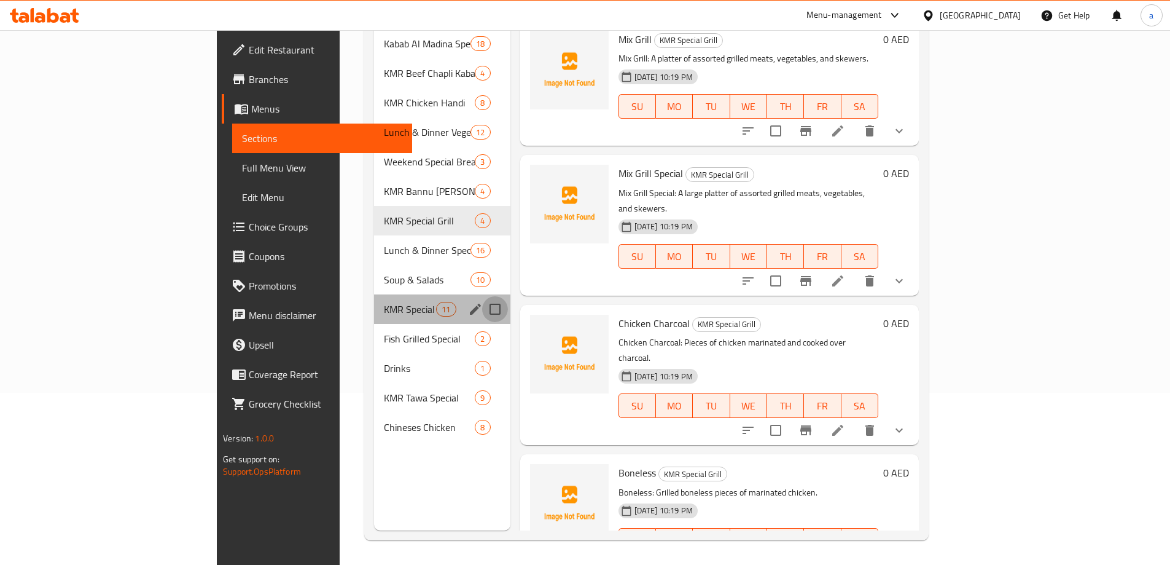
click at [482, 296] on input "Menu sections" at bounding box center [495, 309] width 26 height 26
checkbox input "true"
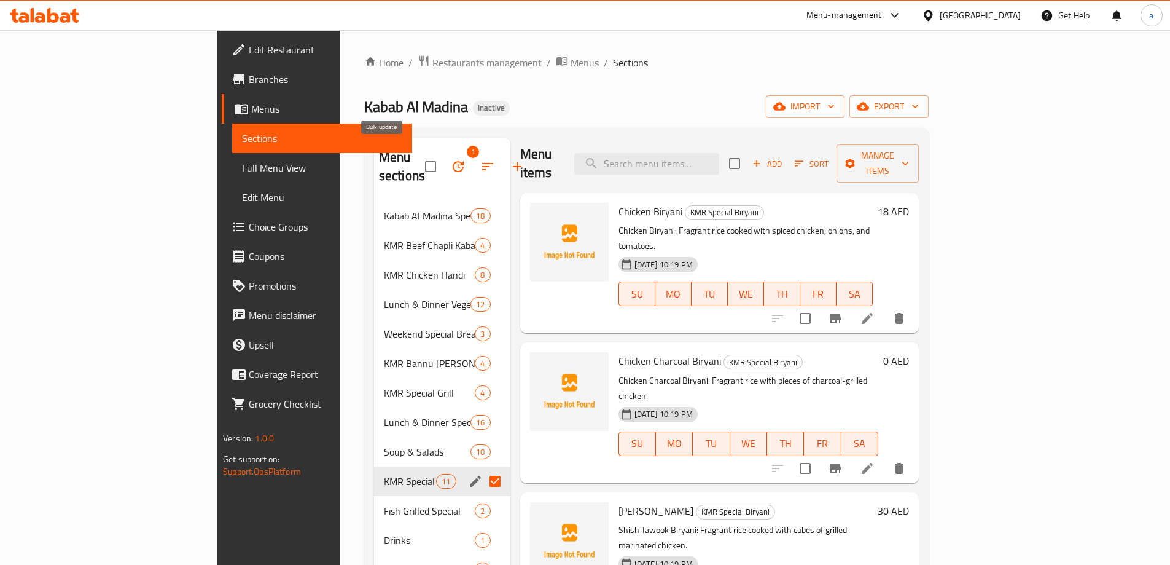
click at [451, 159] on icon "button" at bounding box center [458, 166] width 15 height 15
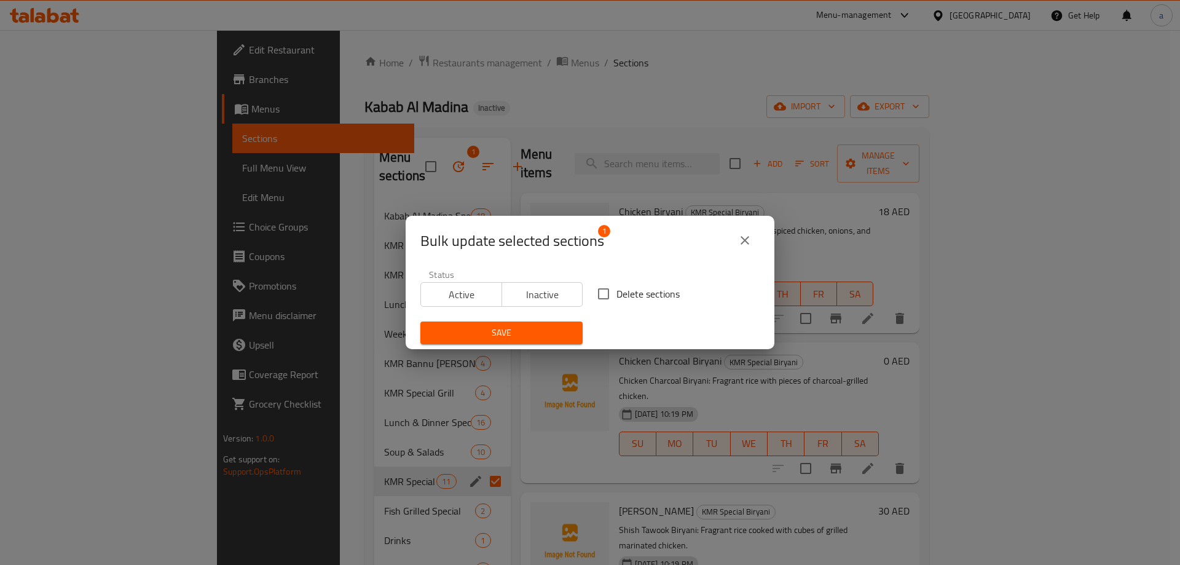
click at [605, 294] on input "Delete sections" at bounding box center [603, 294] width 26 height 26
checkbox input "true"
click at [516, 327] on span "Save" at bounding box center [501, 332] width 143 height 15
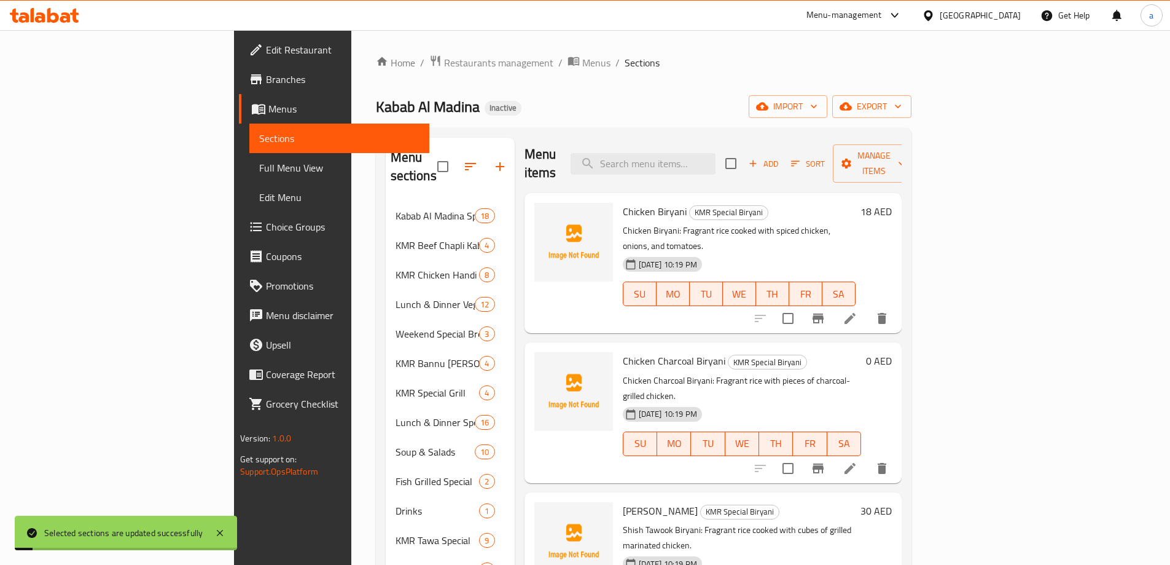
click at [556, 115] on div "Kabab Al Madina Inactive import export" at bounding box center [644, 106] width 536 height 23
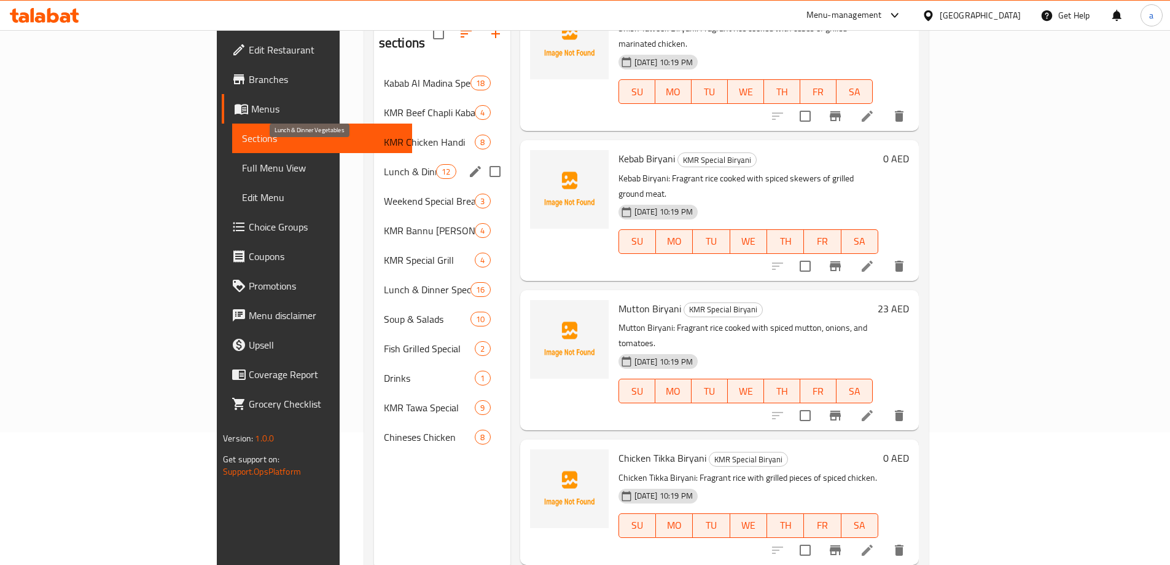
scroll to position [111, 0]
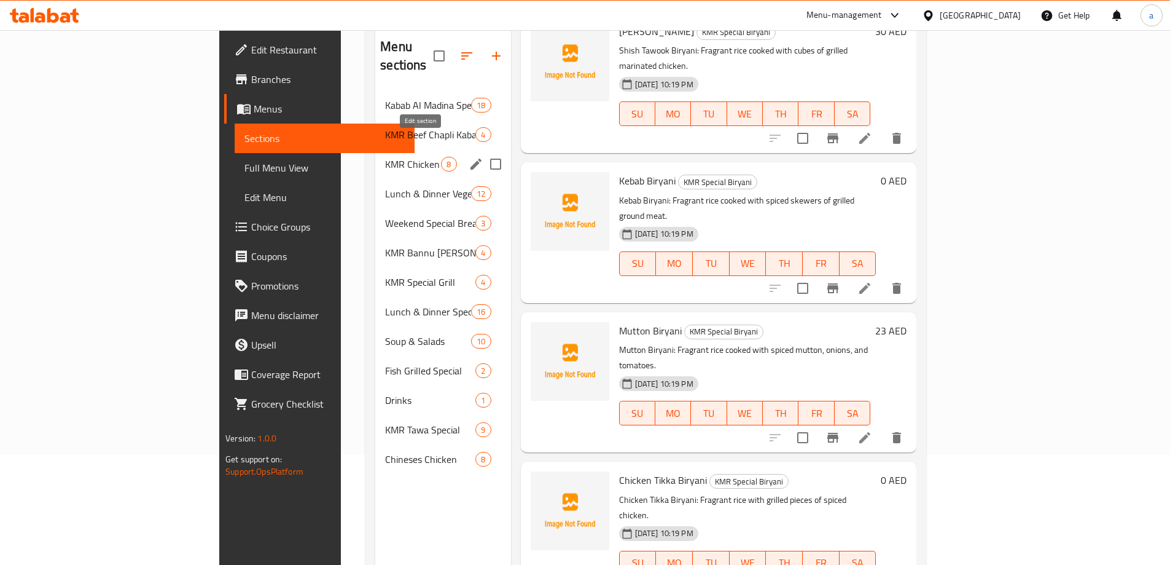
click at [471, 159] on icon "edit" at bounding box center [476, 164] width 11 height 11
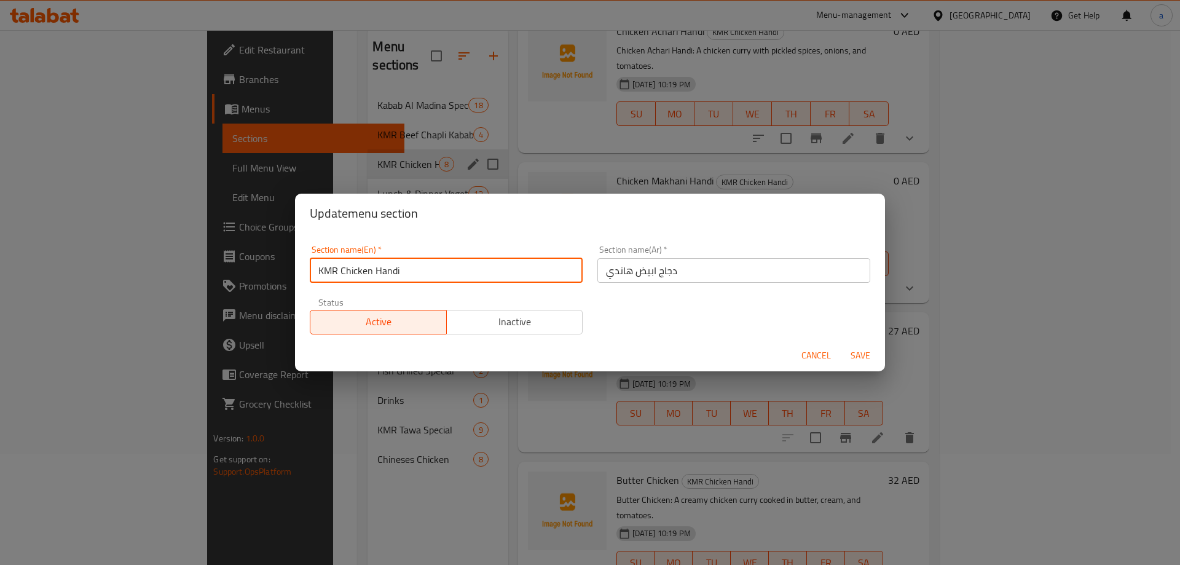
drag, startPoint x: 341, startPoint y: 268, endPoint x: 444, endPoint y: 270, distance: 103.2
click at [444, 270] on input "KMR Chicken Handi" at bounding box center [446, 270] width 273 height 25
click at [816, 355] on span "Cancel" at bounding box center [815, 355] width 29 height 15
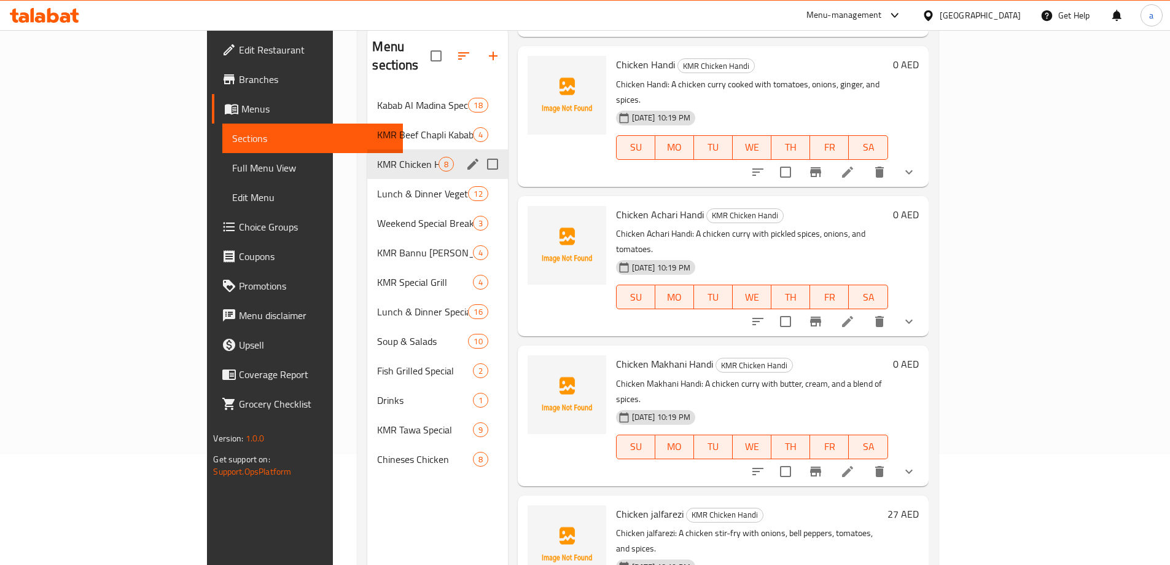
scroll to position [187, 0]
click at [395, 492] on div "Menu sections Kabab Al Madina Special Breakfast 18 KMR Beef Chapli Kabab Specia…" at bounding box center [437, 309] width 140 height 565
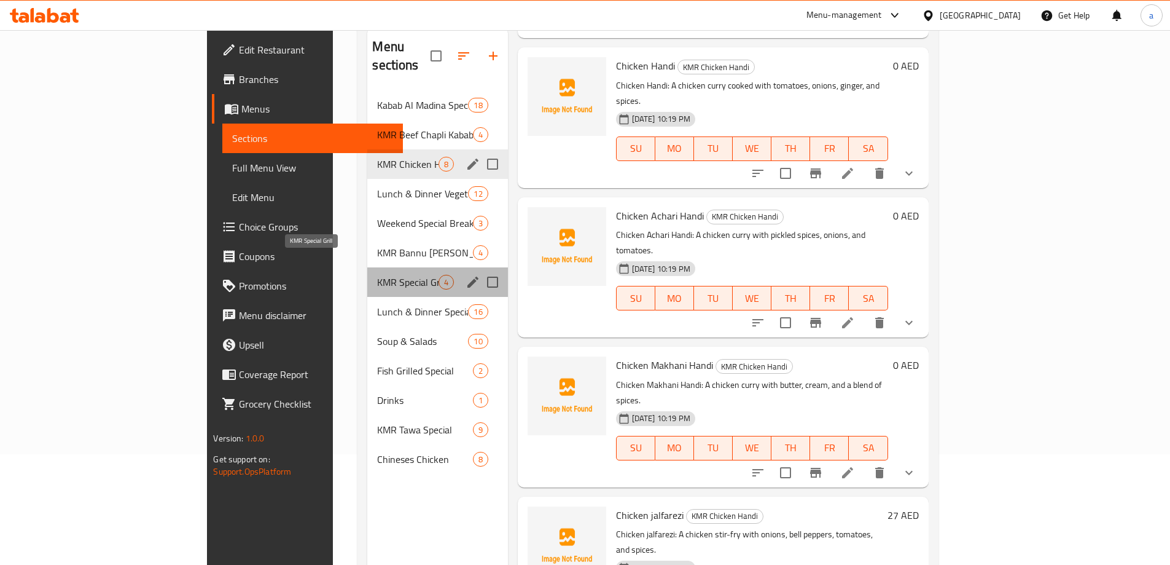
click at [377, 275] on span "KMR Special Grill" at bounding box center [407, 282] width 61 height 15
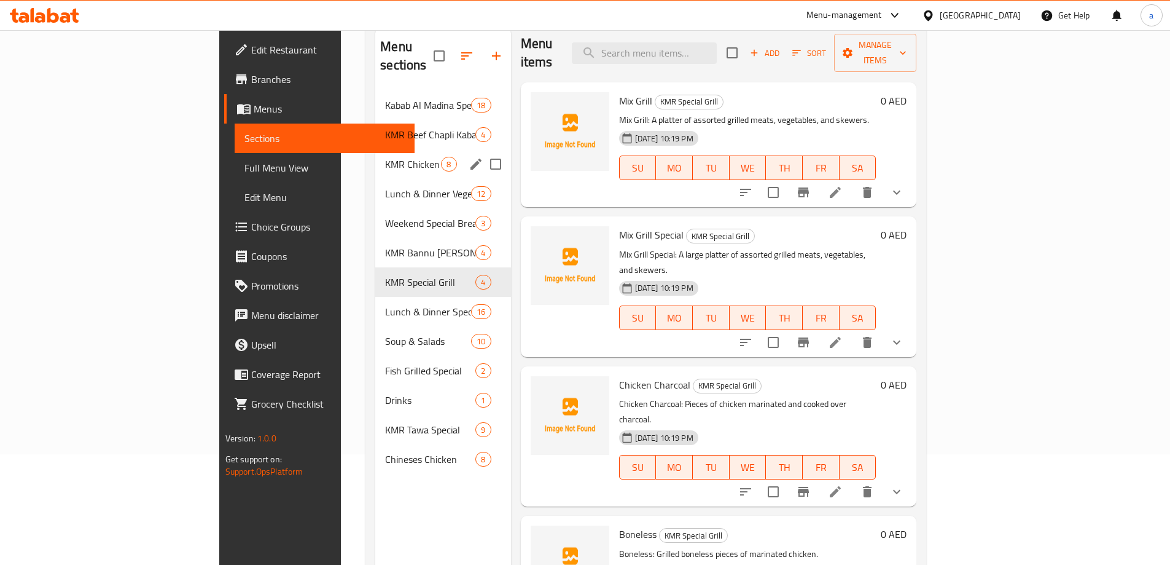
click at [619, 92] on span "Mix Grill" at bounding box center [635, 101] width 33 height 18
copy h6 "Mix Grill"
click at [619, 225] on span "Mix Grill Special" at bounding box center [651, 234] width 65 height 18
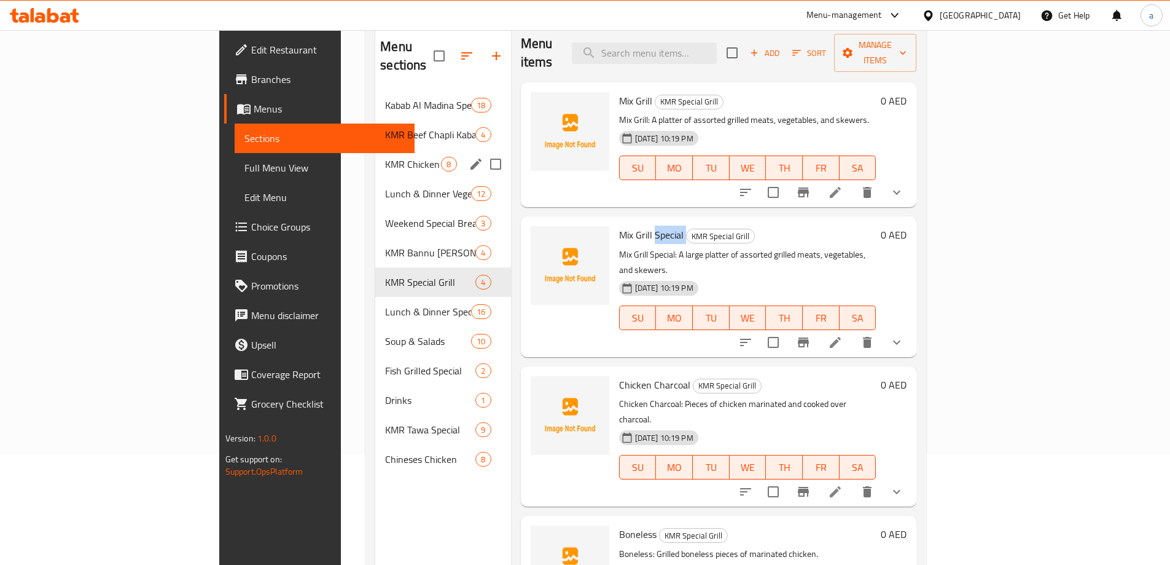
click at [619, 225] on span "Mix Grill Special" at bounding box center [651, 234] width 65 height 18
copy h6 "Mix Grill Special"
click at [619, 396] on p "Chicken Charcoal: Pieces of chicken marinated and cooked over charcoal." at bounding box center [747, 411] width 257 height 31
click at [619, 375] on span "Chicken Charcoal" at bounding box center [654, 384] width 71 height 18
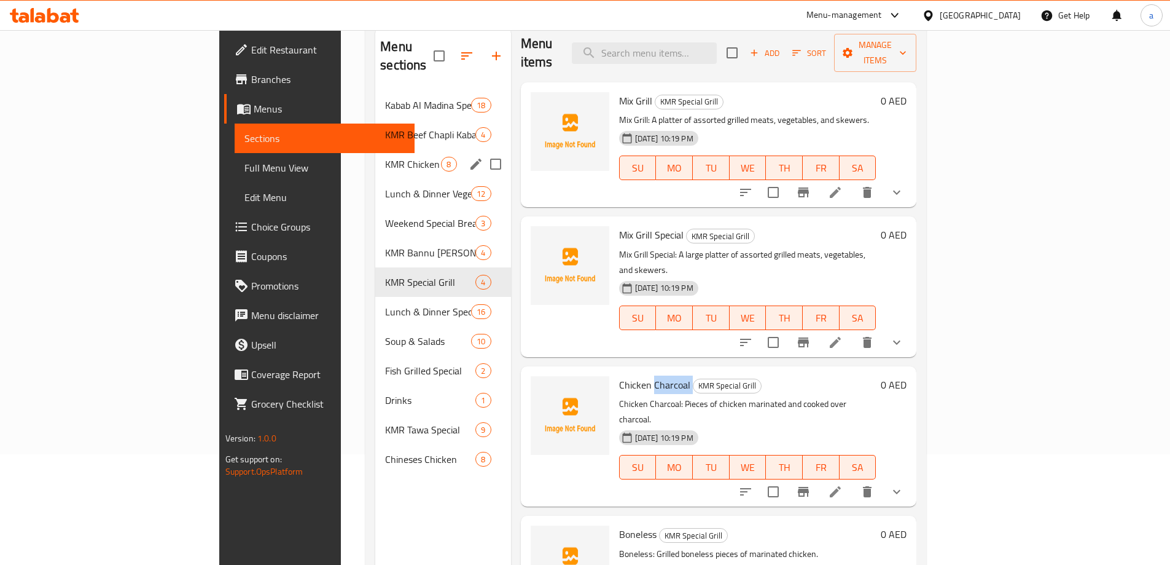
click at [619, 375] on span "Chicken Charcoal" at bounding box center [654, 384] width 71 height 18
copy h6 "Chicken Charcoal"
click at [619, 525] on span "Boneless" at bounding box center [637, 534] width 37 height 18
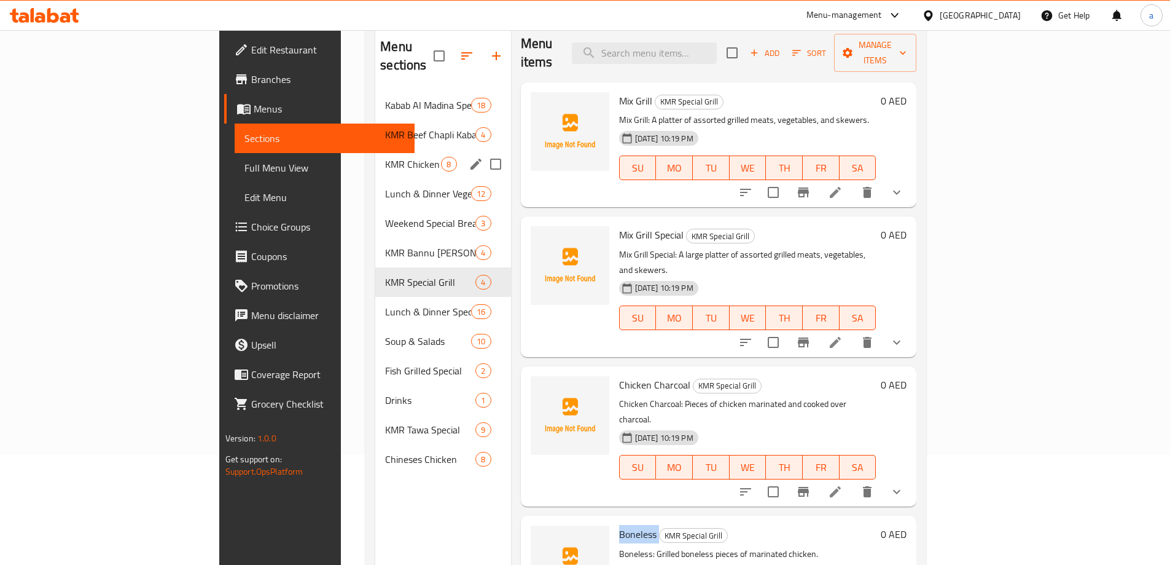
copy h6 "Boneless"
click at [375, 506] on div "Menu sections Kabab Al Madina Special Breakfast 18 KMR Beef Chapli Kabab Specia…" at bounding box center [442, 309] width 135 height 565
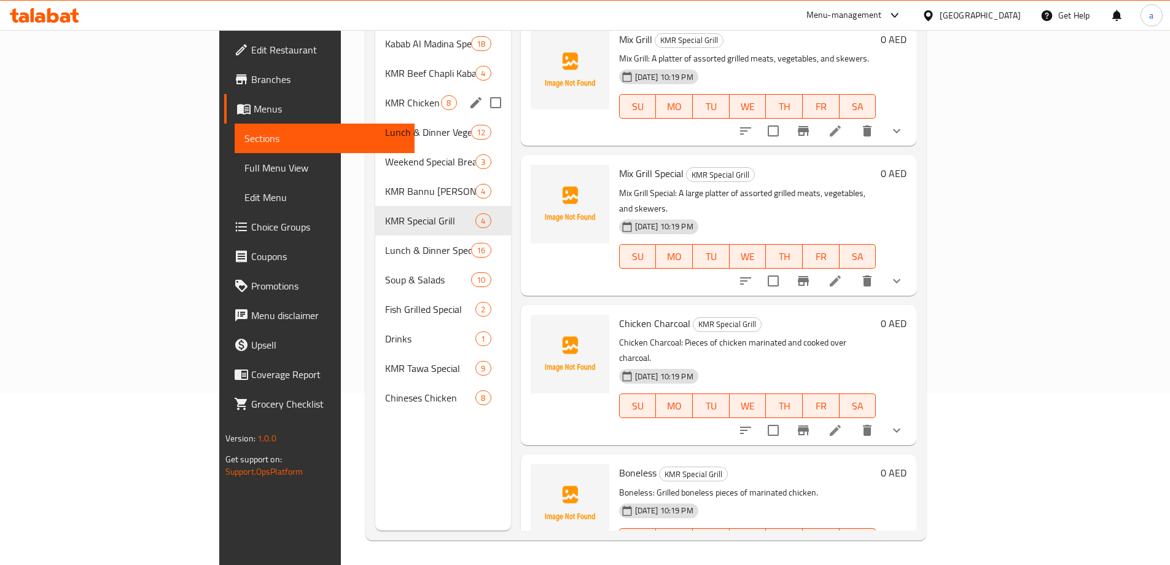
scroll to position [0, 0]
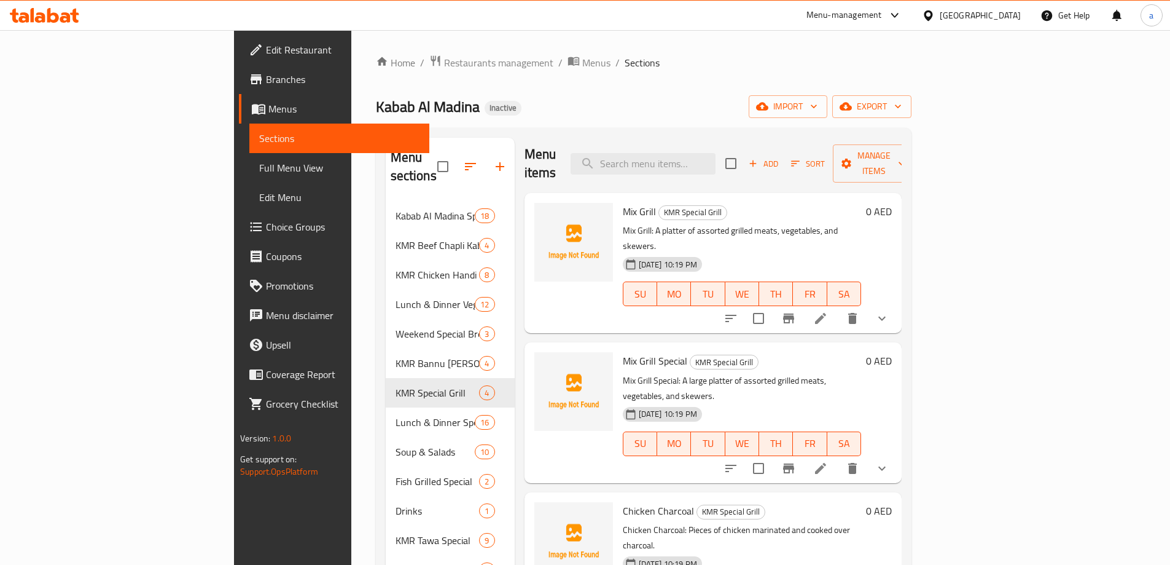
click at [259, 172] on span "Full Menu View" at bounding box center [339, 167] width 160 height 15
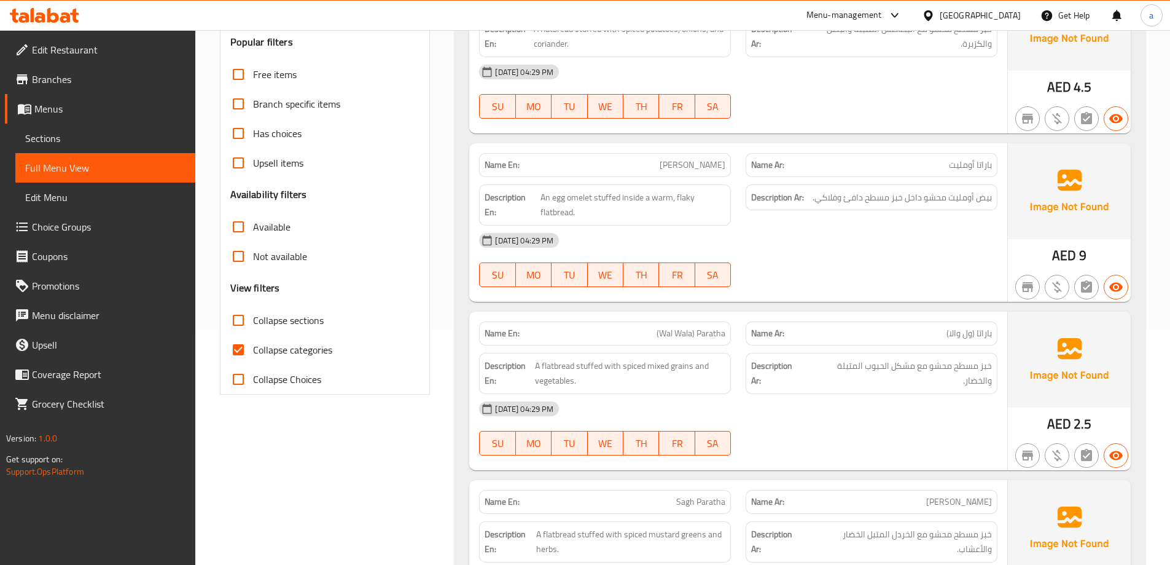
scroll to position [246, 0]
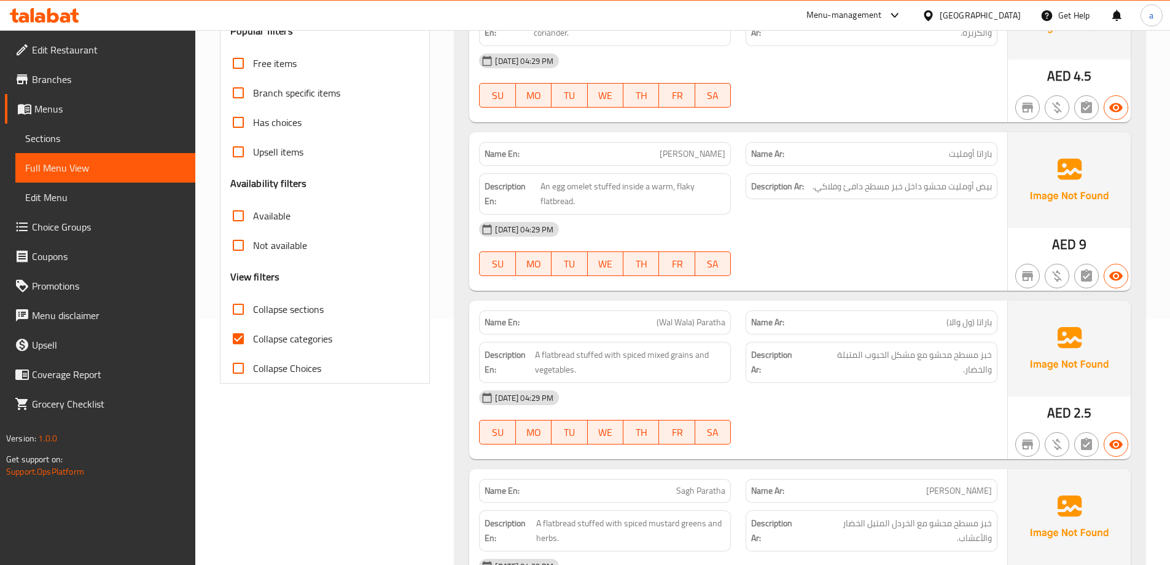
click at [270, 344] on span "Collapse categories" at bounding box center [292, 338] width 79 height 15
click at [253, 344] on input "Collapse categories" at bounding box center [238, 338] width 29 height 29
checkbox input "false"
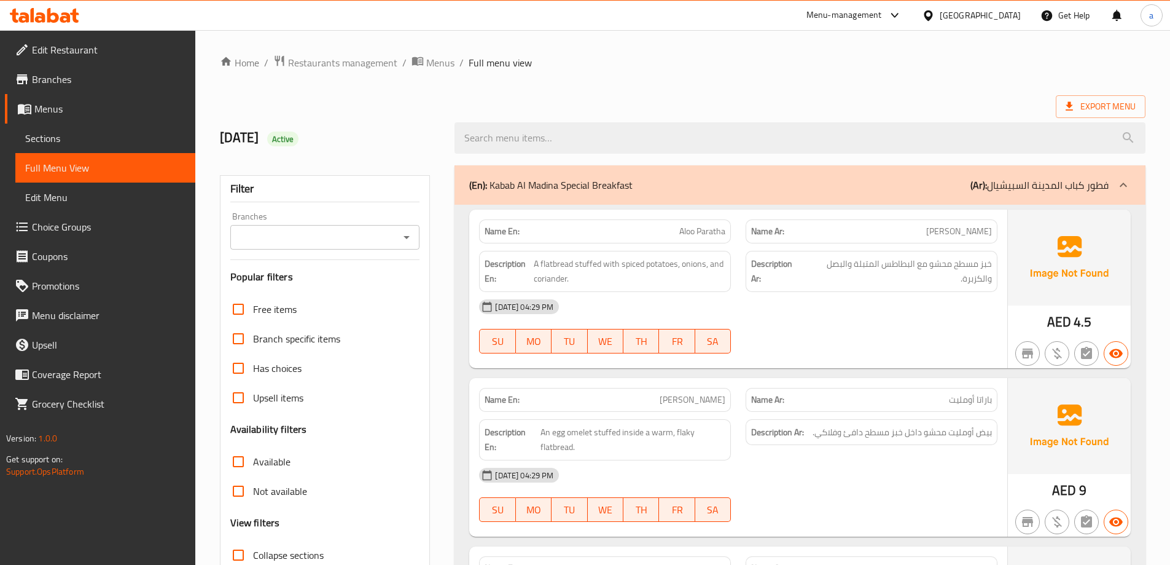
click at [955, 183] on div "(En): Kabab Al Madina Special Breakfast (Ar): فطور كباب المدينة [GEOGRAPHIC_DAT…" at bounding box center [789, 185] width 640 height 15
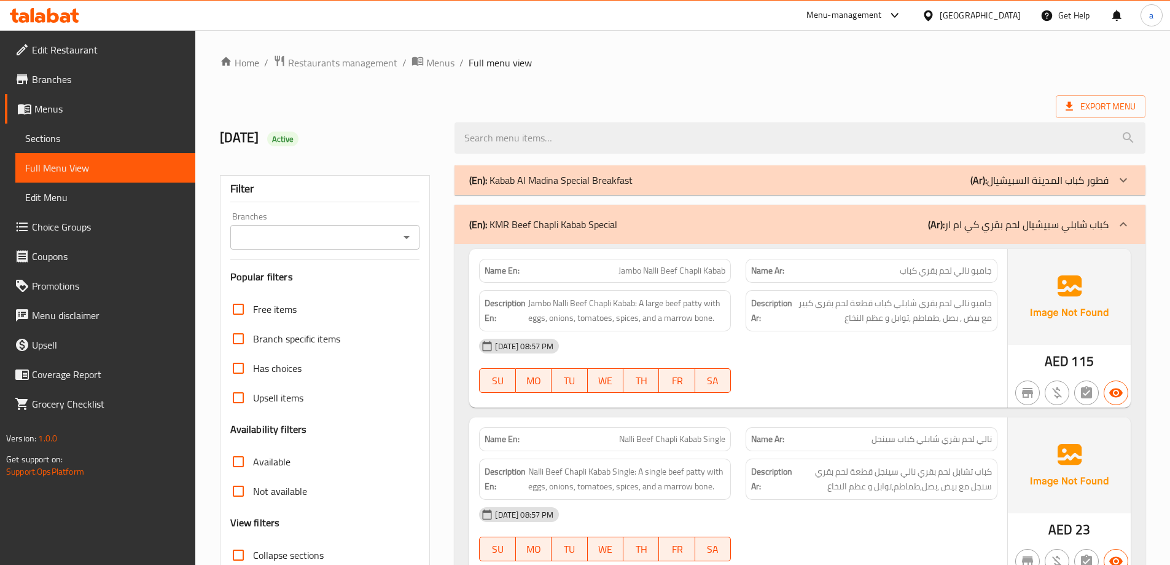
click at [1041, 230] on p "(Ar): كباب شابلي سبيشيال لحم بقري كي ام ار" at bounding box center [1018, 224] width 181 height 15
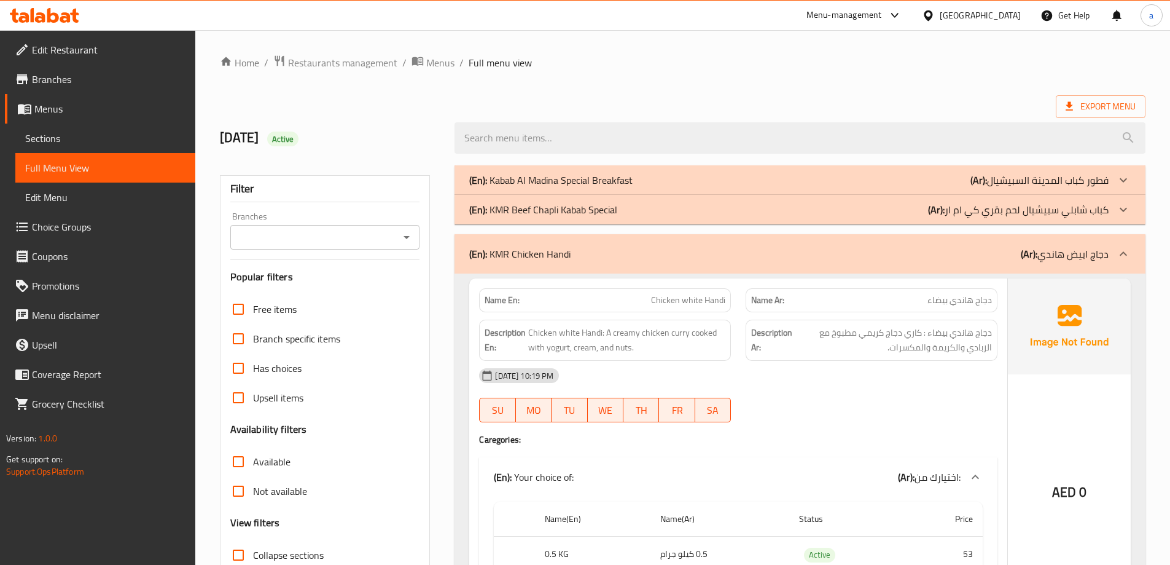
click at [1033, 260] on b "(Ar):" at bounding box center [1029, 254] width 17 height 18
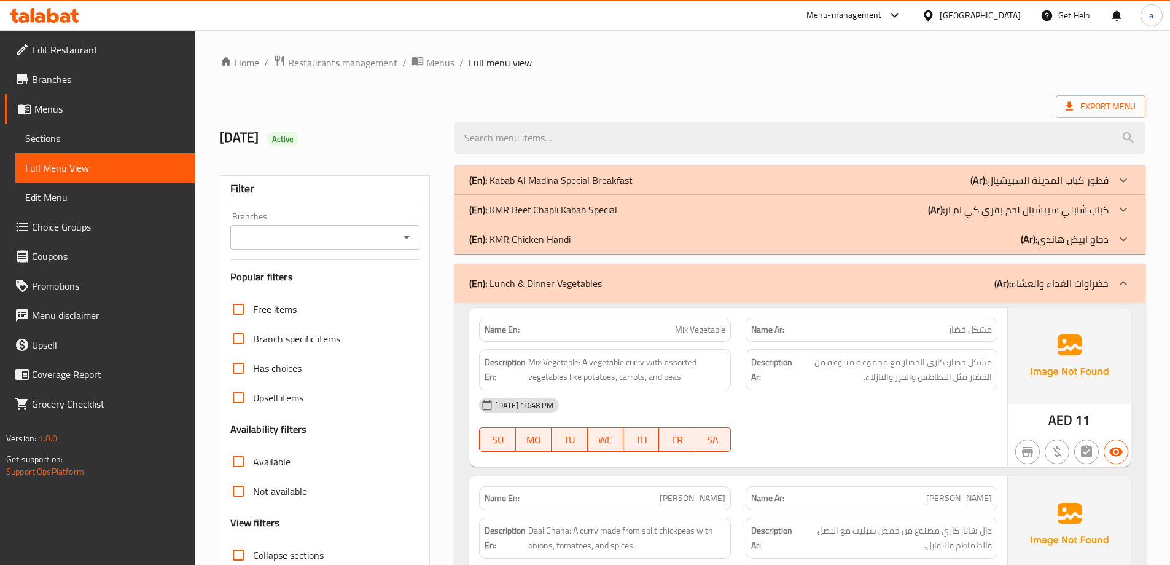
click at [924, 278] on div "(En): Lunch & Dinner Vegetables (Ar): خضراوات الغداء والعشاء" at bounding box center [789, 283] width 640 height 15
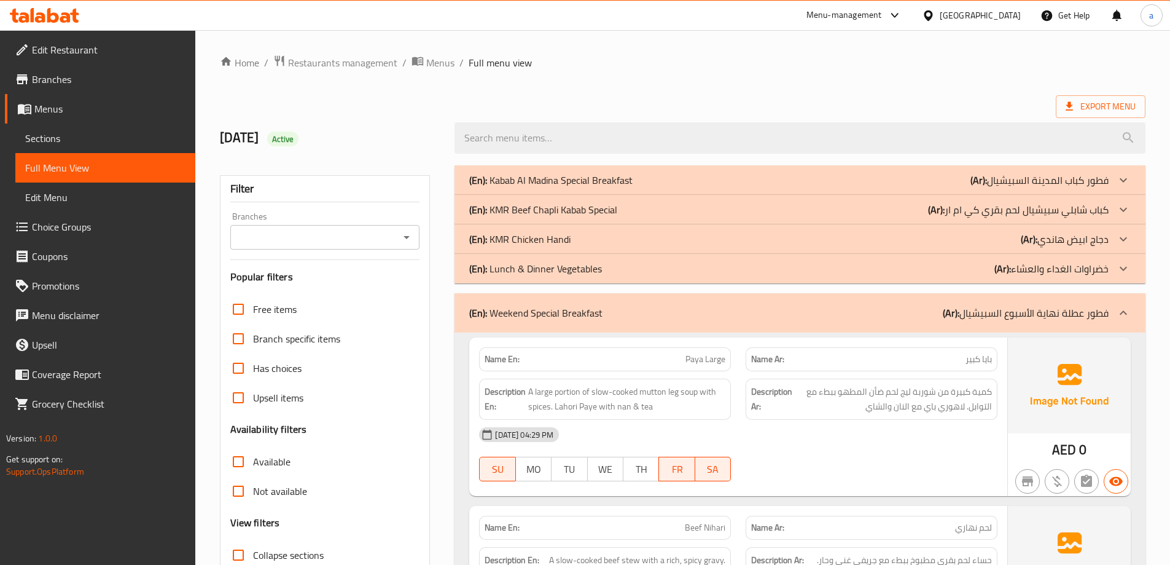
click at [951, 232] on div "(En): KMR Chicken Handi (Ar): دجاج ابيض هاندي" at bounding box center [789, 239] width 640 height 15
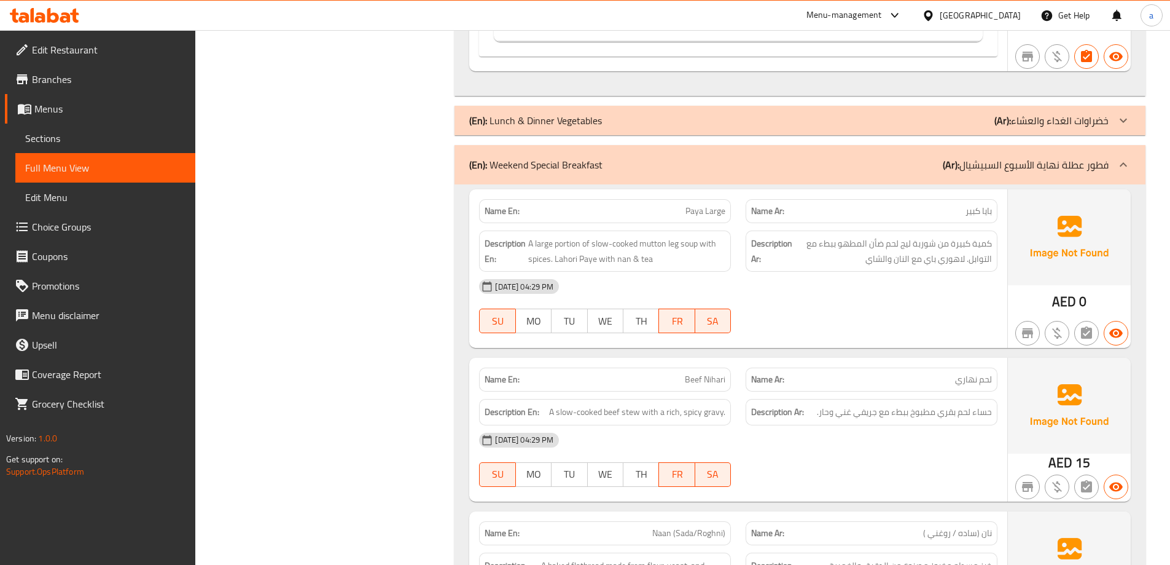
scroll to position [2580, 0]
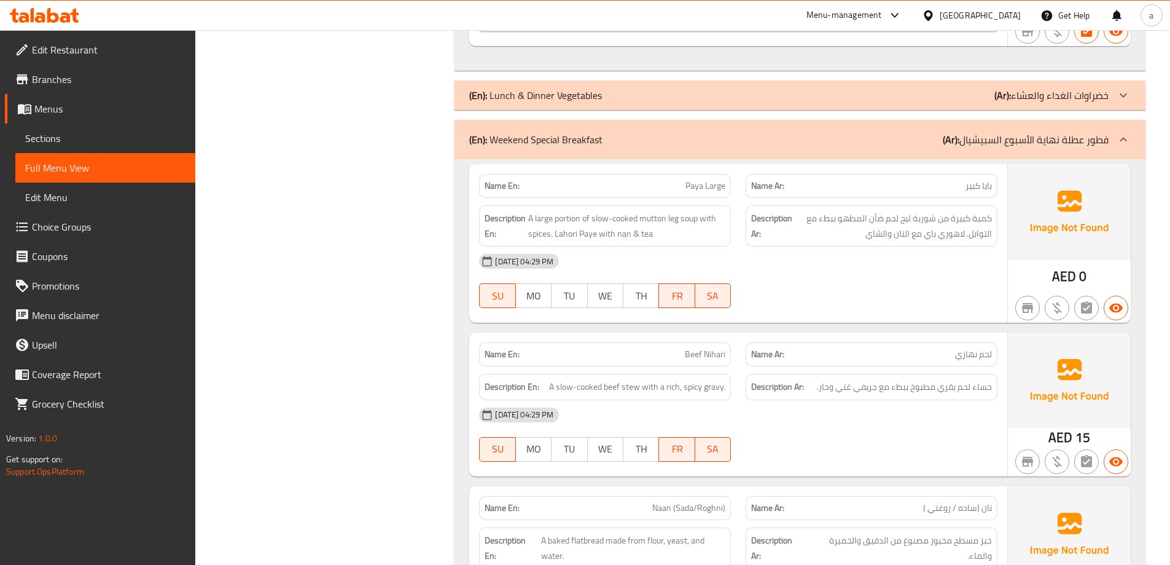
click at [955, 147] on b "(Ar):" at bounding box center [951, 139] width 17 height 18
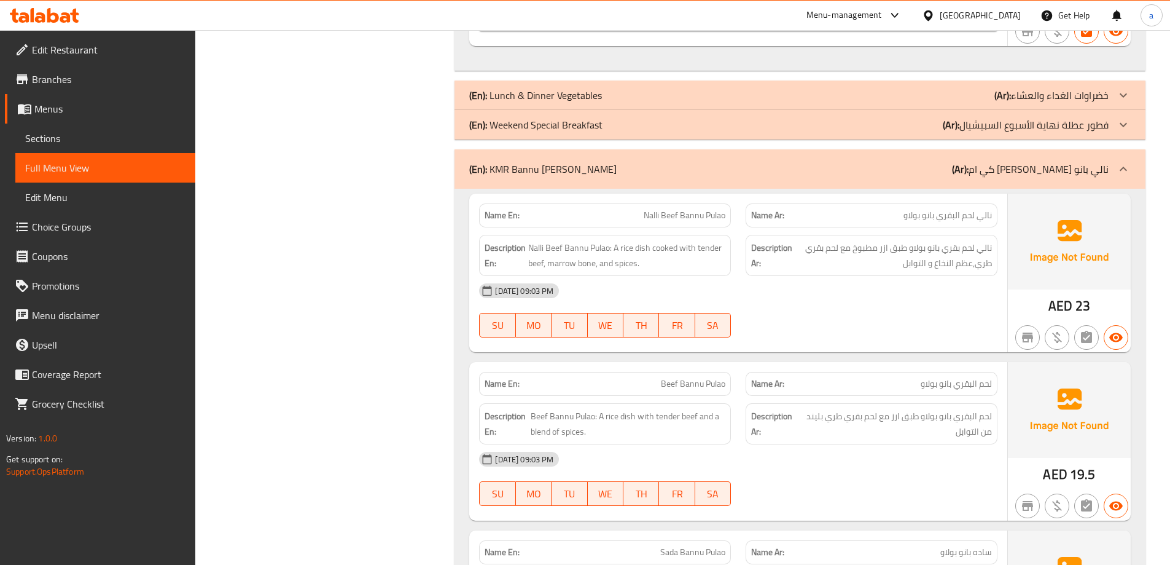
click at [954, 168] on div "(En): KMR Bannu [PERSON_NAME] (Ar): كي ام ار بولاو نالي بانو" at bounding box center [789, 169] width 640 height 15
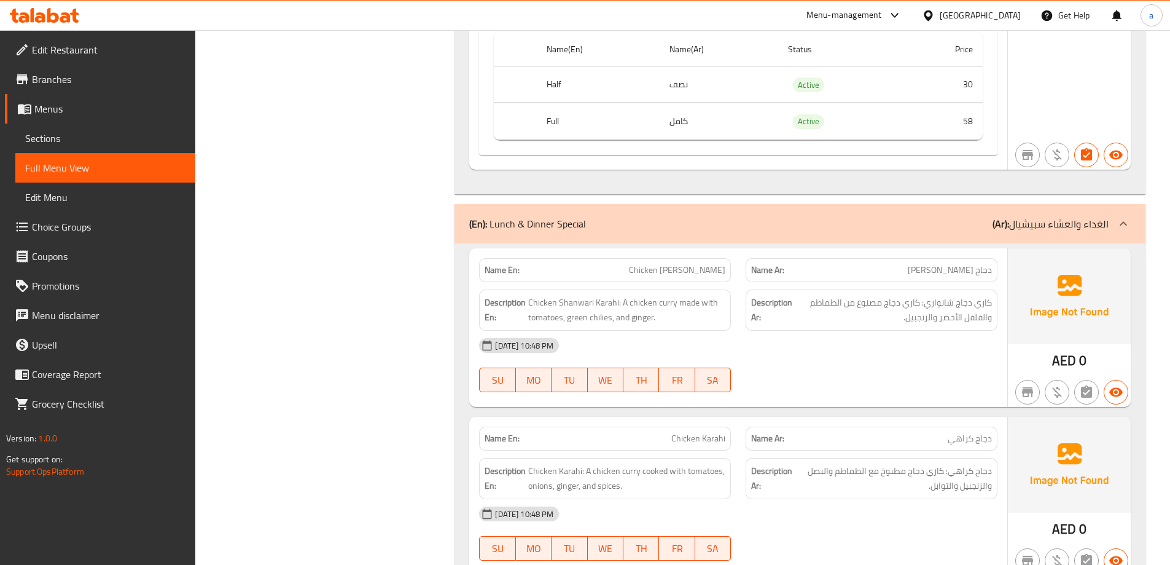
scroll to position [4301, 0]
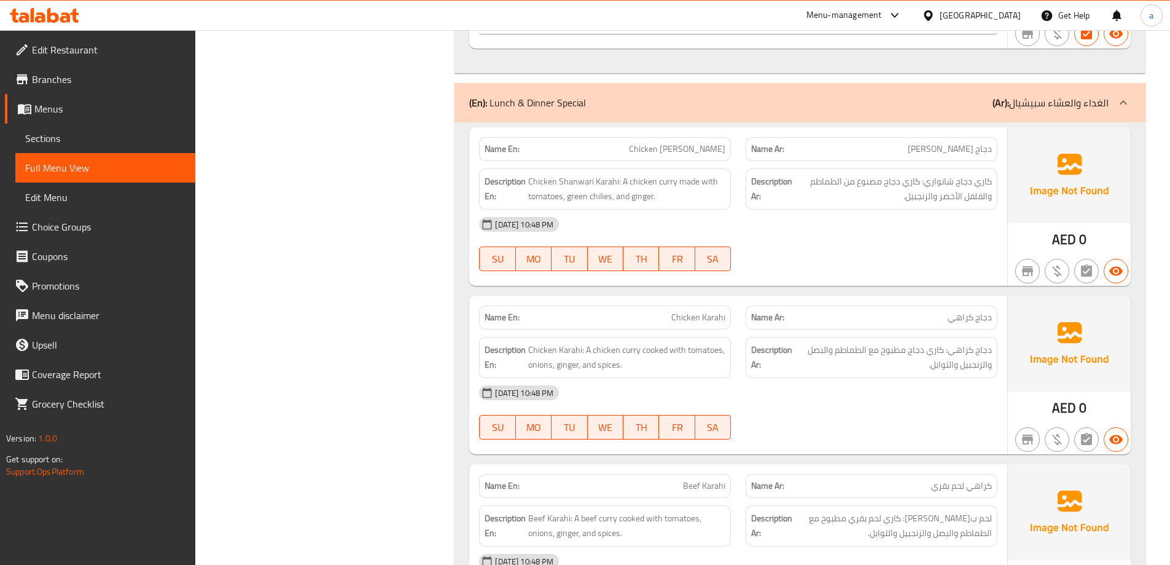
click at [943, 109] on div "(En): Lunch & Dinner Special (Ar): الغداء والعشاء سبيشيال" at bounding box center [789, 102] width 640 height 15
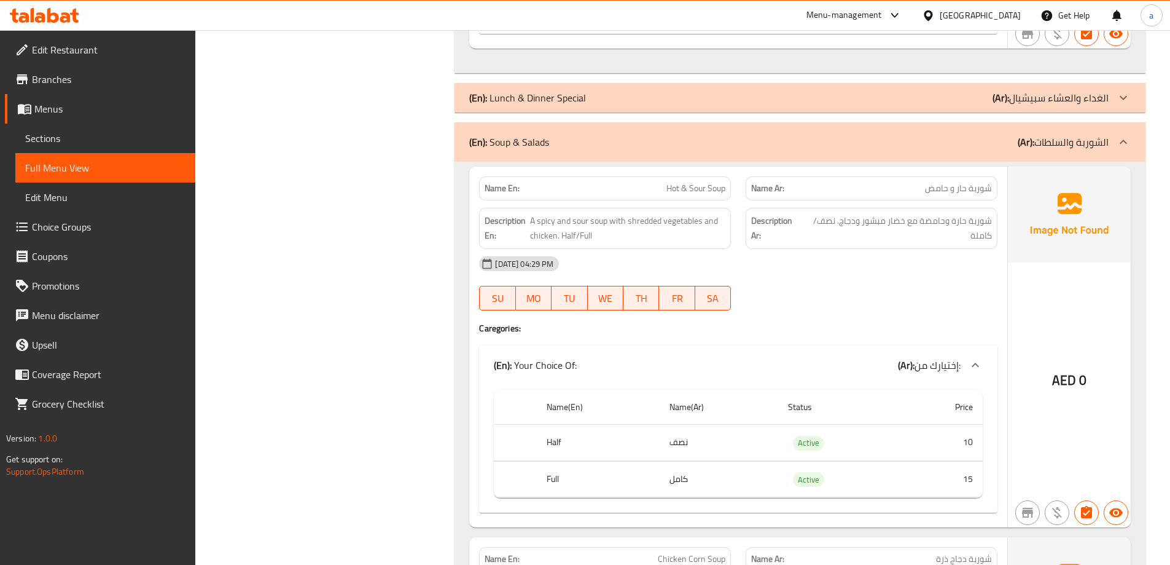
click at [954, 139] on div "(En): Soup & Salads (Ar): الشوربة والسلطات" at bounding box center [789, 142] width 640 height 15
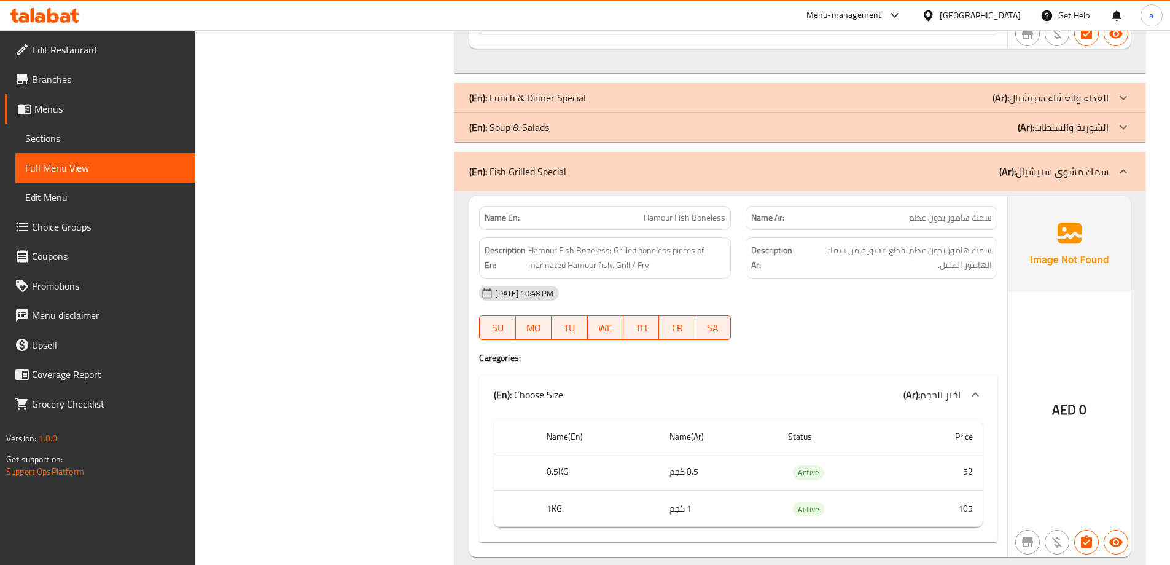
scroll to position [4362, 0]
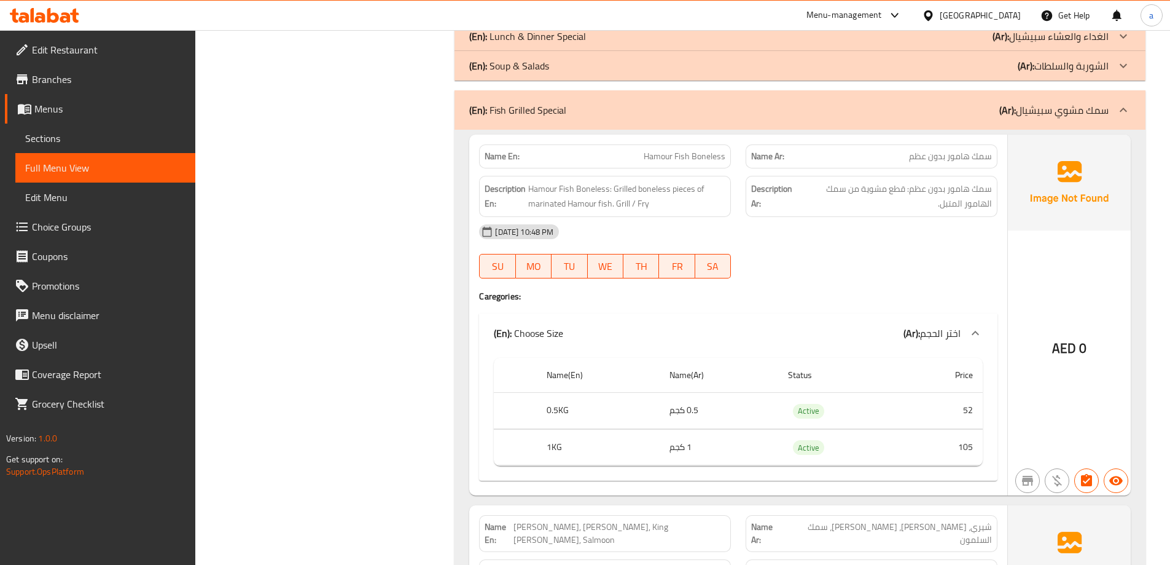
click at [966, 118] on div "(En): Fish Grilled Special (Ar): سمك مشوي سبيشيال" at bounding box center [800, 109] width 691 height 39
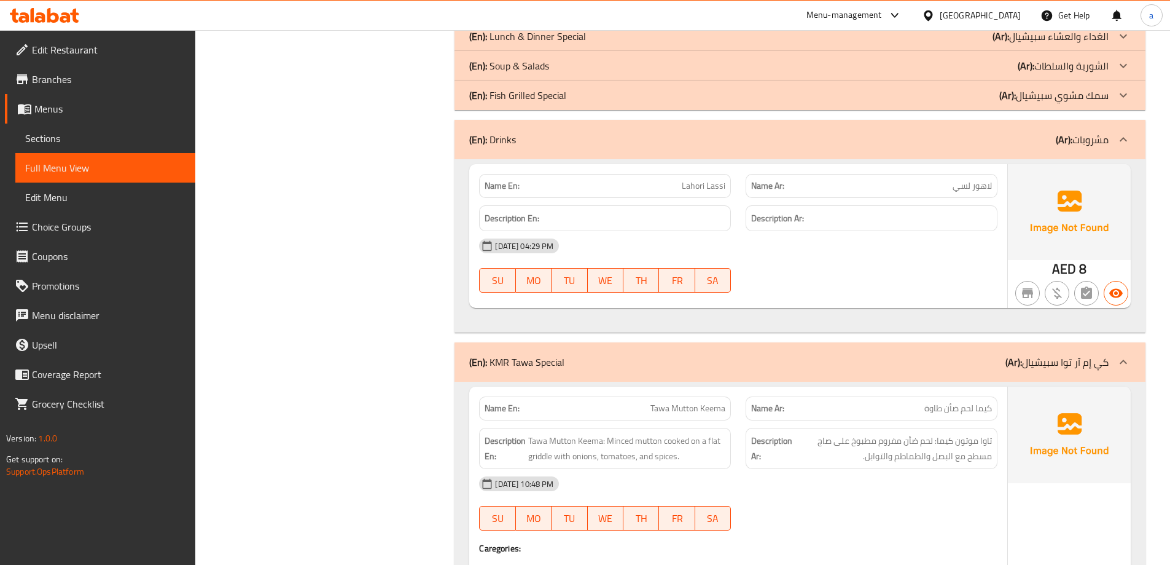
click at [1009, 140] on div "(En): Drinks (Ar): مشروبات" at bounding box center [789, 139] width 640 height 15
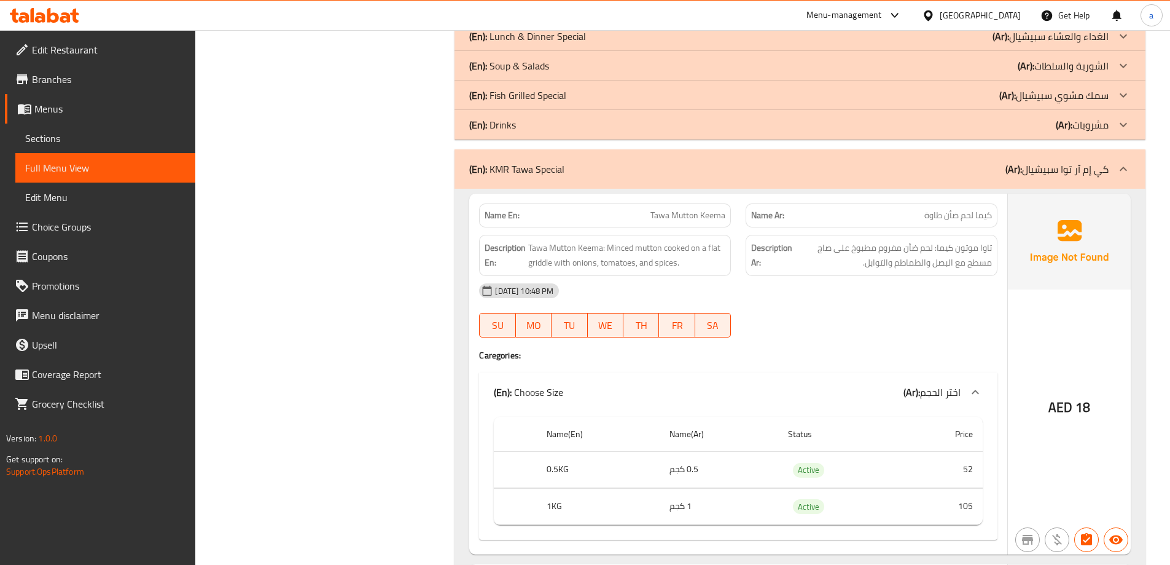
click at [1005, 166] on div "(En): KMR Tawa Special (Ar): كي إم آر توا سبيشيال" at bounding box center [789, 169] width 640 height 15
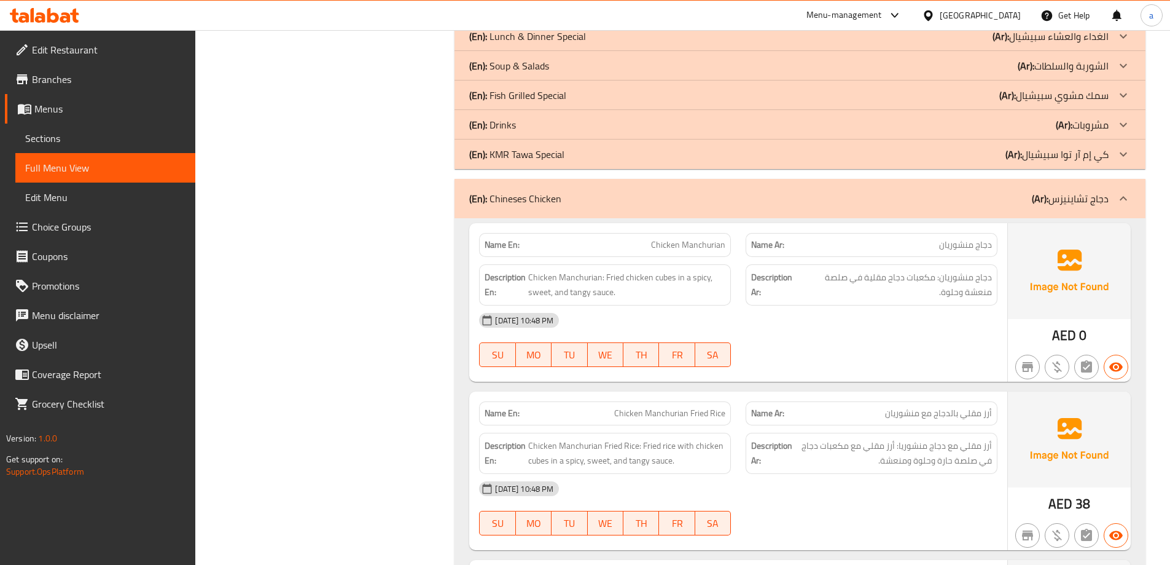
click at [998, 201] on div "(En): Chineses Chicken (Ar): دجاج تشاينيزس" at bounding box center [789, 198] width 640 height 15
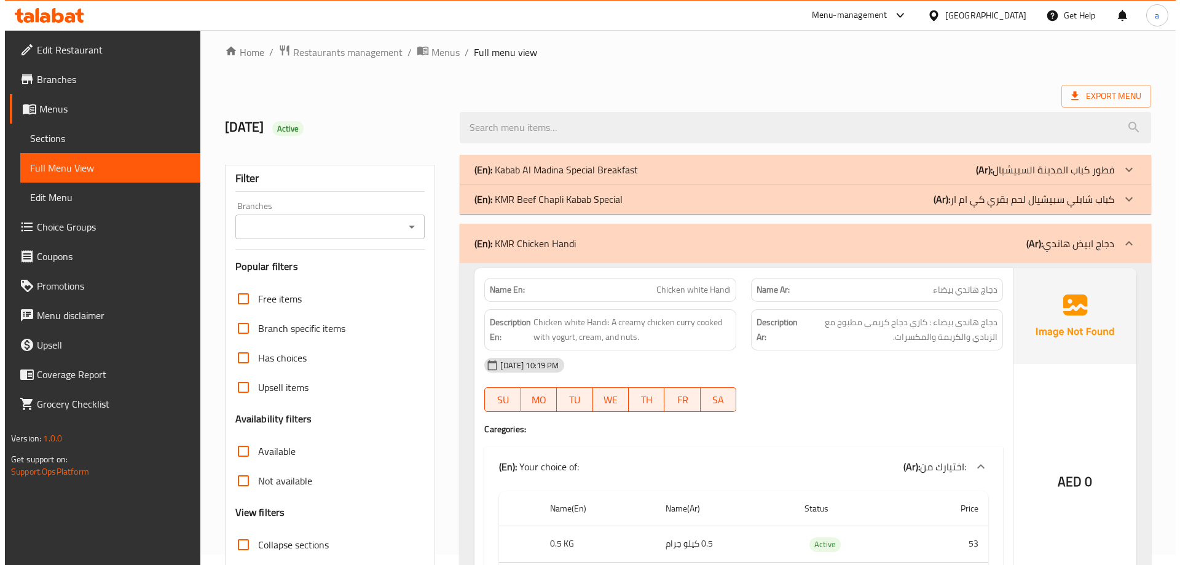
scroll to position [0, 0]
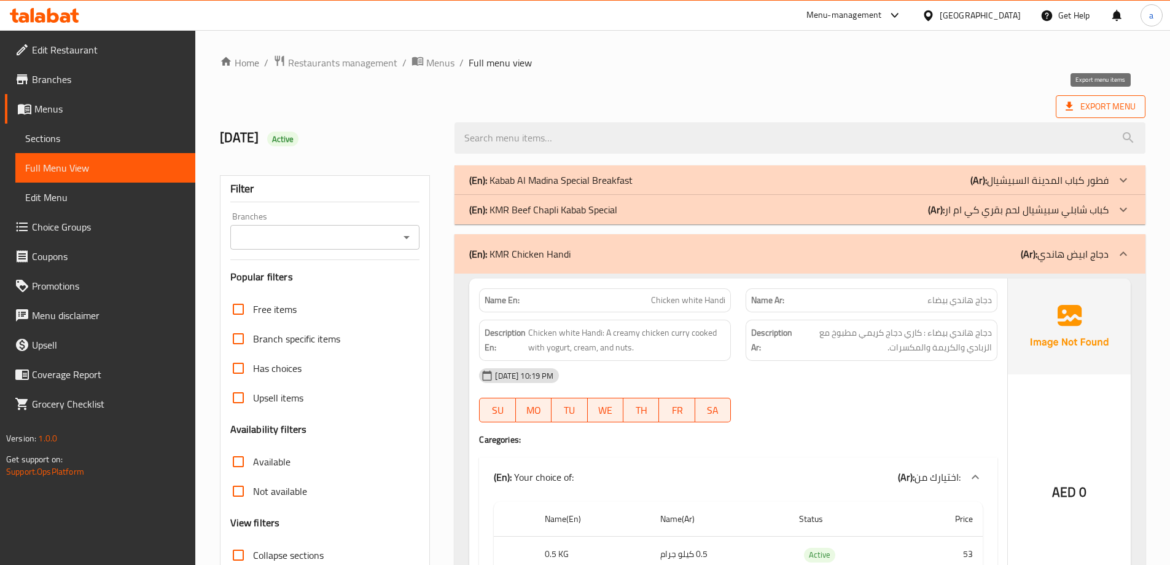
click at [1074, 109] on icon at bounding box center [1070, 106] width 12 height 12
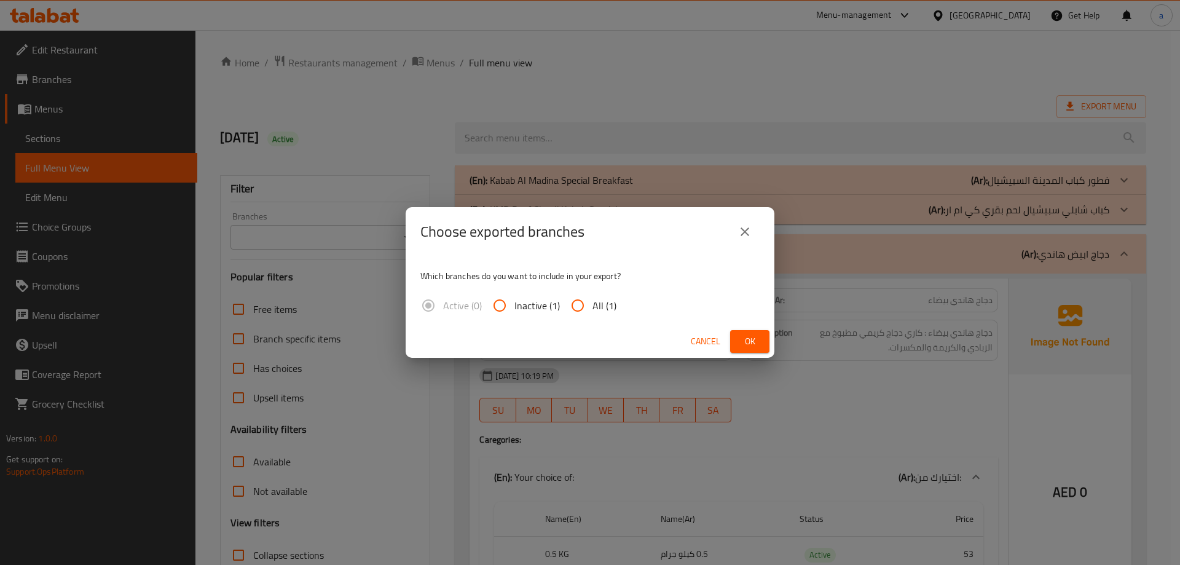
click at [593, 308] on span "All (1)" at bounding box center [604, 305] width 24 height 15
click at [592, 308] on input "All (1)" at bounding box center [577, 305] width 29 height 29
radio input "true"
click at [750, 343] on span "Ok" at bounding box center [750, 341] width 20 height 15
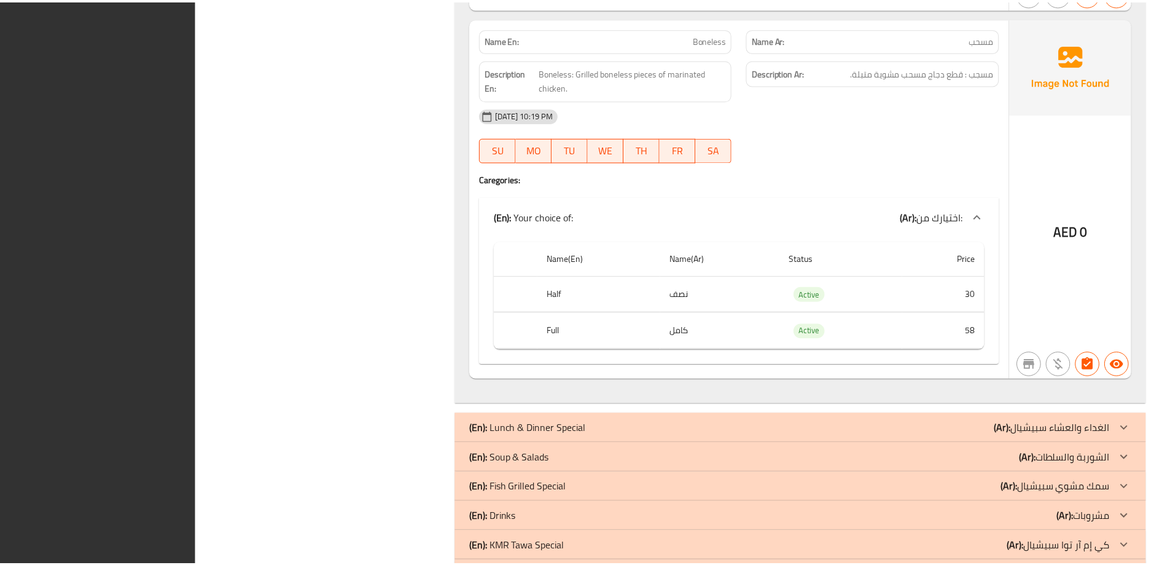
scroll to position [4021, 0]
